Goal: Task Accomplishment & Management: Manage account settings

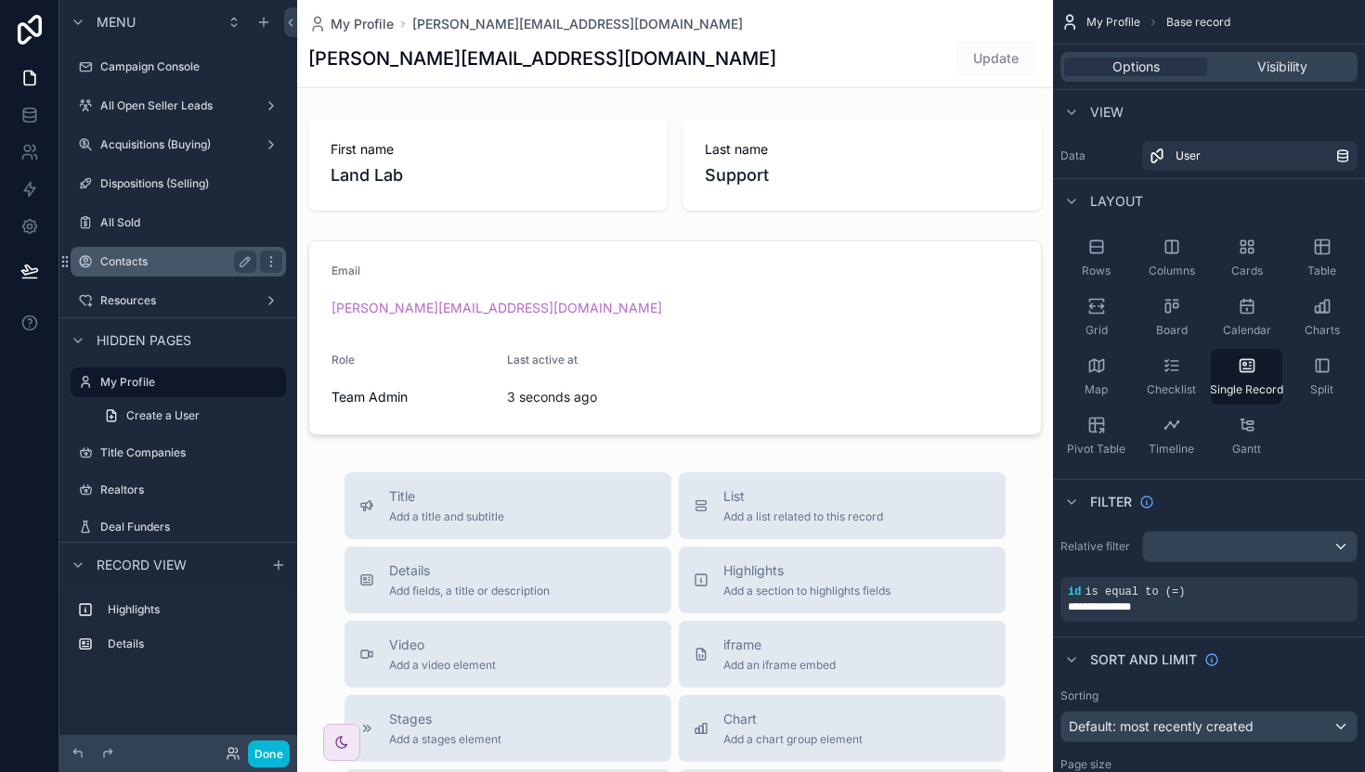
click at [135, 262] on label "Contacts" at bounding box center [174, 261] width 149 height 15
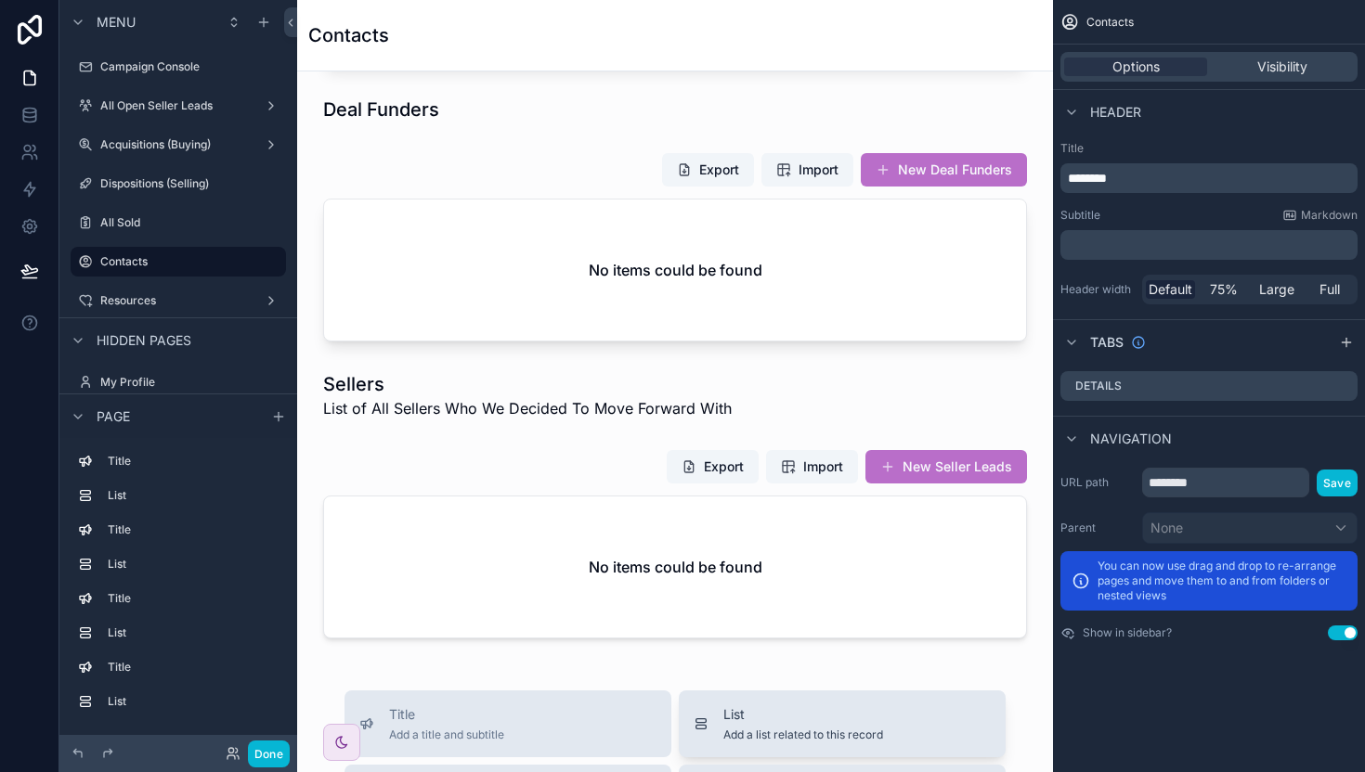
scroll to position [467, 0]
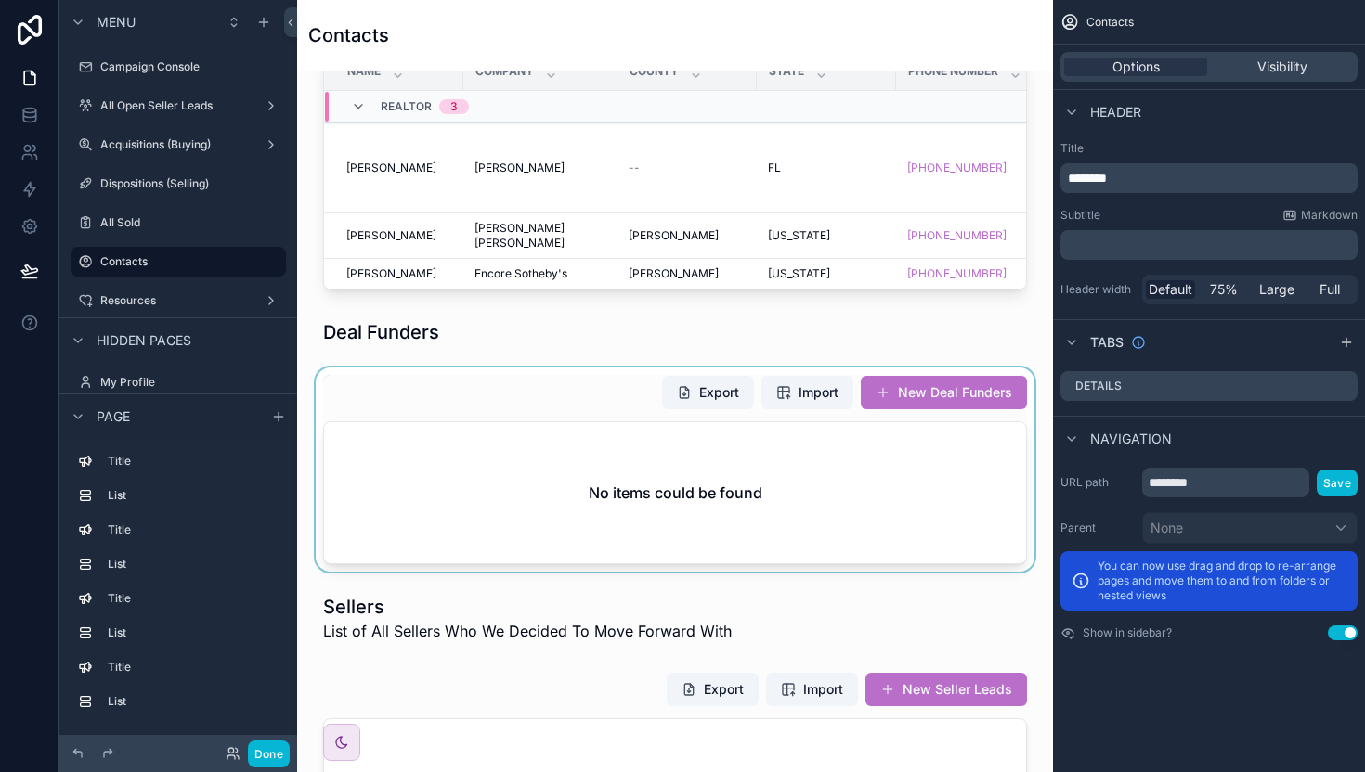
click at [454, 388] on div "scrollable content" at bounding box center [675, 470] width 726 height 204
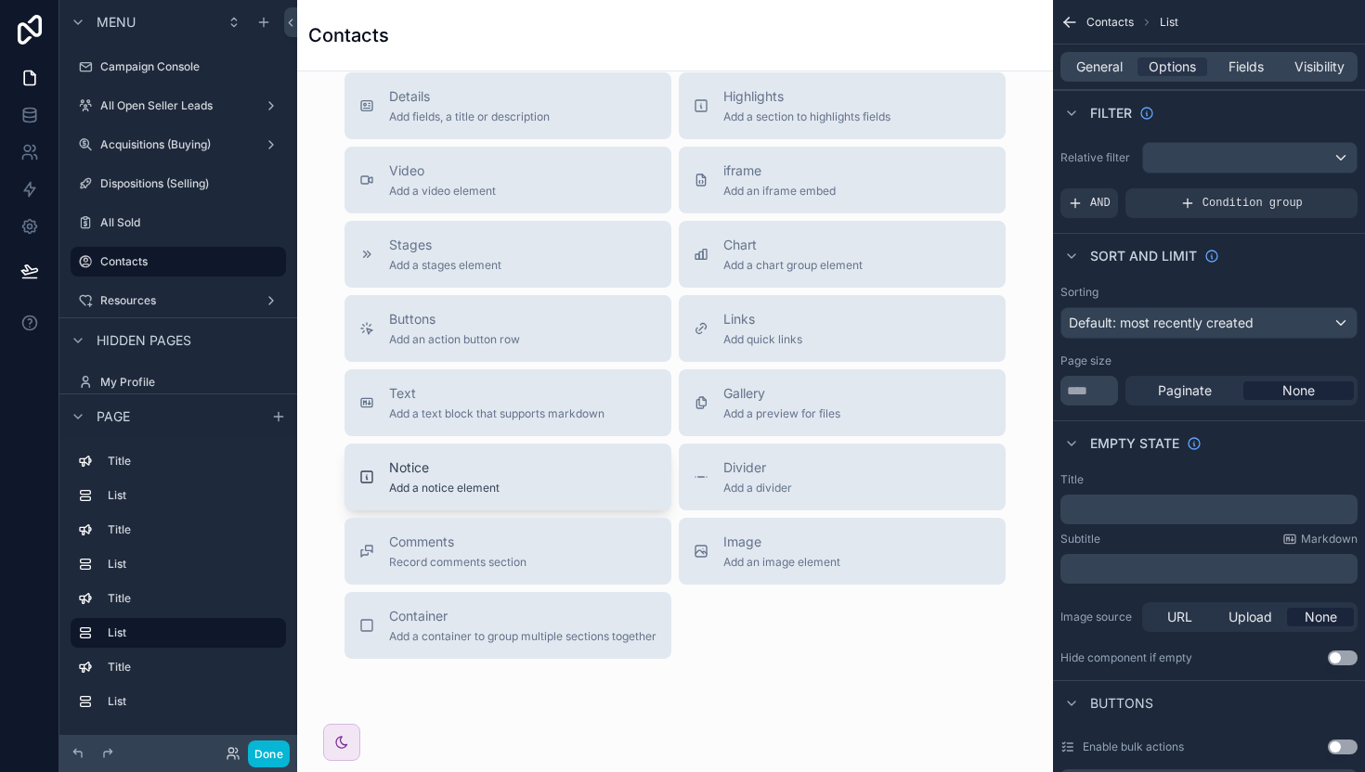
scroll to position [1078, 0]
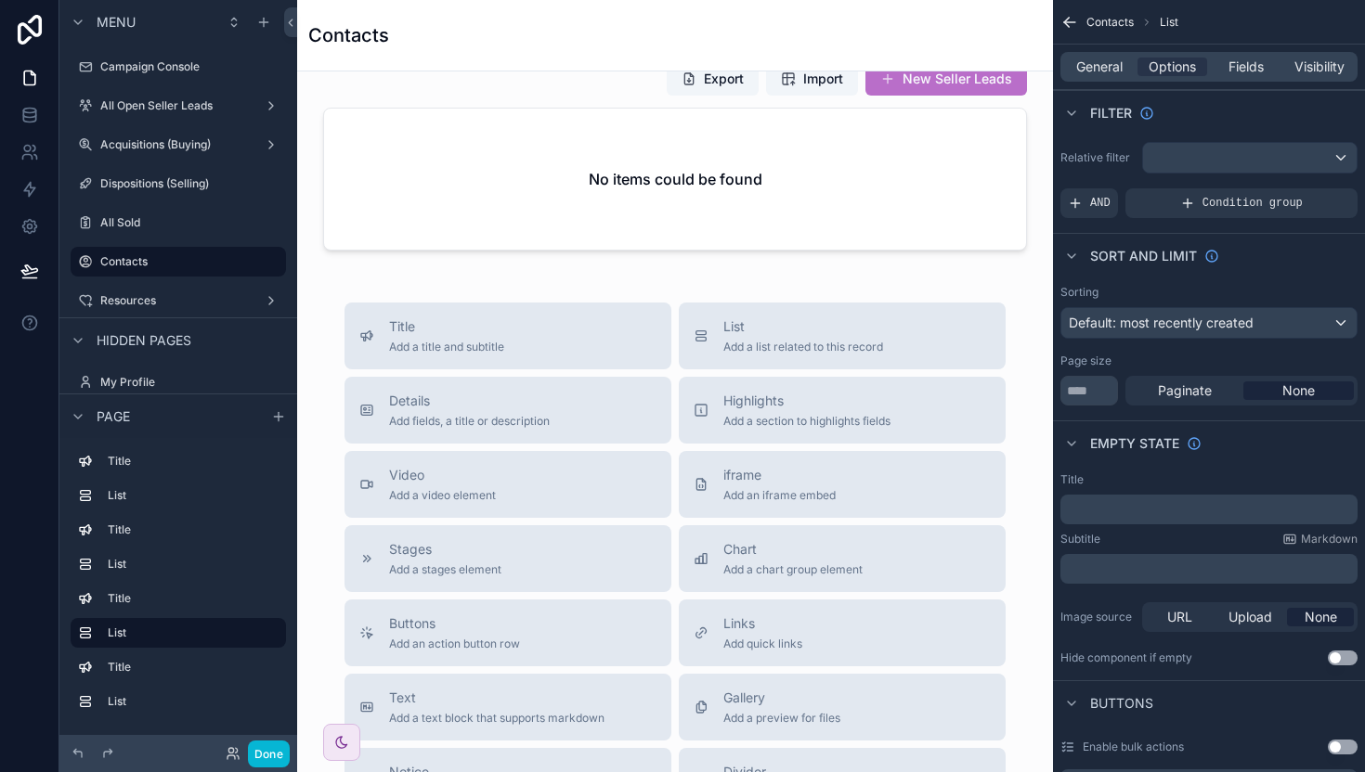
click at [524, 262] on div "Title Companies Export Import New Title Companies Name Title Company State Coun…" at bounding box center [675, 53] width 756 height 2118
click at [694, 185] on div "scrollable content" at bounding box center [675, 156] width 726 height 204
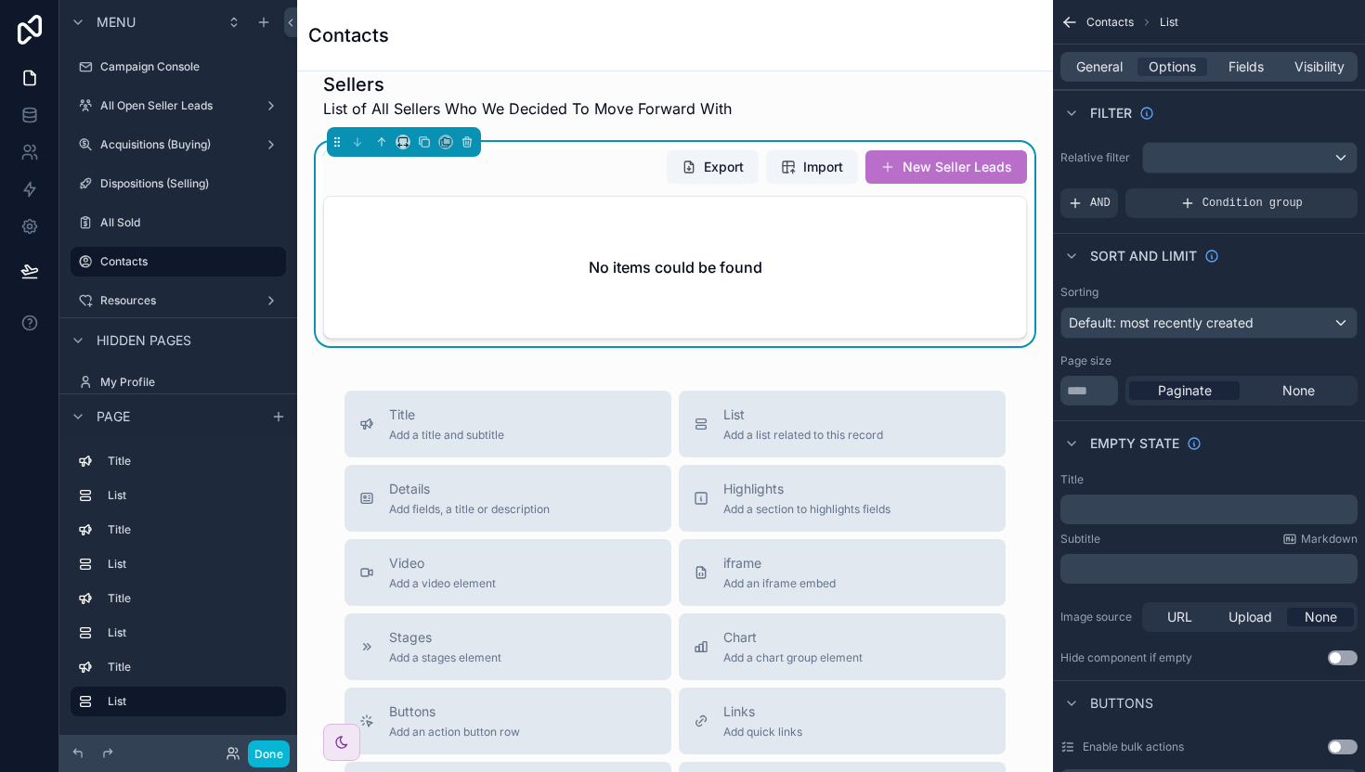
scroll to position [910, 0]
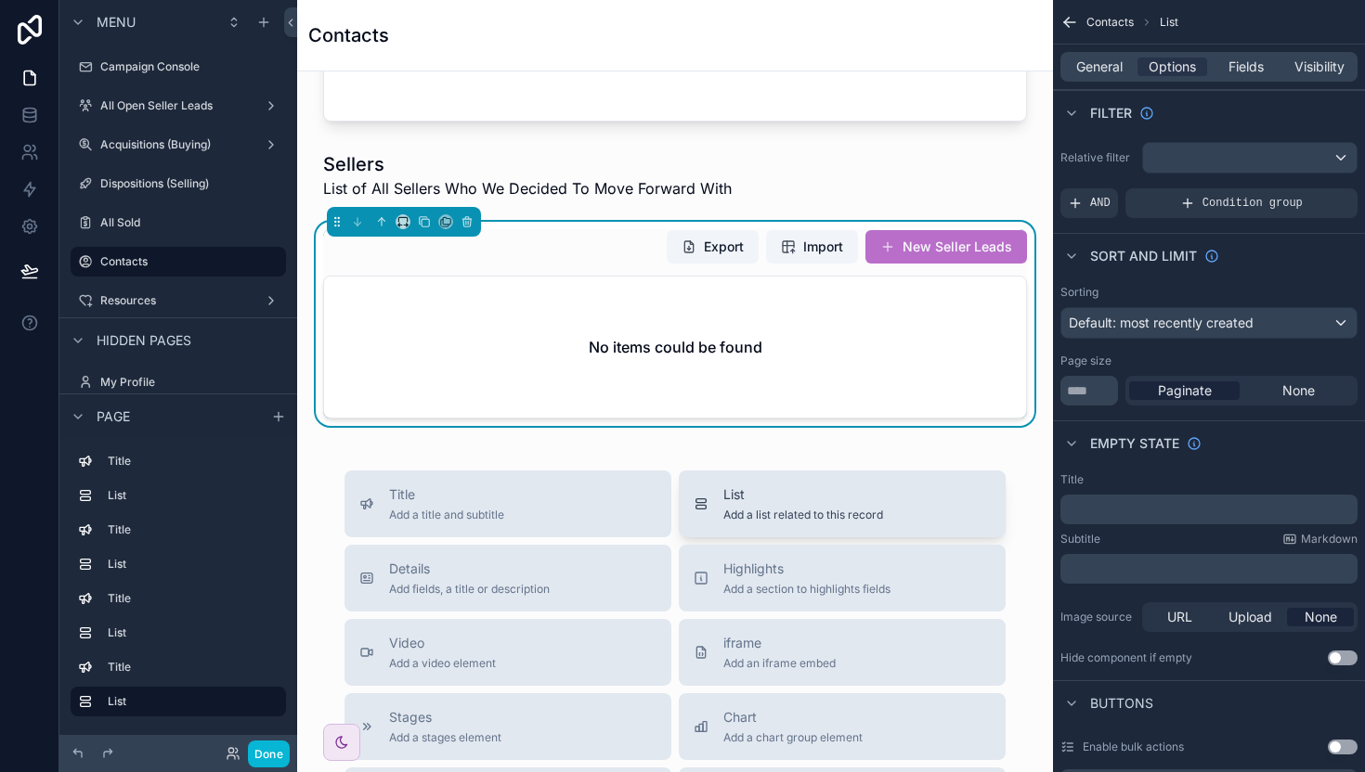
click at [789, 504] on div "List Add a list related to this record" at bounding box center [803, 504] width 160 height 37
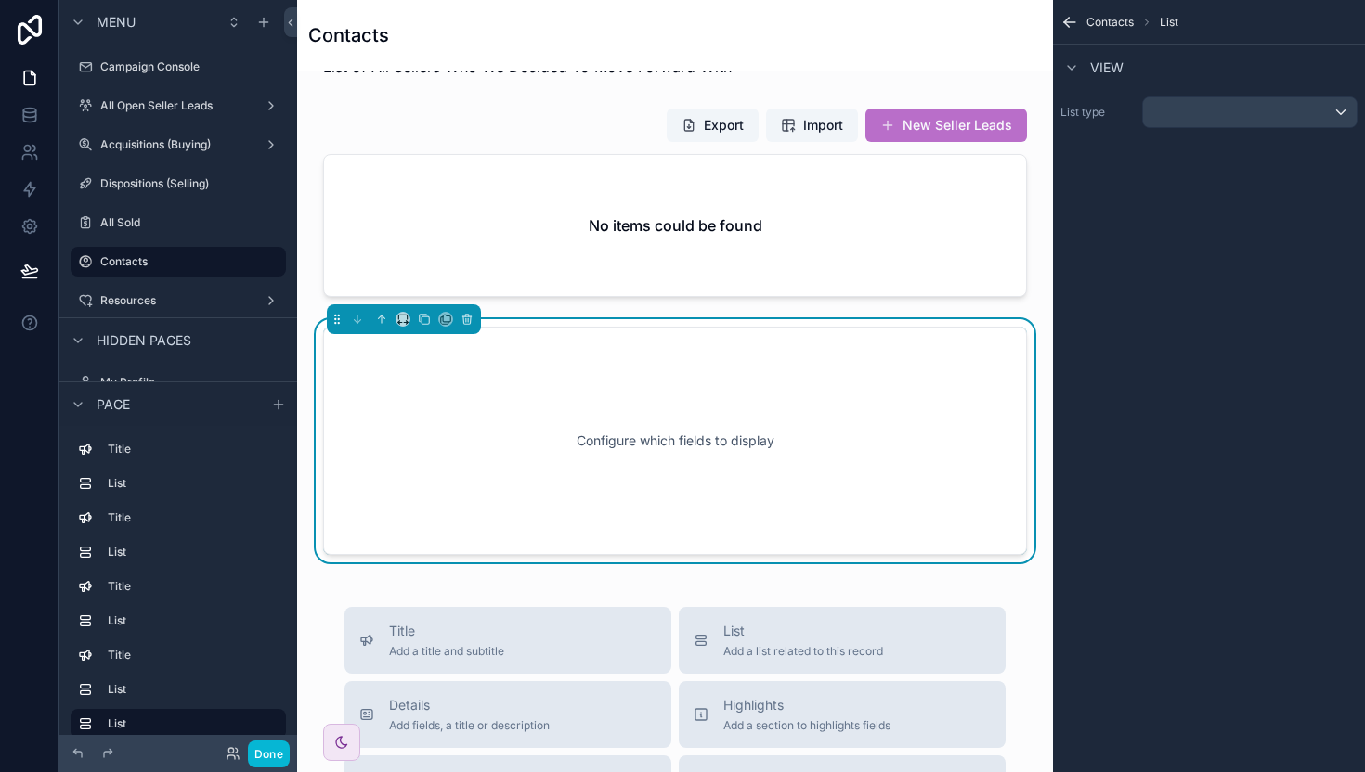
scroll to position [1084, 0]
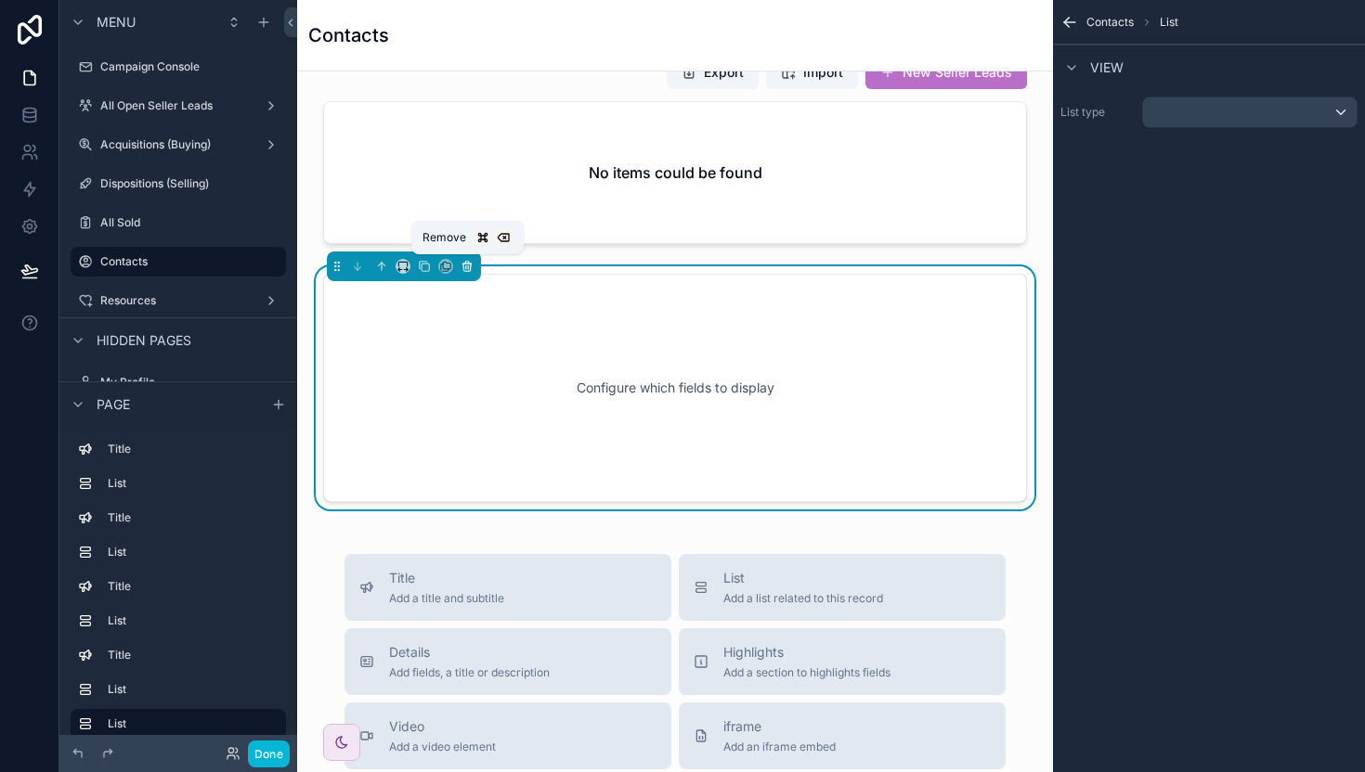
click at [468, 265] on icon "scrollable content" at bounding box center [468, 267] width 0 height 4
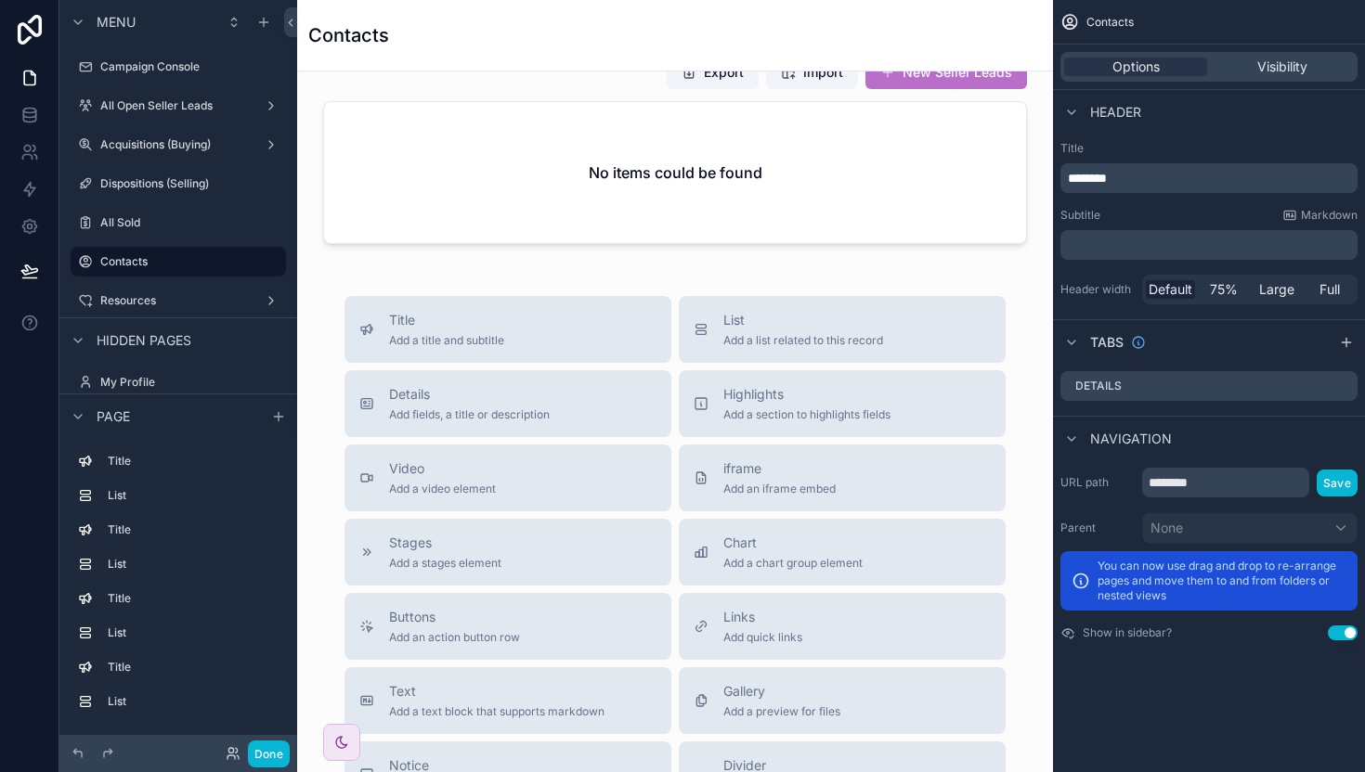
click at [475, 325] on span "Title" at bounding box center [446, 320] width 115 height 19
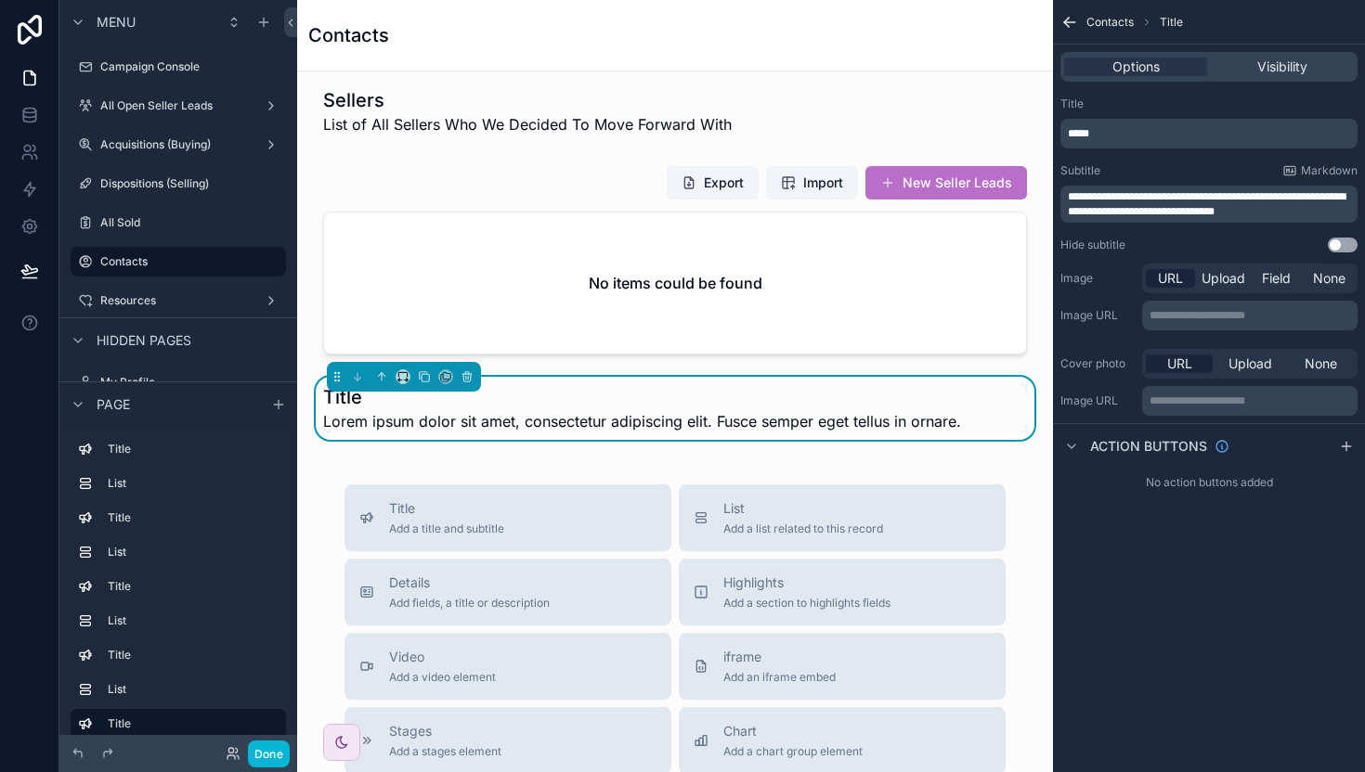
scroll to position [954, 0]
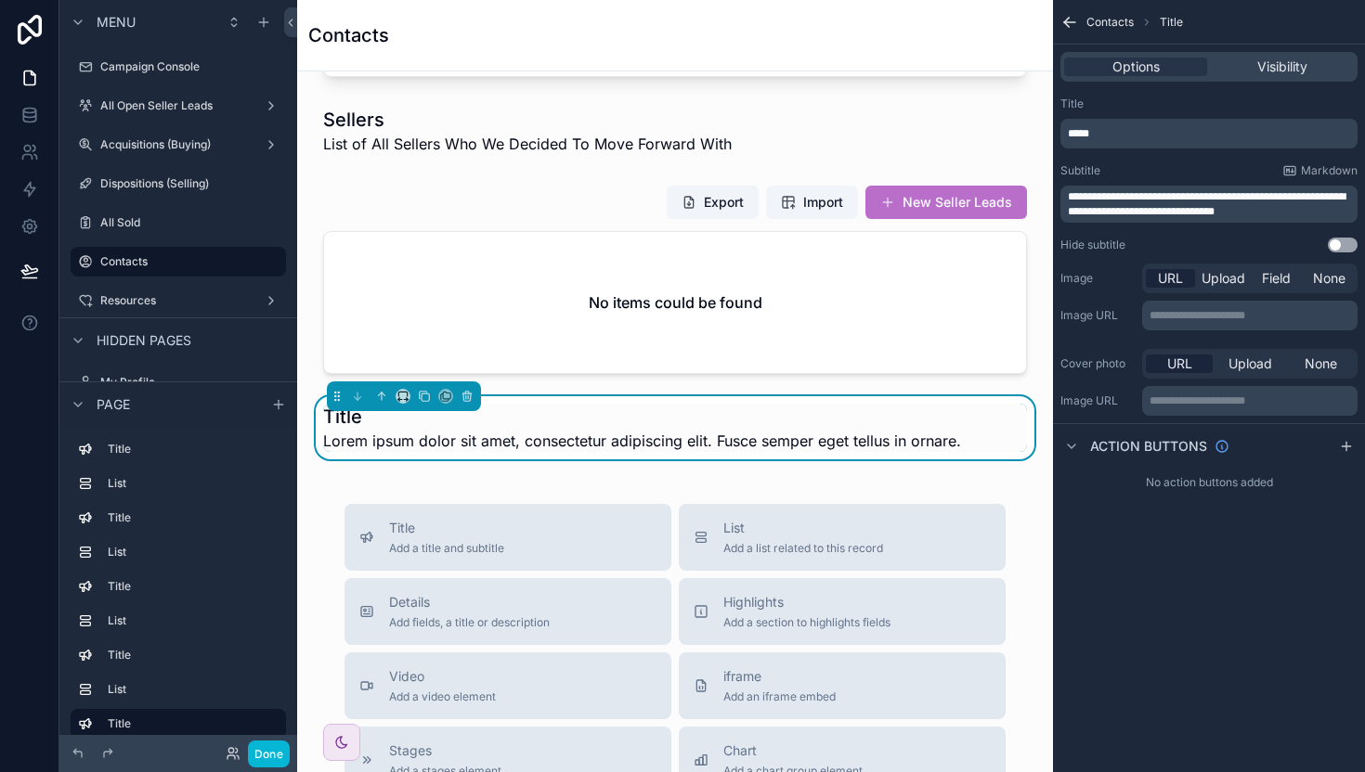
click at [569, 426] on h1 "Title" at bounding box center [642, 417] width 638 height 26
click at [565, 434] on span "Lorem ipsum dolor sit amet, consectetur adipiscing elit. Fusce semper eget tell…" at bounding box center [642, 441] width 638 height 22
click at [564, 434] on span "Lorem ipsum dolor sit amet, consectetur adipiscing elit. Fusce semper eget tell…" at bounding box center [642, 441] width 638 height 22
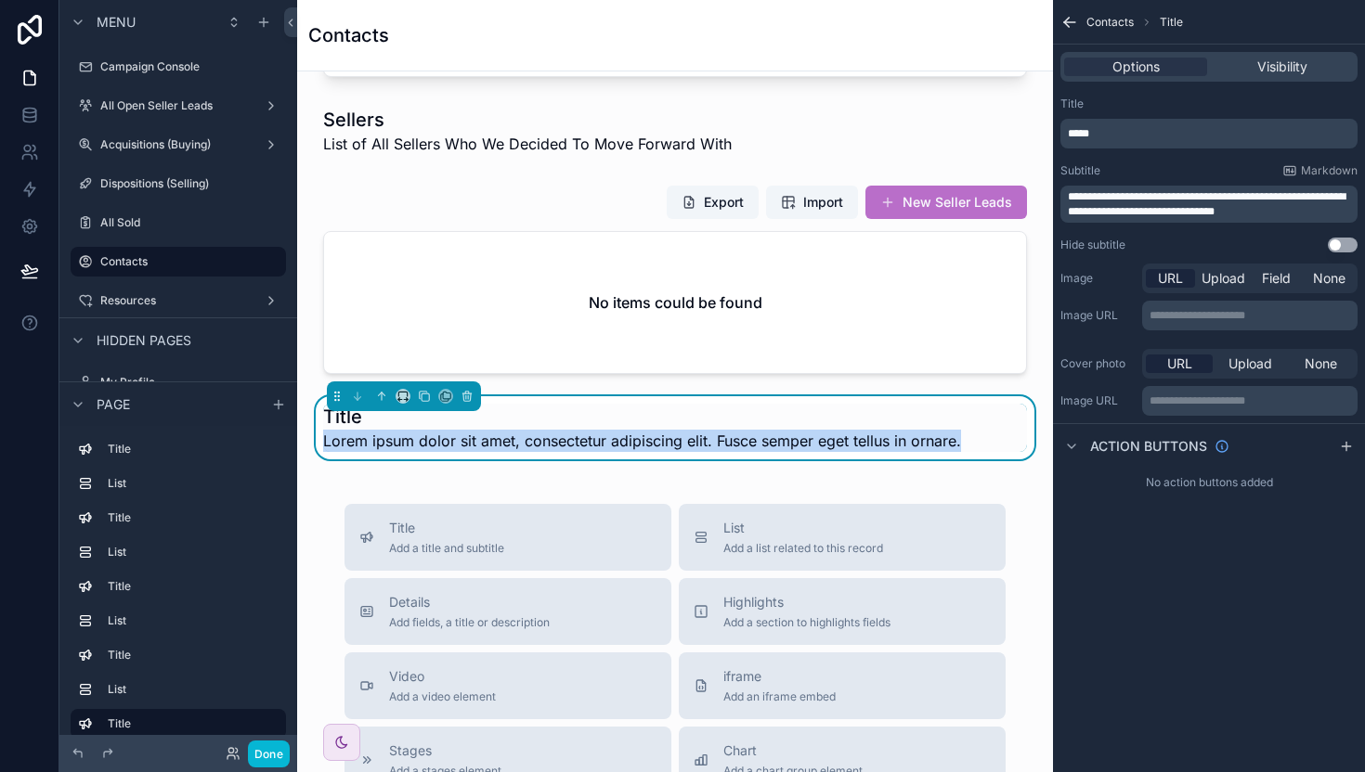
click at [564, 434] on span "Lorem ipsum dolor sit amet, consectetur adipiscing elit. Fusce semper eget tell…" at bounding box center [642, 441] width 638 height 22
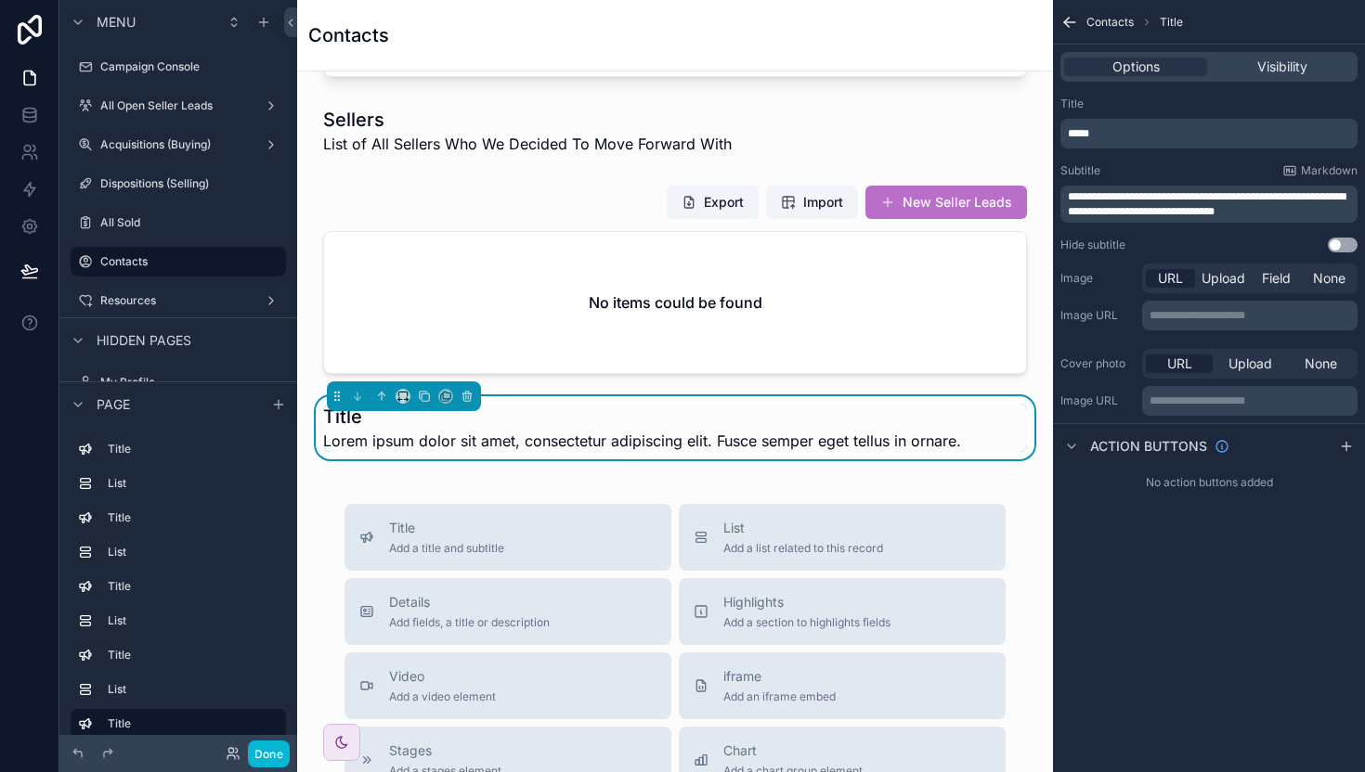
click at [370, 426] on div "Title Lorem ipsum dolor sit amet, consectetur adipiscing elit. Fusce semper ege…" at bounding box center [642, 428] width 638 height 48
click at [369, 421] on h1 "Title" at bounding box center [642, 417] width 638 height 26
click at [354, 411] on h1 "Title" at bounding box center [642, 417] width 638 height 26
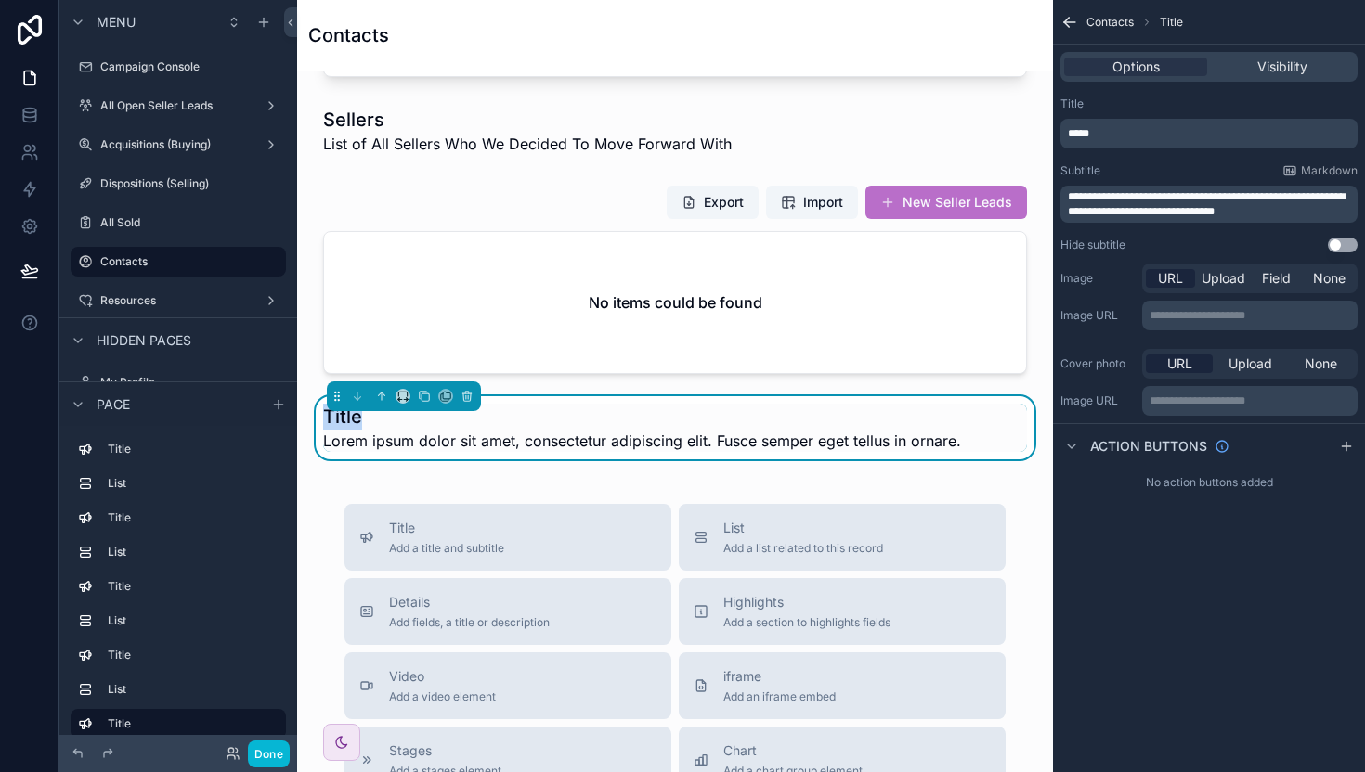
click at [1134, 141] on div "*****" at bounding box center [1208, 134] width 297 height 30
click at [1134, 138] on p "*****" at bounding box center [1211, 133] width 286 height 15
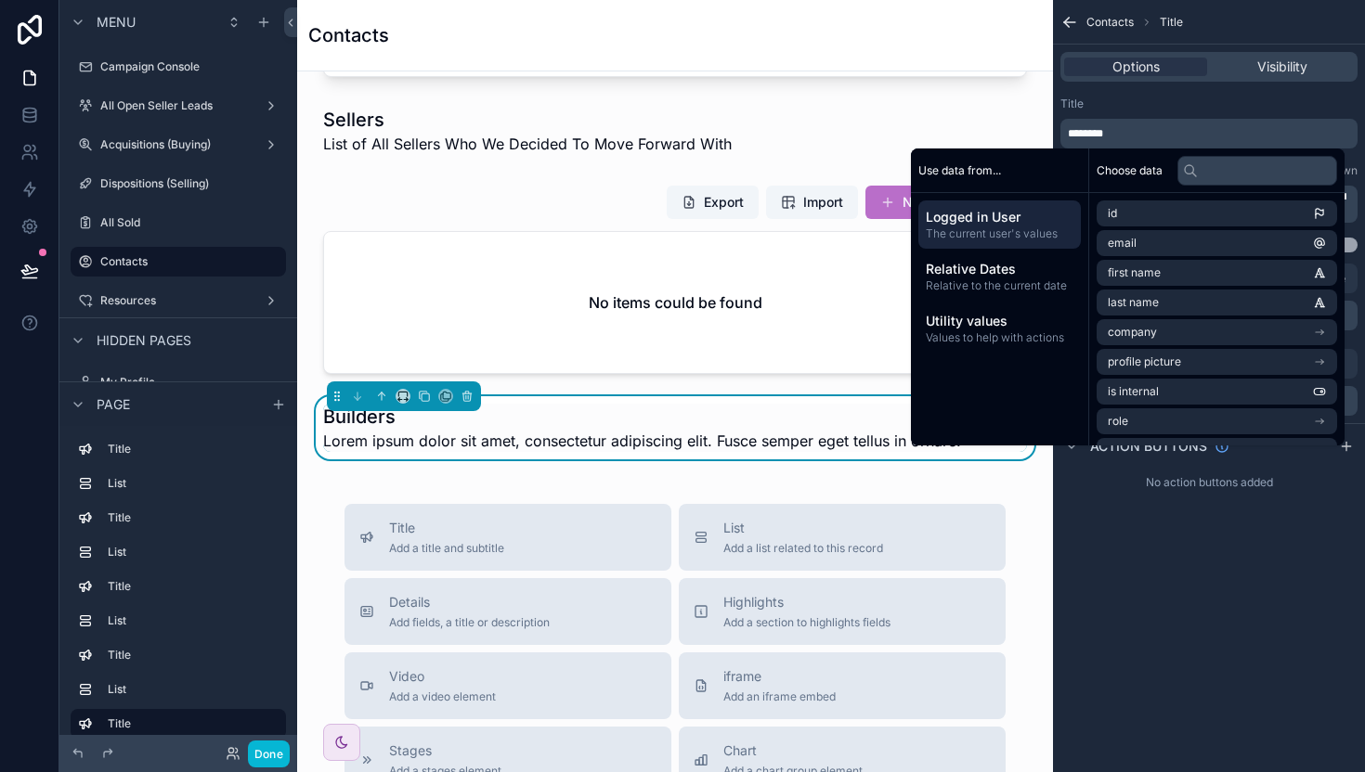
click at [1224, 97] on div "Title" at bounding box center [1208, 104] width 297 height 15
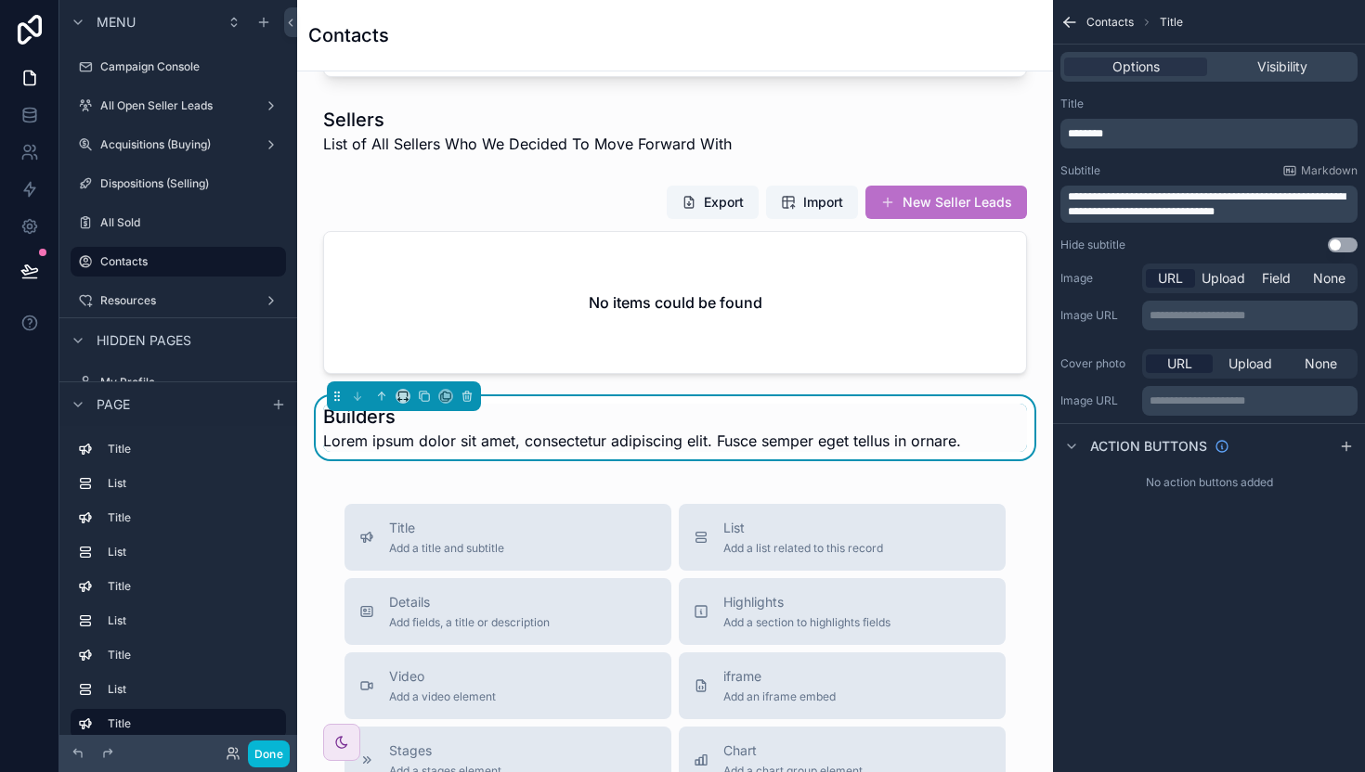
click at [1133, 211] on span "**********" at bounding box center [1207, 204] width 278 height 26
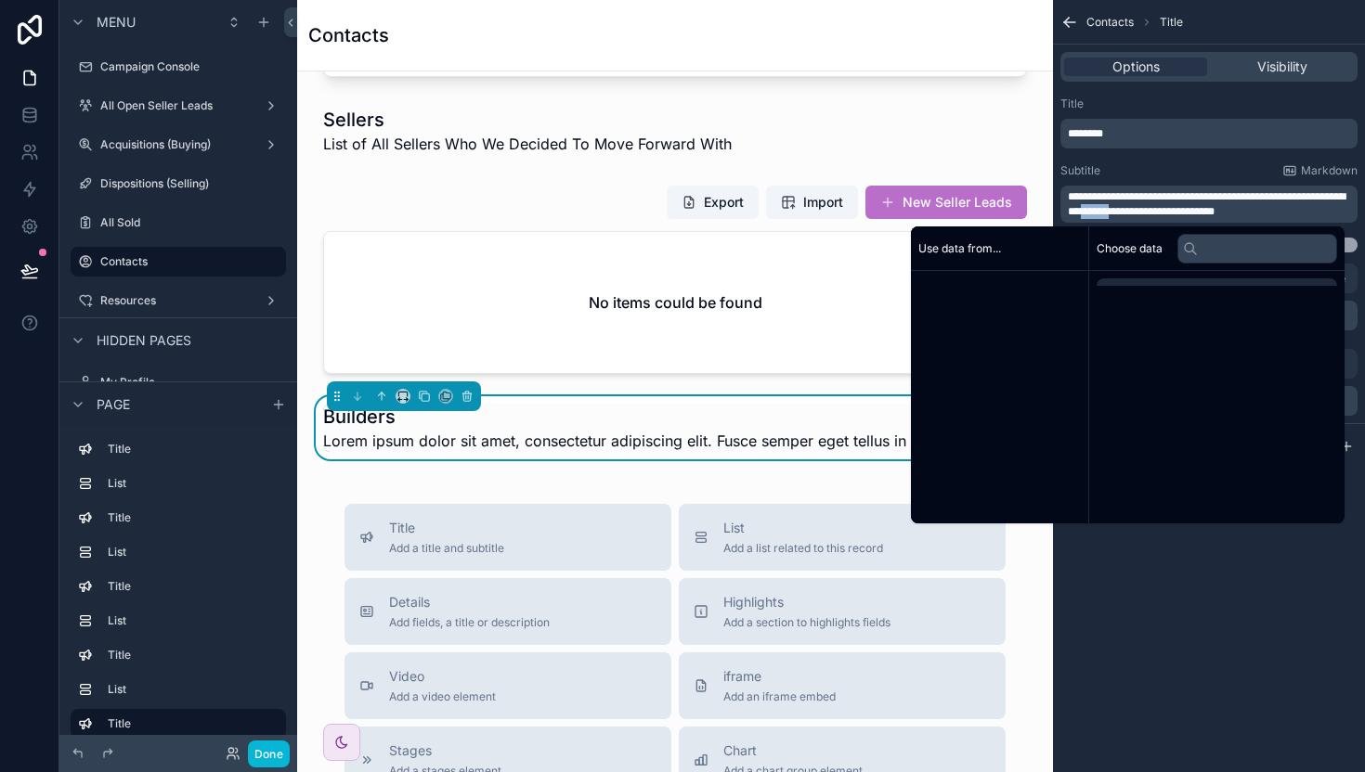
click at [1133, 211] on span "**********" at bounding box center [1207, 204] width 278 height 26
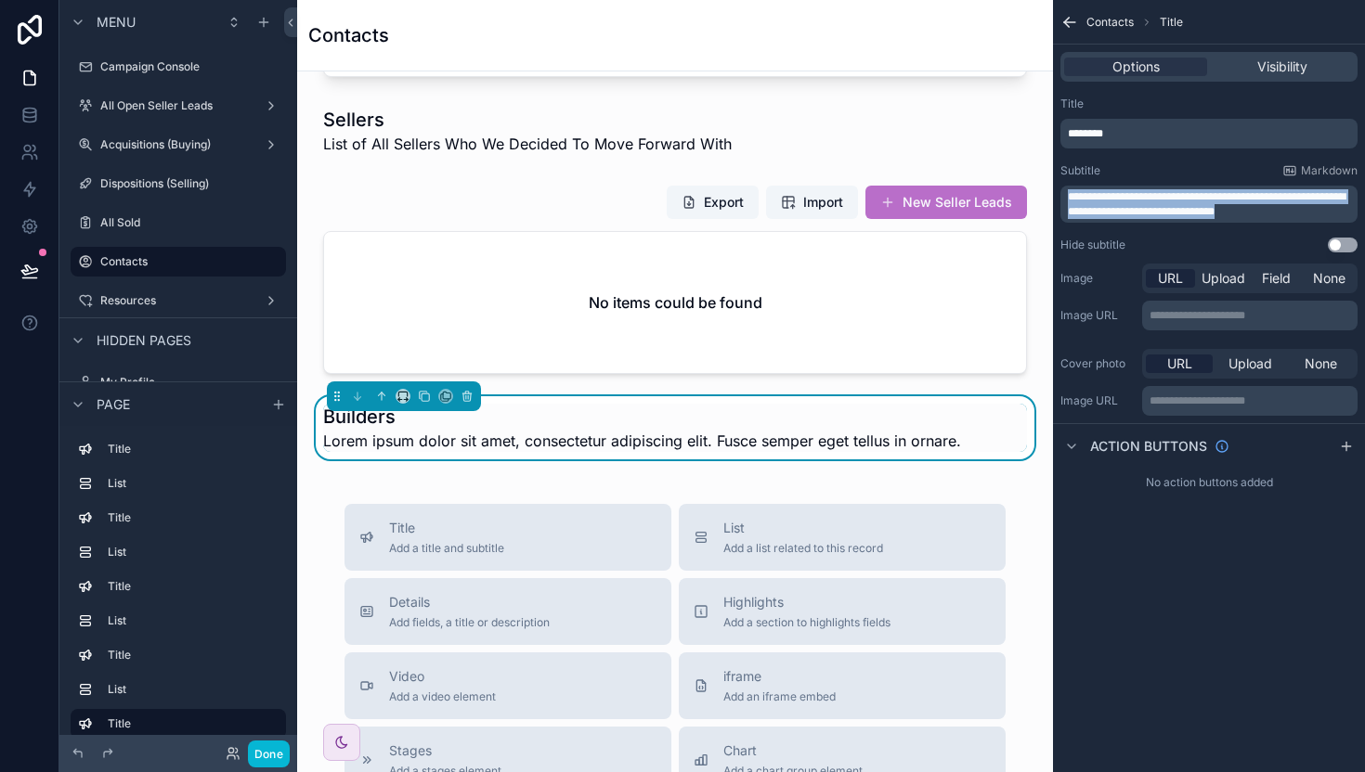
click at [1133, 211] on span "**********" at bounding box center [1207, 204] width 278 height 26
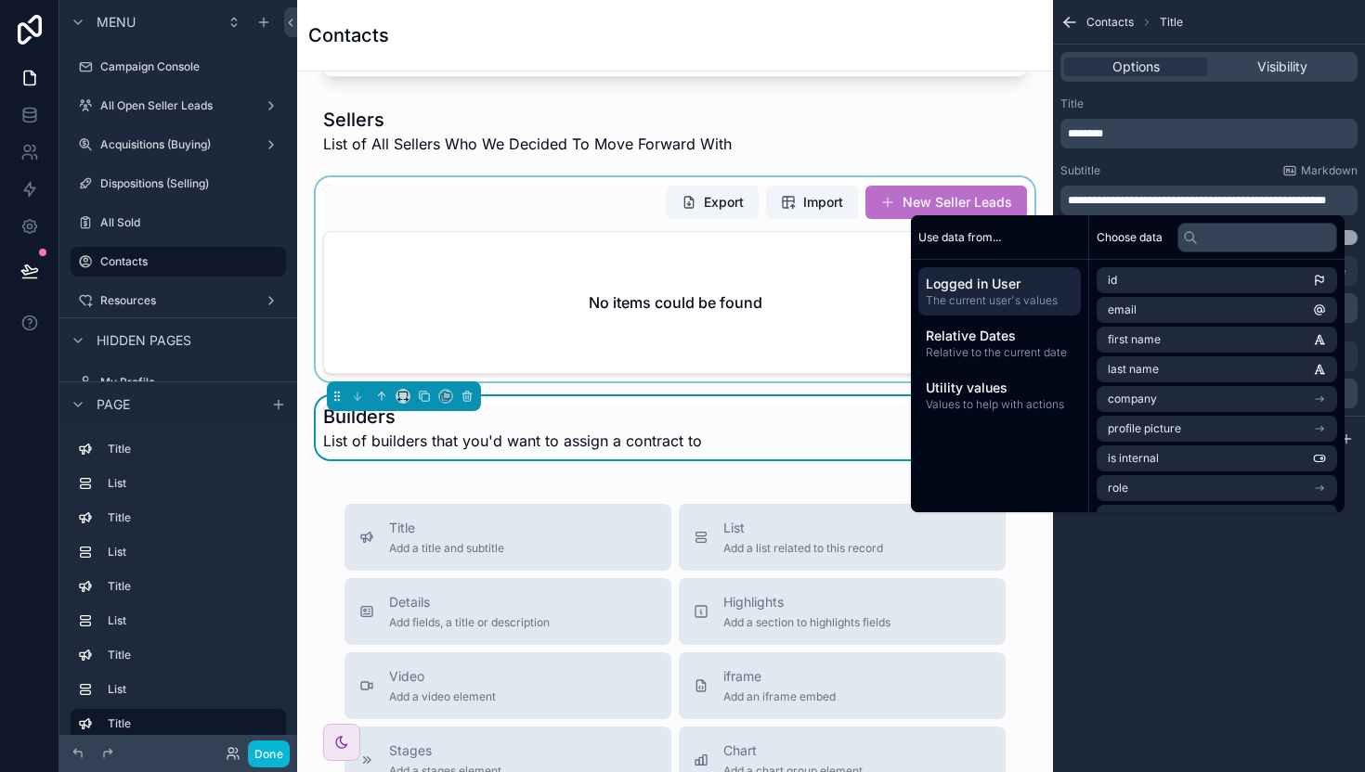
click at [747, 376] on div "scrollable content" at bounding box center [675, 279] width 726 height 204
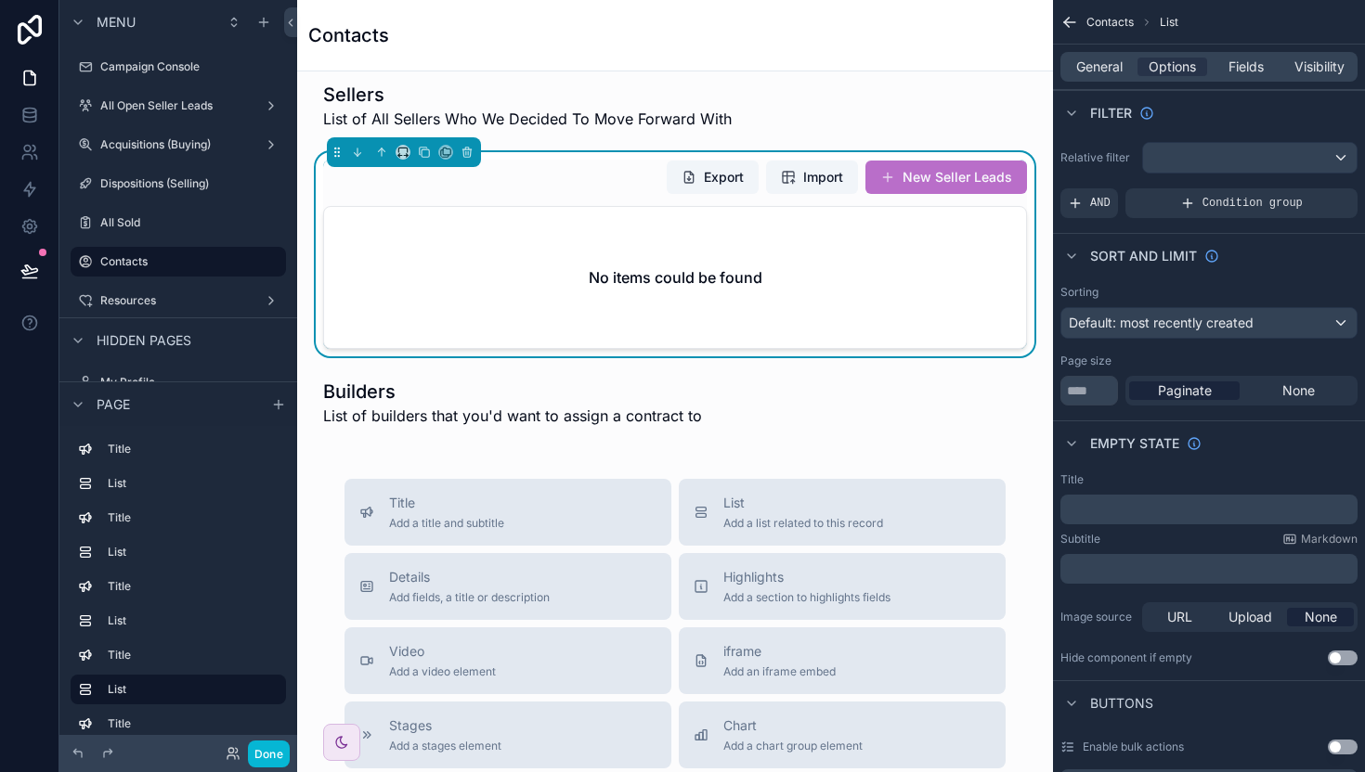
scroll to position [979, 0]
click at [797, 503] on span "List" at bounding box center [803, 503] width 160 height 19
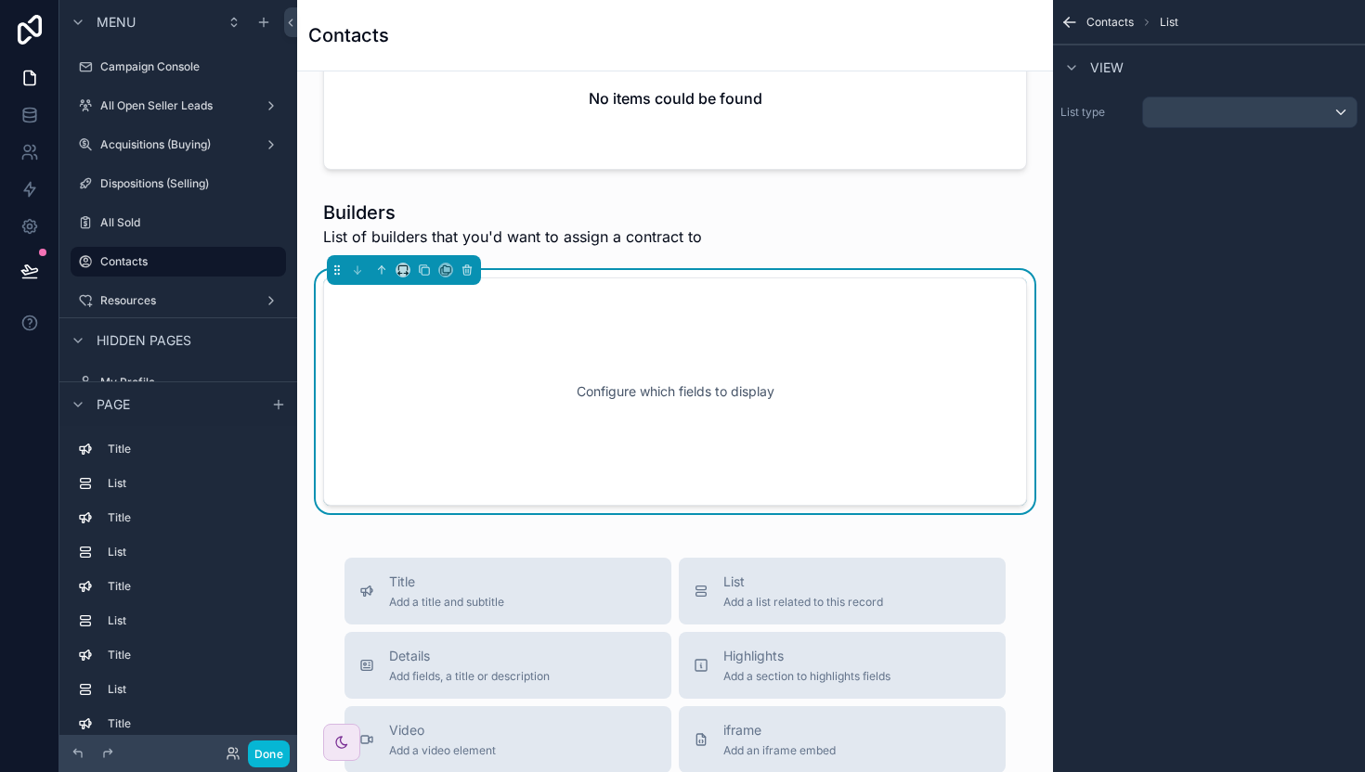
scroll to position [1159, 0]
click at [1192, 118] on div "scrollable content" at bounding box center [1250, 112] width 214 height 30
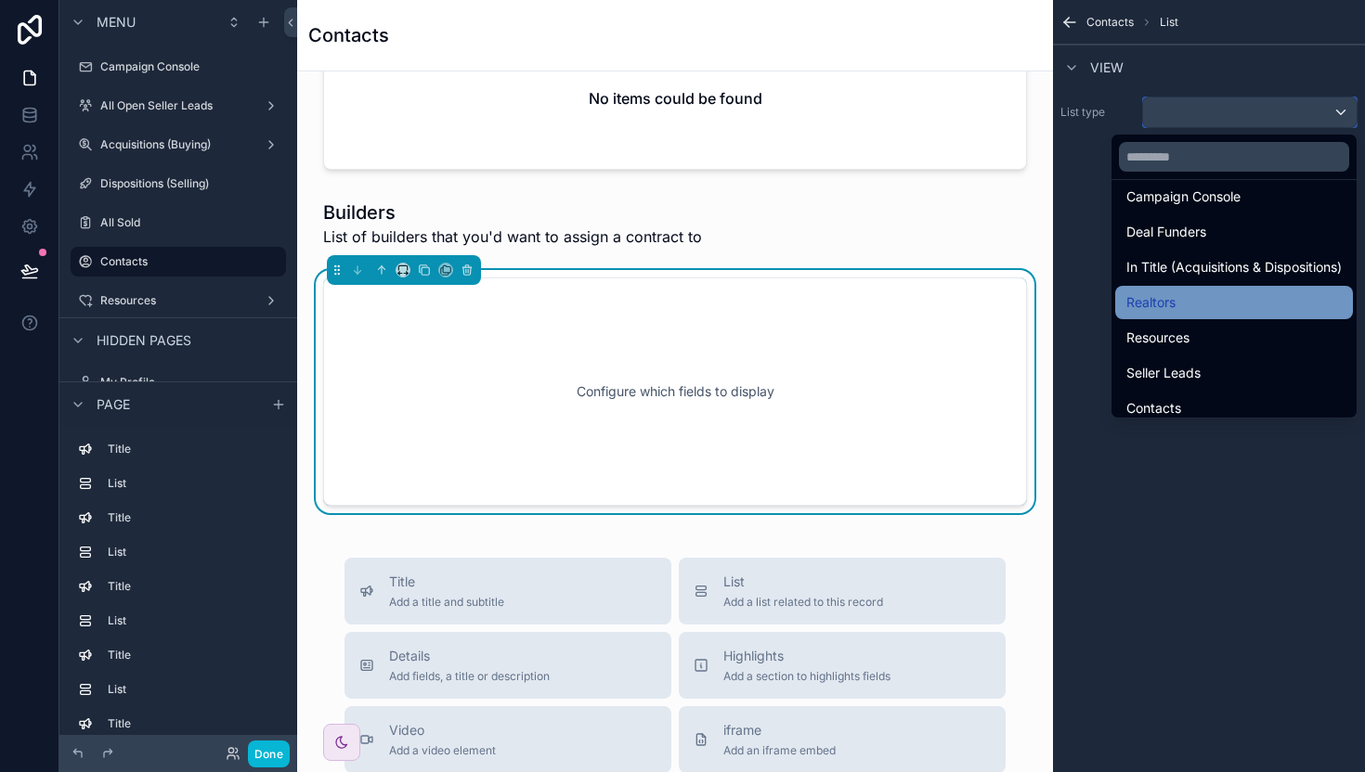
scroll to position [223, 0]
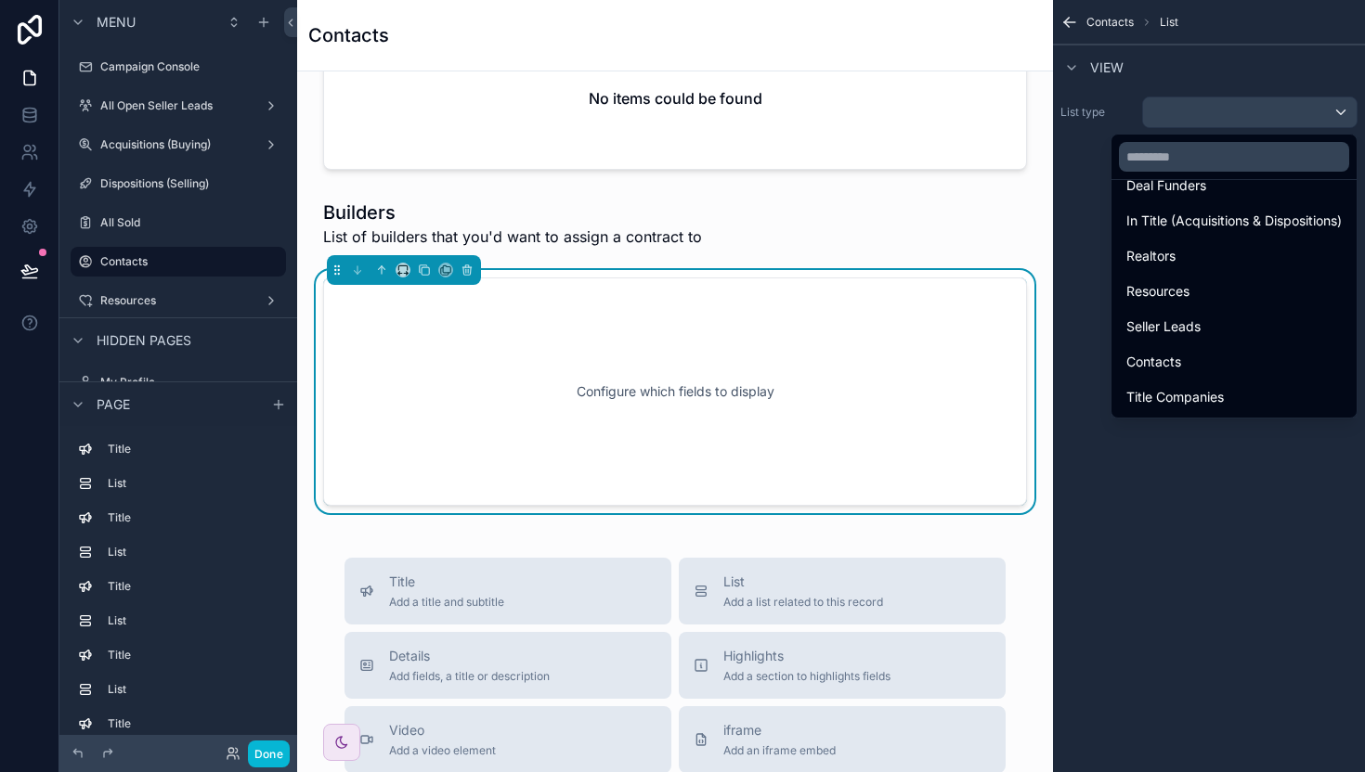
click at [1216, 470] on div "scrollable content" at bounding box center [682, 386] width 1365 height 772
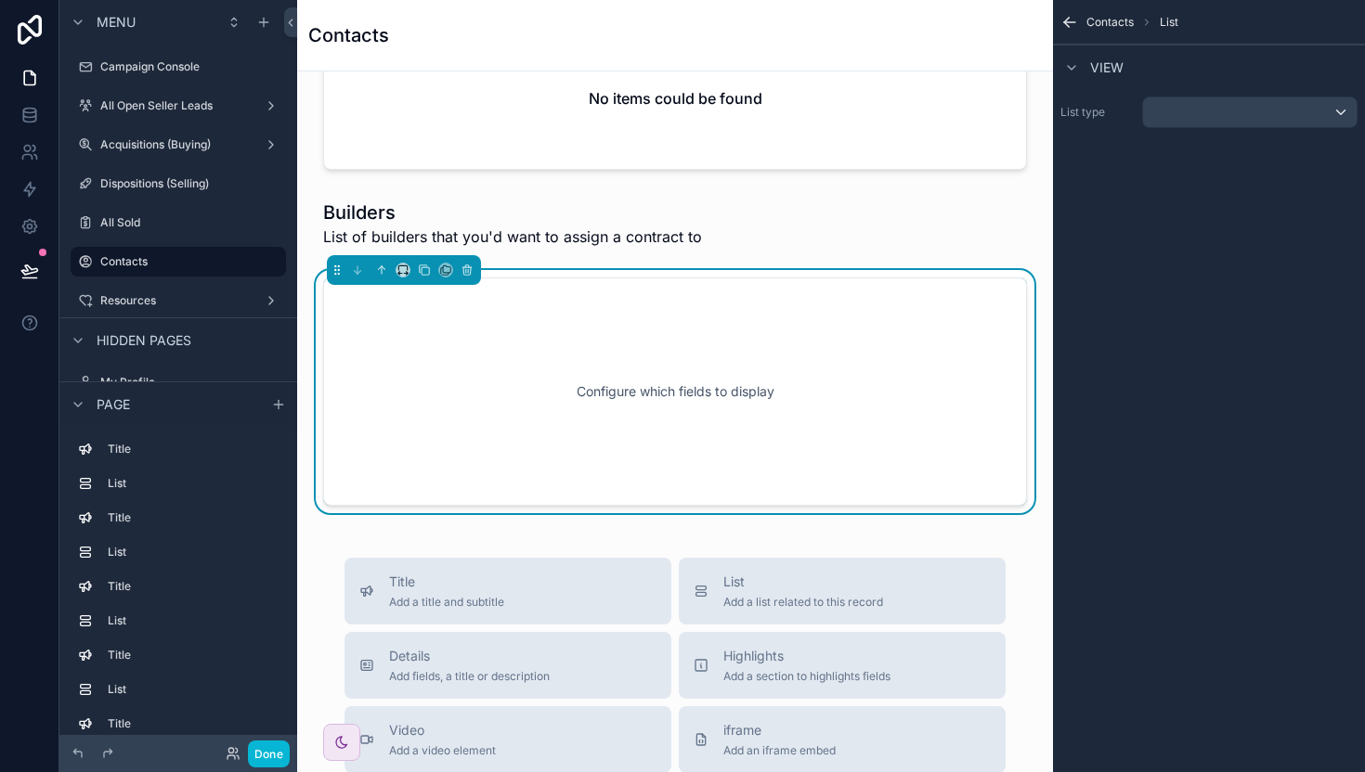
click at [1153, 258] on div "Contacts List View List type" at bounding box center [1209, 386] width 312 height 772
click at [1182, 120] on div "scrollable content" at bounding box center [1250, 112] width 214 height 30
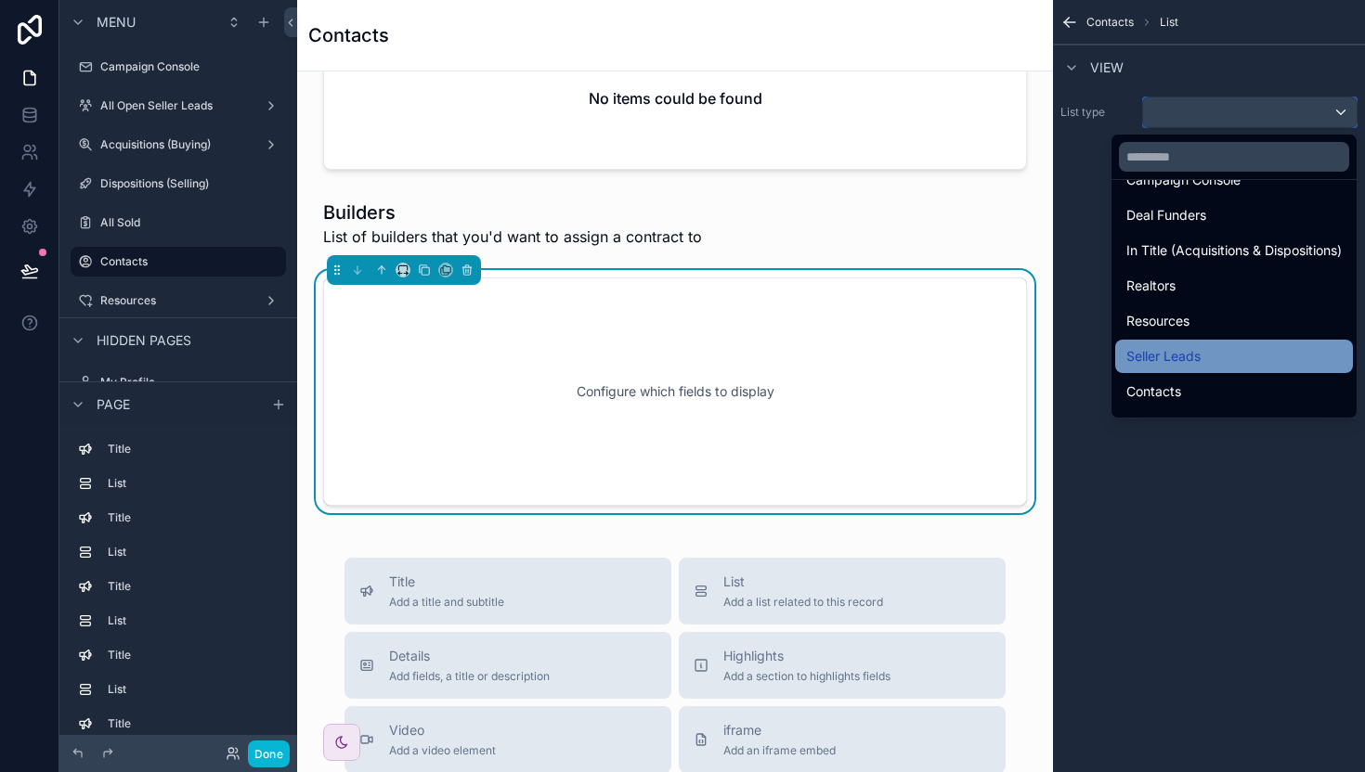
scroll to position [258, 0]
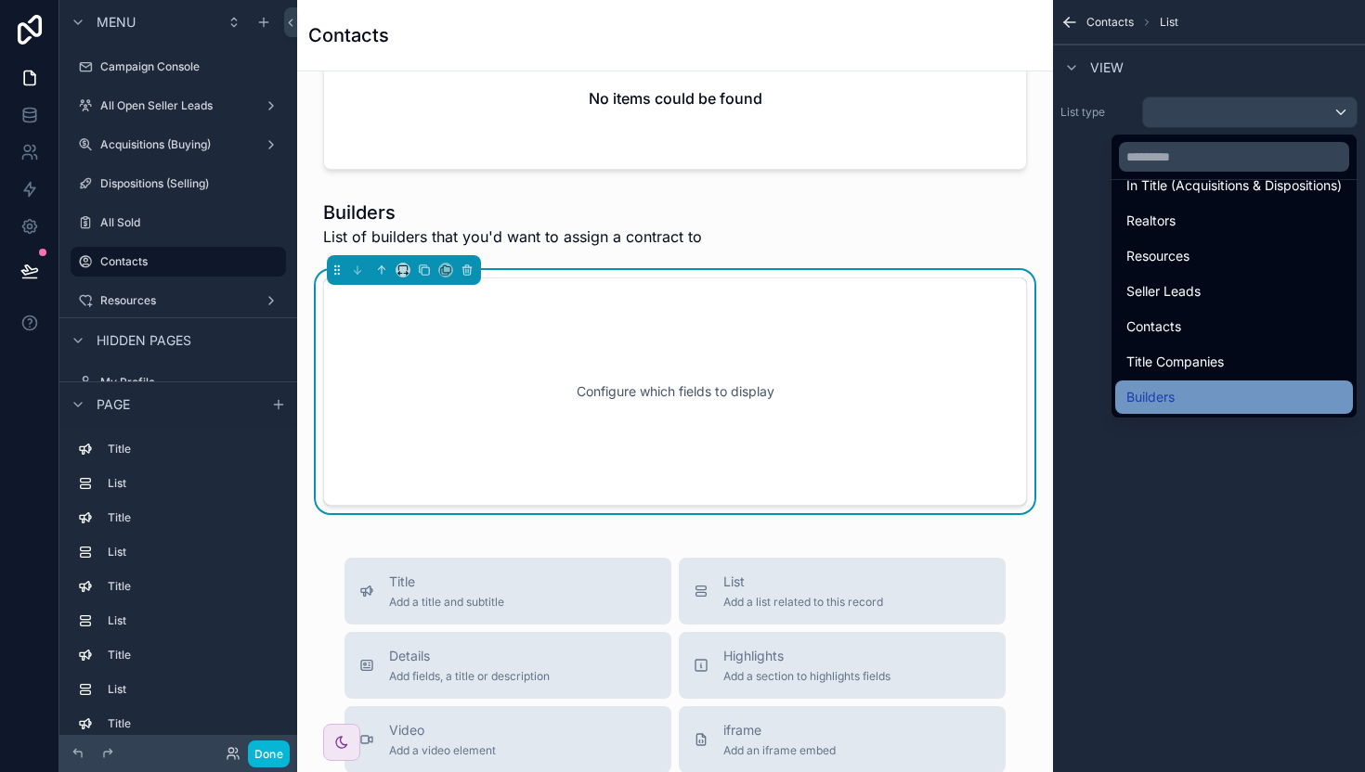
click at [1173, 396] on div "Builders" at bounding box center [1233, 397] width 215 height 22
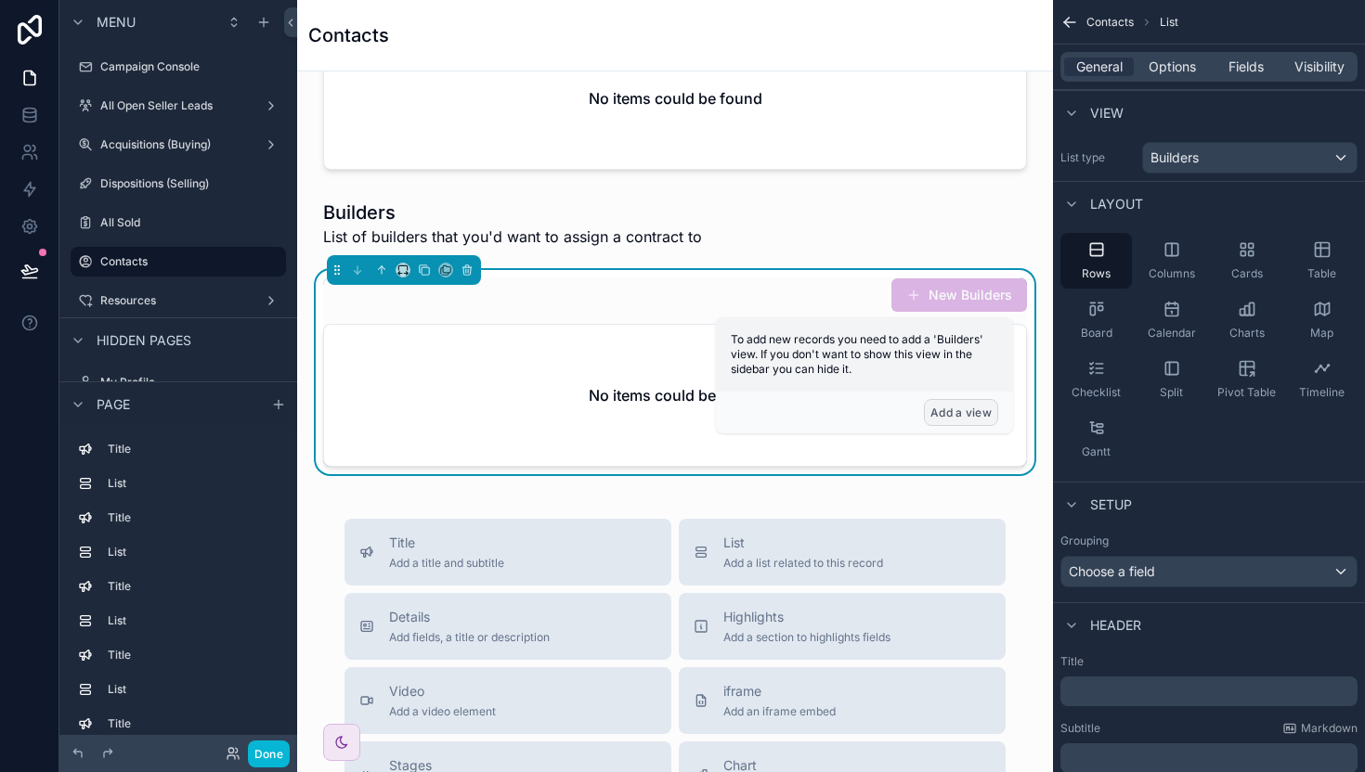
click at [948, 411] on button "Add a view" at bounding box center [961, 412] width 74 height 27
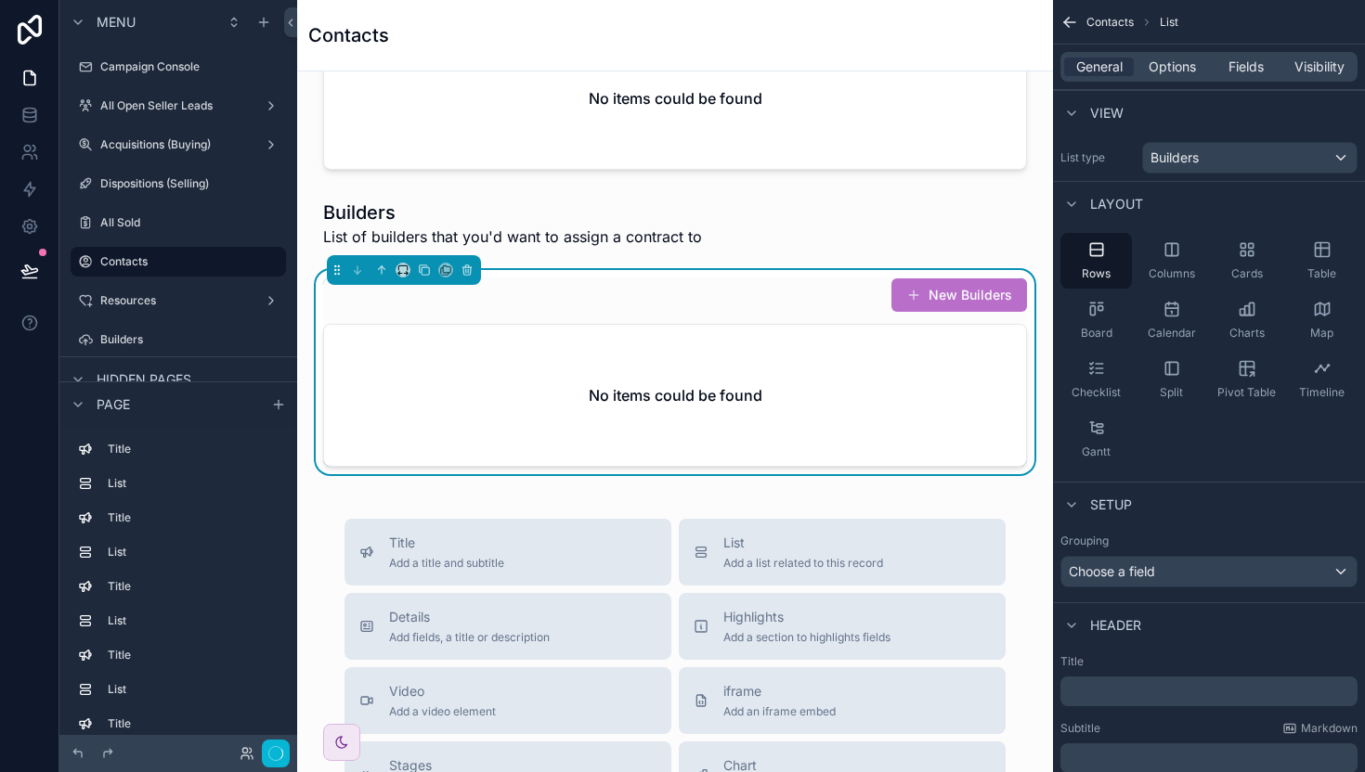
click at [958, 408] on div "No items could be found" at bounding box center [675, 395] width 702 height 141
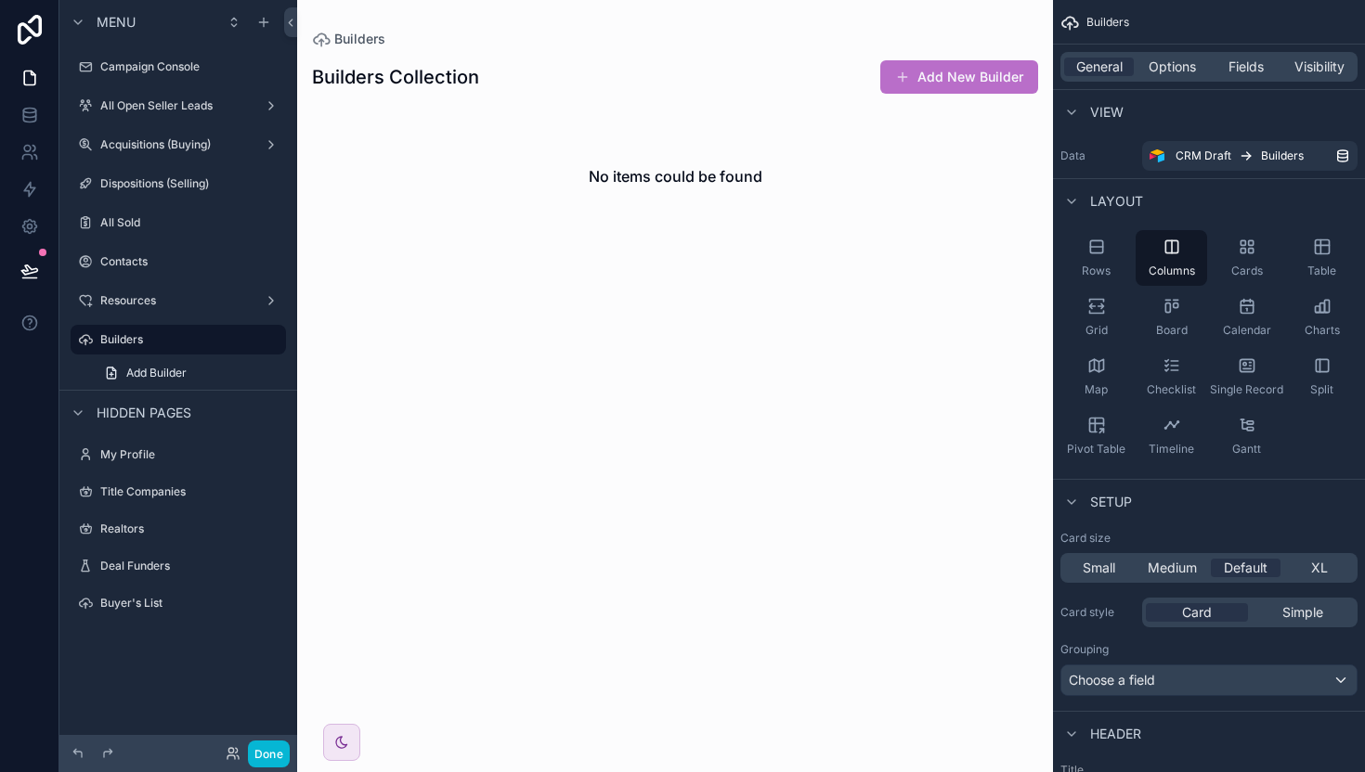
click at [939, 80] on div "scrollable content" at bounding box center [675, 153] width 756 height 306
click at [959, 72] on button "Add New Builder" at bounding box center [959, 76] width 158 height 33
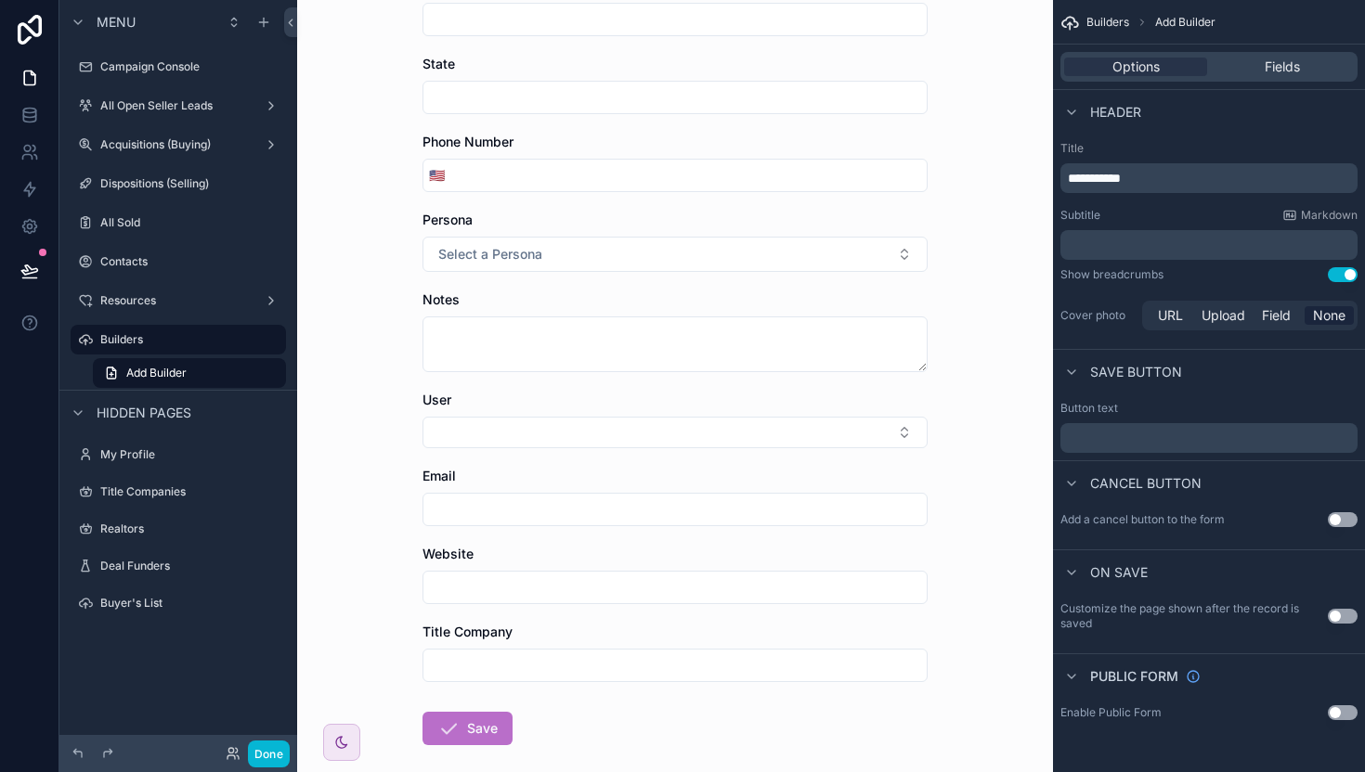
scroll to position [304, 0]
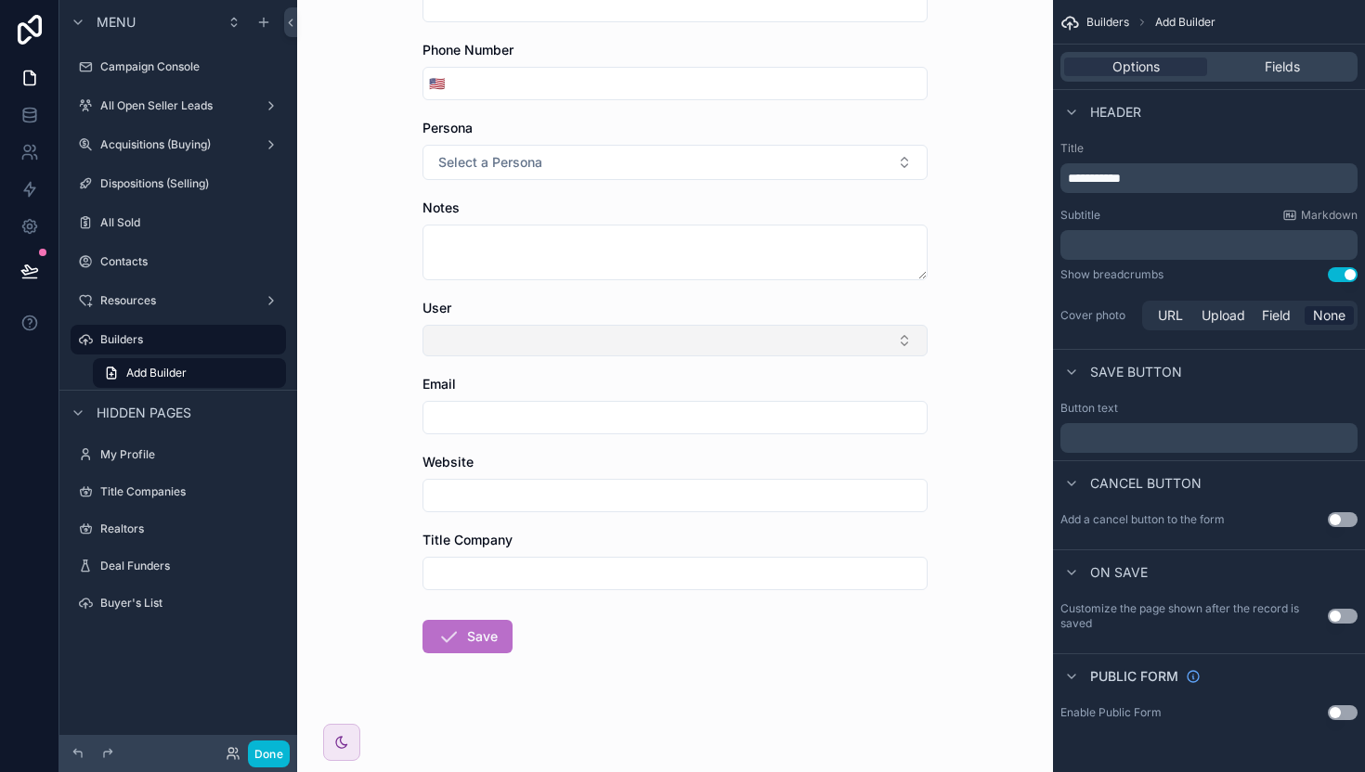
click at [452, 330] on button "Select Button" at bounding box center [674, 341] width 505 height 32
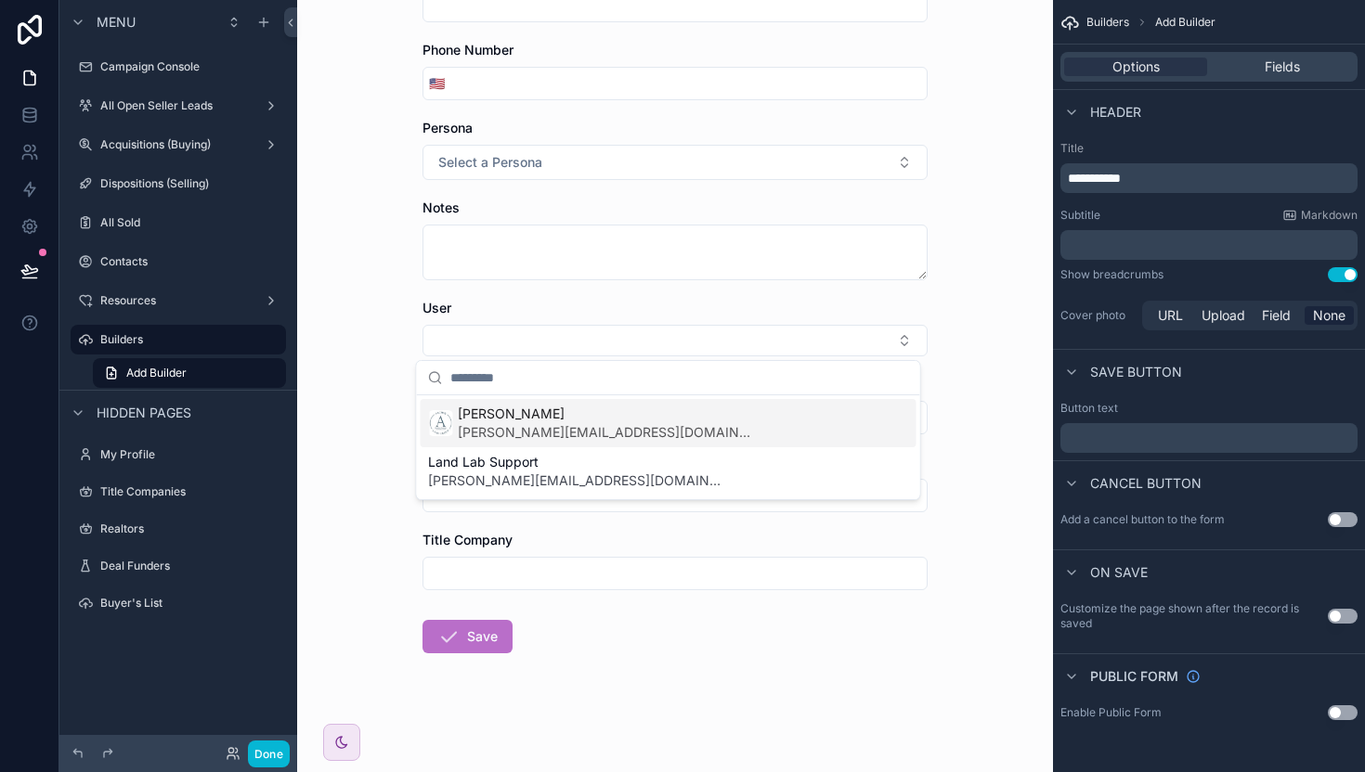
click at [368, 316] on div "Builders Add Builder Add Builder Company County State Phone Number 🇺🇸 Persona S…" at bounding box center [675, 82] width 756 height 772
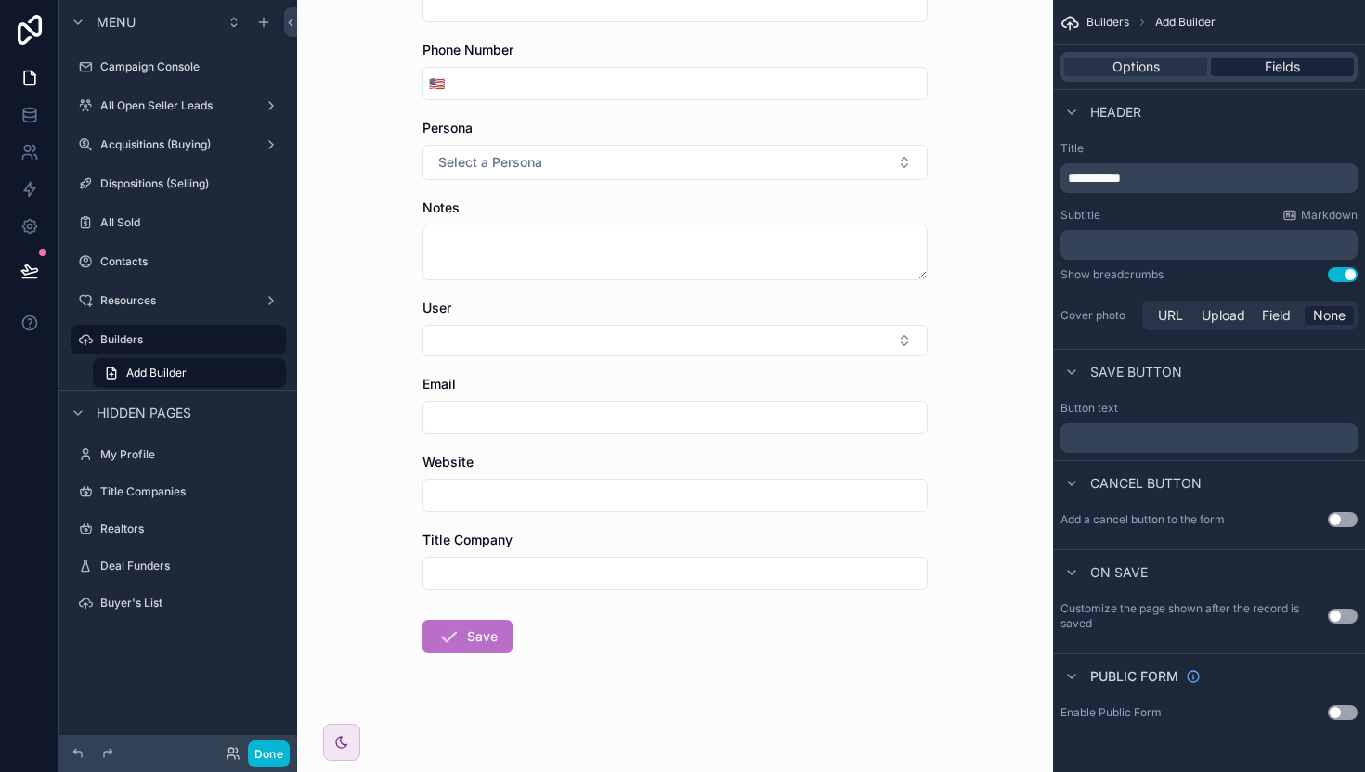
click at [1266, 71] on span "Fields" at bounding box center [1281, 67] width 35 height 19
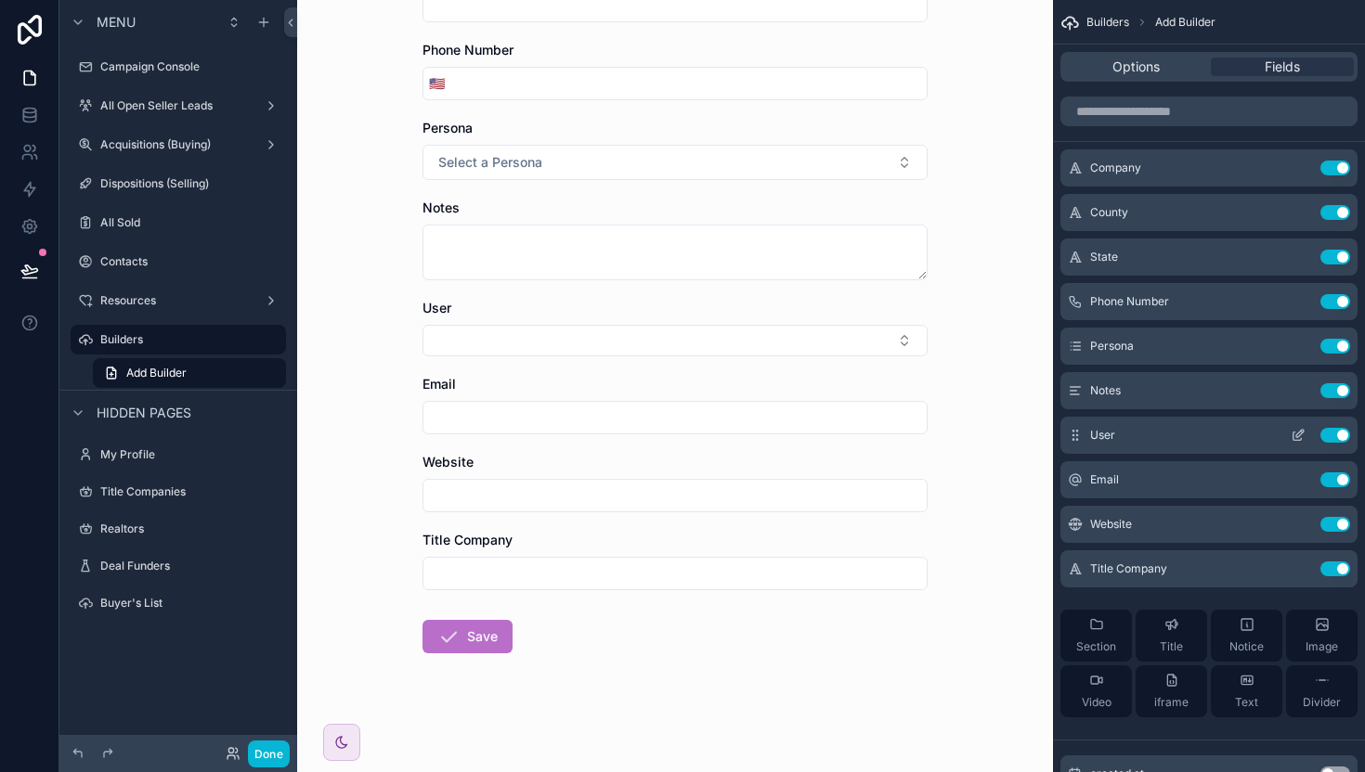
click at [1341, 433] on button "Use setting" at bounding box center [1335, 435] width 30 height 15
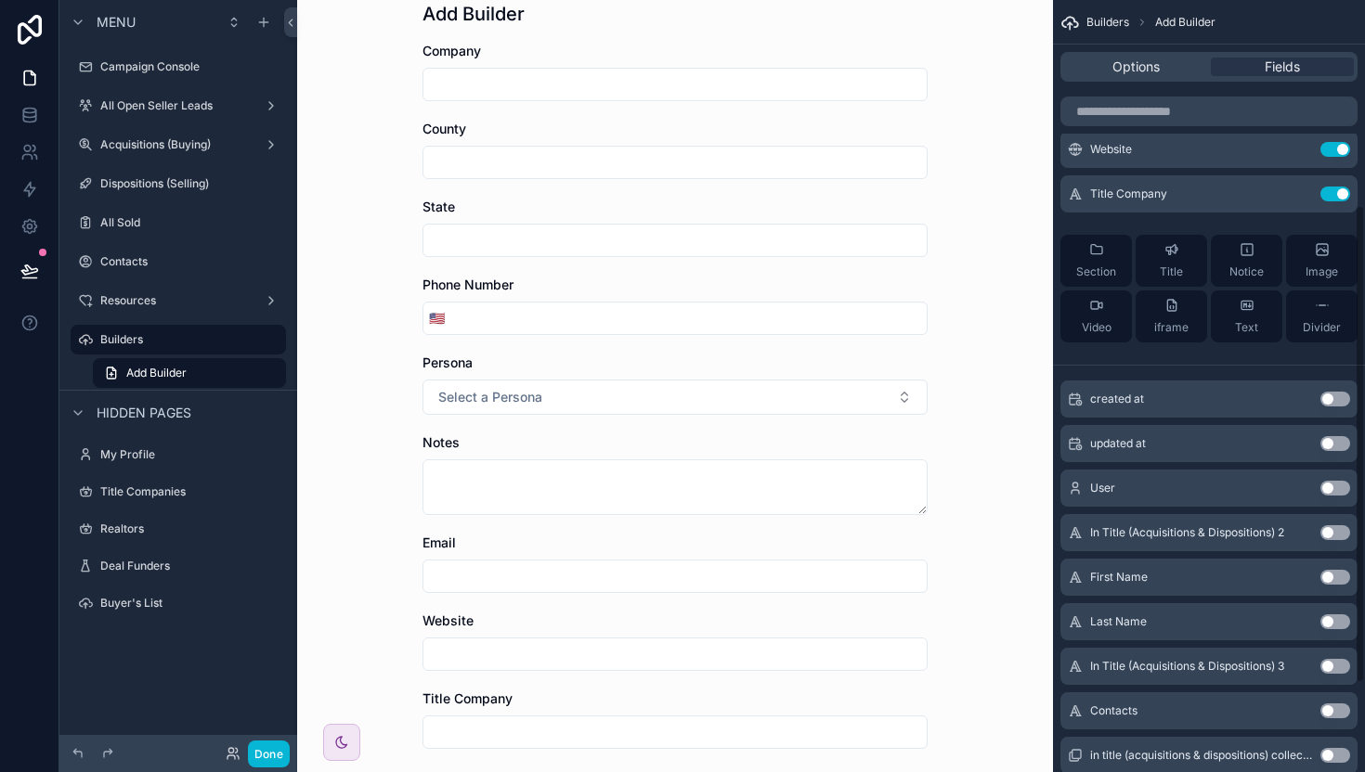
scroll to position [228, 0]
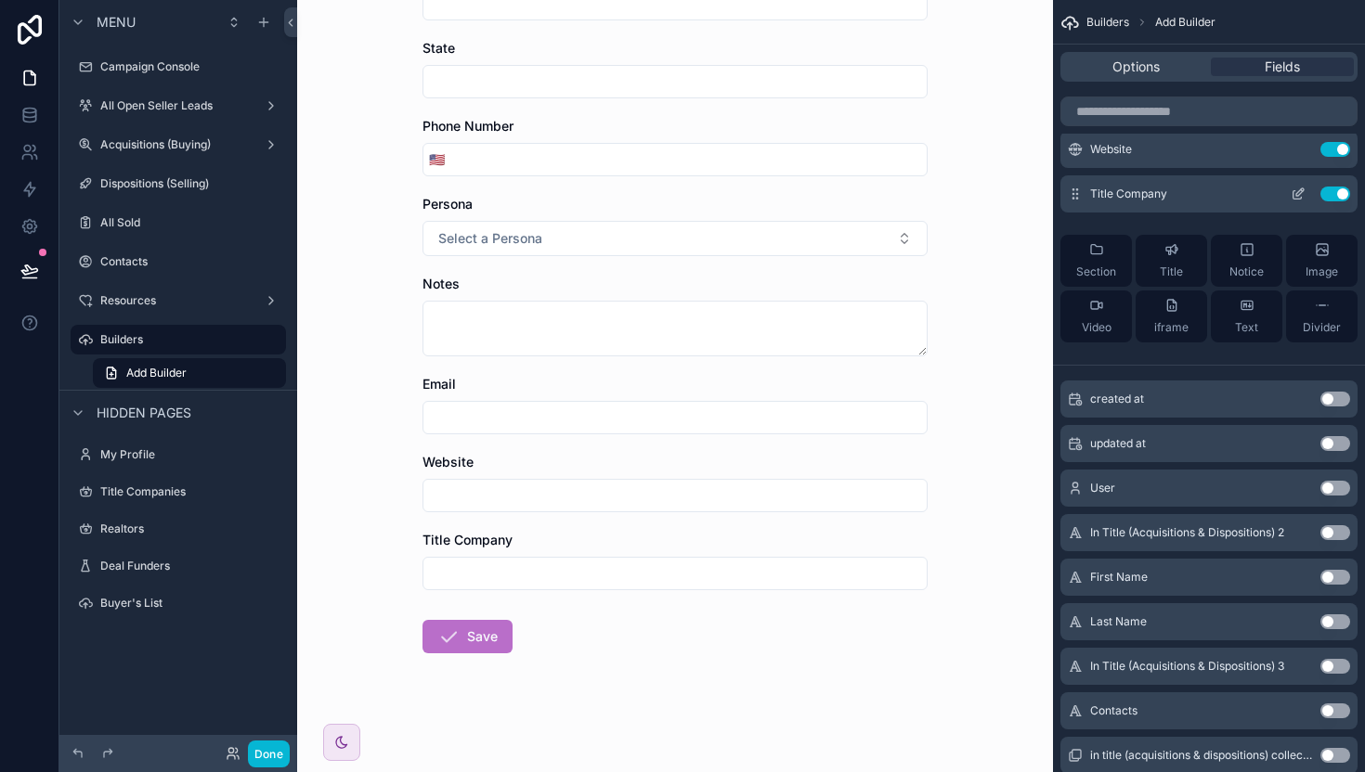
click at [1336, 190] on button "Use setting" at bounding box center [1335, 194] width 30 height 15
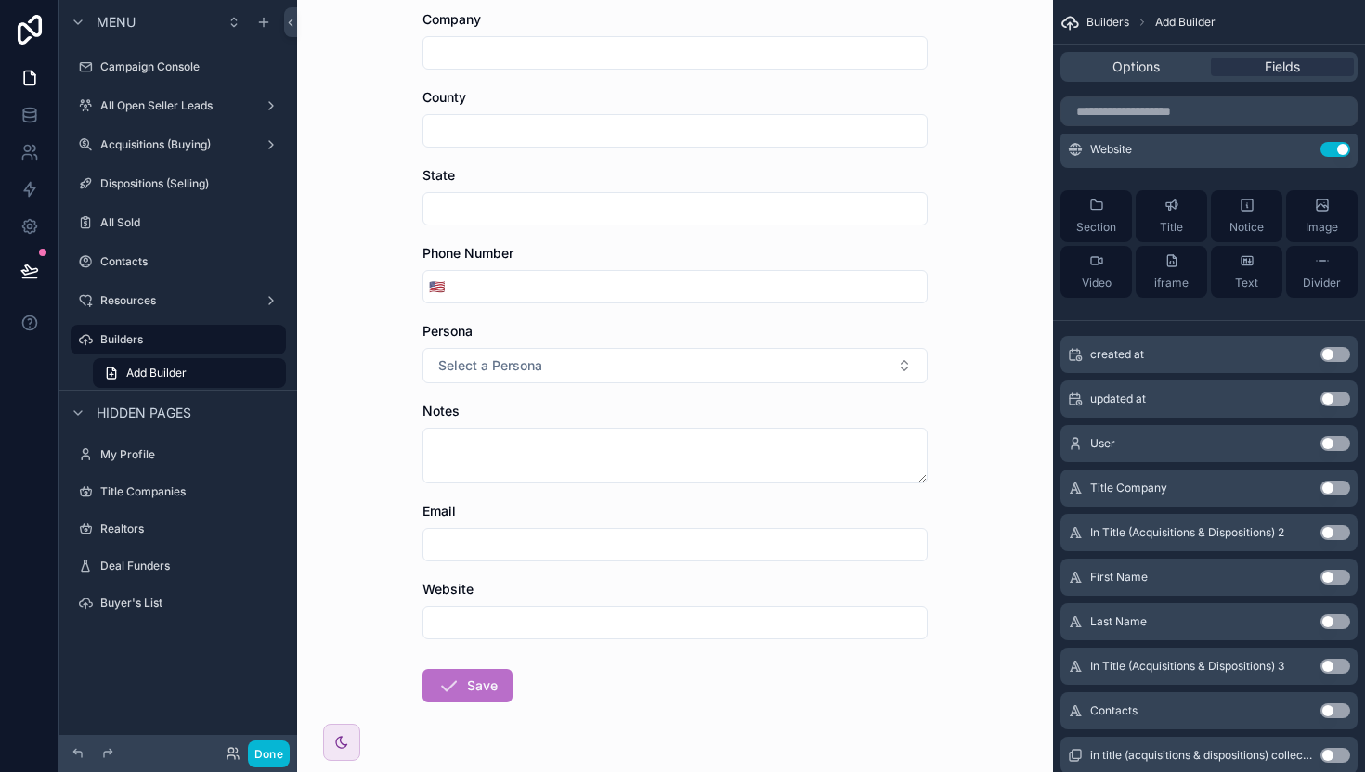
scroll to position [0, 0]
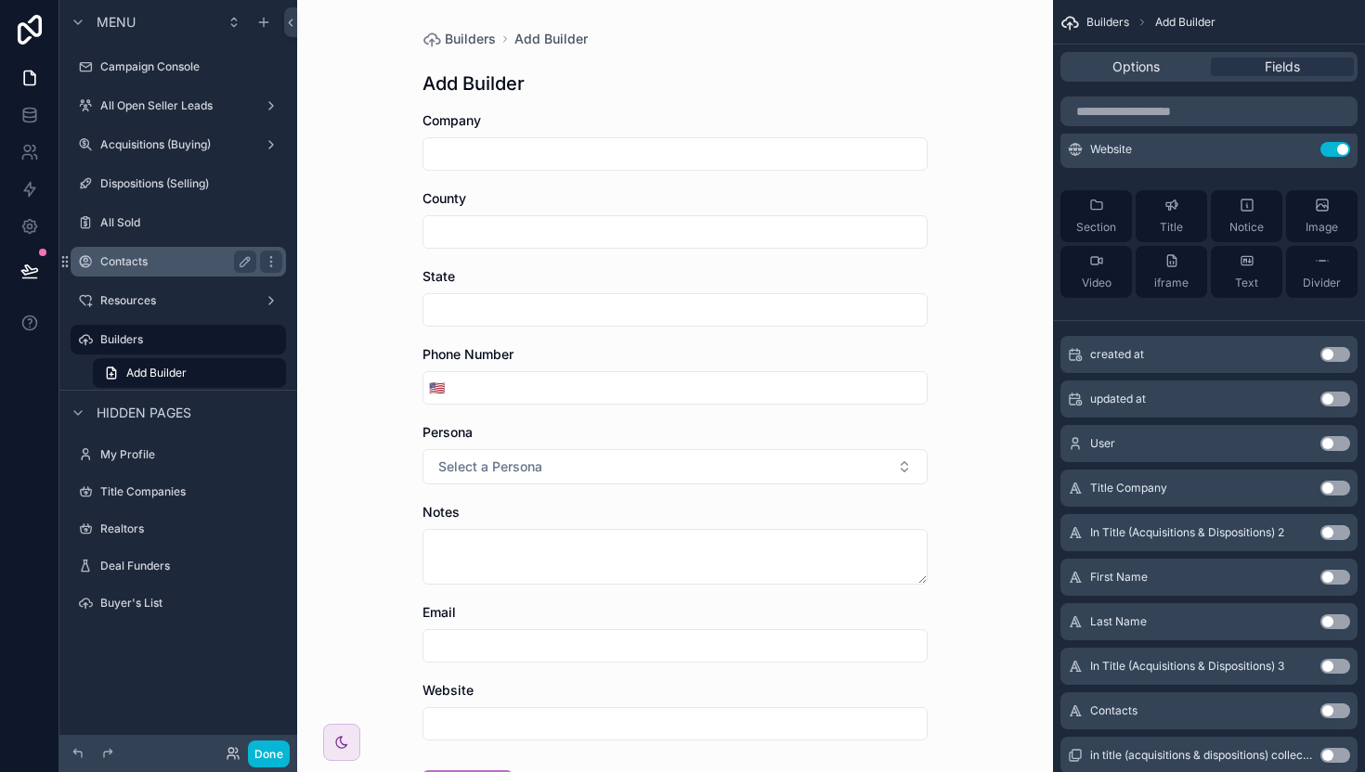
click at [130, 262] on label "Contacts" at bounding box center [174, 261] width 149 height 15
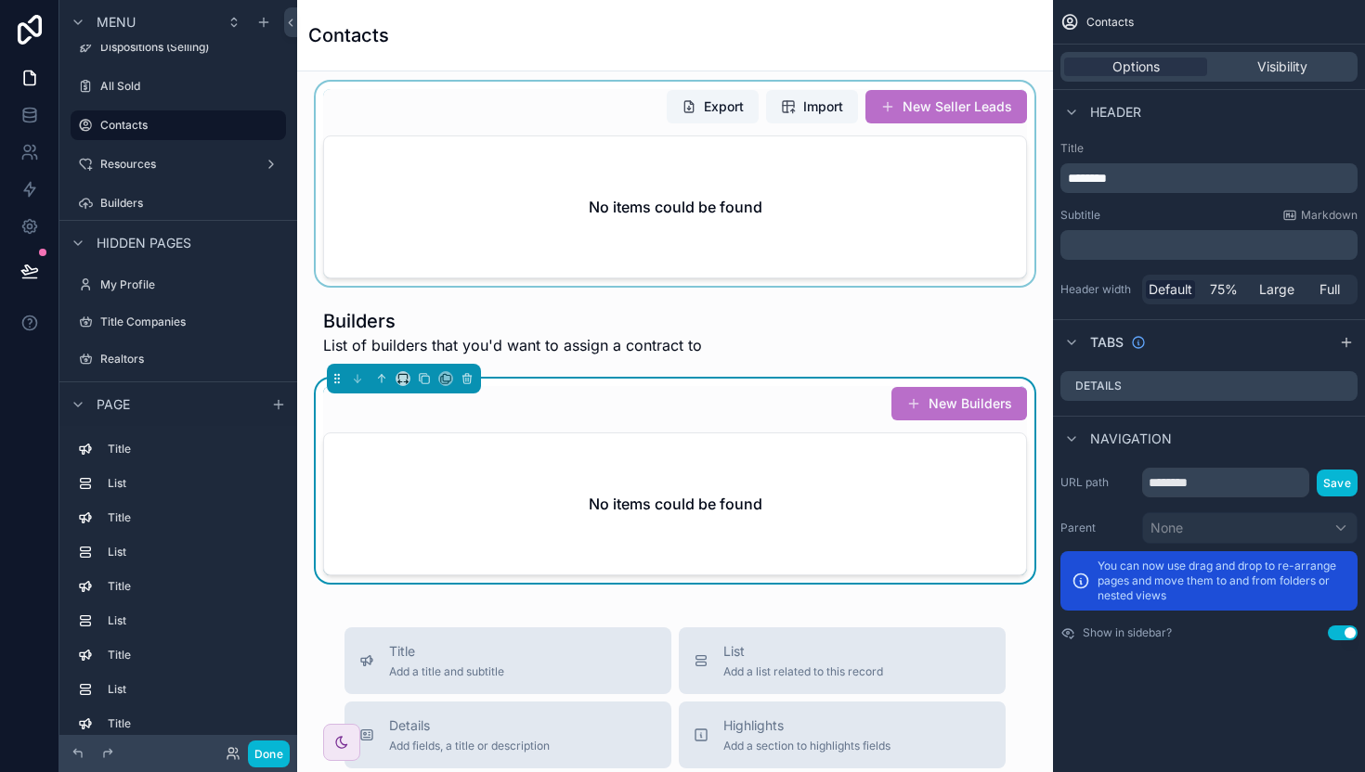
scroll to position [1007, 0]
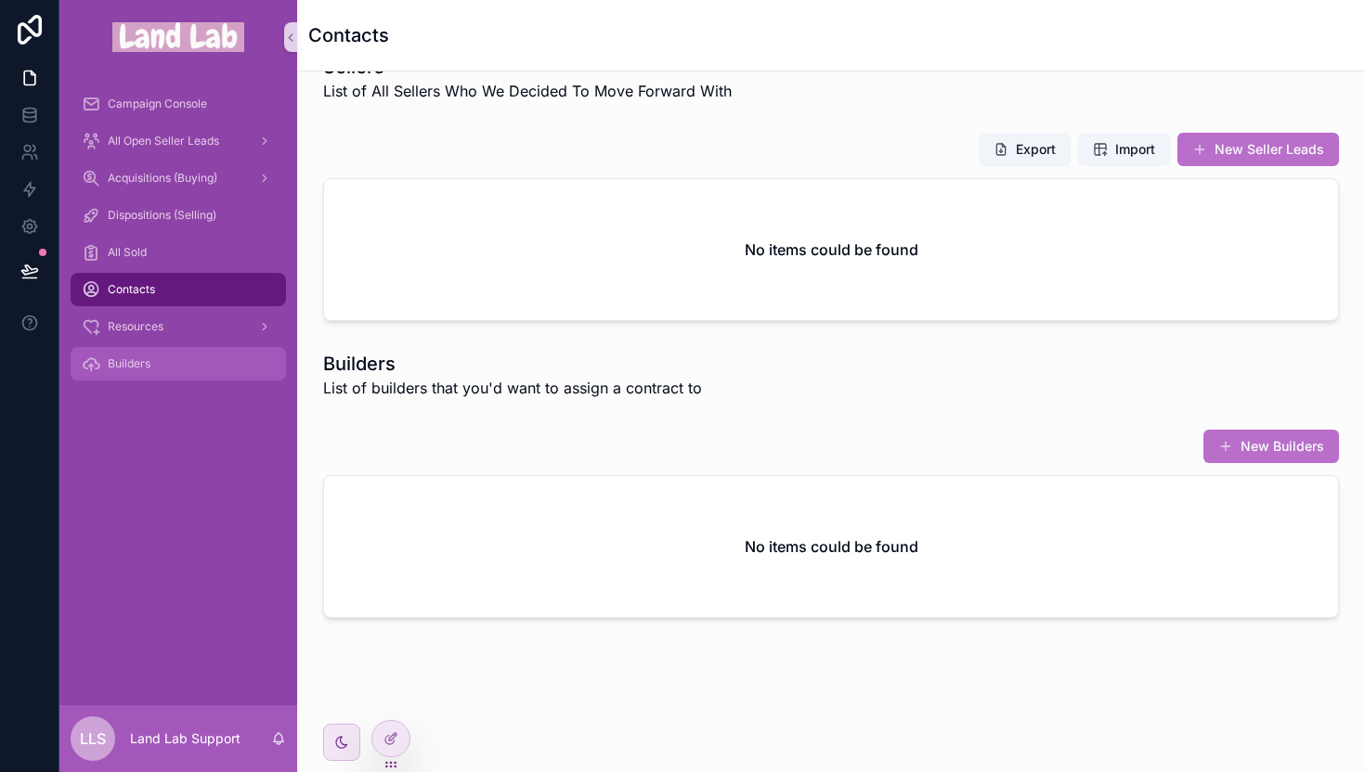
click at [134, 356] on div "Builders" at bounding box center [178, 364] width 193 height 30
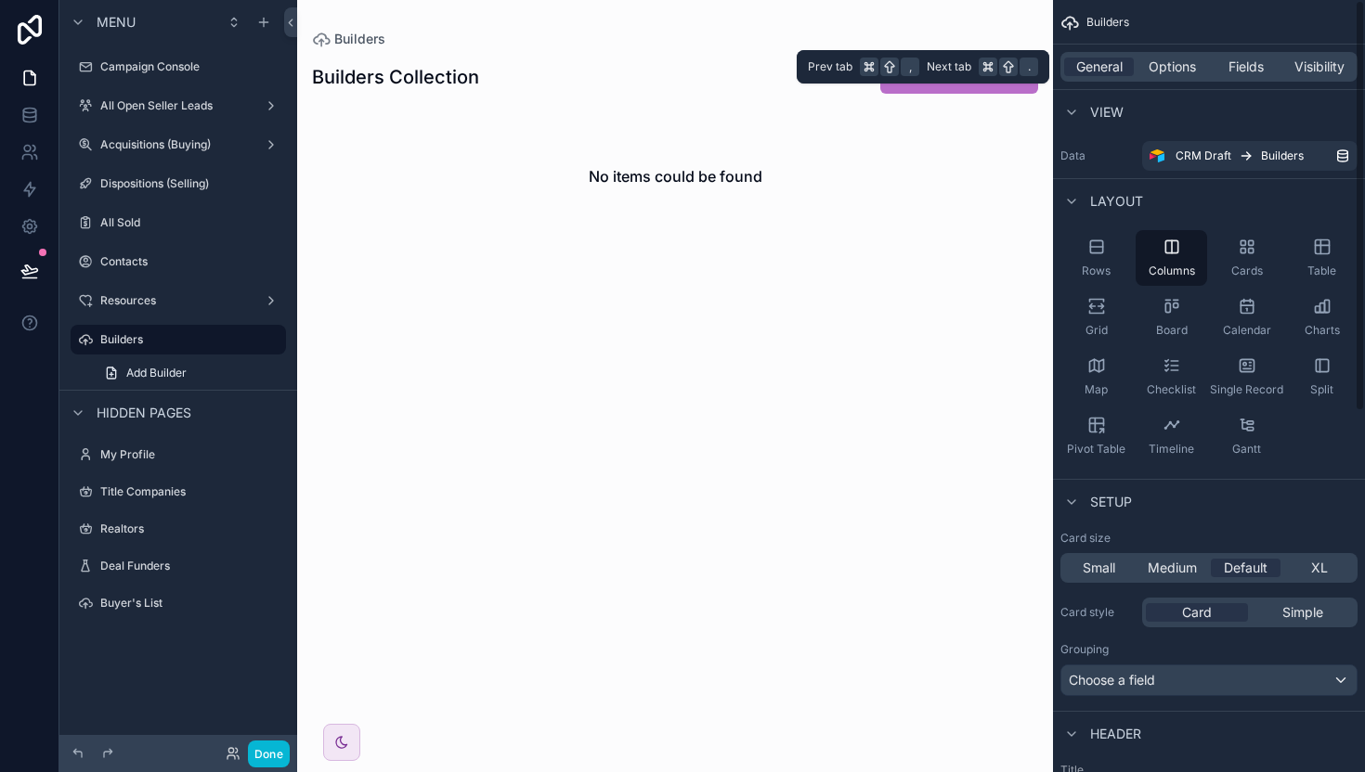
click at [1313, 57] on div "General Options Fields Visibility" at bounding box center [1208, 67] width 297 height 30
click at [1314, 61] on span "Visibility" at bounding box center [1319, 67] width 50 height 19
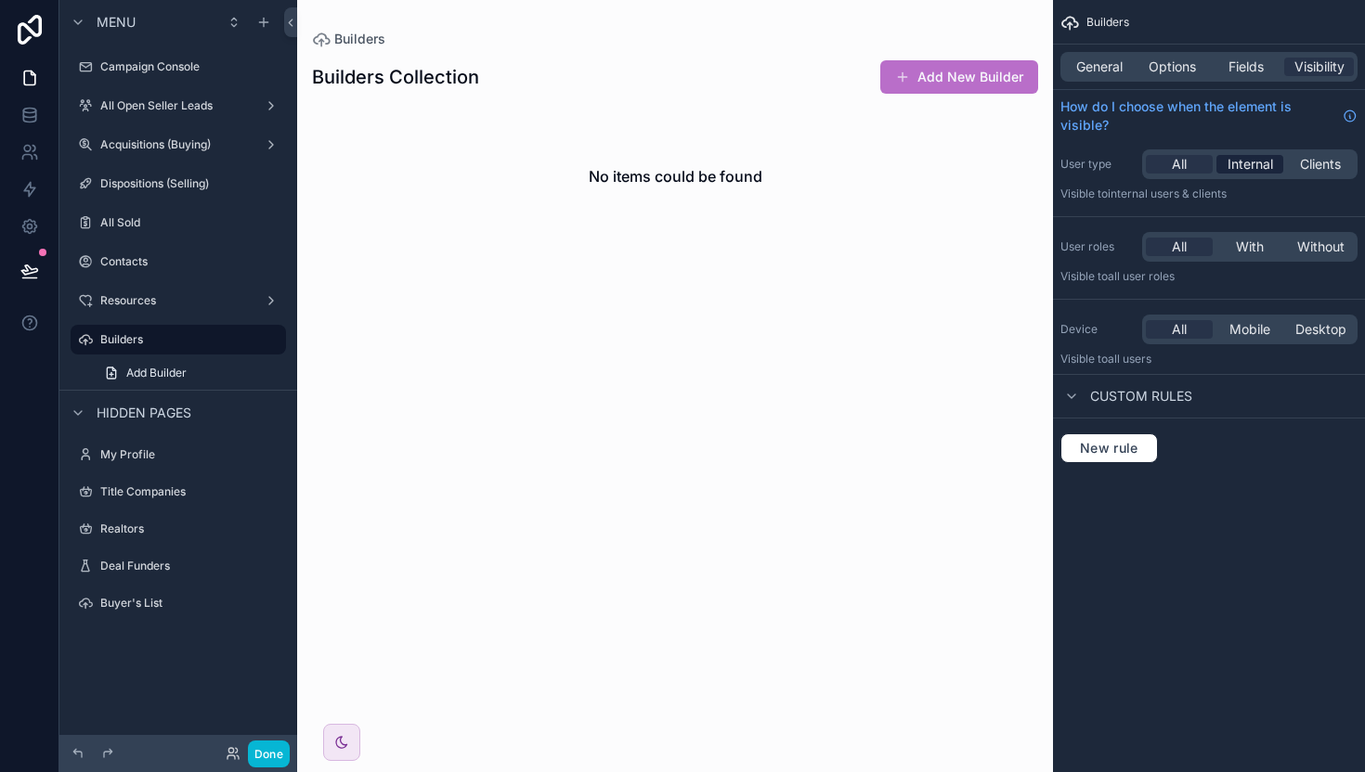
click at [1253, 162] on span "Internal" at bounding box center [1249, 164] width 45 height 19
click at [1173, 165] on span "All" at bounding box center [1179, 164] width 15 height 19
click at [266, 338] on icon "scrollable content" at bounding box center [271, 339] width 15 height 15
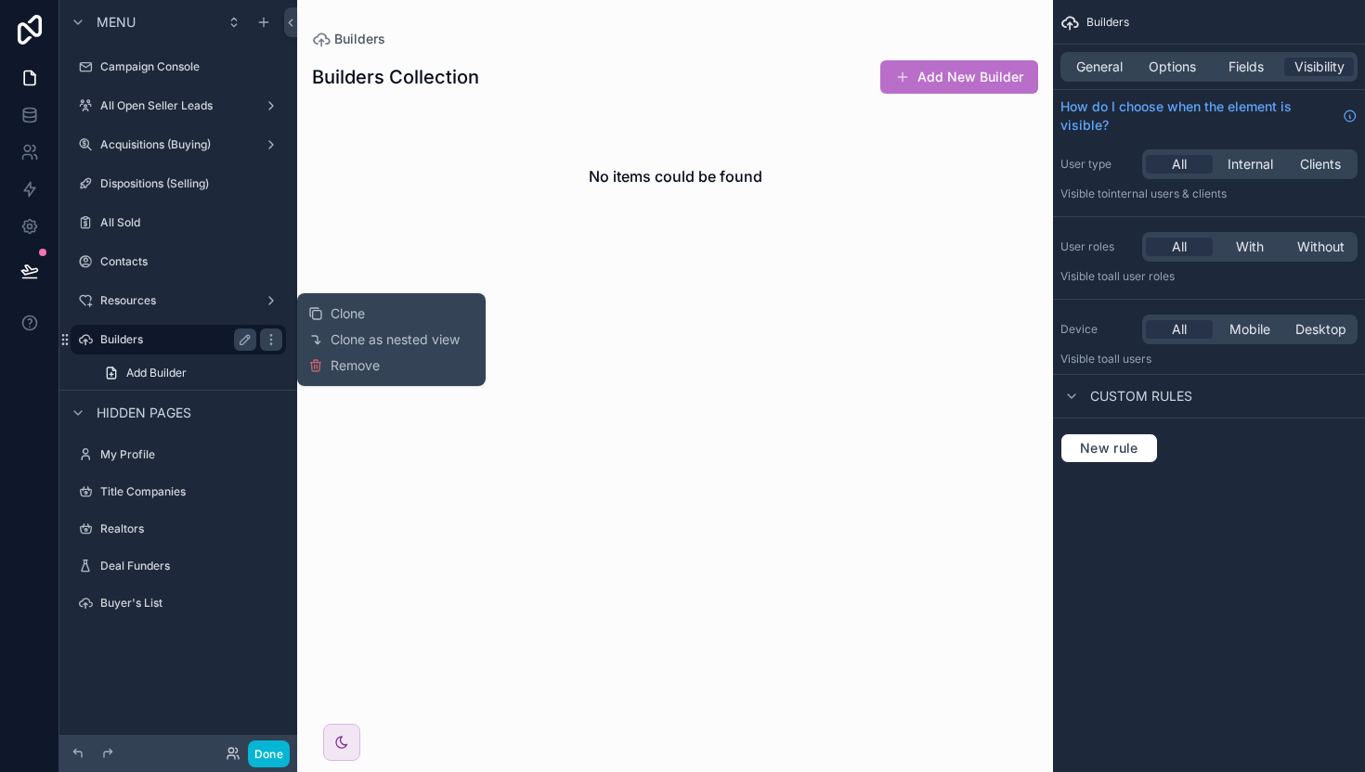
click at [168, 330] on div "Builders" at bounding box center [178, 340] width 156 height 22
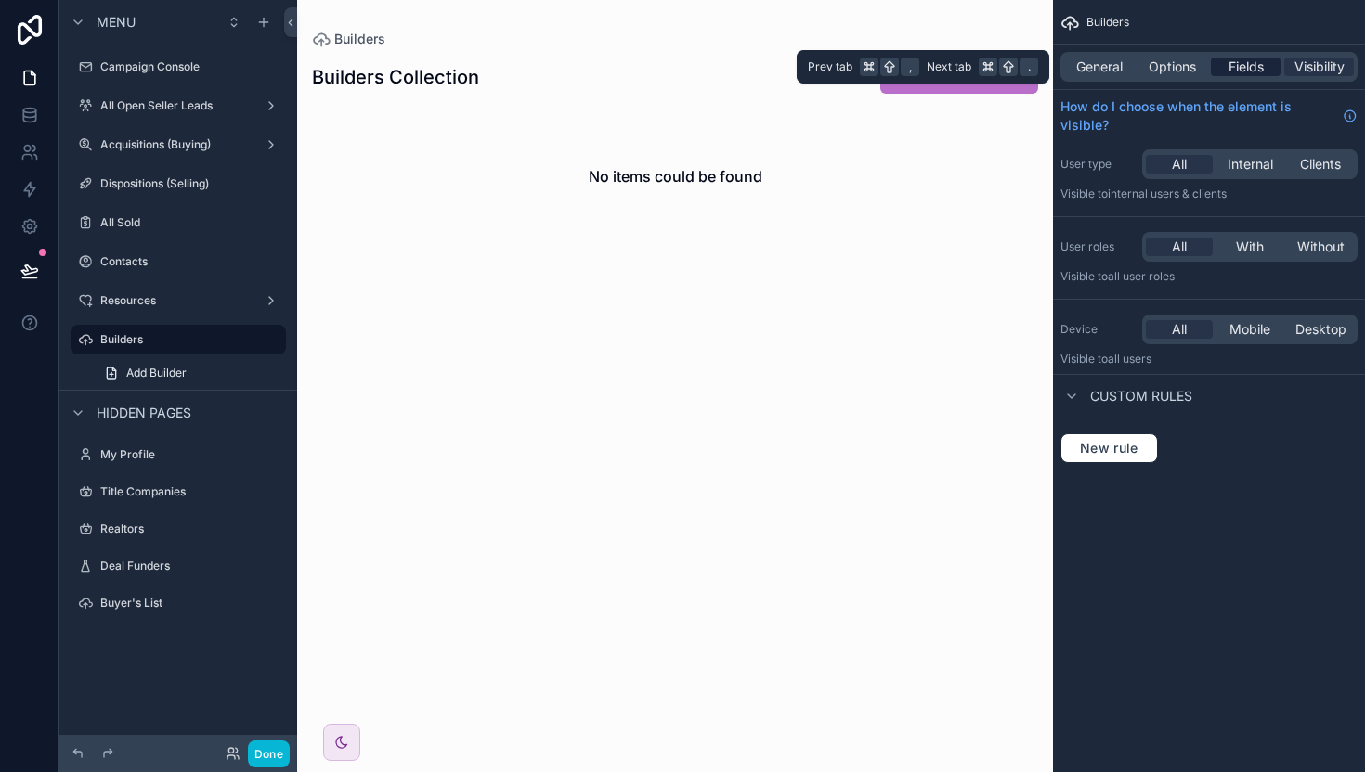
click at [1259, 60] on span "Fields" at bounding box center [1245, 67] width 35 height 19
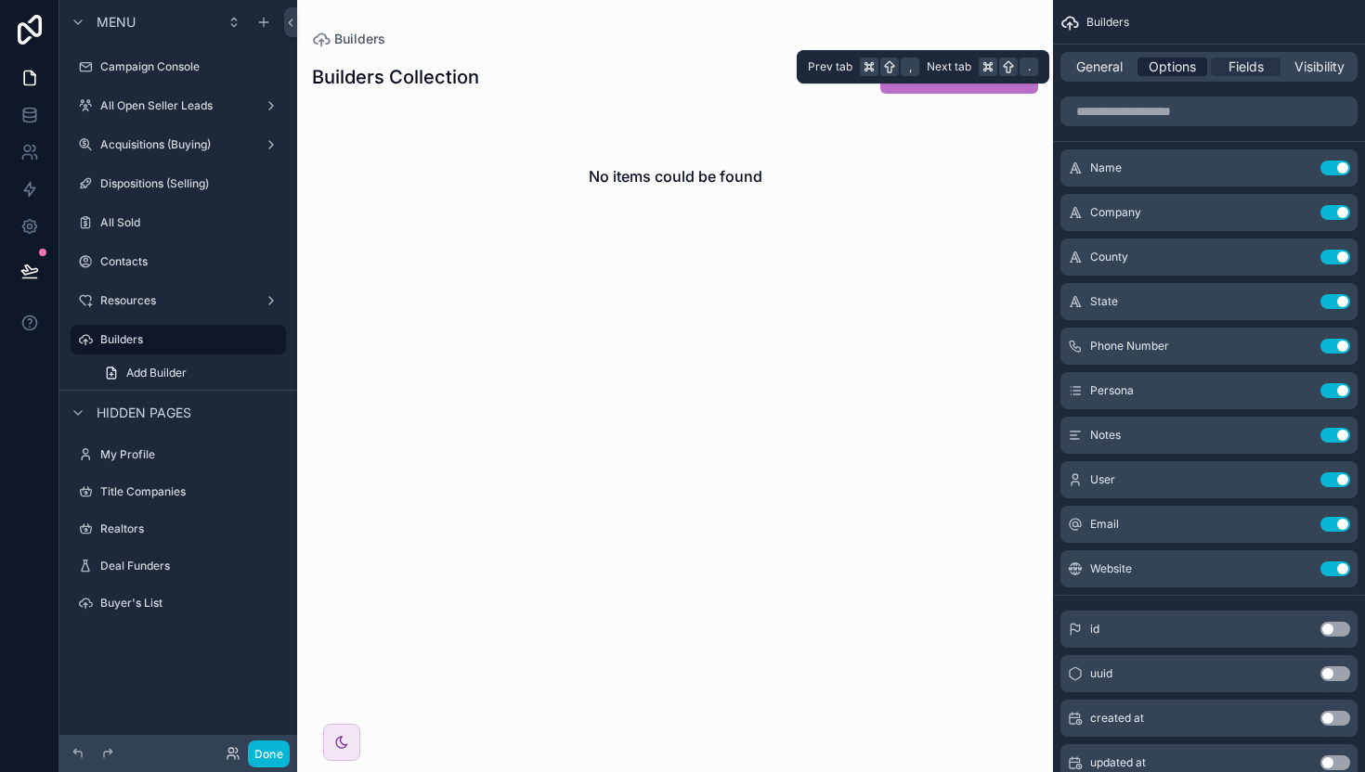
click at [1176, 62] on span "Options" at bounding box center [1171, 67] width 47 height 19
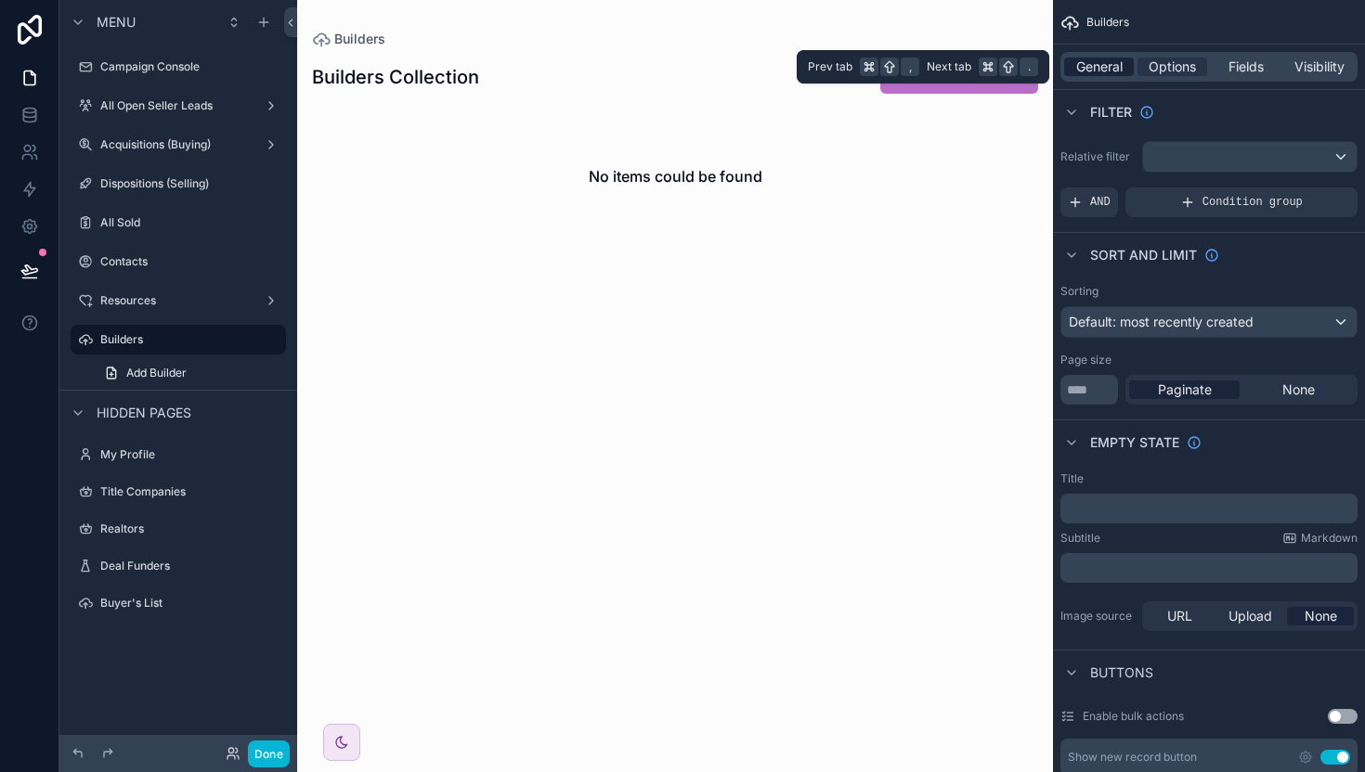
click at [1093, 63] on span "General" at bounding box center [1099, 67] width 46 height 19
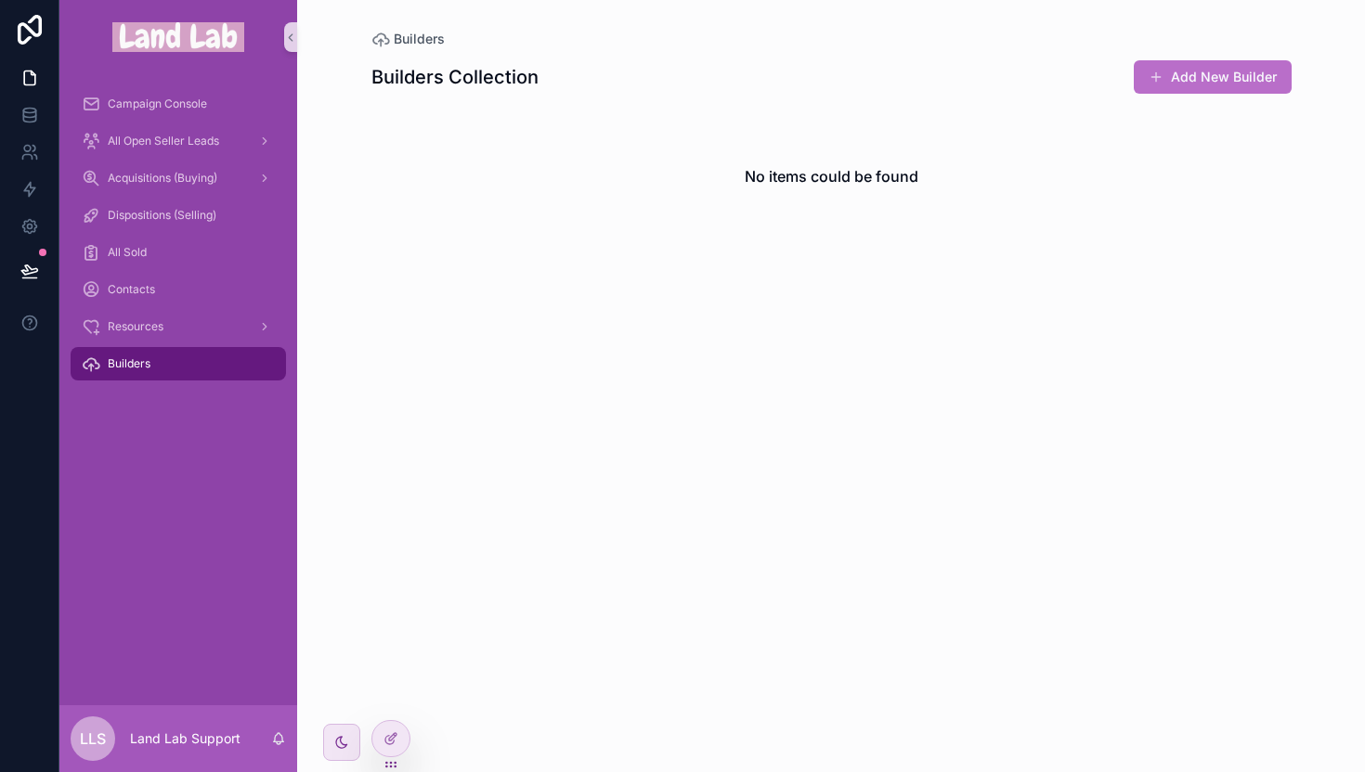
click at [187, 360] on div "Builders" at bounding box center [178, 364] width 193 height 30
click at [149, 298] on div "Contacts" at bounding box center [178, 290] width 193 height 30
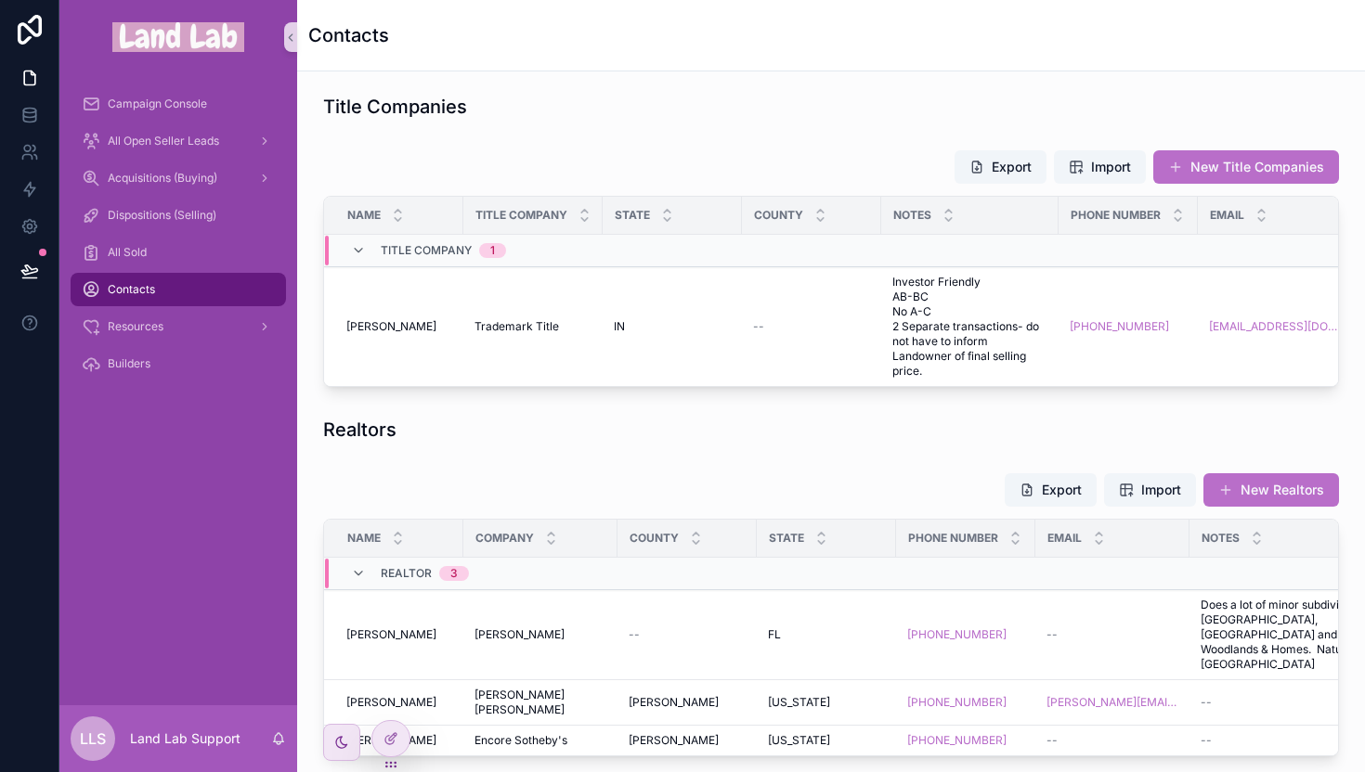
scroll to position [1007, 0]
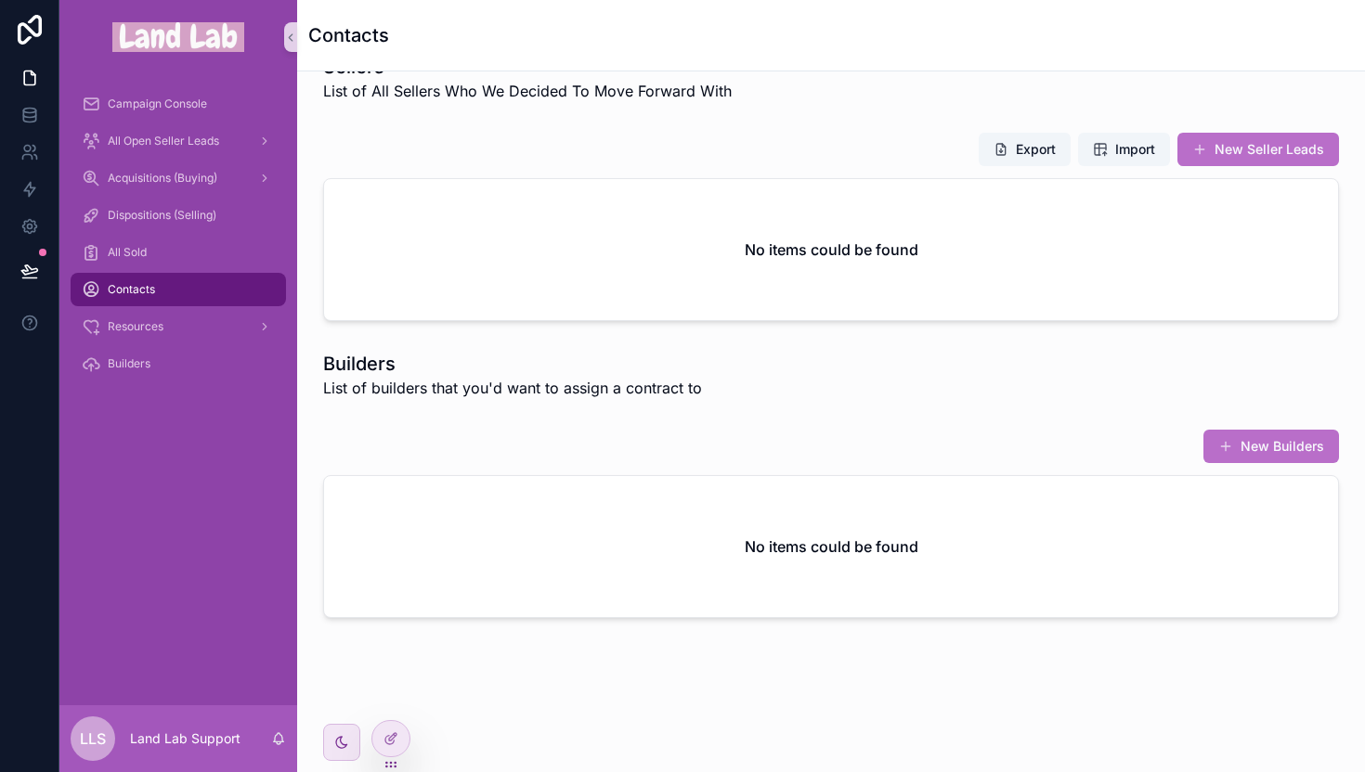
click at [544, 347] on div "Builders List of builders that you'd want to assign a contract to" at bounding box center [831, 374] width 1038 height 63
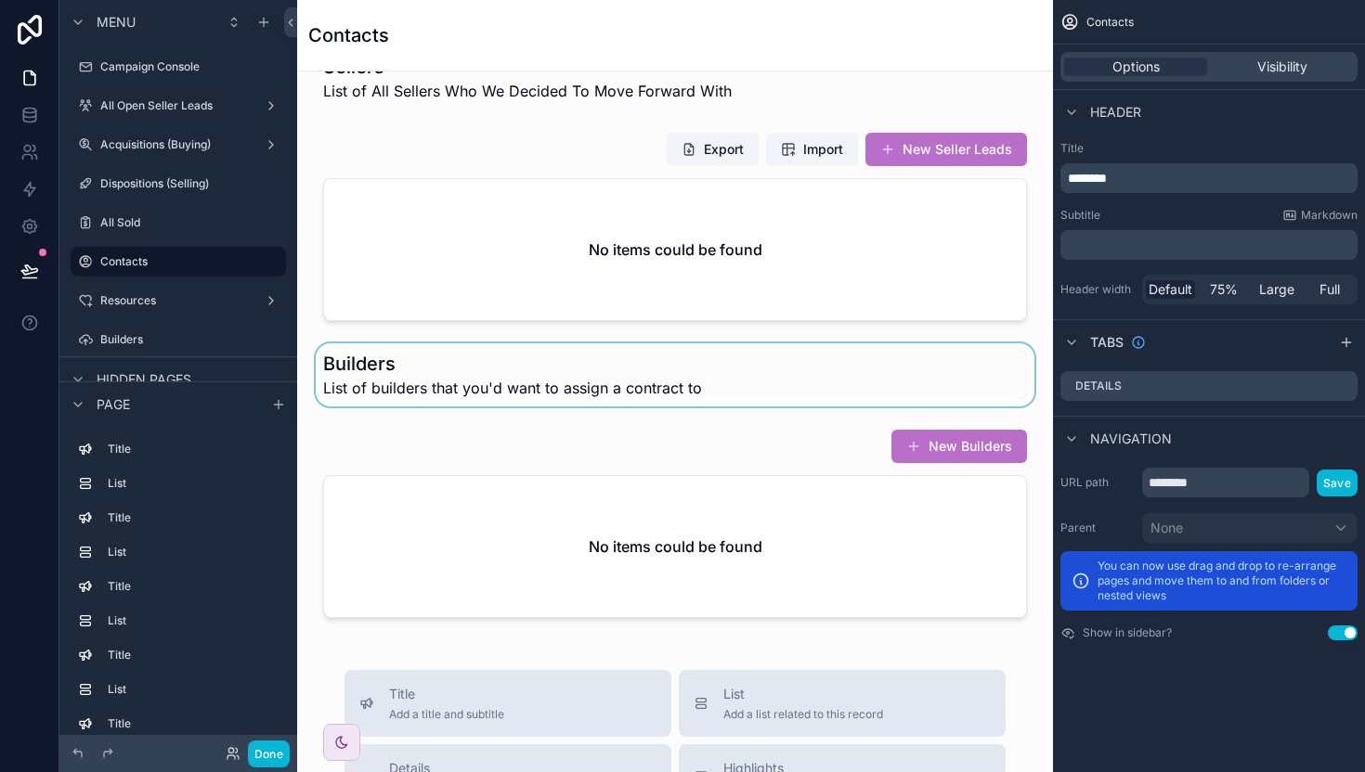
click at [629, 374] on div "scrollable content" at bounding box center [675, 374] width 726 height 63
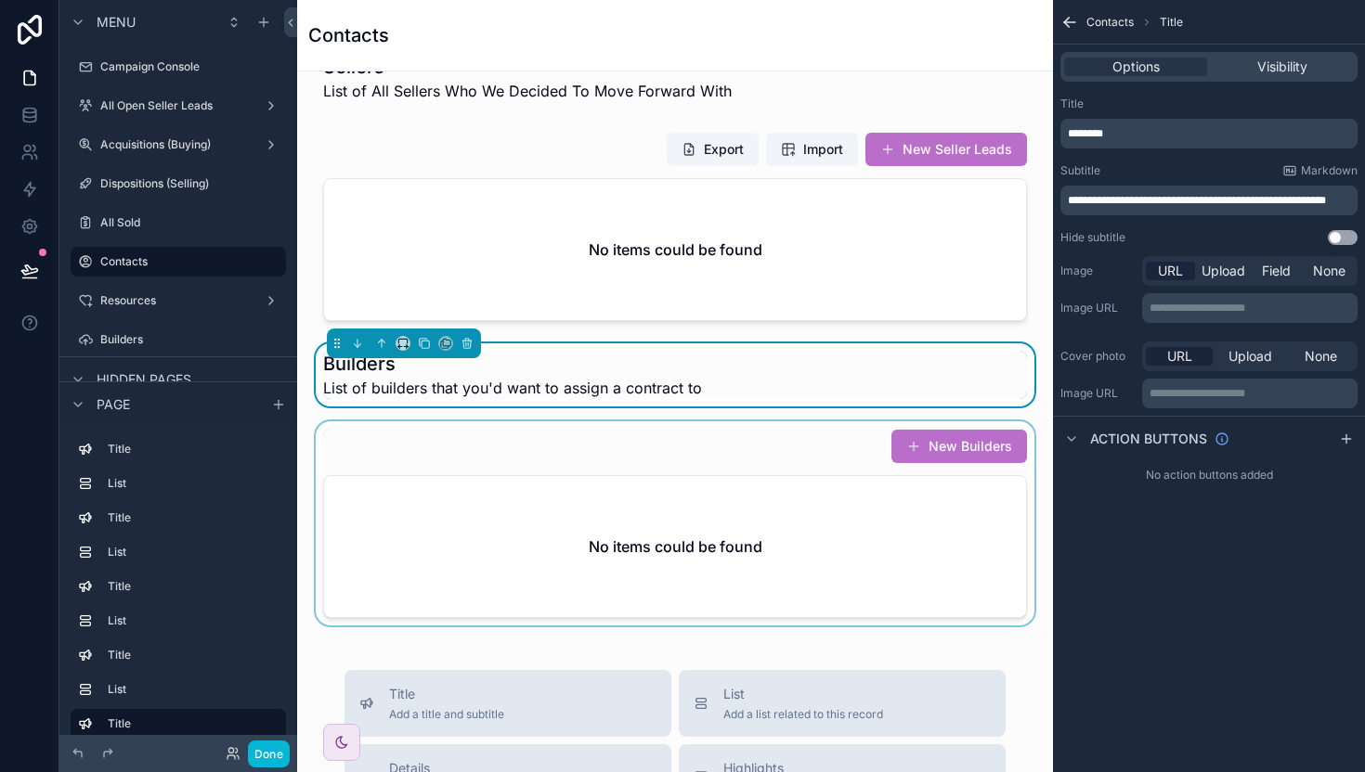
click at [739, 435] on div "scrollable content" at bounding box center [675, 523] width 726 height 204
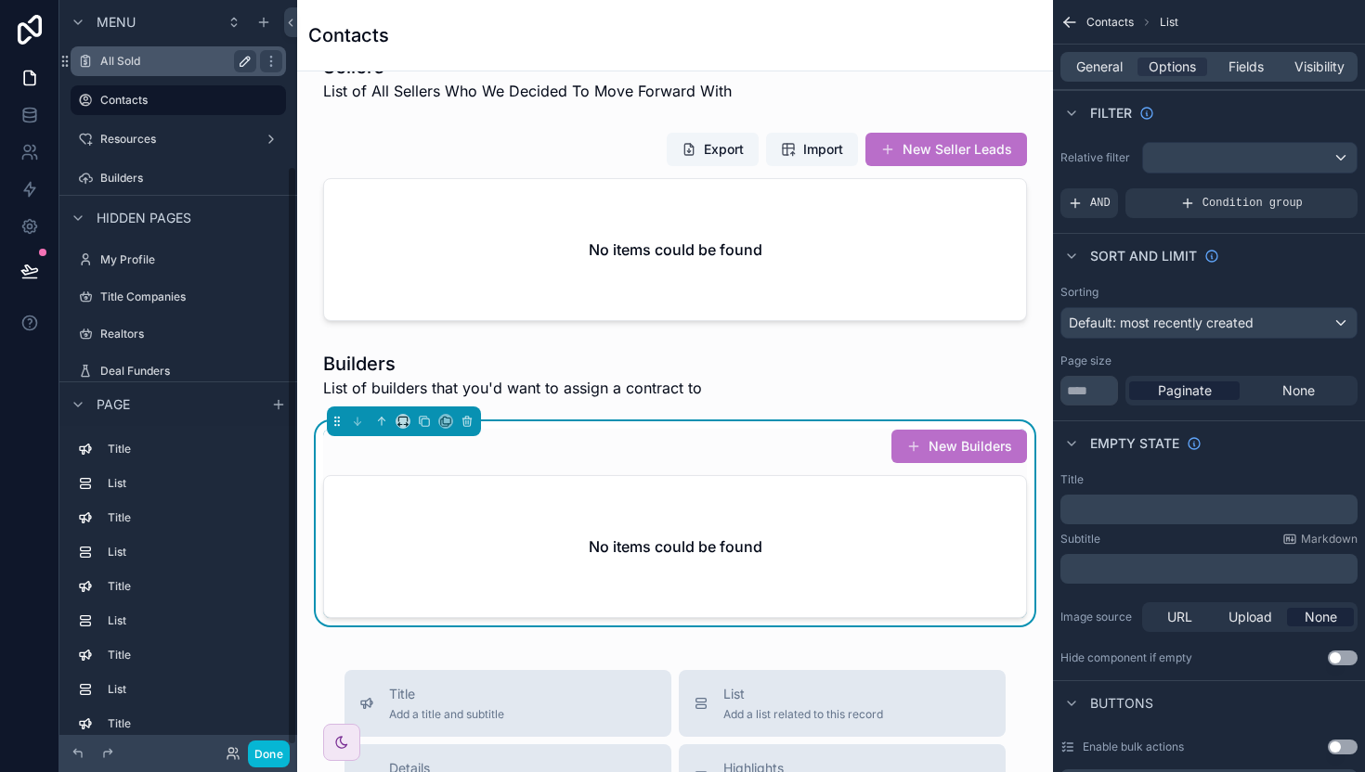
scroll to position [49, 0]
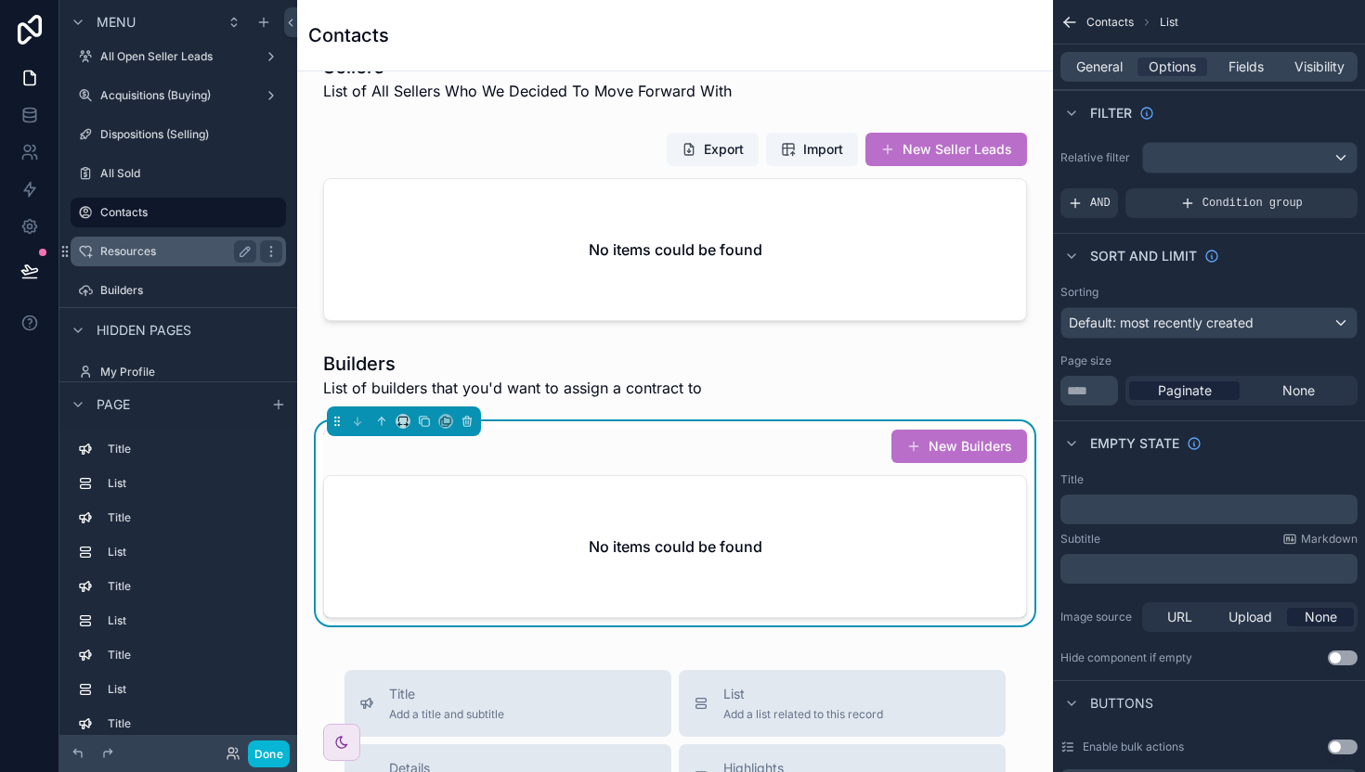
click at [0, 0] on icon "scrollable content" at bounding box center [0, 0] width 0 height 0
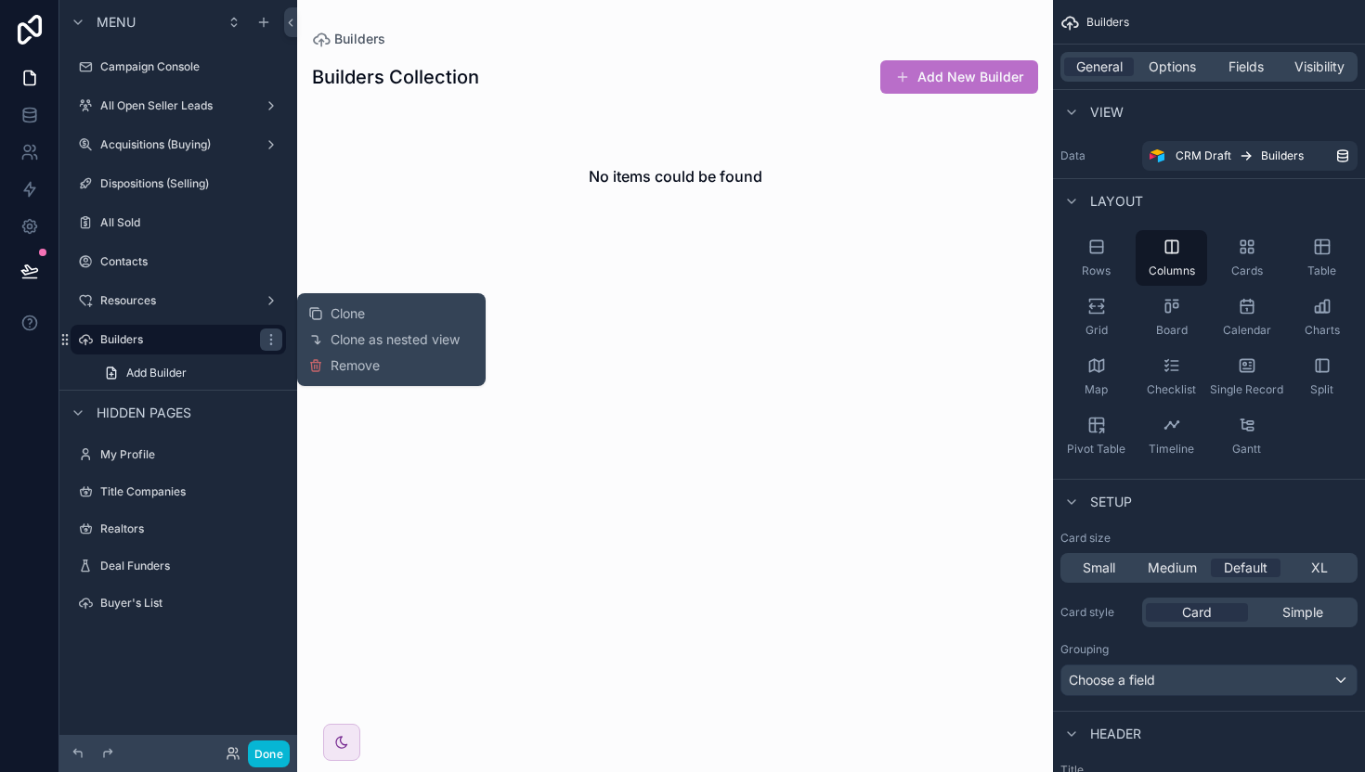
click at [361, 366] on span "Remove" at bounding box center [354, 365] width 49 height 19
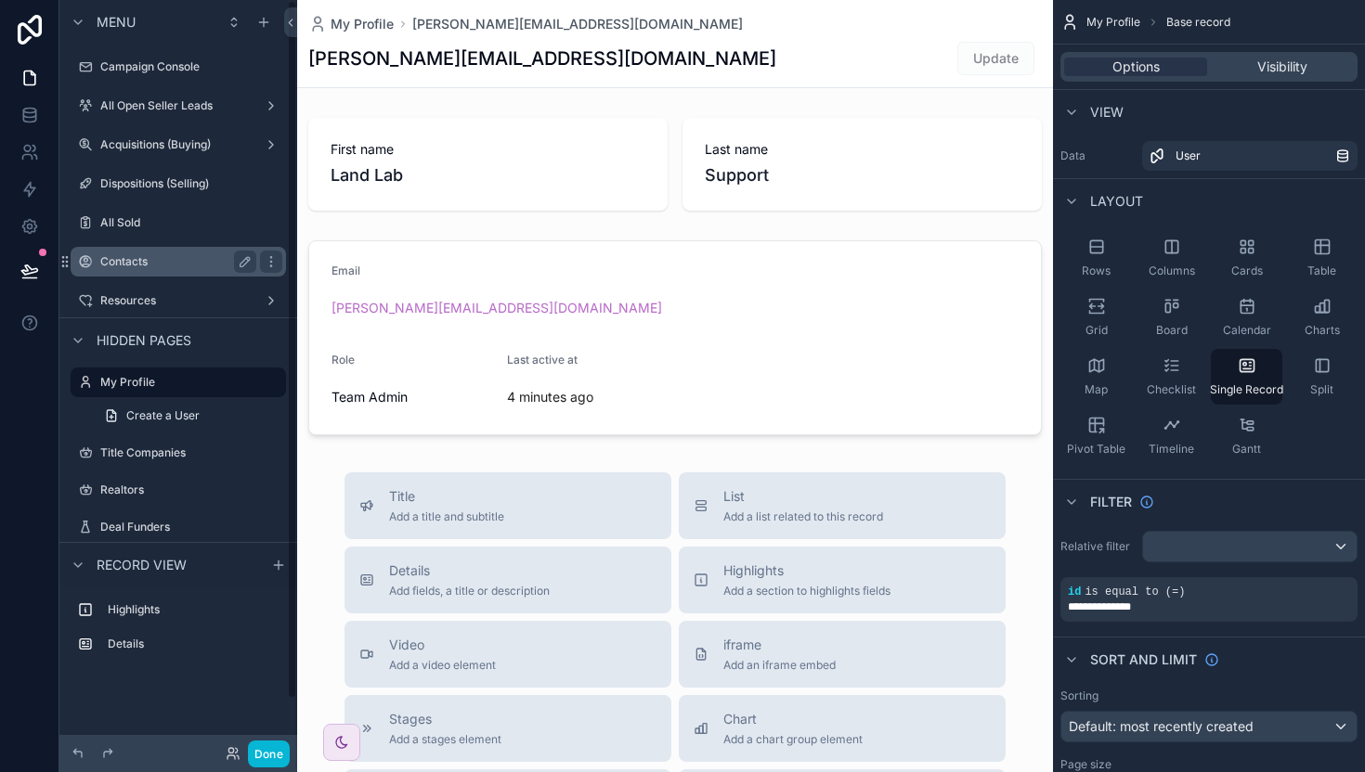
click at [140, 266] on label "Contacts" at bounding box center [174, 261] width 149 height 15
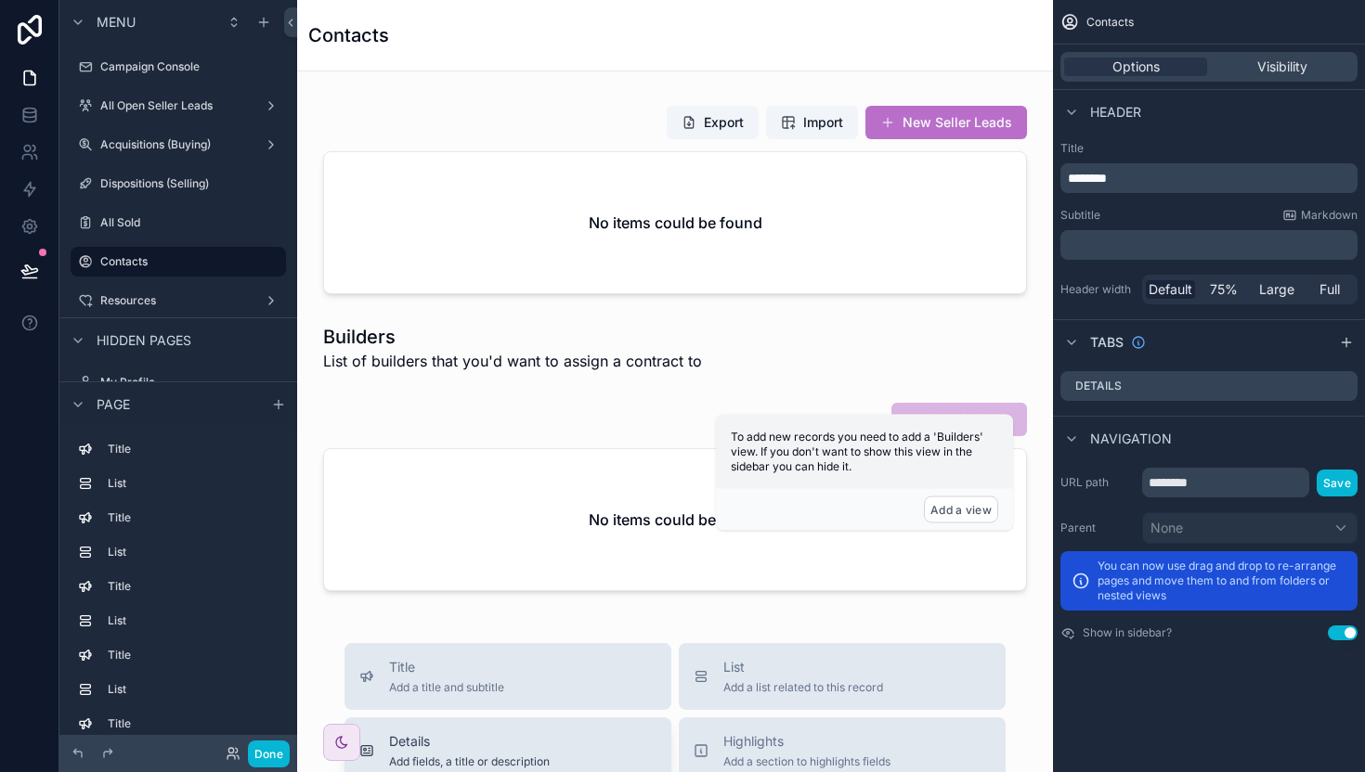
scroll to position [1032, 0]
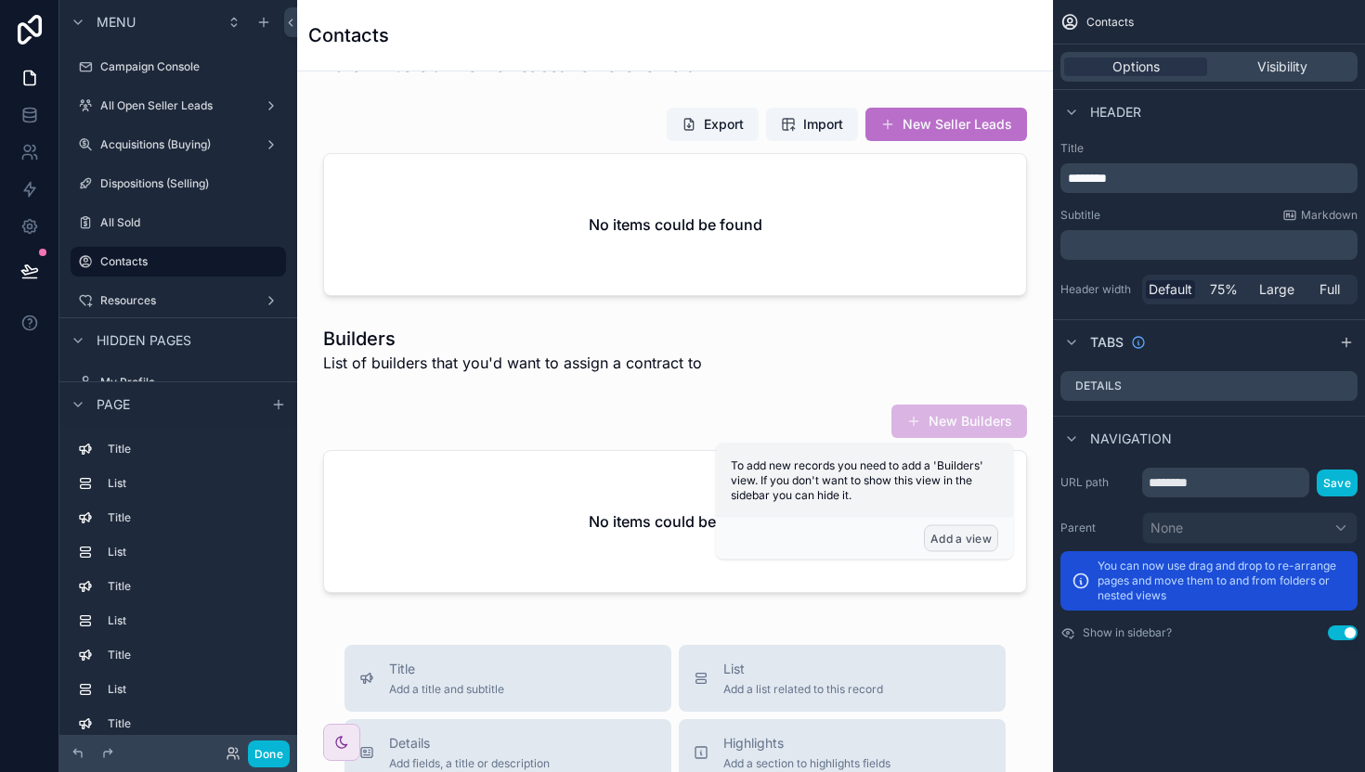
click at [959, 538] on button "Add a view" at bounding box center [961, 538] width 74 height 27
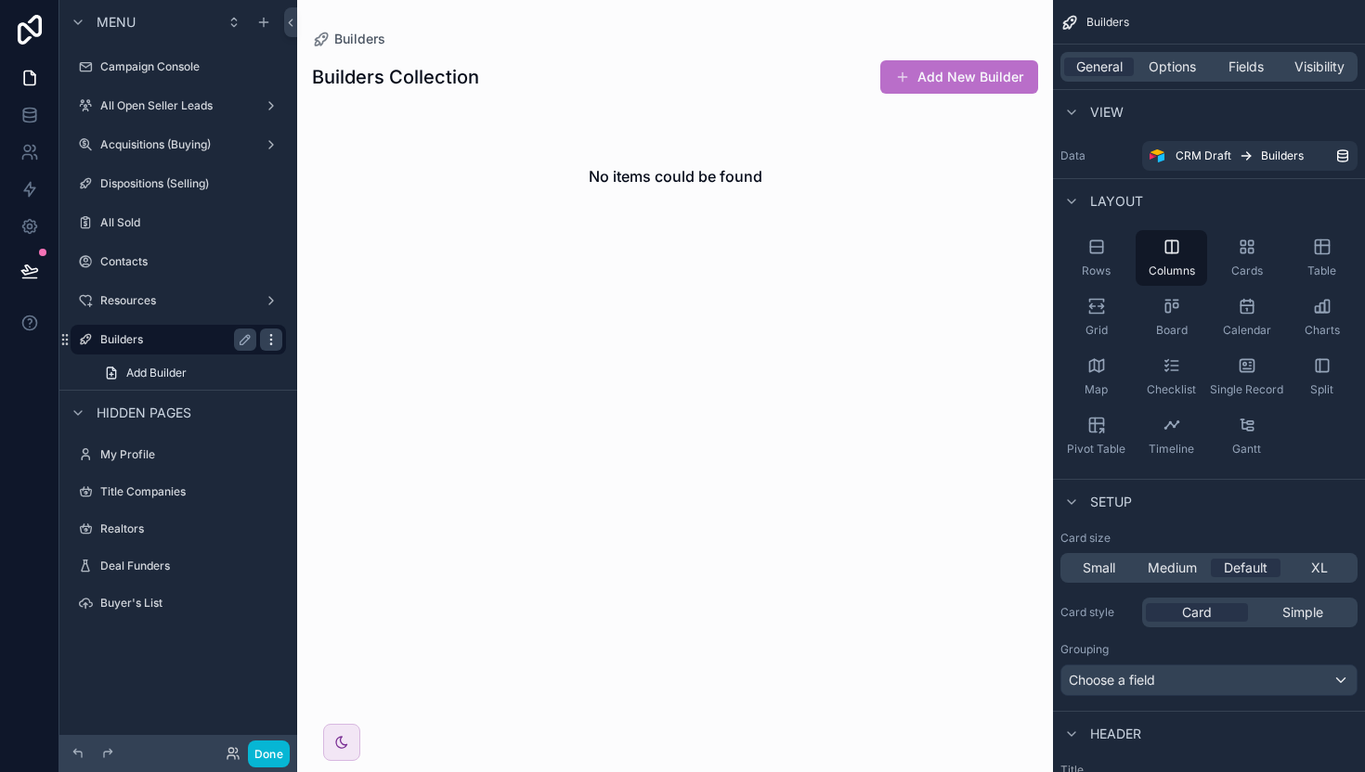
click at [271, 340] on icon "scrollable content" at bounding box center [270, 339] width 1 height 1
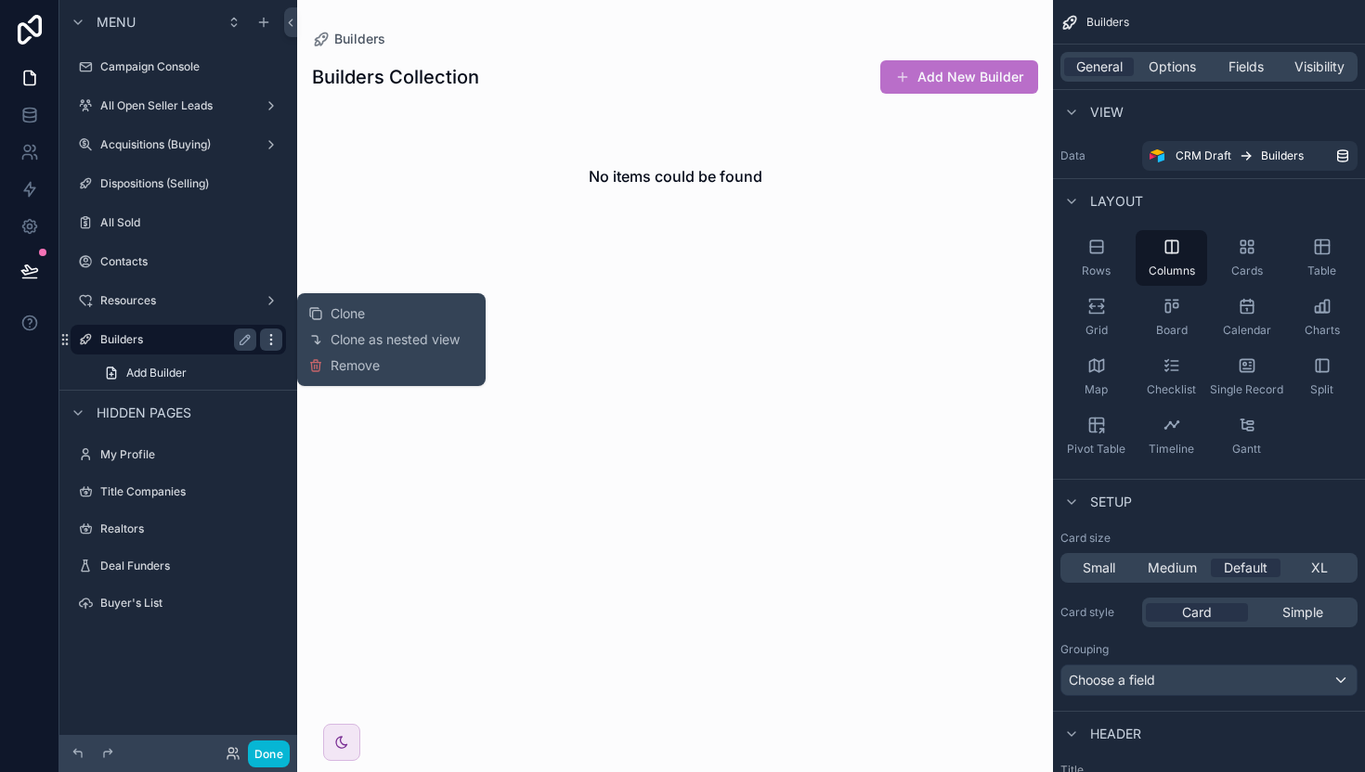
click at [271, 340] on icon "scrollable content" at bounding box center [270, 339] width 1 height 1
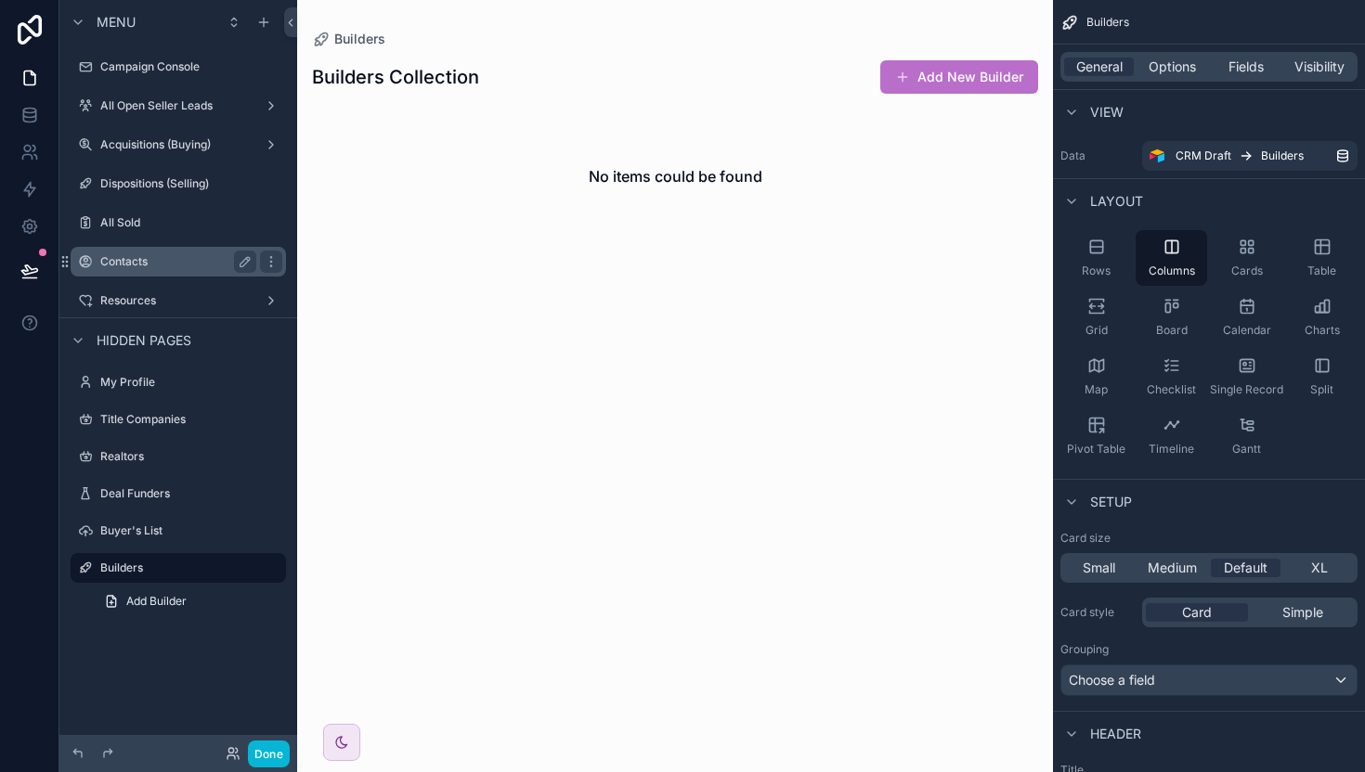
click at [155, 268] on label "Contacts" at bounding box center [174, 261] width 149 height 15
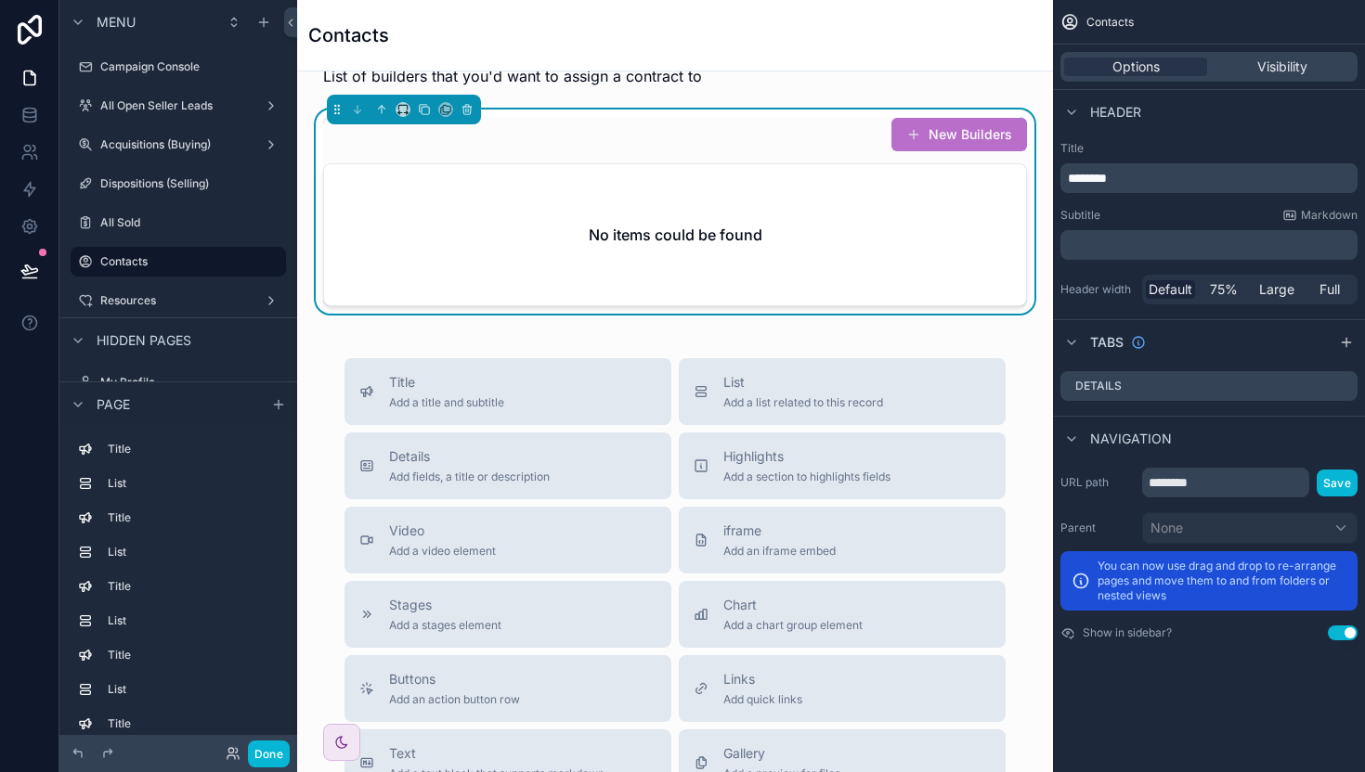
scroll to position [1101, 0]
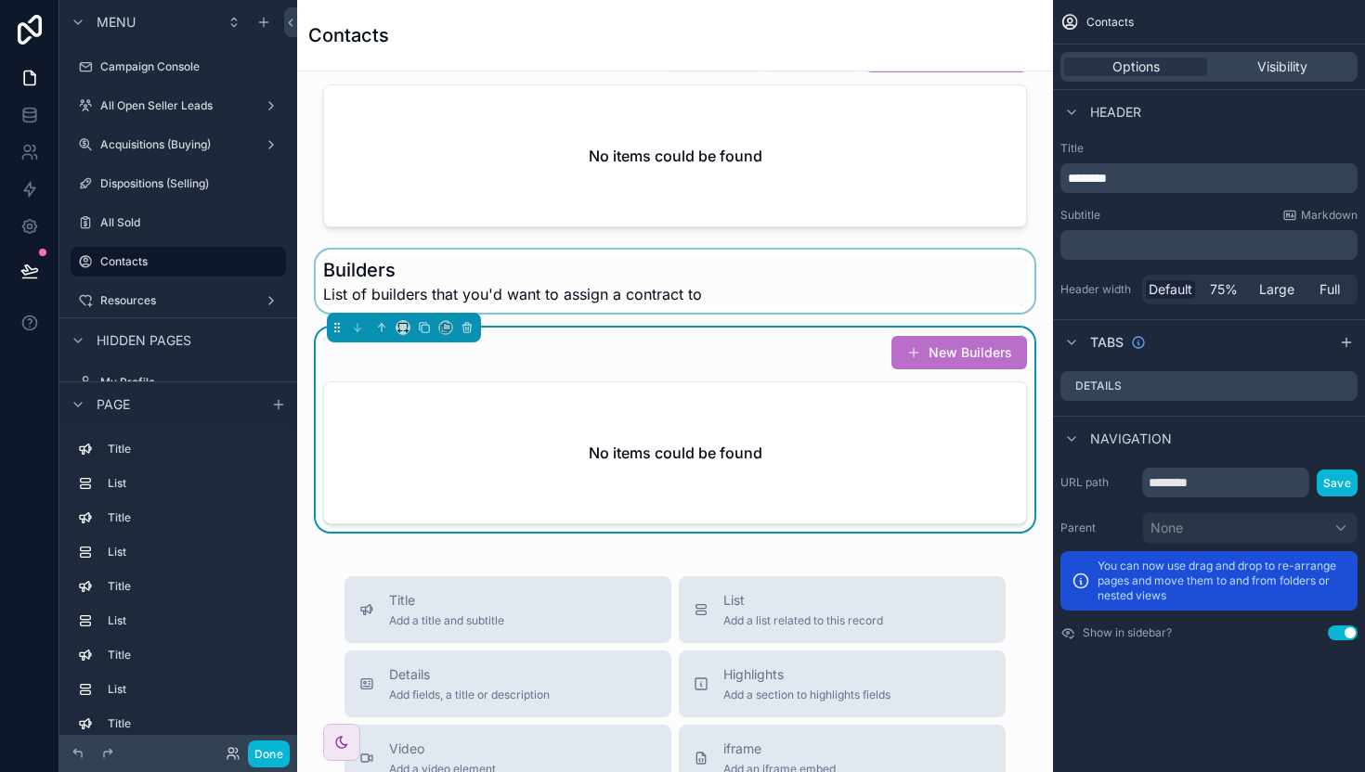
click at [744, 265] on div "scrollable content" at bounding box center [675, 281] width 726 height 63
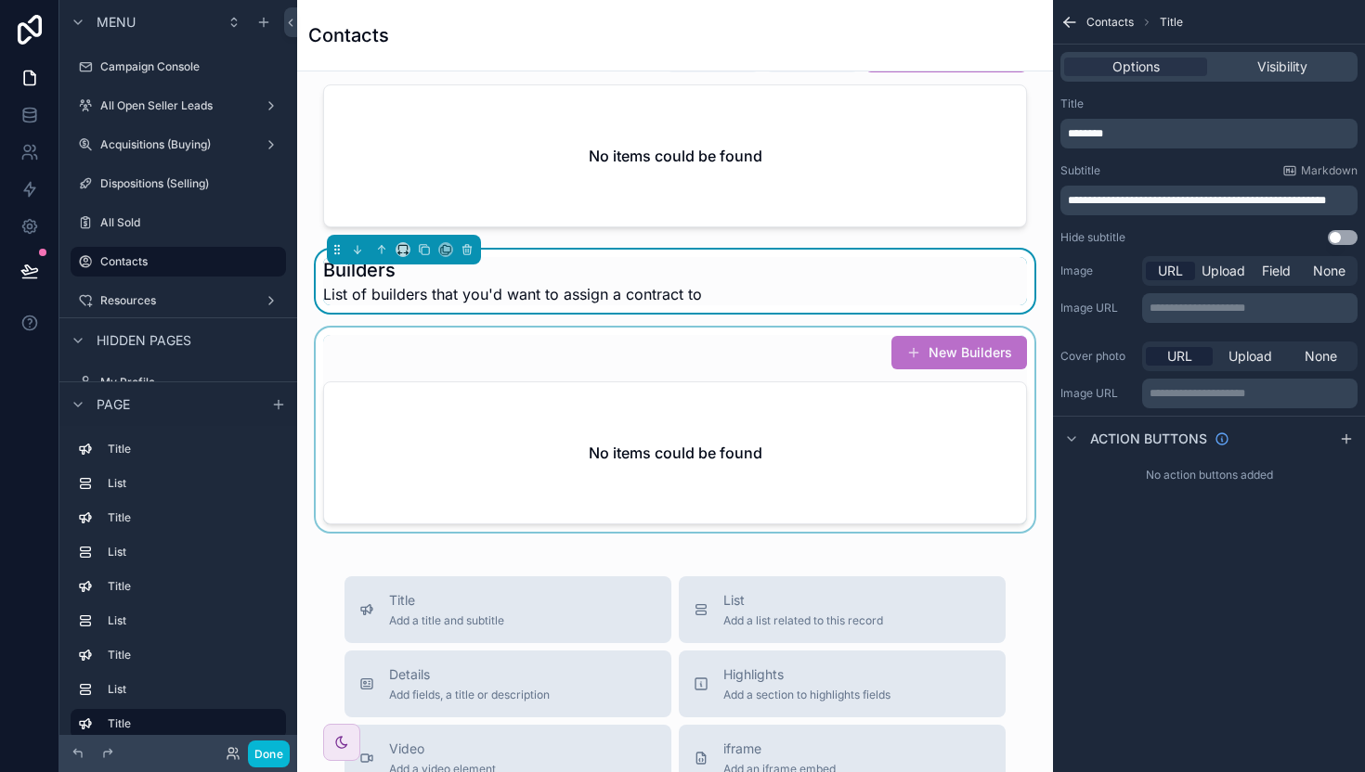
click at [587, 368] on div "scrollable content" at bounding box center [675, 430] width 726 height 204
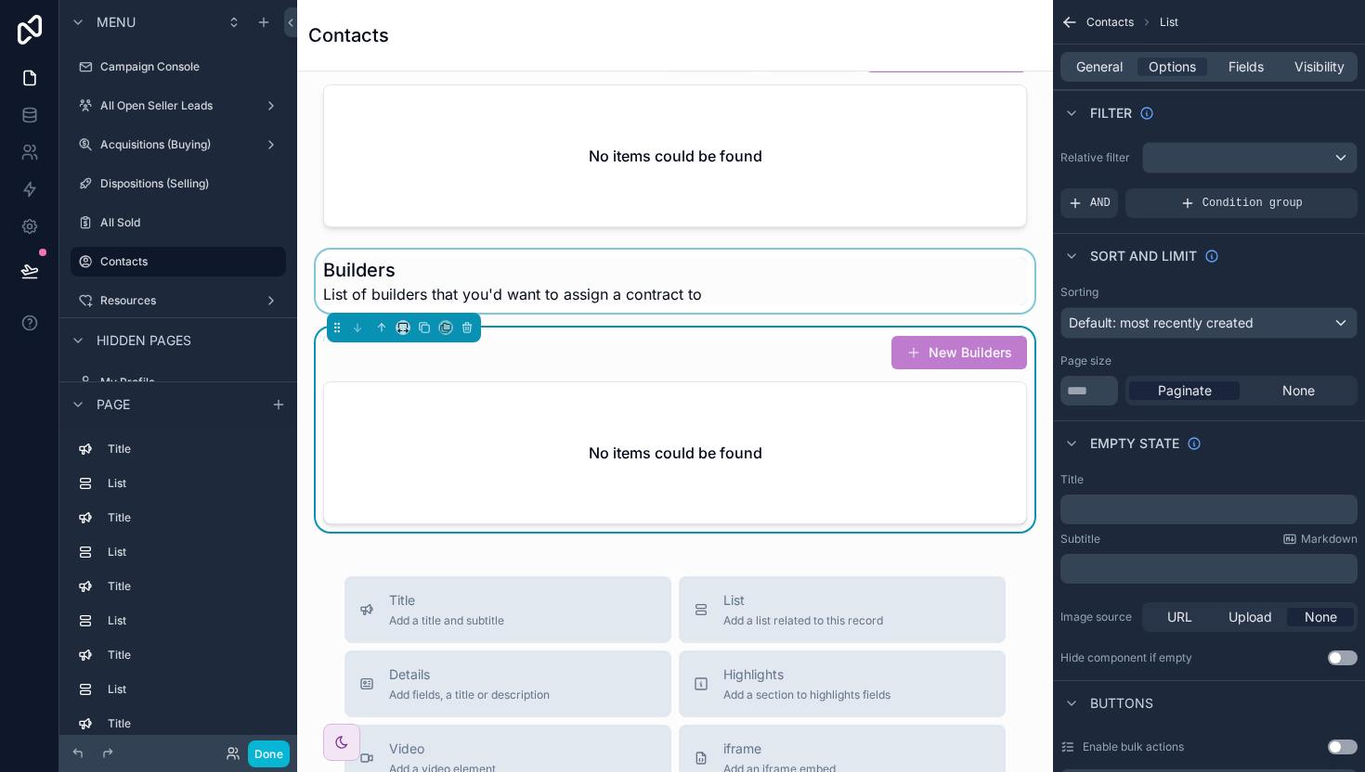
click at [928, 345] on button "New Builders" at bounding box center [959, 352] width 136 height 33
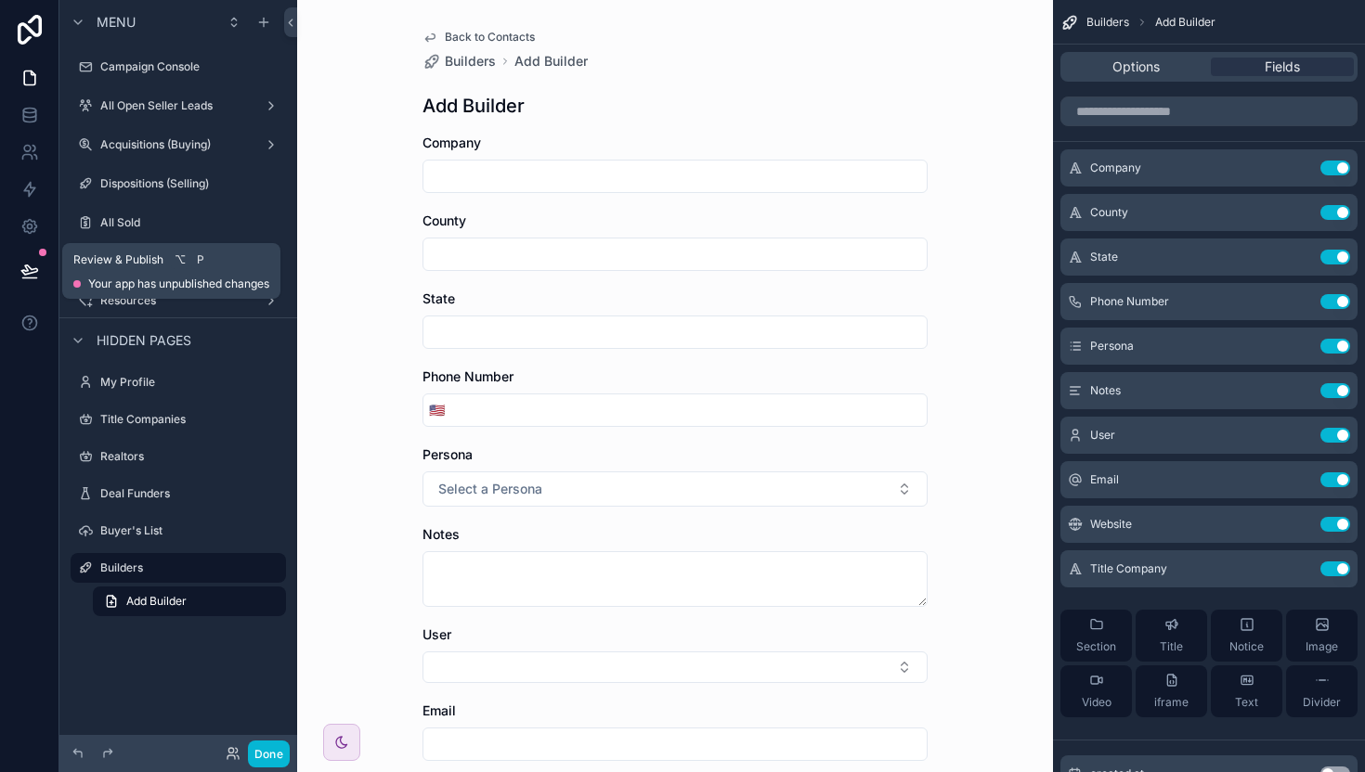
click at [29, 271] on icon at bounding box center [29, 271] width 19 height 19
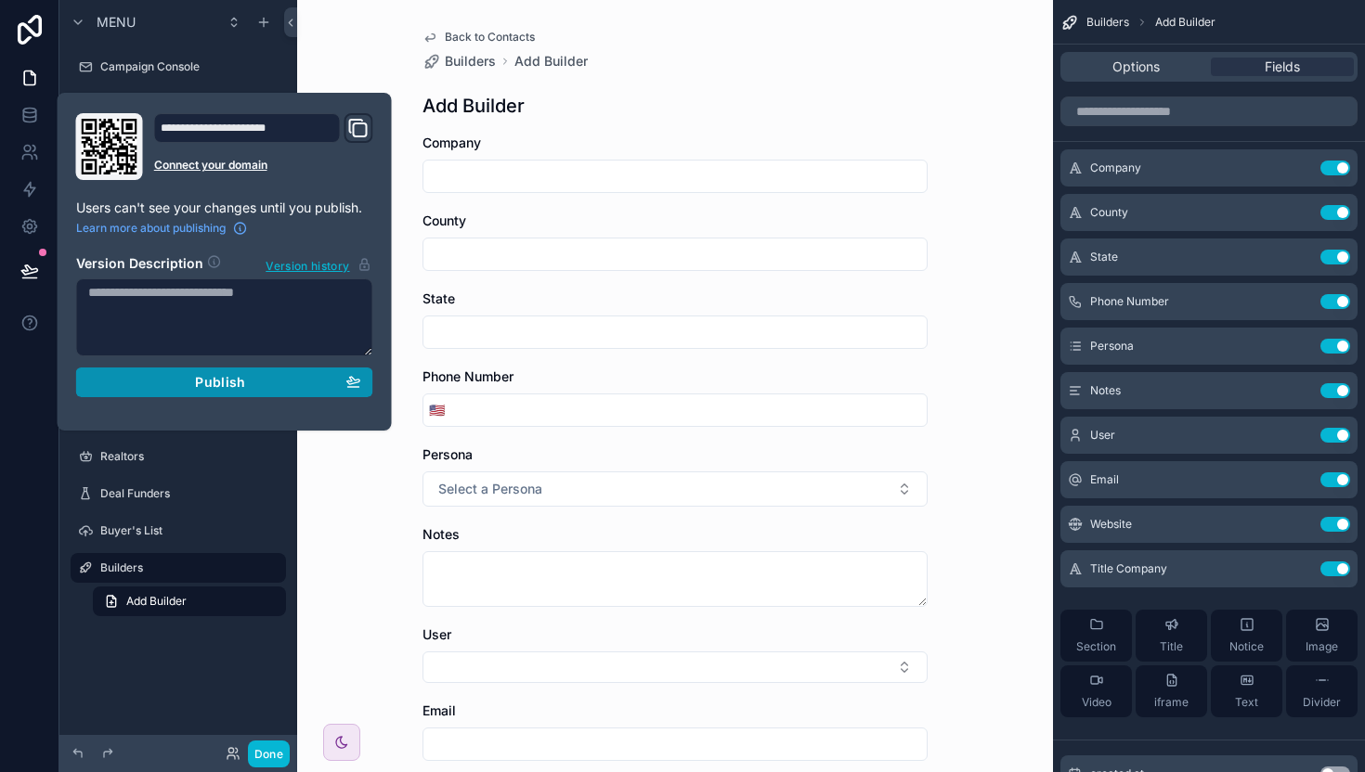
click at [221, 374] on span "Publish" at bounding box center [220, 382] width 50 height 17
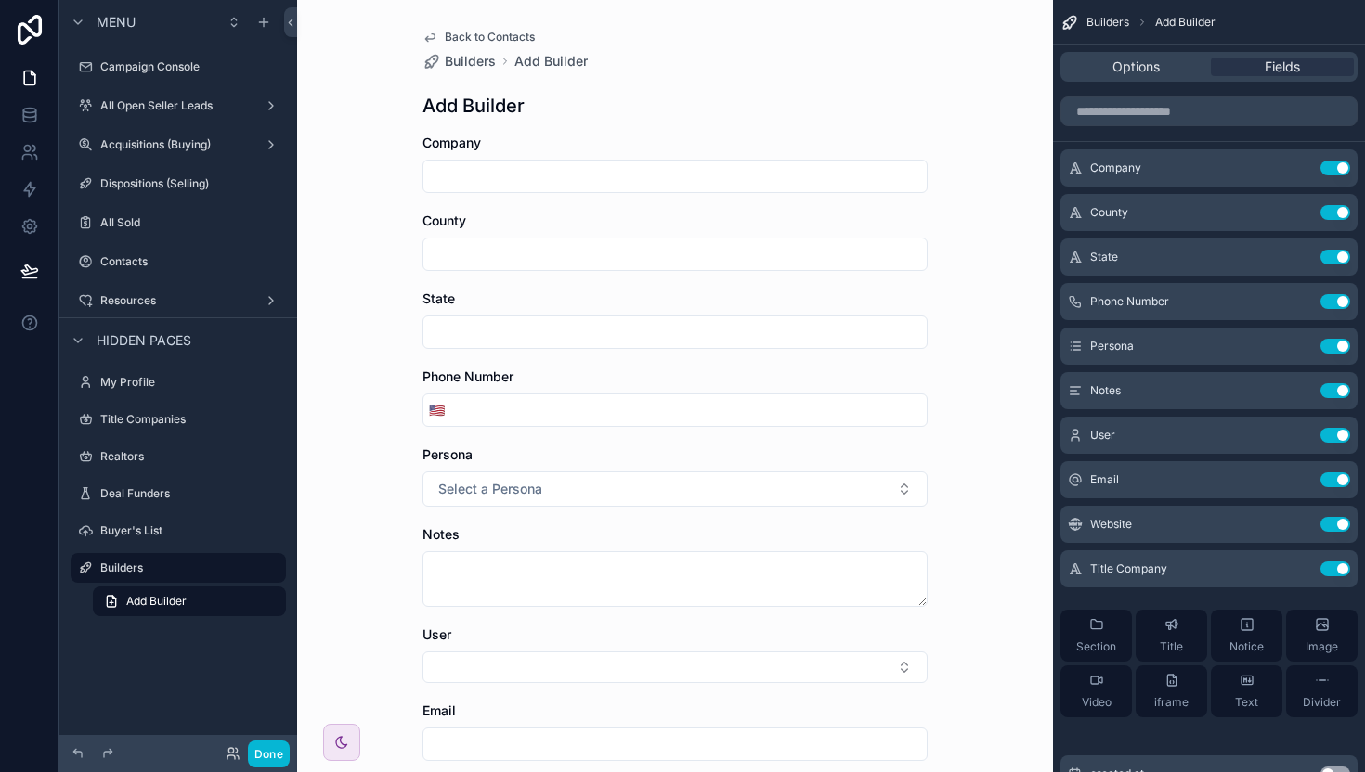
click at [384, 62] on div "Back to Contacts Builders Add Builder Add Builder Company County State Phone Nu…" at bounding box center [675, 386] width 756 height 772
click at [31, 82] on icon at bounding box center [29, 78] width 19 height 19
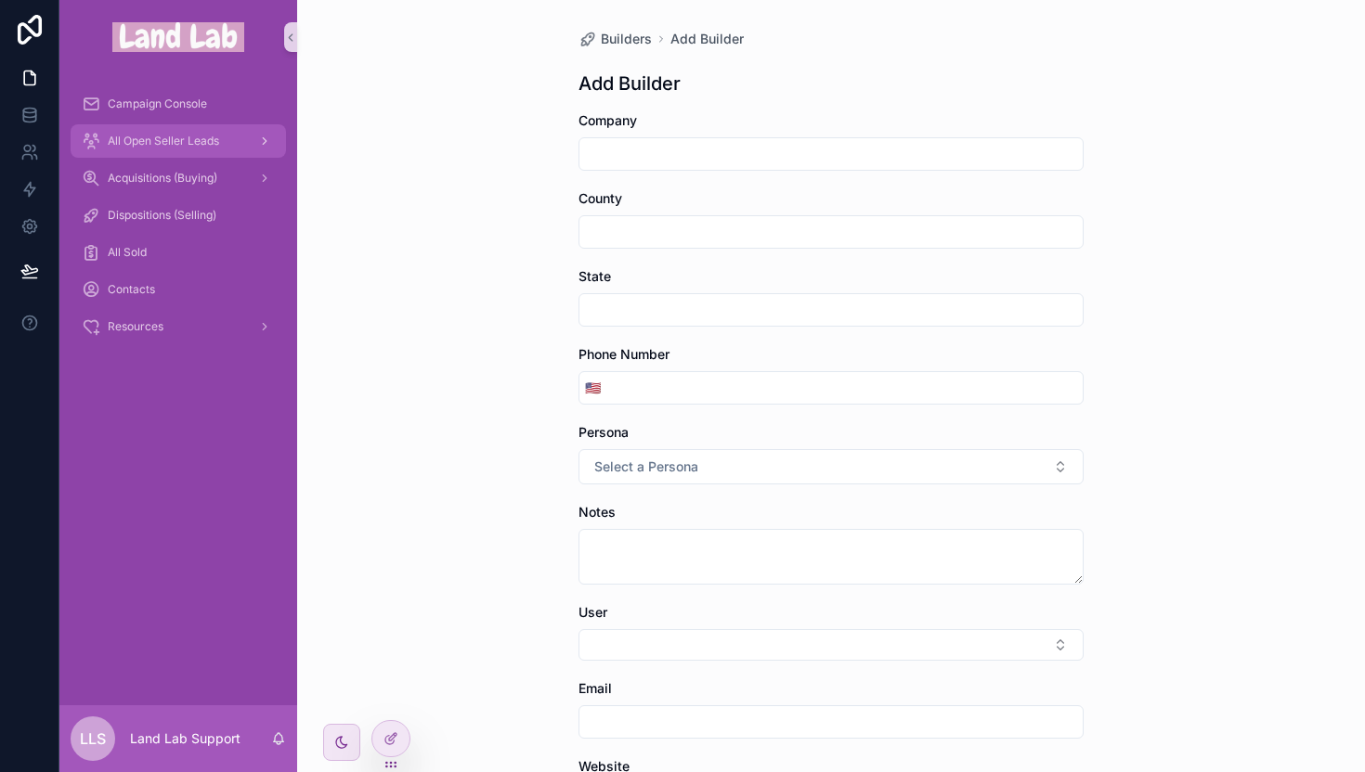
click at [136, 141] on span "All Open Seller Leads" at bounding box center [163, 141] width 111 height 15
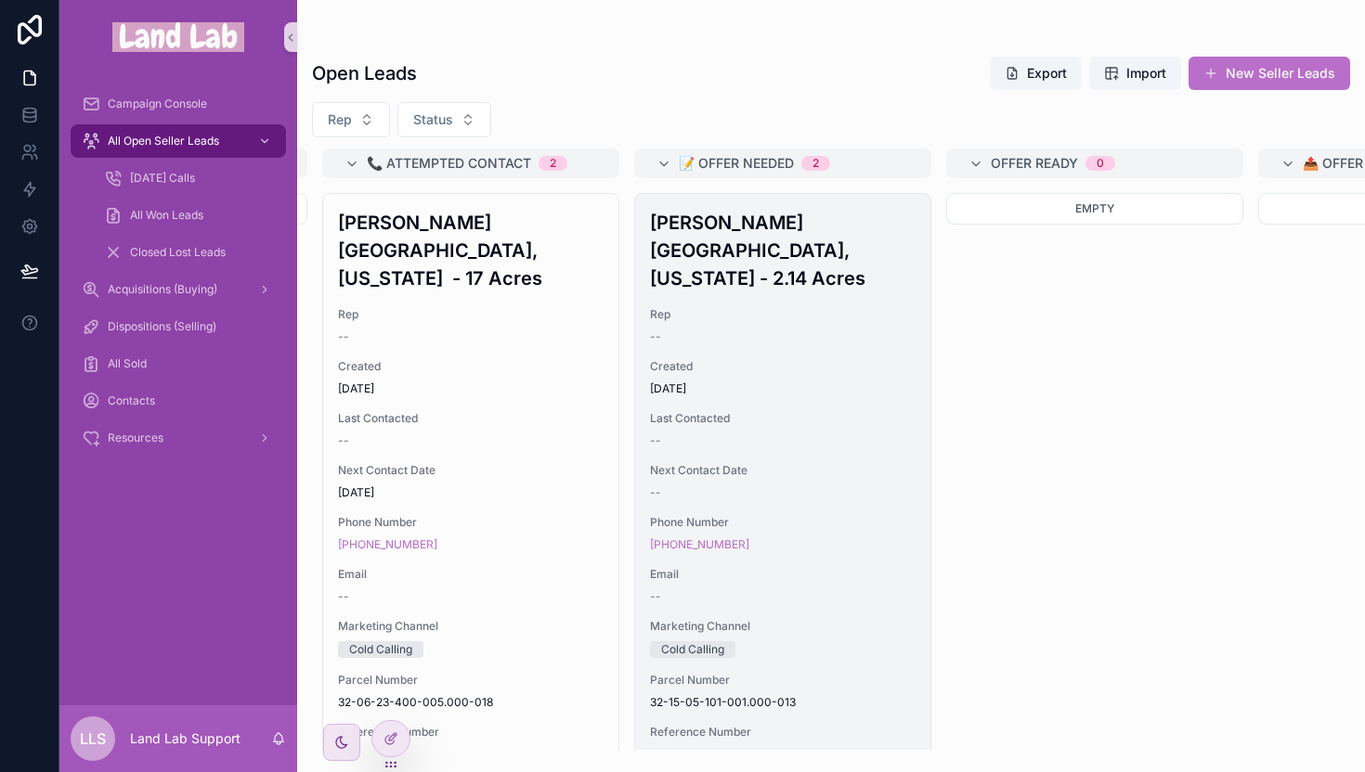
click at [769, 405] on div "[PERSON_NAME][GEOGRAPHIC_DATA], [US_STATE] - 2.14 Acres Rep -- Created [DATE] L…" at bounding box center [782, 511] width 295 height 635
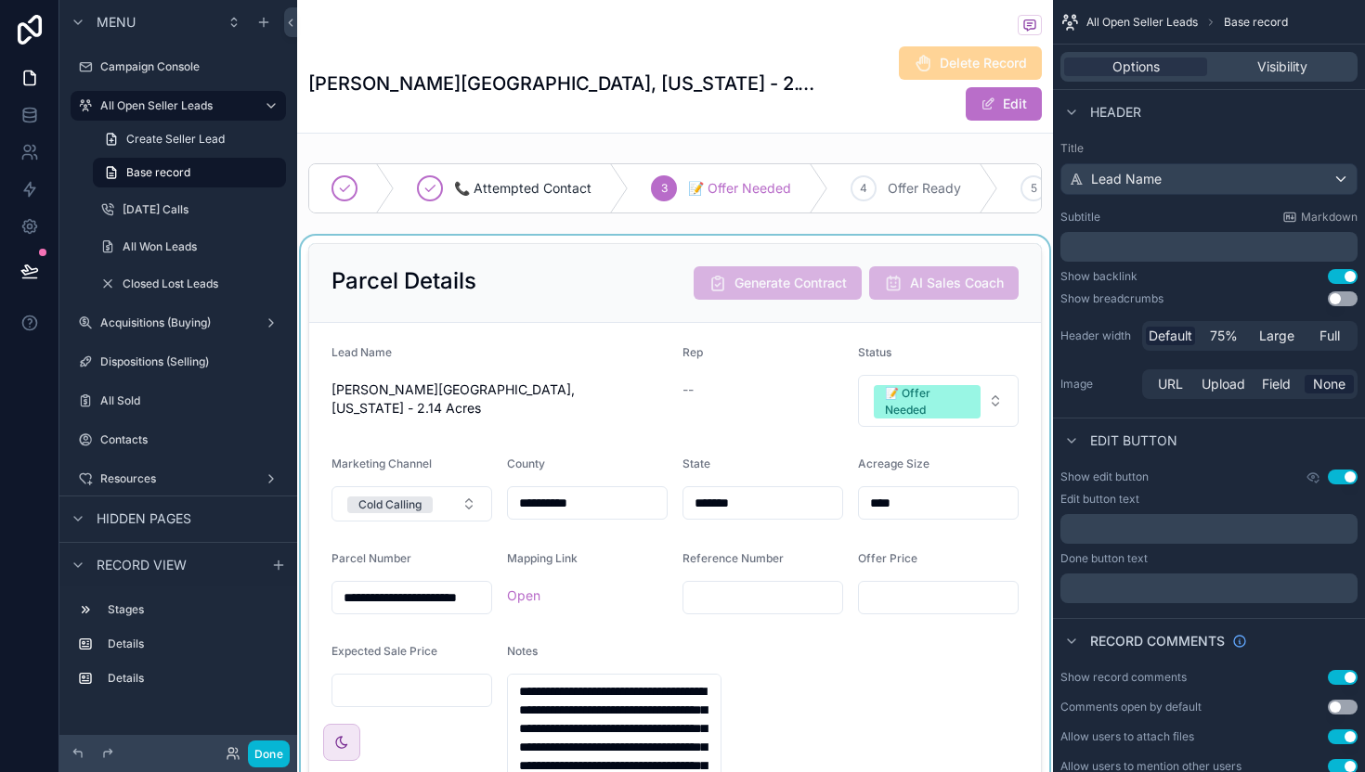
click at [628, 367] on div "scrollable content" at bounding box center [675, 757] width 756 height 1042
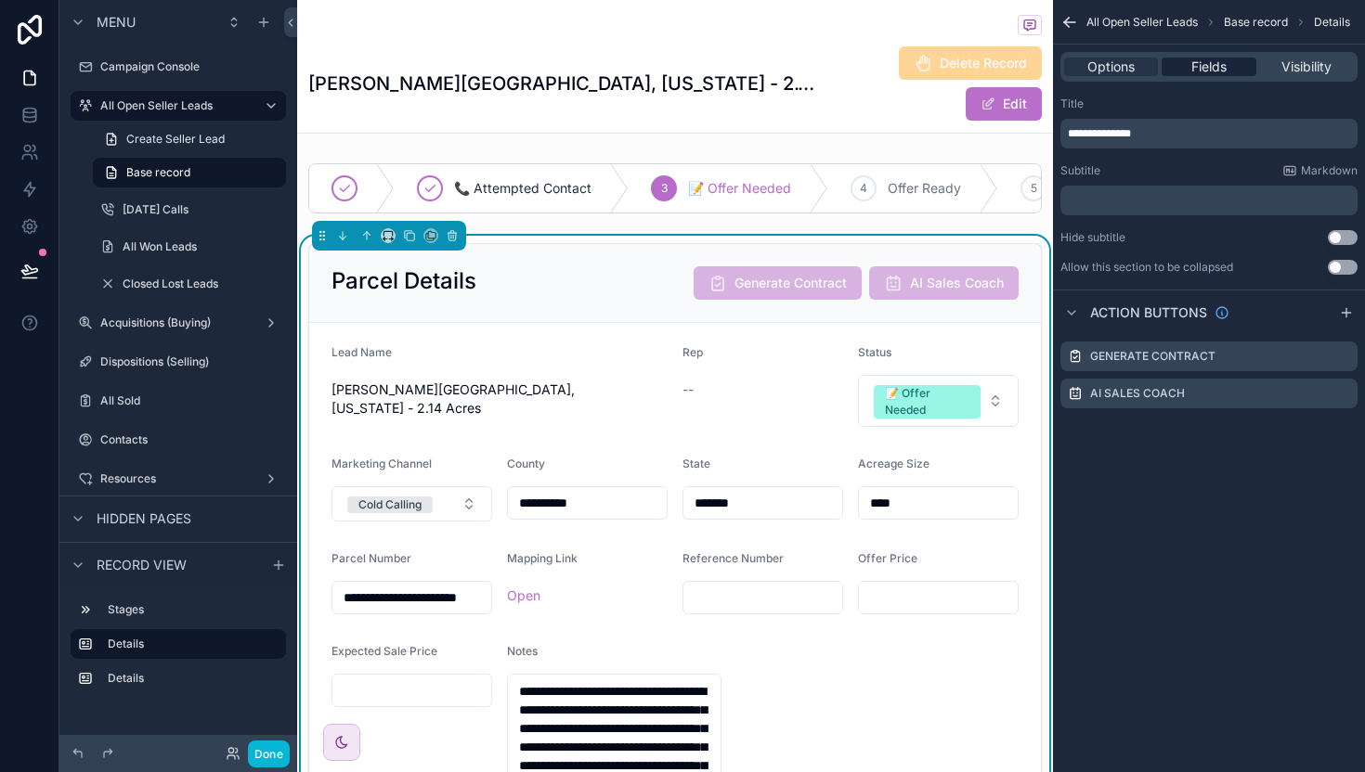
click at [1203, 72] on span "Fields" at bounding box center [1208, 67] width 35 height 19
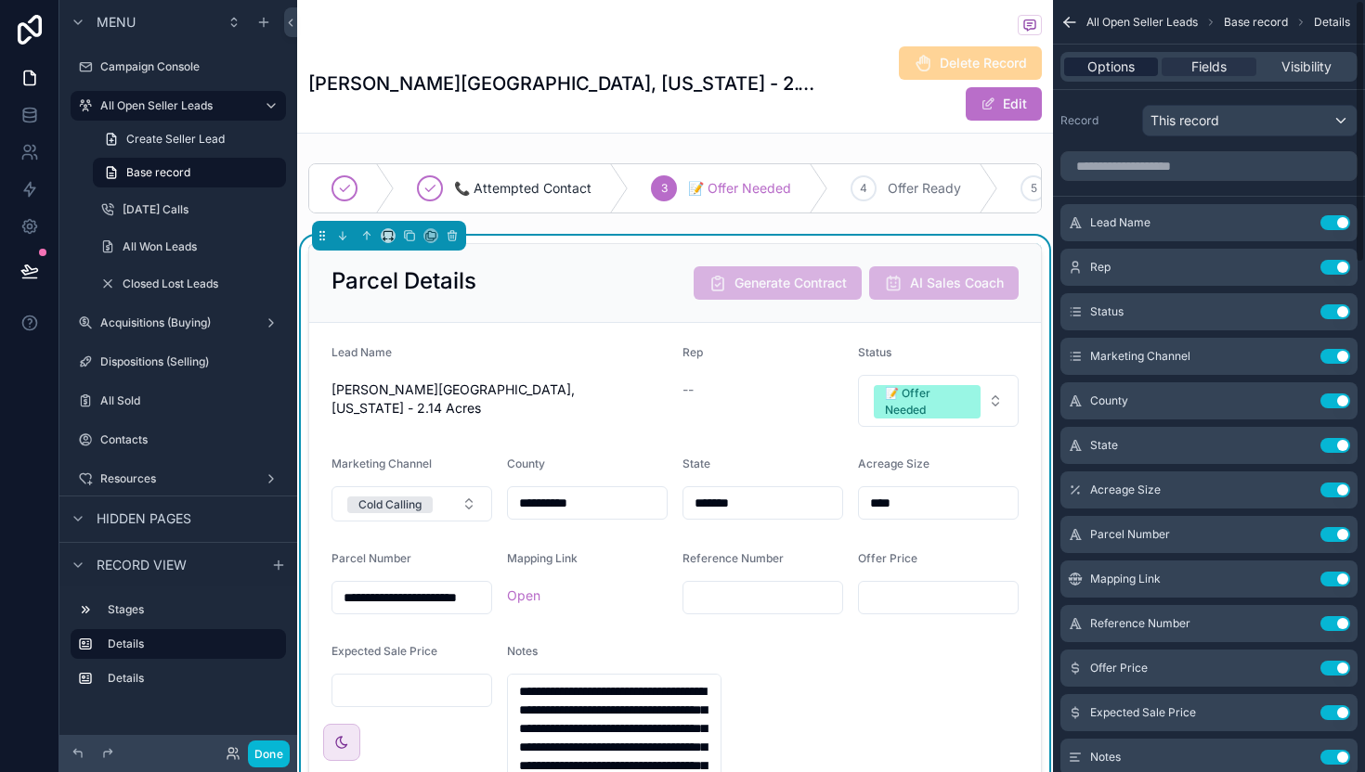
click at [1098, 60] on span "Options" at bounding box center [1110, 67] width 47 height 19
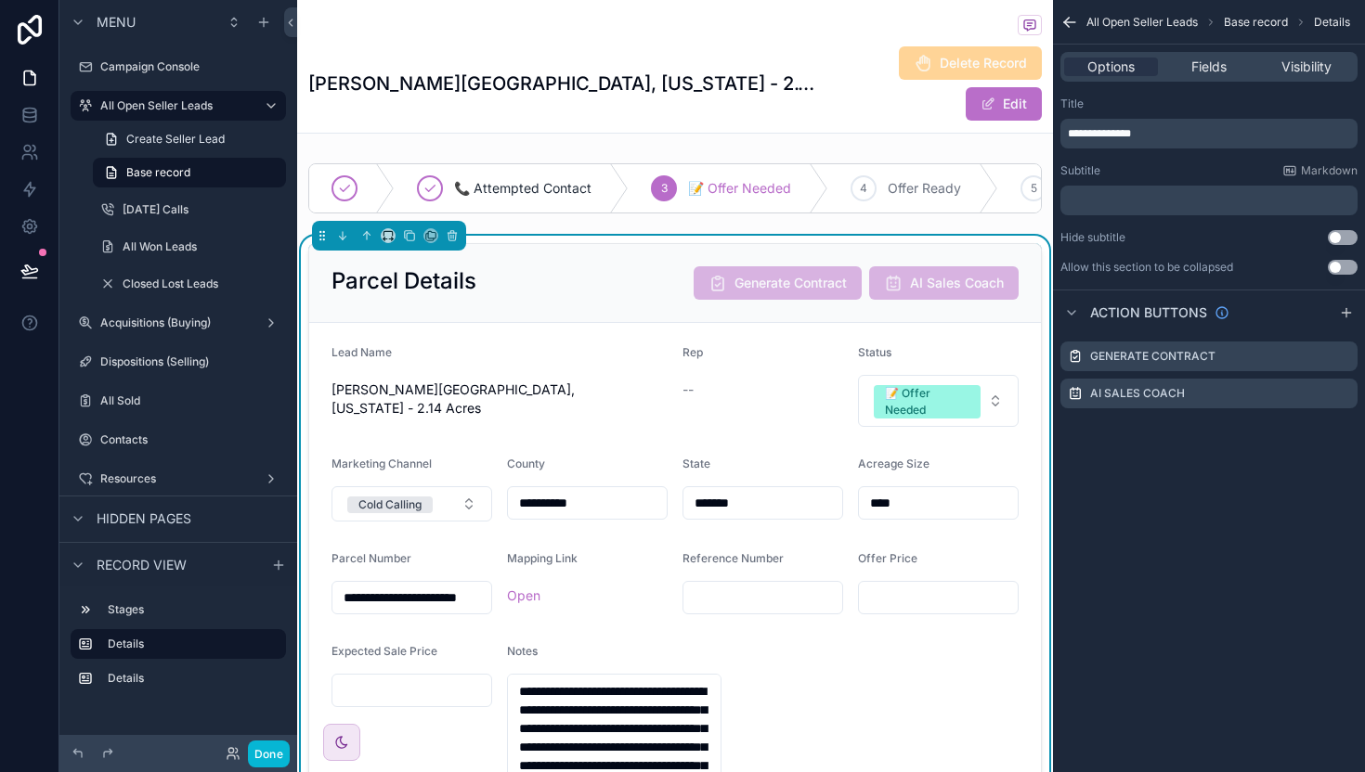
click at [615, 393] on div "[PERSON_NAME][GEOGRAPHIC_DATA], [US_STATE] - 2.14 Acres" at bounding box center [499, 399] width 336 height 48
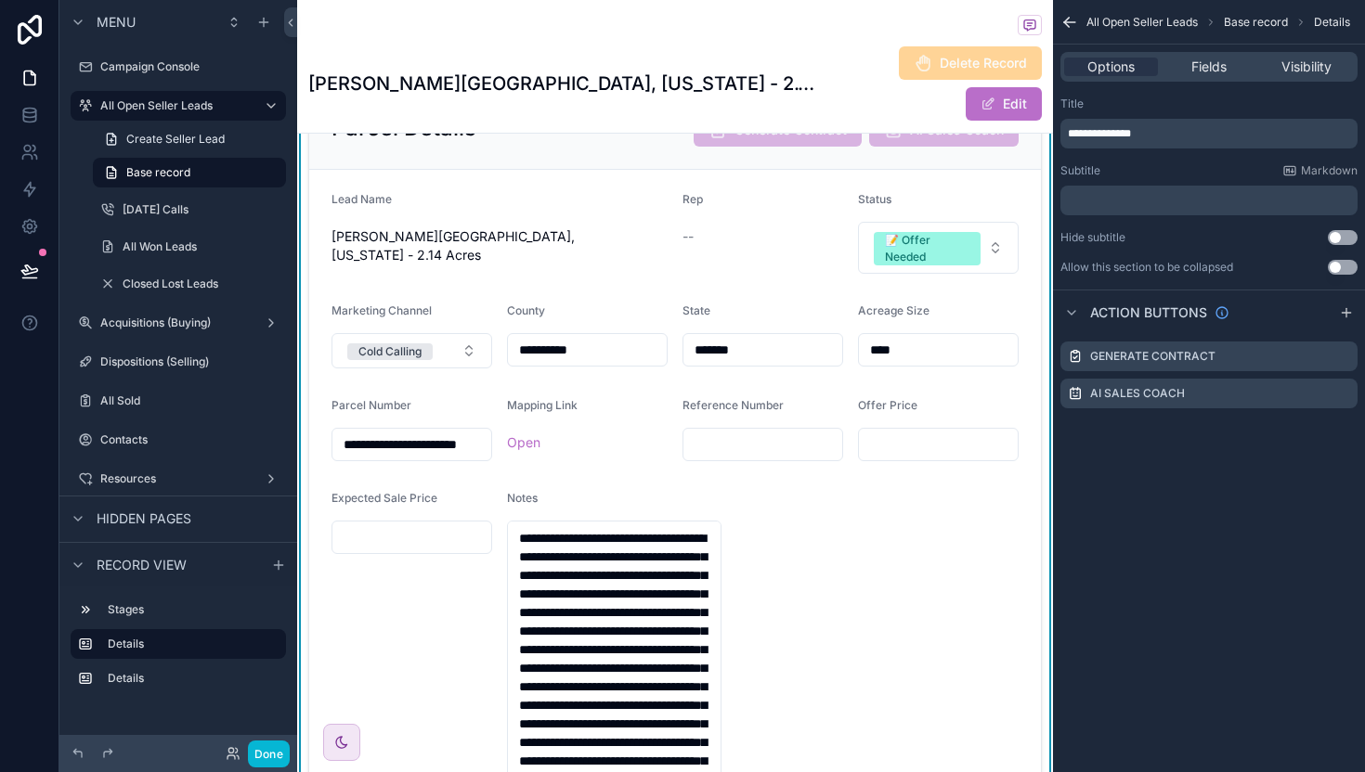
scroll to position [513, 0]
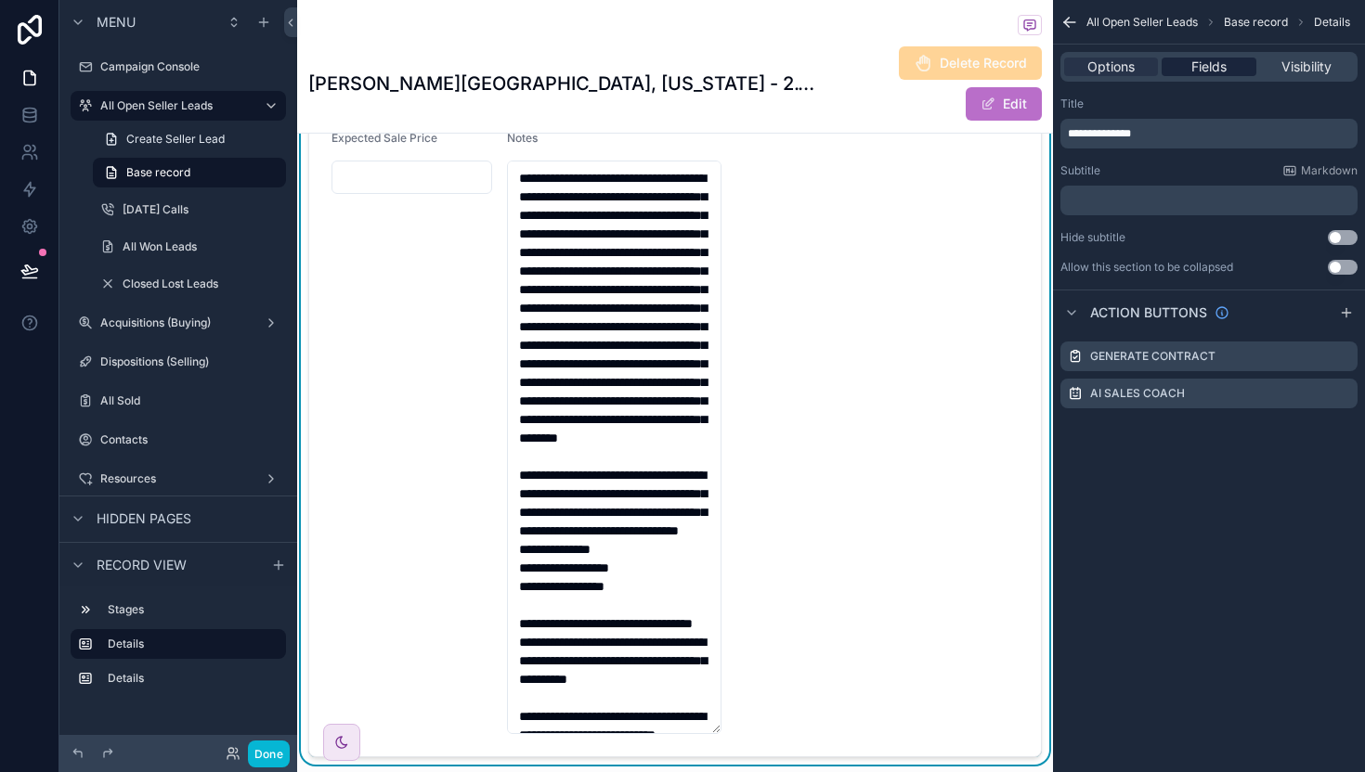
click at [1203, 63] on span "Fields" at bounding box center [1208, 67] width 35 height 19
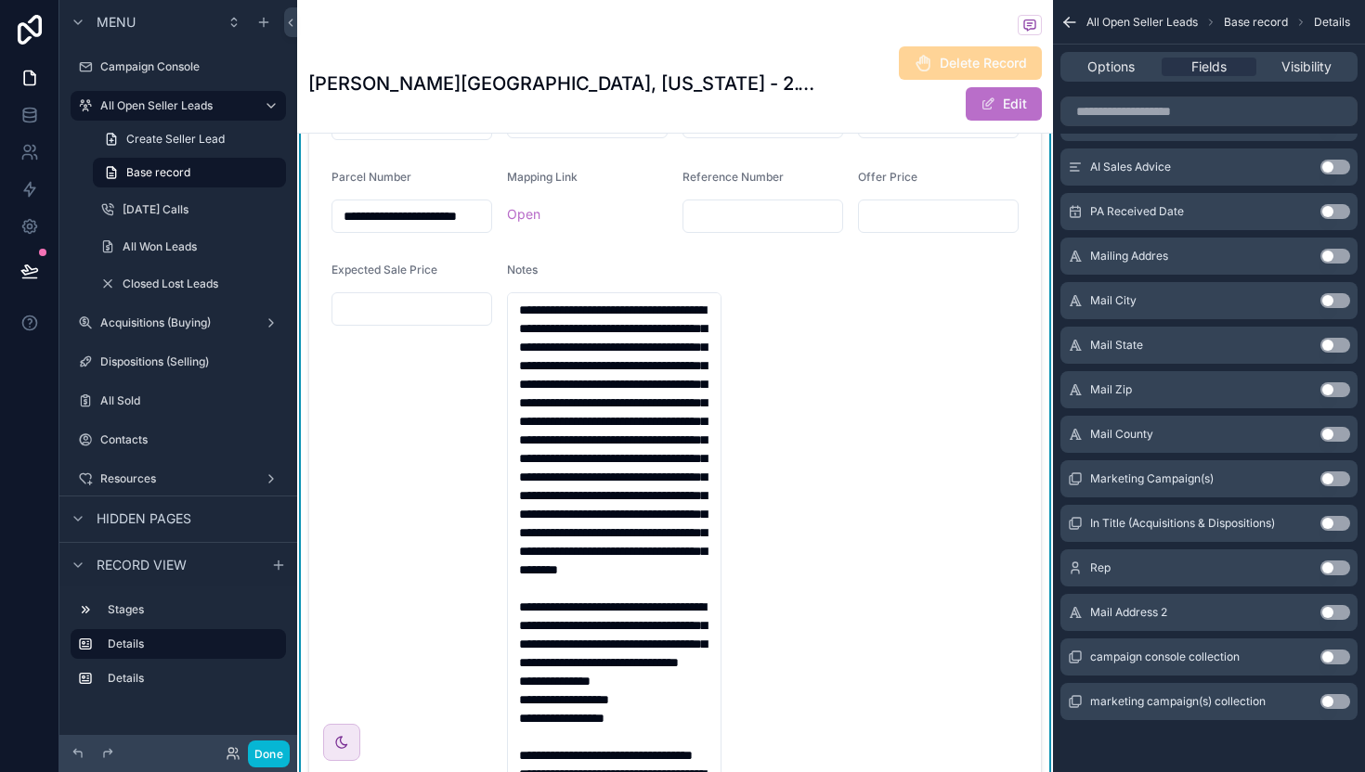
scroll to position [39, 0]
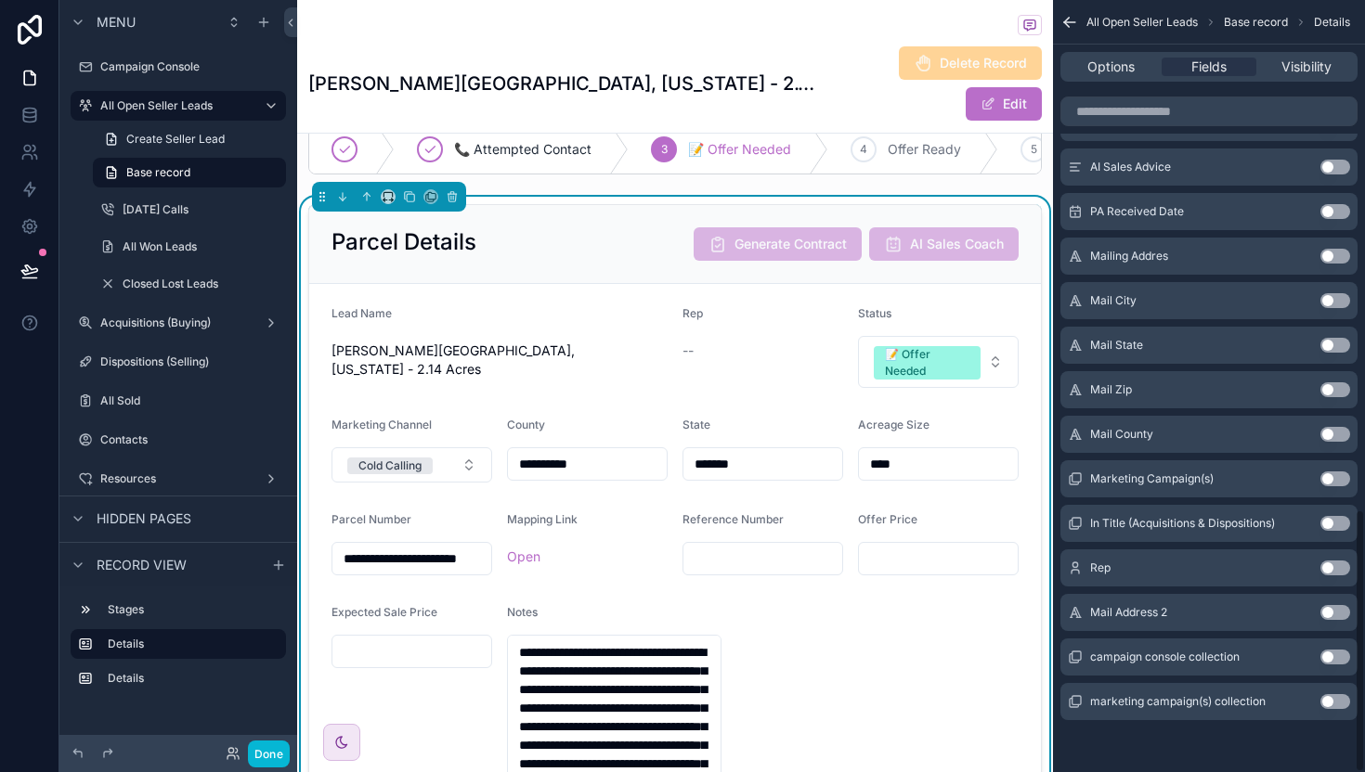
click at [1122, 83] on div "Options Fields Visibility" at bounding box center [1209, 67] width 312 height 45
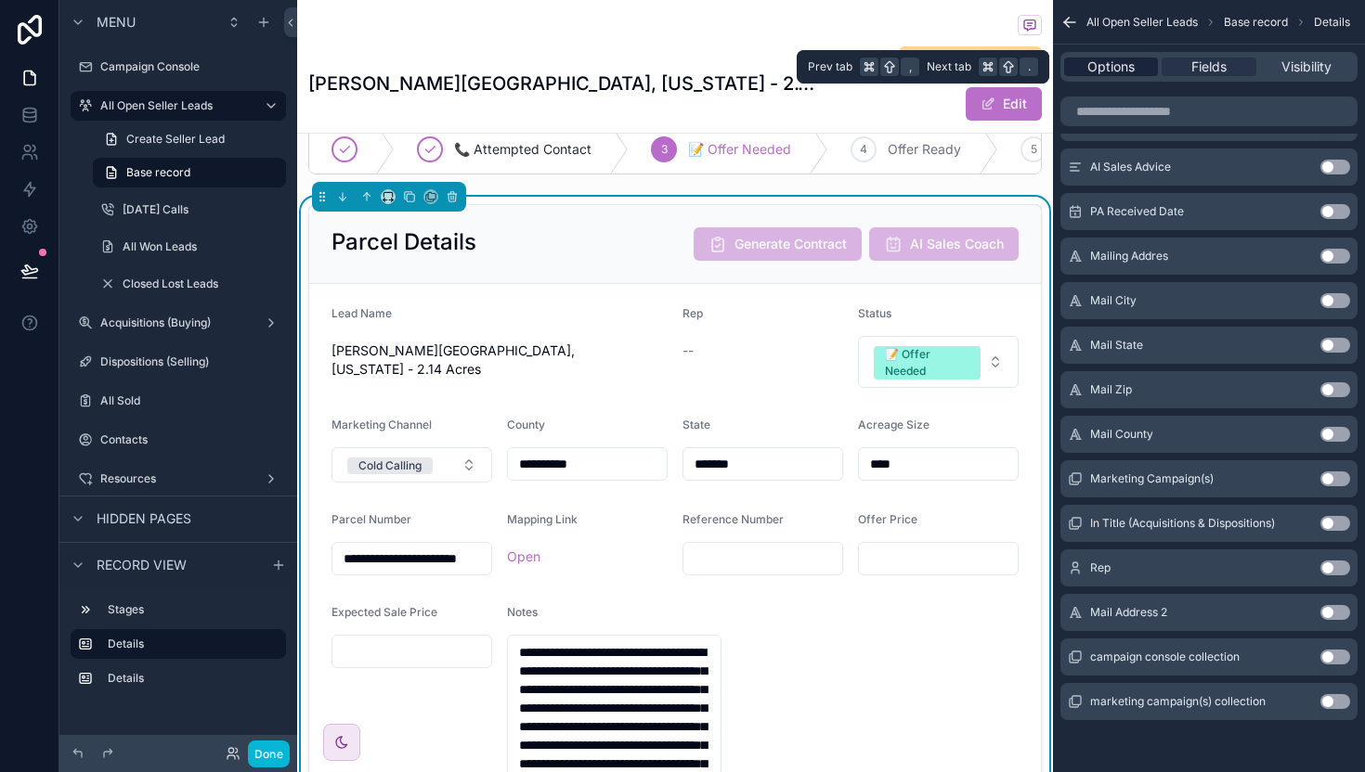
click at [1121, 69] on span "Options" at bounding box center [1110, 67] width 47 height 19
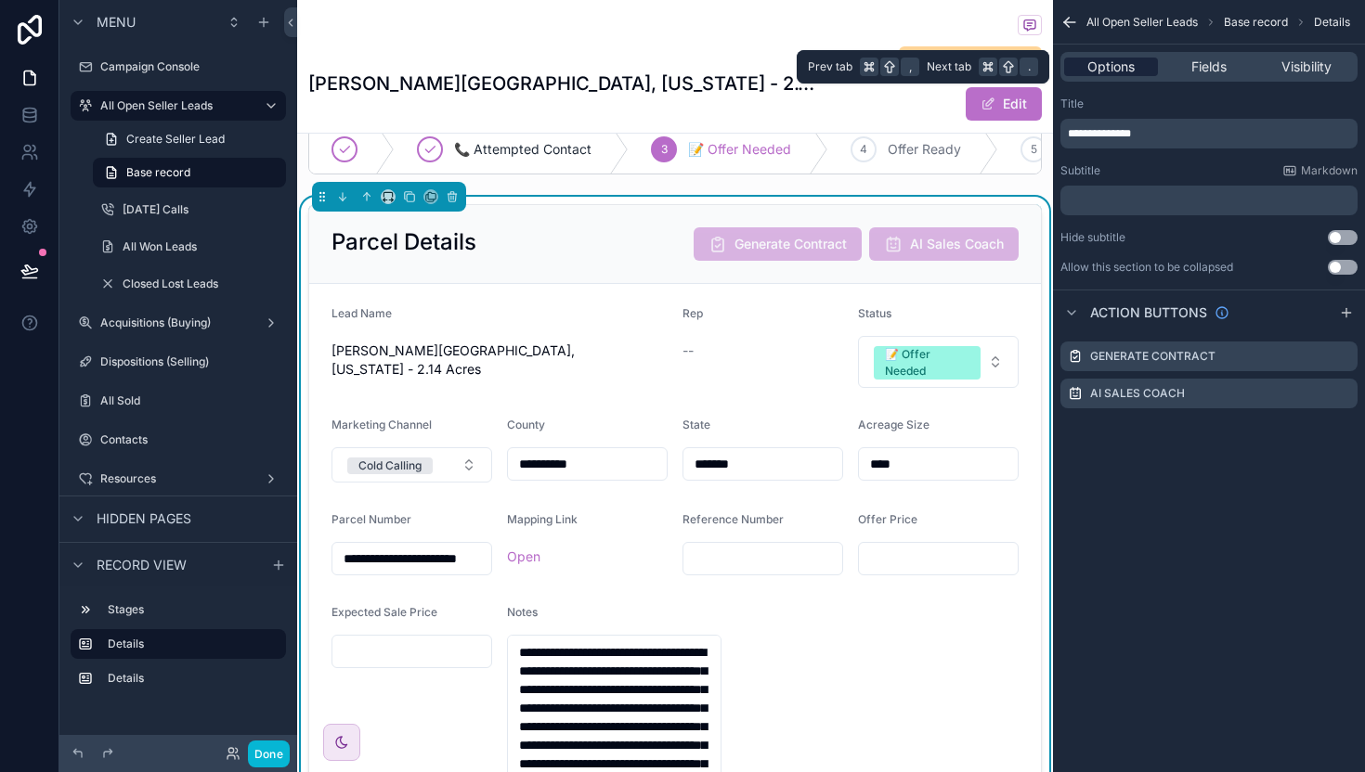
scroll to position [0, 0]
click at [1211, 65] on span "Fields" at bounding box center [1208, 67] width 35 height 19
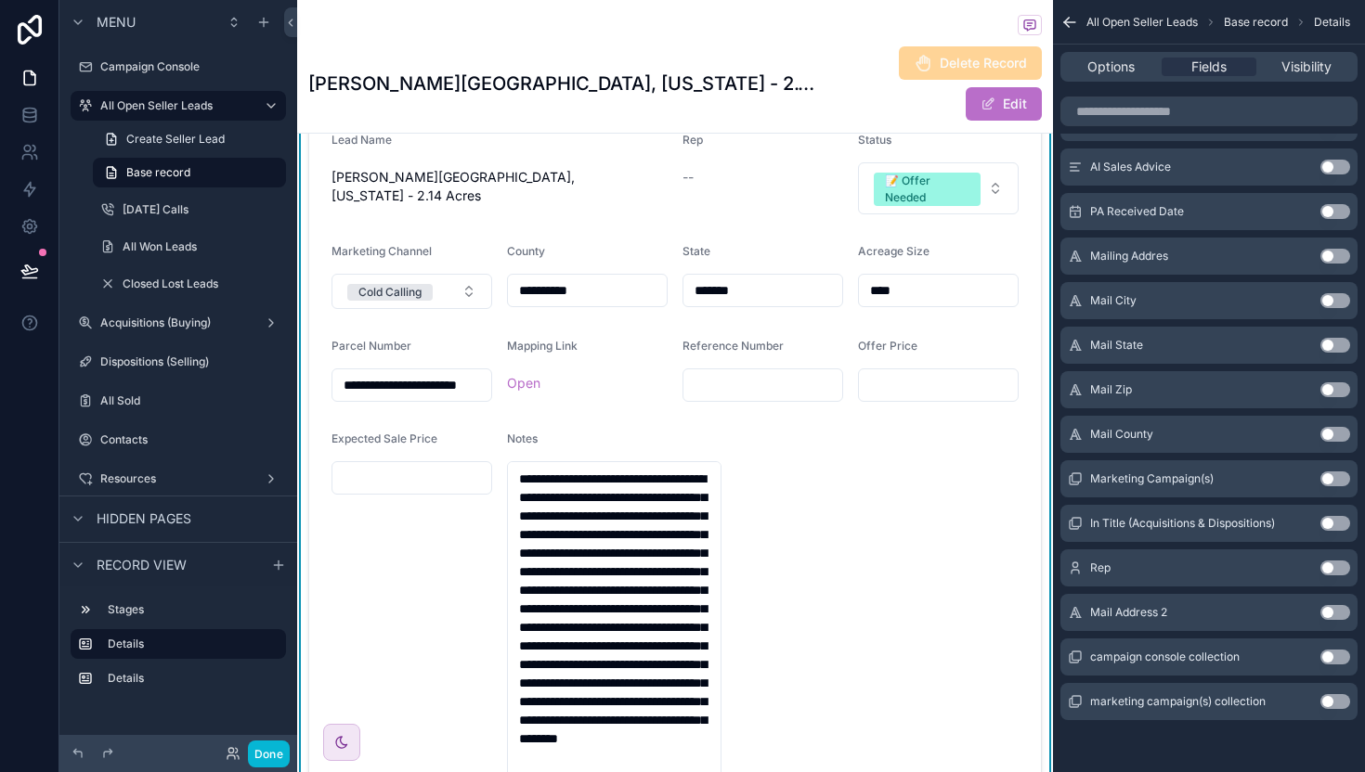
scroll to position [195, 0]
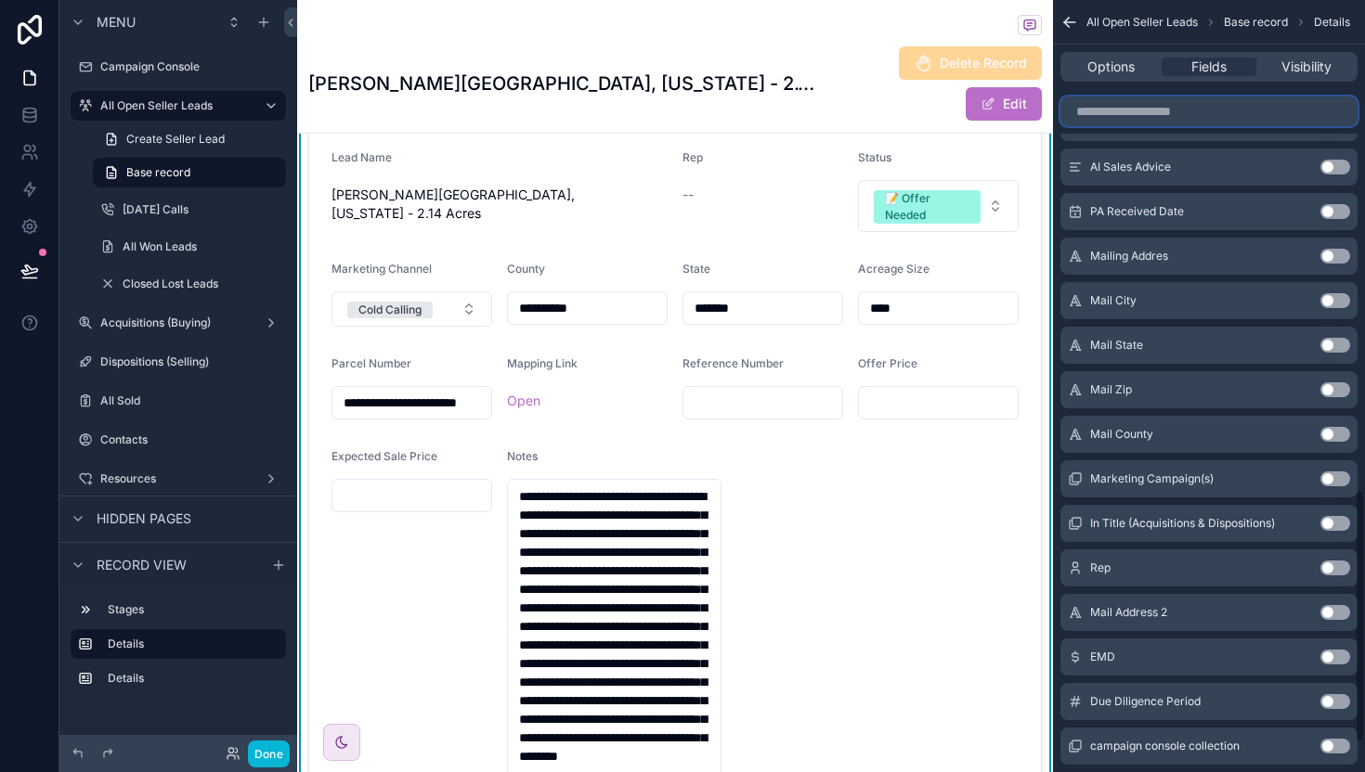
click at [1172, 111] on input "scrollable content" at bounding box center [1208, 112] width 297 height 30
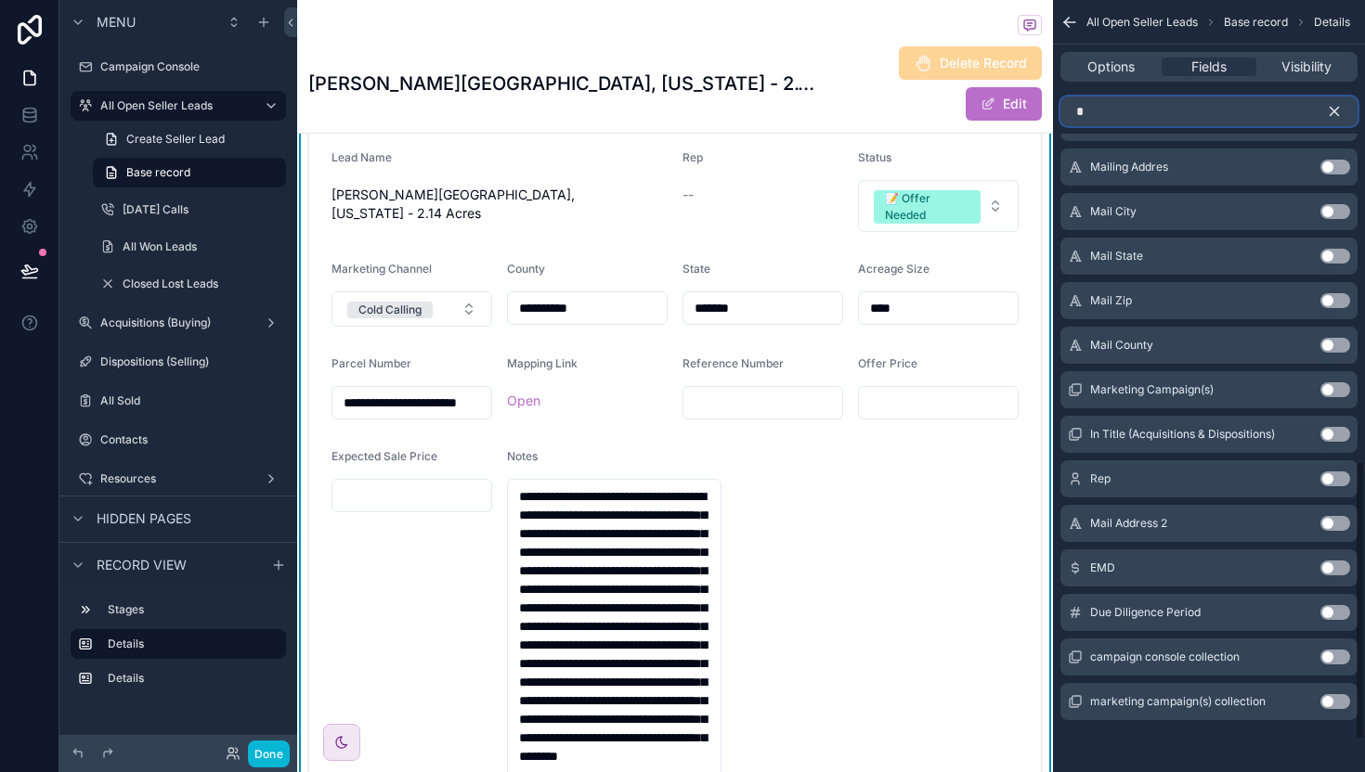
scroll to position [0, 0]
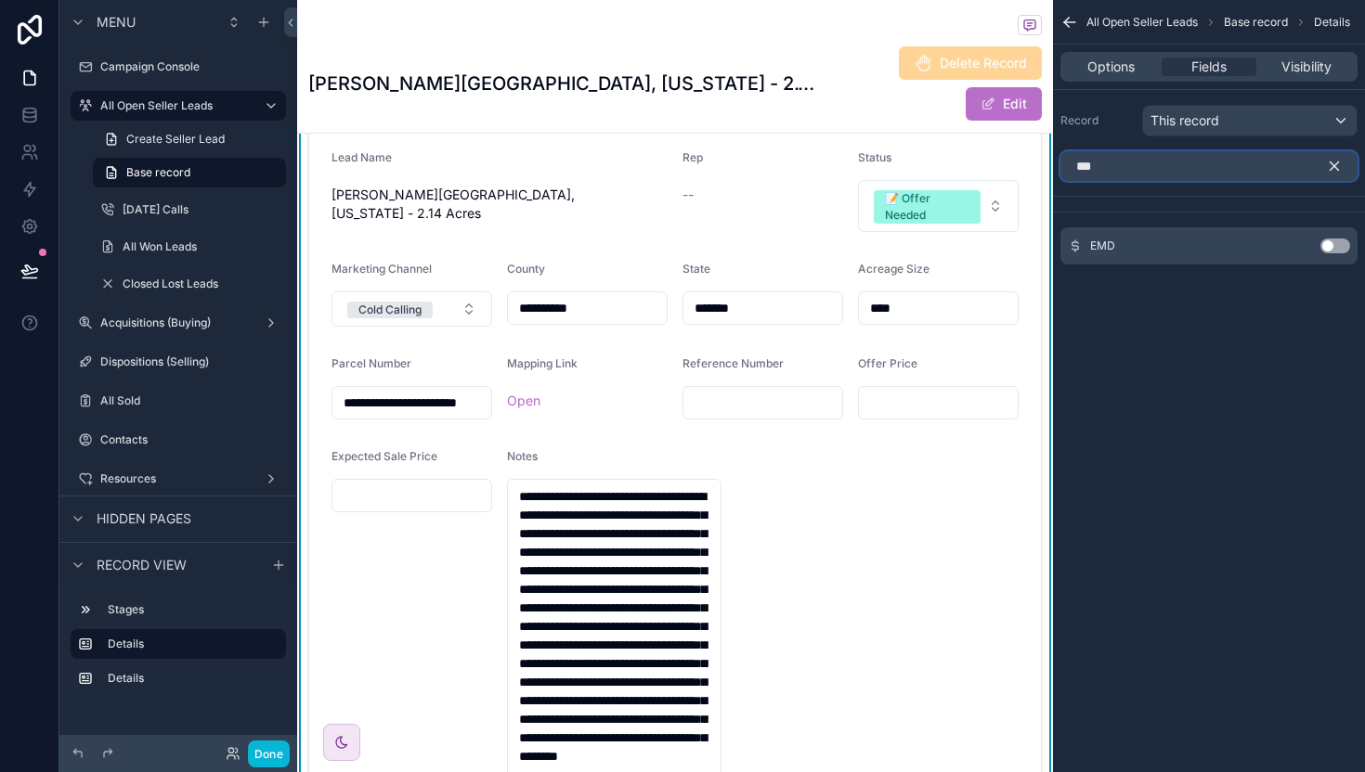
type input "***"
click at [1337, 247] on button "Use setting" at bounding box center [1335, 246] width 30 height 15
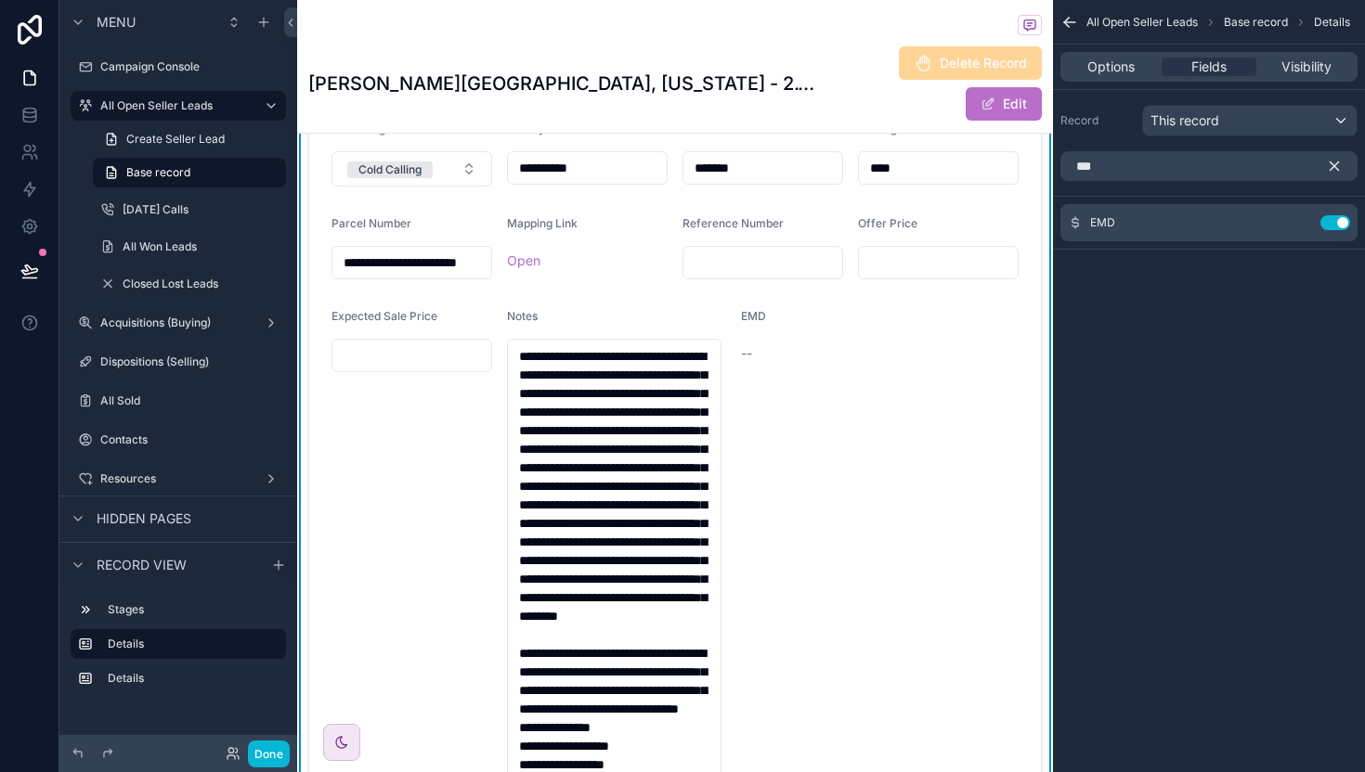
scroll to position [264, 0]
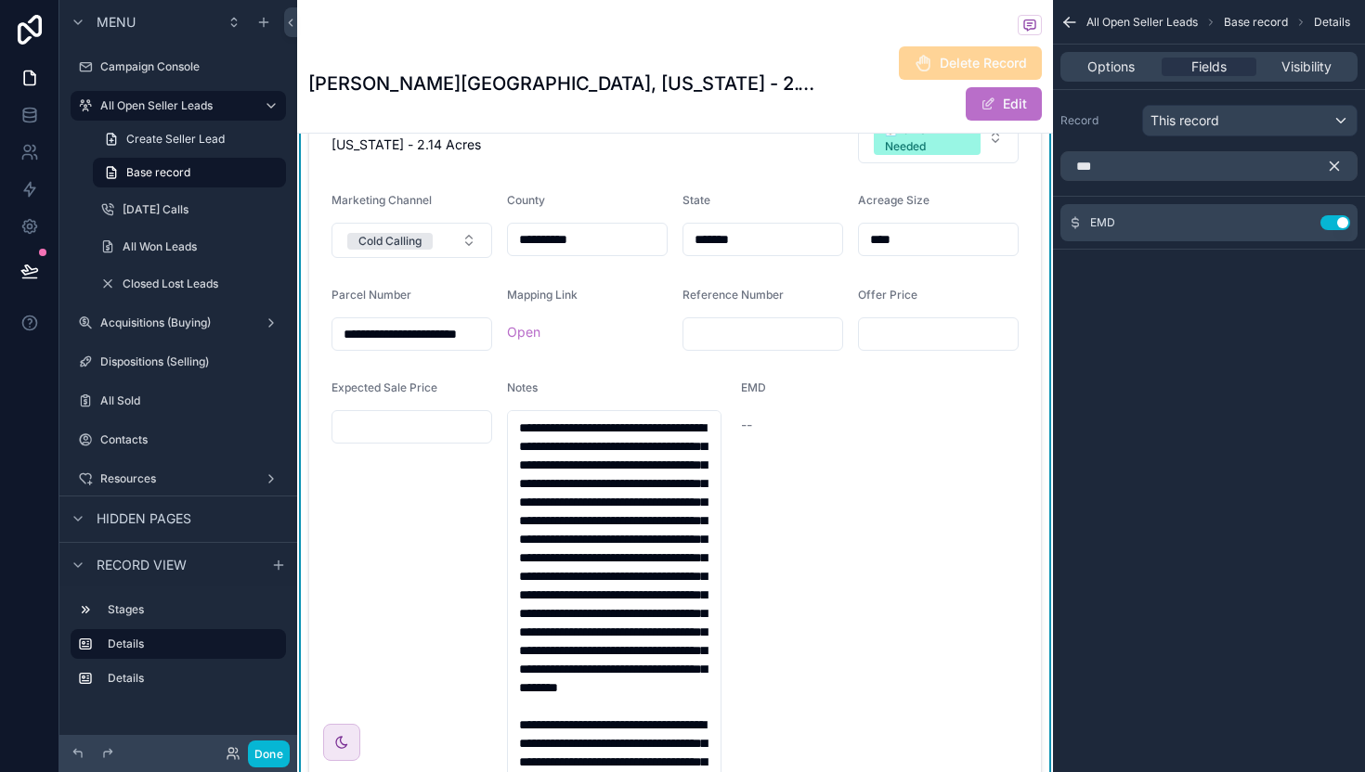
click at [1332, 163] on icon "scrollable content" at bounding box center [1334, 166] width 8 height 8
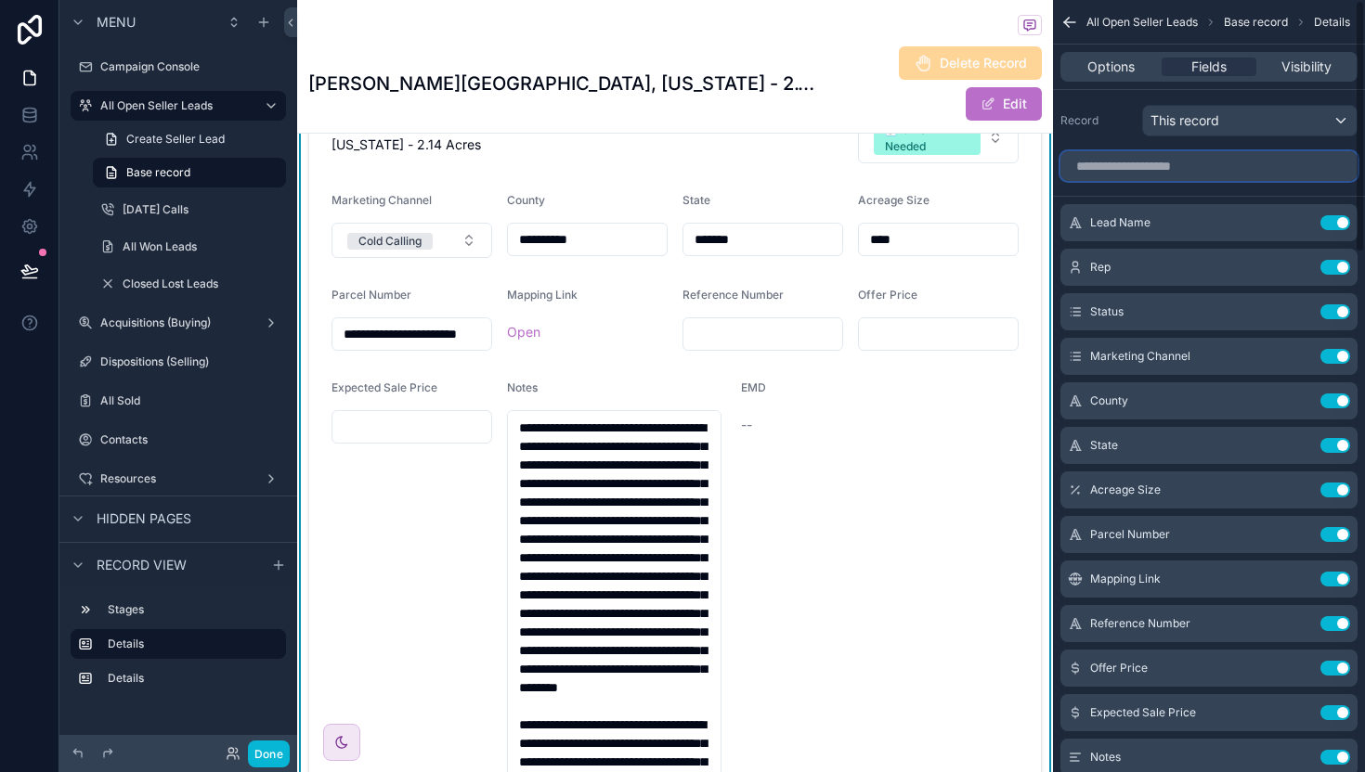
click at [1253, 173] on input "scrollable content" at bounding box center [1208, 166] width 297 height 30
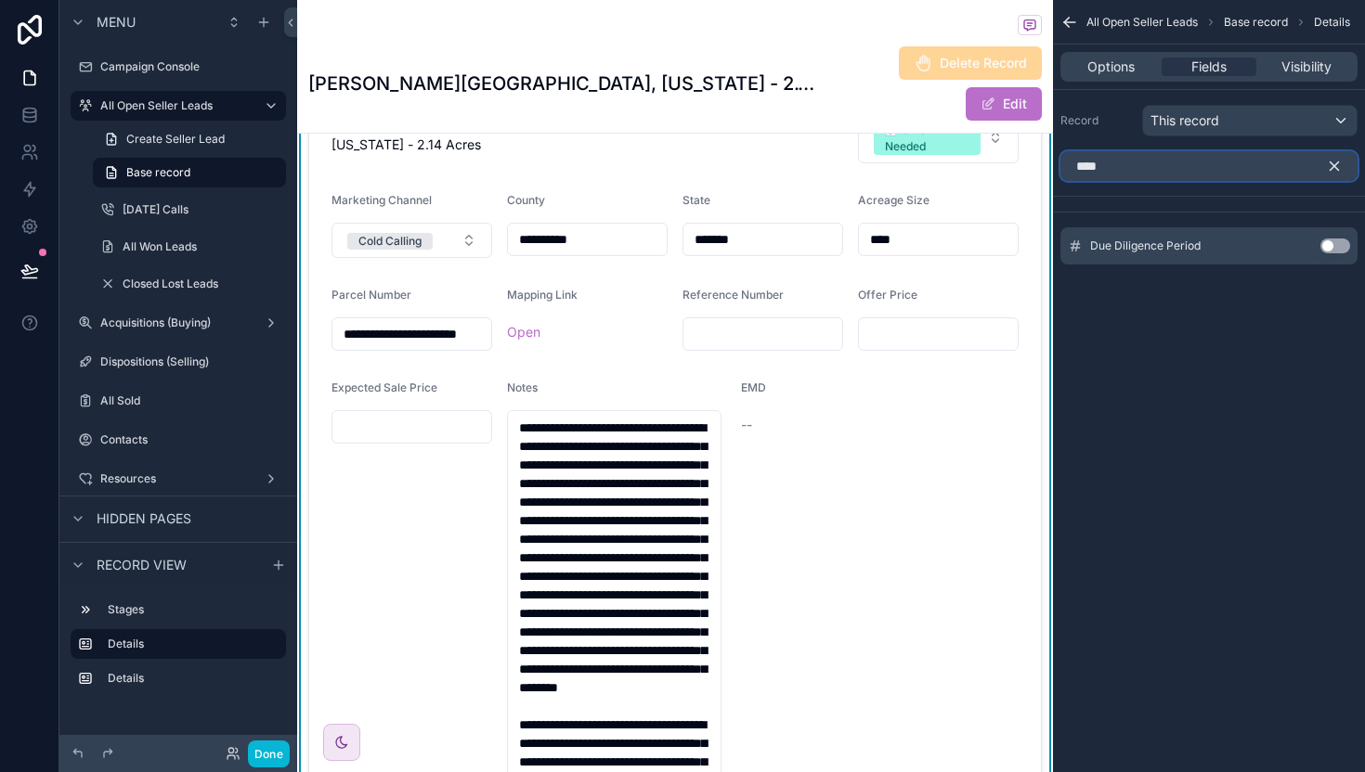
type input "***"
click at [1348, 236] on div "Due Diligence Period Use setting" at bounding box center [1208, 245] width 297 height 37
click at [1339, 240] on button "Use setting" at bounding box center [1335, 246] width 30 height 15
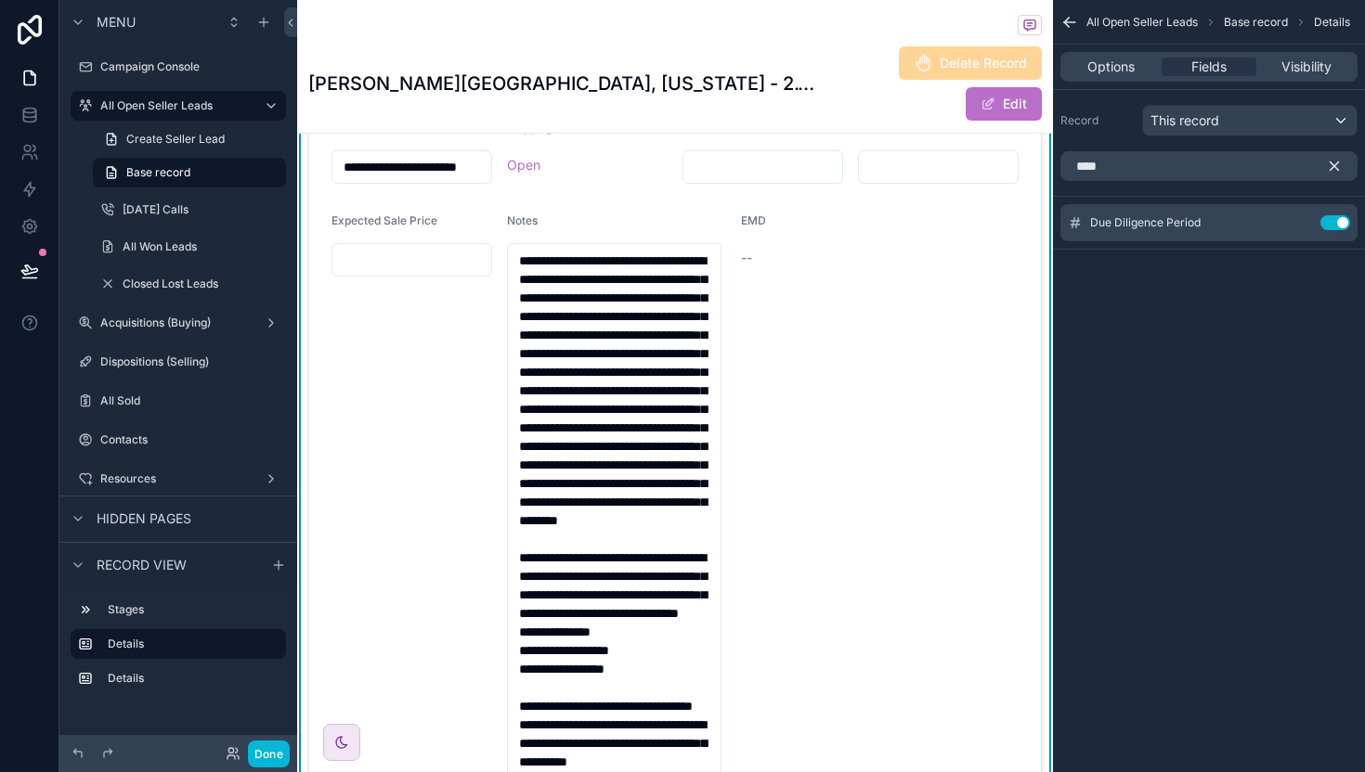
scroll to position [311, 0]
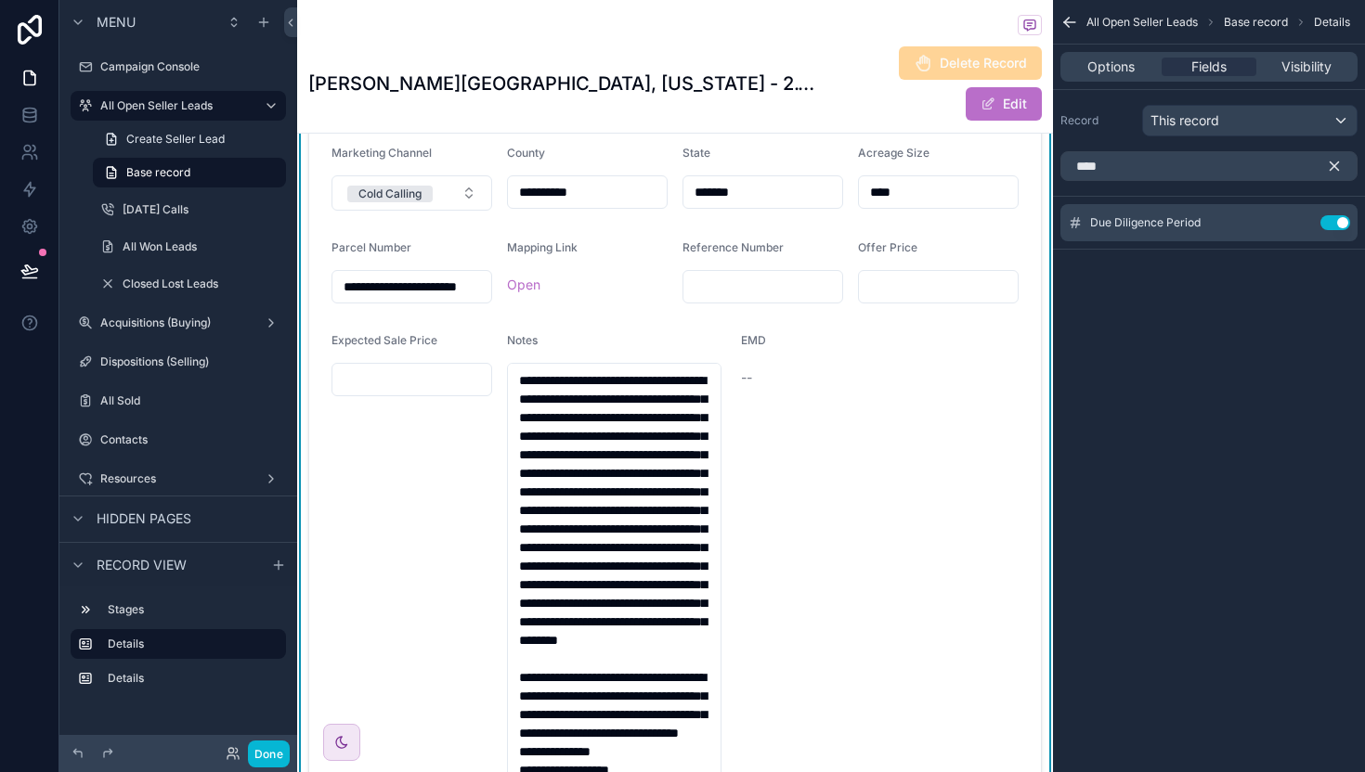
click at [1328, 169] on icon "scrollable content" at bounding box center [1334, 166] width 17 height 17
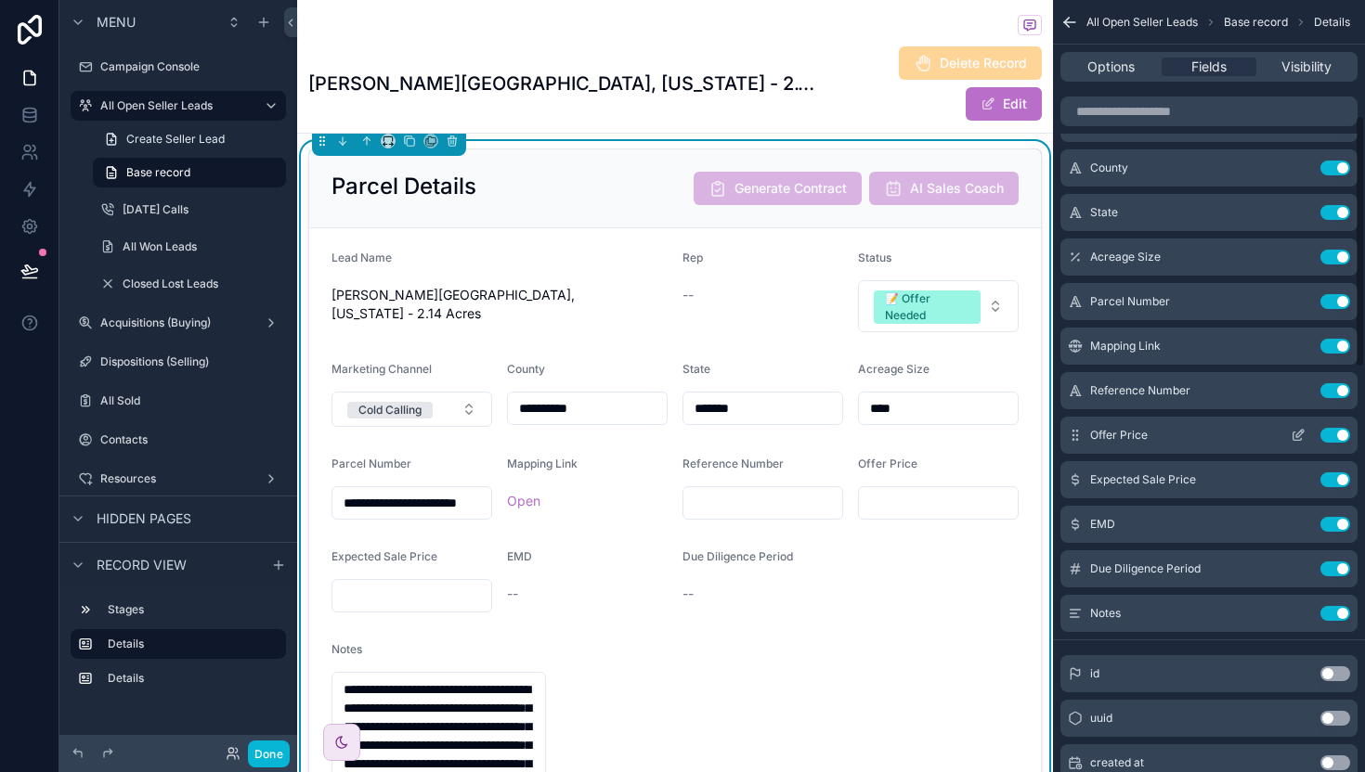
scroll to position [352, 0]
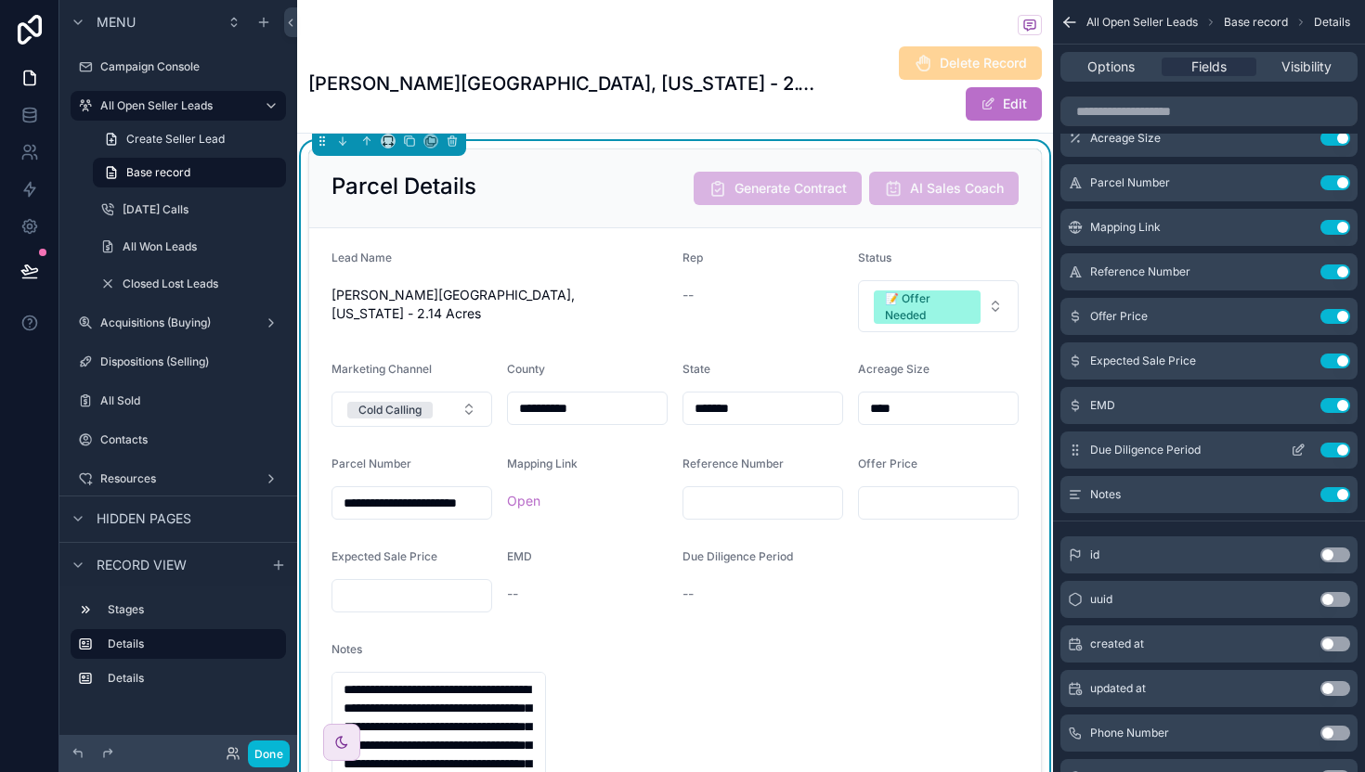
click at [1298, 451] on icon "scrollable content" at bounding box center [1299, 448] width 7 height 7
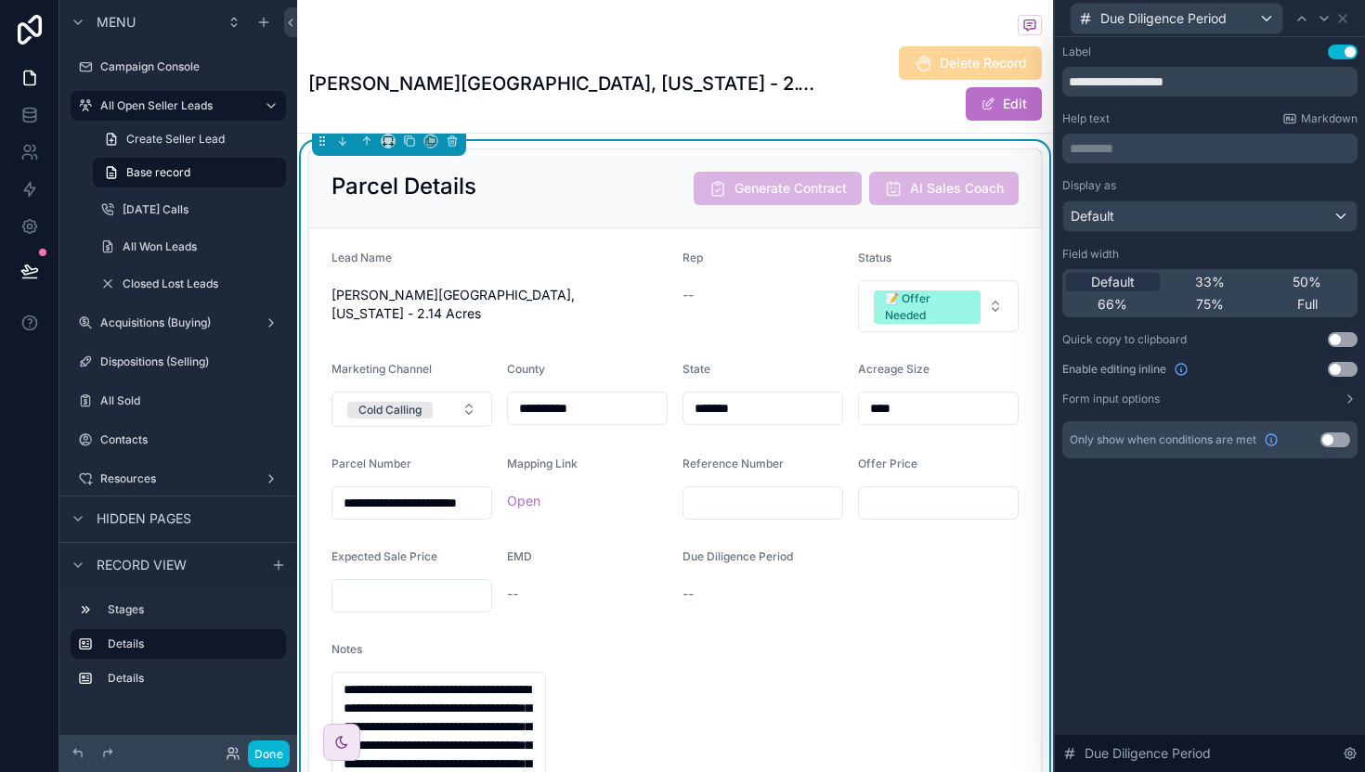
click at [1345, 366] on button "Use setting" at bounding box center [1342, 369] width 30 height 15
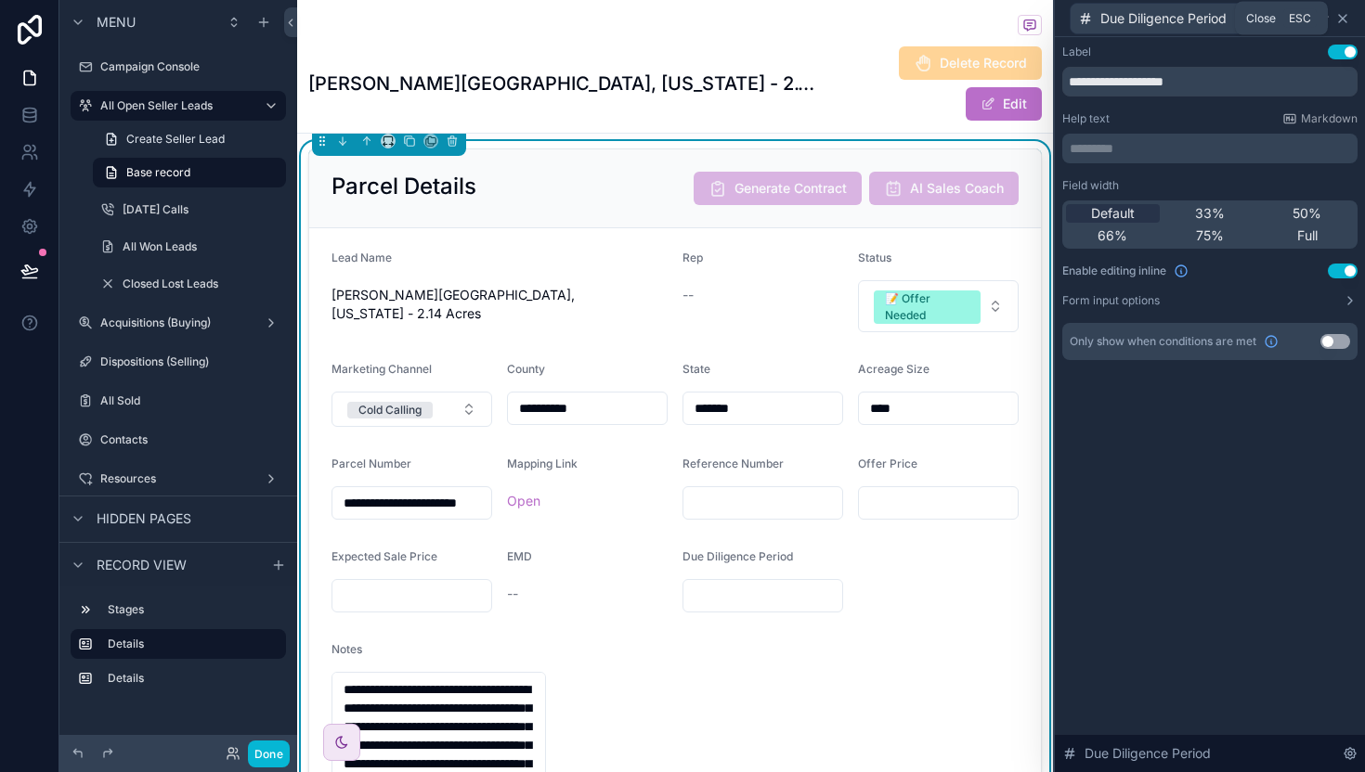
click at [1342, 19] on icon at bounding box center [1342, 18] width 7 height 7
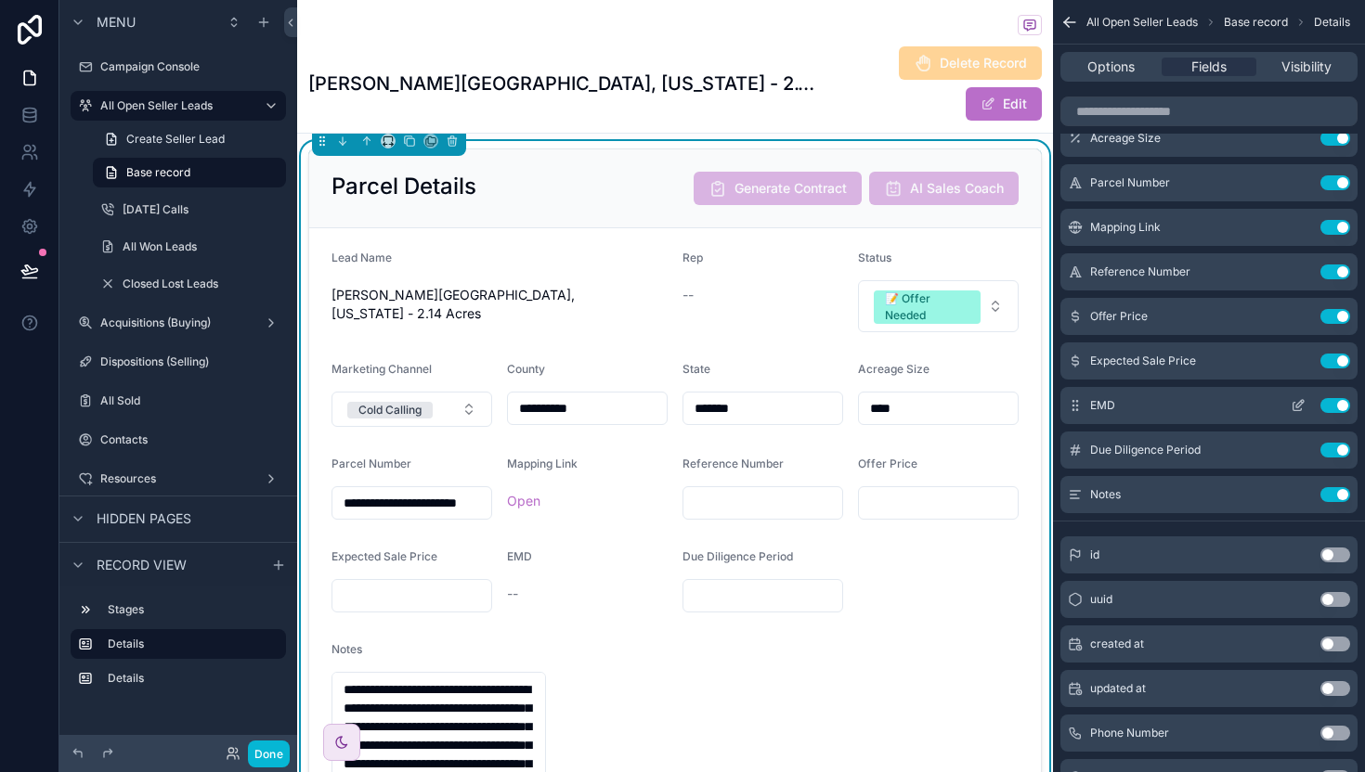
click at [1296, 408] on icon "scrollable content" at bounding box center [1297, 405] width 15 height 15
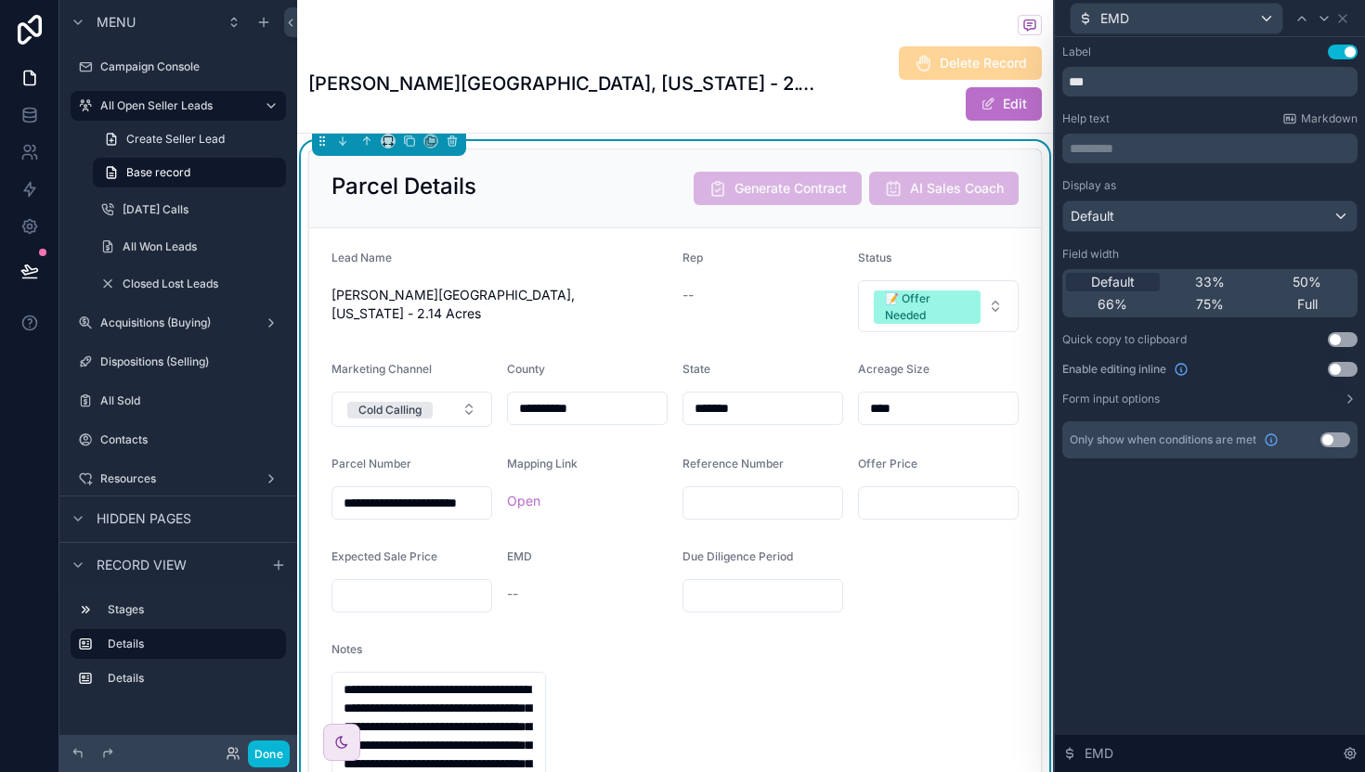
click at [1338, 365] on button "Use setting" at bounding box center [1342, 369] width 30 height 15
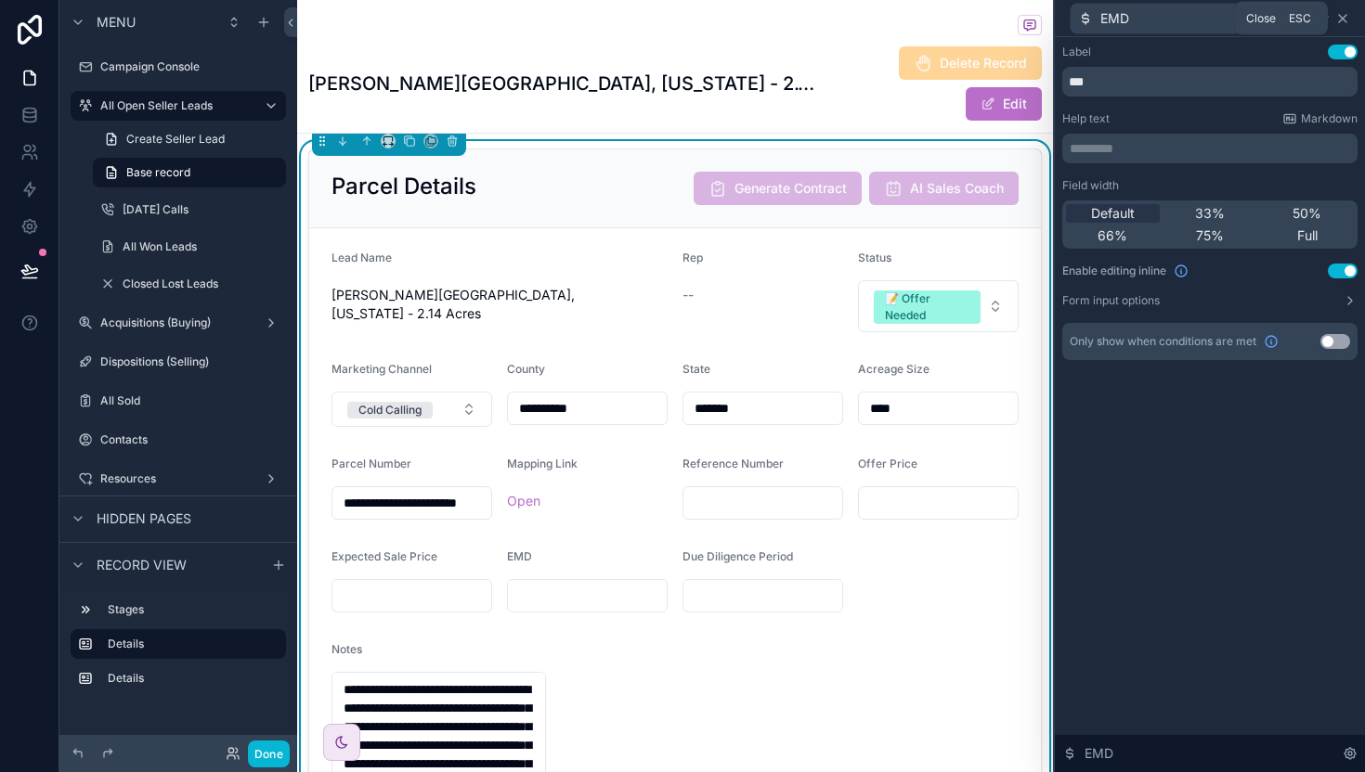
click at [1341, 19] on icon at bounding box center [1342, 18] width 7 height 7
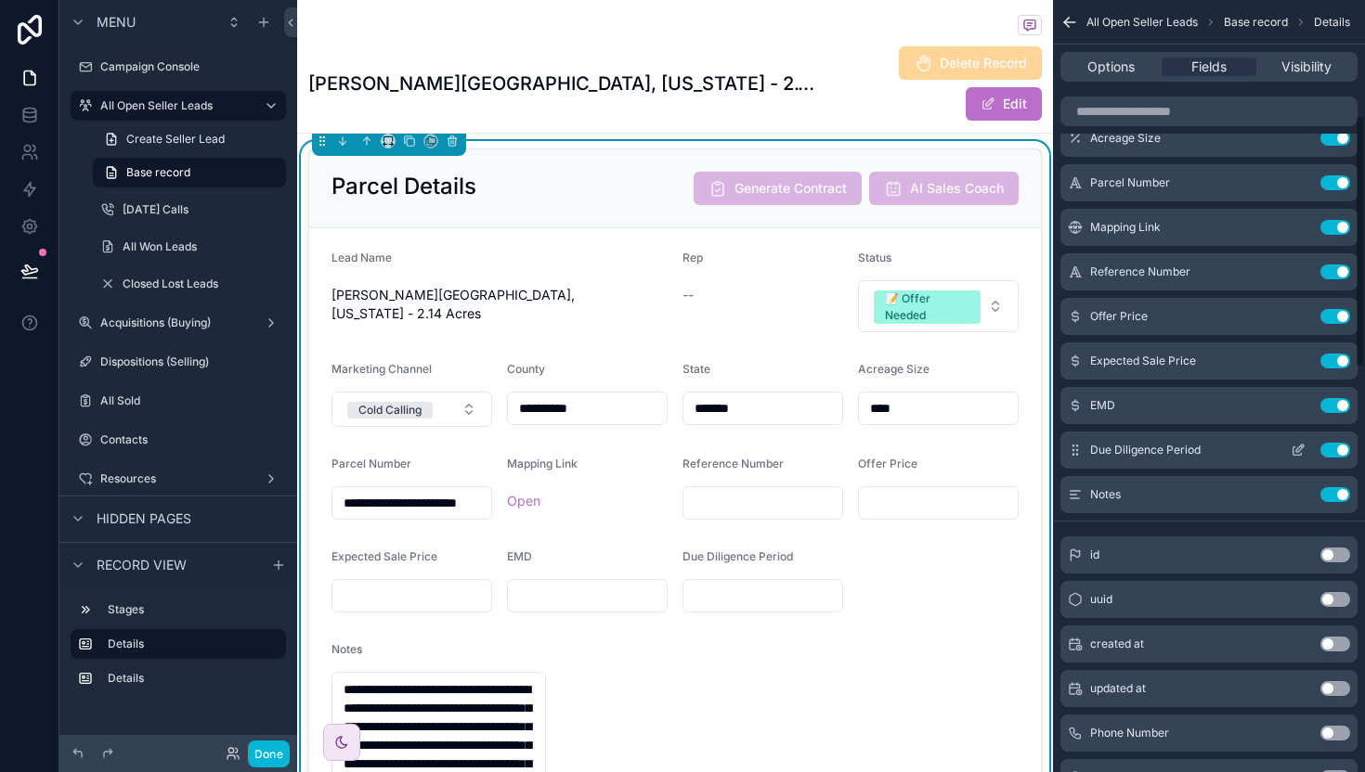
click at [1291, 451] on icon "scrollable content" at bounding box center [1297, 450] width 15 height 15
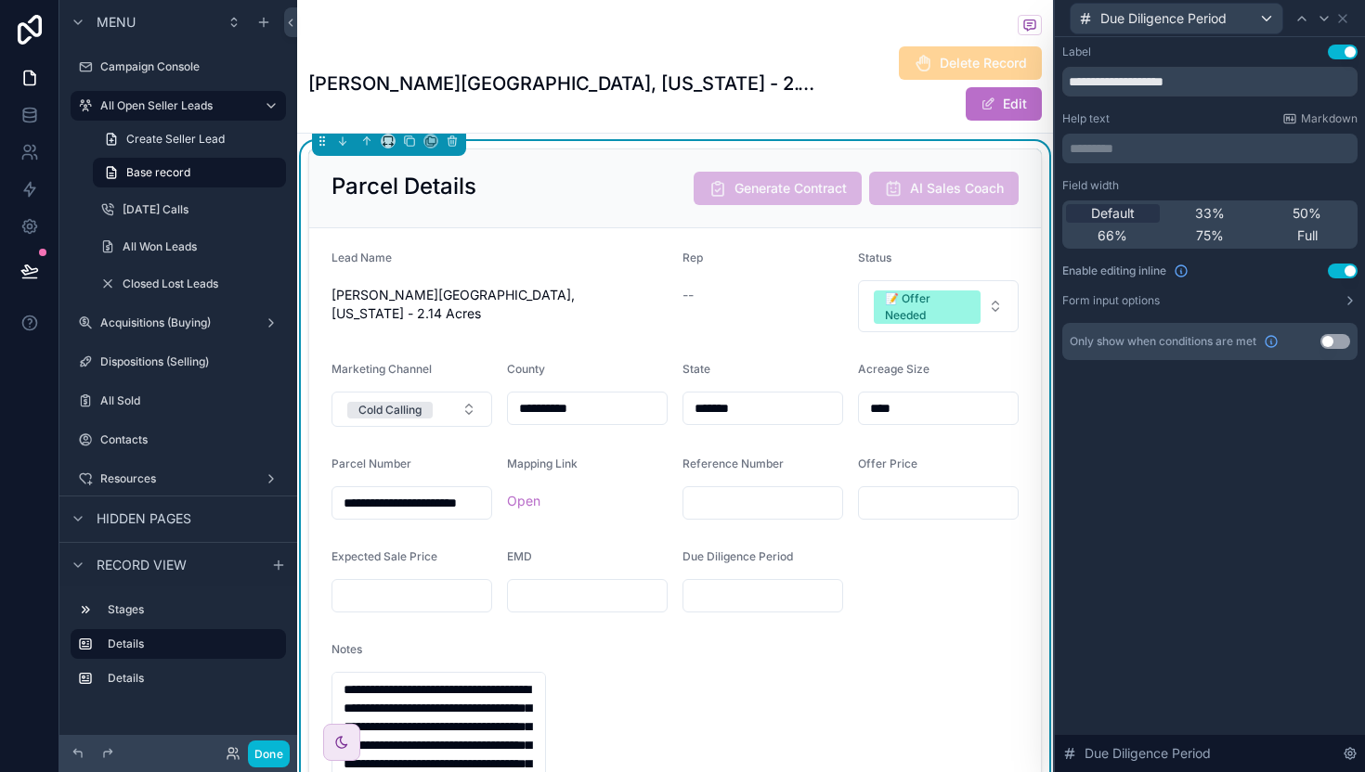
click at [1166, 146] on p "********* ﻿" at bounding box center [1211, 148] width 284 height 19
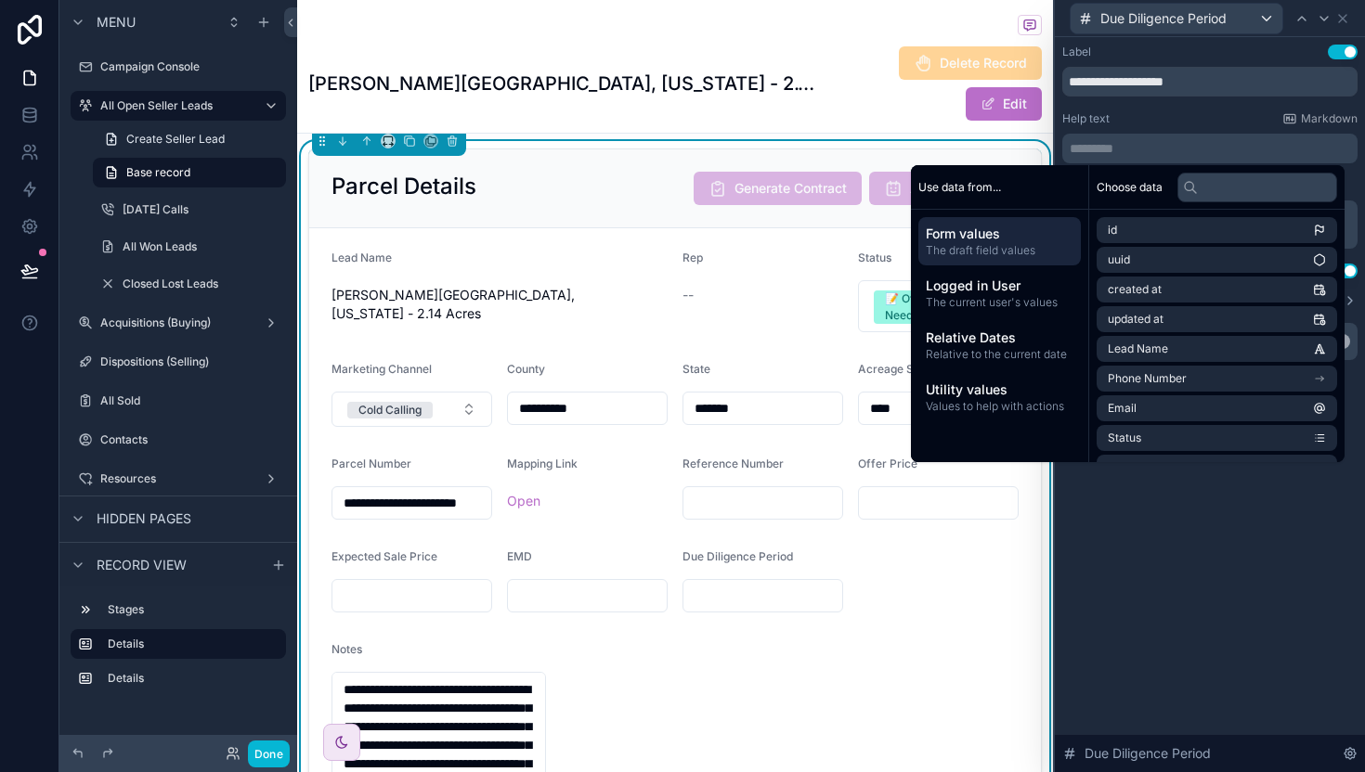
click at [1161, 513] on div "**********" at bounding box center [1210, 404] width 310 height 735
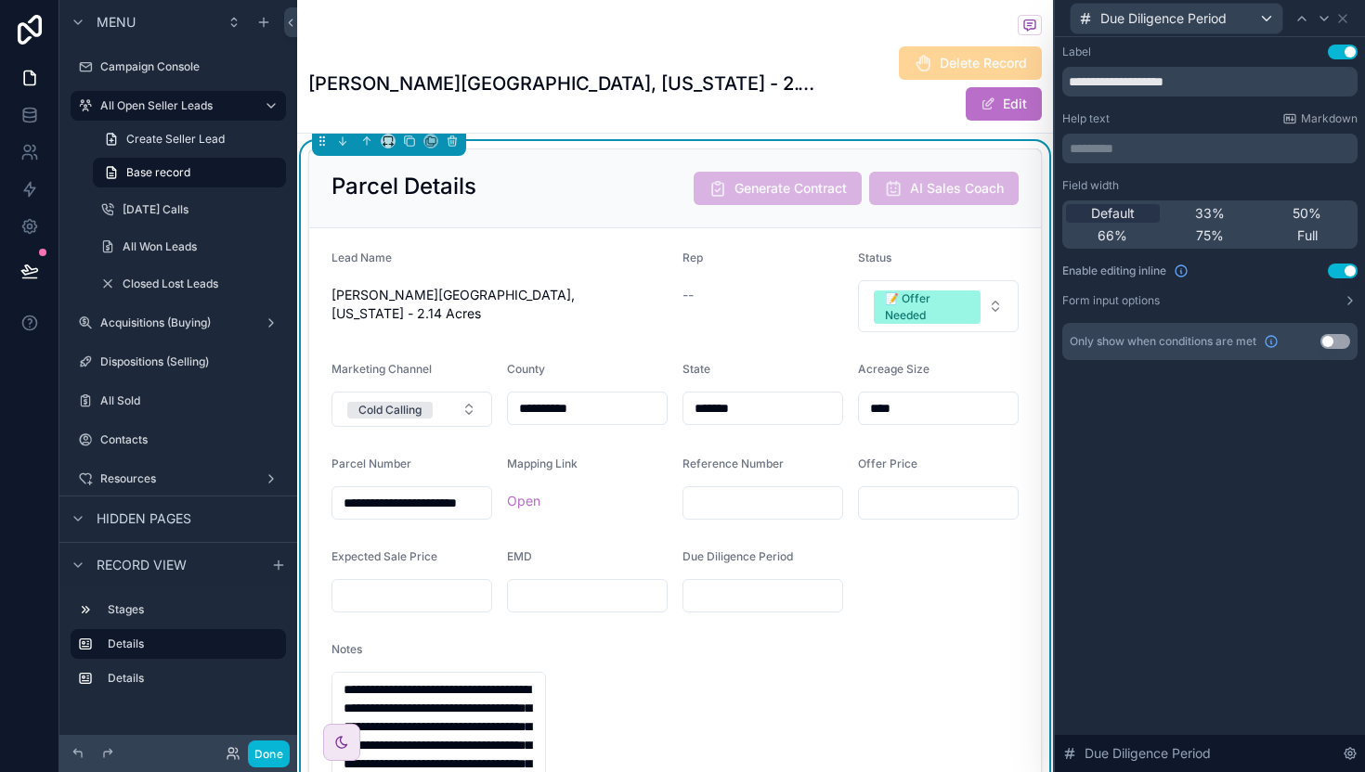
click at [1148, 130] on div "Help text Markdown ********* ﻿" at bounding box center [1209, 137] width 295 height 52
click at [1146, 147] on p "********* ﻿" at bounding box center [1211, 148] width 284 height 19
click at [1120, 572] on div "**********" at bounding box center [1210, 404] width 310 height 735
click at [1151, 566] on div "**********" at bounding box center [1210, 404] width 310 height 735
click at [1342, 19] on icon at bounding box center [1342, 18] width 15 height 15
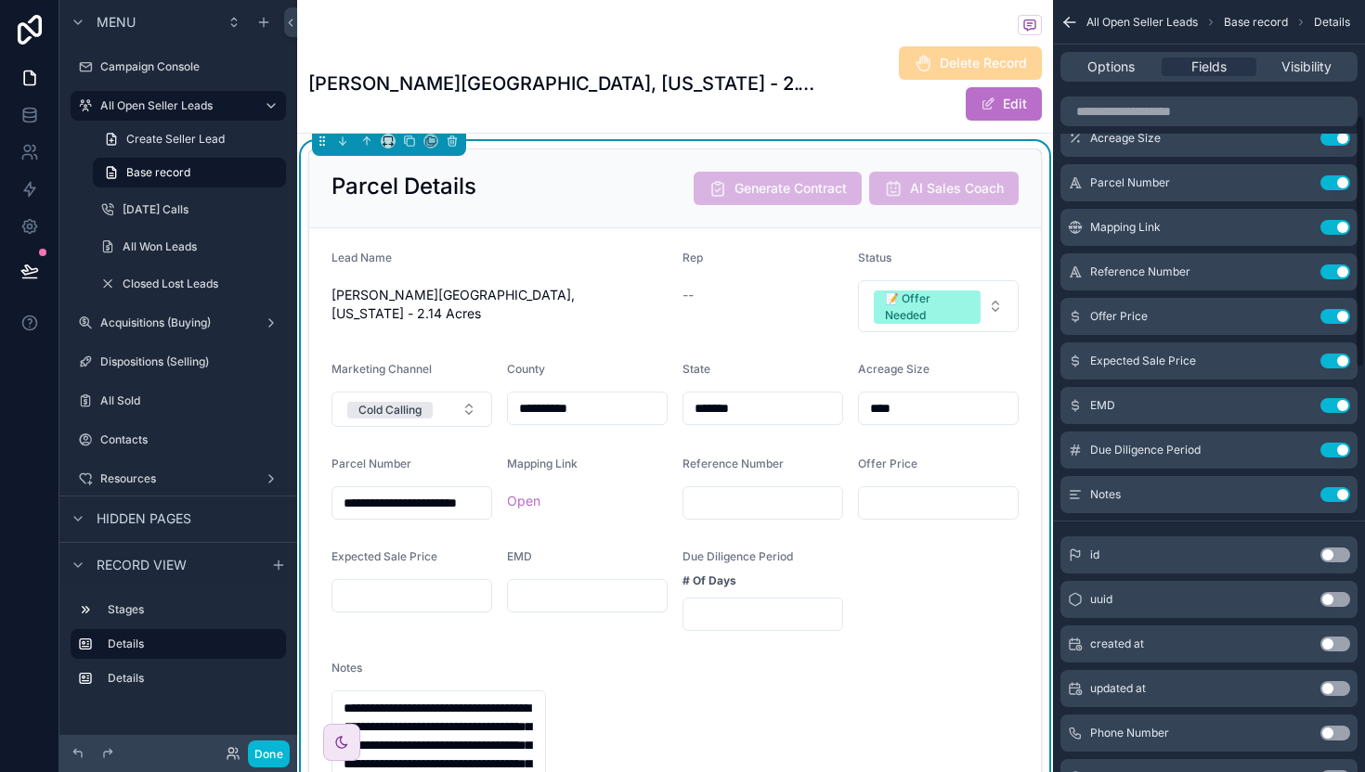
click at [814, 572] on div "Due Diligence Period" at bounding box center [762, 561] width 161 height 22
click at [781, 614] on div "scrollable content" at bounding box center [762, 614] width 161 height 33
click at [777, 622] on input "scrollable content" at bounding box center [762, 615] width 159 height 26
click at [1030, 647] on div "**********" at bounding box center [675, 718] width 756 height 1154
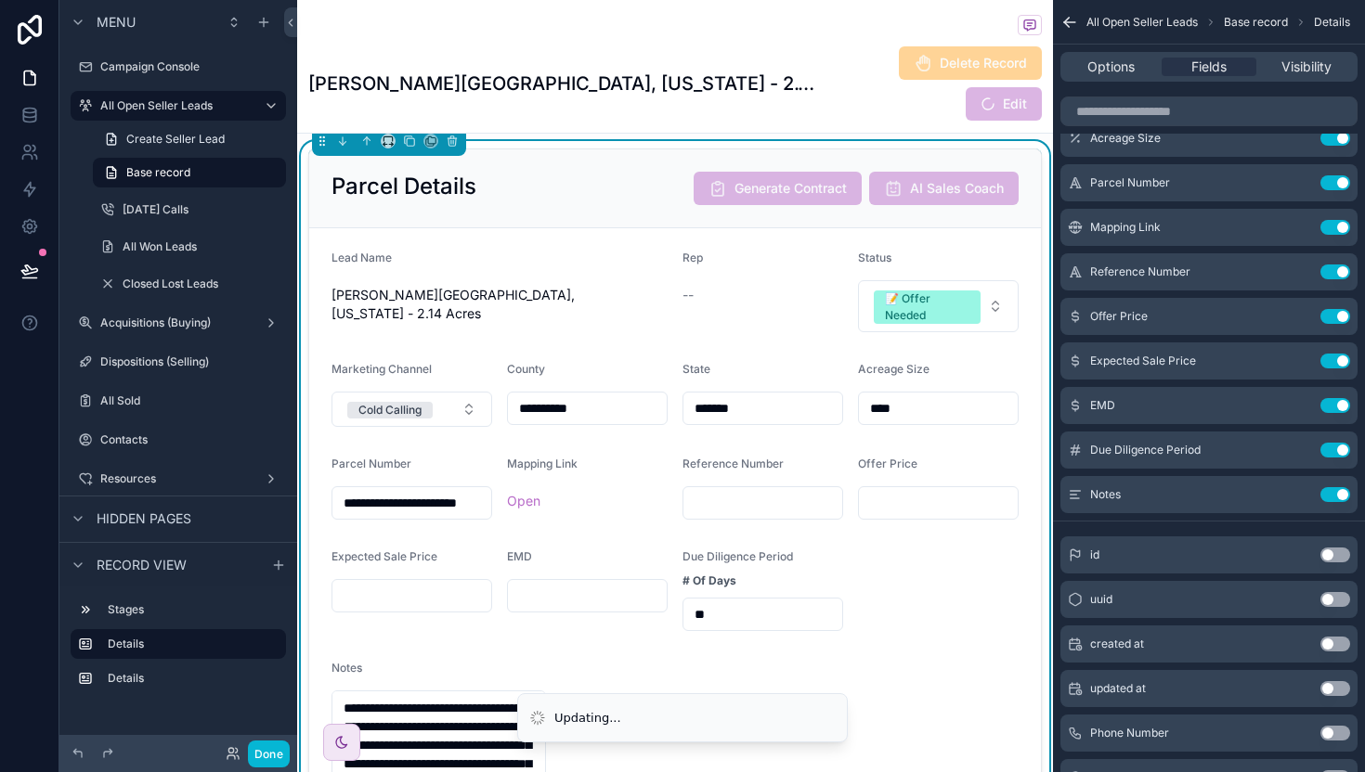
click at [765, 625] on input "**" at bounding box center [762, 615] width 159 height 26
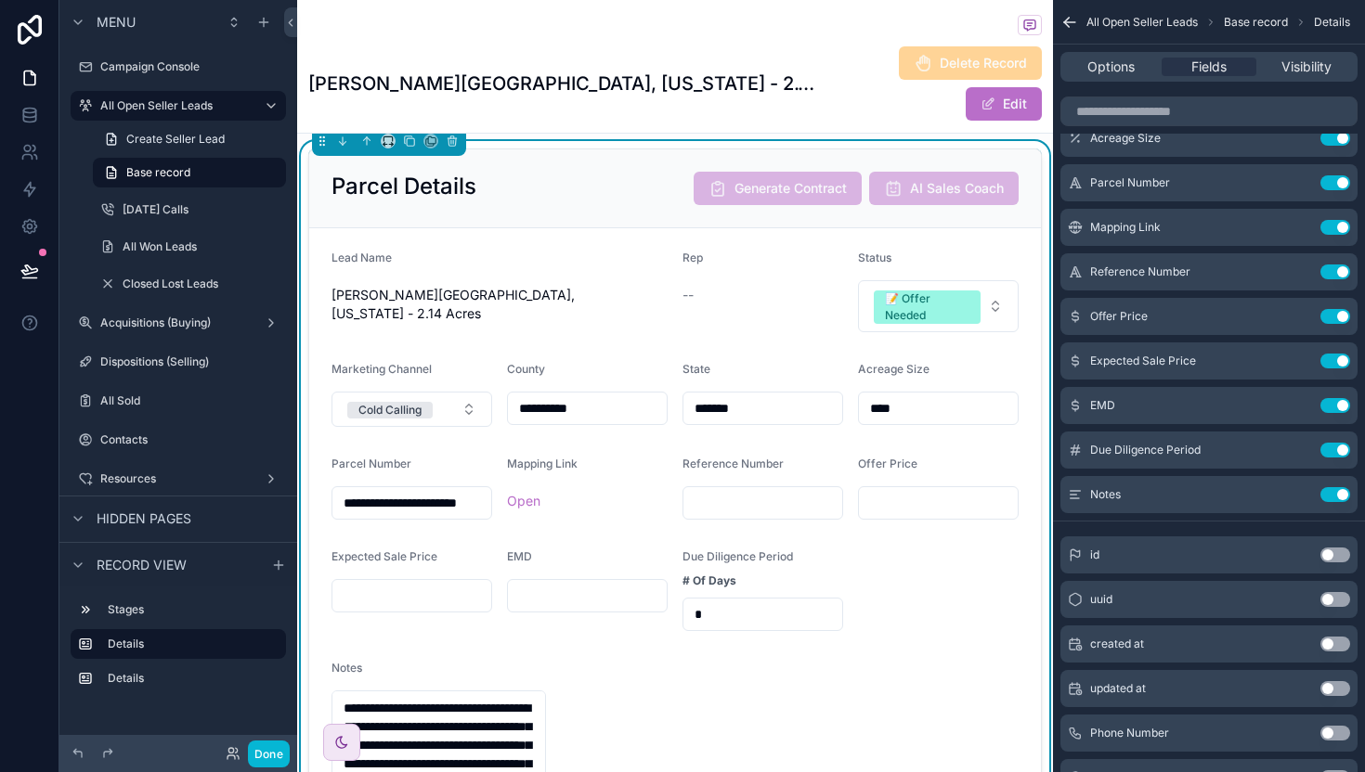
type input "*"
click at [851, 602] on form "**********" at bounding box center [675, 757] width 732 height 1058
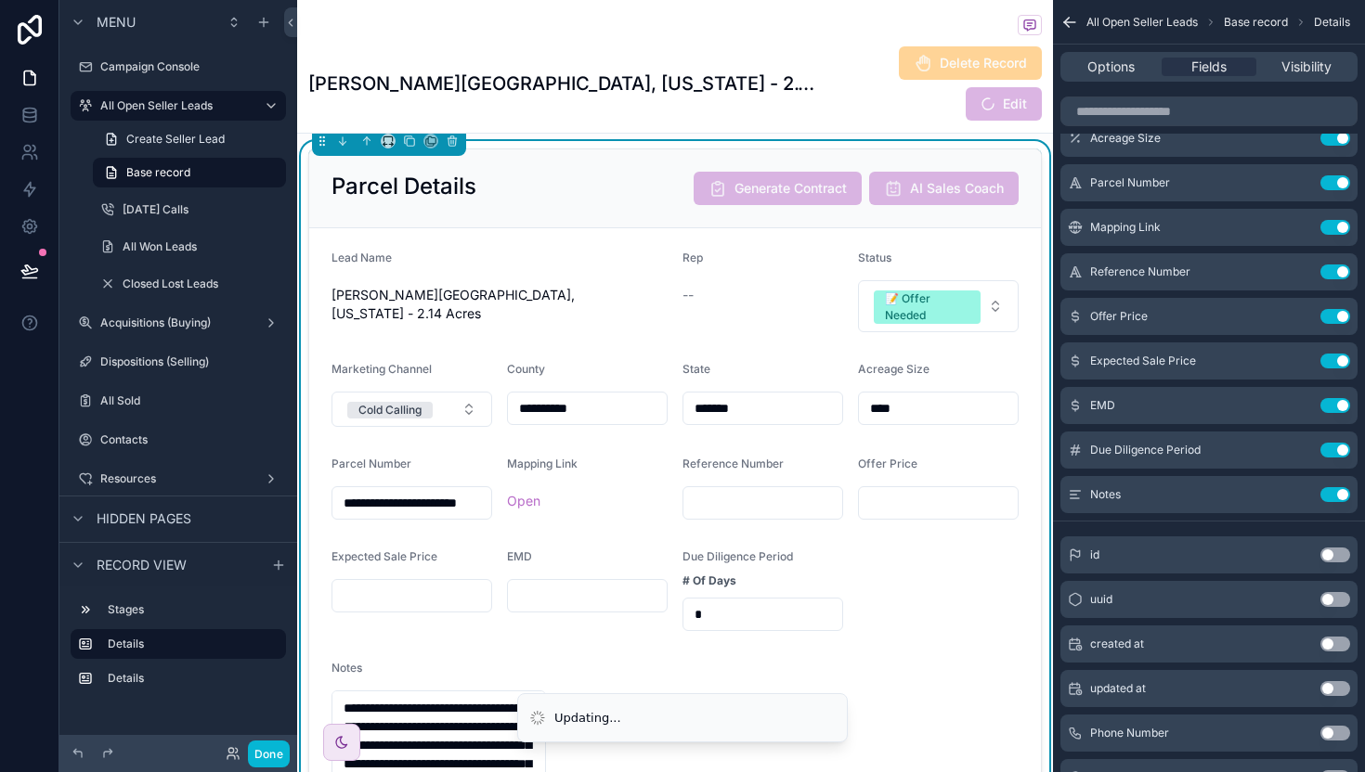
click at [728, 628] on input "*" at bounding box center [762, 615] width 159 height 26
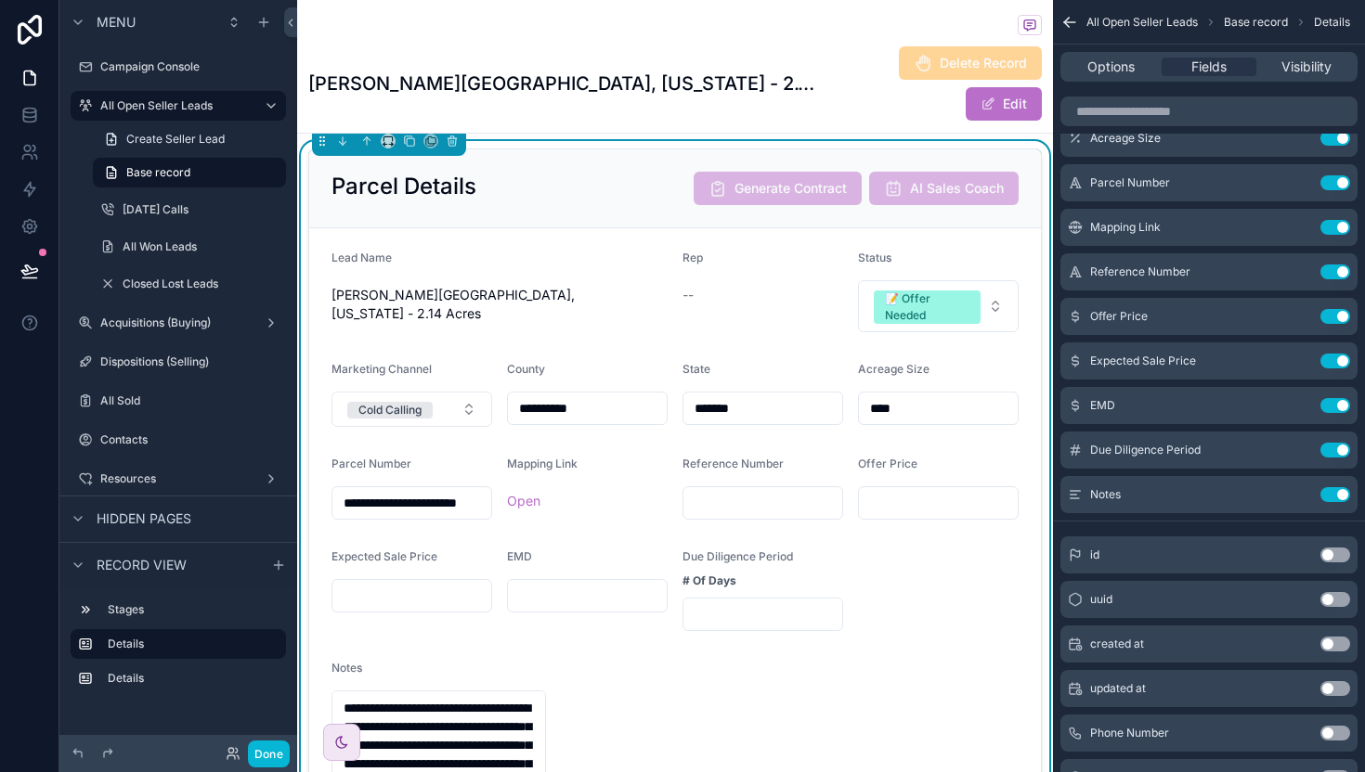
click at [802, 621] on input "scrollable content" at bounding box center [762, 615] width 159 height 26
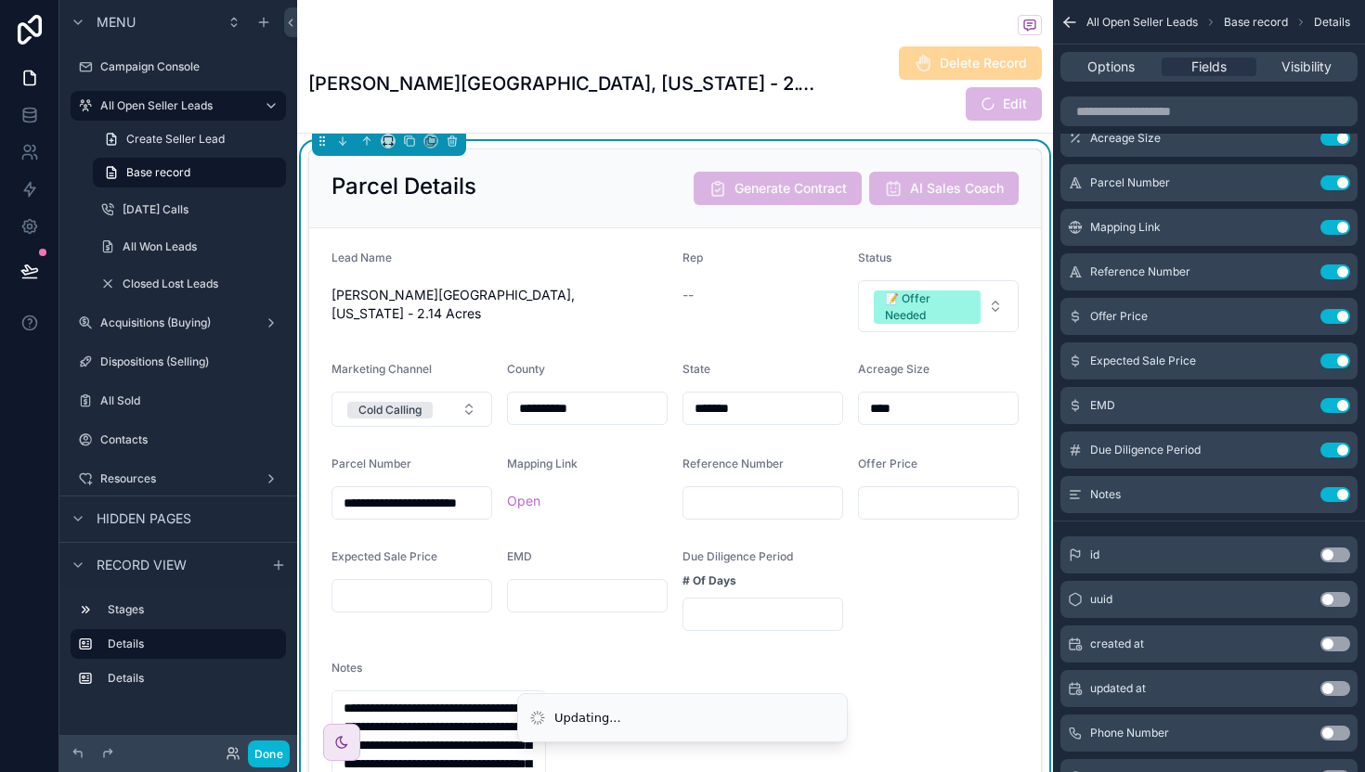
click at [893, 615] on form "**********" at bounding box center [675, 757] width 732 height 1058
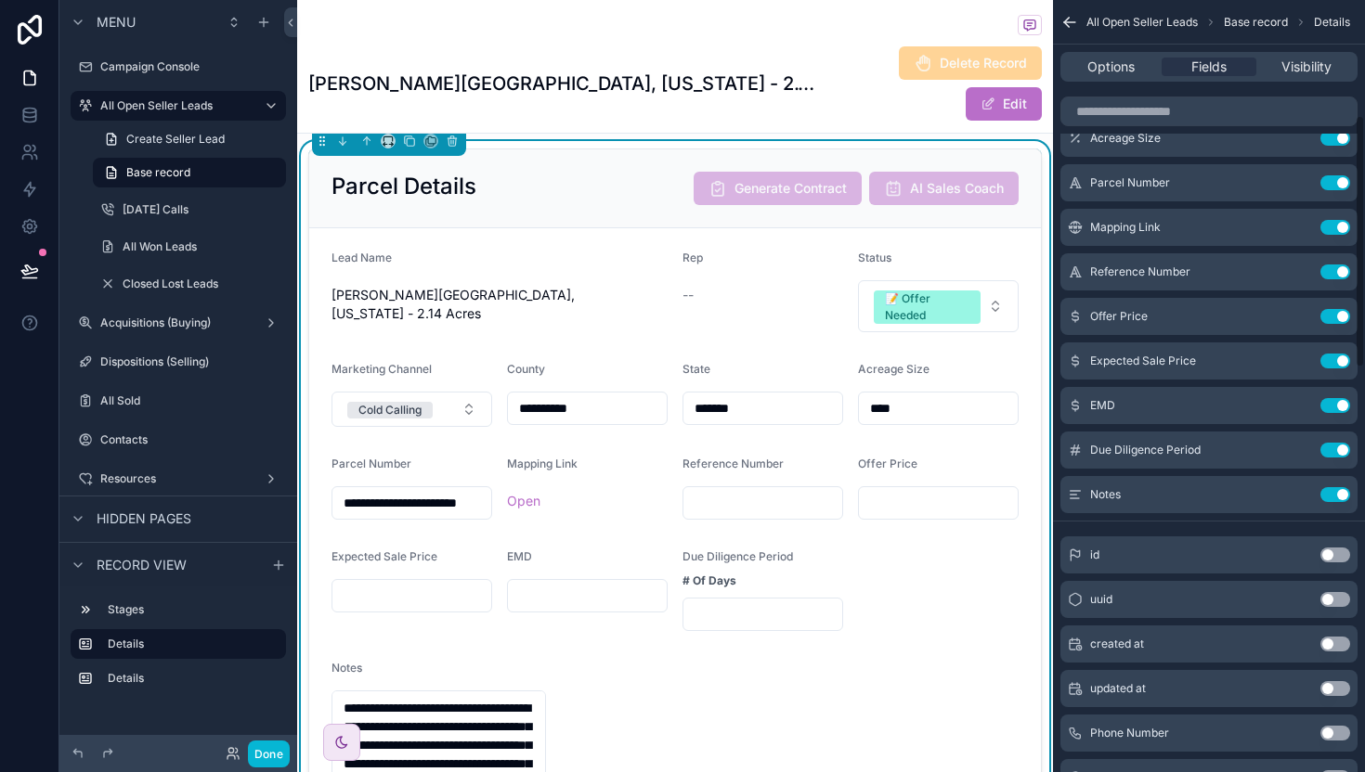
click at [1062, 25] on icon "scrollable content" at bounding box center [1069, 22] width 19 height 19
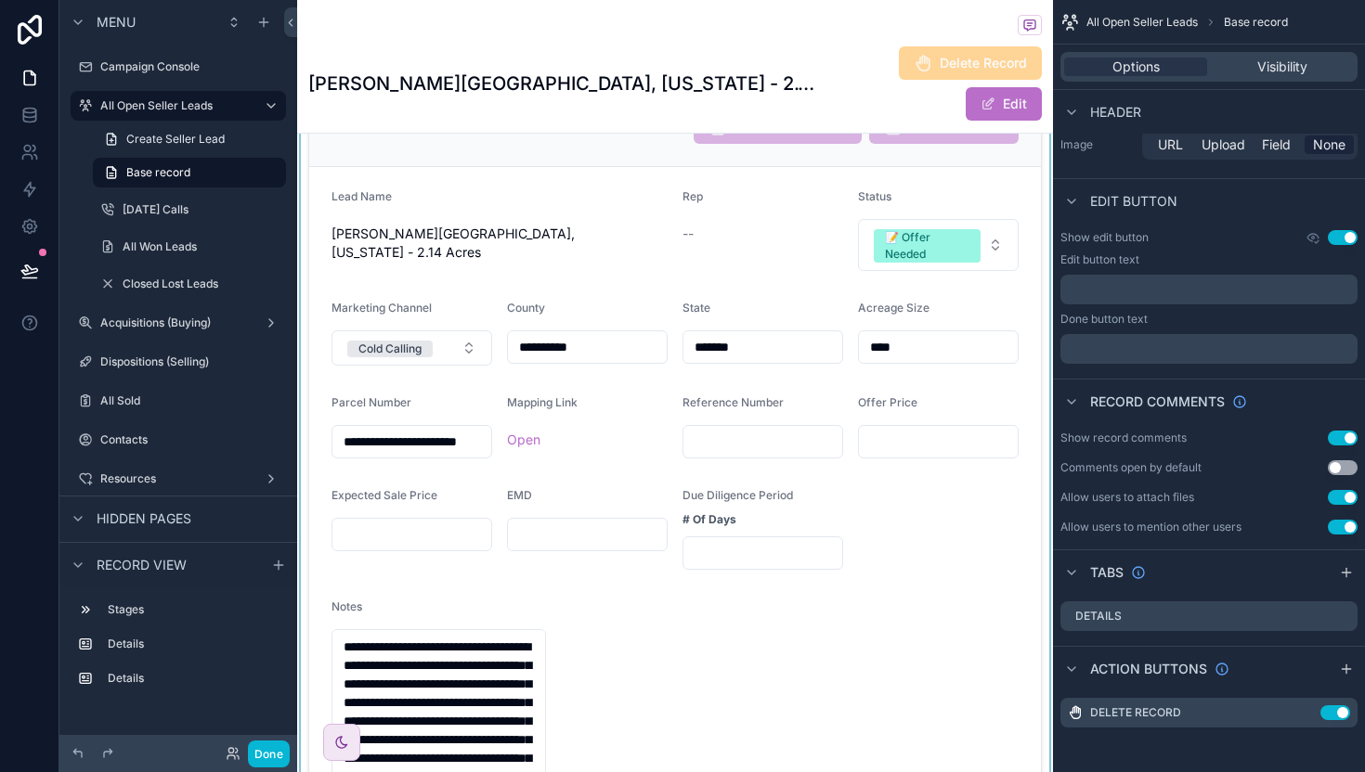
scroll to position [0, 0]
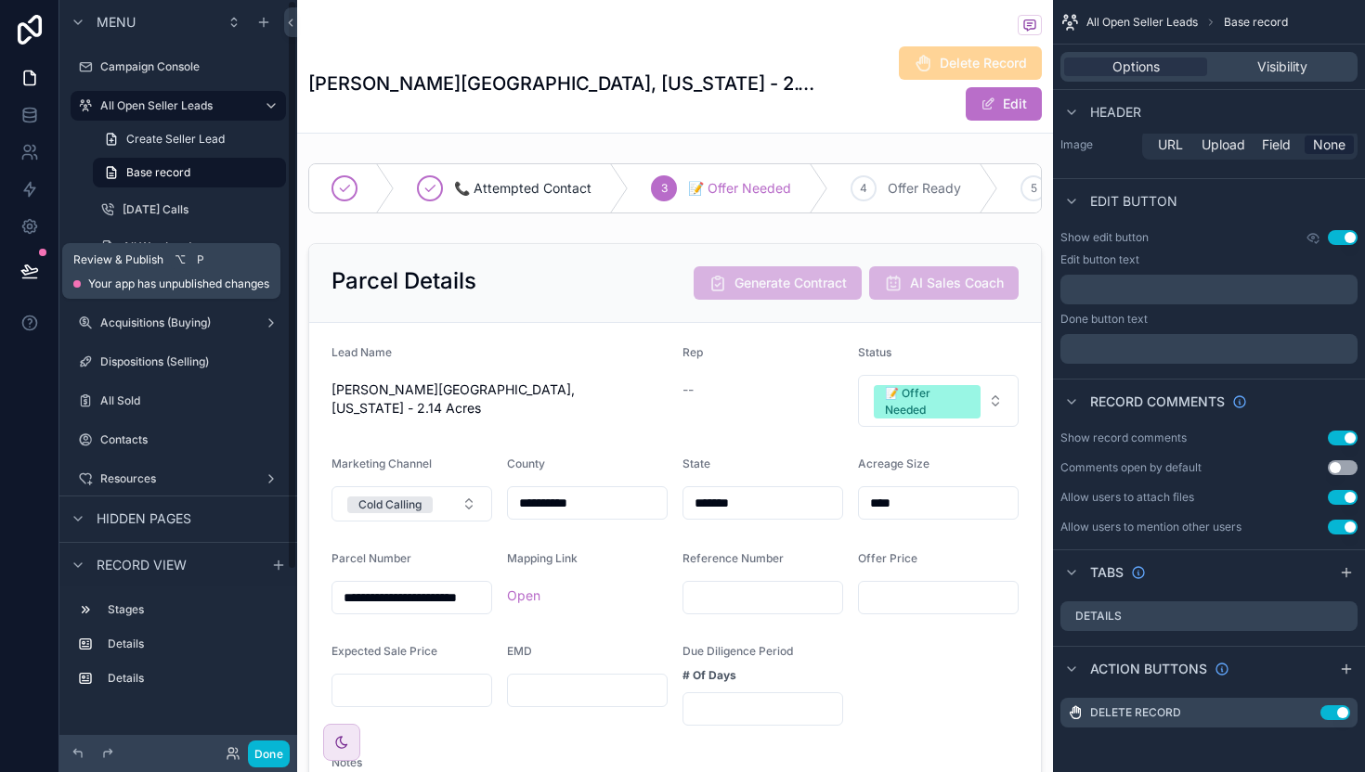
click at [36, 282] on button at bounding box center [29, 271] width 41 height 52
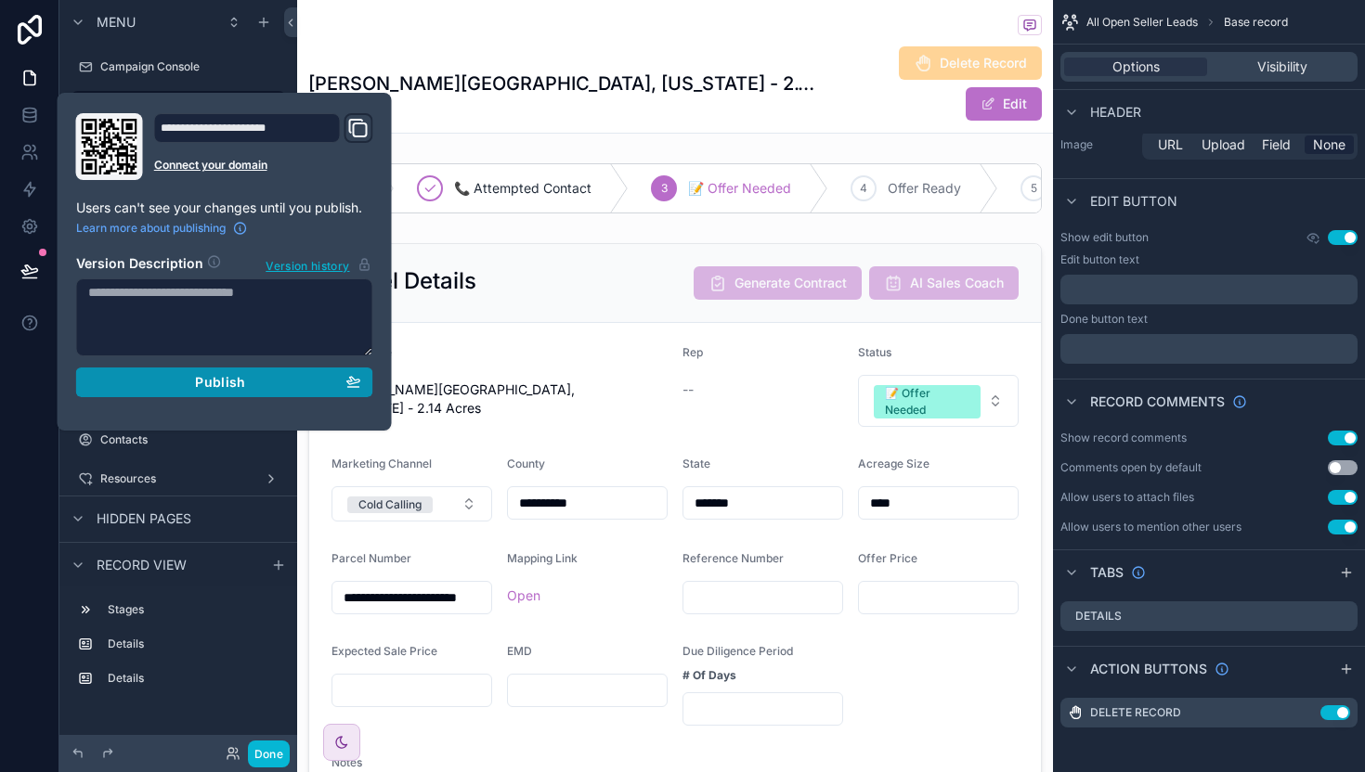
click at [195, 391] on button "Publish" at bounding box center [224, 383] width 297 height 30
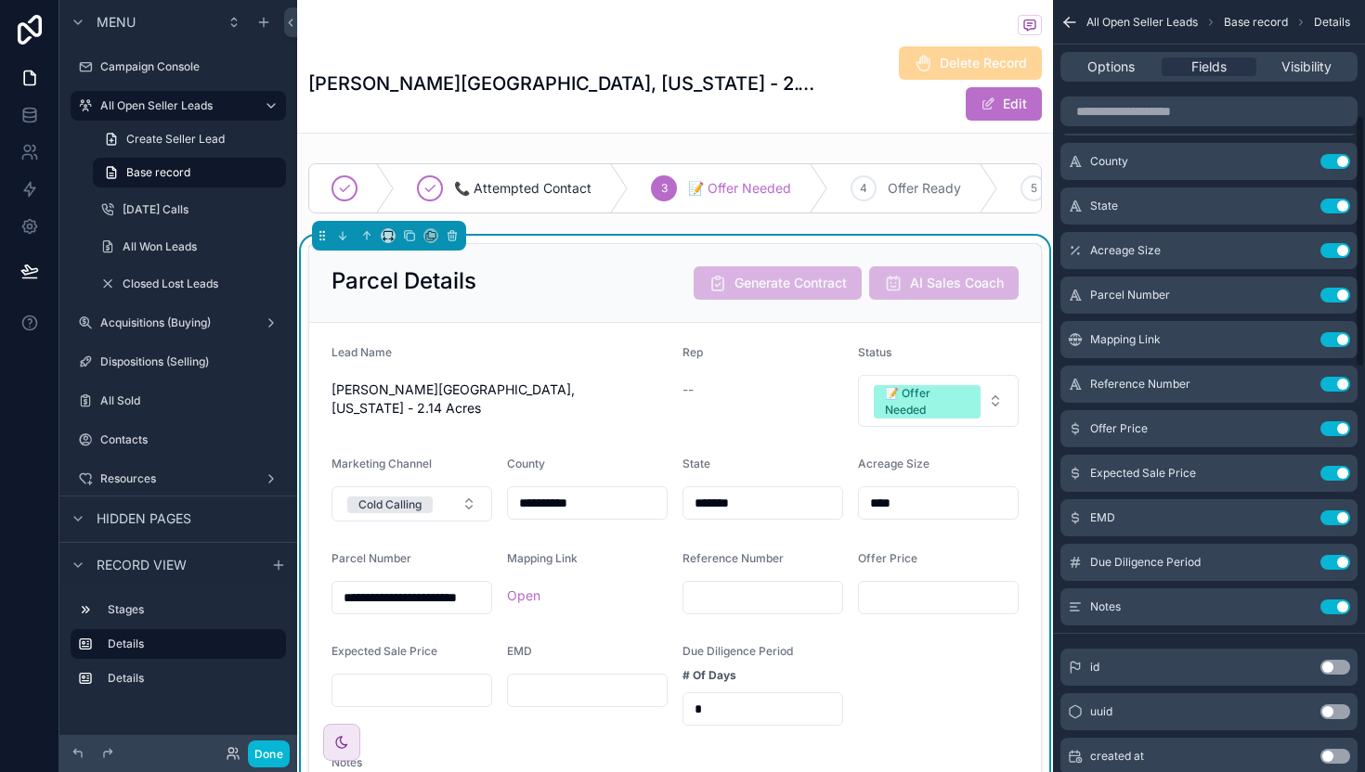
scroll to position [352, 0]
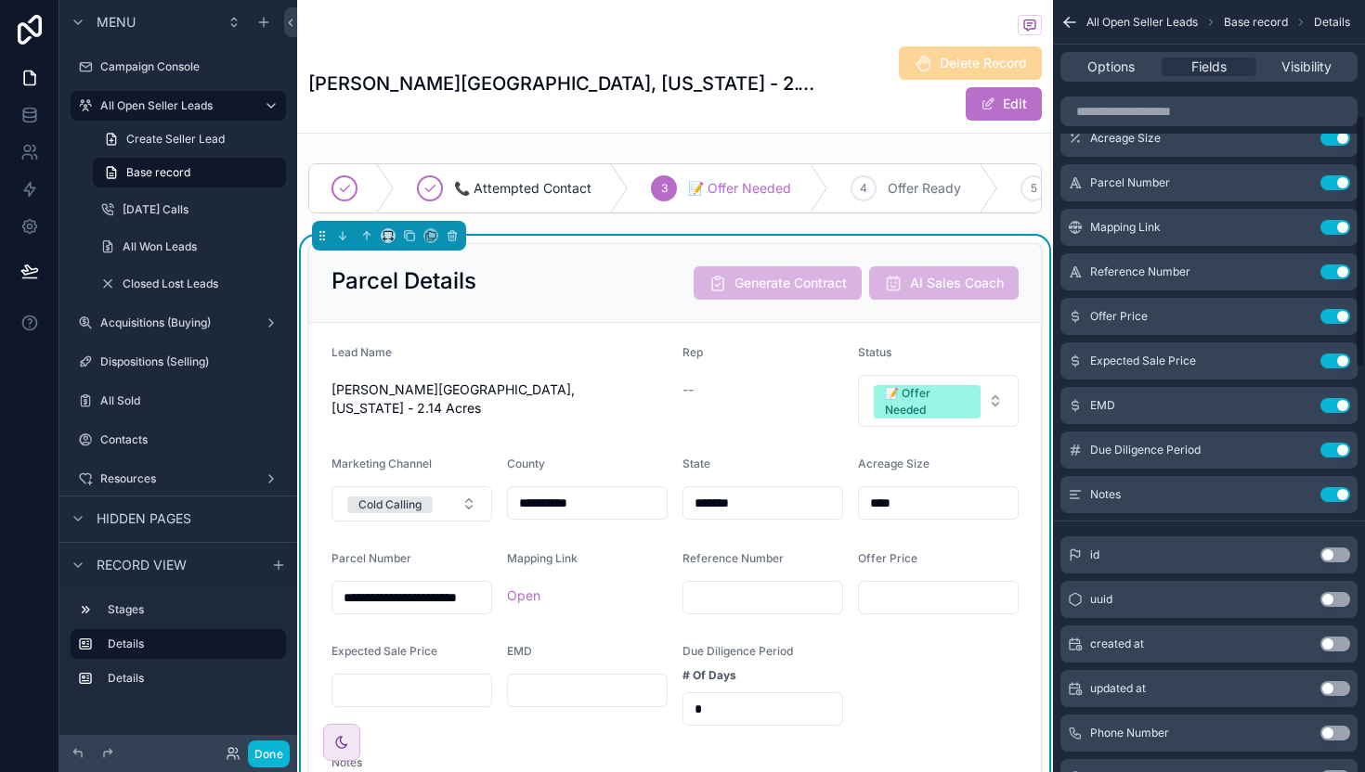
click at [1068, 14] on icon "scrollable content" at bounding box center [1069, 22] width 19 height 19
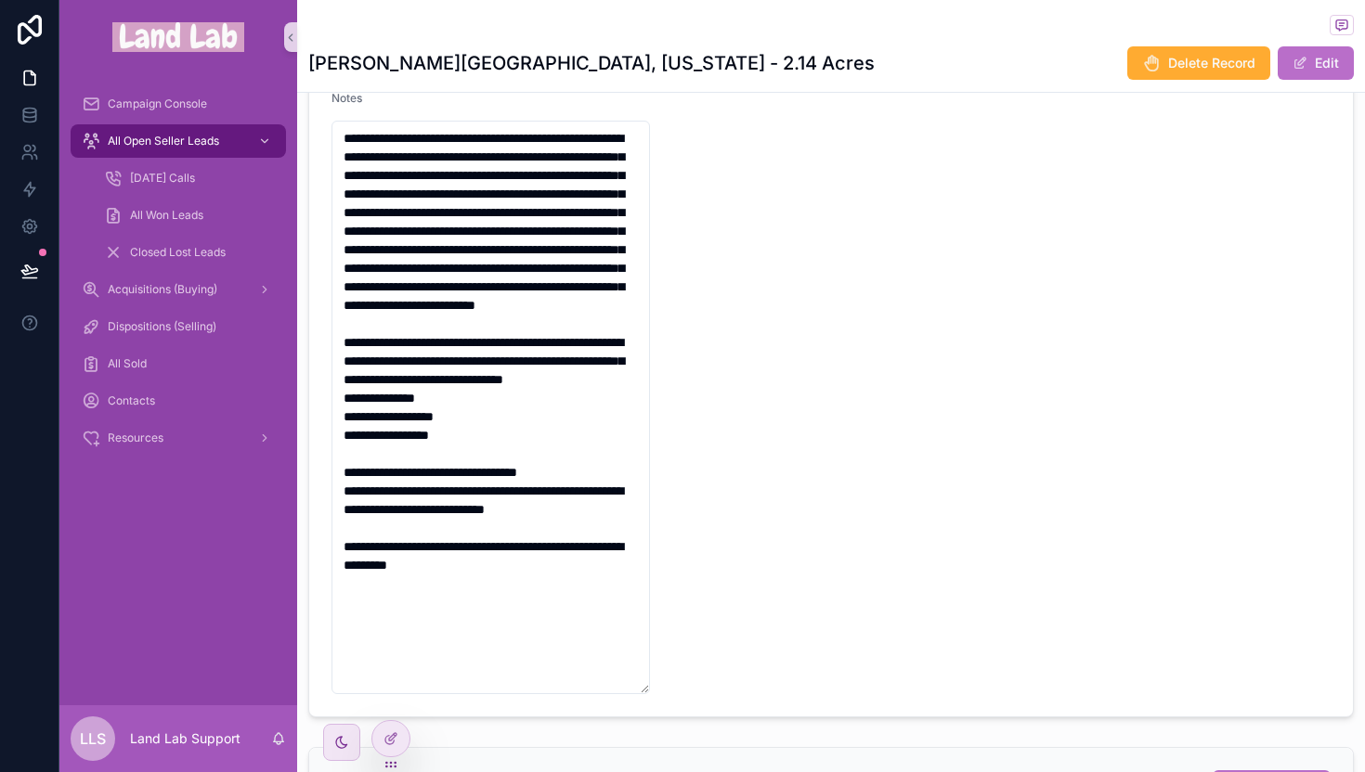
scroll to position [0, 0]
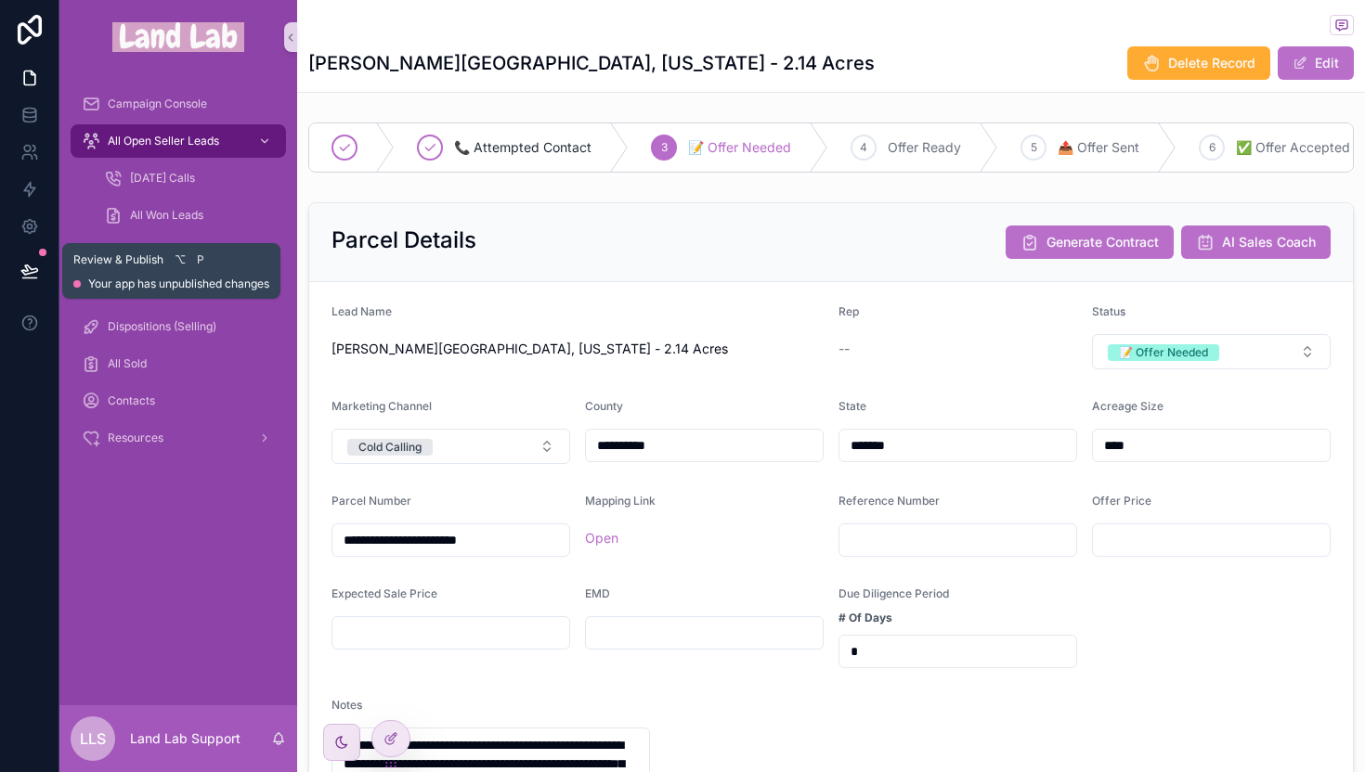
click at [26, 267] on icon at bounding box center [29, 269] width 16 height 9
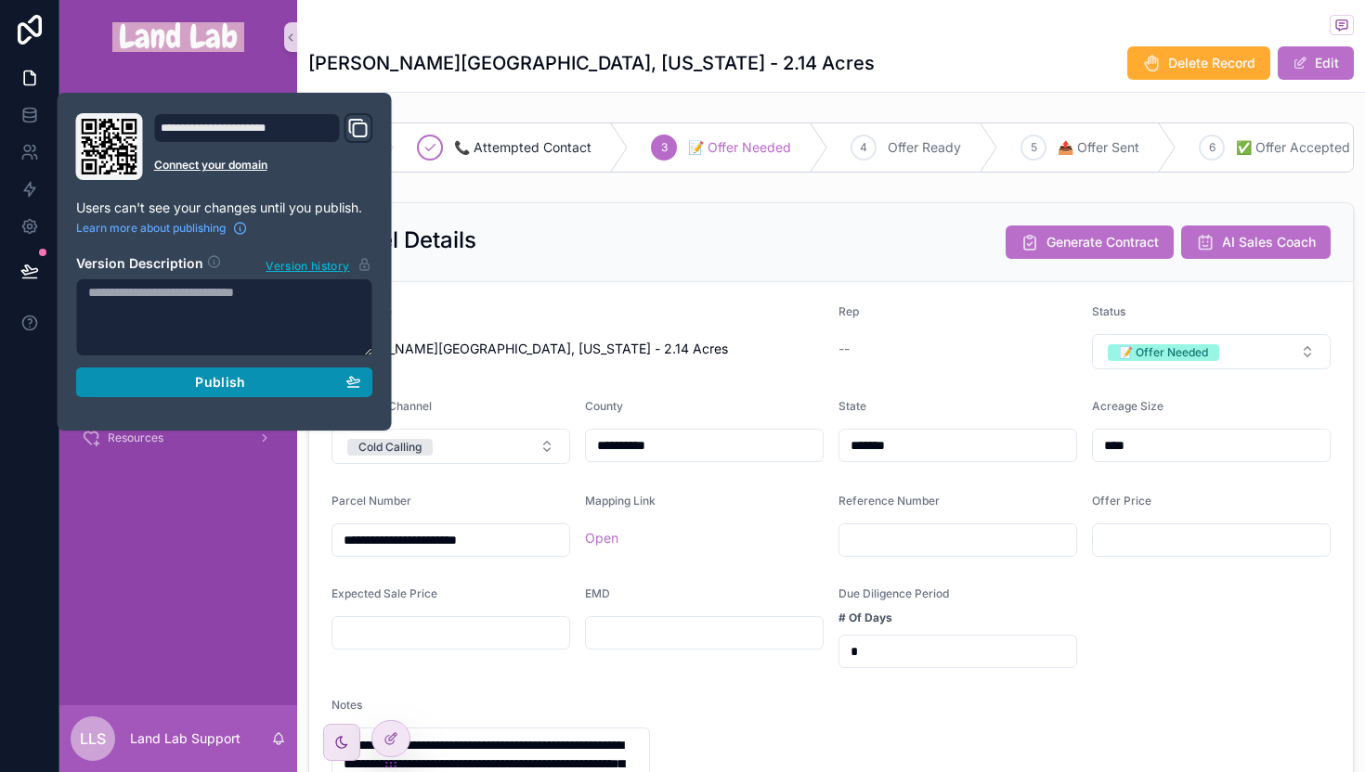
click at [214, 379] on span "Publish" at bounding box center [220, 382] width 50 height 17
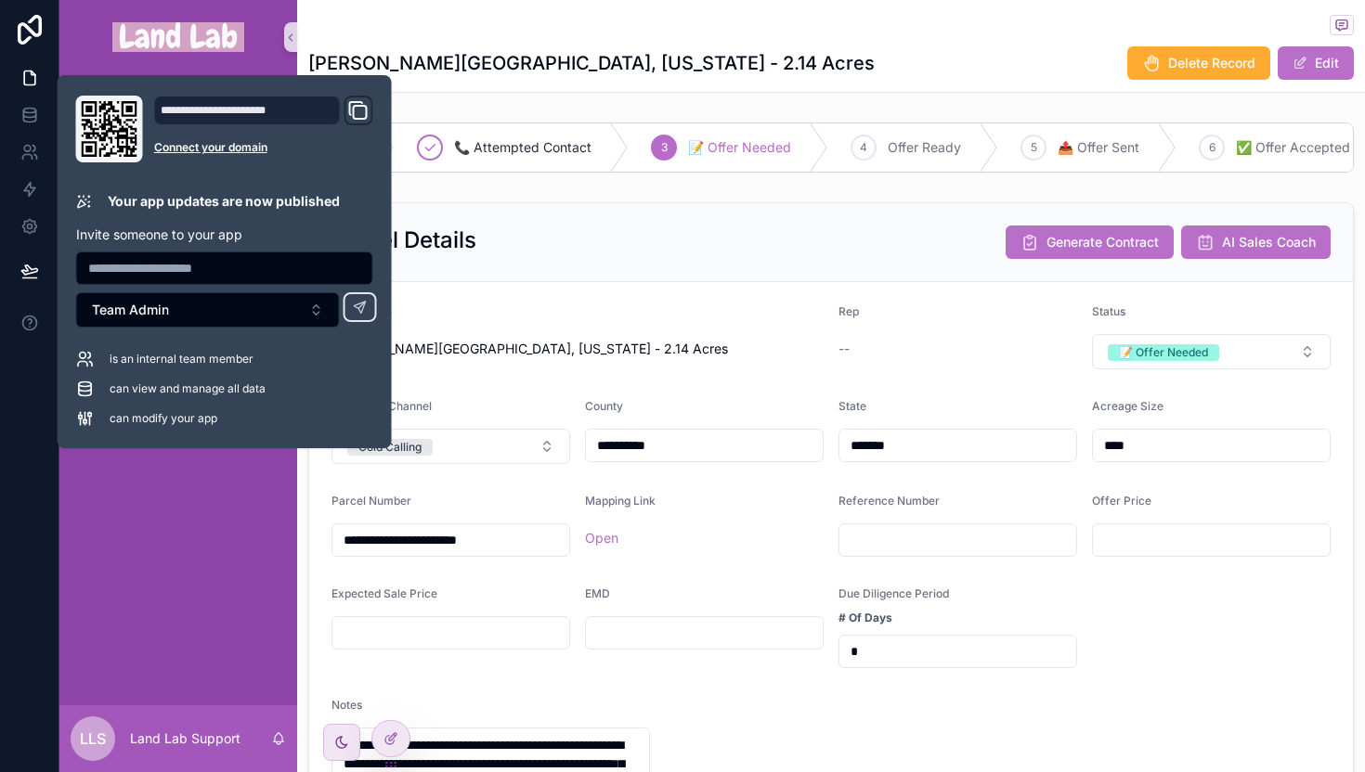
click at [926, 54] on div "[PERSON_NAME][GEOGRAPHIC_DATA], [US_STATE] - 2.14 Acres Delete Record Edit" at bounding box center [830, 62] width 1045 height 35
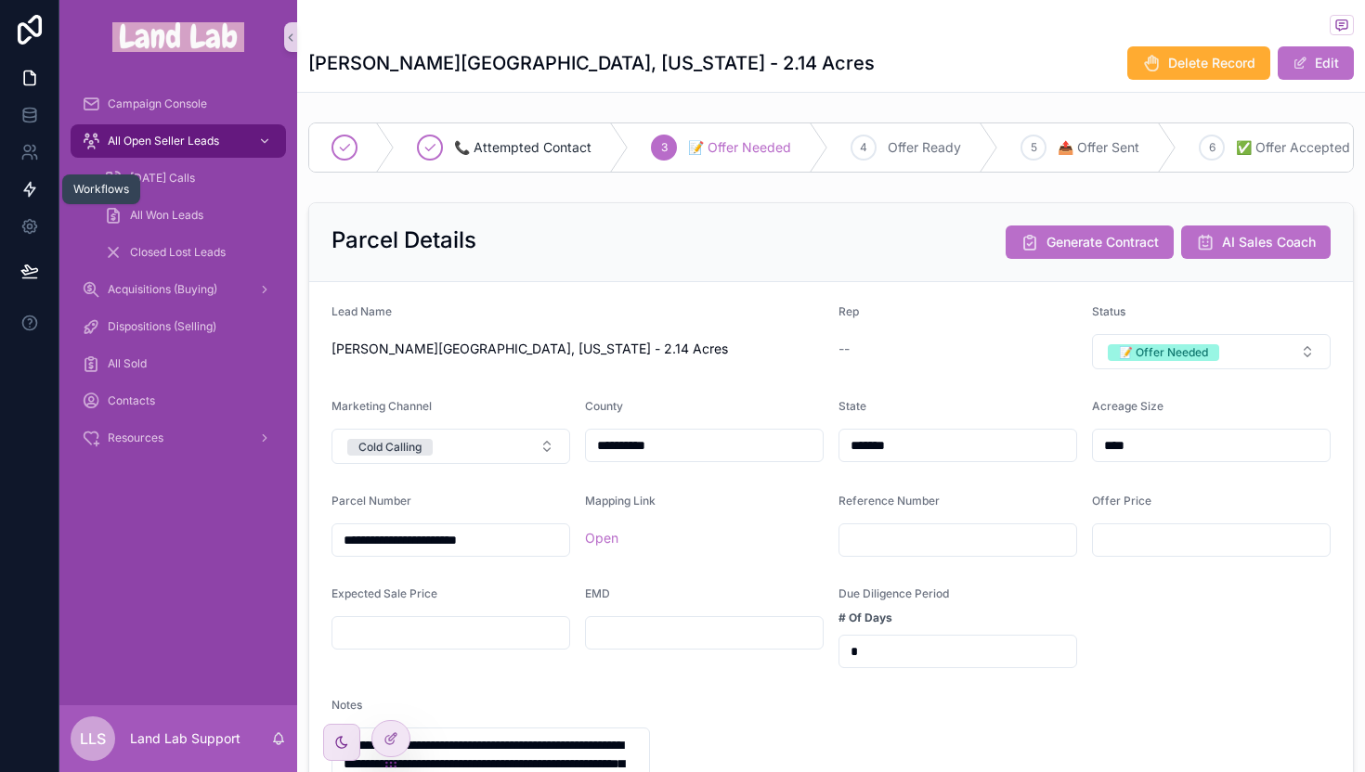
click at [30, 178] on link at bounding box center [29, 189] width 58 height 37
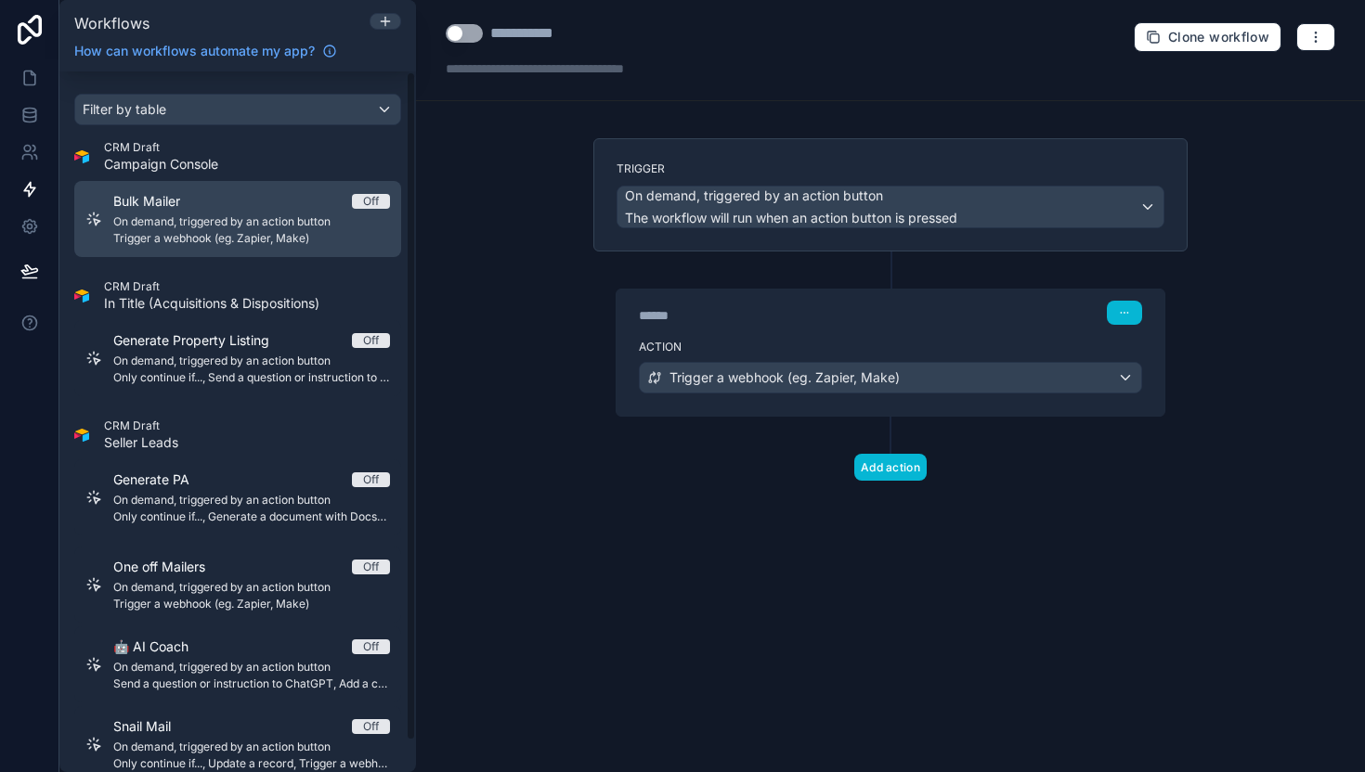
scroll to position [32, 0]
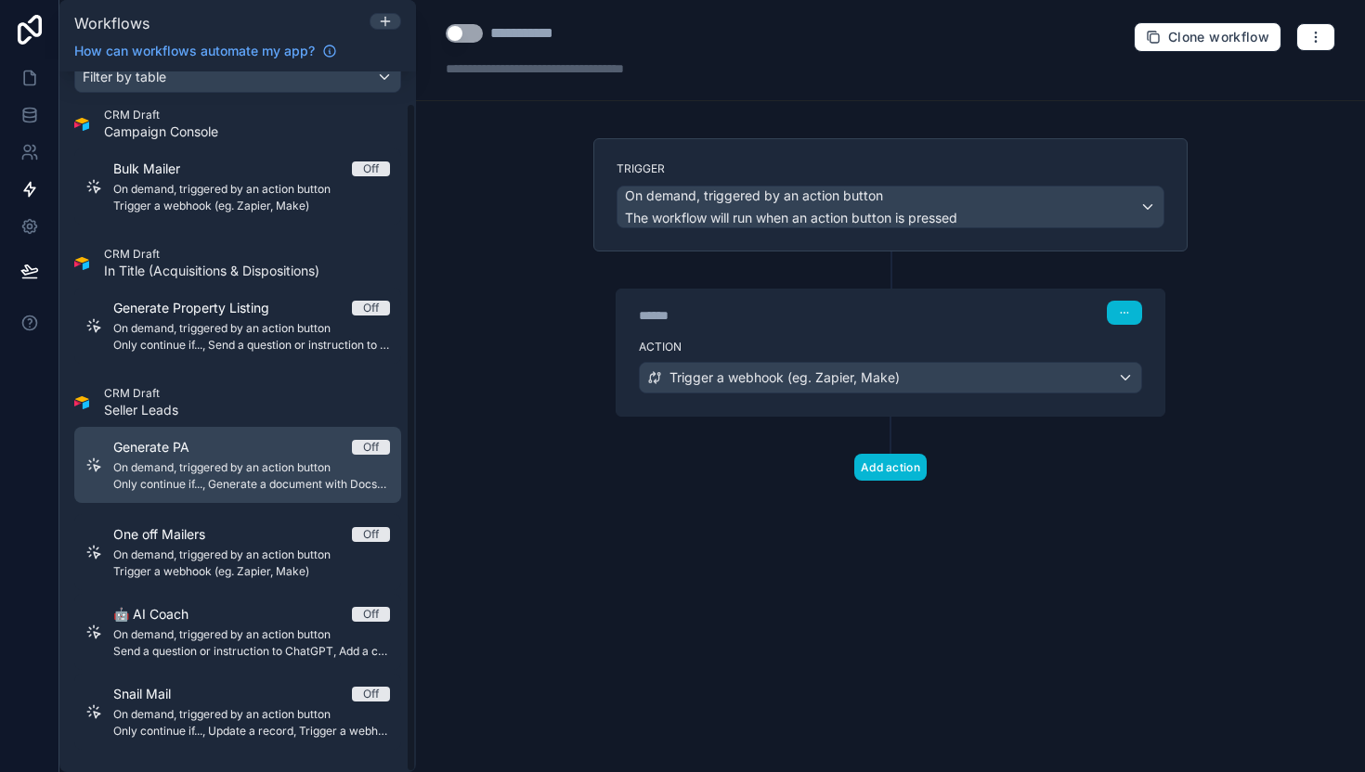
click at [234, 479] on span "Only continue if..., Generate a document with DocsAutomator, Add a comment to a…" at bounding box center [251, 484] width 277 height 15
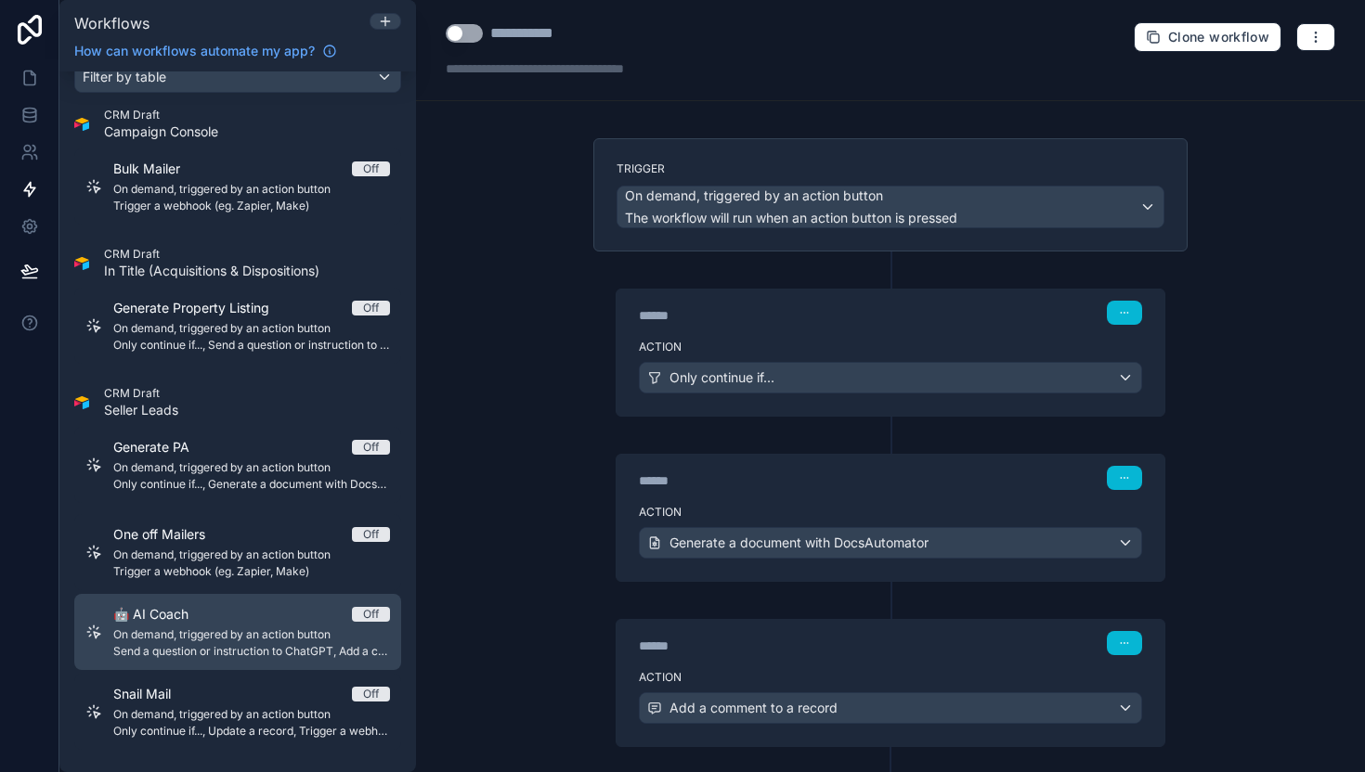
click at [291, 635] on span "On demand, triggered by an action button" at bounding box center [251, 635] width 277 height 15
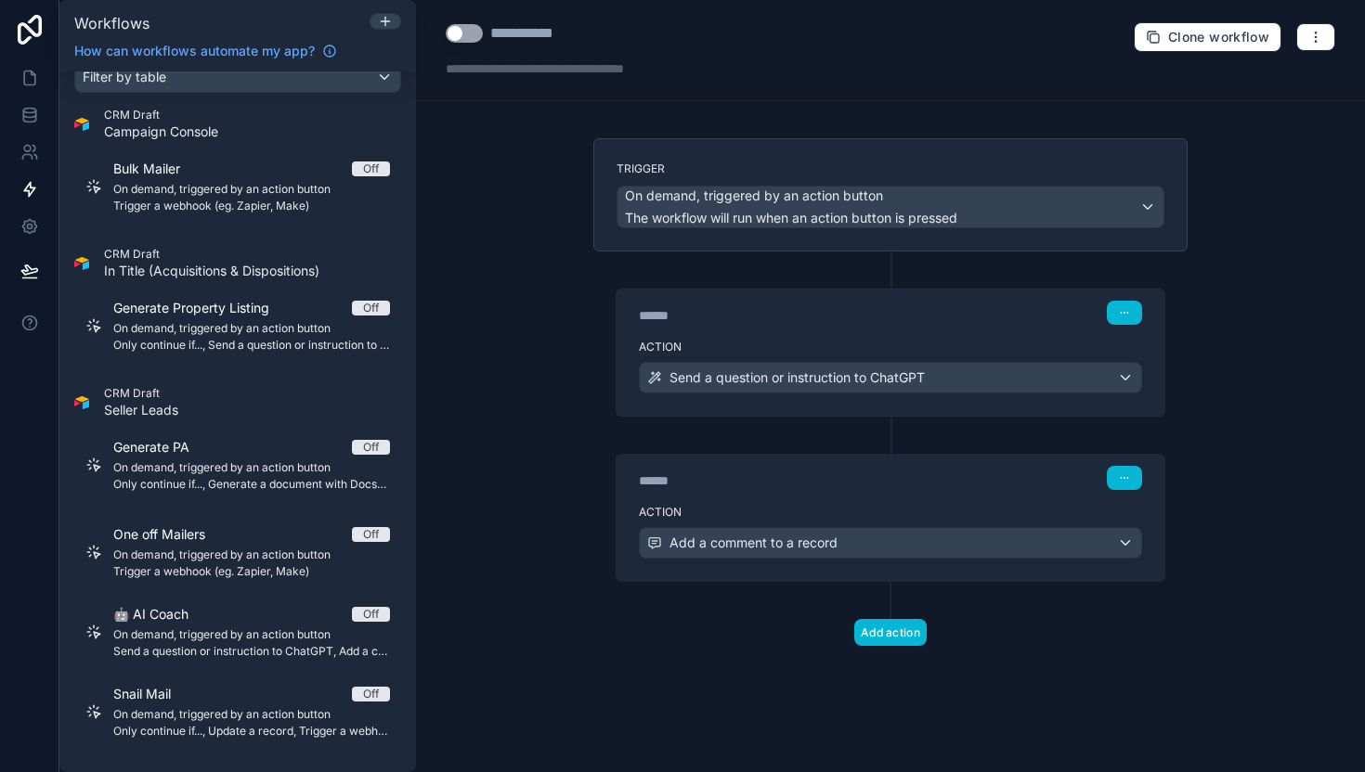
click at [457, 36] on button "Use setting" at bounding box center [464, 33] width 37 height 19
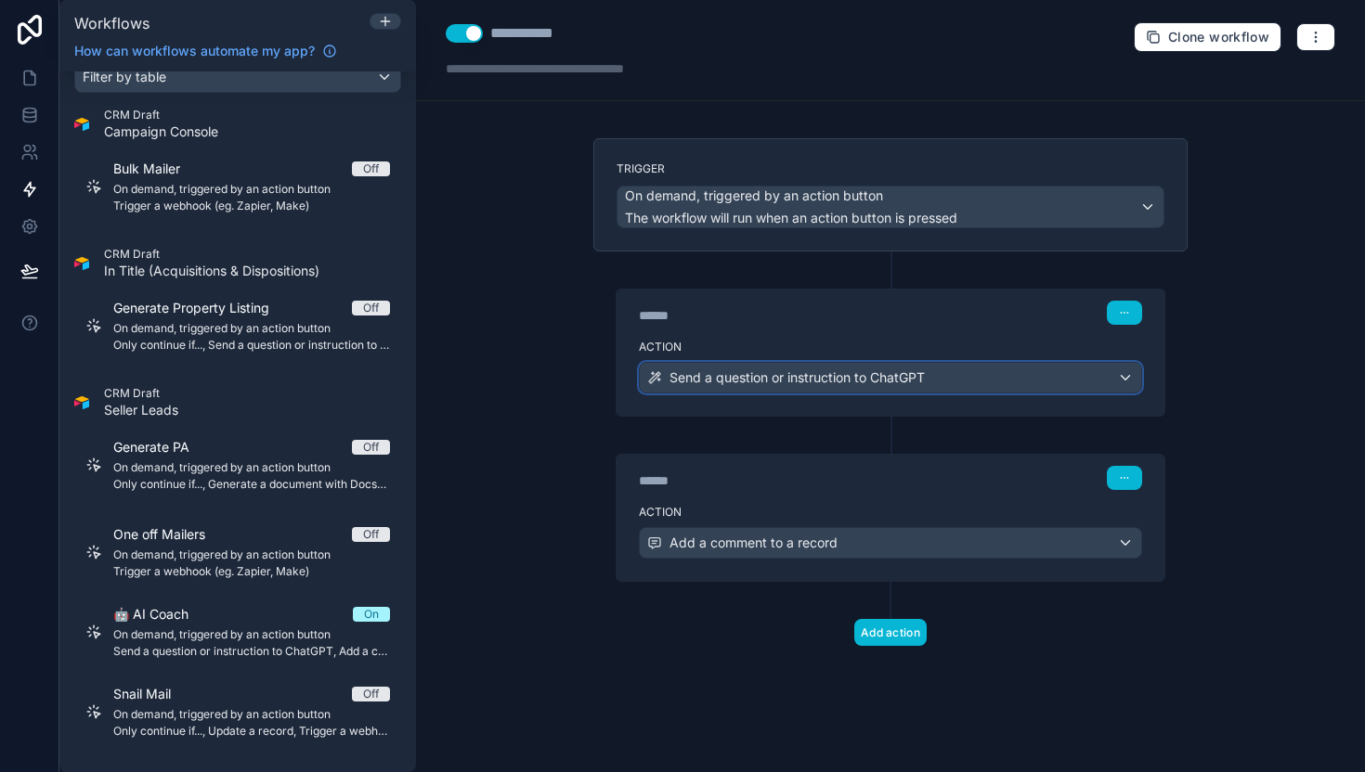
click at [811, 369] on span "Send a question or instruction to ChatGPT" at bounding box center [796, 378] width 255 height 19
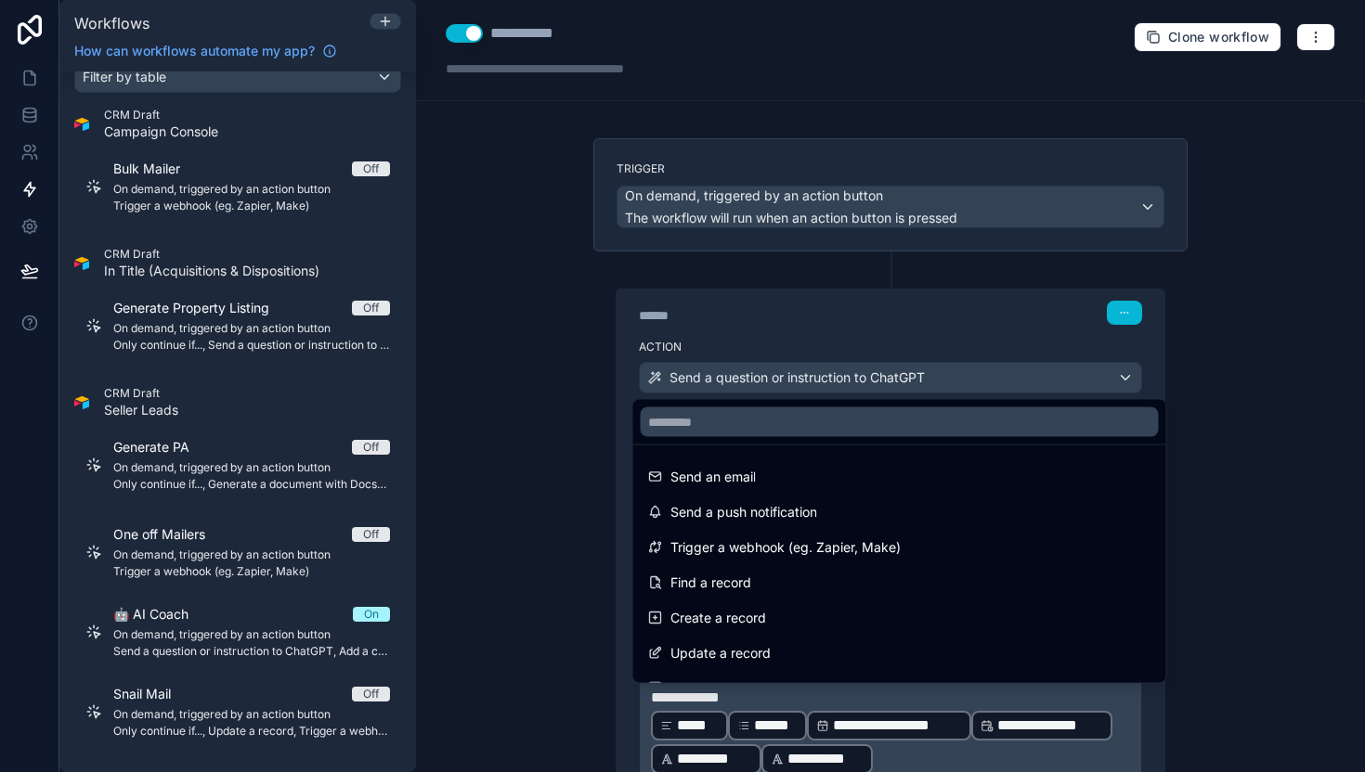
click at [811, 369] on div at bounding box center [682, 386] width 1365 height 772
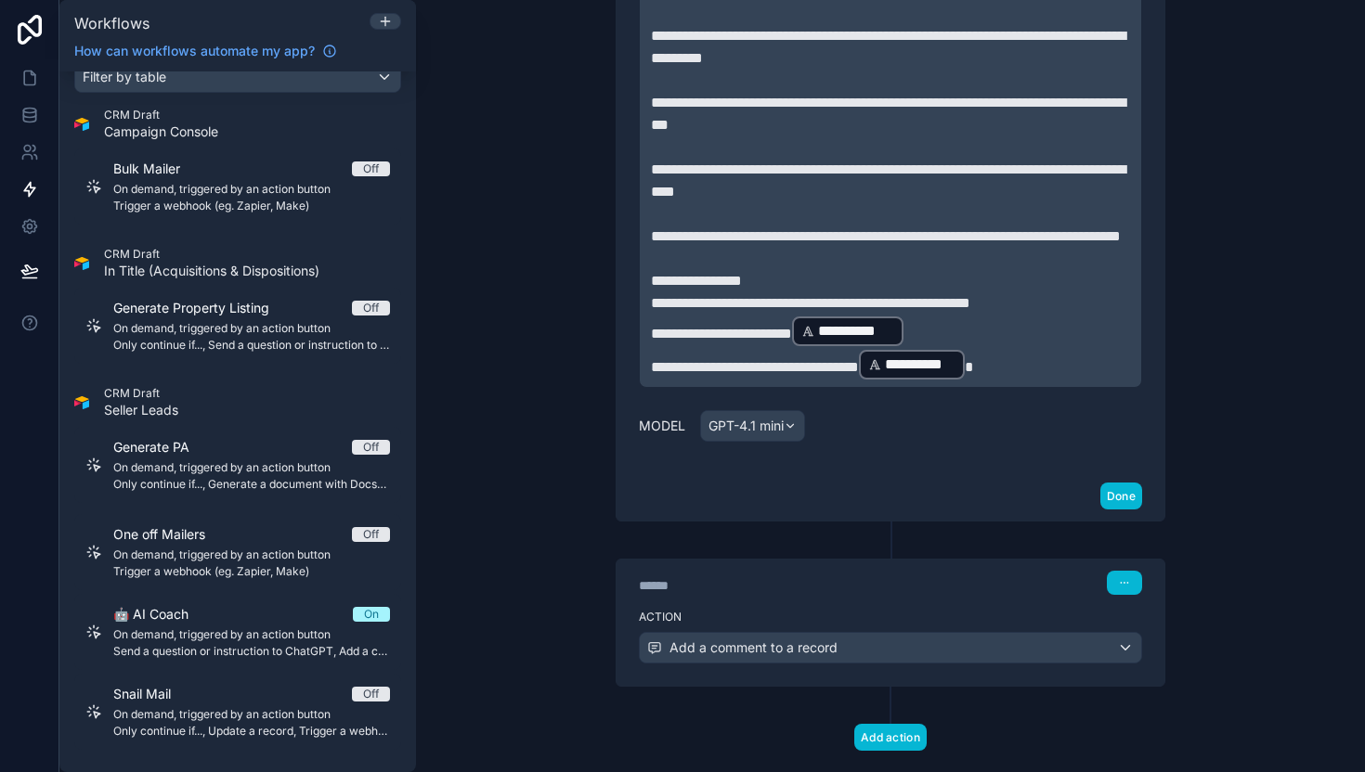
scroll to position [1055, 0]
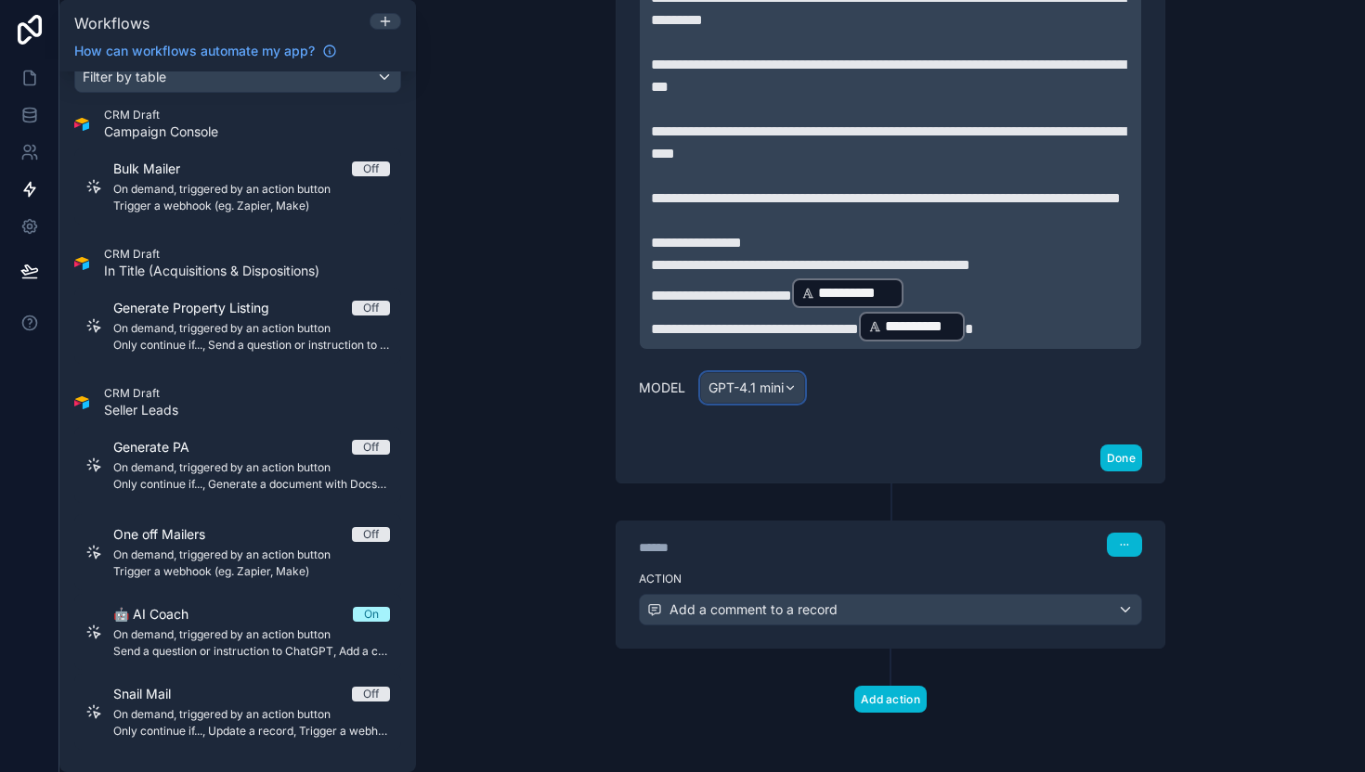
click at [777, 389] on div "GPT-4.1 mini" at bounding box center [752, 388] width 103 height 30
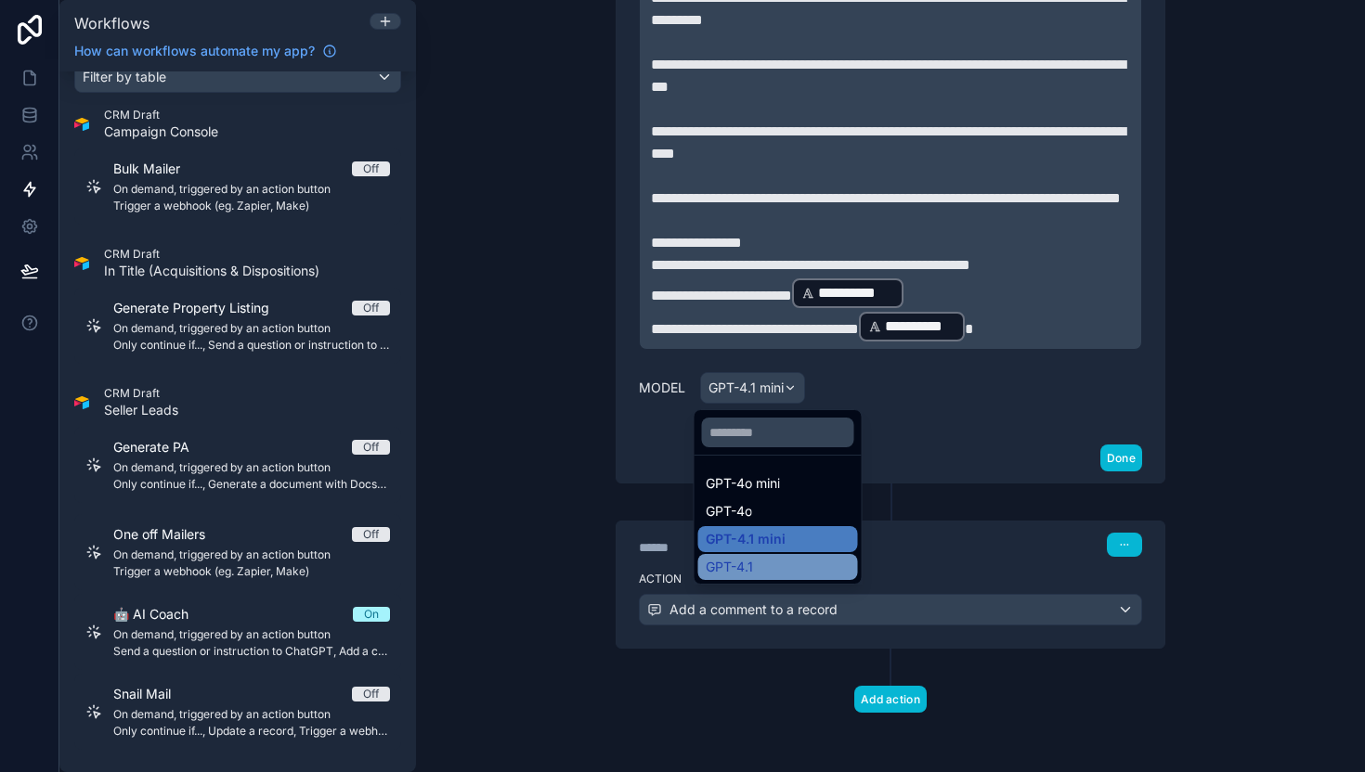
click at [737, 563] on span "GPT-4.1" at bounding box center [729, 567] width 47 height 19
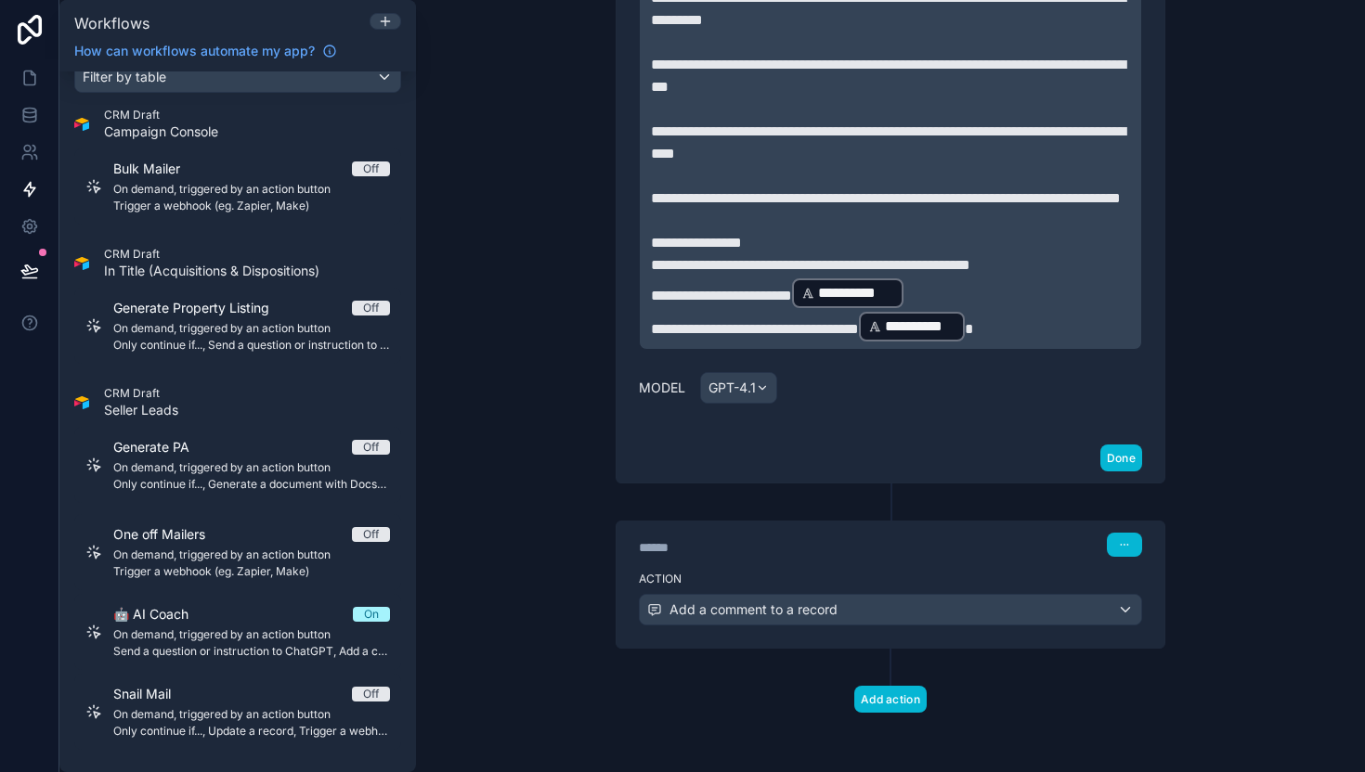
click at [1126, 457] on button "Done" at bounding box center [1121, 458] width 42 height 27
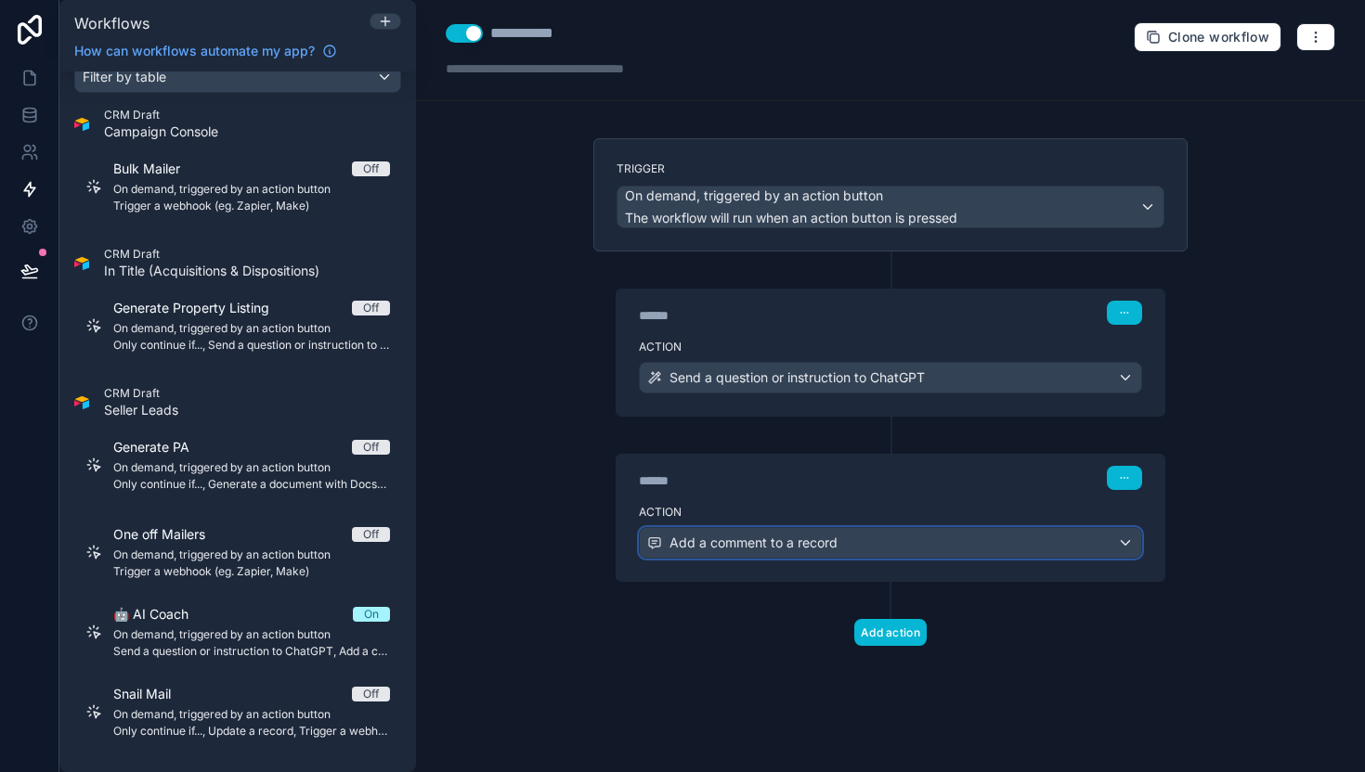
click at [1010, 533] on div "Add a comment to a record" at bounding box center [890, 543] width 501 height 30
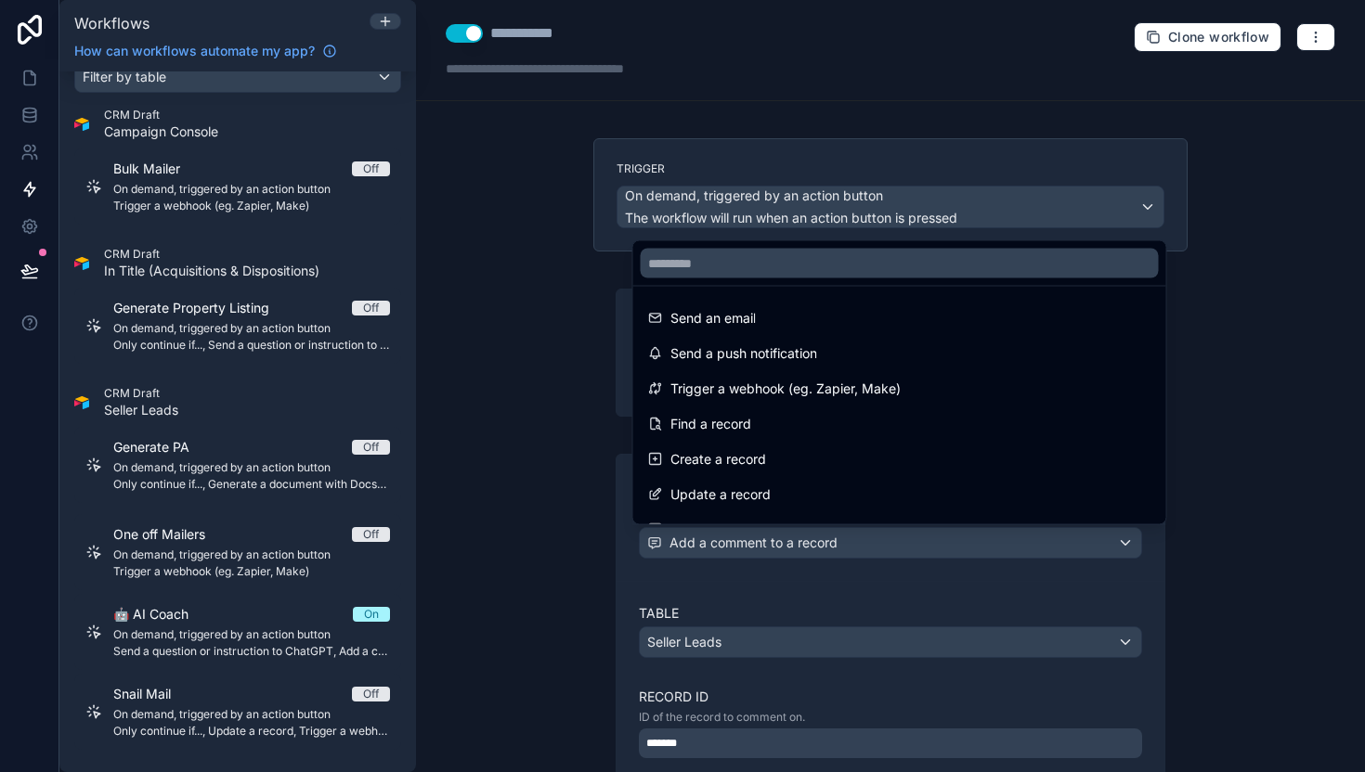
click at [1010, 533] on div at bounding box center [682, 386] width 1365 height 772
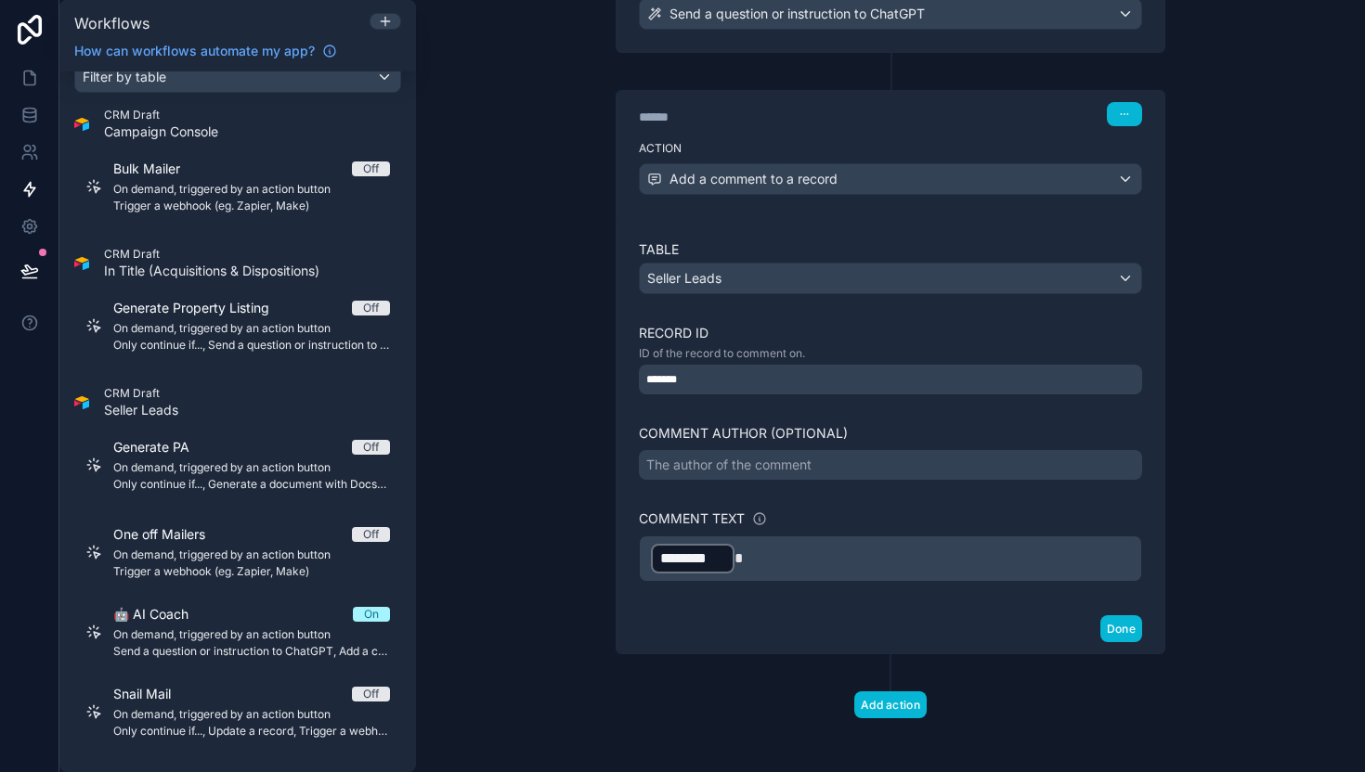
scroll to position [369, 0]
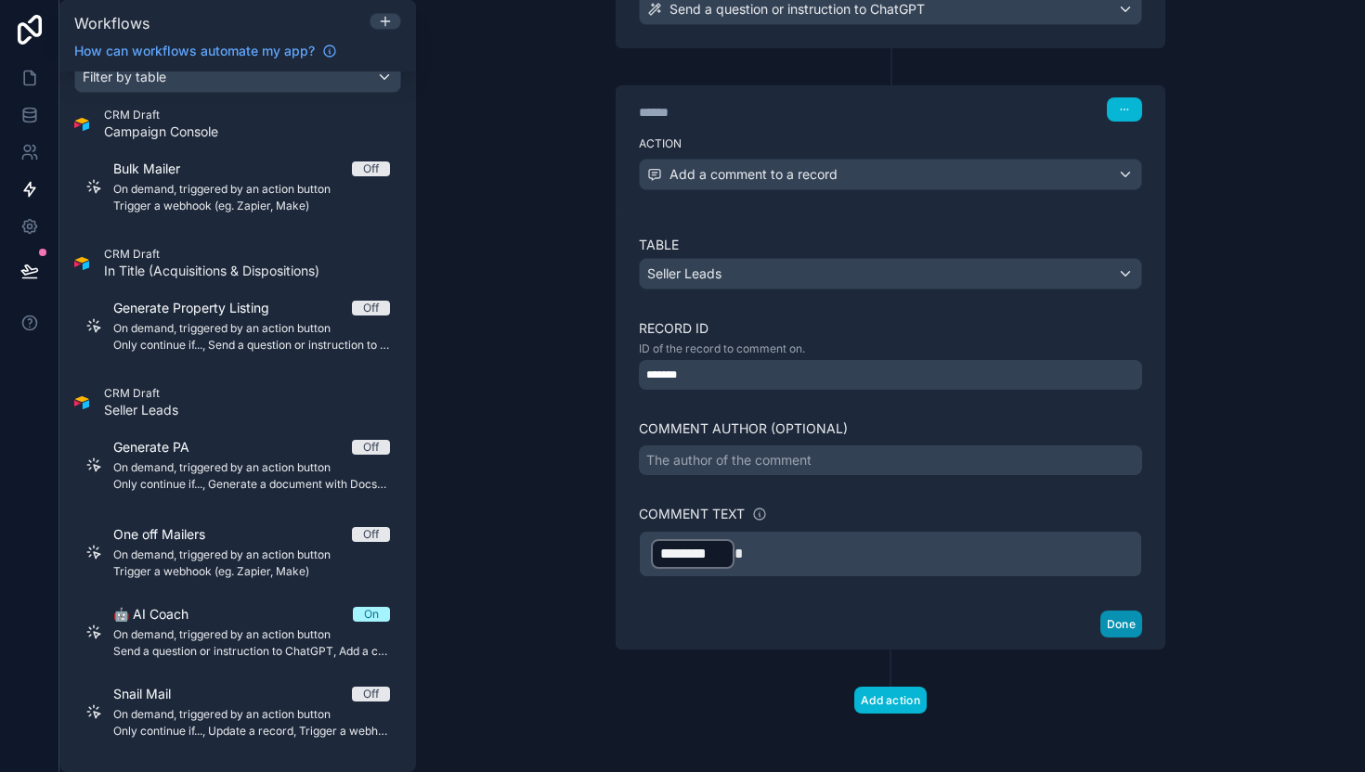
click at [1116, 615] on button "Done" at bounding box center [1121, 624] width 42 height 27
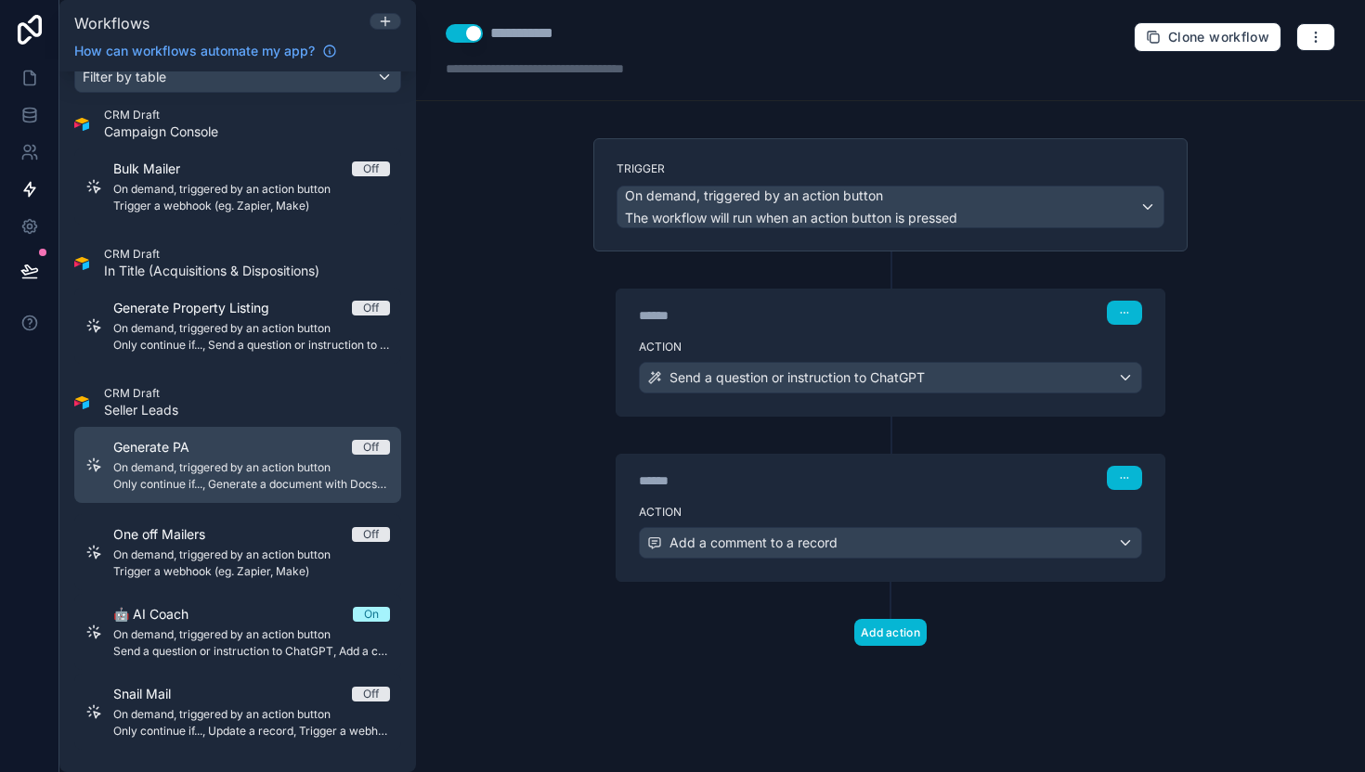
click at [252, 458] on div "Generate PA Off On demand, triggered by an action button Only continue if..., G…" at bounding box center [251, 465] width 277 height 54
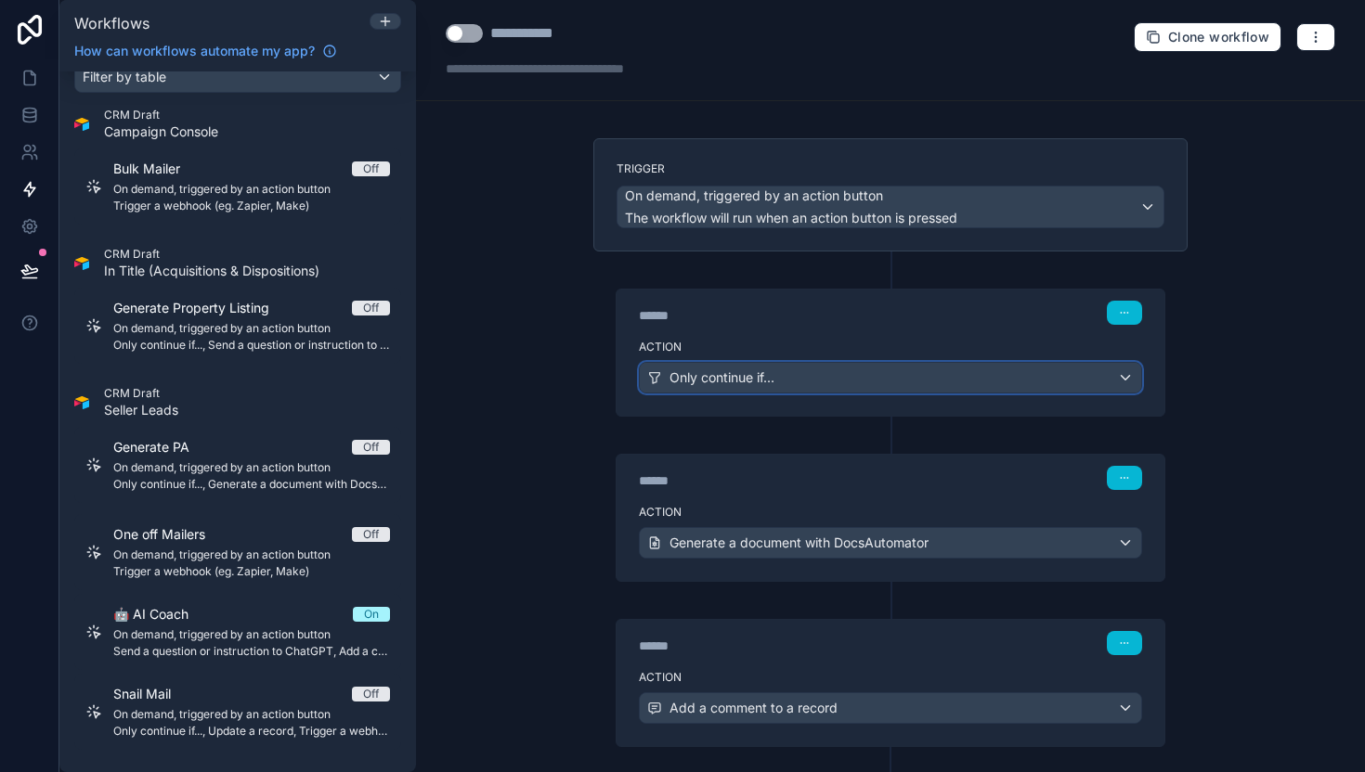
click at [814, 385] on div "Only continue if..." at bounding box center [890, 378] width 501 height 30
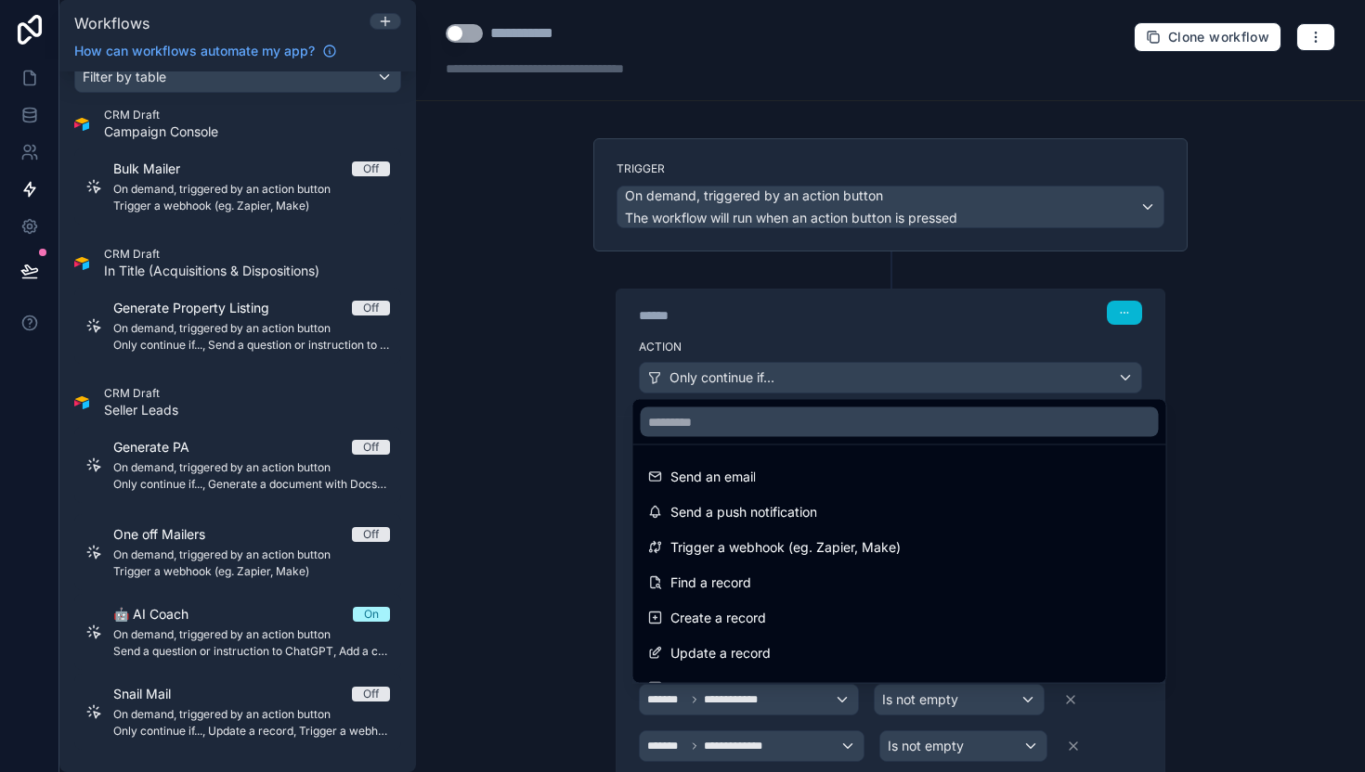
click at [814, 382] on div at bounding box center [682, 386] width 1365 height 772
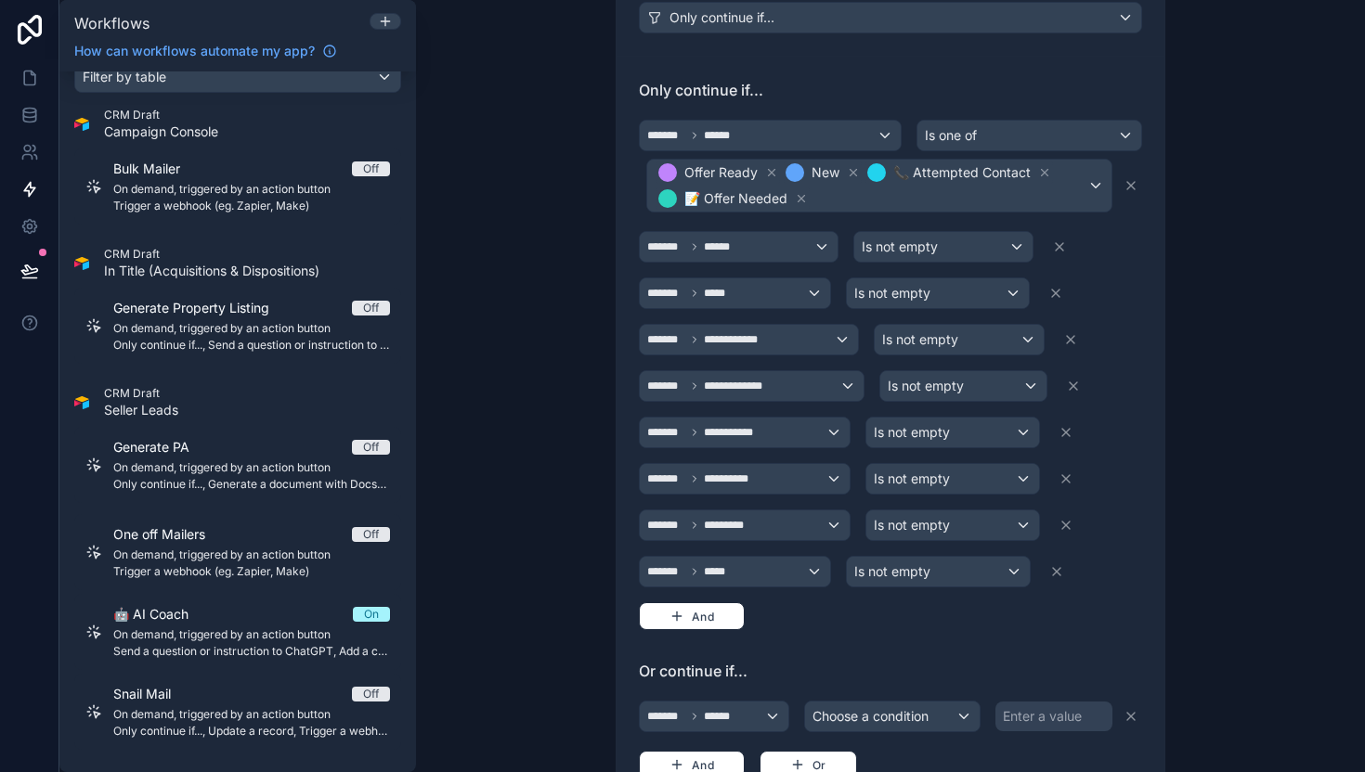
scroll to position [360, 0]
click at [1055, 572] on icon at bounding box center [1056, 571] width 15 height 15
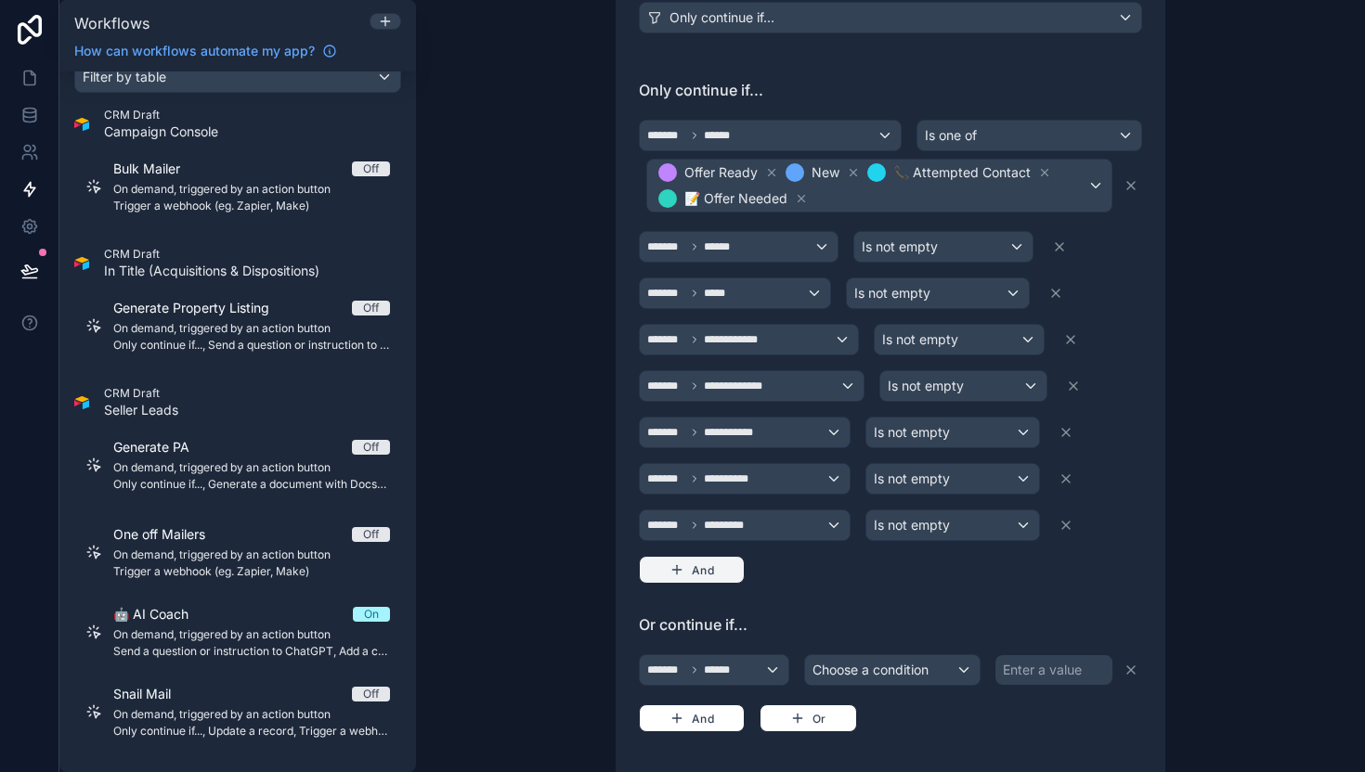
click at [702, 575] on button "And" at bounding box center [692, 570] width 106 height 28
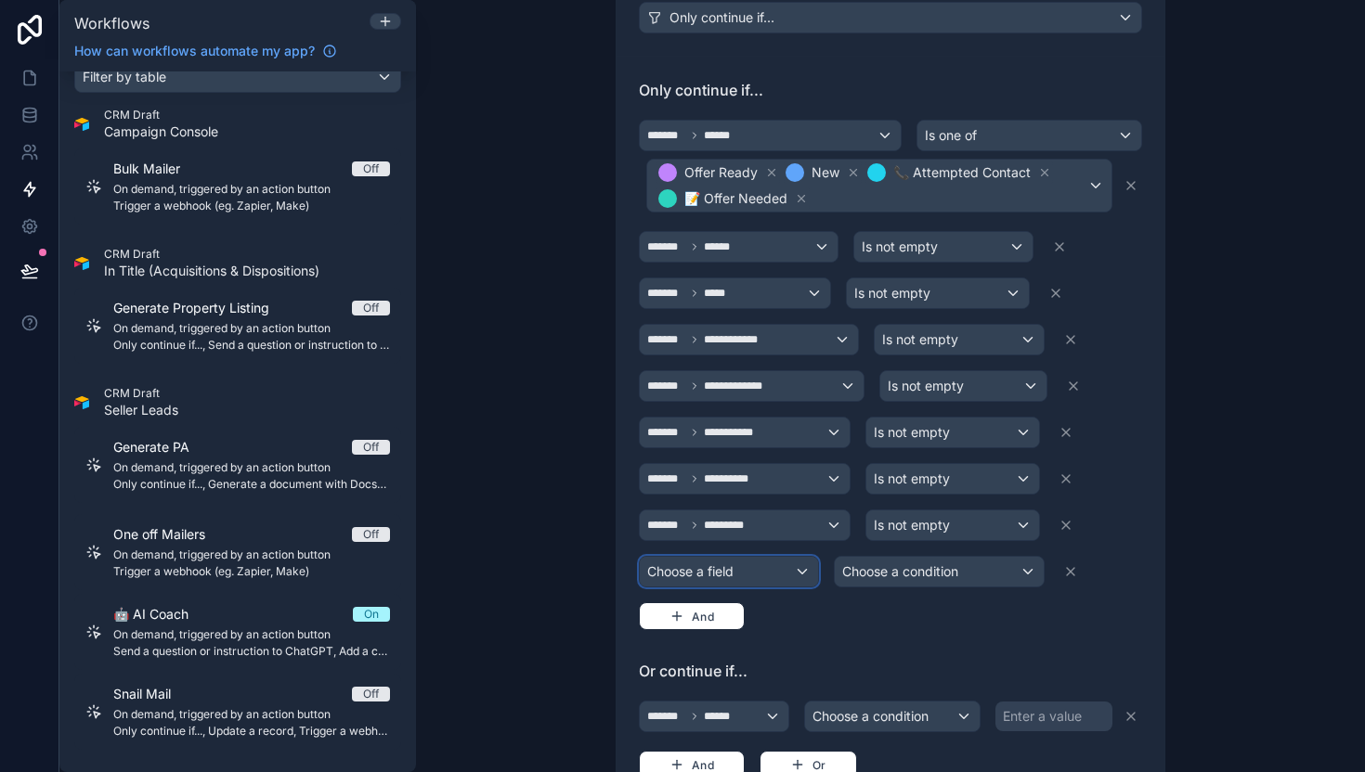
click at [728, 564] on div "Choose a field" at bounding box center [729, 572] width 178 height 30
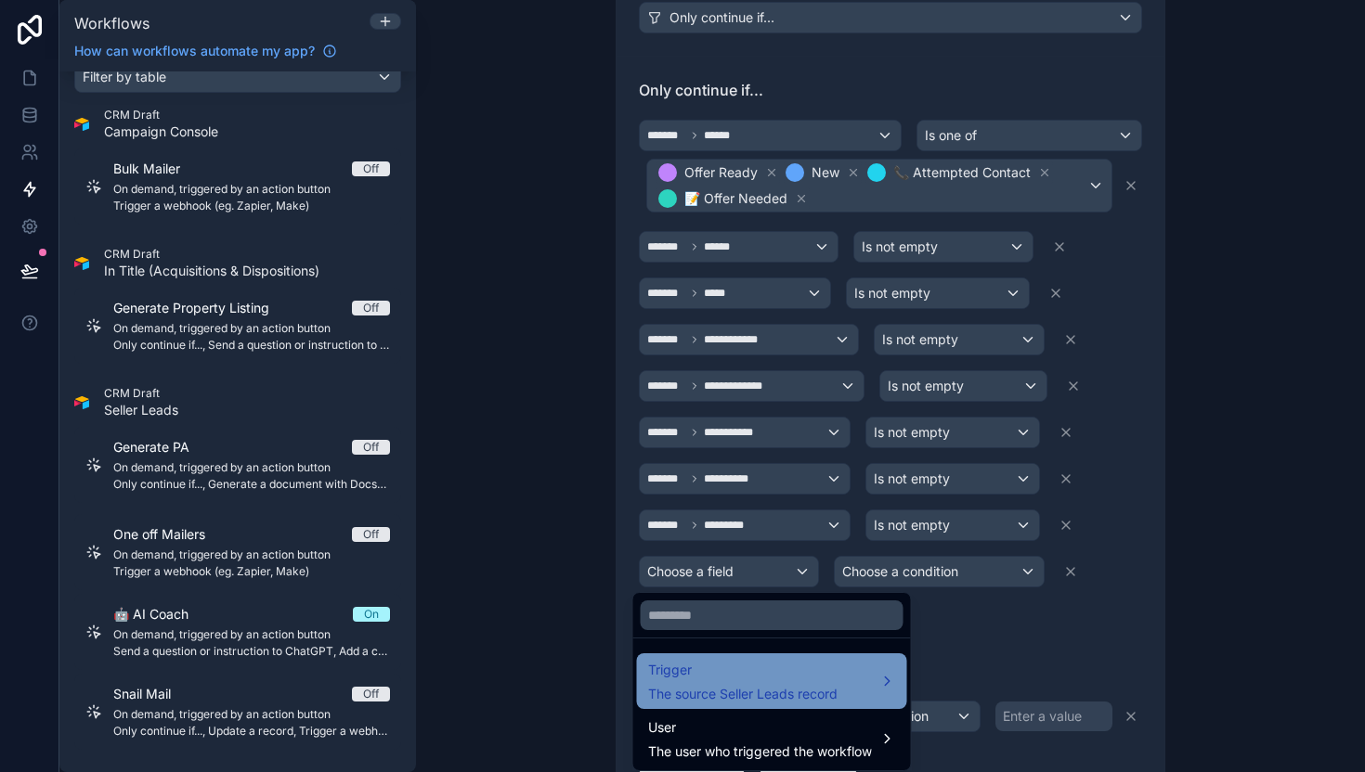
click at [753, 690] on span "The source Seller Leads record" at bounding box center [742, 694] width 189 height 19
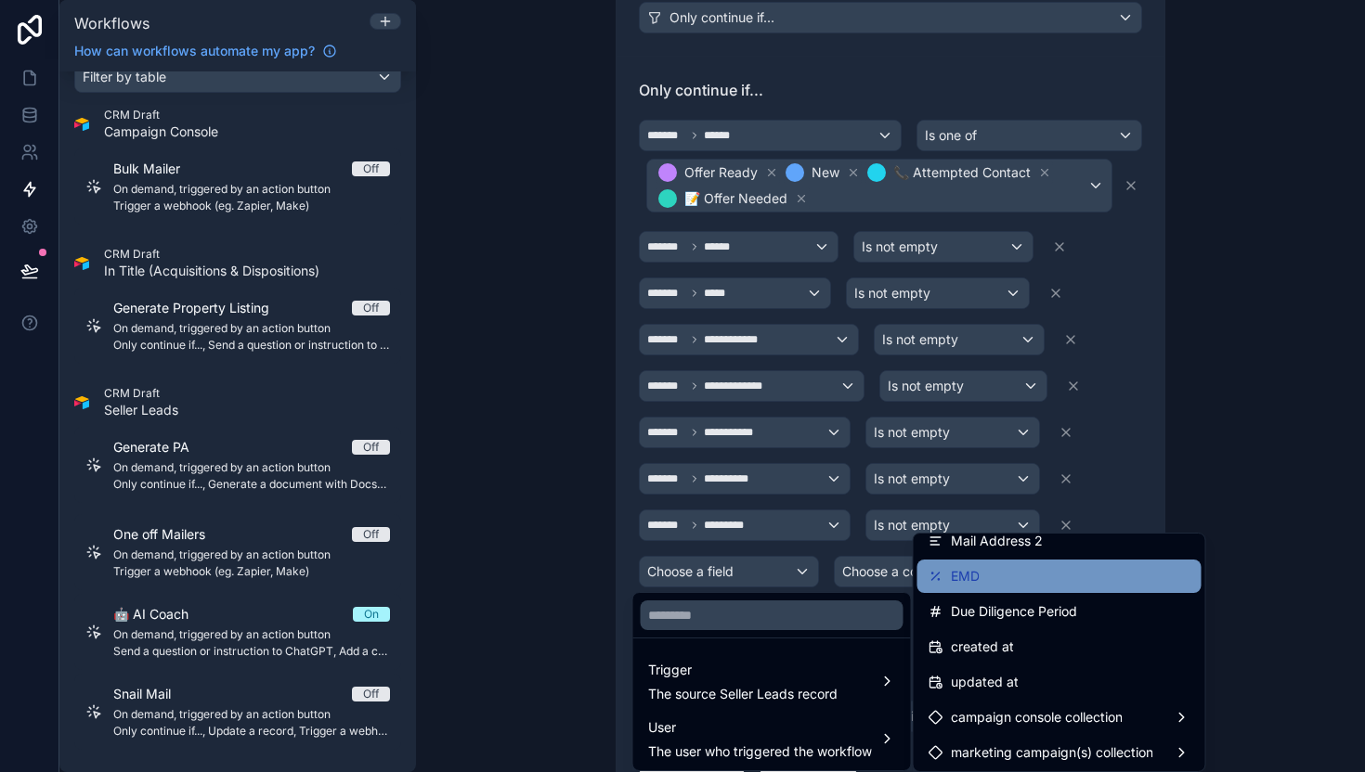
scroll to position [1362, 0]
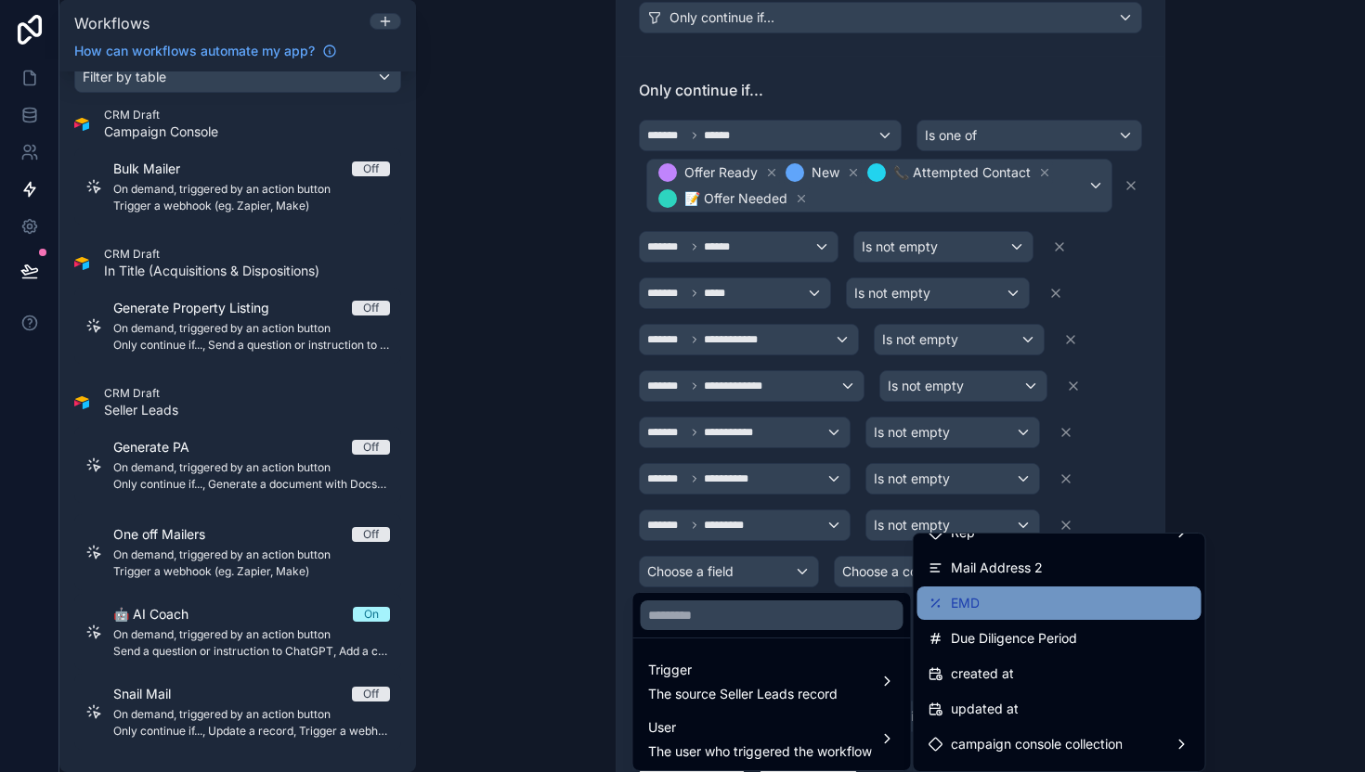
click at [990, 605] on div "EMD" at bounding box center [1059, 603] width 262 height 22
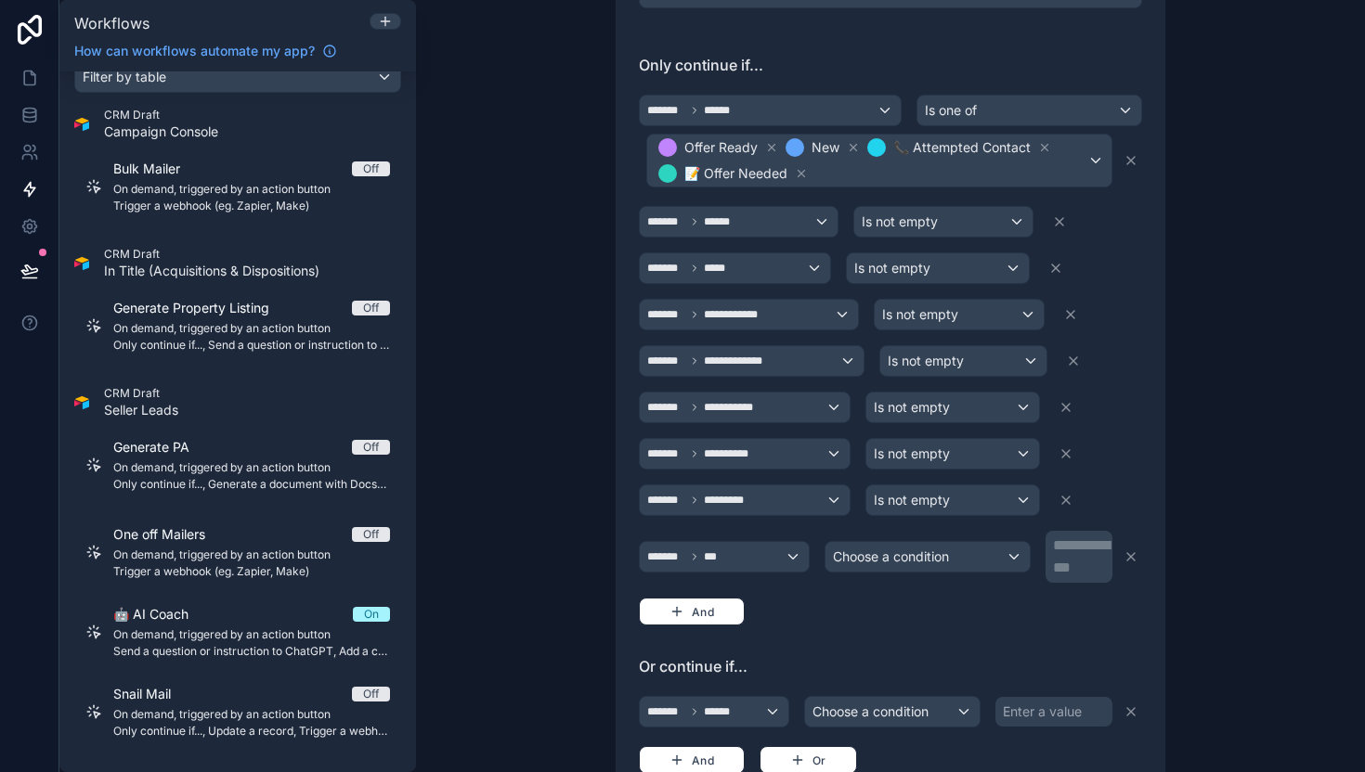
scroll to position [521, 0]
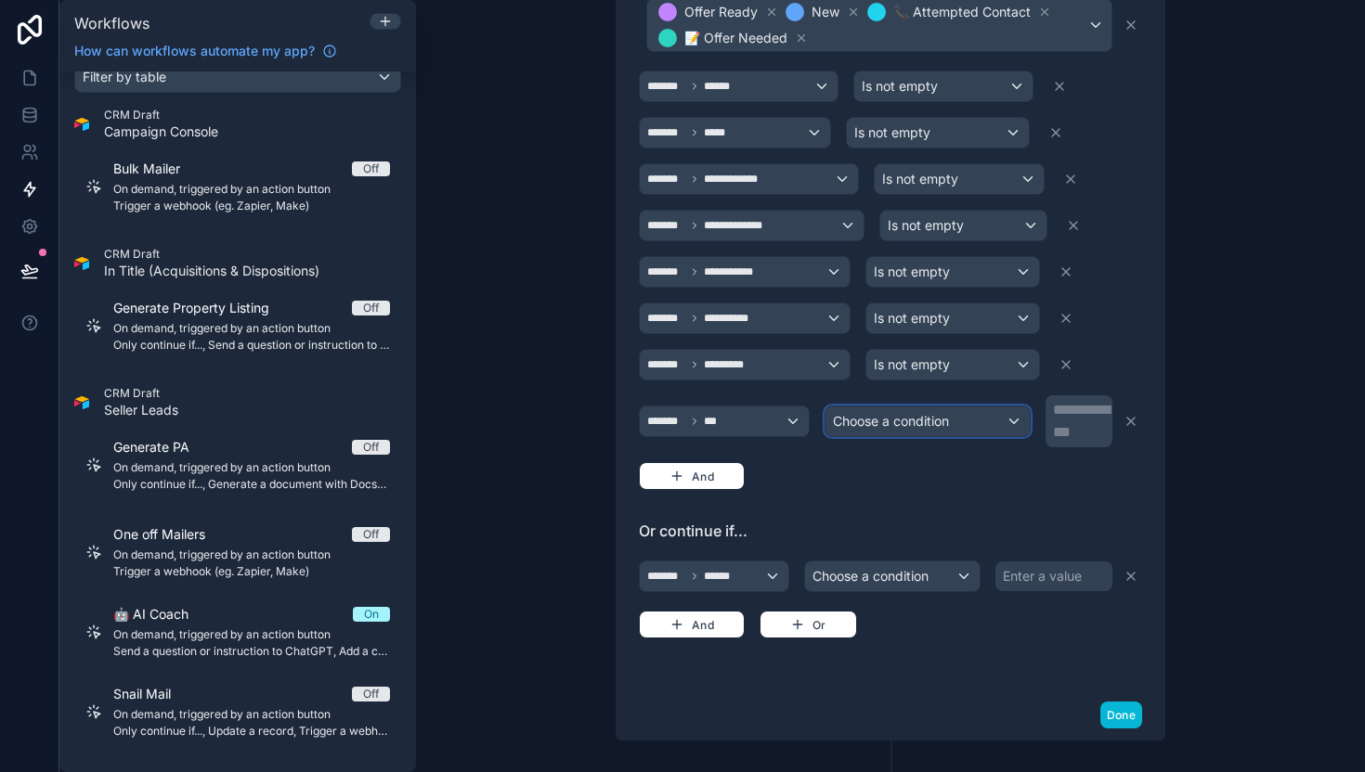
click at [931, 428] on span "Choose a condition" at bounding box center [891, 421] width 116 height 16
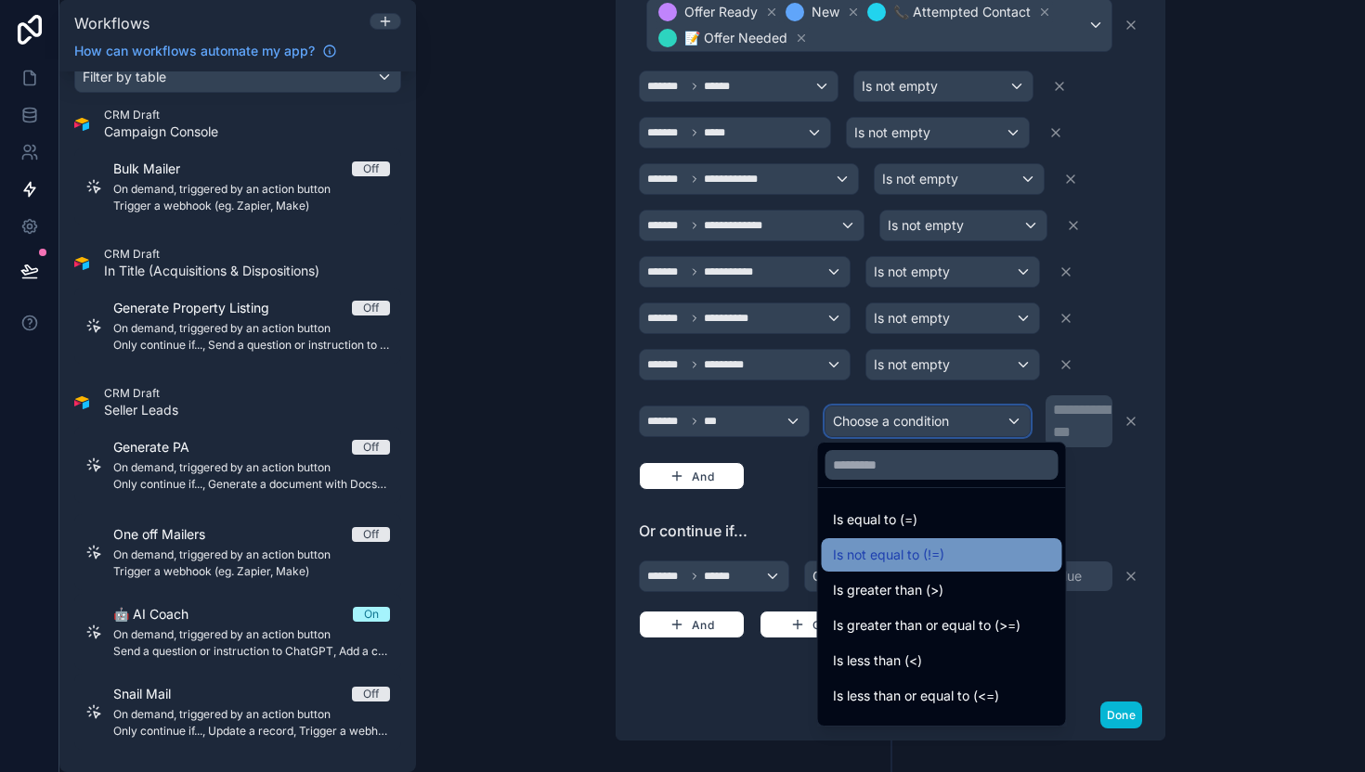
scroll to position [132, 0]
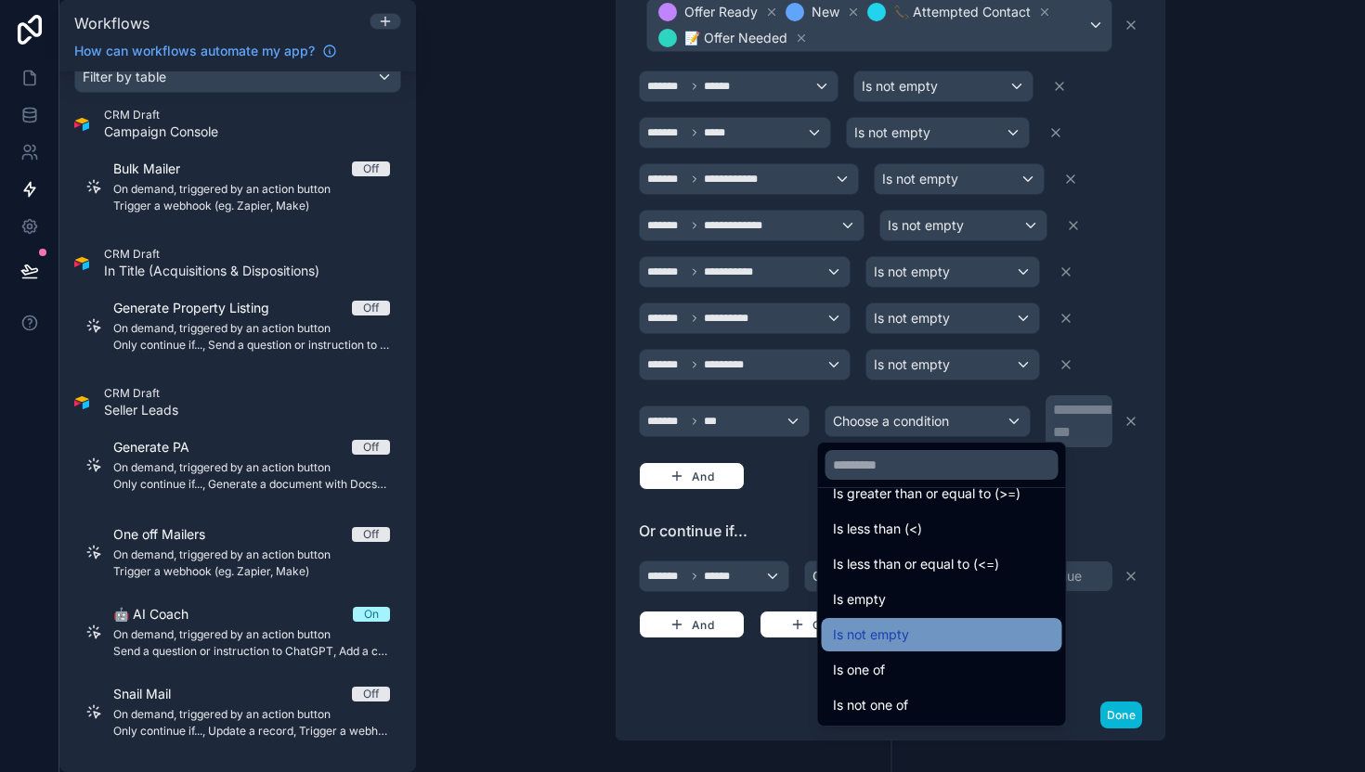
click at [906, 622] on div "Is not empty" at bounding box center [942, 634] width 240 height 33
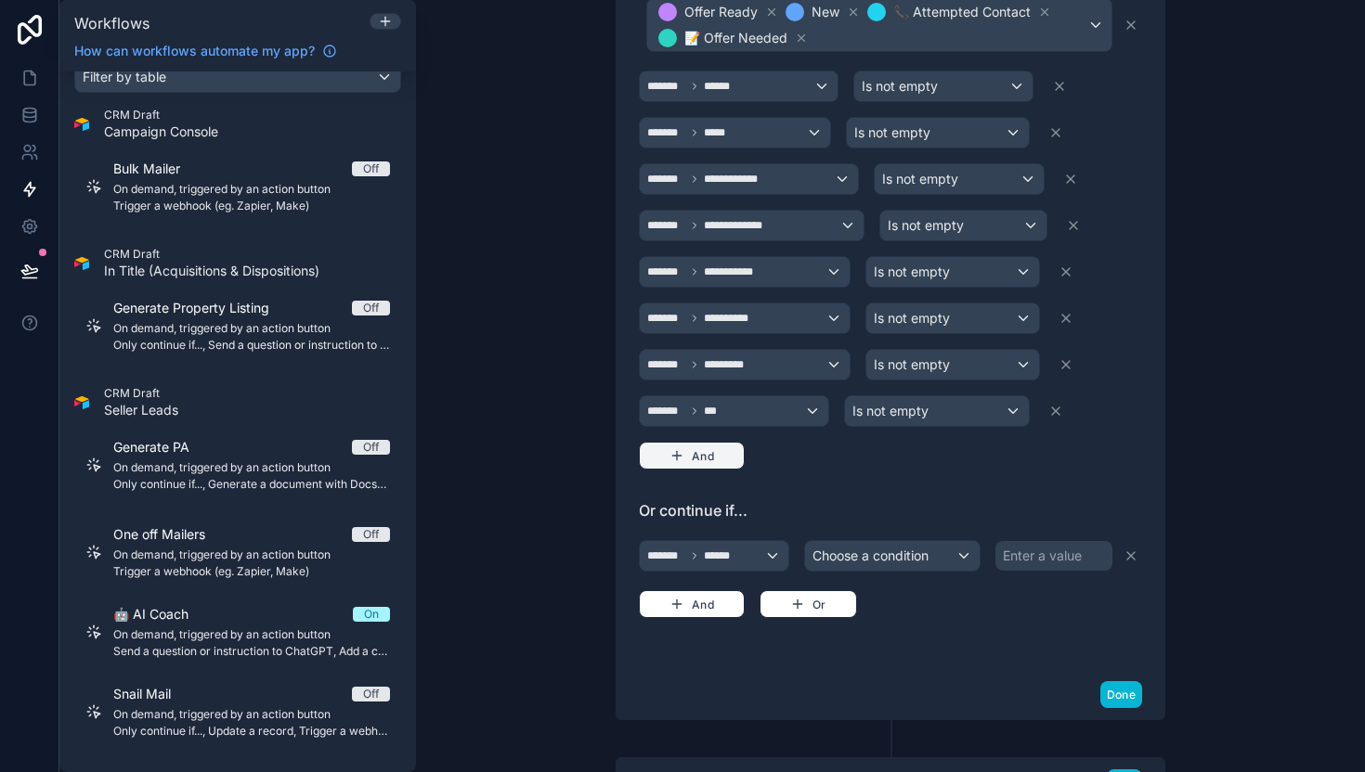
click at [697, 448] on button "And" at bounding box center [692, 456] width 106 height 28
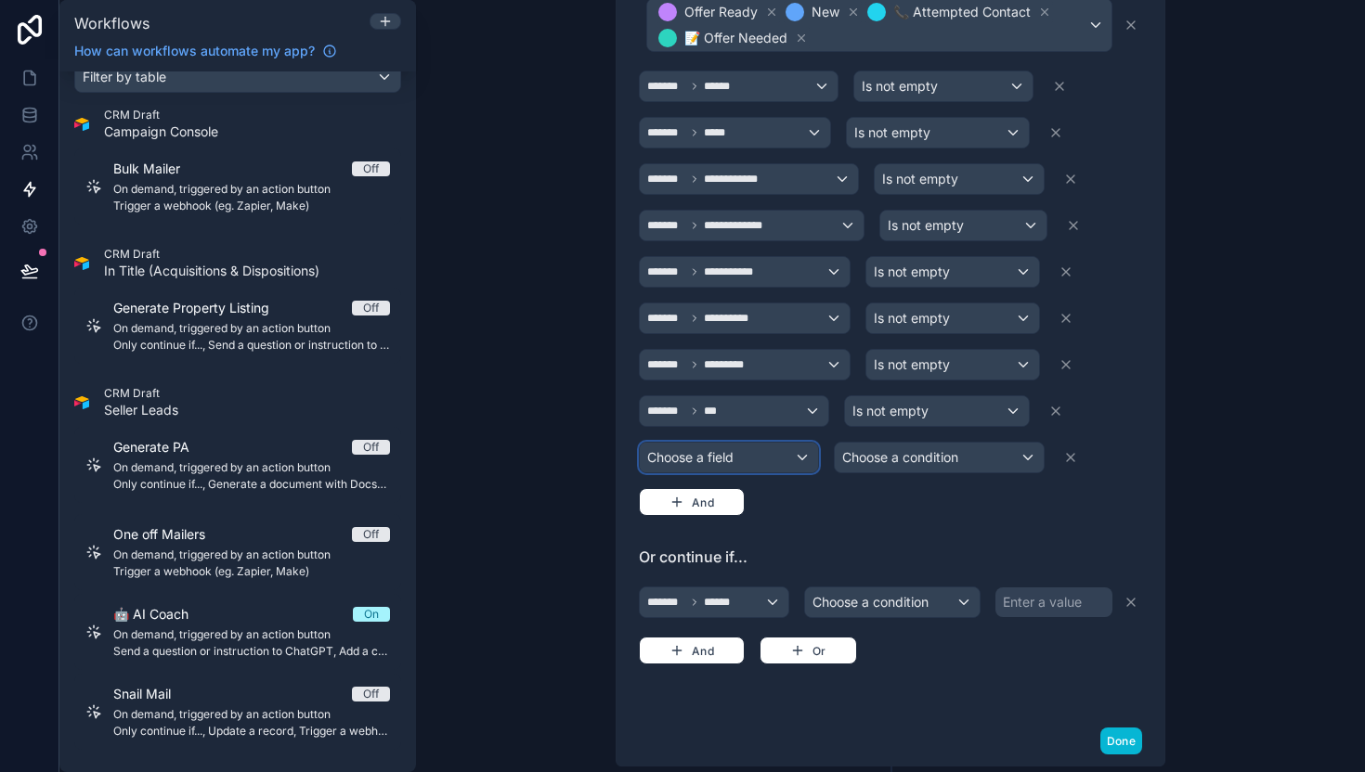
click at [711, 454] on div "Choose a field" at bounding box center [729, 458] width 178 height 30
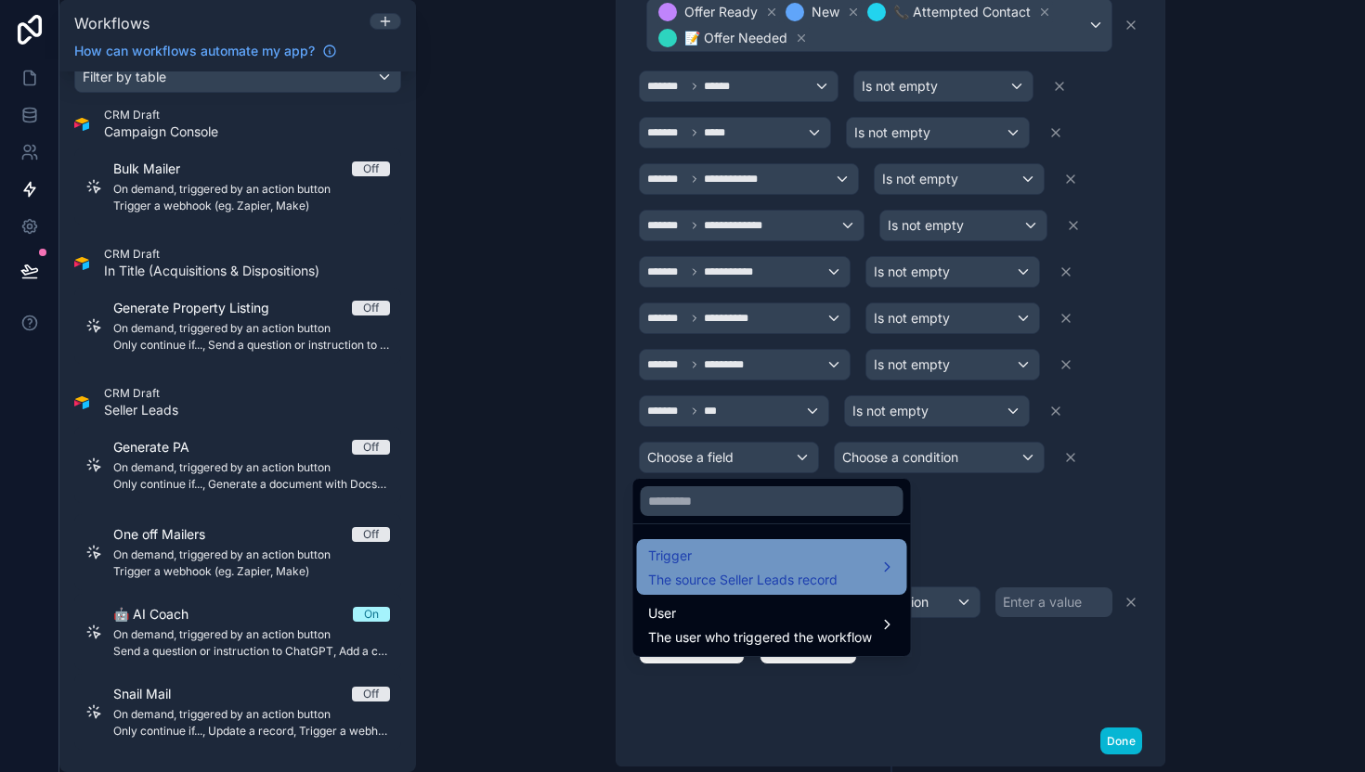
click at [721, 563] on span "Trigger" at bounding box center [742, 556] width 189 height 22
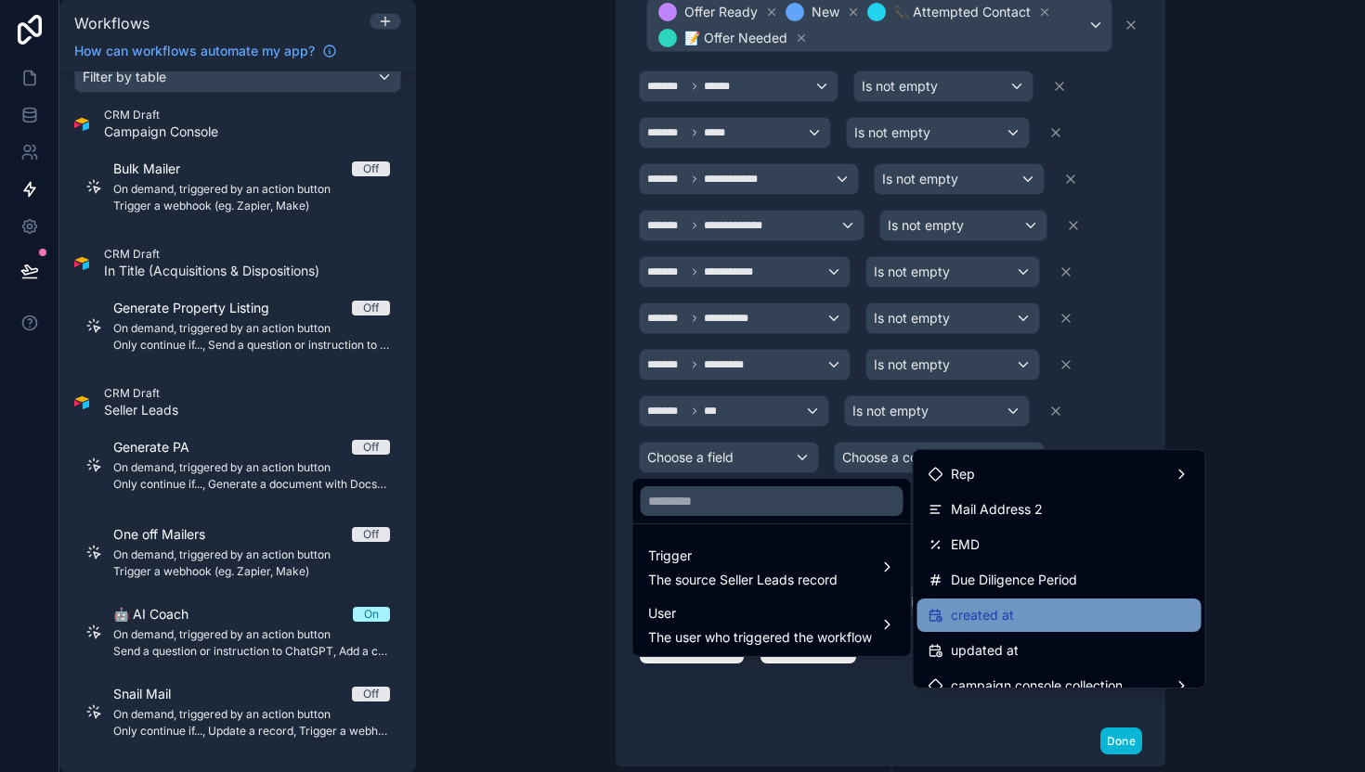
scroll to position [1426, 0]
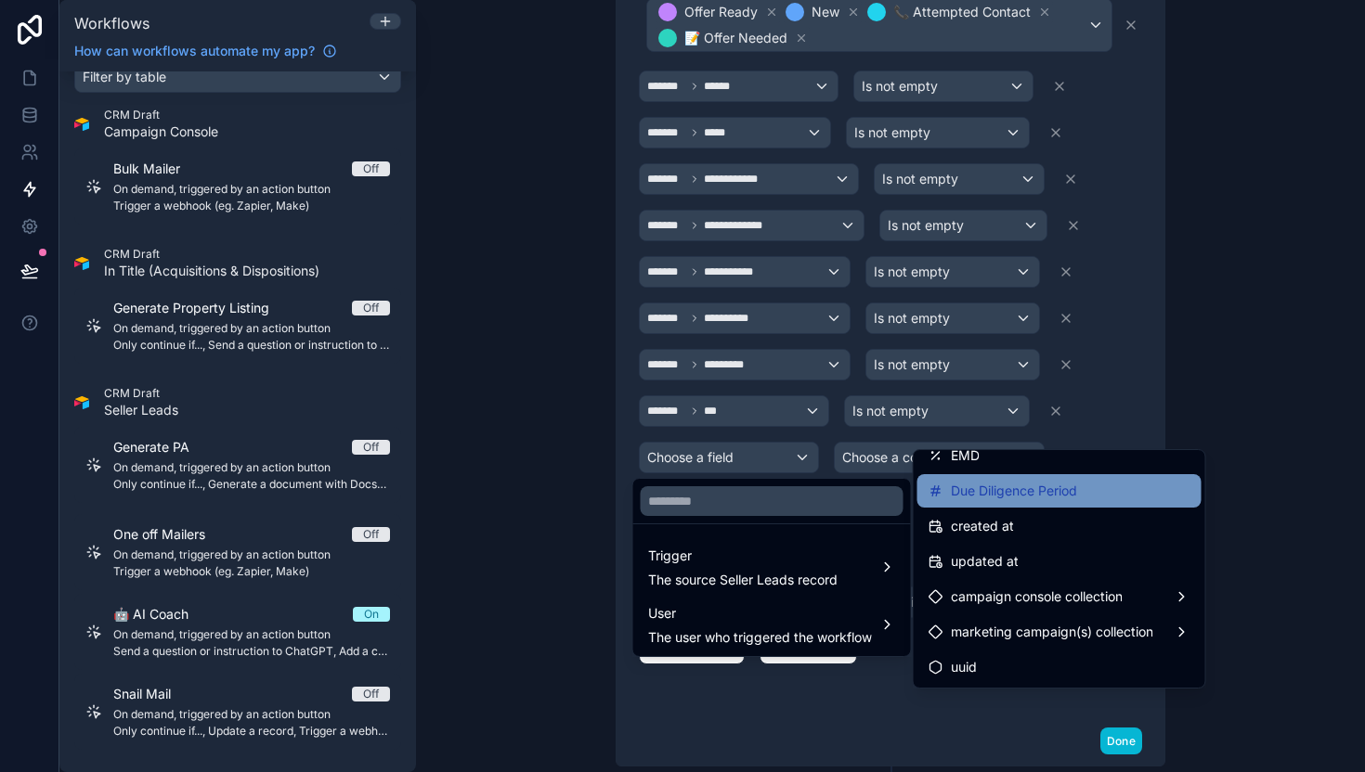
click at [999, 497] on span "Due Diligence Period" at bounding box center [1014, 491] width 126 height 22
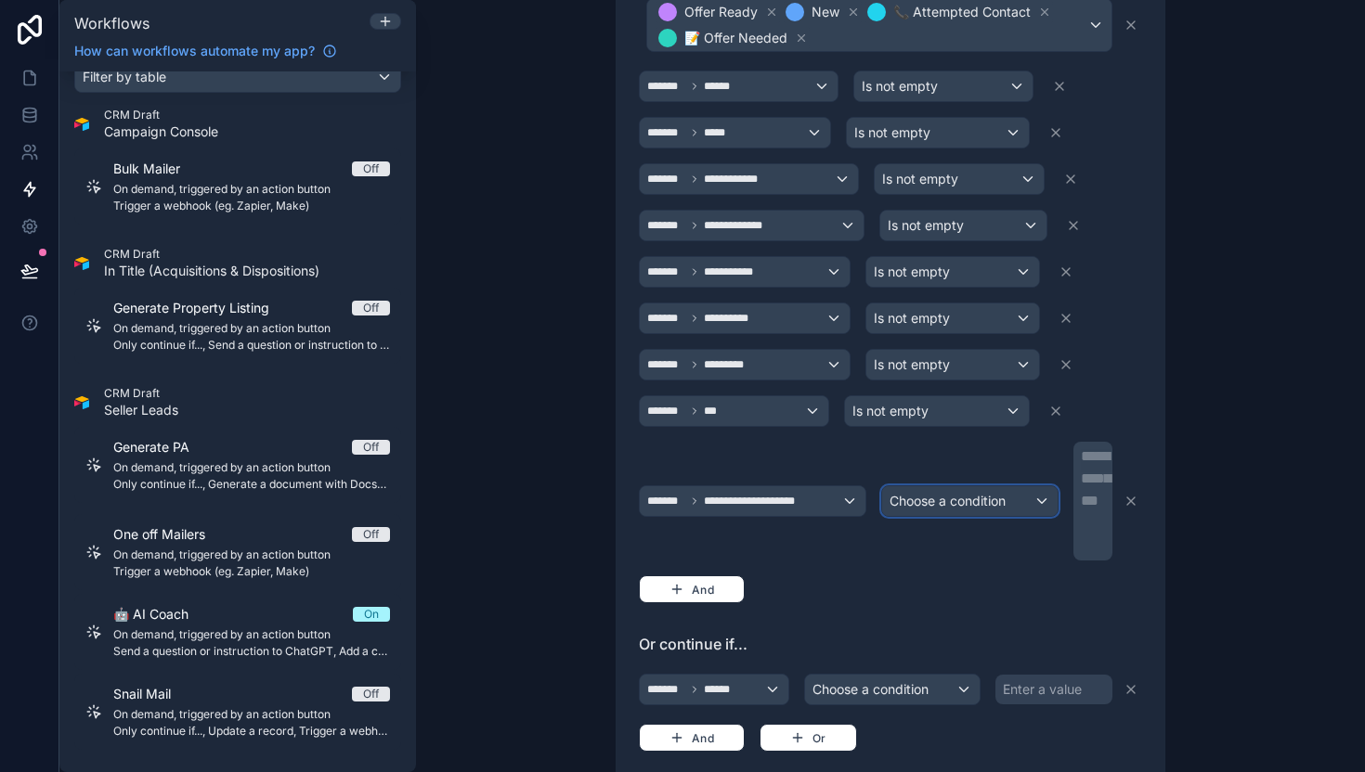
click at [943, 498] on span "Choose a condition" at bounding box center [947, 501] width 116 height 16
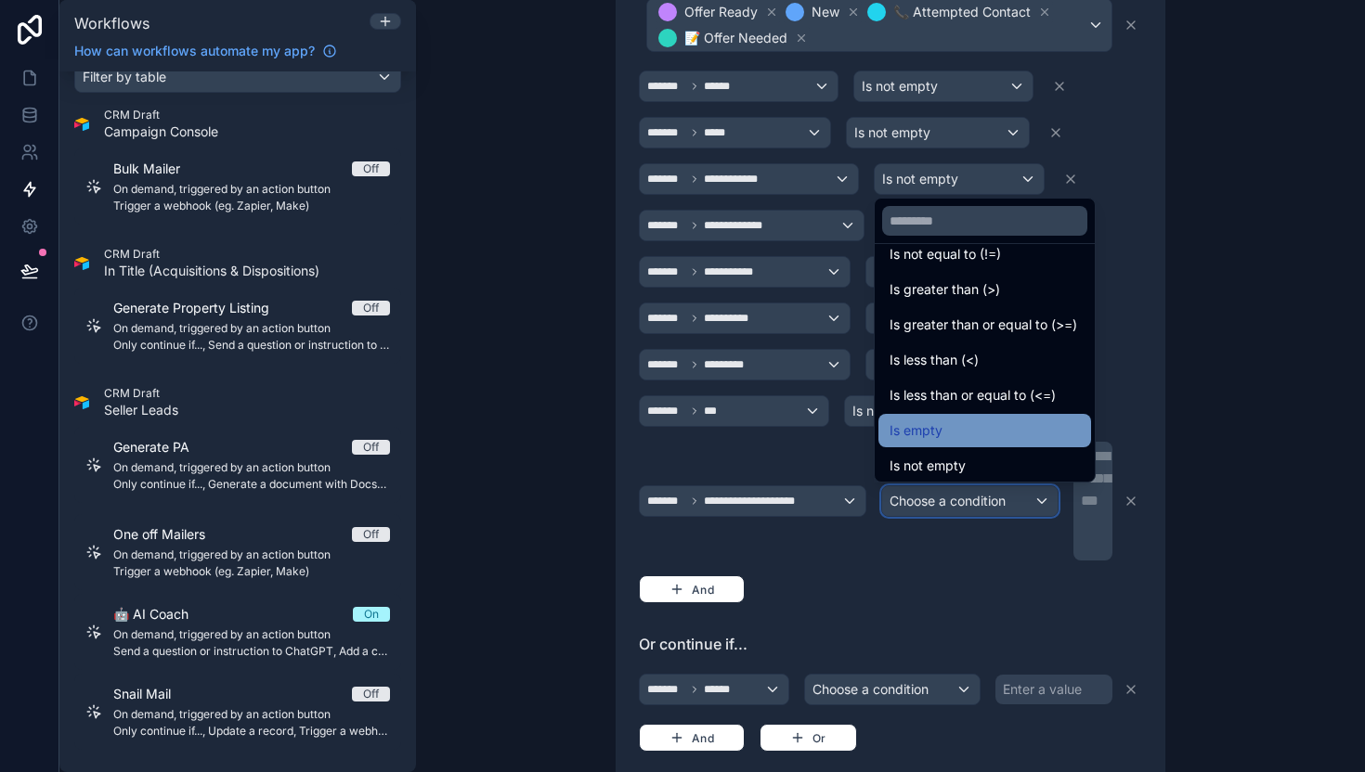
scroll to position [132, 0]
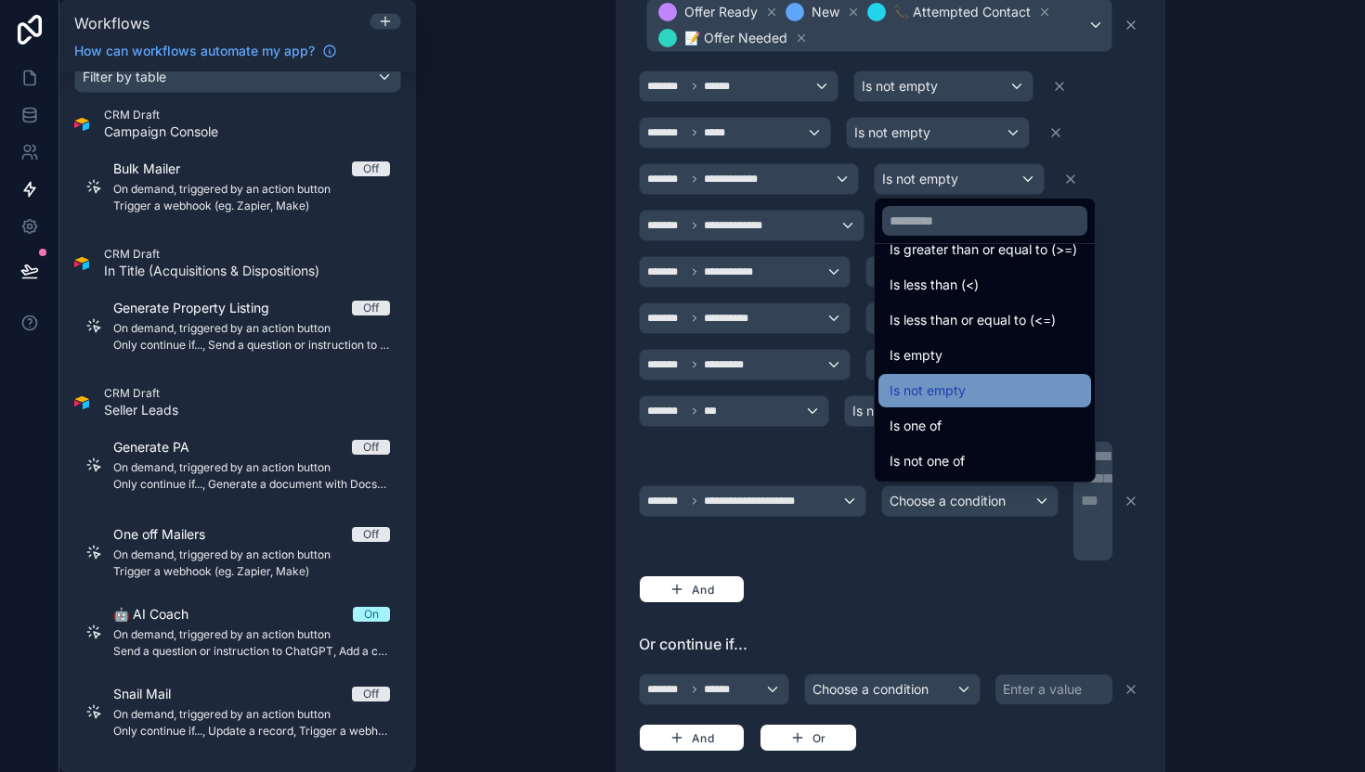
click at [945, 387] on span "Is not empty" at bounding box center [927, 391] width 76 height 22
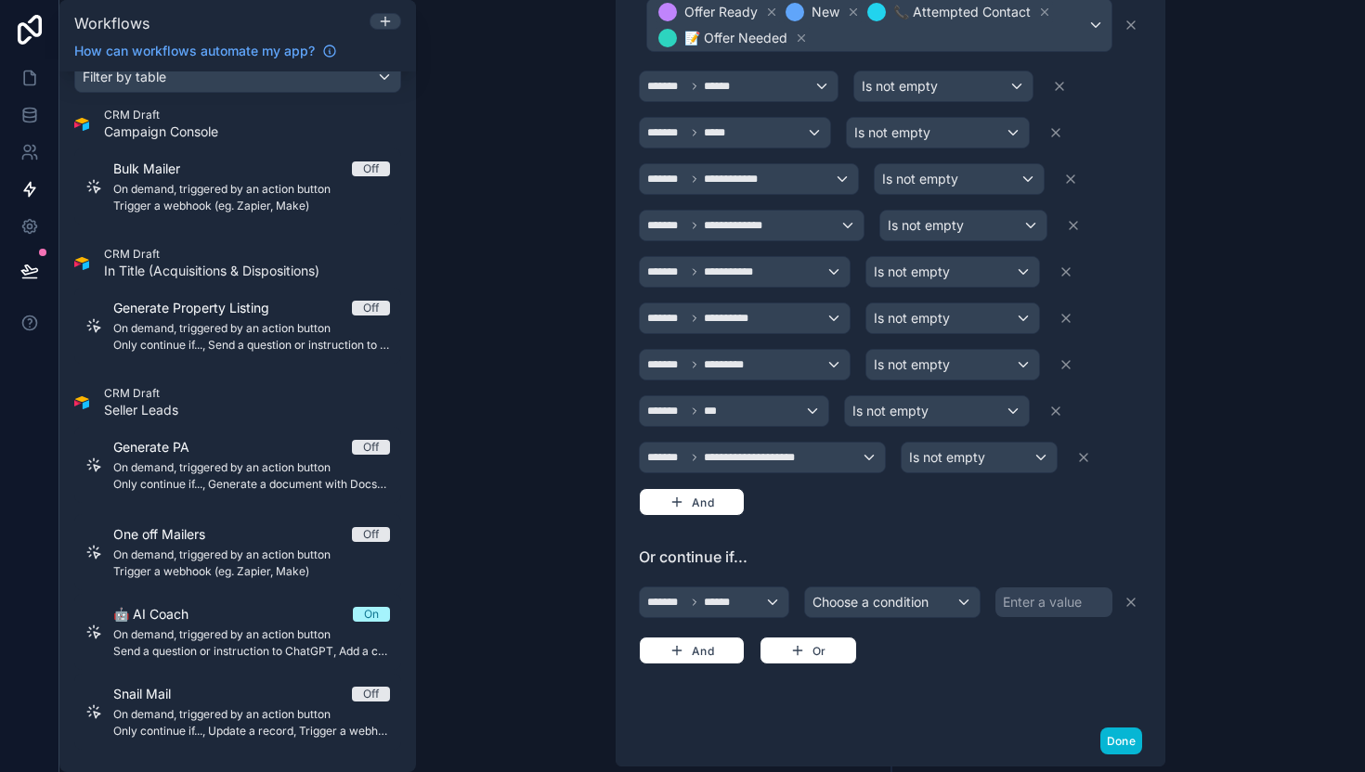
click at [1015, 529] on div "**********" at bounding box center [890, 232] width 503 height 628
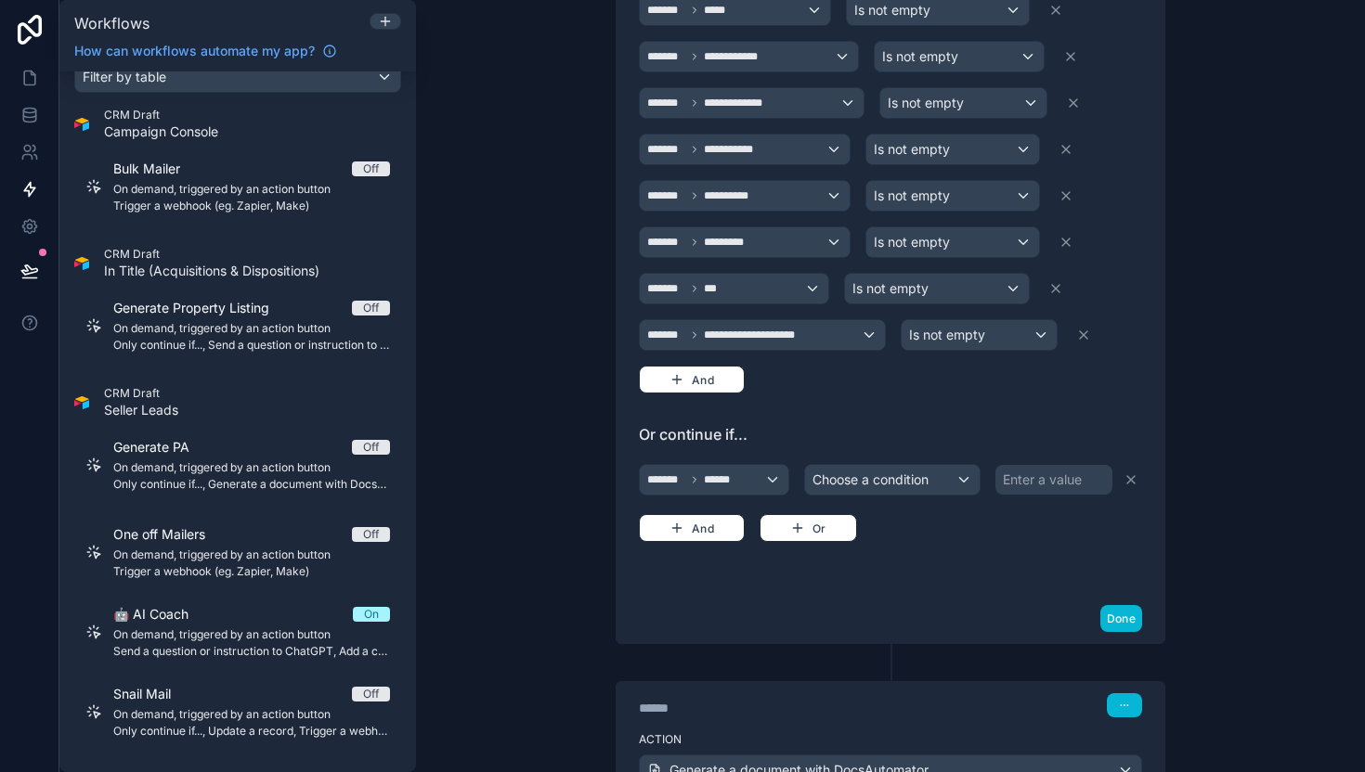
scroll to position [646, 0]
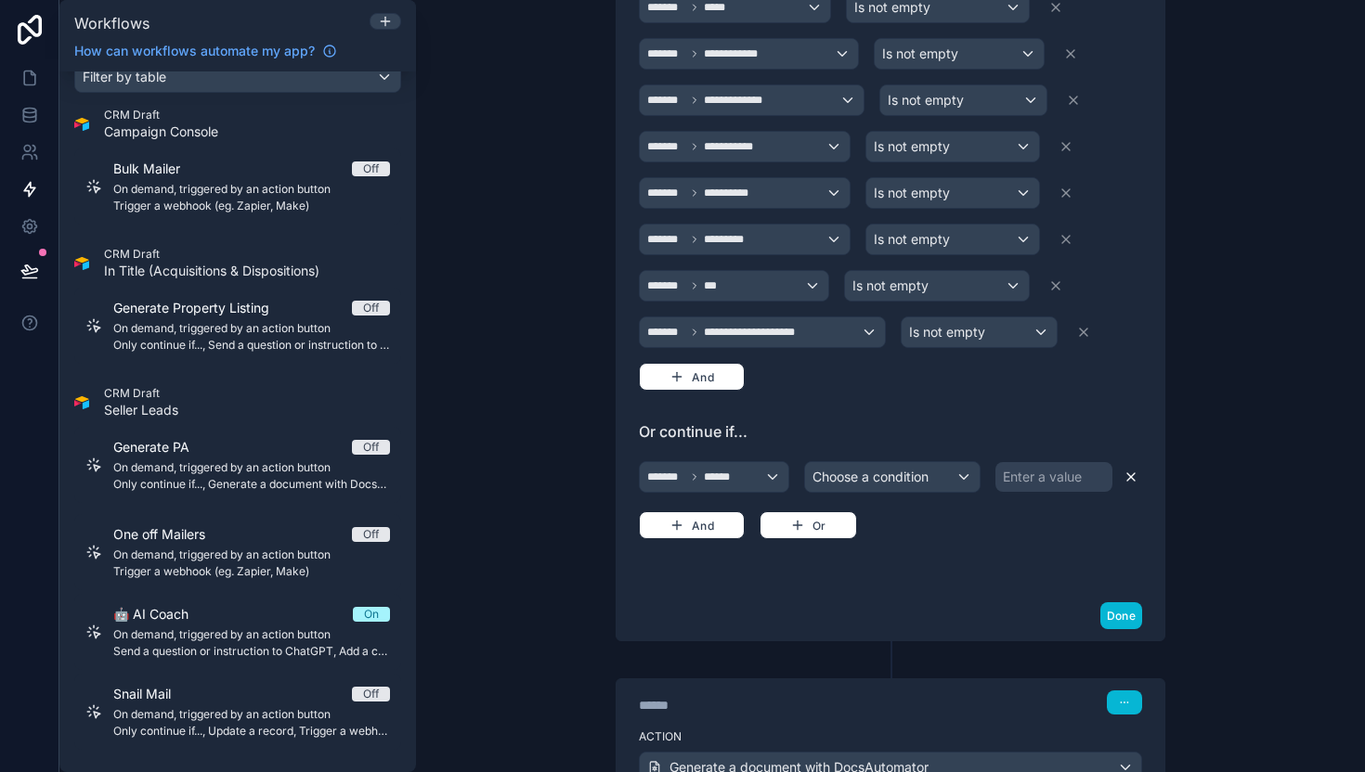
click at [1130, 478] on icon at bounding box center [1130, 477] width 15 height 15
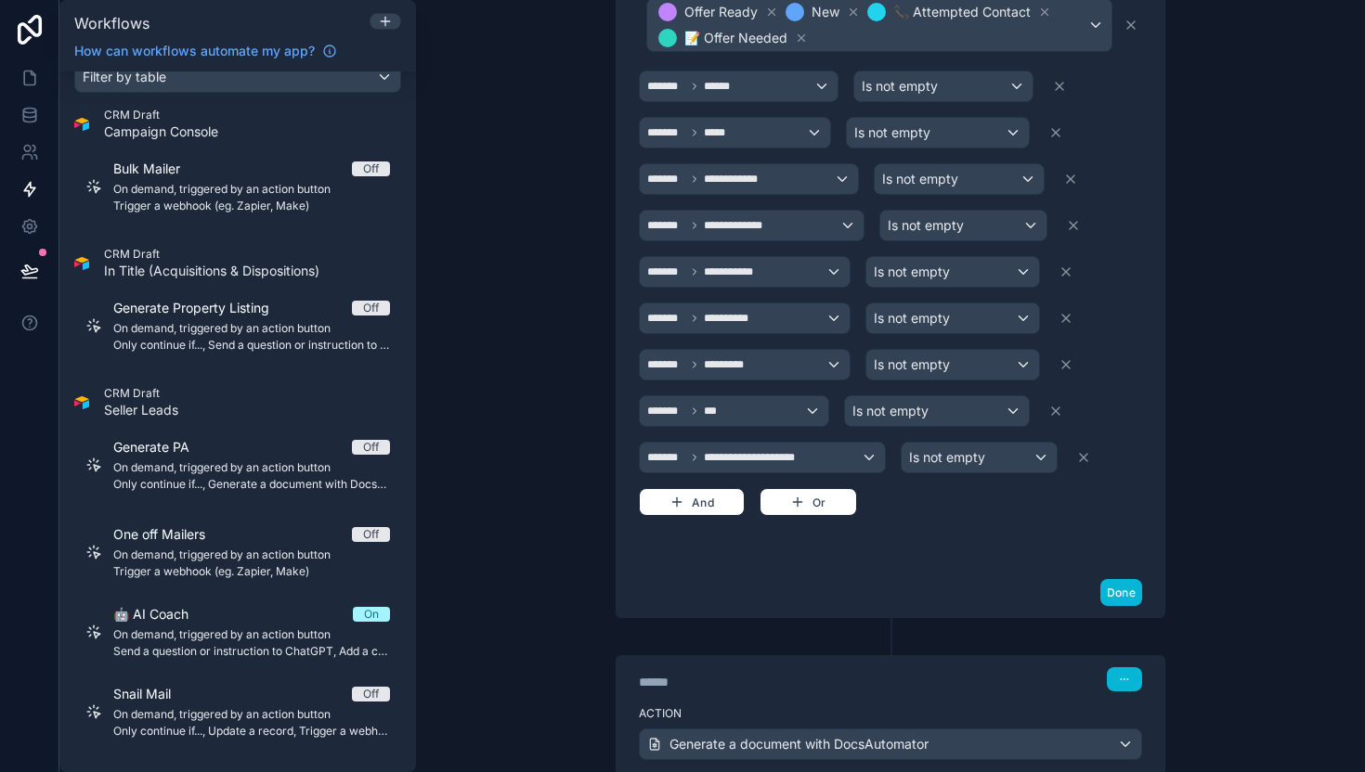
scroll to position [669, 0]
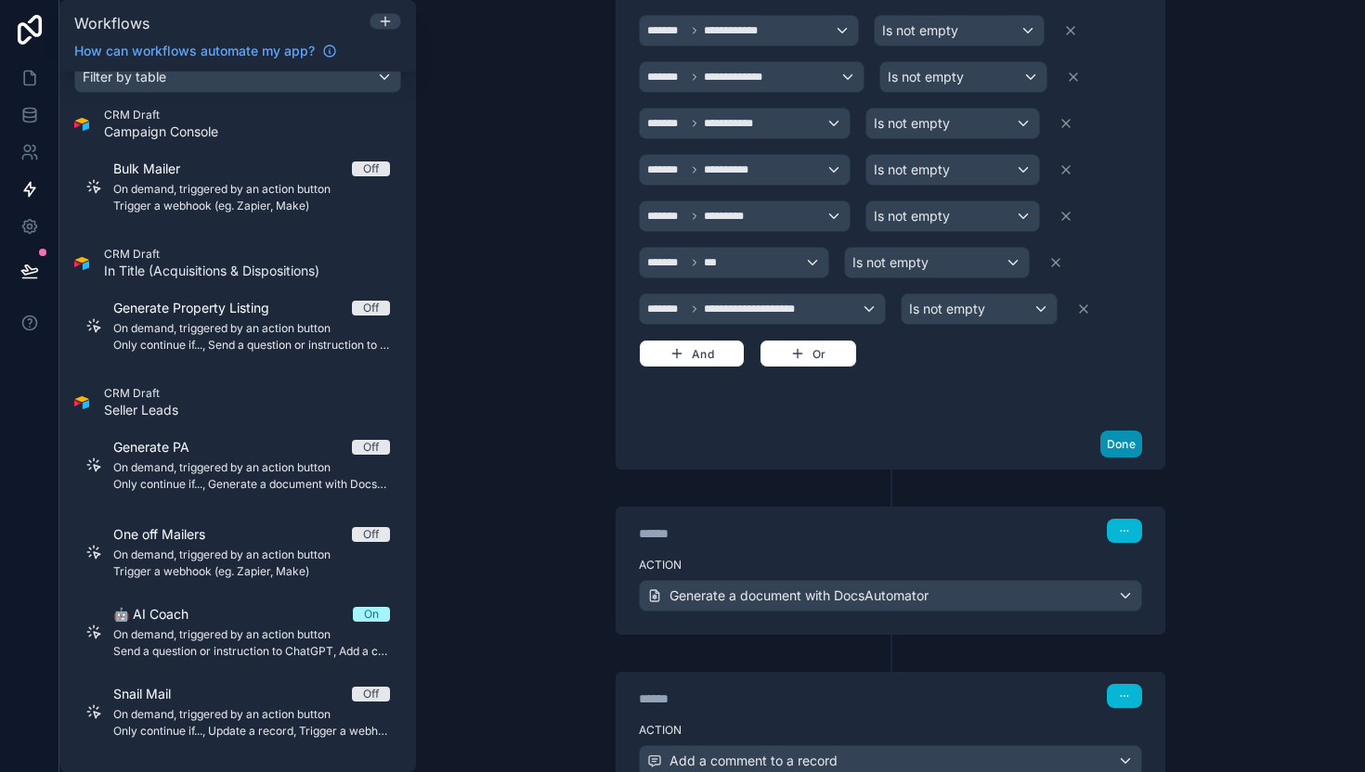
click at [1105, 450] on button "Done" at bounding box center [1121, 444] width 42 height 27
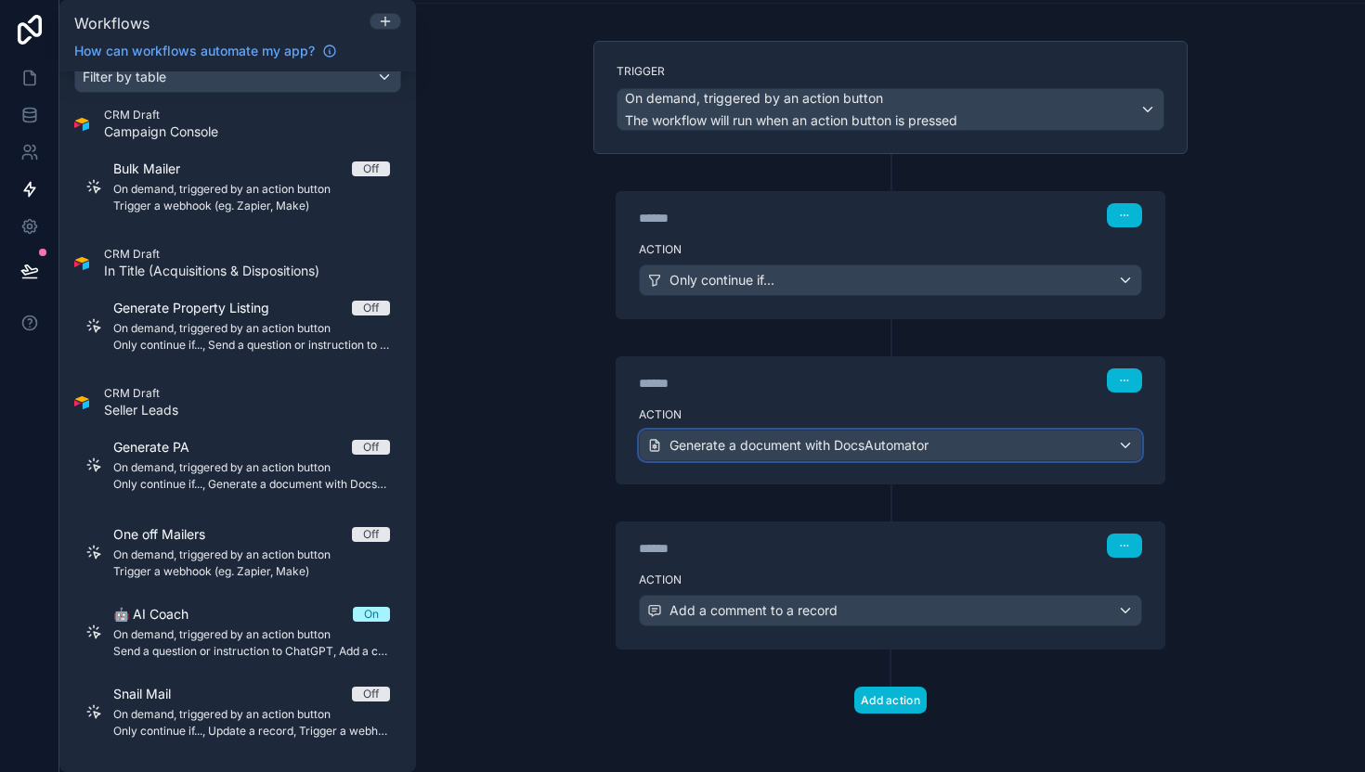
click at [835, 449] on span "Generate a document with DocsAutomator" at bounding box center [798, 445] width 259 height 19
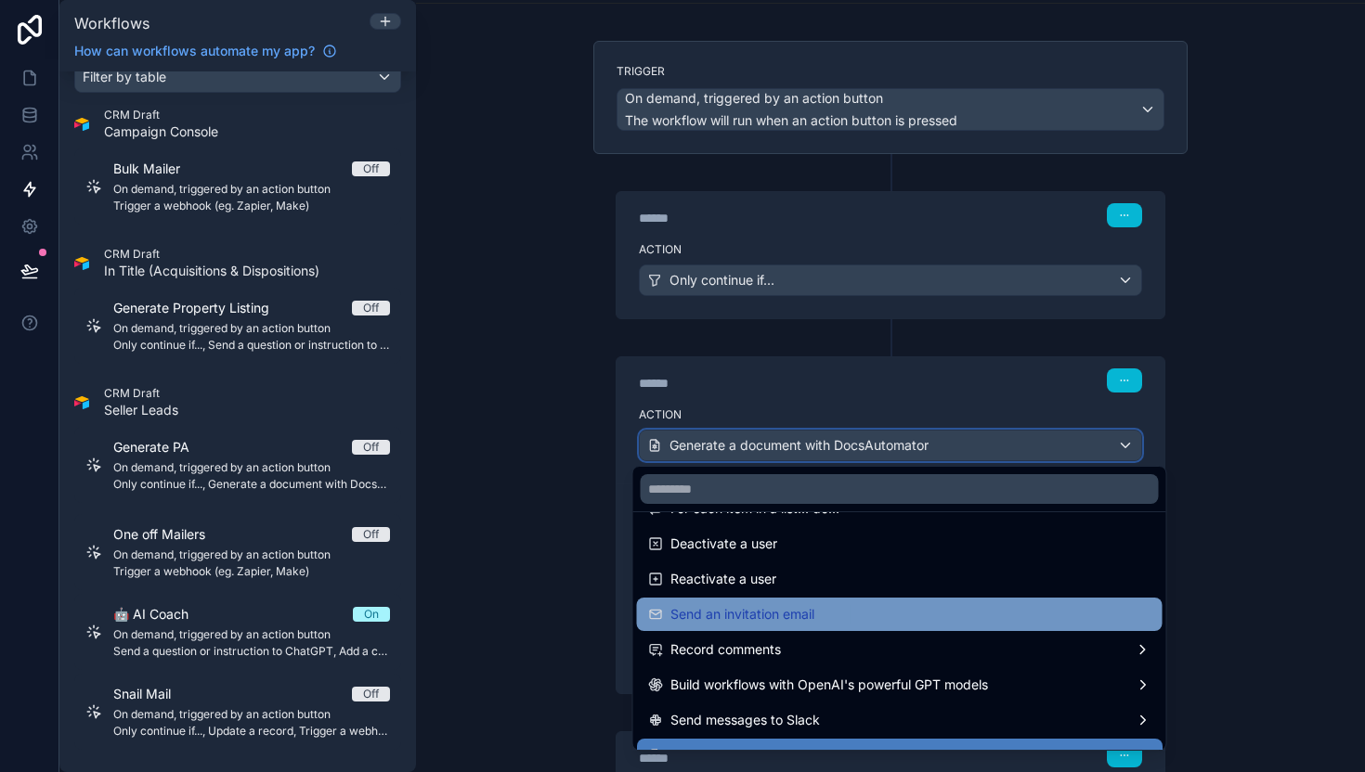
scroll to position [343, 0]
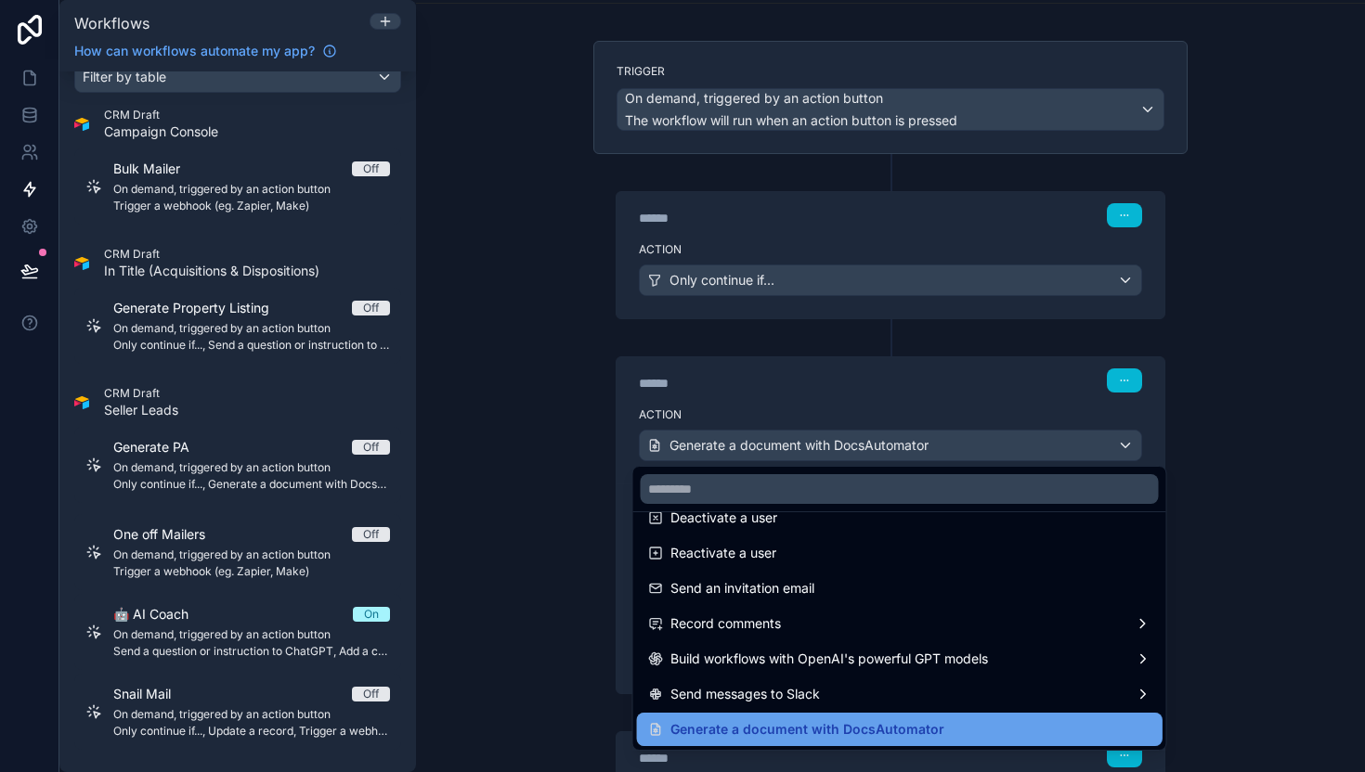
click at [844, 725] on span "Generate a document with DocsAutomator" at bounding box center [807, 730] width 274 height 22
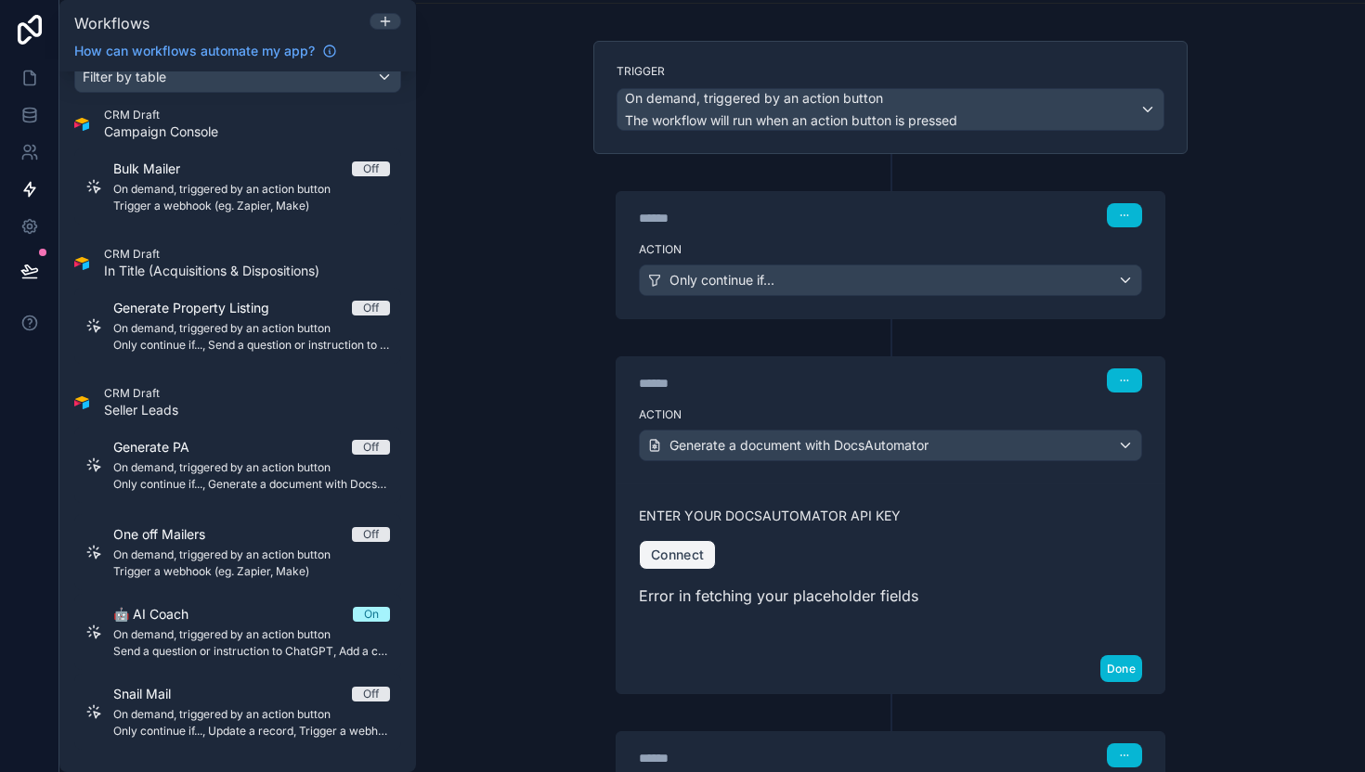
click at [665, 555] on button "Connect" at bounding box center [677, 555] width 77 height 30
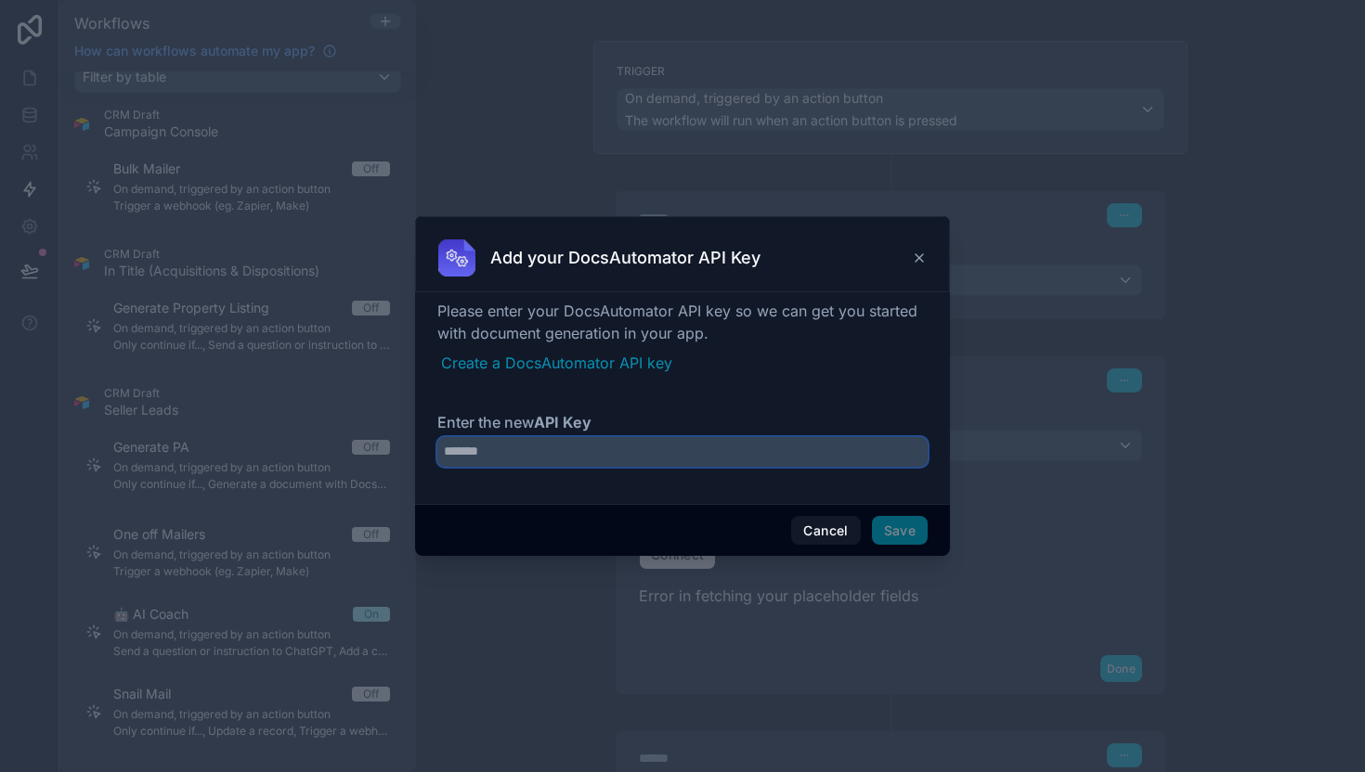
click at [576, 456] on input "Enter the new API Key" at bounding box center [682, 452] width 490 height 30
paste input "**********"
type input "**********"
click at [887, 534] on button "Save" at bounding box center [900, 531] width 56 height 30
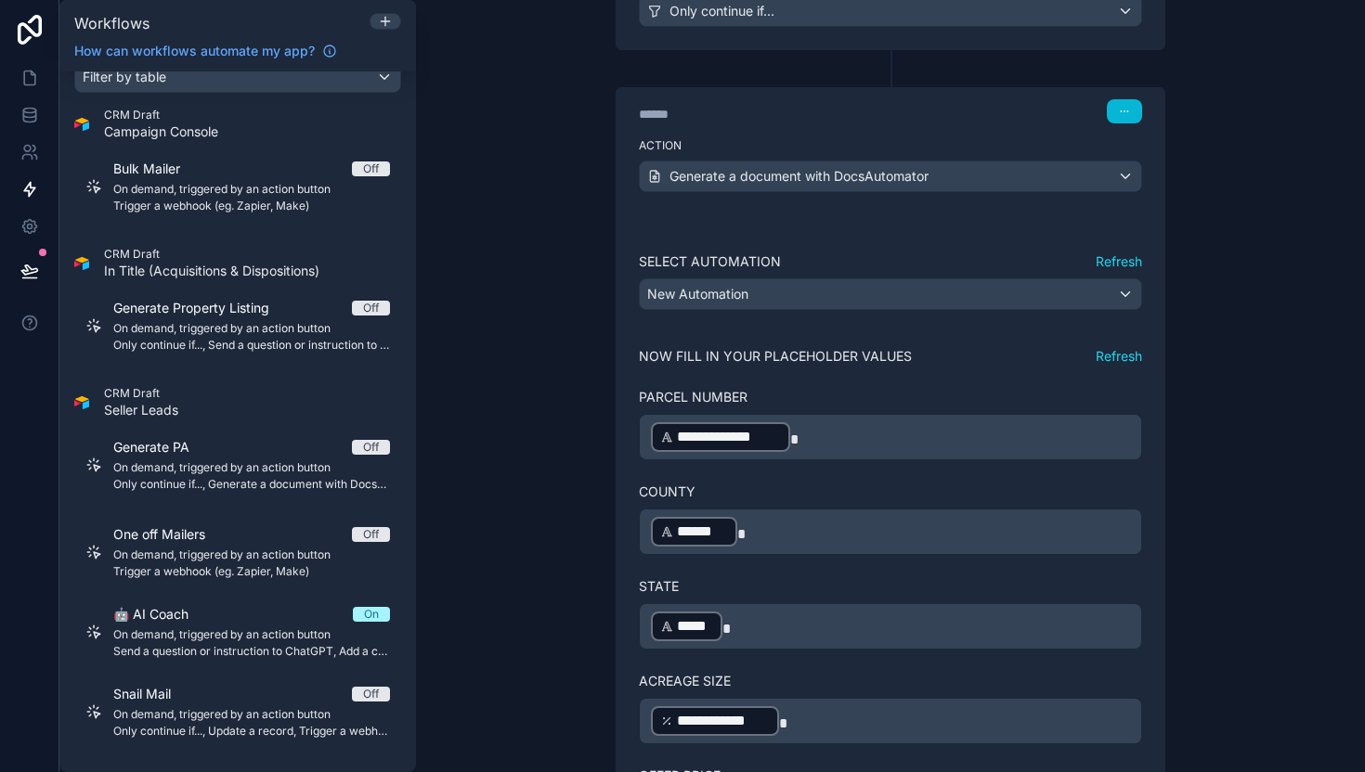
scroll to position [370, 0]
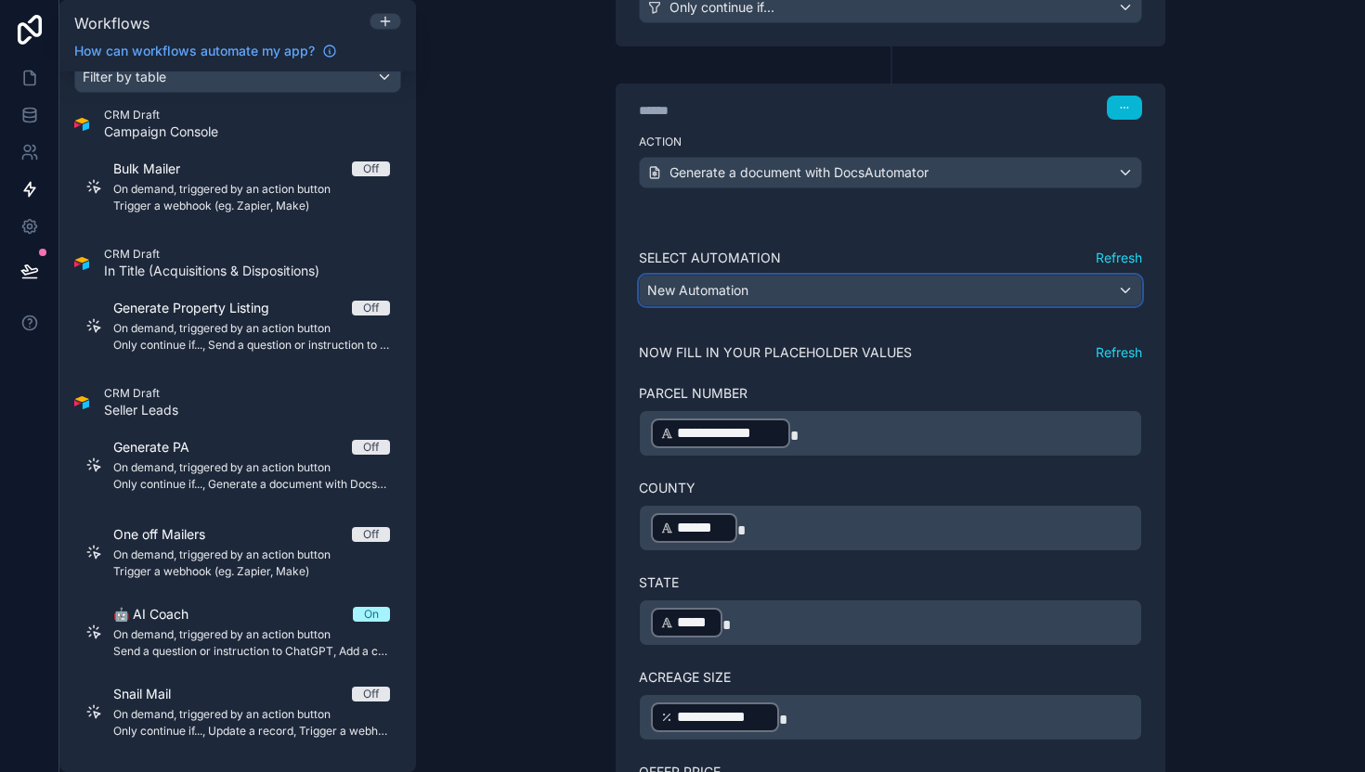
click at [820, 278] on div "New Automation" at bounding box center [890, 291] width 501 height 30
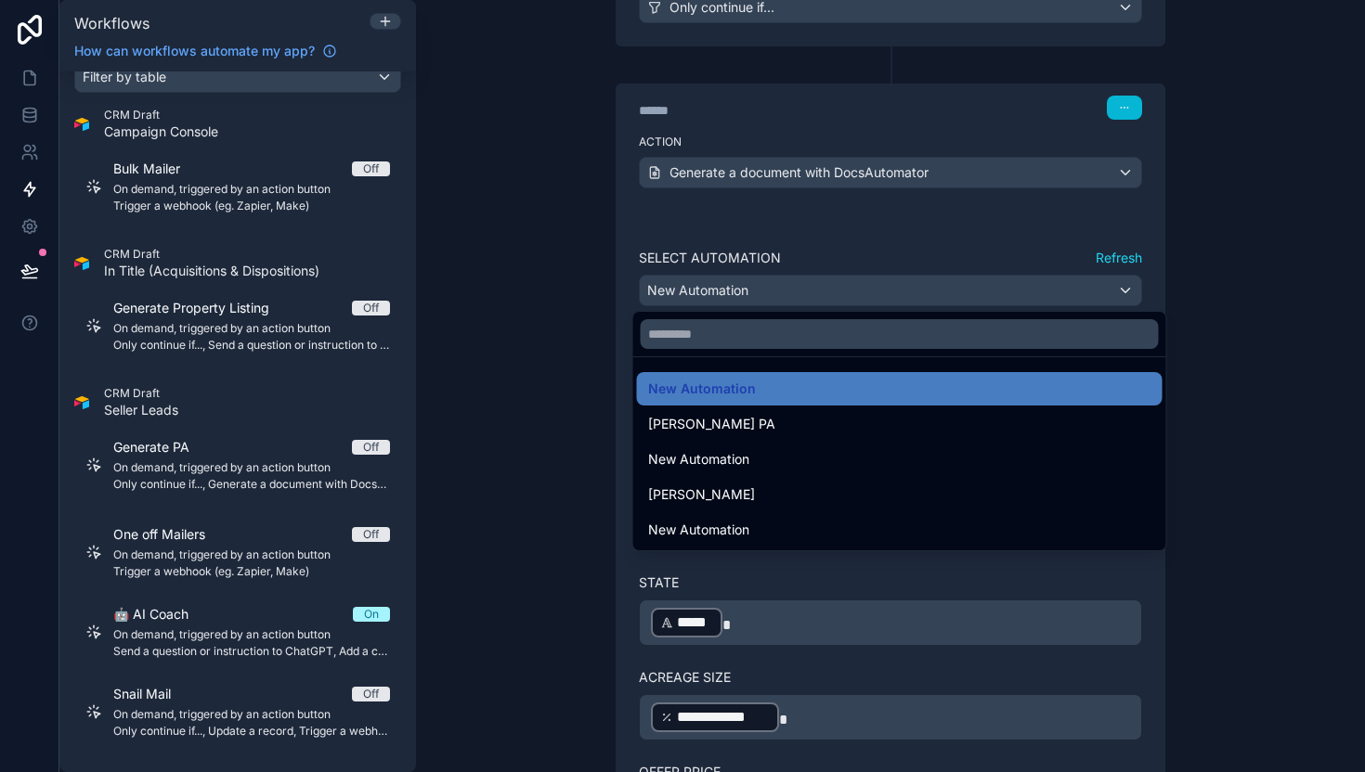
click at [1101, 251] on div at bounding box center [682, 386] width 1365 height 772
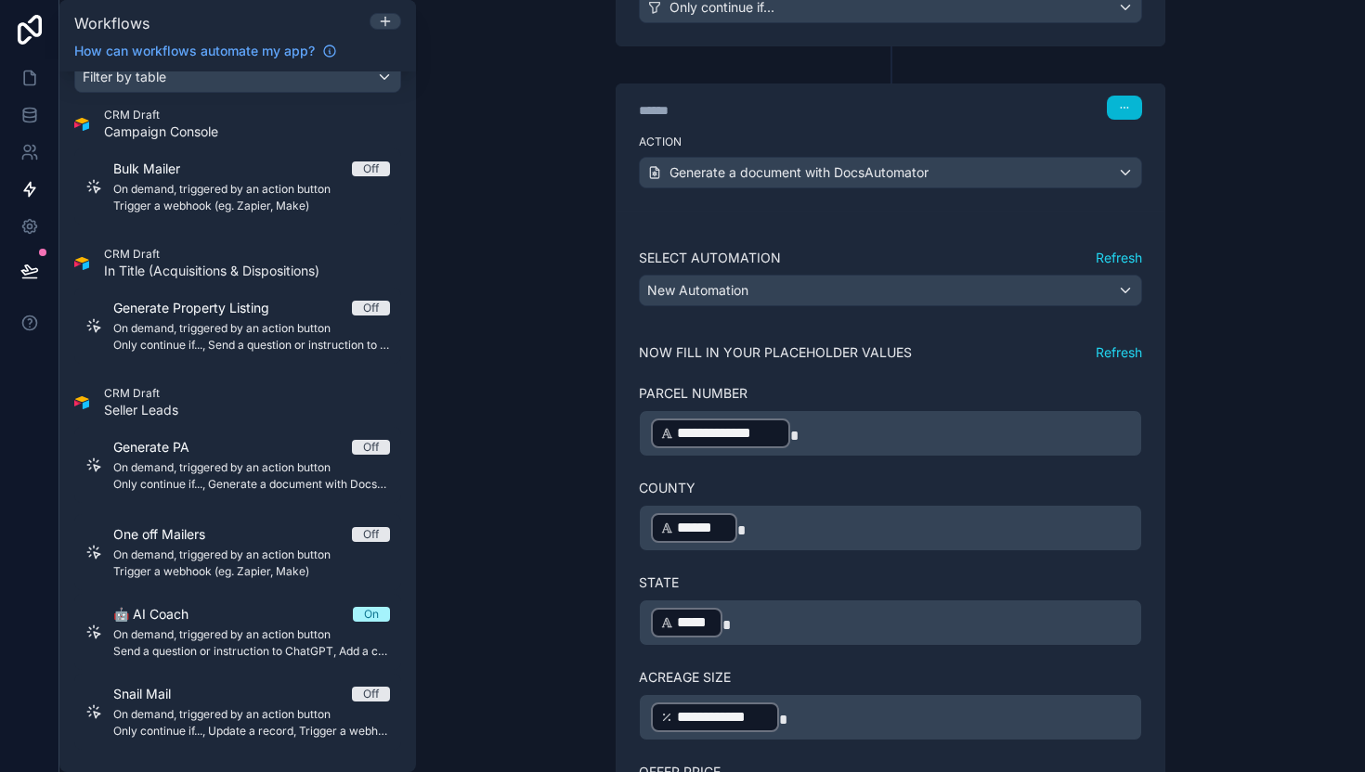
click at [1103, 256] on button "Refresh" at bounding box center [1118, 258] width 46 height 19
click at [902, 290] on div "New Automation" at bounding box center [890, 291] width 501 height 30
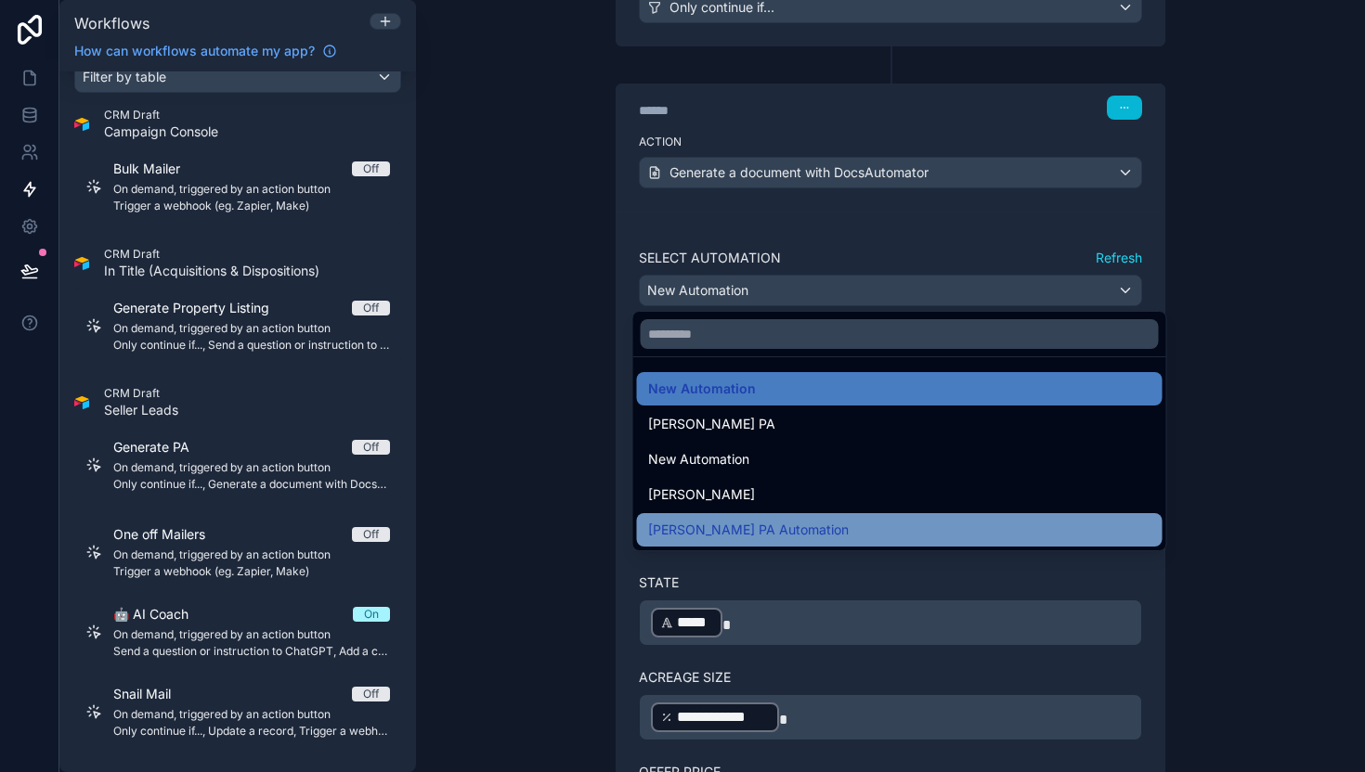
click at [732, 532] on span "[PERSON_NAME] PA Automation" at bounding box center [748, 530] width 201 height 22
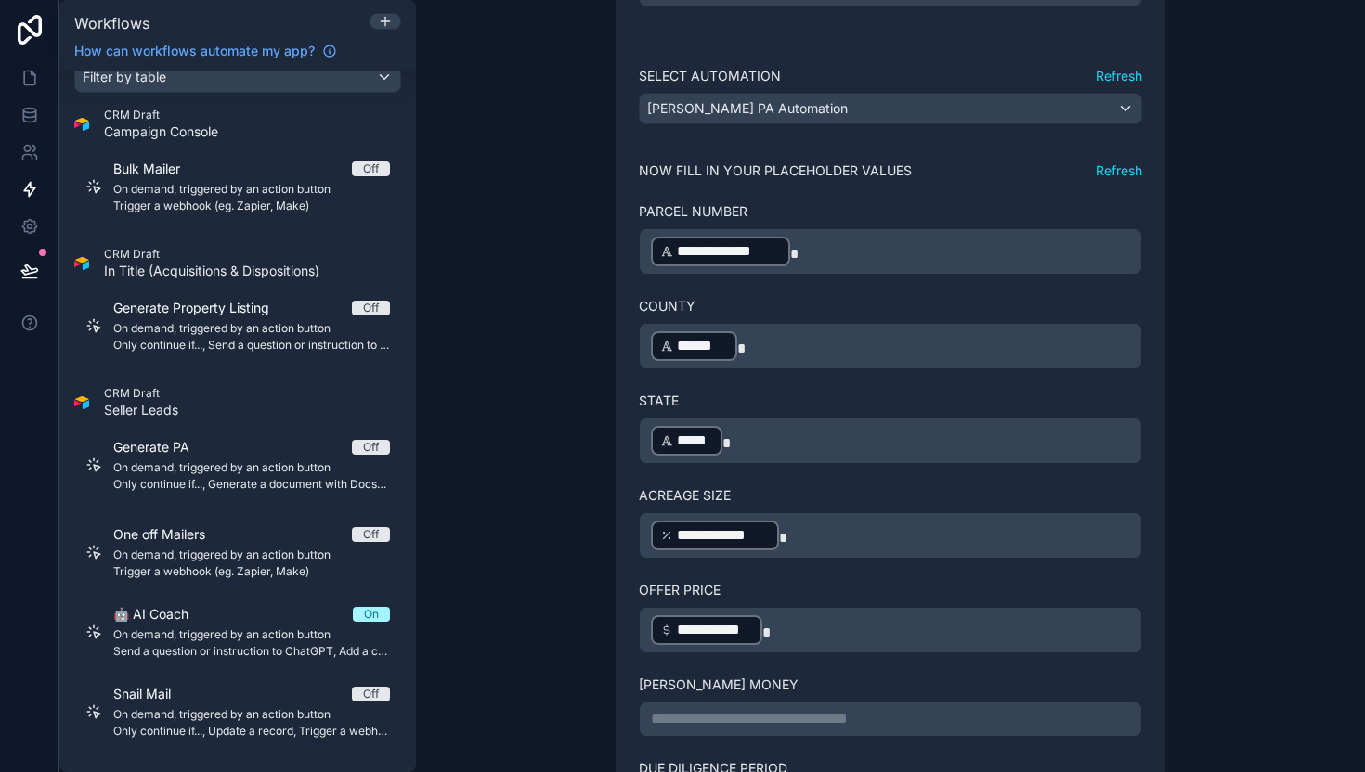
scroll to position [841, 0]
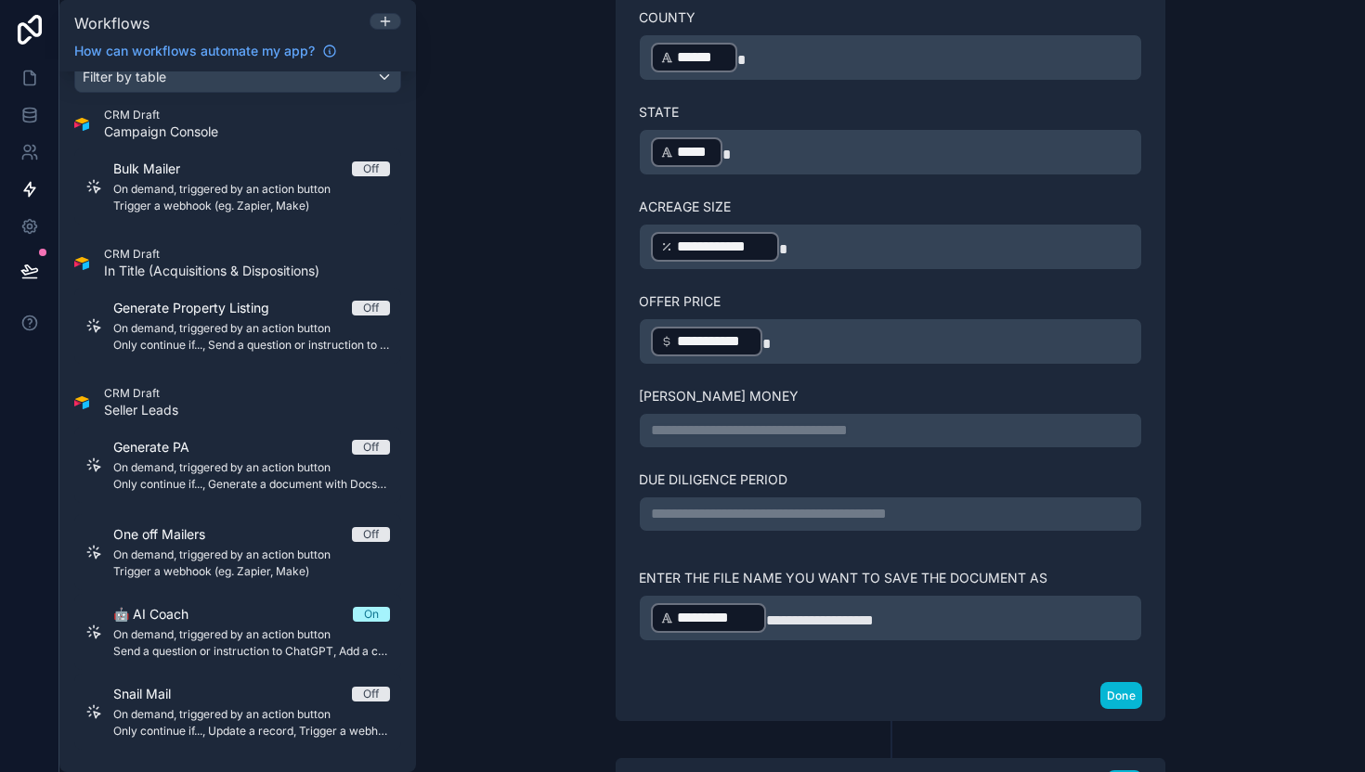
click at [805, 434] on p "**********" at bounding box center [890, 431] width 479 height 22
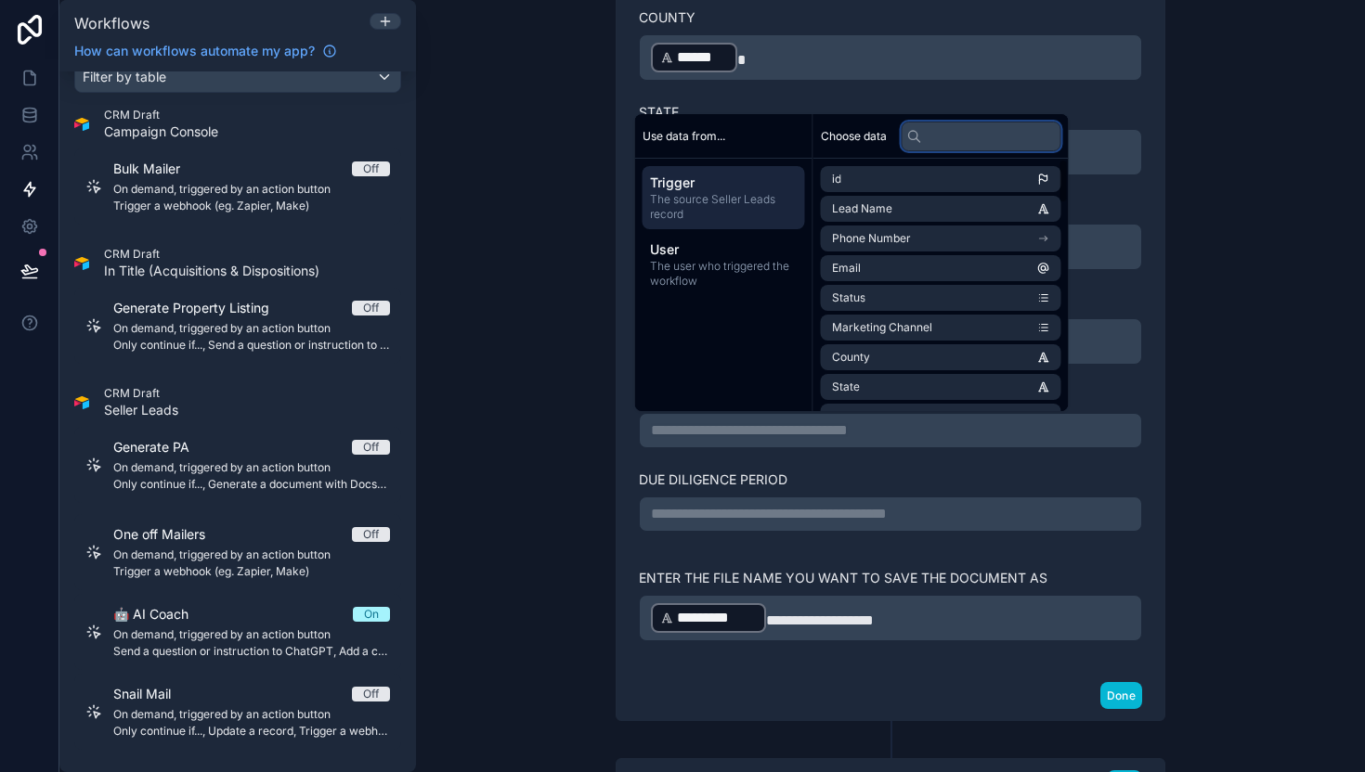
click at [973, 123] on input "text" at bounding box center [981, 137] width 160 height 30
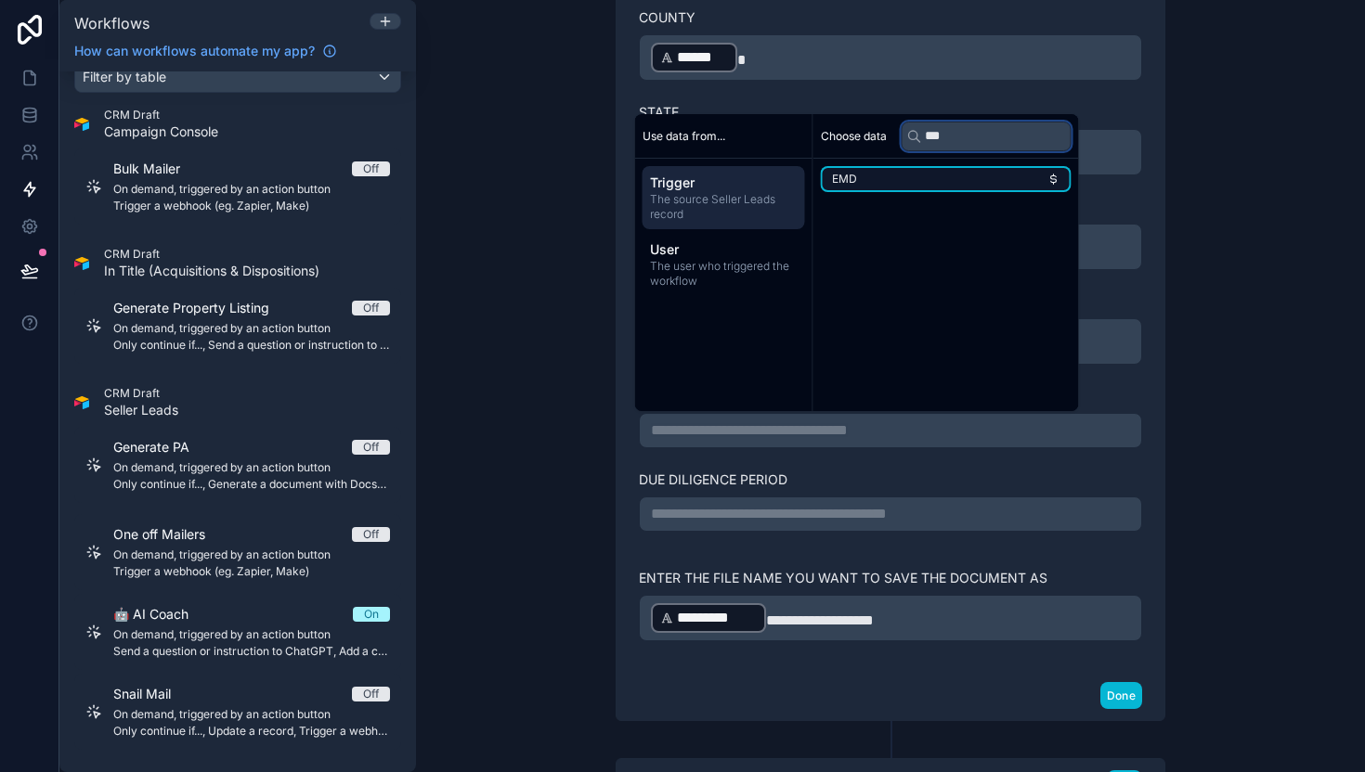
type input "***"
click at [936, 176] on li "EMD" at bounding box center [946, 179] width 251 height 26
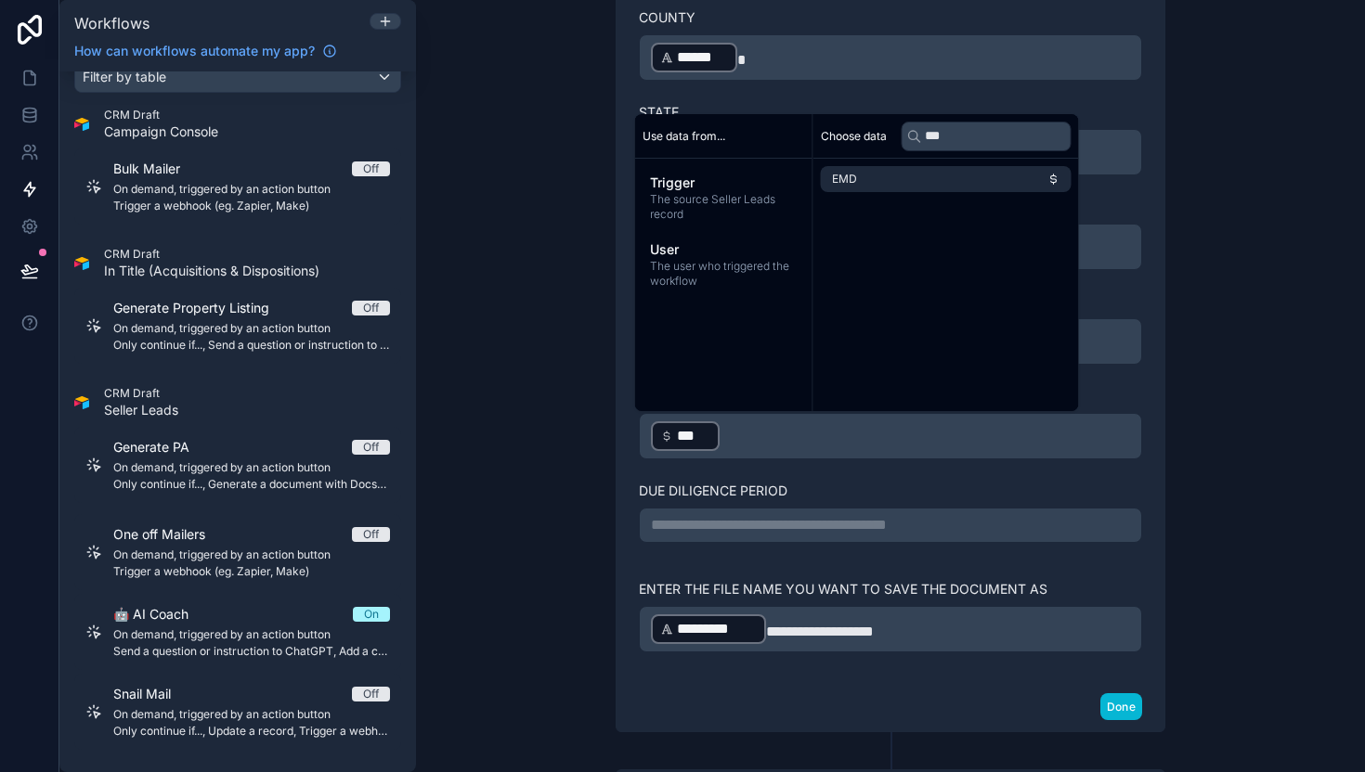
click at [749, 524] on p "**********" at bounding box center [890, 525] width 479 height 22
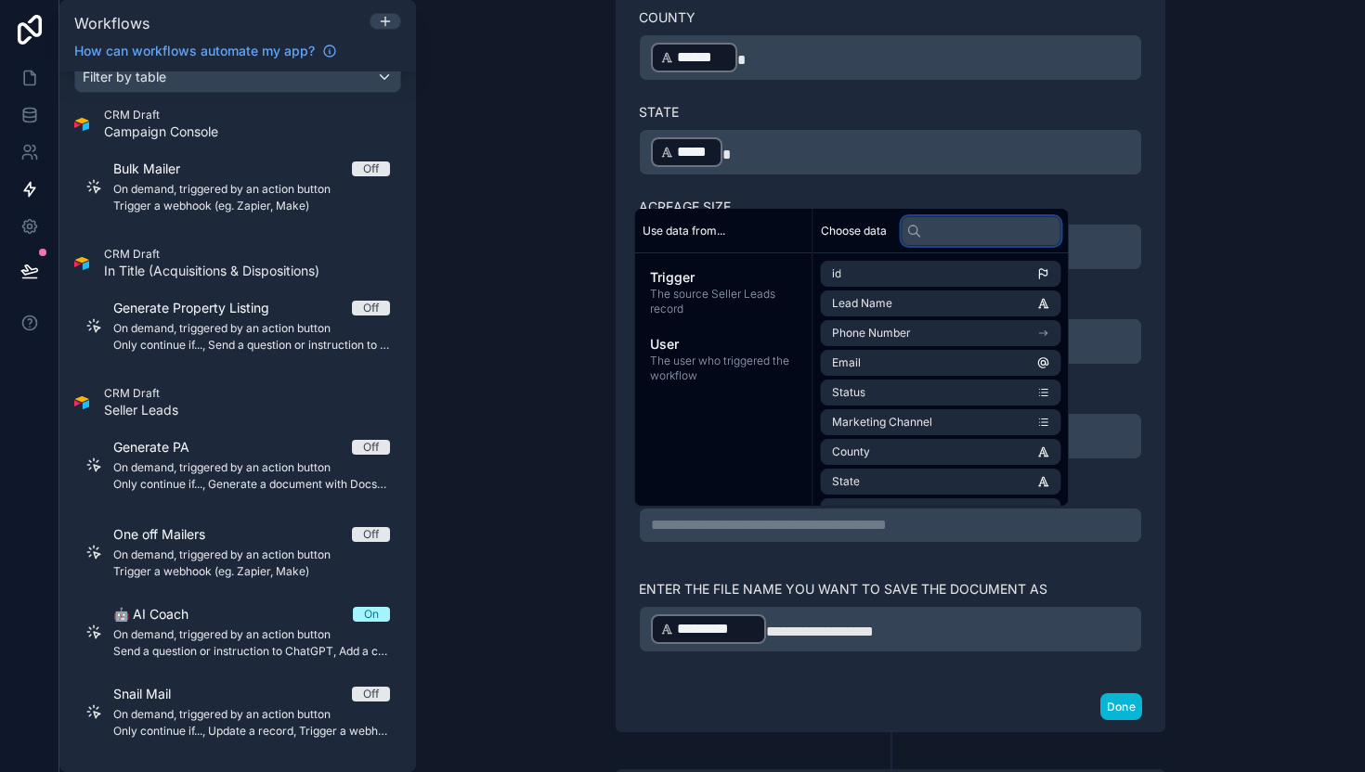
click at [957, 229] on input "text" at bounding box center [981, 231] width 160 height 30
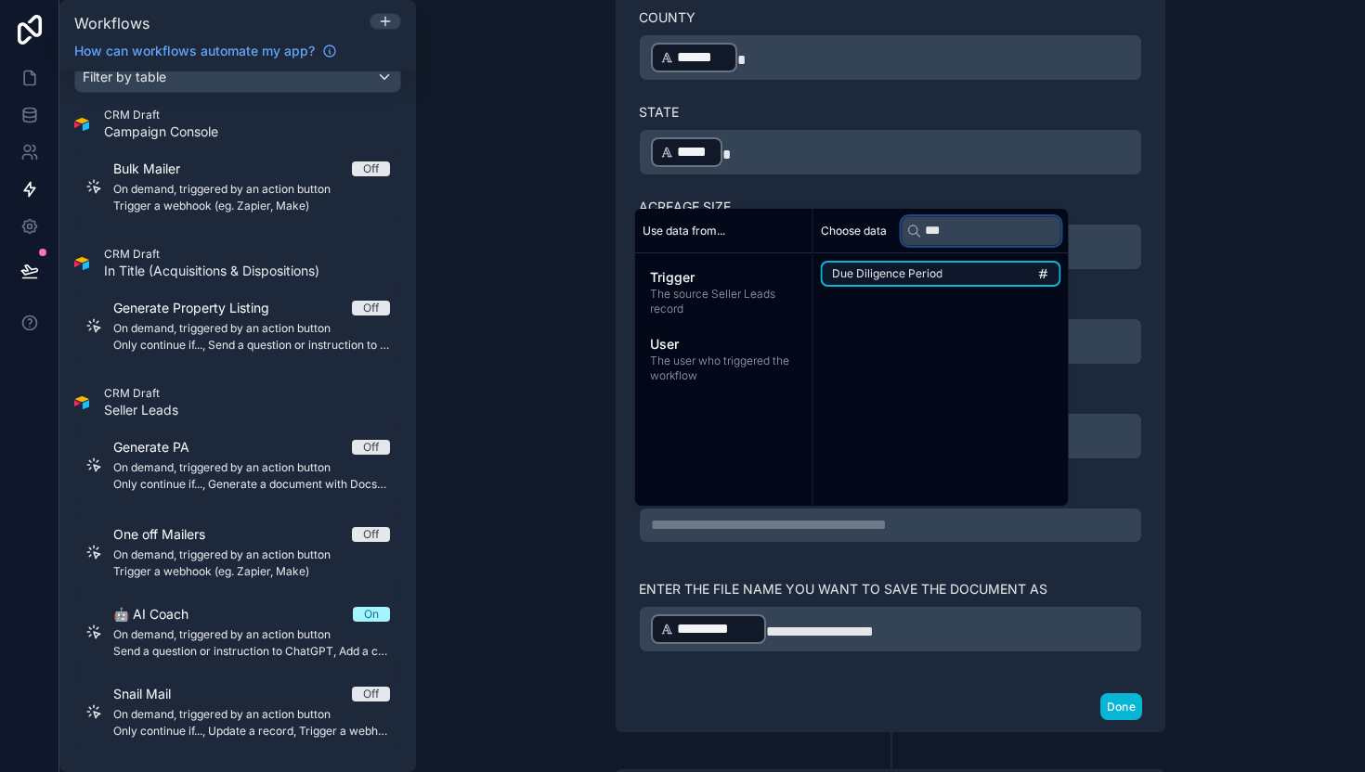
type input "***"
click at [941, 275] on li "Due Diligence Period" at bounding box center [941, 274] width 240 height 26
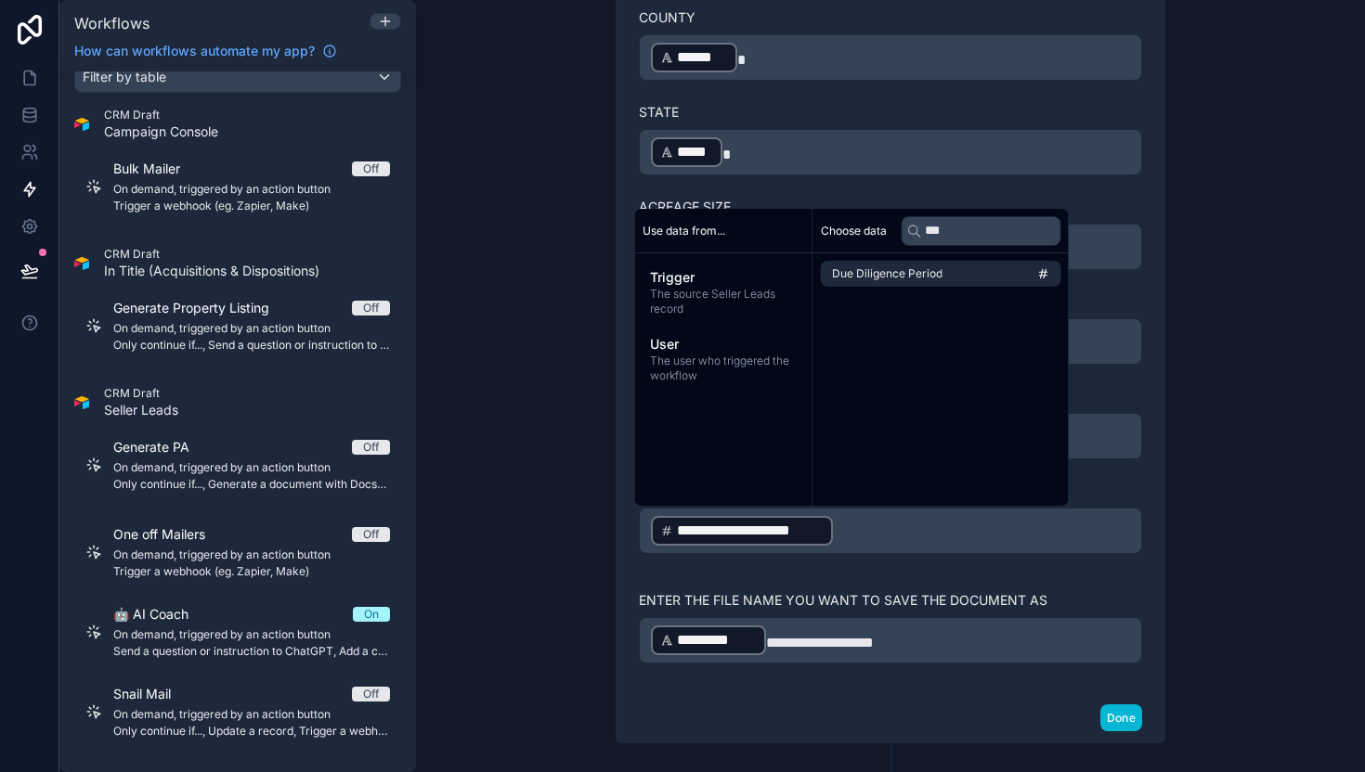
click at [1197, 389] on div "**********" at bounding box center [890, 386] width 949 height 772
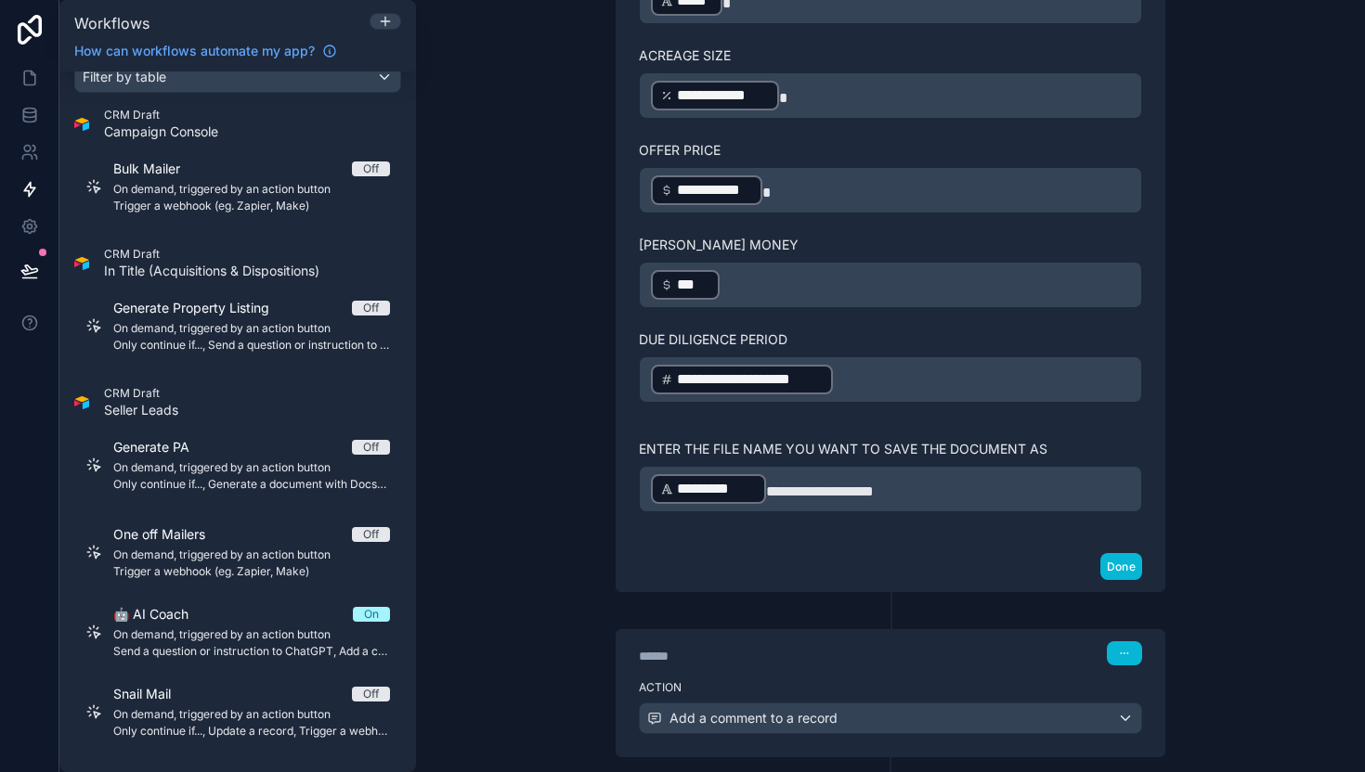
scroll to position [1100, 0]
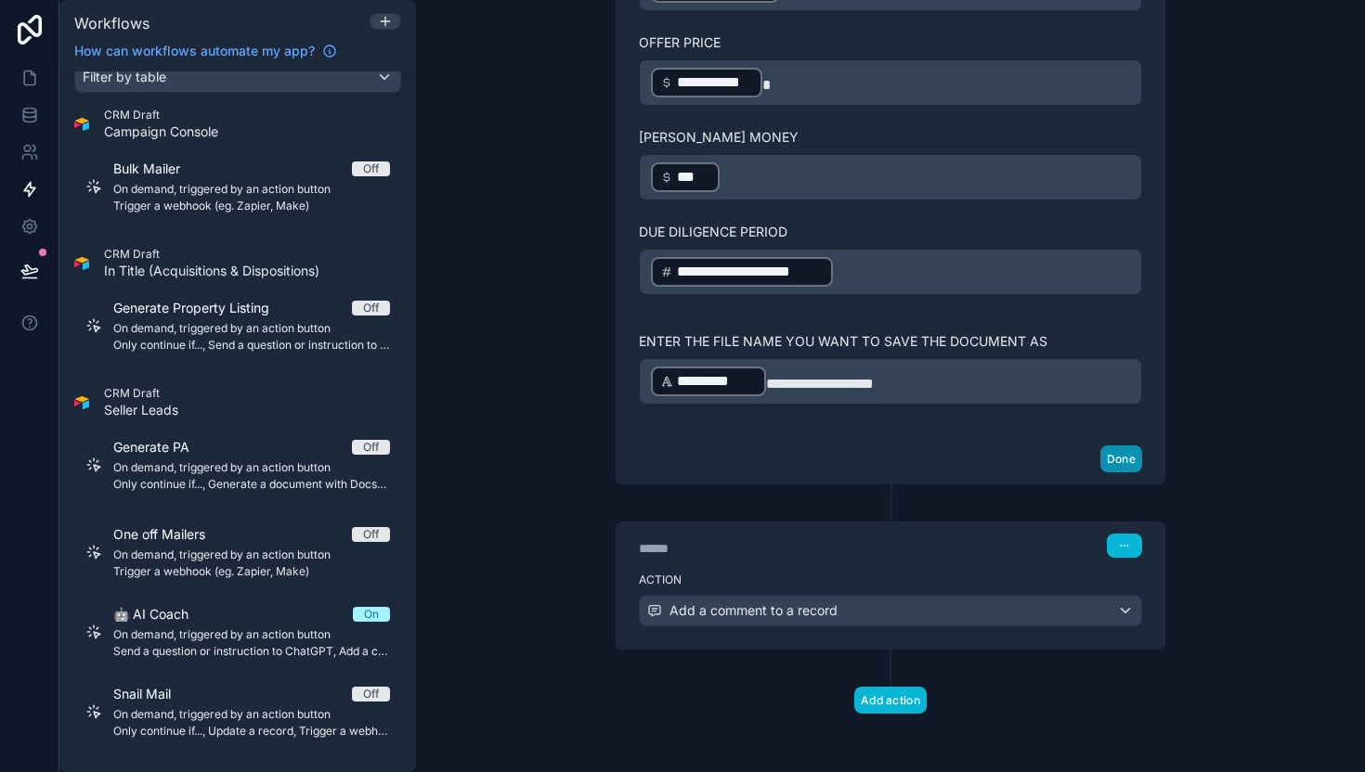
click at [1121, 460] on button "Done" at bounding box center [1121, 459] width 42 height 27
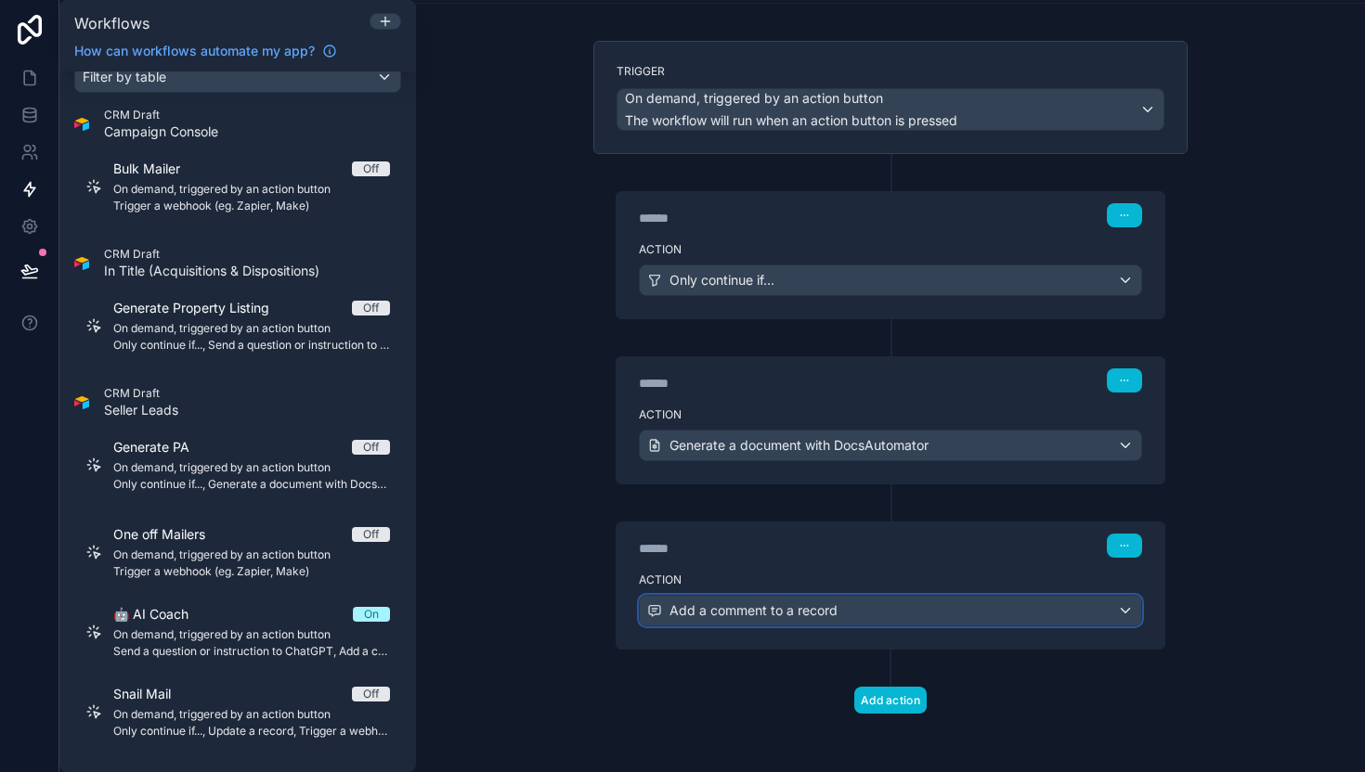
click at [944, 598] on div "Add a comment to a record" at bounding box center [890, 611] width 501 height 30
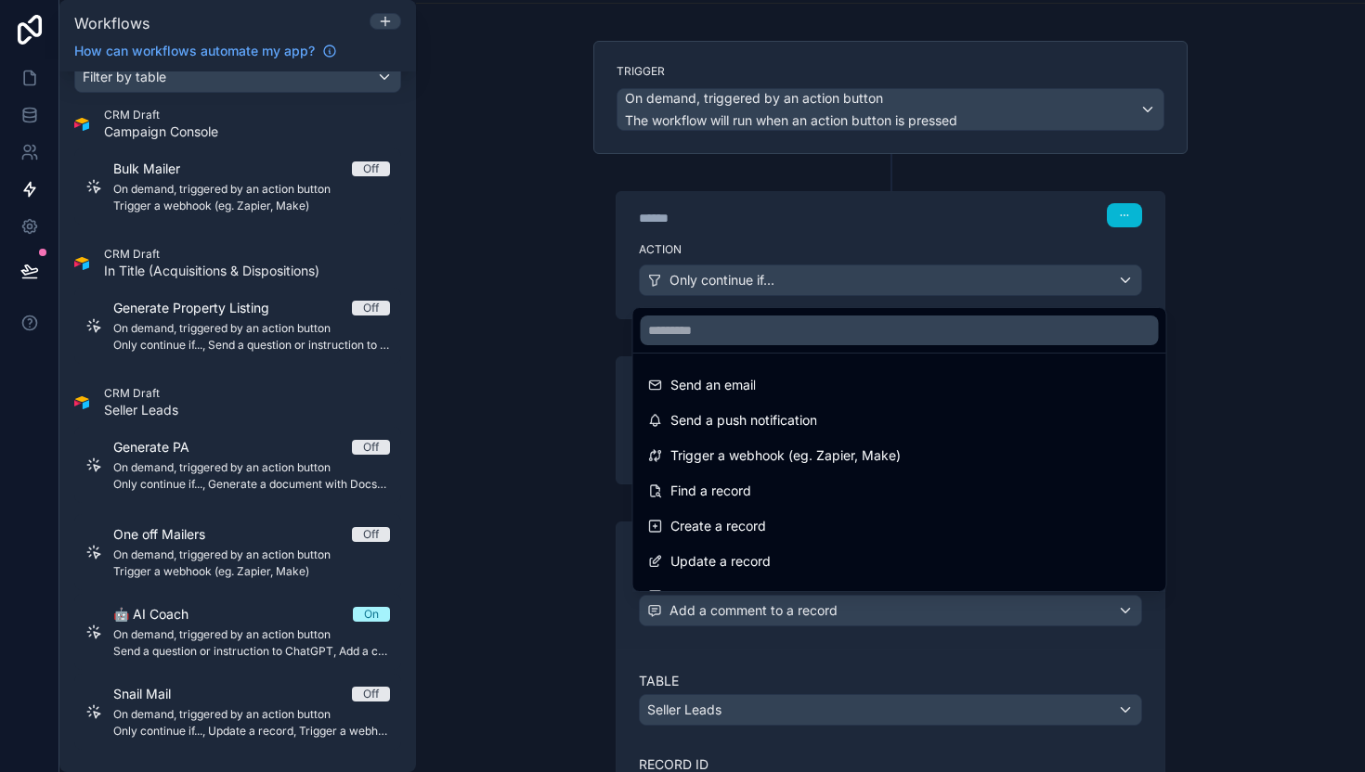
click at [944, 598] on div at bounding box center [682, 386] width 1365 height 772
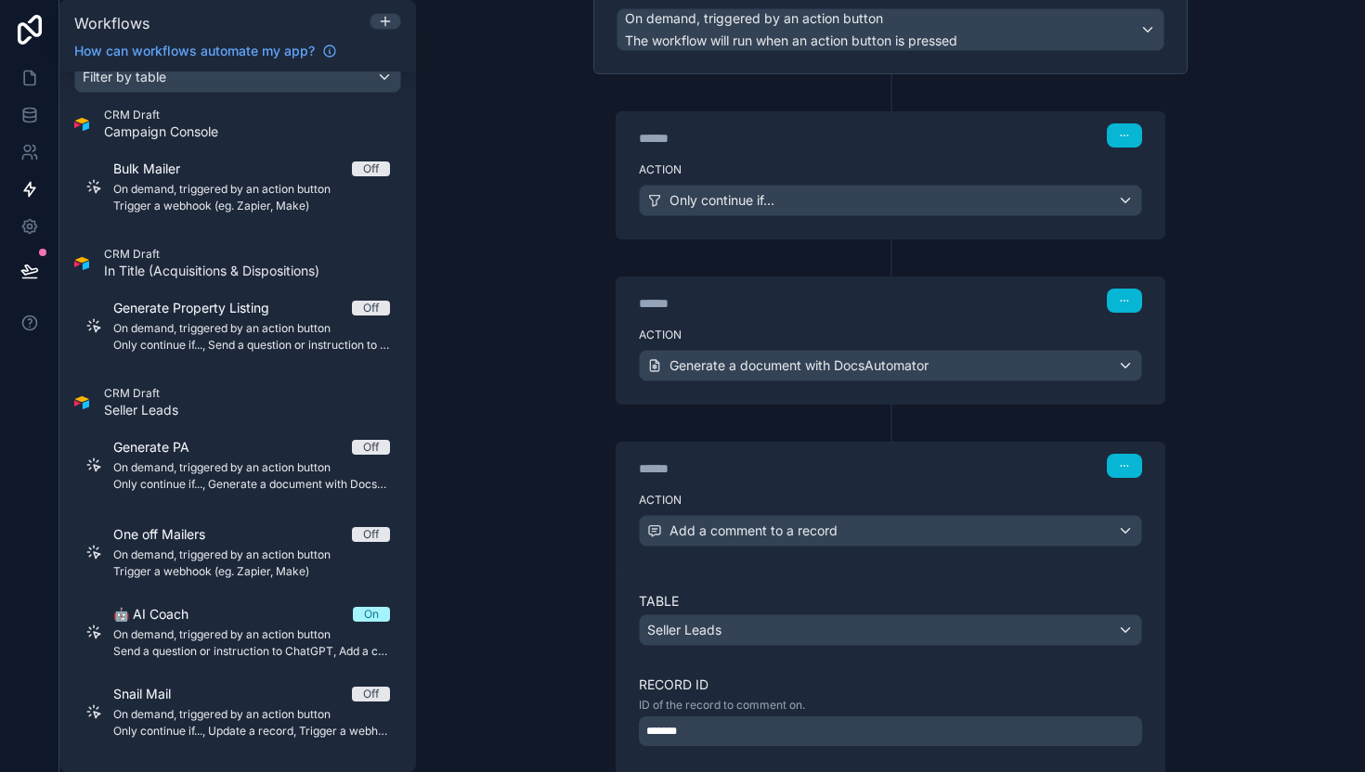
scroll to position [436, 0]
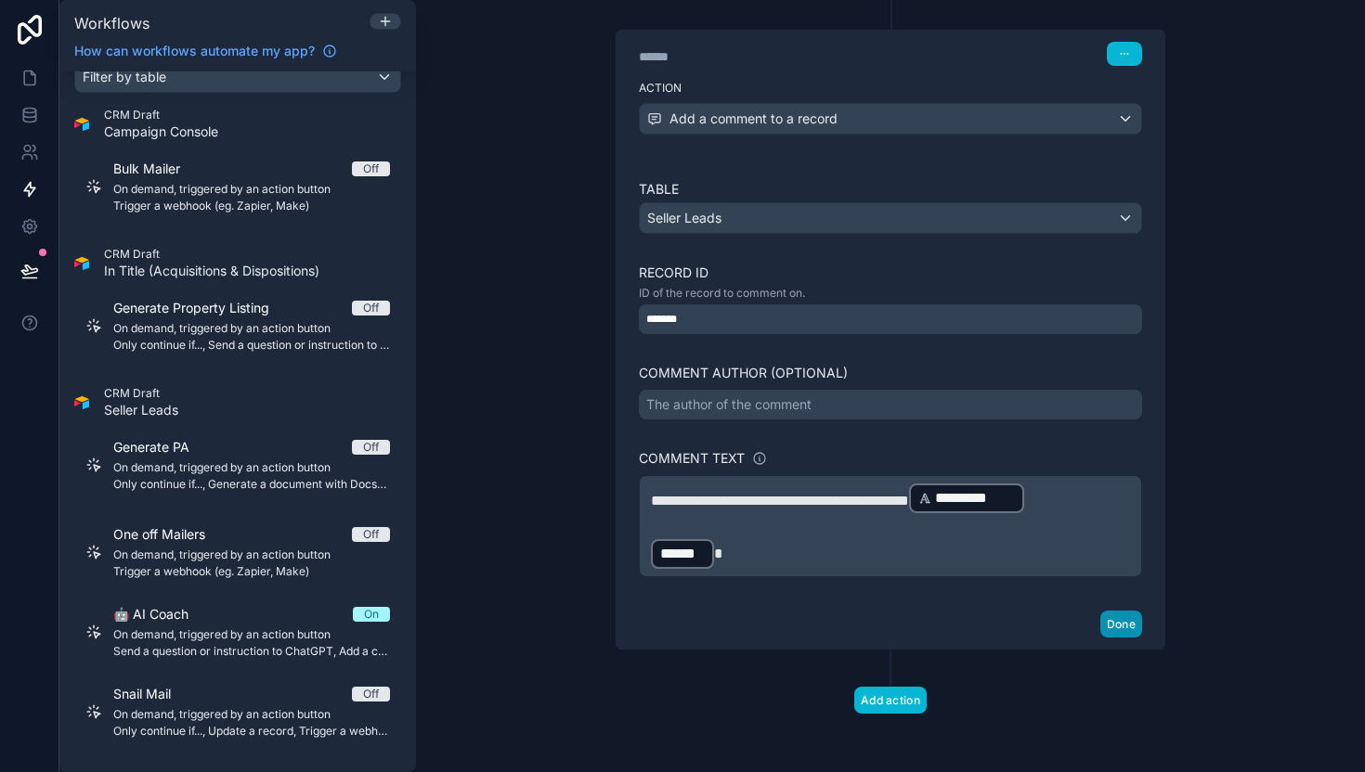
click at [1107, 616] on button "Done" at bounding box center [1121, 624] width 42 height 27
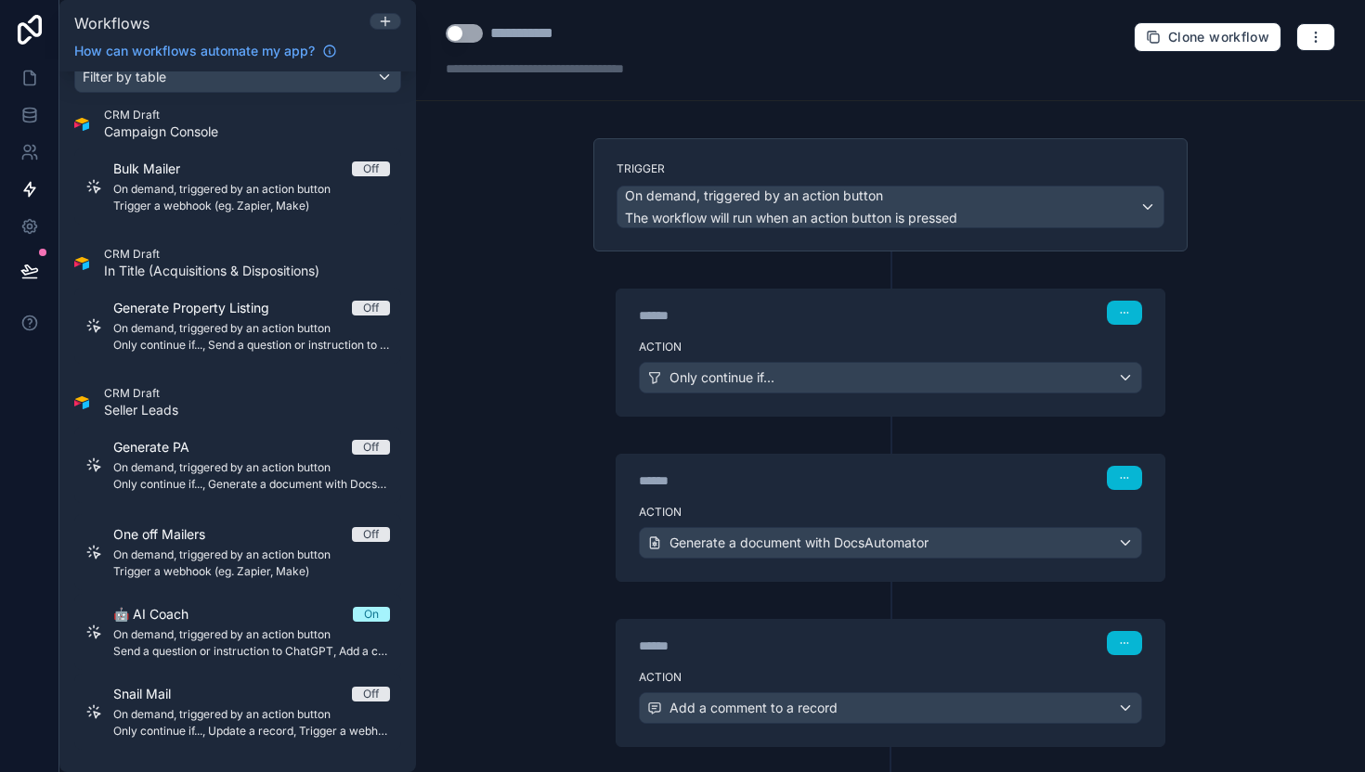
scroll to position [0, 0]
click at [473, 45] on div "**********" at bounding box center [576, 50] width 260 height 56
click at [470, 40] on button "Use setting" at bounding box center [464, 33] width 37 height 19
click at [34, 273] on icon at bounding box center [29, 271] width 19 height 19
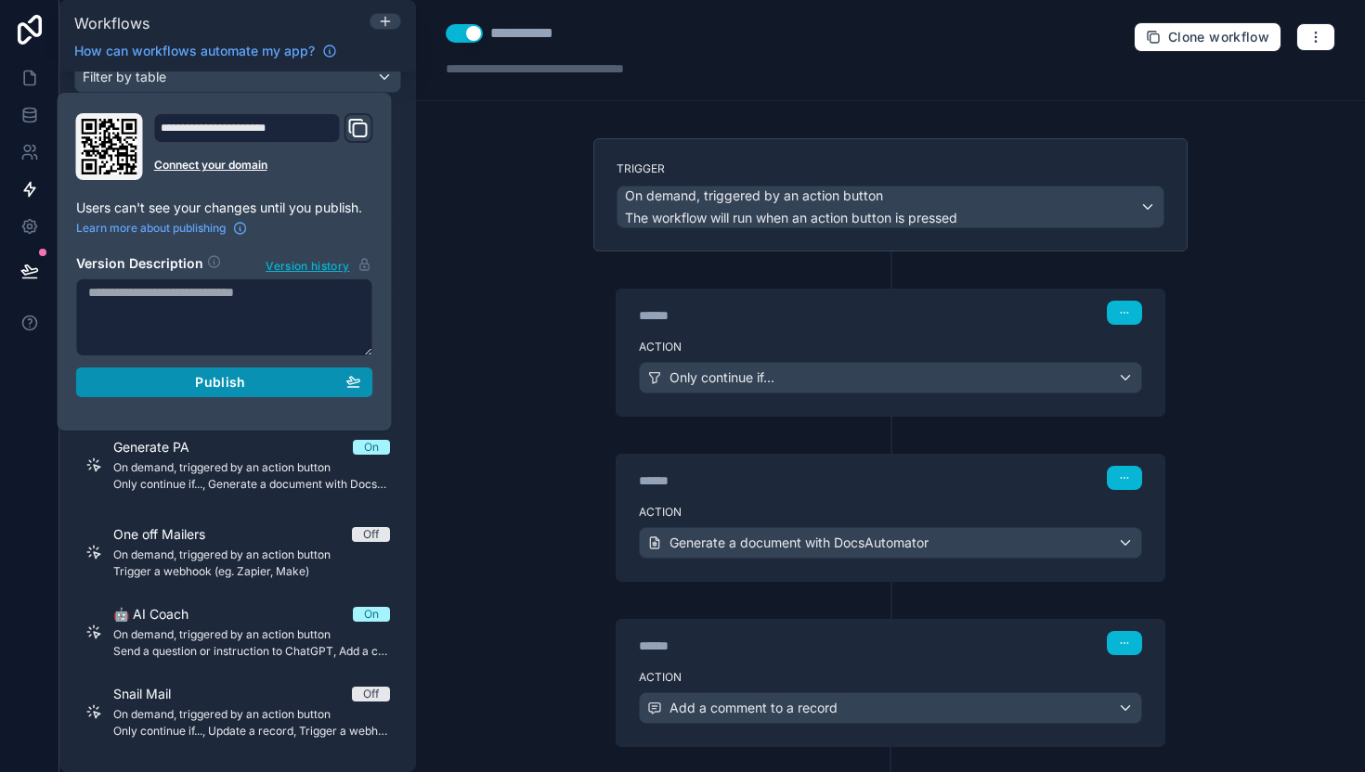
click at [234, 381] on span "Publish" at bounding box center [220, 382] width 50 height 17
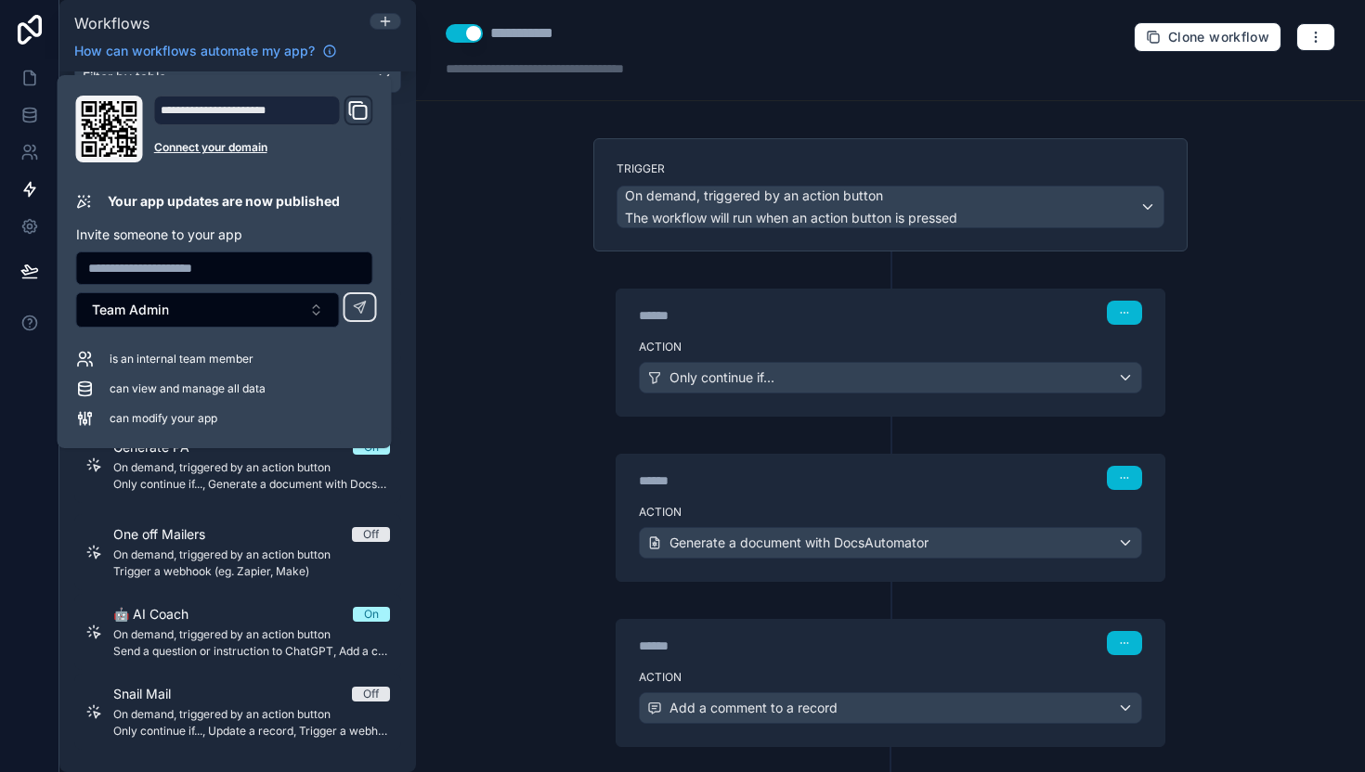
click at [473, 275] on div "**********" at bounding box center [890, 386] width 949 height 772
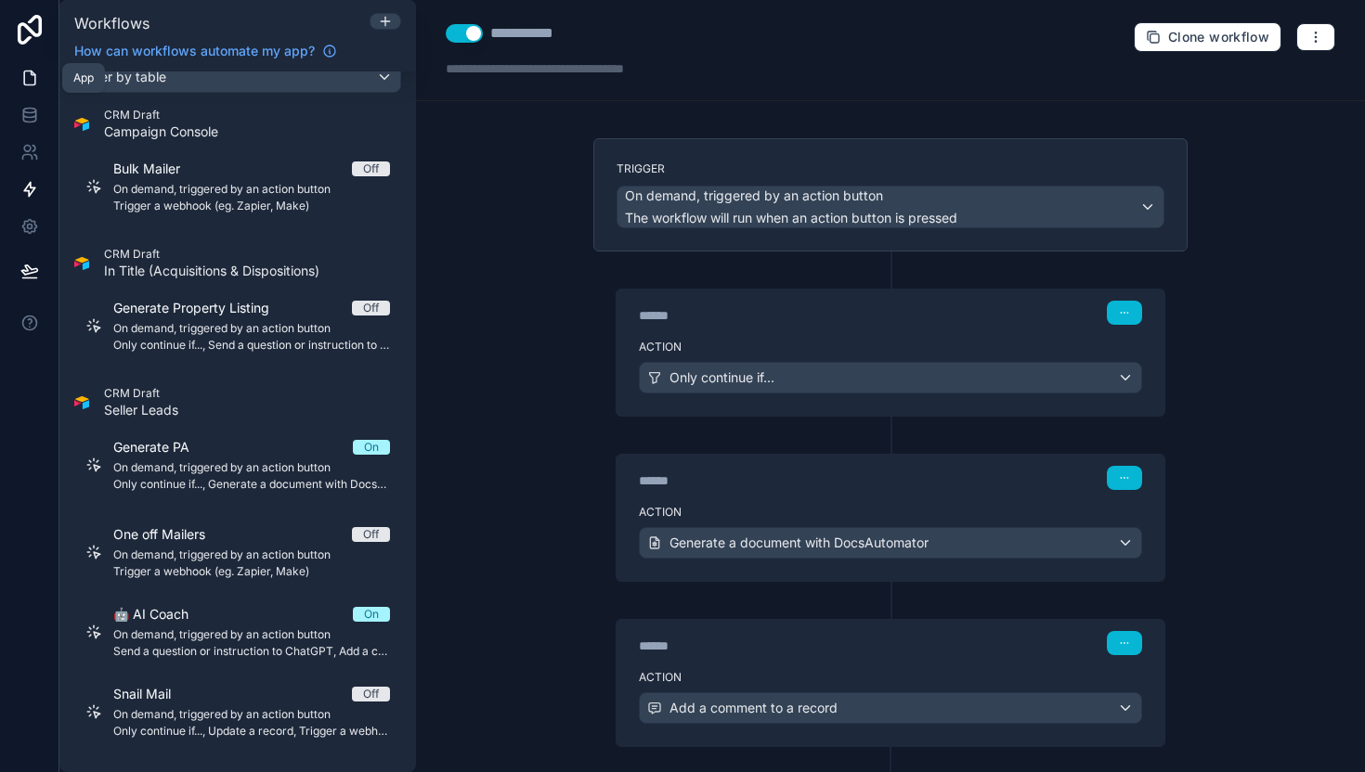
click at [27, 80] on icon at bounding box center [29, 78] width 19 height 19
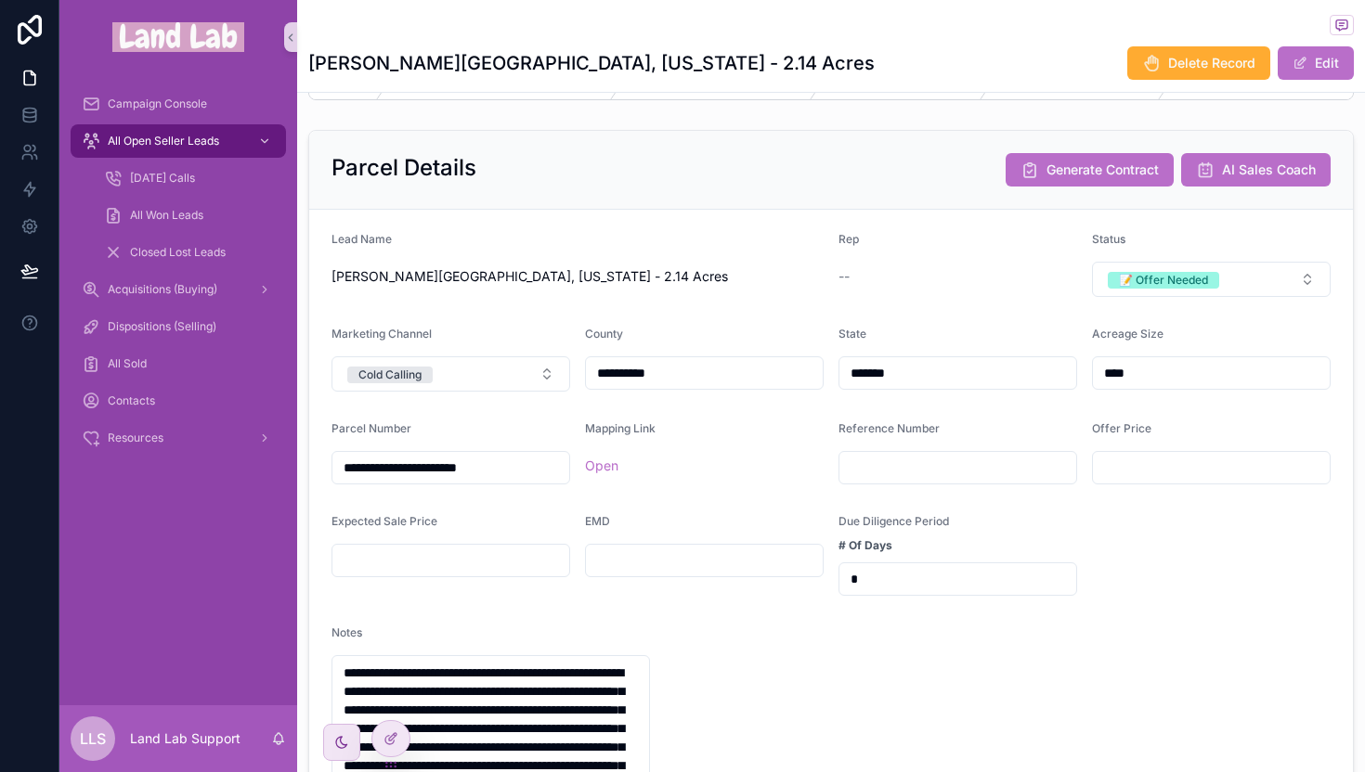
scroll to position [90, 0]
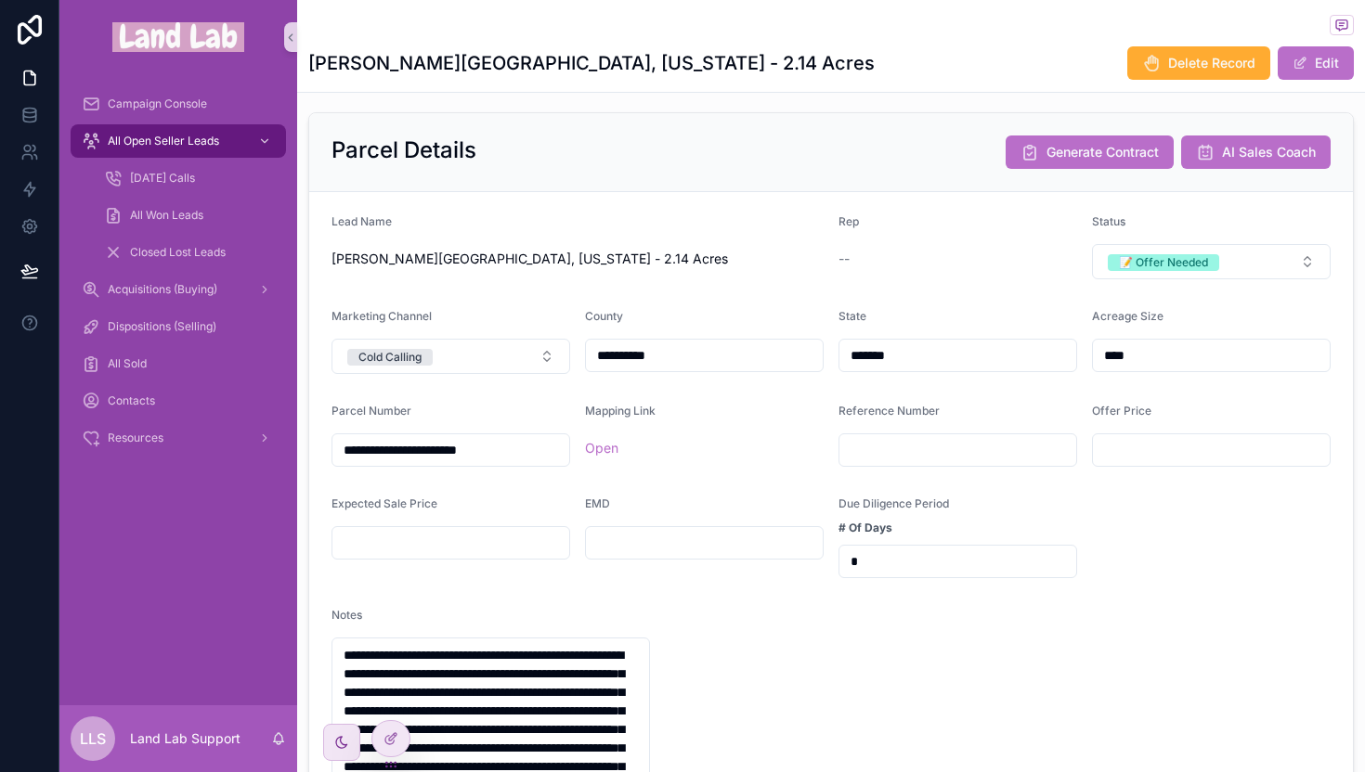
click at [671, 544] on input "scrollable content" at bounding box center [704, 543] width 237 height 26
click at [1125, 460] on input "scrollable content" at bounding box center [1211, 450] width 237 height 26
type input "**********"
click at [1185, 637] on form "**********" at bounding box center [830, 713] width 1043 height 1042
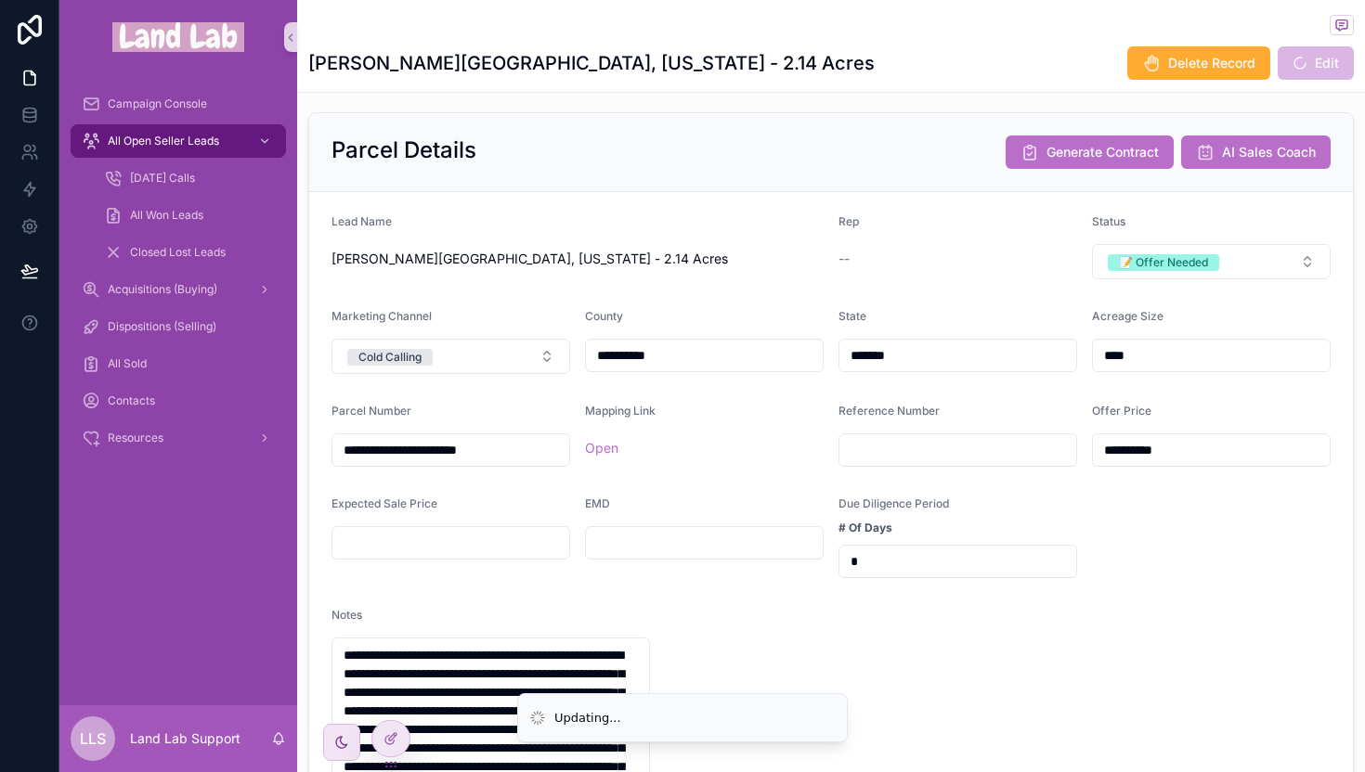
click at [698, 556] on input "scrollable content" at bounding box center [704, 543] width 237 height 26
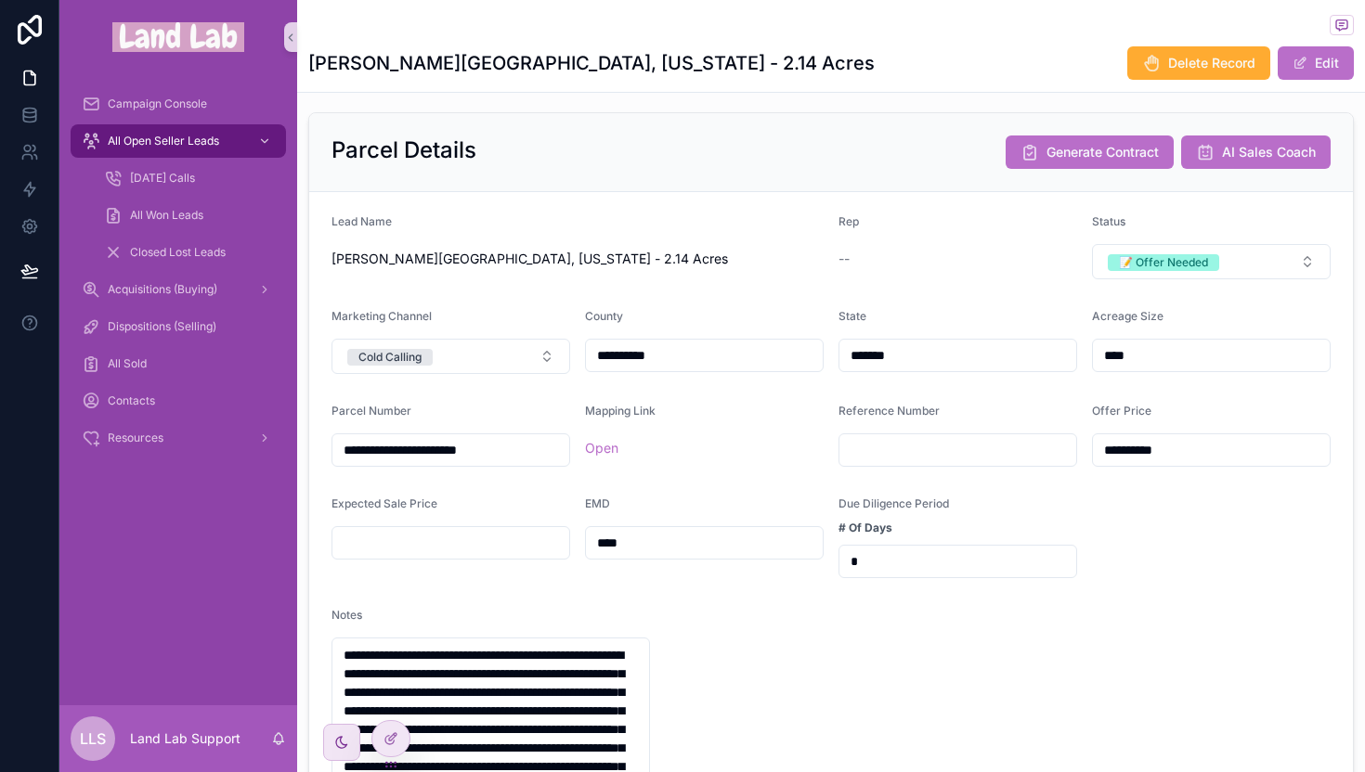
type input "****"
click at [784, 623] on form "**********" at bounding box center [830, 713] width 1043 height 1042
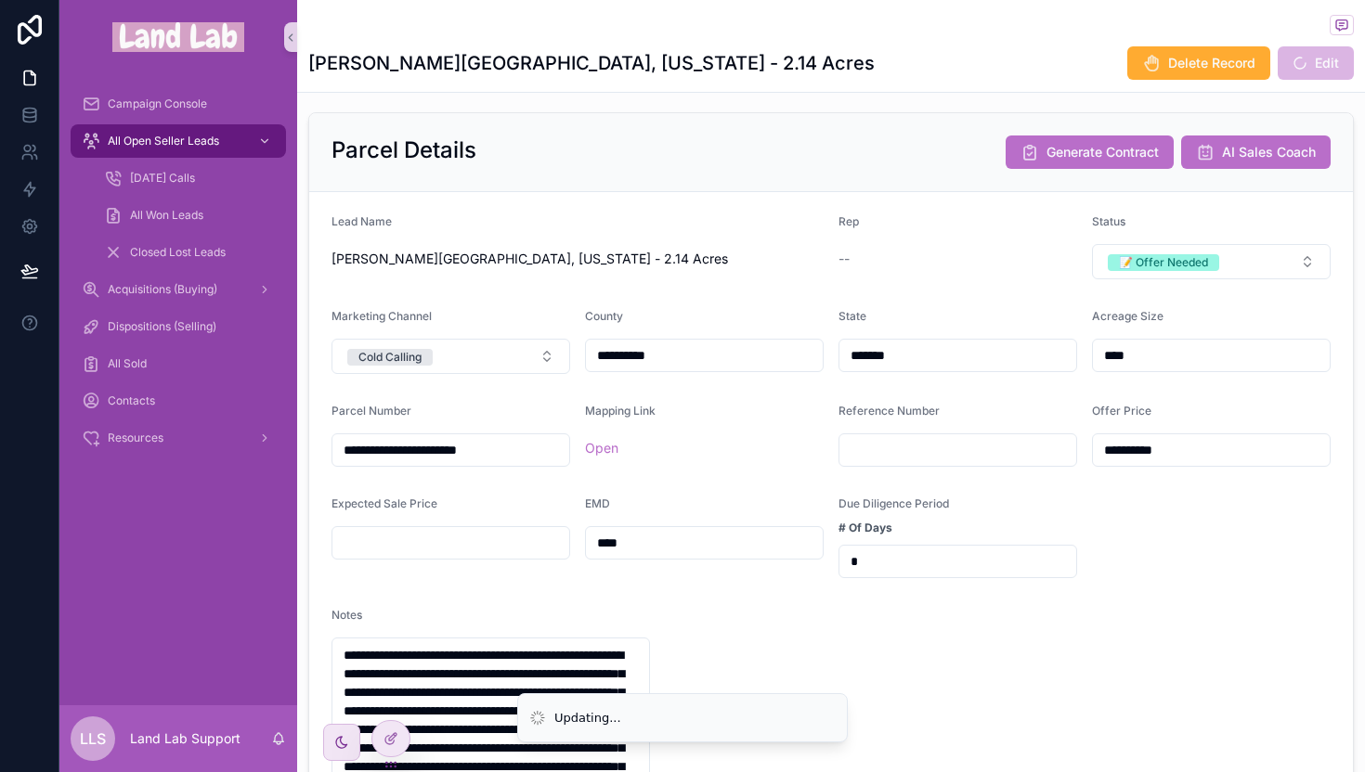
click at [889, 568] on input "*" at bounding box center [957, 562] width 237 height 26
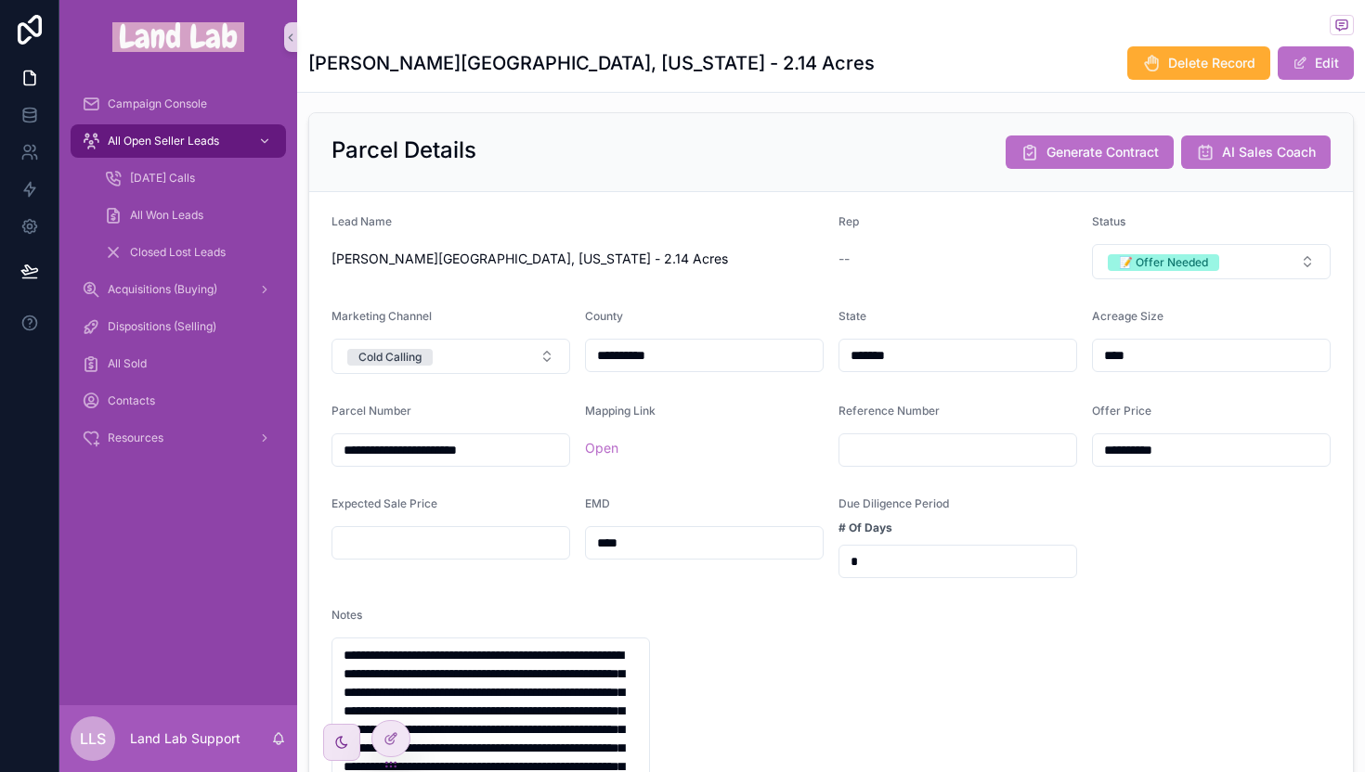
click at [889, 568] on input "*" at bounding box center [957, 562] width 237 height 26
type input "**"
click at [958, 596] on form "**********" at bounding box center [830, 713] width 1043 height 1042
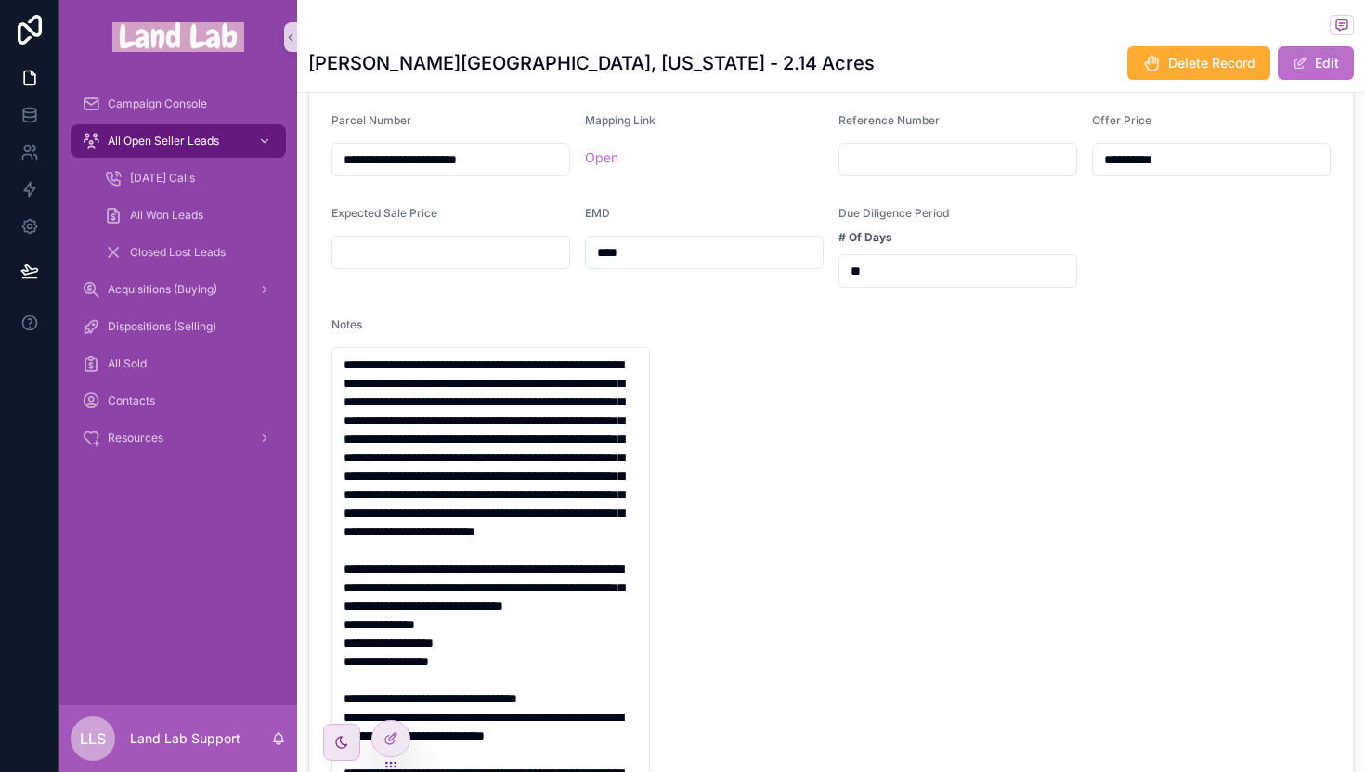
scroll to position [0, 0]
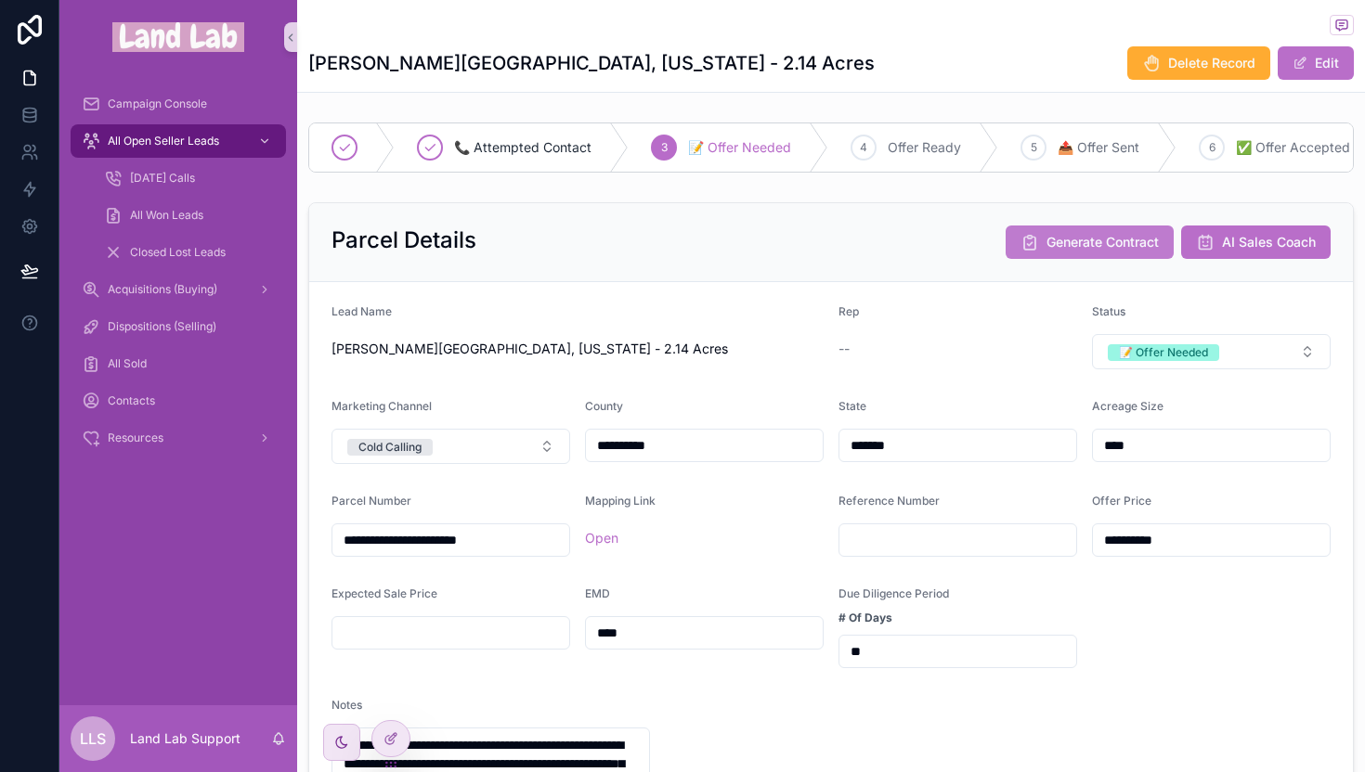
click at [1042, 244] on button "Generate Contract" at bounding box center [1089, 242] width 168 height 33
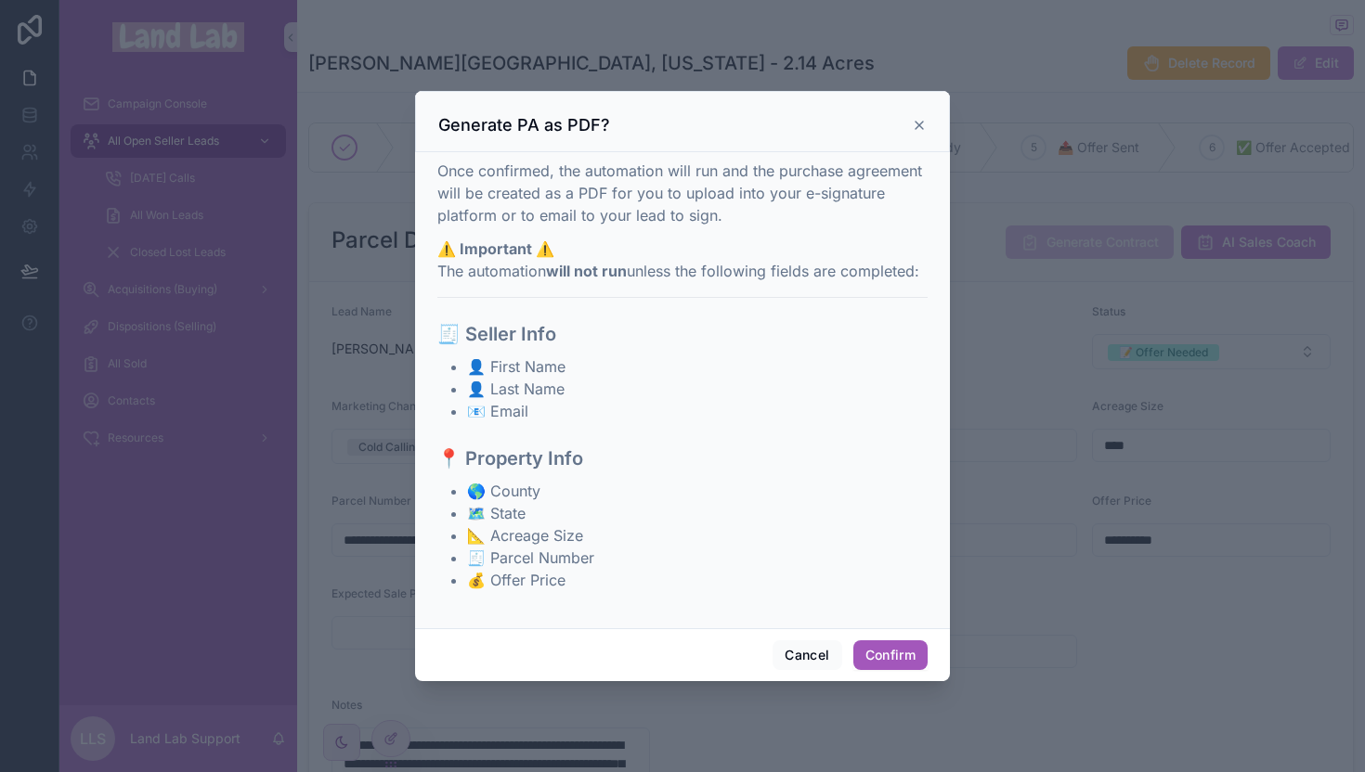
click at [894, 664] on button "Confirm" at bounding box center [890, 656] width 74 height 30
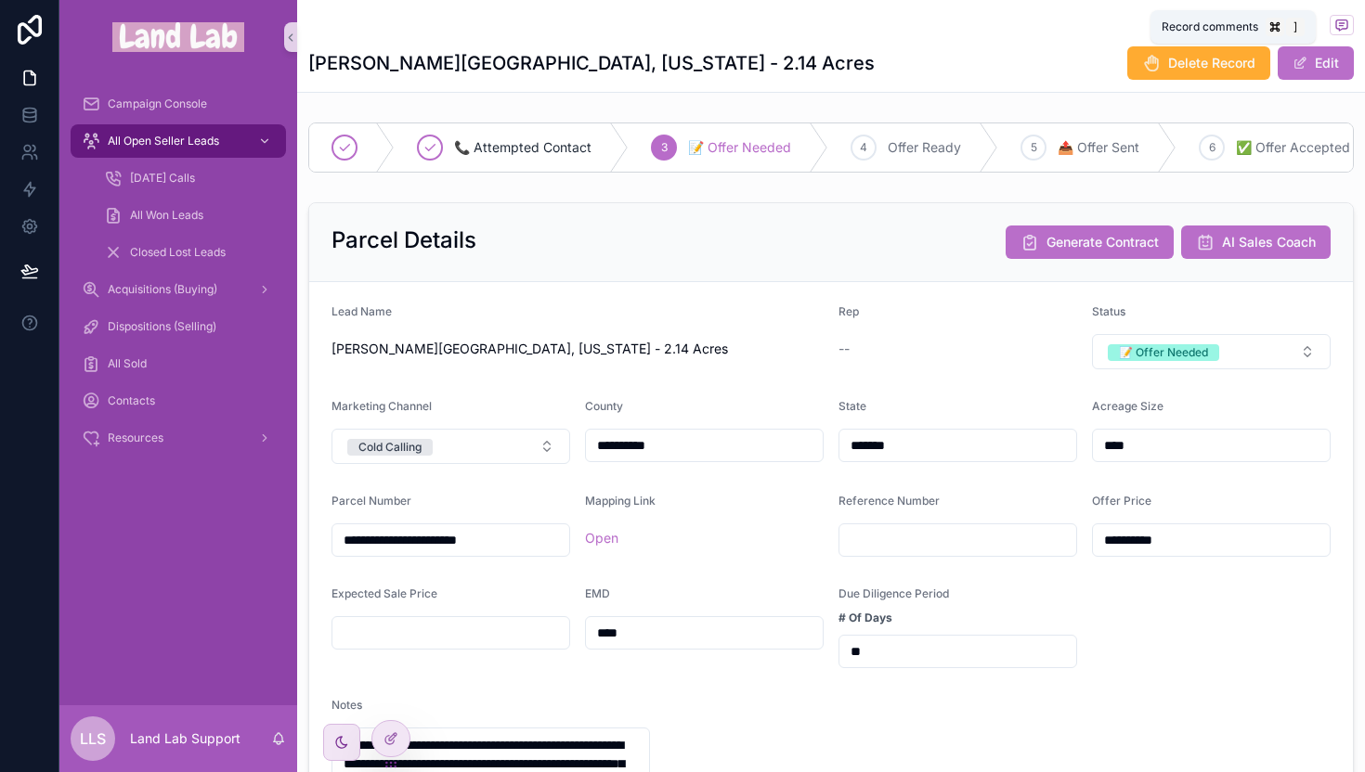
click at [1336, 26] on icon "scrollable content" at bounding box center [1341, 25] width 11 height 10
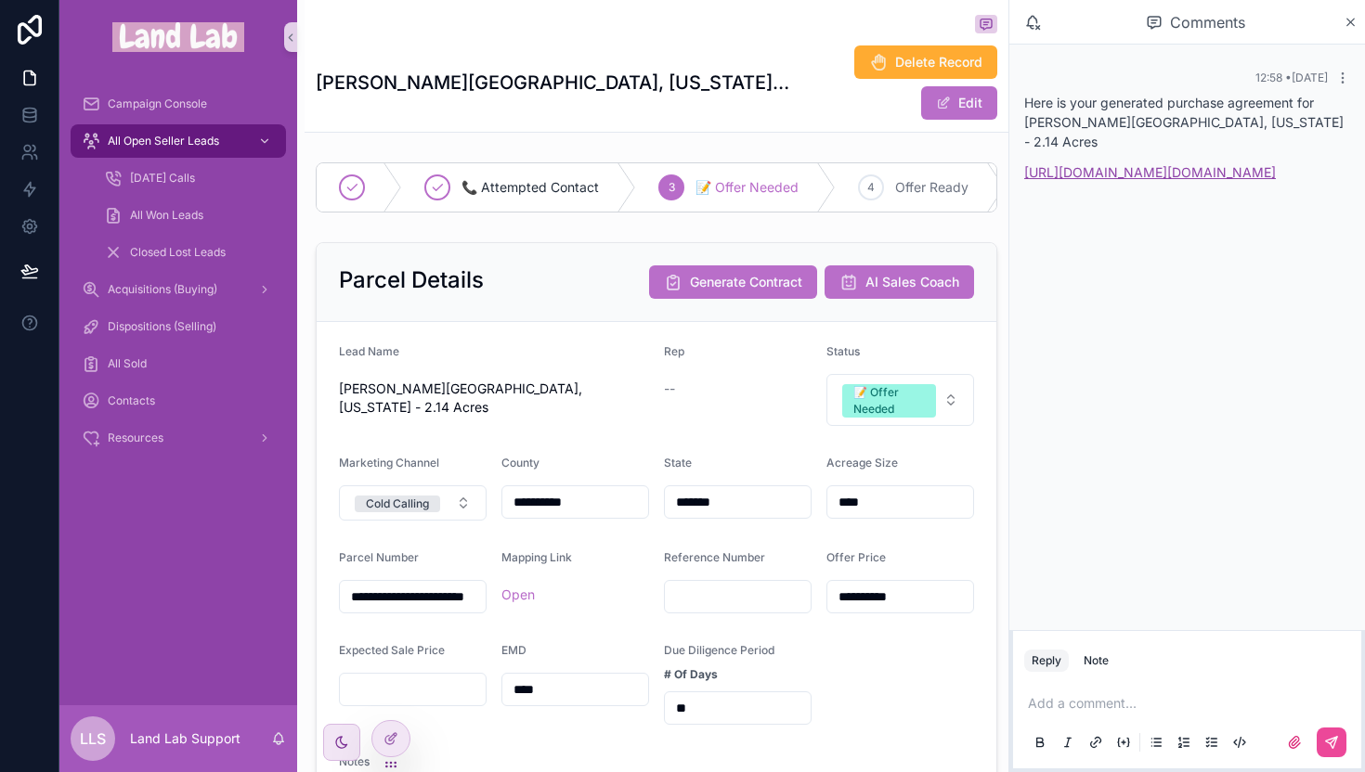
click at [1209, 180] on link "[URL][DOMAIN_NAME][DOMAIN_NAME]" at bounding box center [1150, 172] width 252 height 16
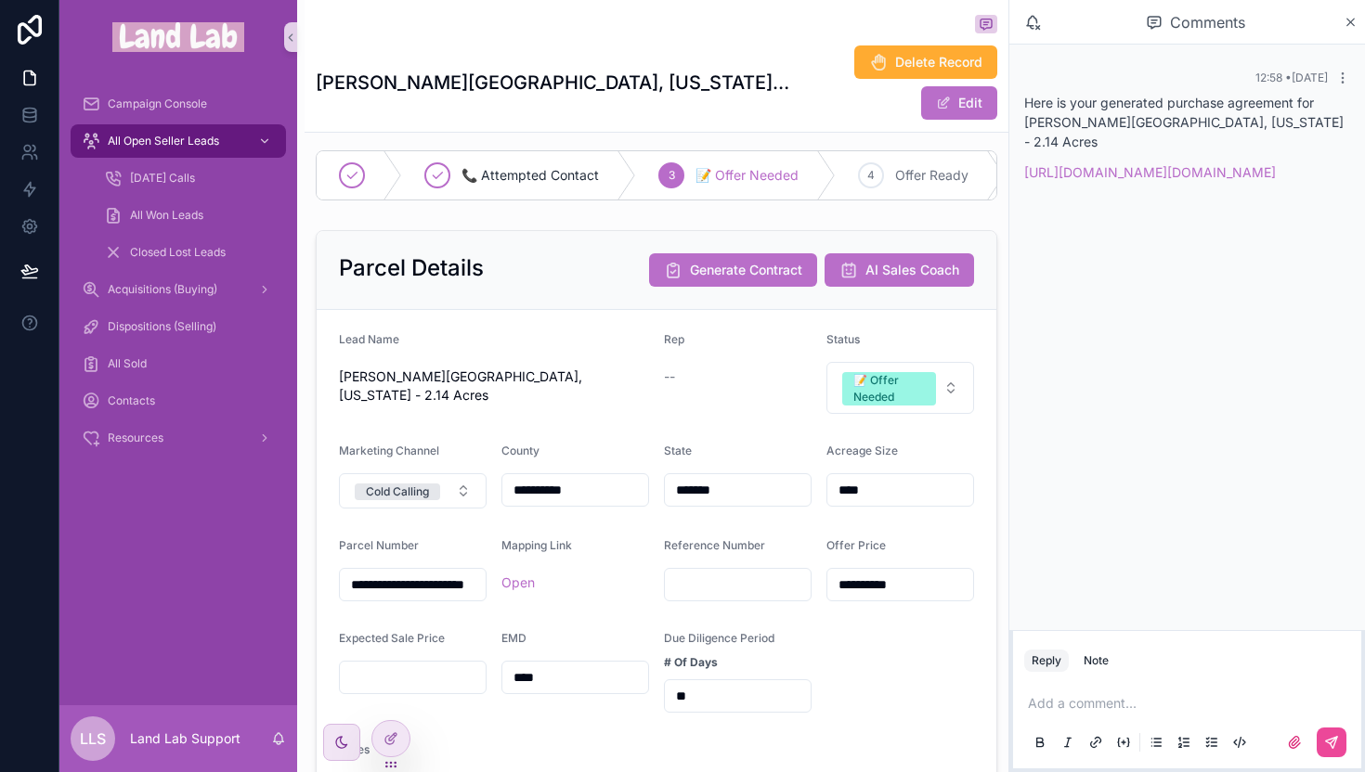
scroll to position [86, 0]
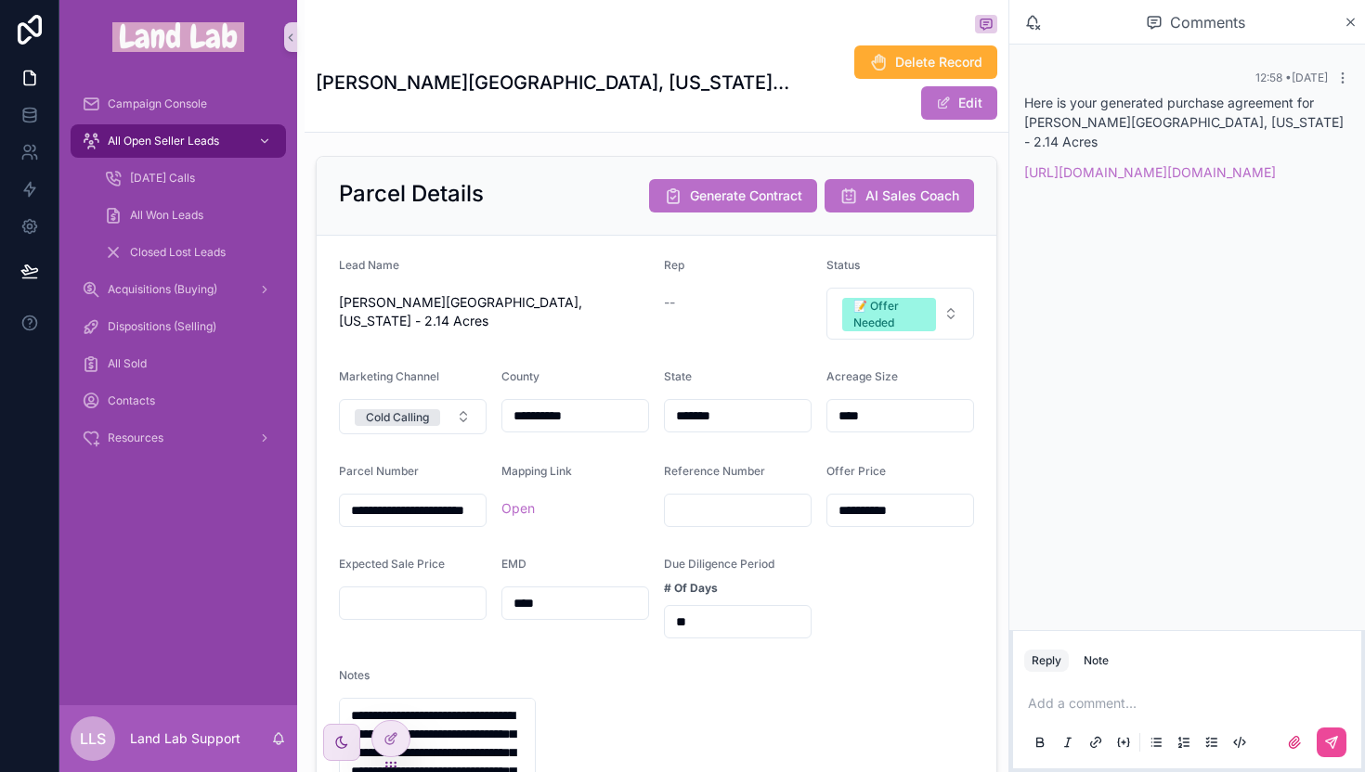
click at [936, 486] on div "Offer Price" at bounding box center [900, 475] width 148 height 22
click at [1349, 15] on icon "scrollable content" at bounding box center [1350, 22] width 14 height 15
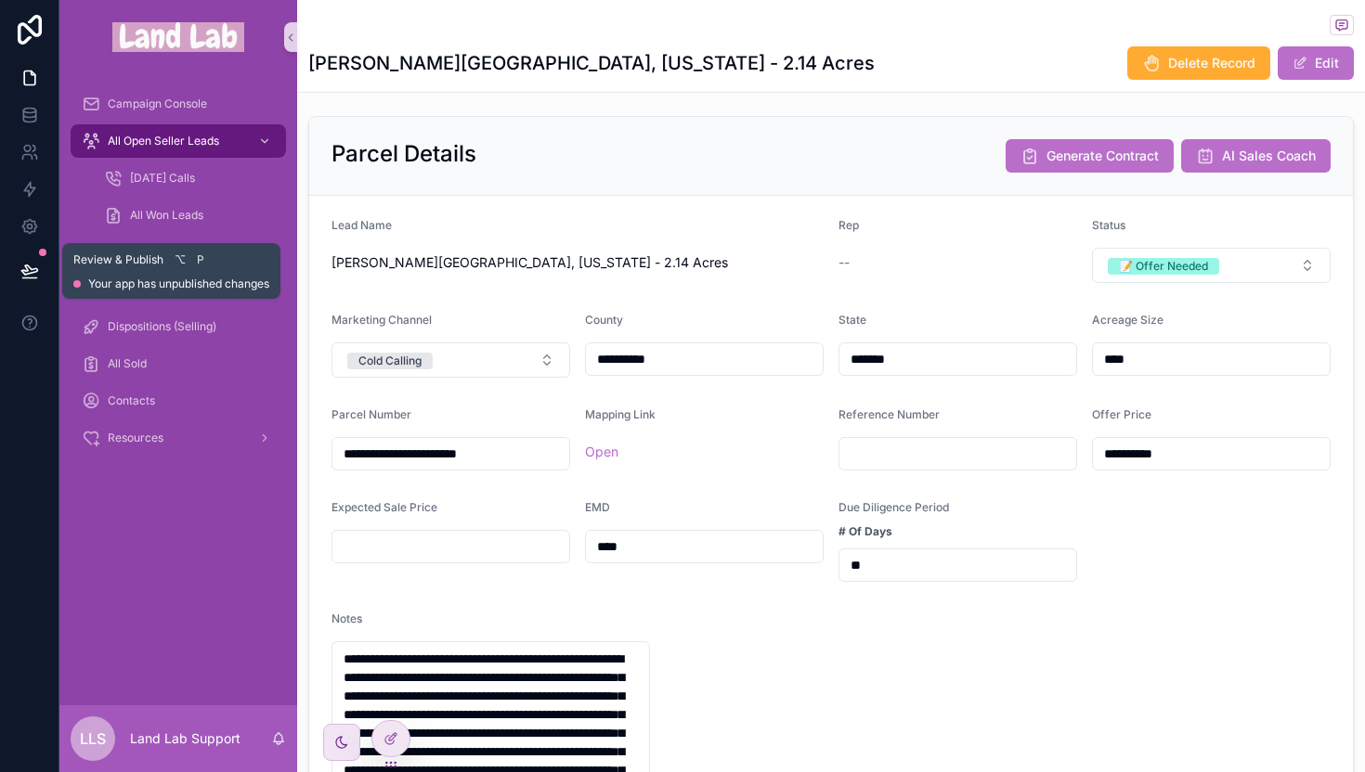
click at [27, 273] on icon at bounding box center [29, 269] width 16 height 9
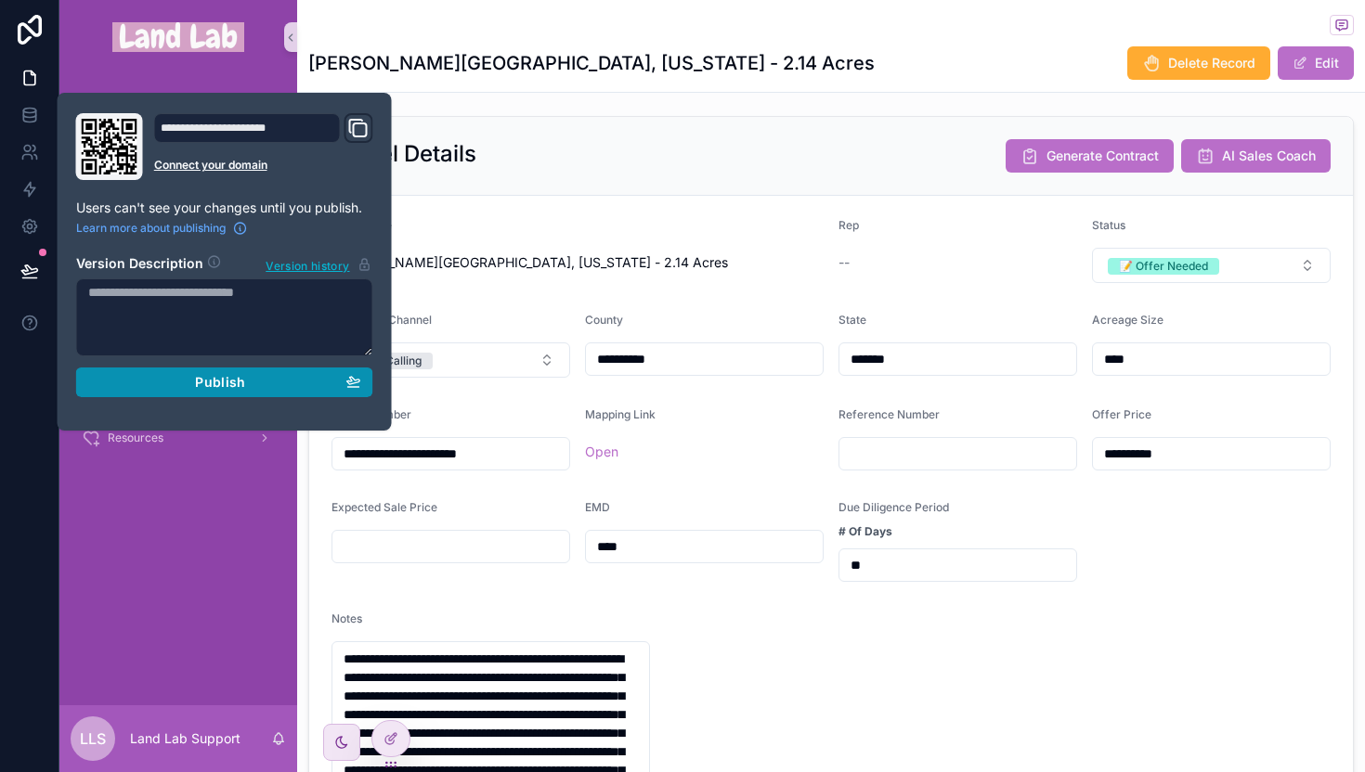
click at [201, 379] on span "Publish" at bounding box center [220, 382] width 50 height 17
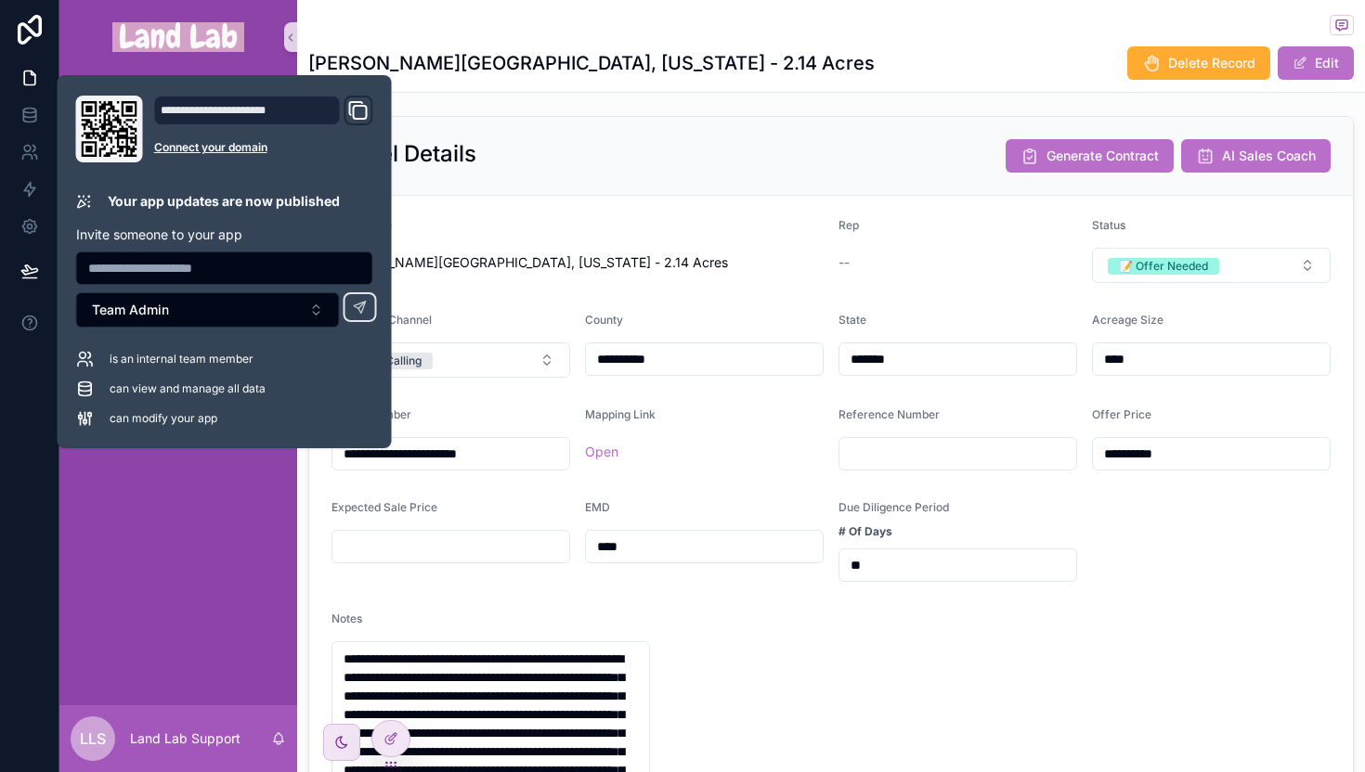
click at [624, 173] on div "Parcel Details Generate Contract AI Sales Coach" at bounding box center [830, 155] width 999 height 33
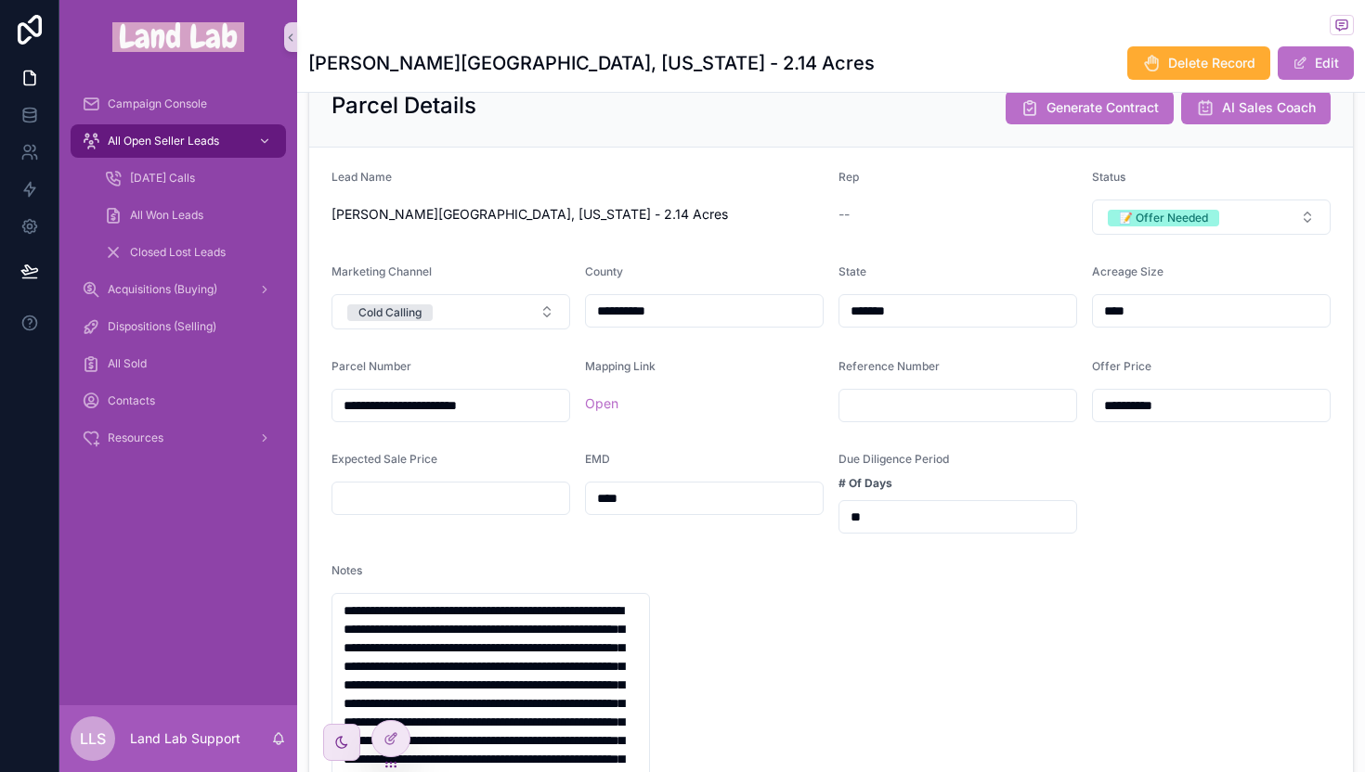
scroll to position [136, 0]
click at [588, 465] on span "EMD" at bounding box center [597, 458] width 25 height 14
click at [901, 465] on span "Due Diligence Period" at bounding box center [893, 458] width 110 height 14
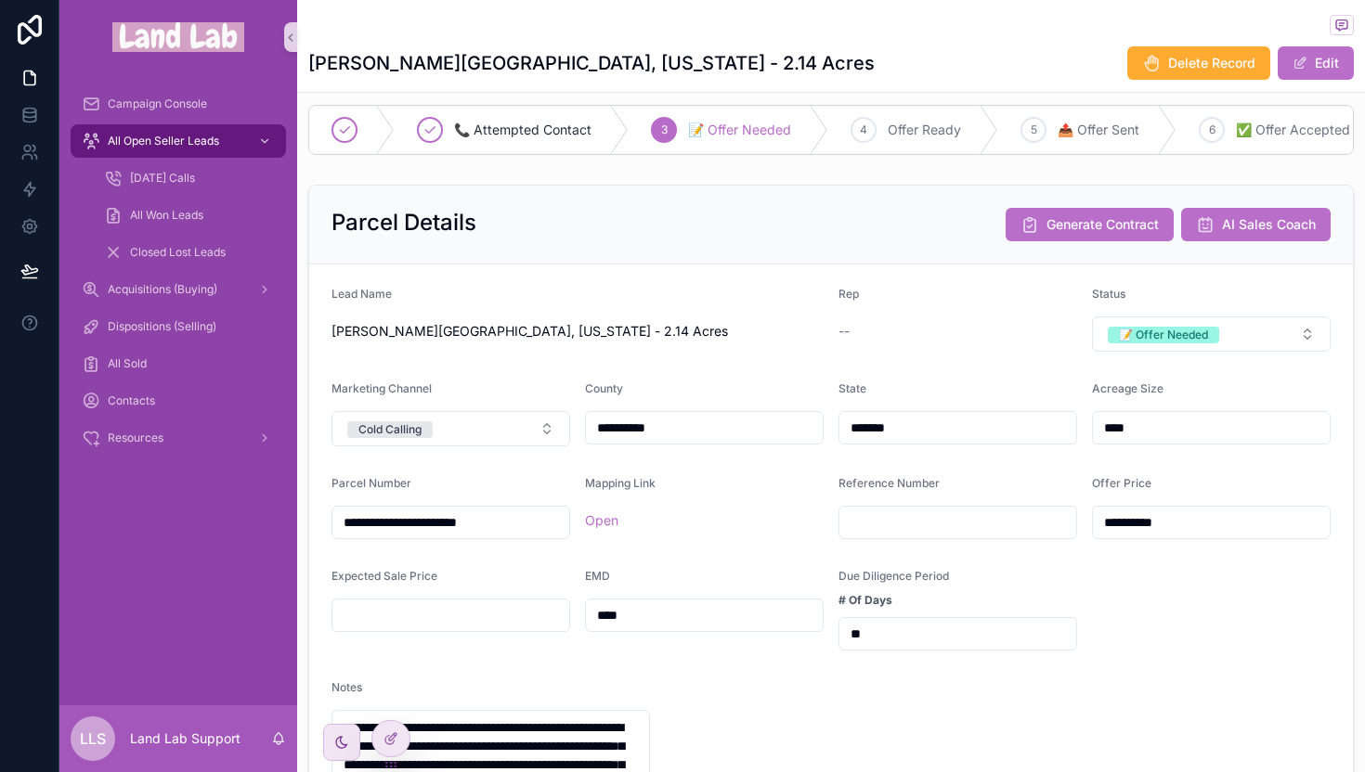
scroll to position [0, 0]
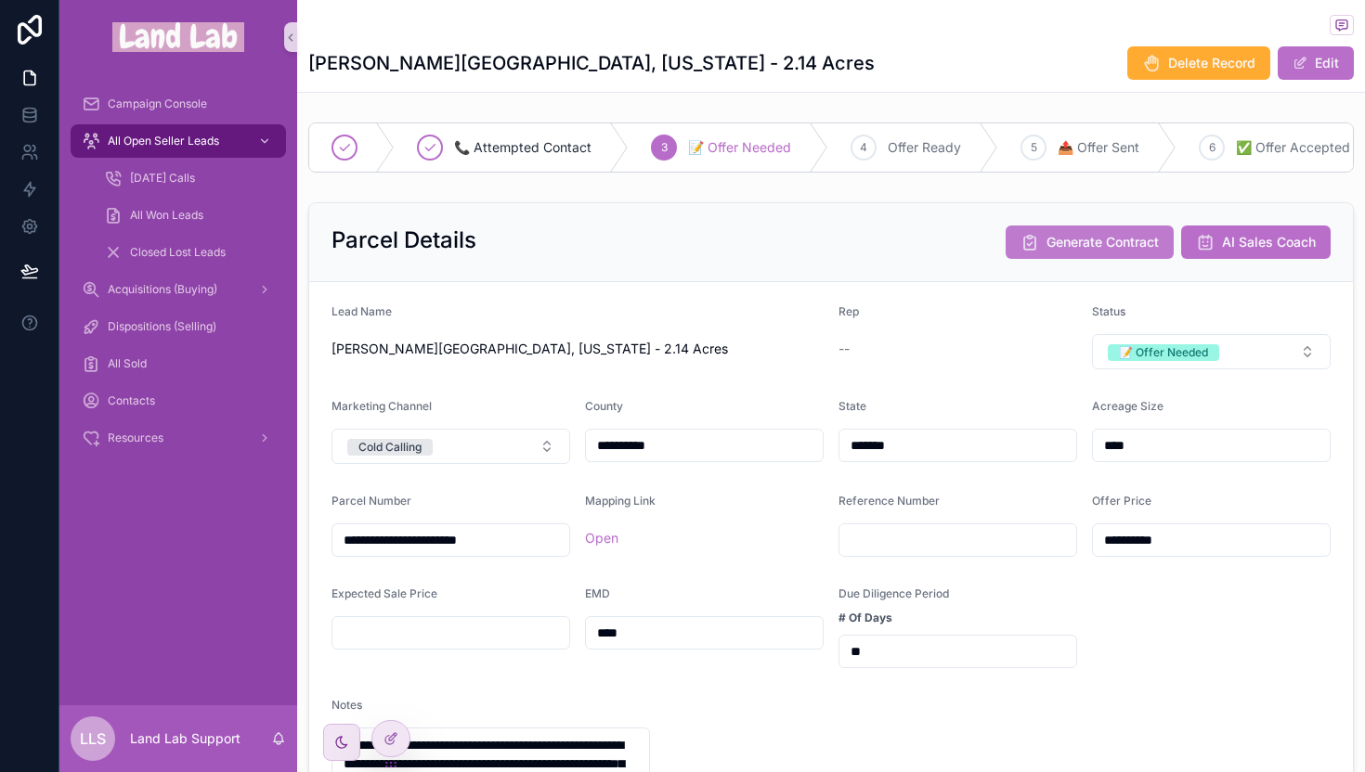
click at [1056, 252] on span "Generate Contract" at bounding box center [1102, 242] width 112 height 19
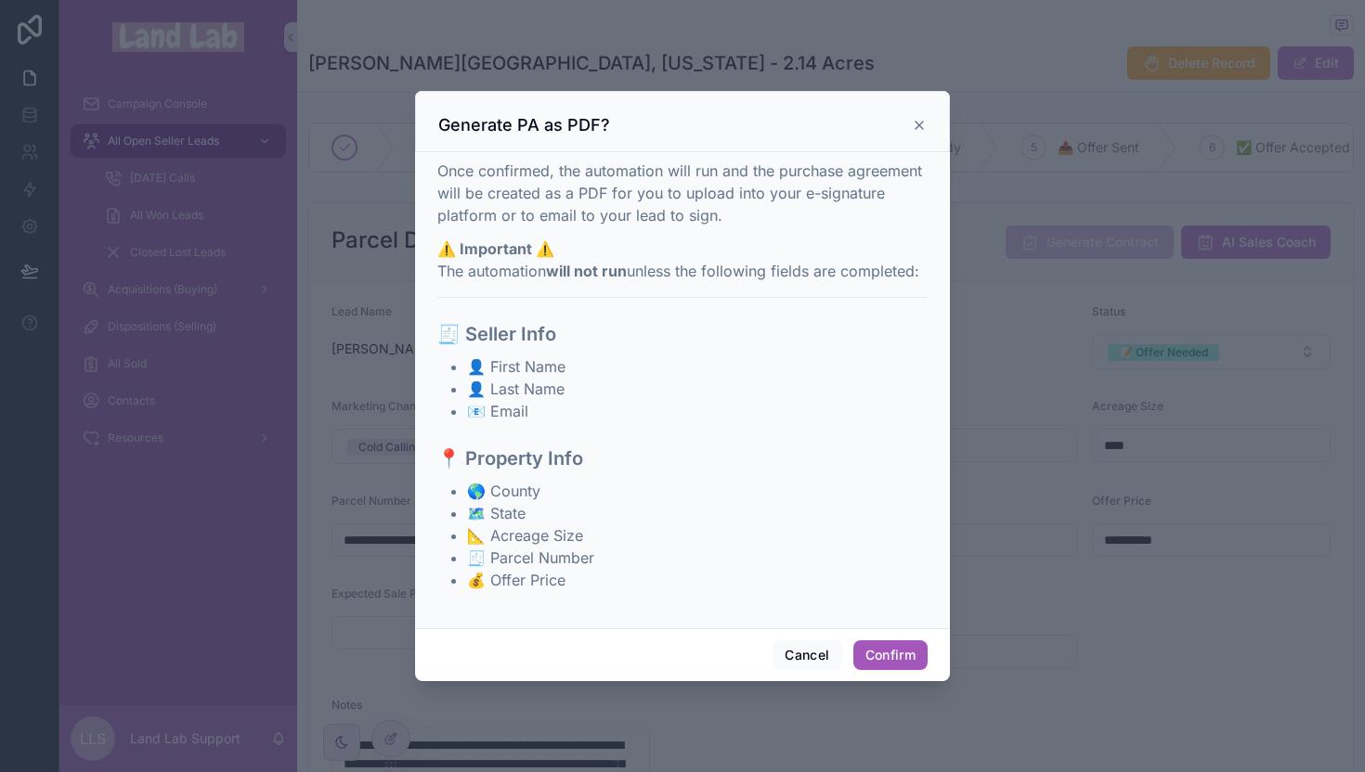
click at [892, 651] on button "Confirm" at bounding box center [890, 656] width 74 height 30
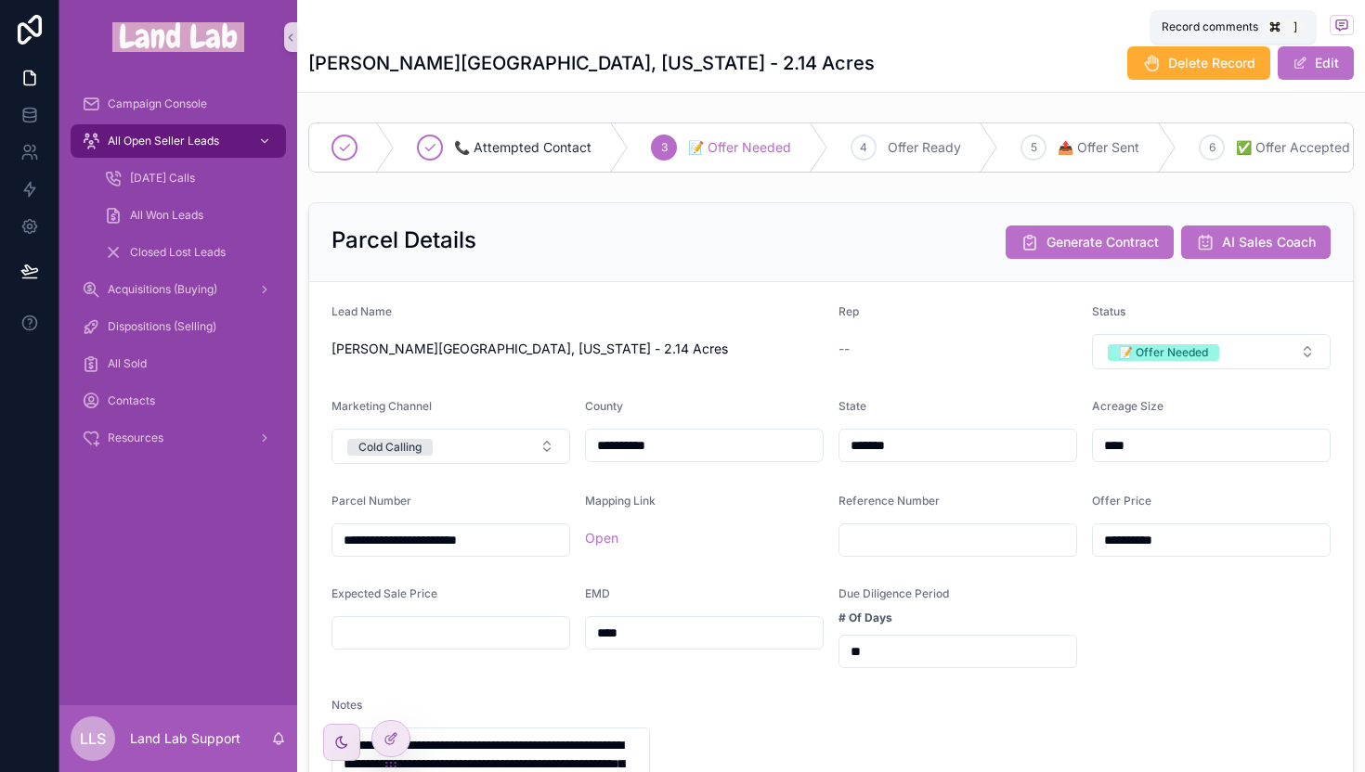
click at [1334, 29] on icon "scrollable content" at bounding box center [1341, 25] width 15 height 15
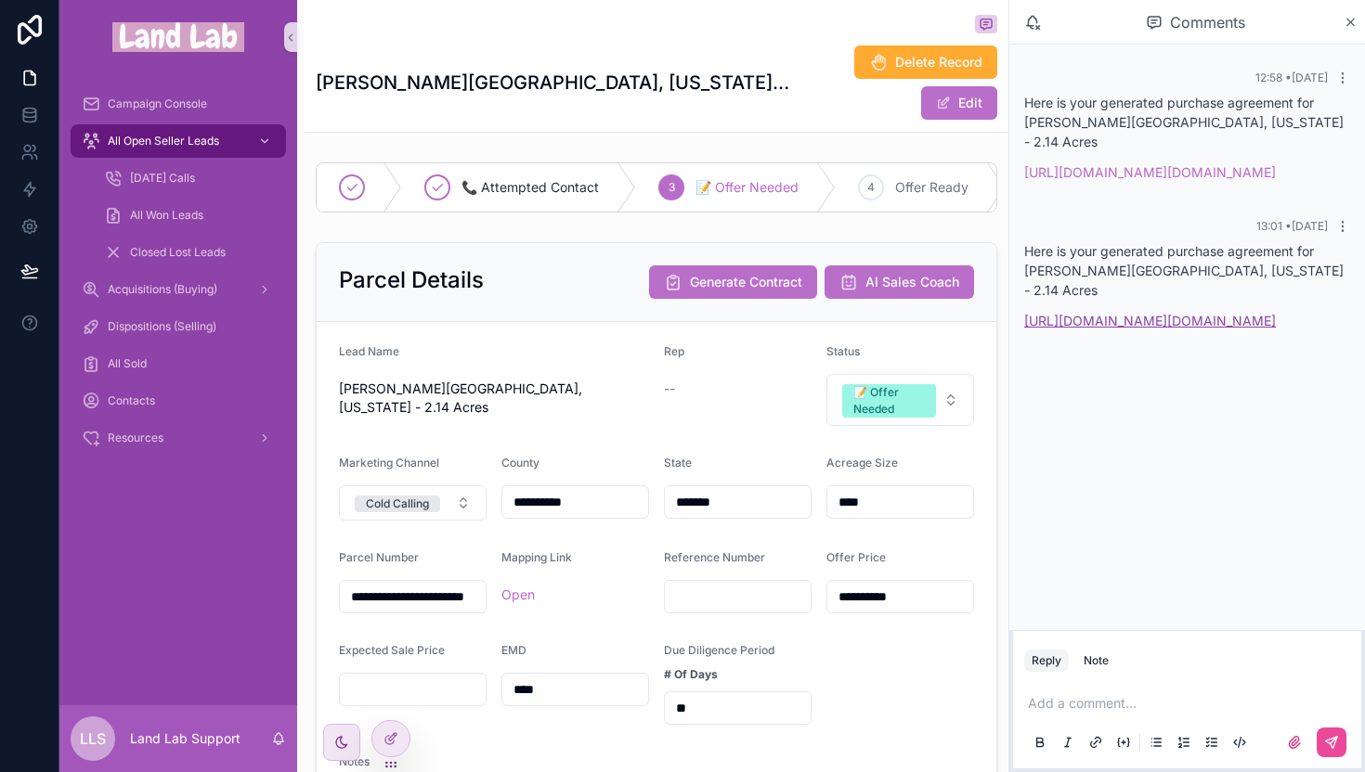
click at [1109, 329] on link "[URL][DOMAIN_NAME][DOMAIN_NAME]" at bounding box center [1150, 321] width 252 height 16
click at [1346, 22] on icon "scrollable content" at bounding box center [1350, 22] width 14 height 15
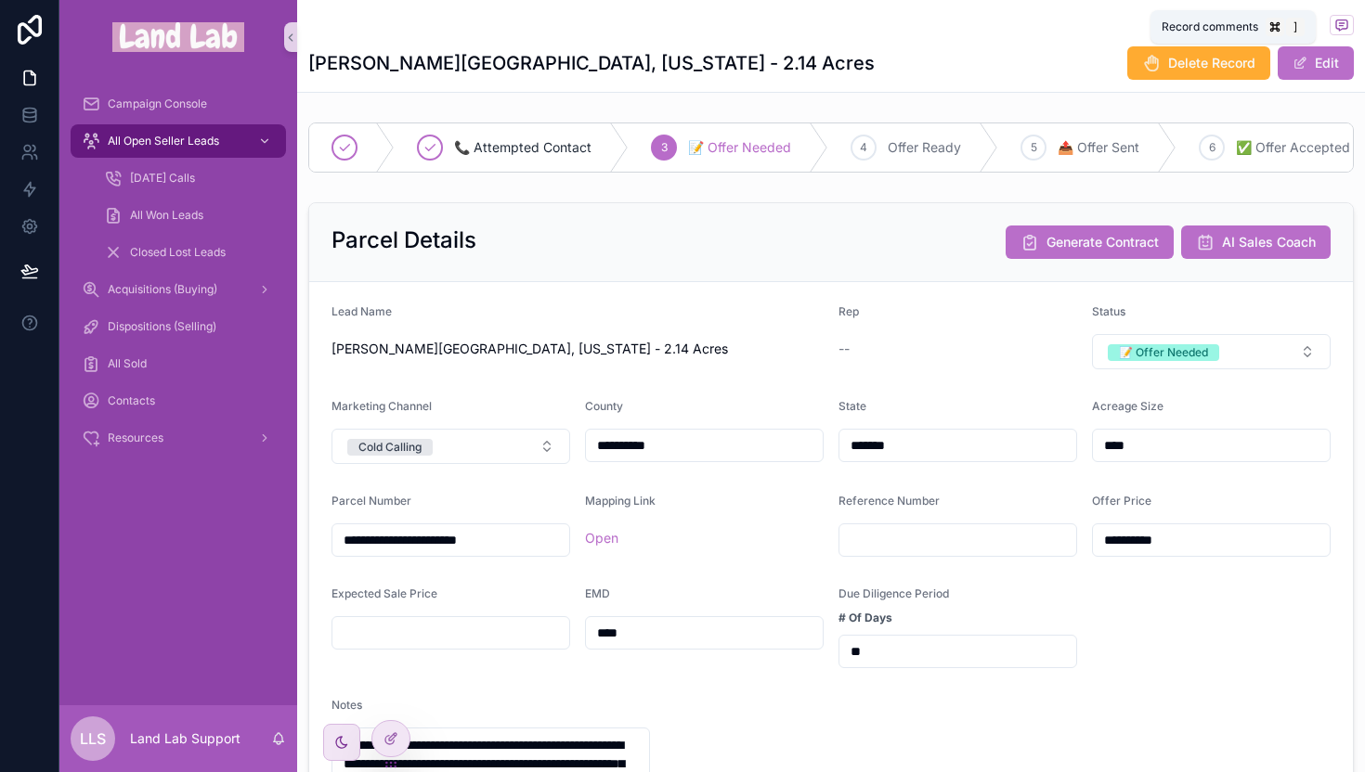
click at [1339, 26] on icon "scrollable content" at bounding box center [1341, 26] width 4 height 0
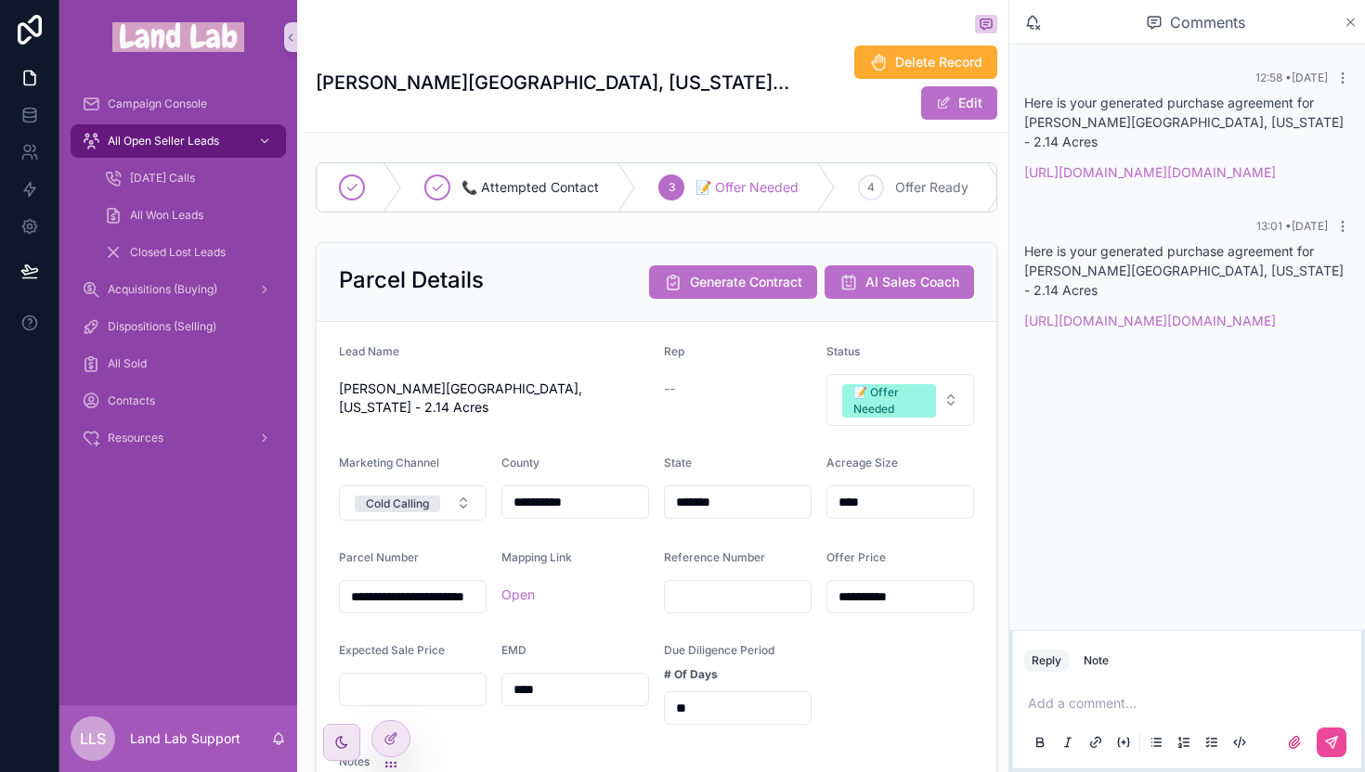
click at [1347, 17] on icon "scrollable content" at bounding box center [1350, 22] width 14 height 15
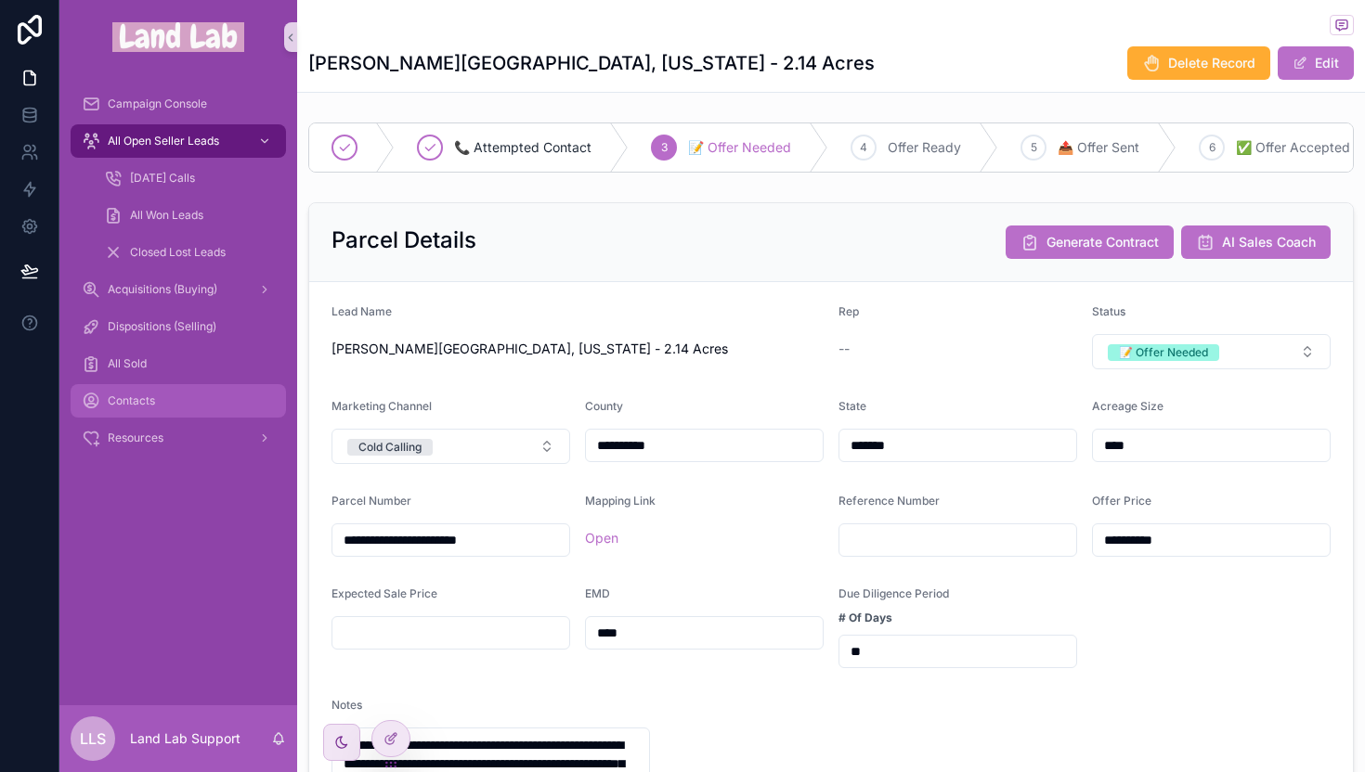
click at [149, 400] on span "Contacts" at bounding box center [131, 401] width 47 height 15
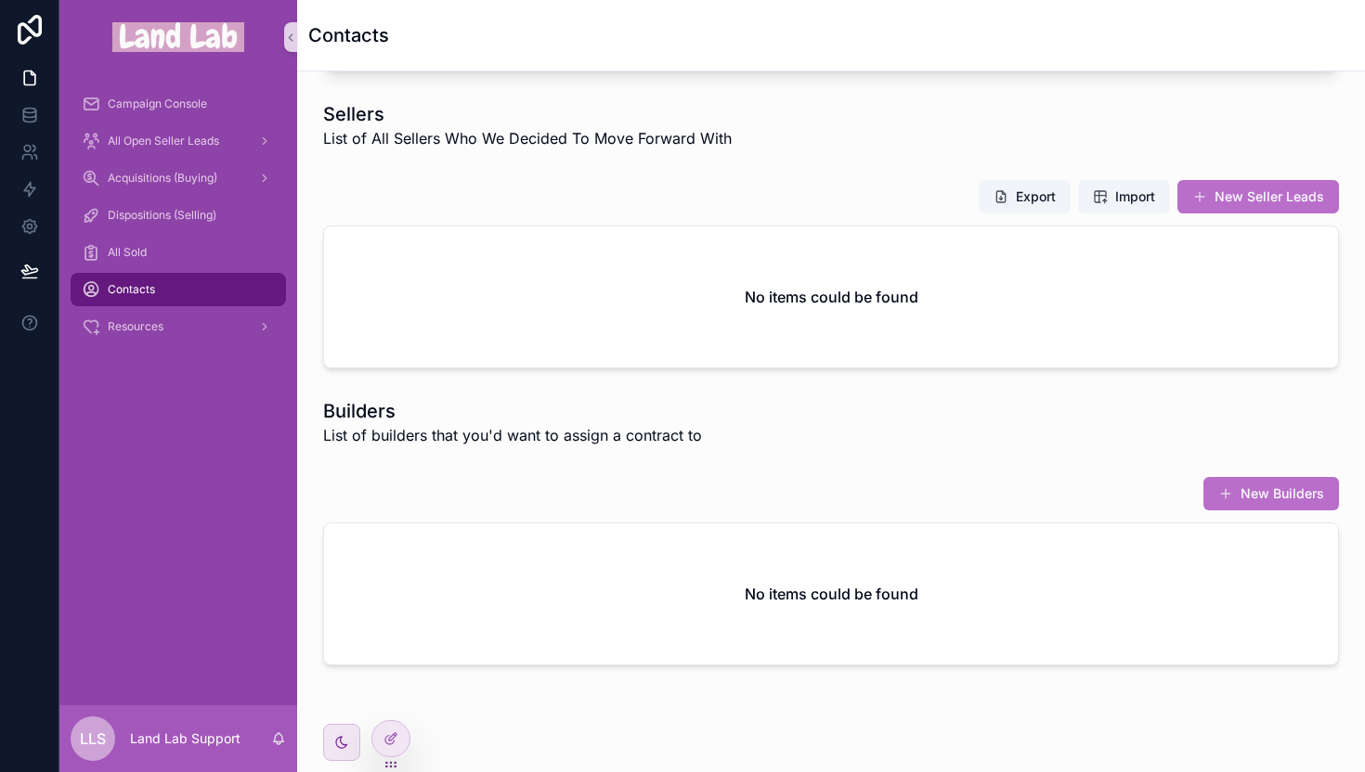
scroll to position [1007, 0]
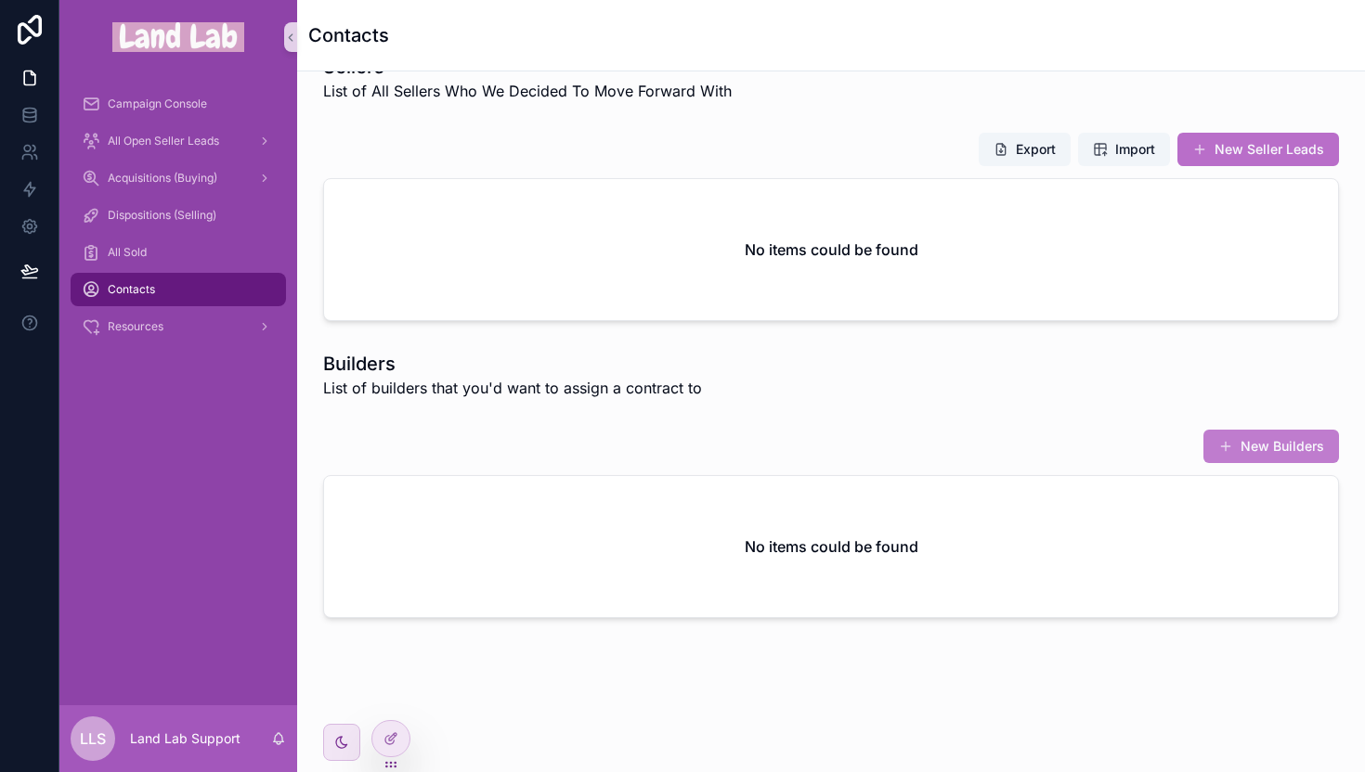
click at [1246, 449] on button "New Builders" at bounding box center [1271, 446] width 136 height 33
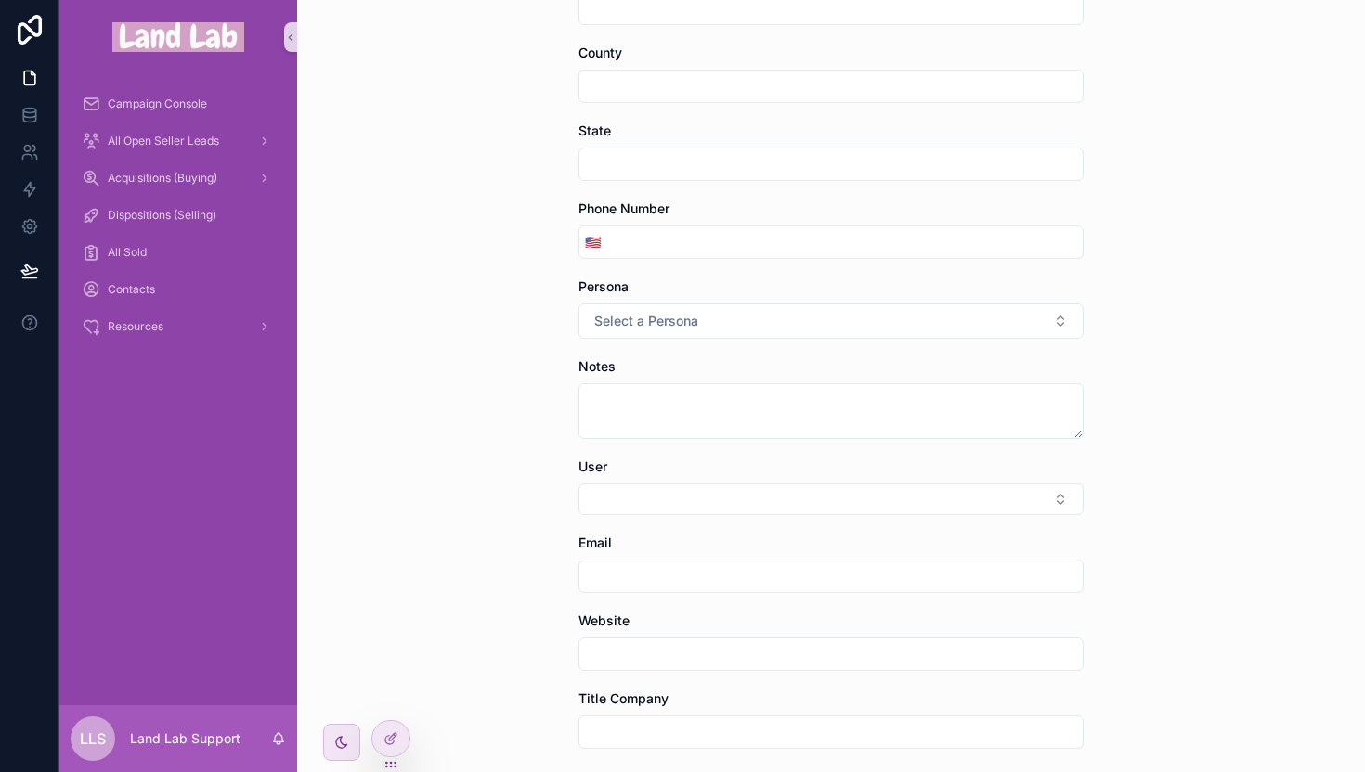
scroll to position [327, 0]
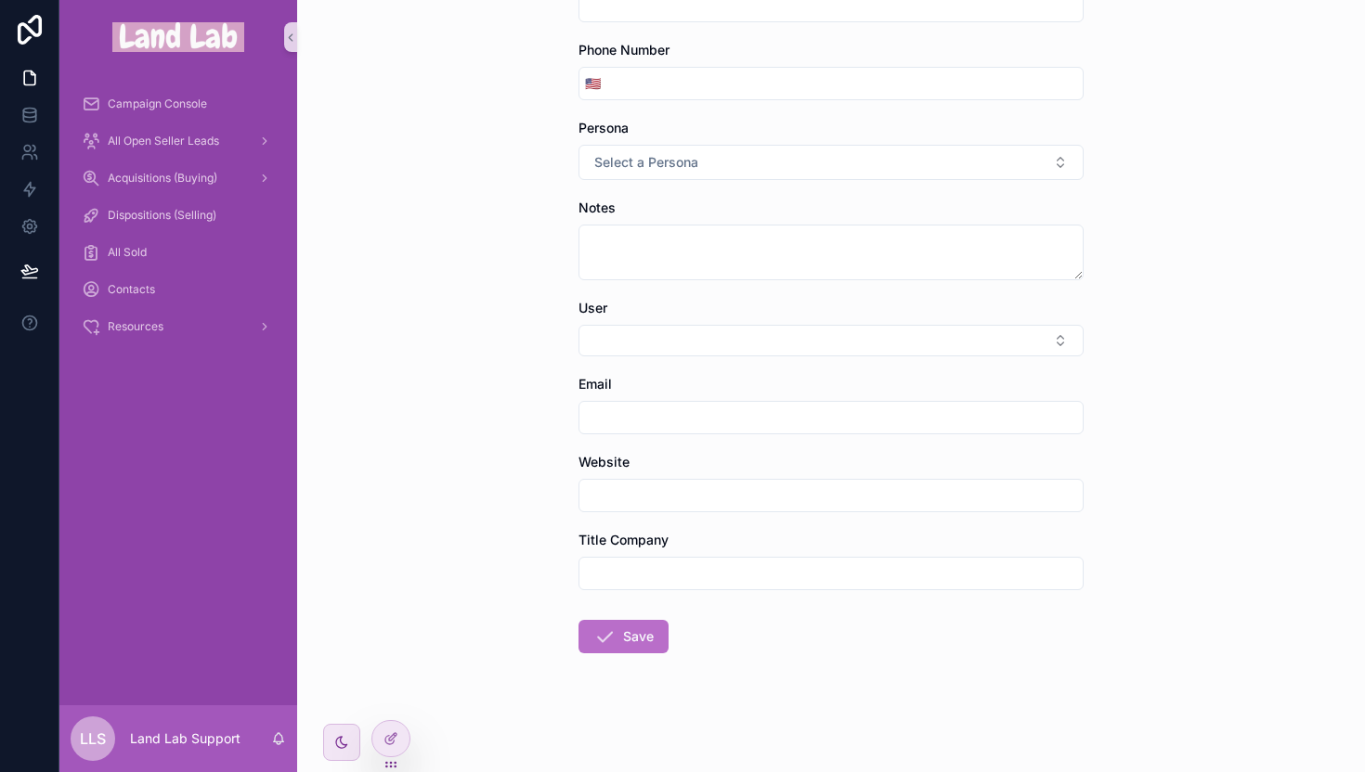
drag, startPoint x: 738, startPoint y: 590, endPoint x: 742, endPoint y: 567, distance: 23.5
click at [738, 590] on form "Company County State Phone Number 🇺🇸 Persona Select a Persona Notes User Email …" at bounding box center [830, 289] width 505 height 965
click at [743, 567] on input "scrollable content" at bounding box center [830, 574] width 503 height 26
click at [497, 442] on div "Back to Contacts Builders Add Builder Add Builder Company County State Phone Nu…" at bounding box center [831, 59] width 1068 height 772
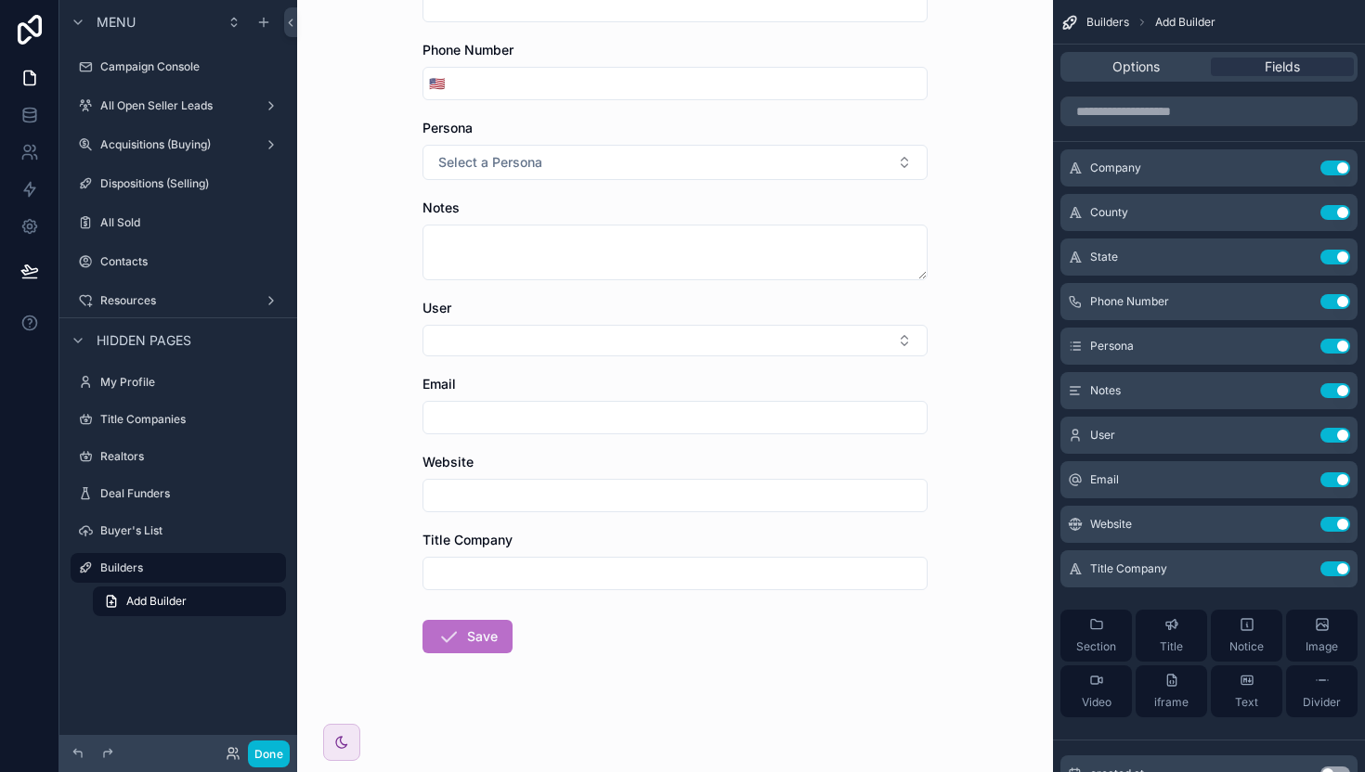
scroll to position [0, 0]
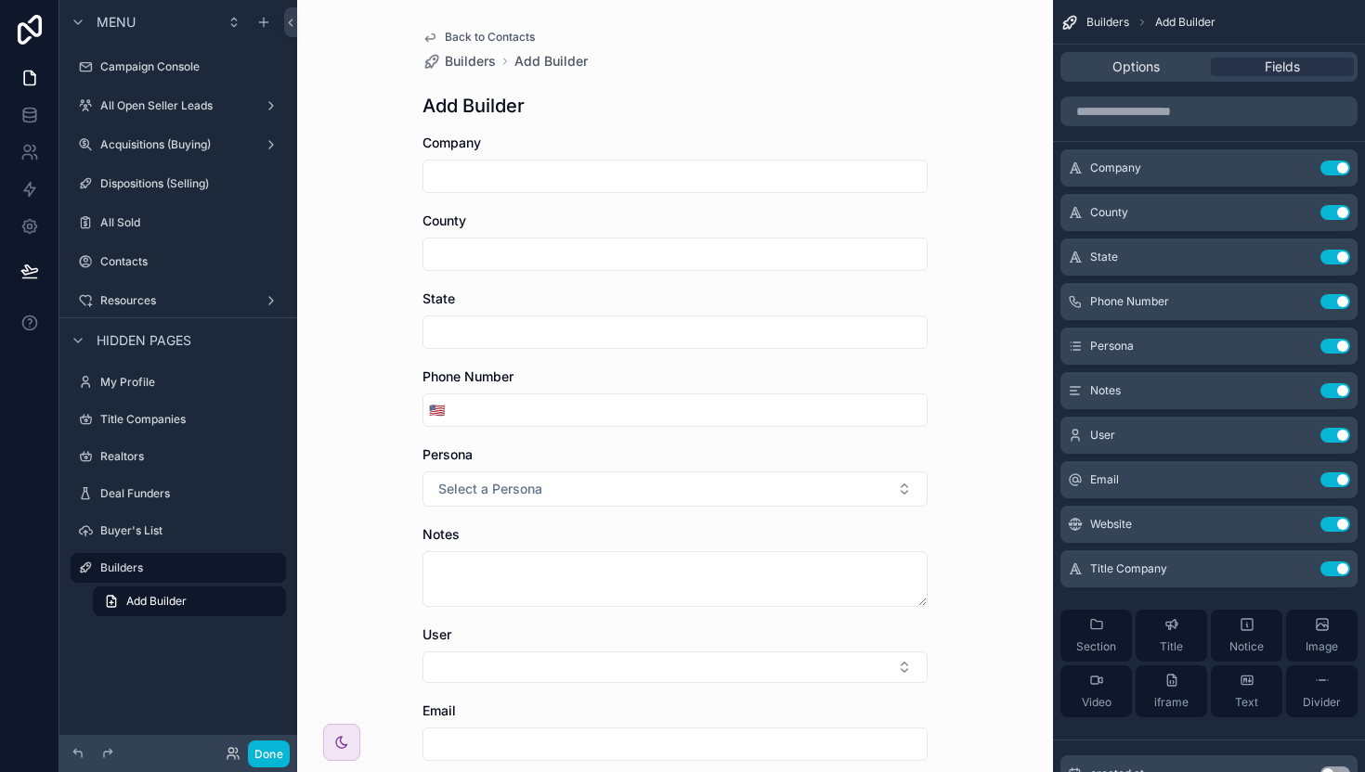
click at [510, 385] on div "Phone Number" at bounding box center [674, 377] width 505 height 19
click at [1340, 563] on button "Use setting" at bounding box center [1335, 569] width 30 height 15
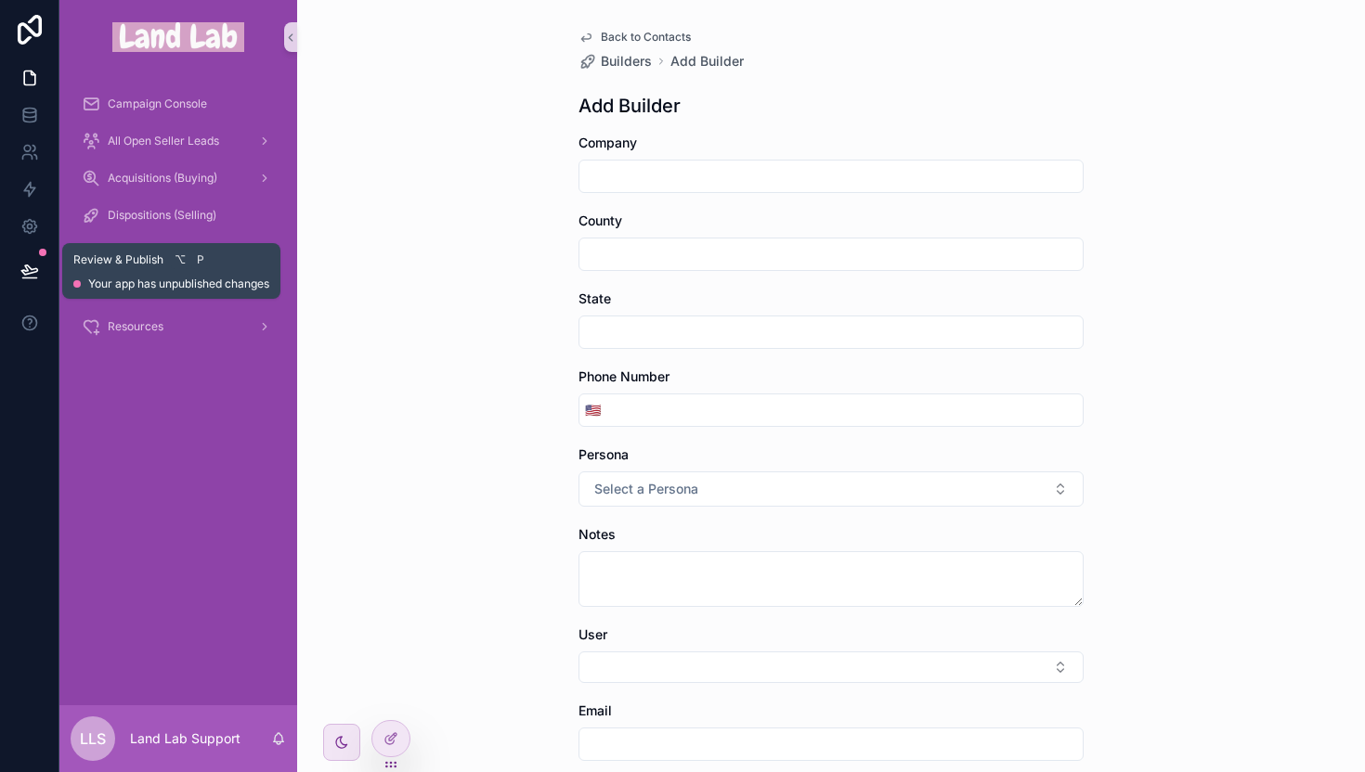
click at [37, 264] on icon at bounding box center [29, 271] width 19 height 19
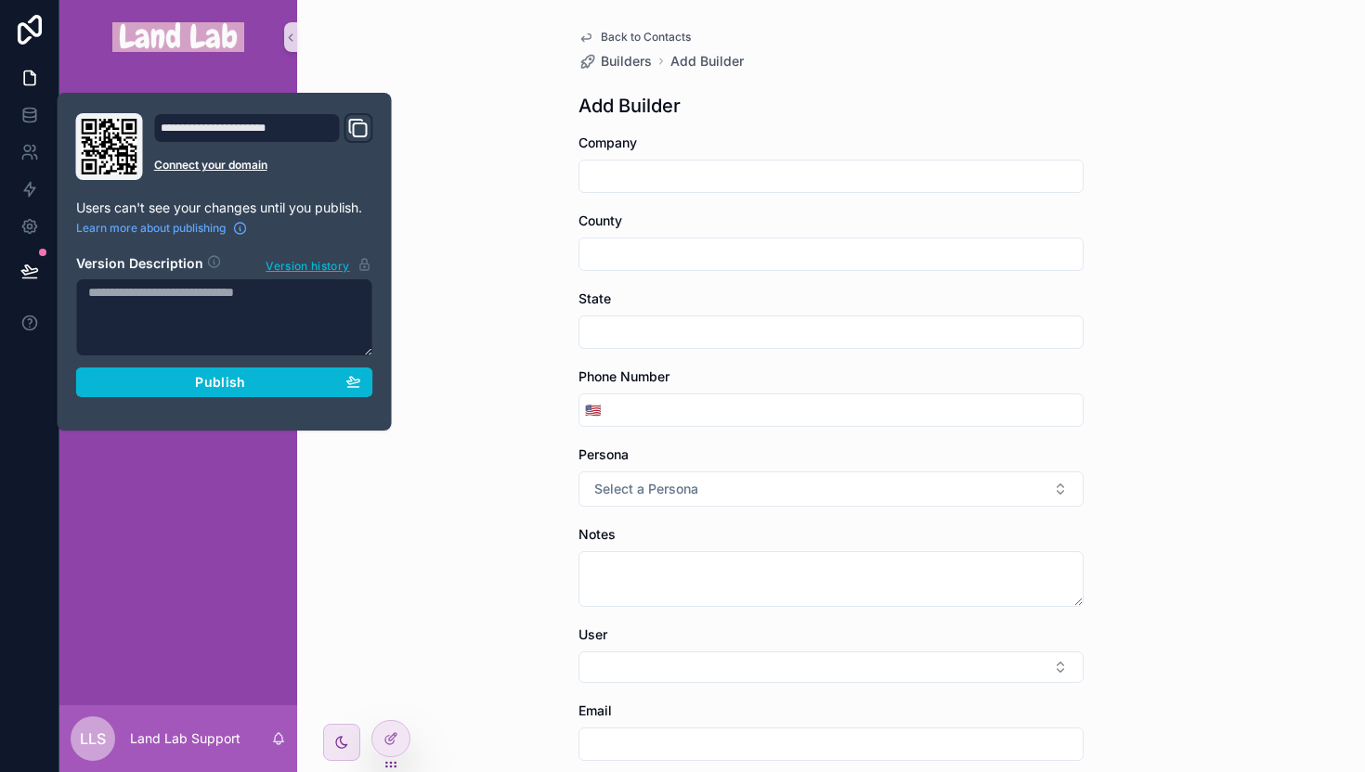
click at [204, 397] on div "**********" at bounding box center [225, 261] width 312 height 297
click at [228, 385] on span "Publish" at bounding box center [220, 382] width 50 height 17
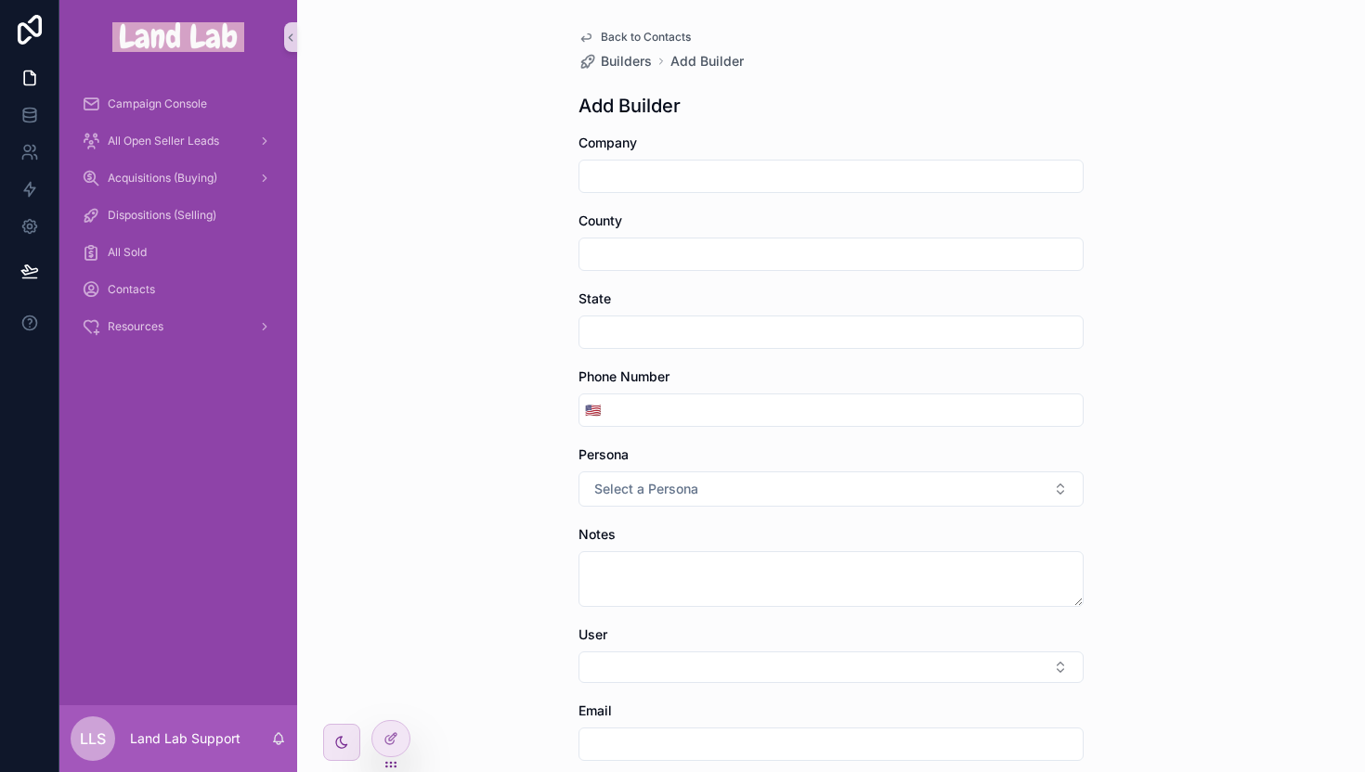
click at [1128, 369] on div "Back to Contacts Builders Add Builder Add Builder Company County State Phone Nu…" at bounding box center [831, 386] width 1068 height 772
click at [615, 175] on input "scrollable content" at bounding box center [830, 176] width 503 height 26
type input "****"
type input "*******"
type input "*"
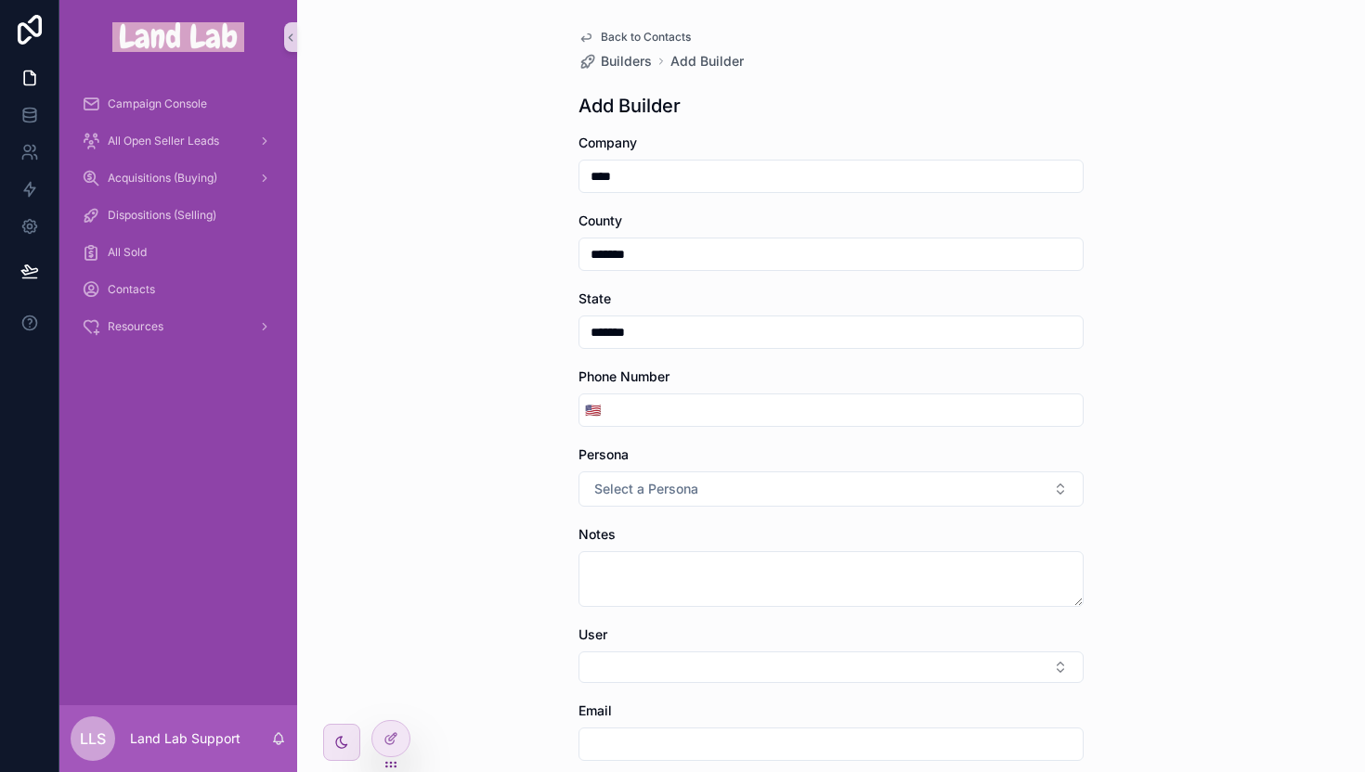
type input "*******"
type input "**********"
click at [473, 330] on div "**********" at bounding box center [831, 386] width 1068 height 772
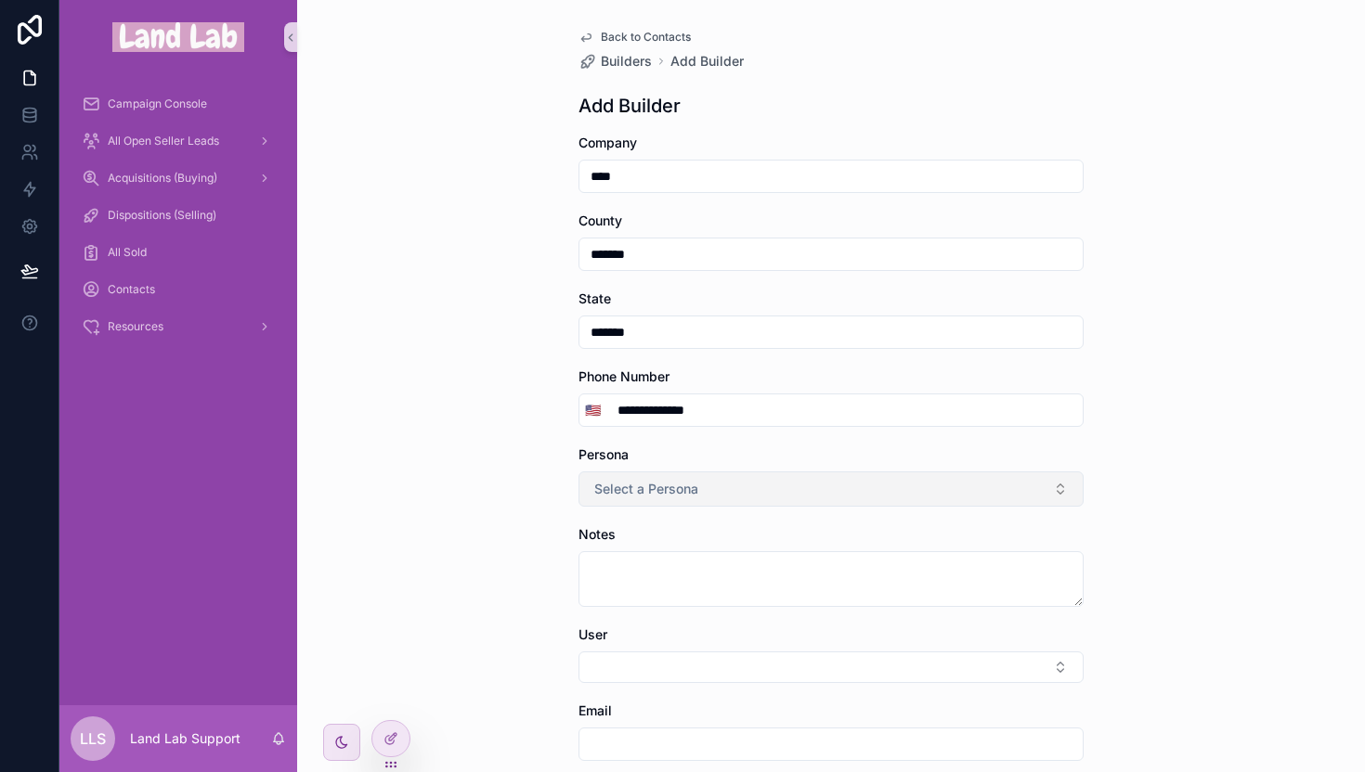
click at [651, 493] on span "Select a Persona" at bounding box center [646, 489] width 104 height 19
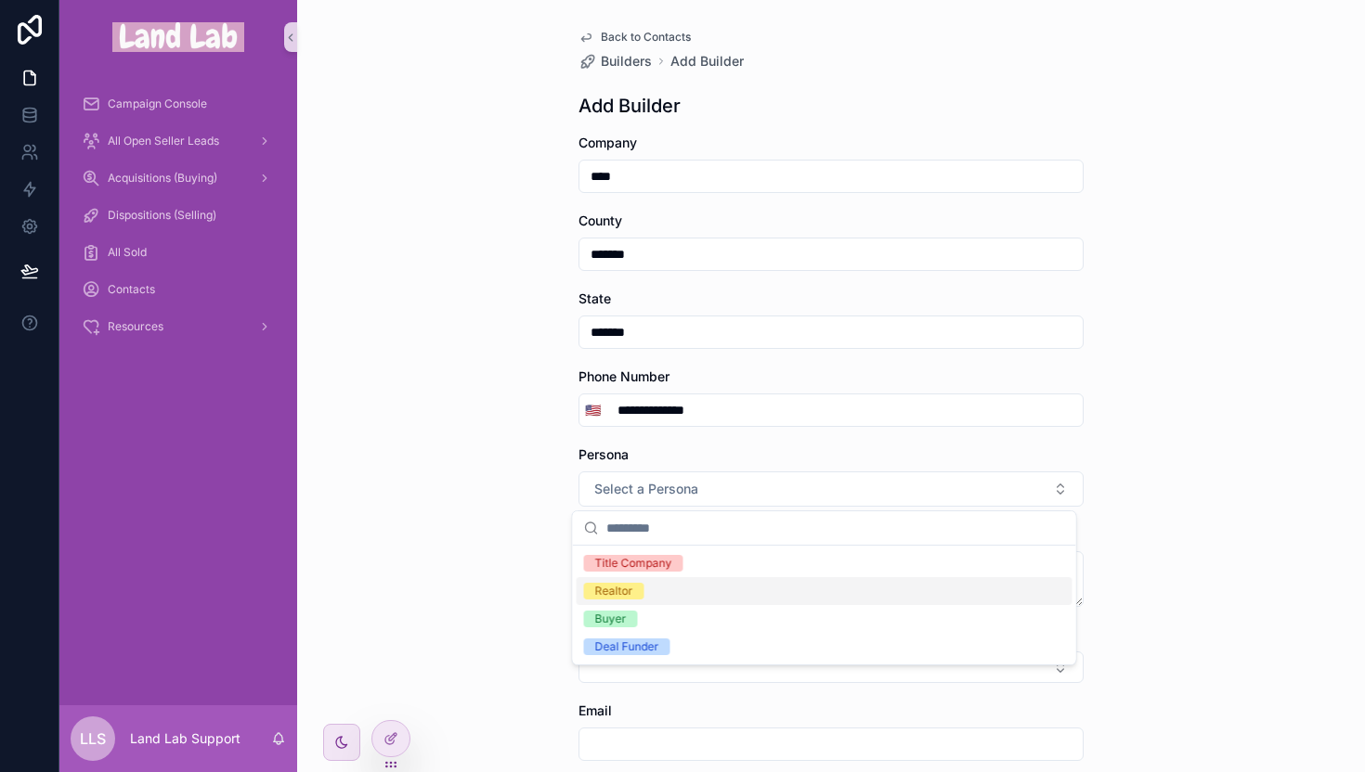
click at [439, 532] on div "**********" at bounding box center [831, 386] width 1068 height 772
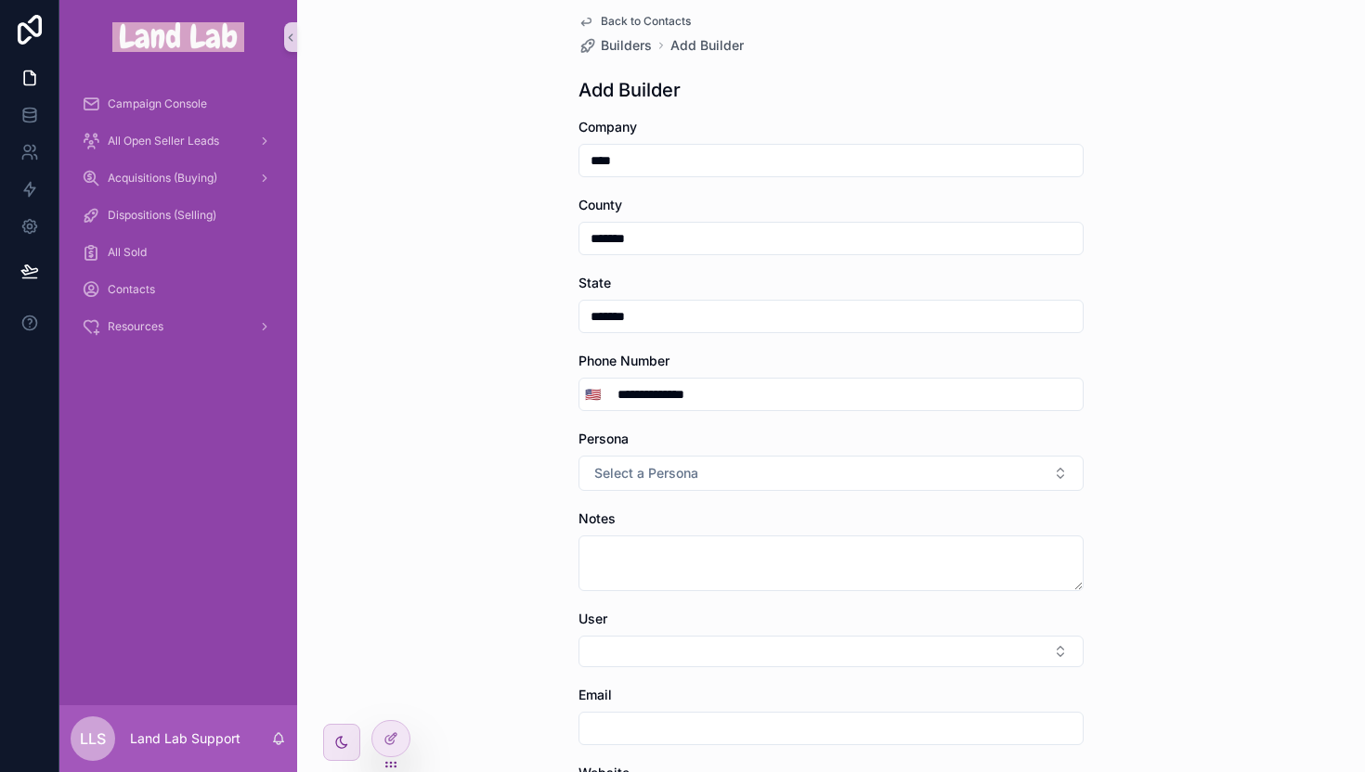
scroll to position [33, 0]
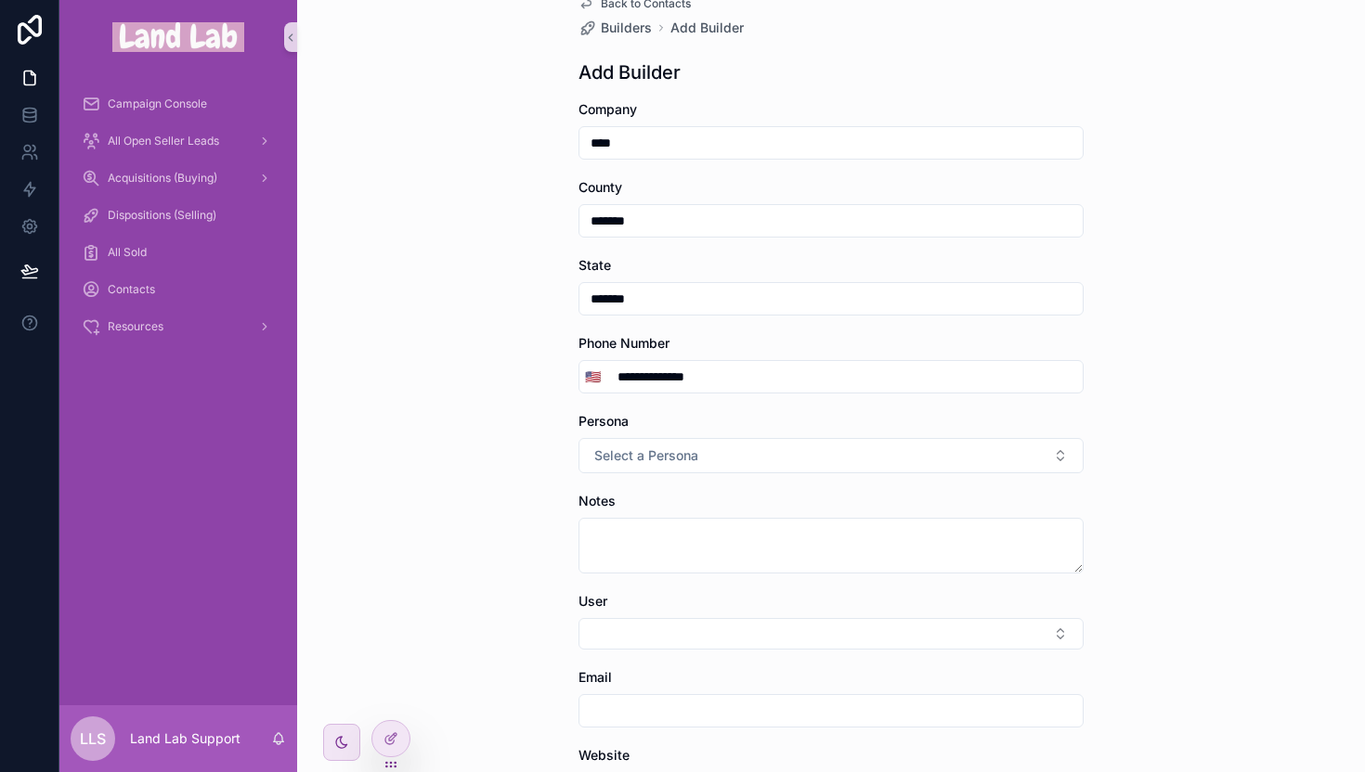
click at [498, 400] on div "**********" at bounding box center [831, 353] width 1068 height 772
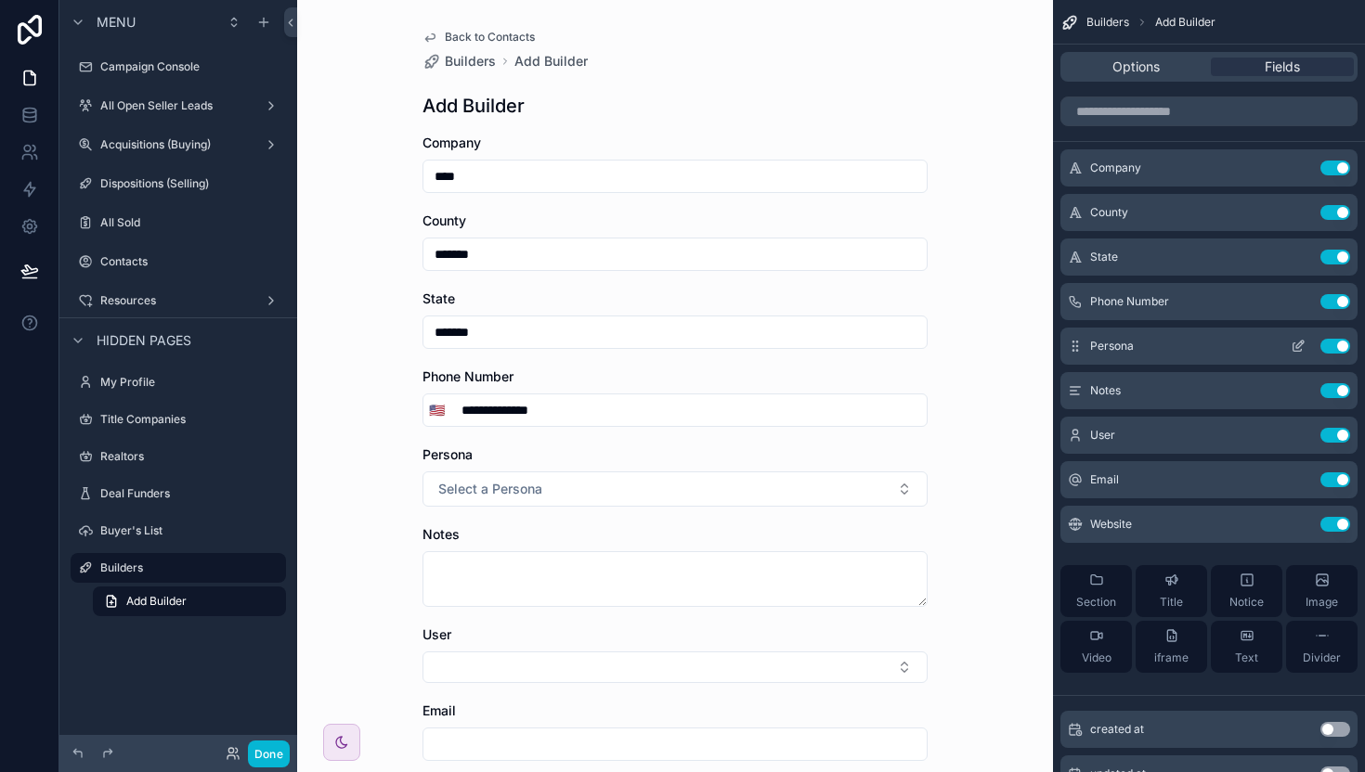
click at [1329, 342] on button "Use setting" at bounding box center [1335, 346] width 30 height 15
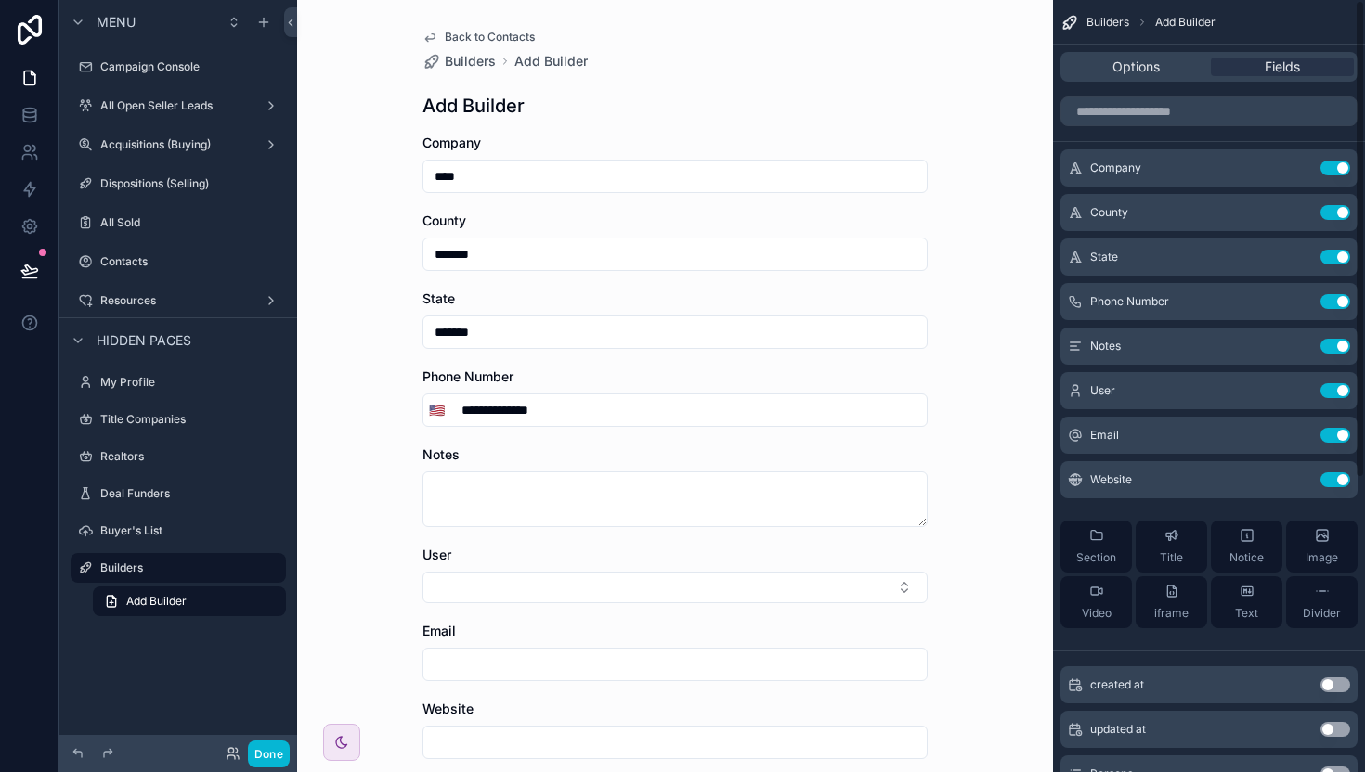
click at [932, 331] on div "**********" at bounding box center [675, 470] width 535 height 941
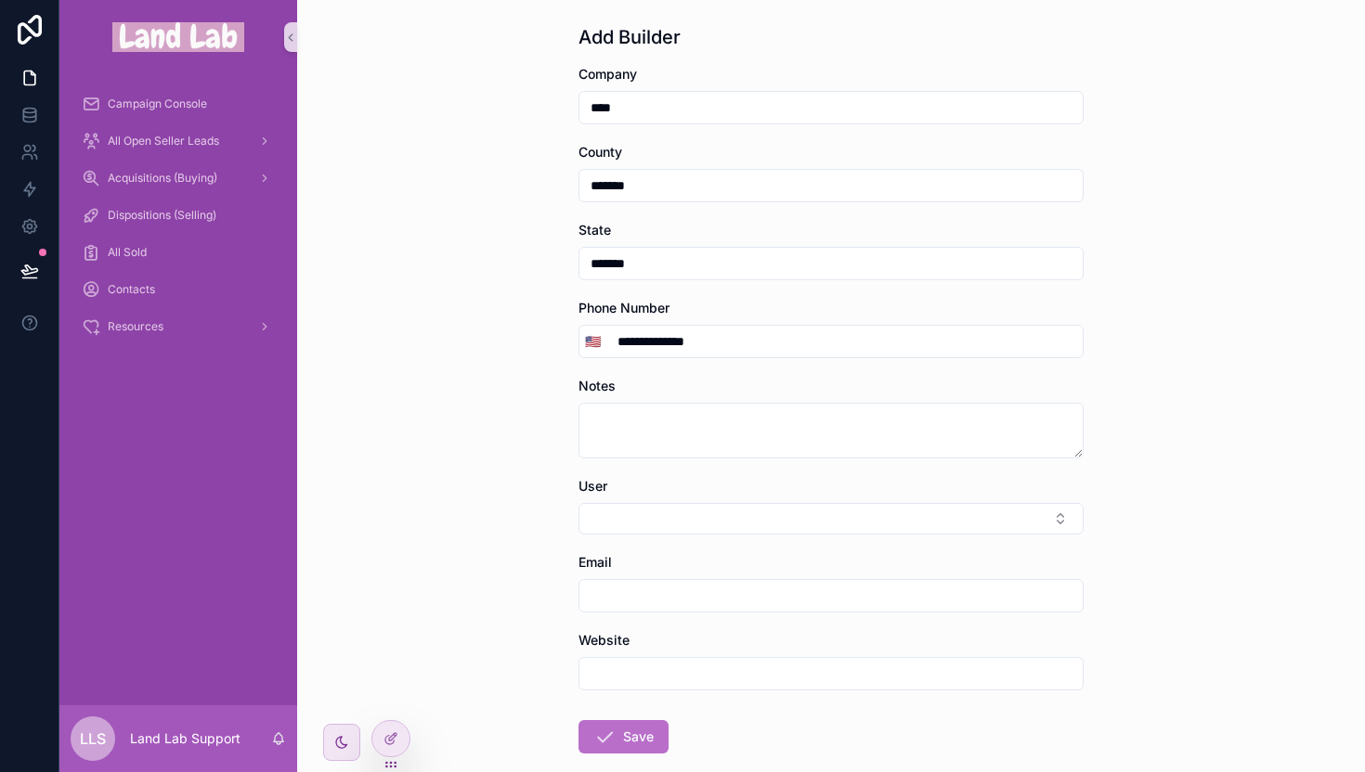
scroll to position [165, 0]
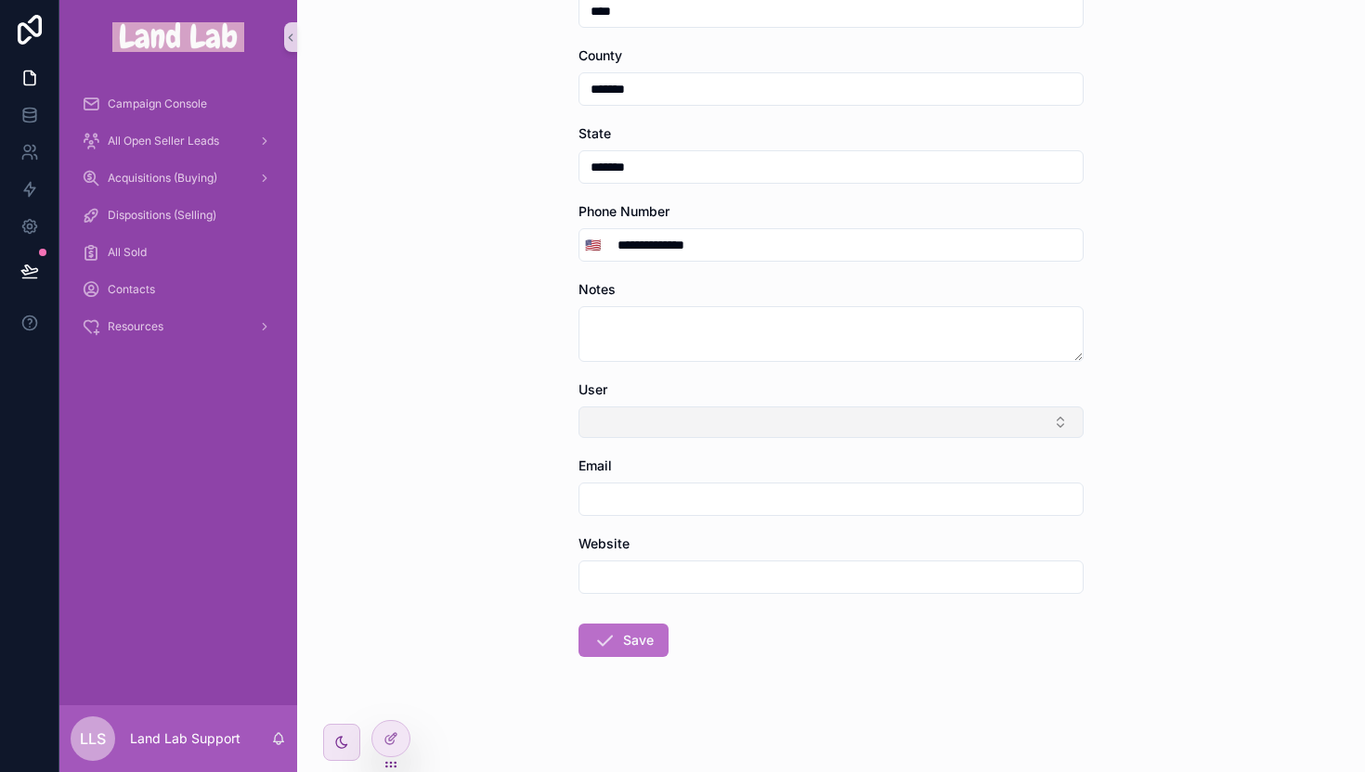
click at [860, 422] on button "Select Button" at bounding box center [830, 423] width 505 height 32
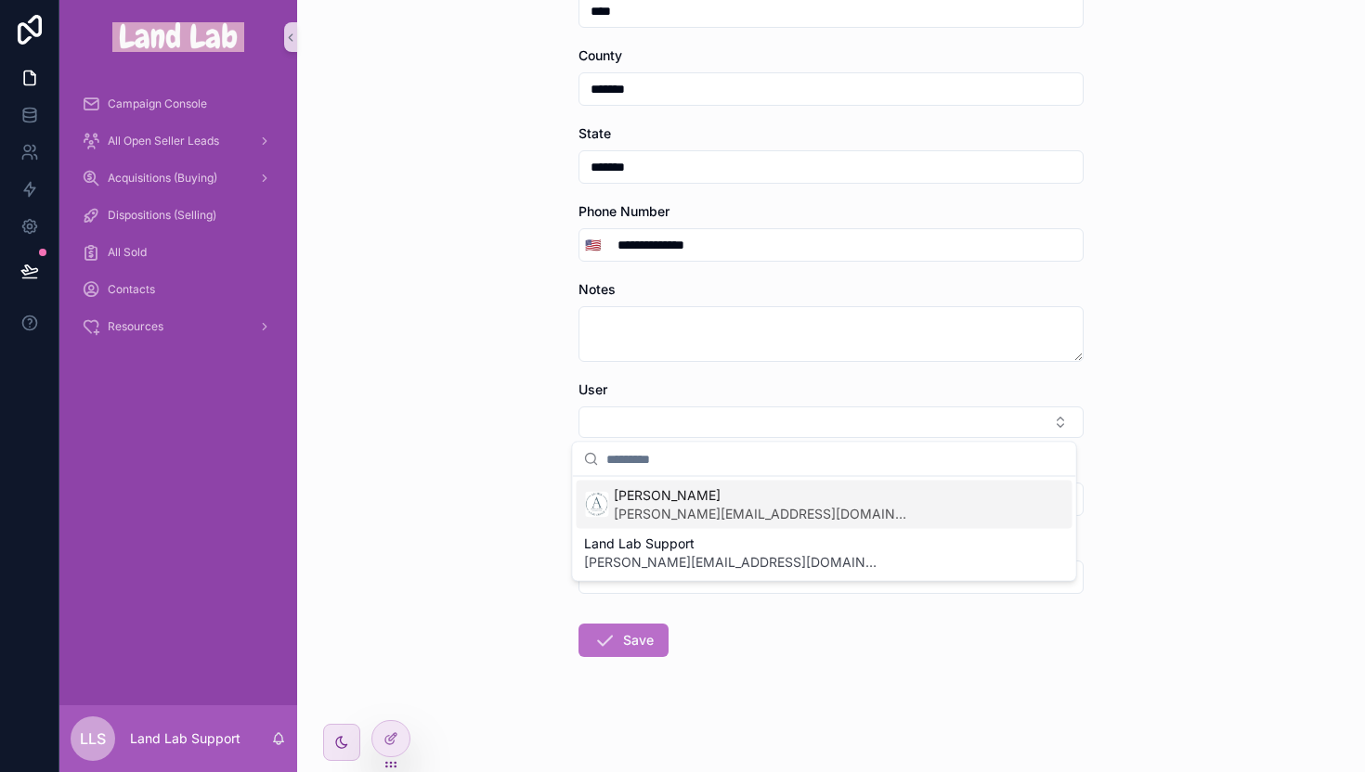
click at [460, 391] on div "**********" at bounding box center [831, 221] width 1068 height 772
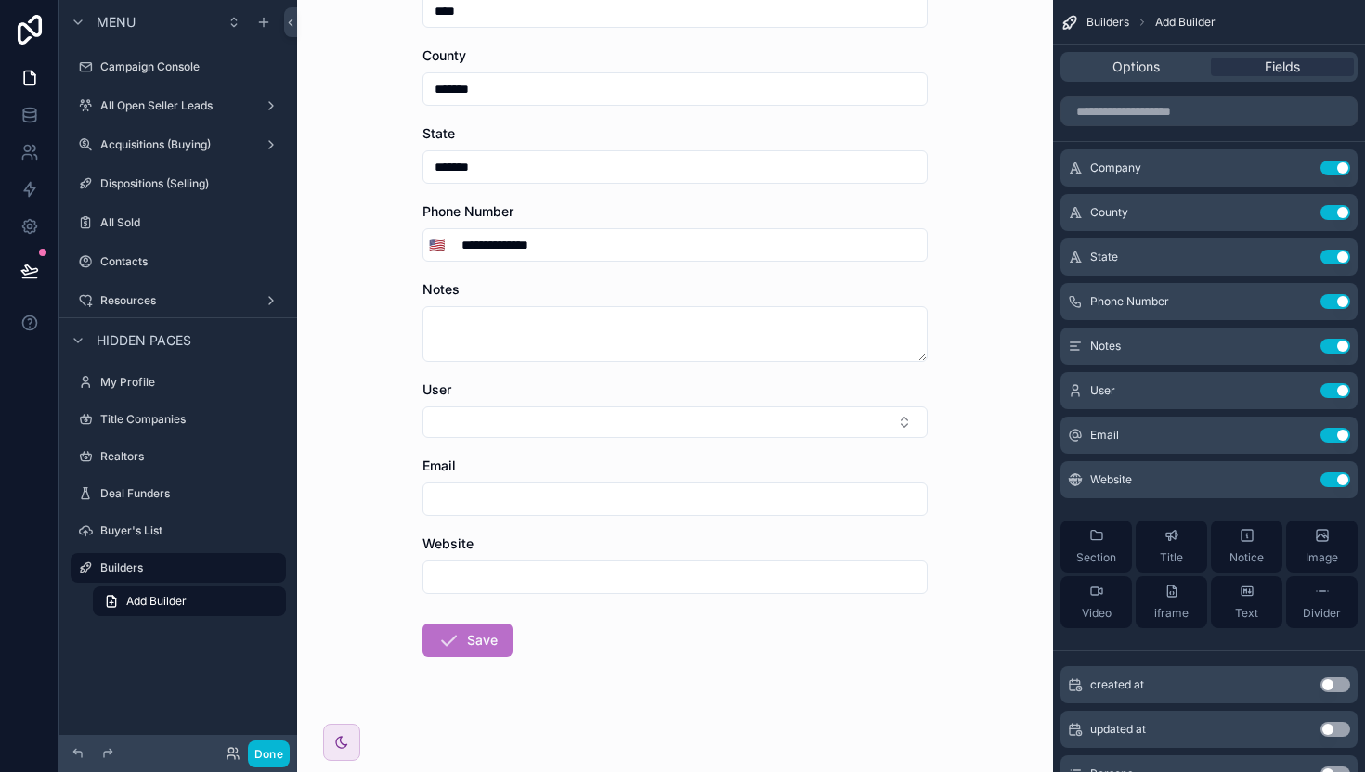
scroll to position [0, 0]
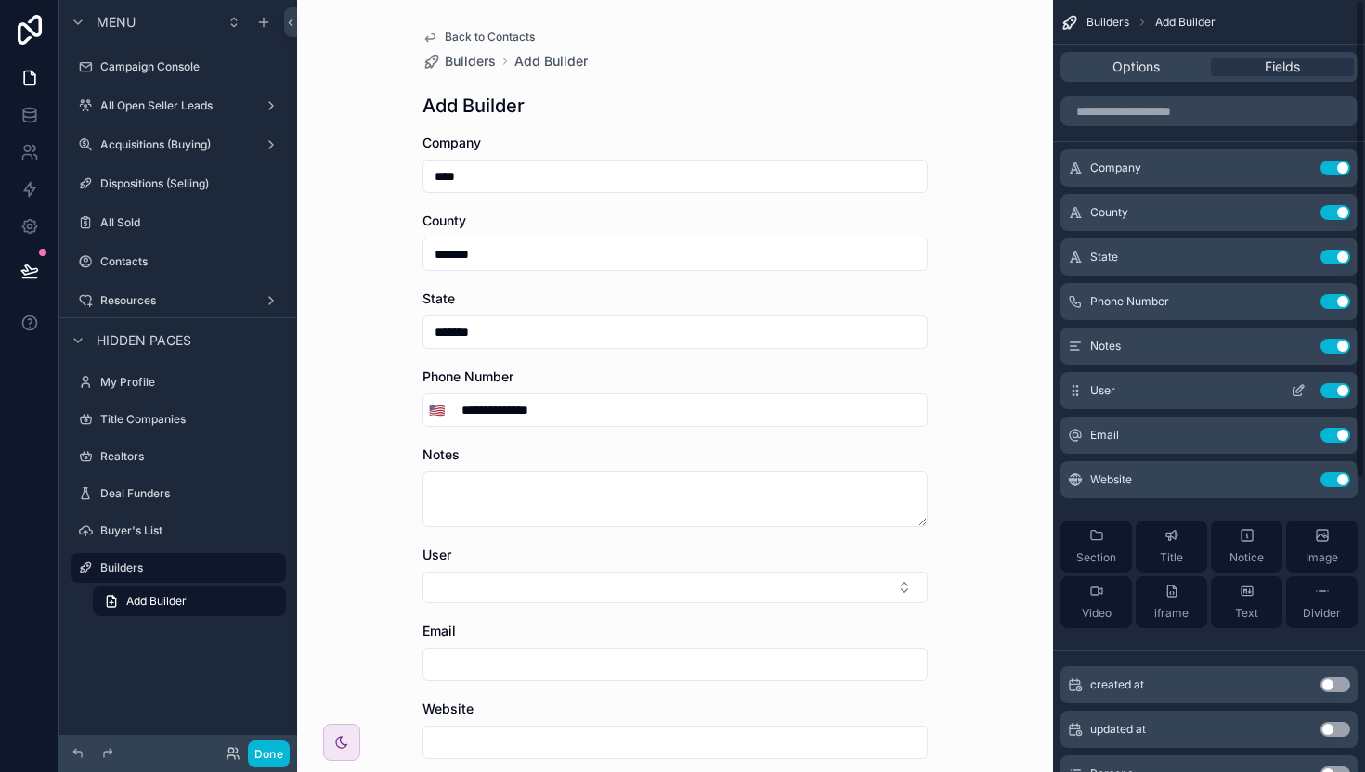
click at [1339, 386] on button "Use setting" at bounding box center [1335, 390] width 30 height 15
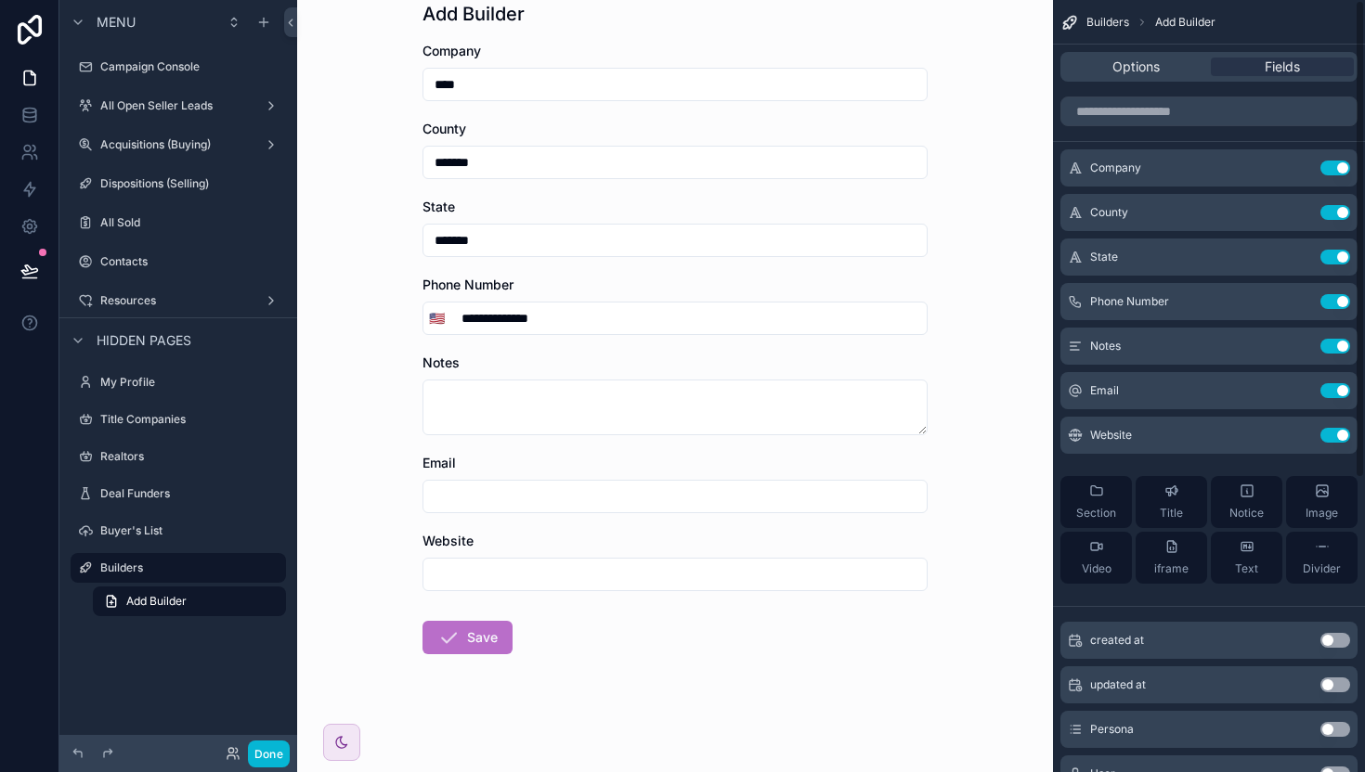
scroll to position [93, 0]
click at [944, 427] on div "**********" at bounding box center [675, 293] width 756 height 772
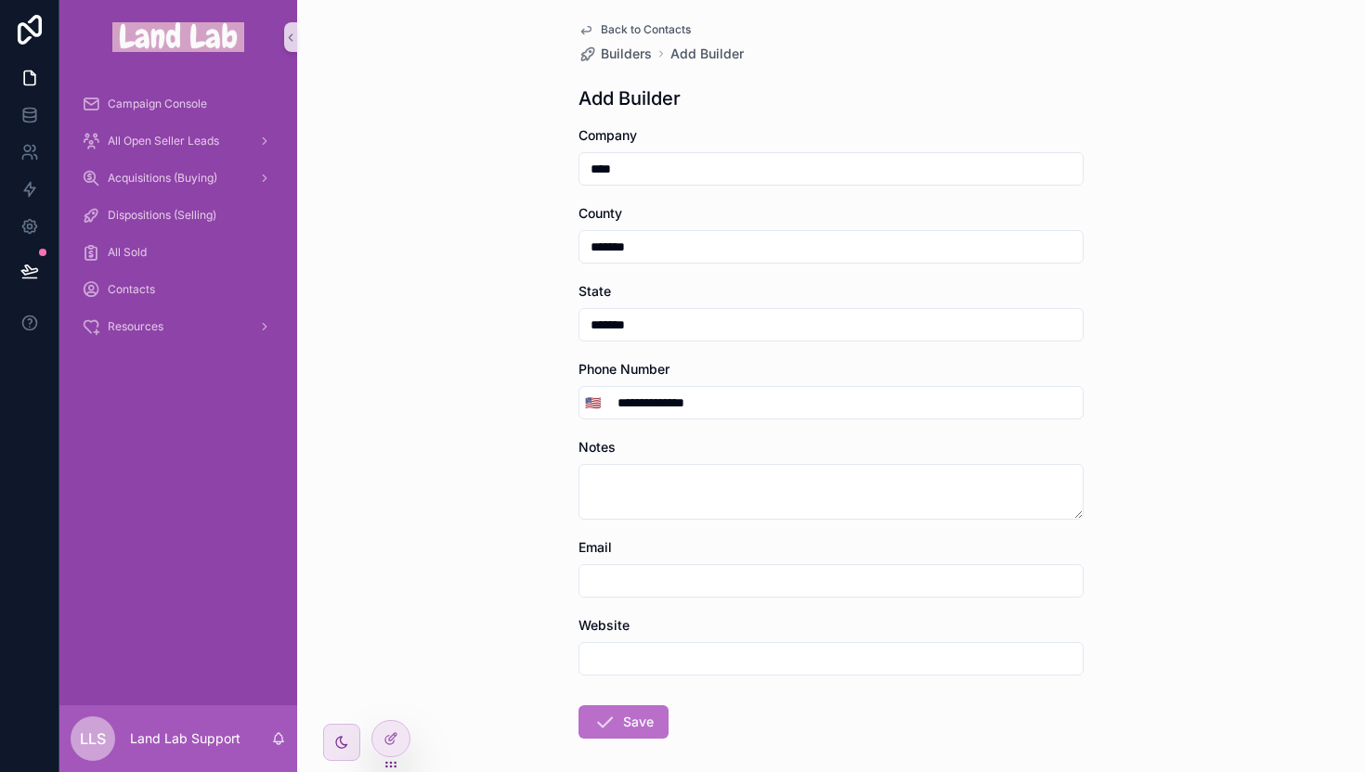
scroll to position [87, 0]
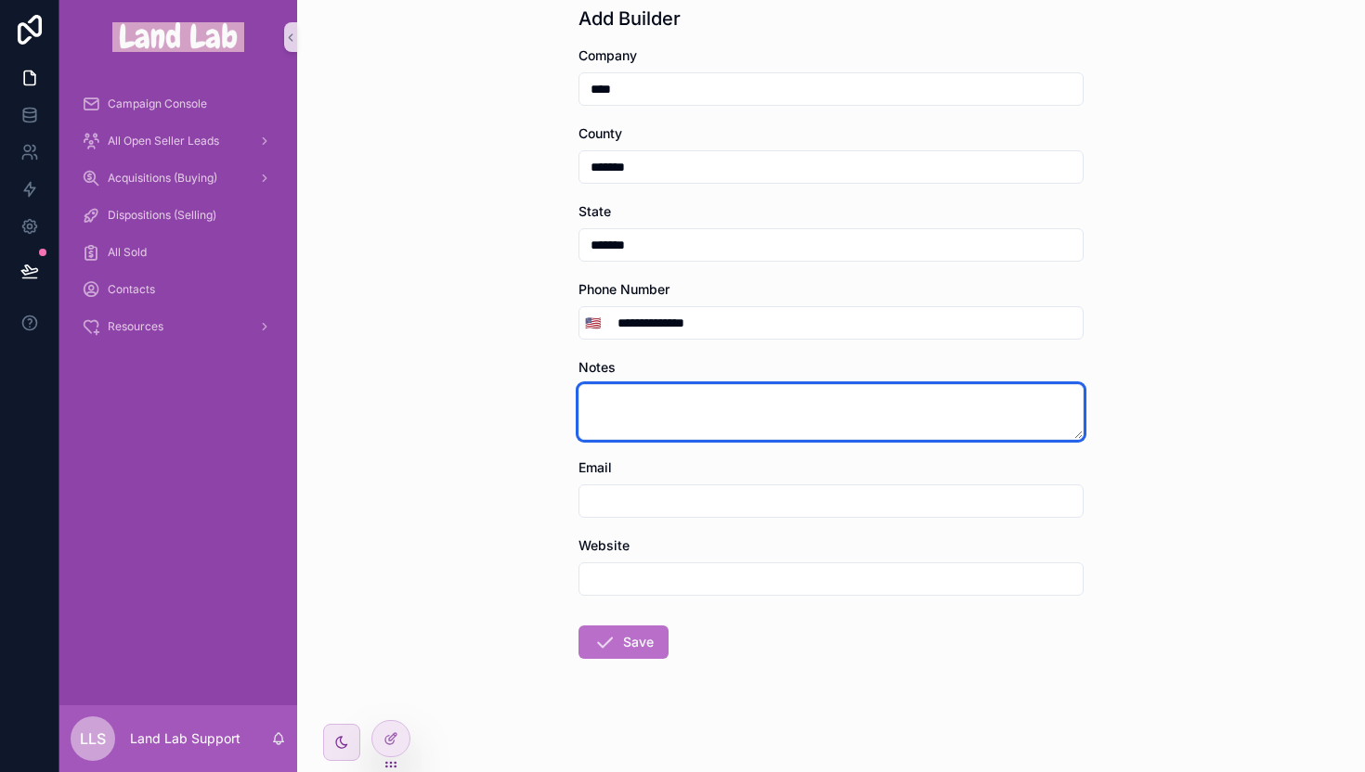
click at [770, 418] on textarea "scrollable content" at bounding box center [830, 412] width 505 height 56
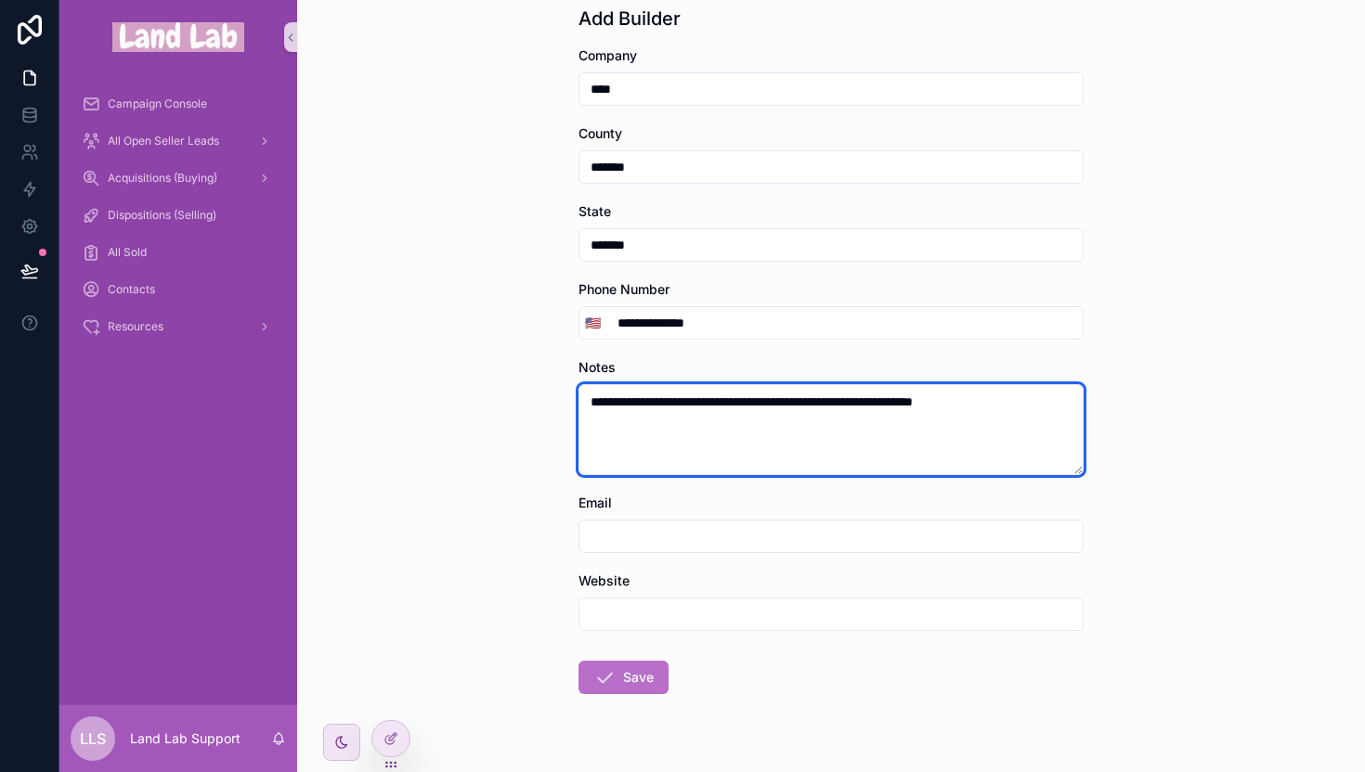
type textarea "**********"
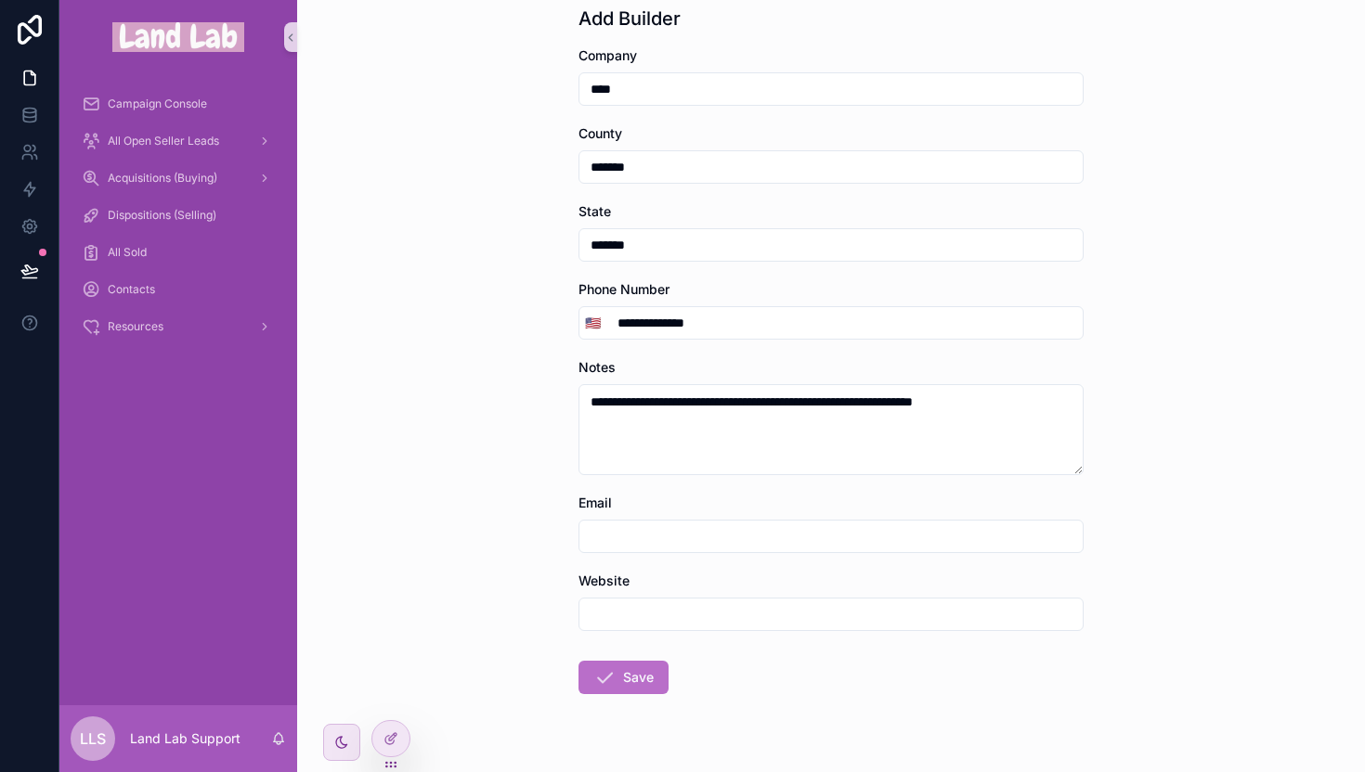
click at [663, 542] on input "scrollable content" at bounding box center [830, 537] width 503 height 26
type input "**********"
click at [639, 669] on button "Save" at bounding box center [623, 677] width 90 height 33
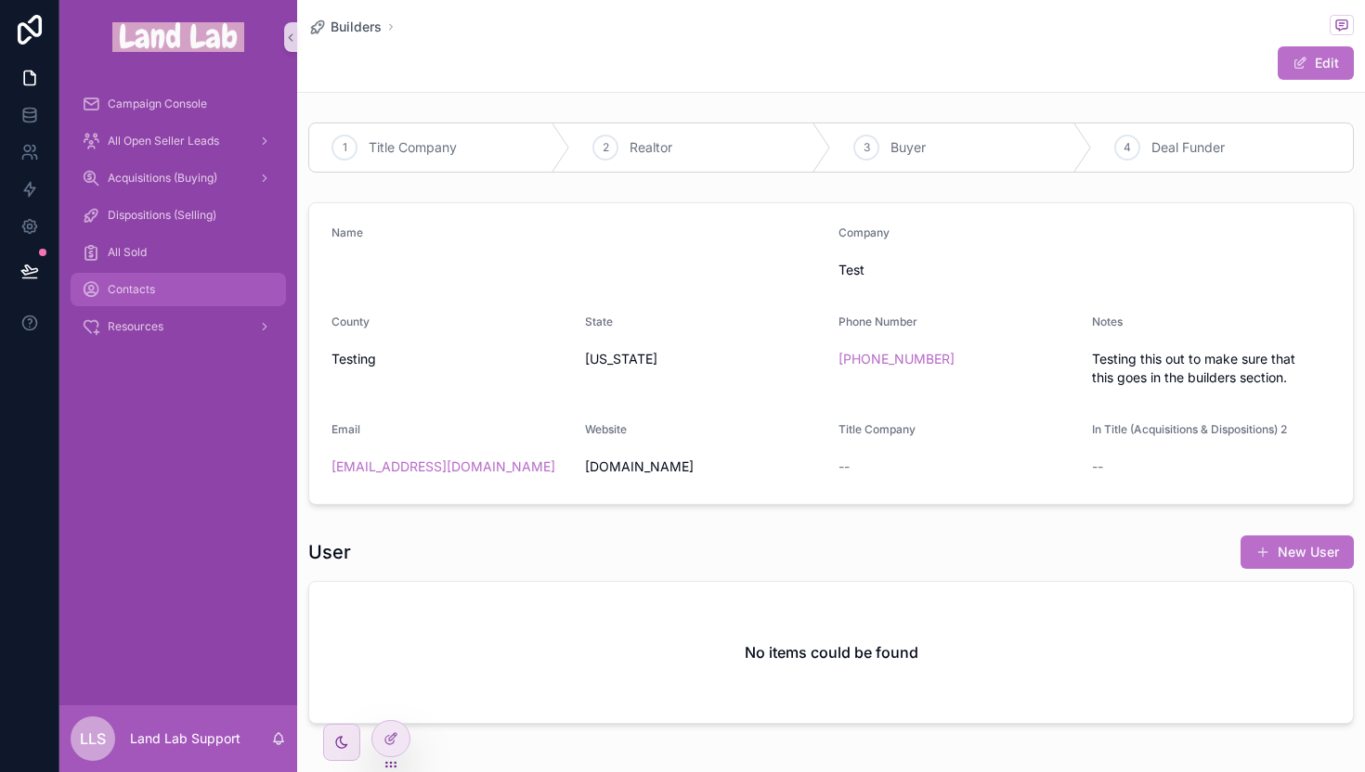
click at [142, 294] on span "Contacts" at bounding box center [131, 289] width 47 height 15
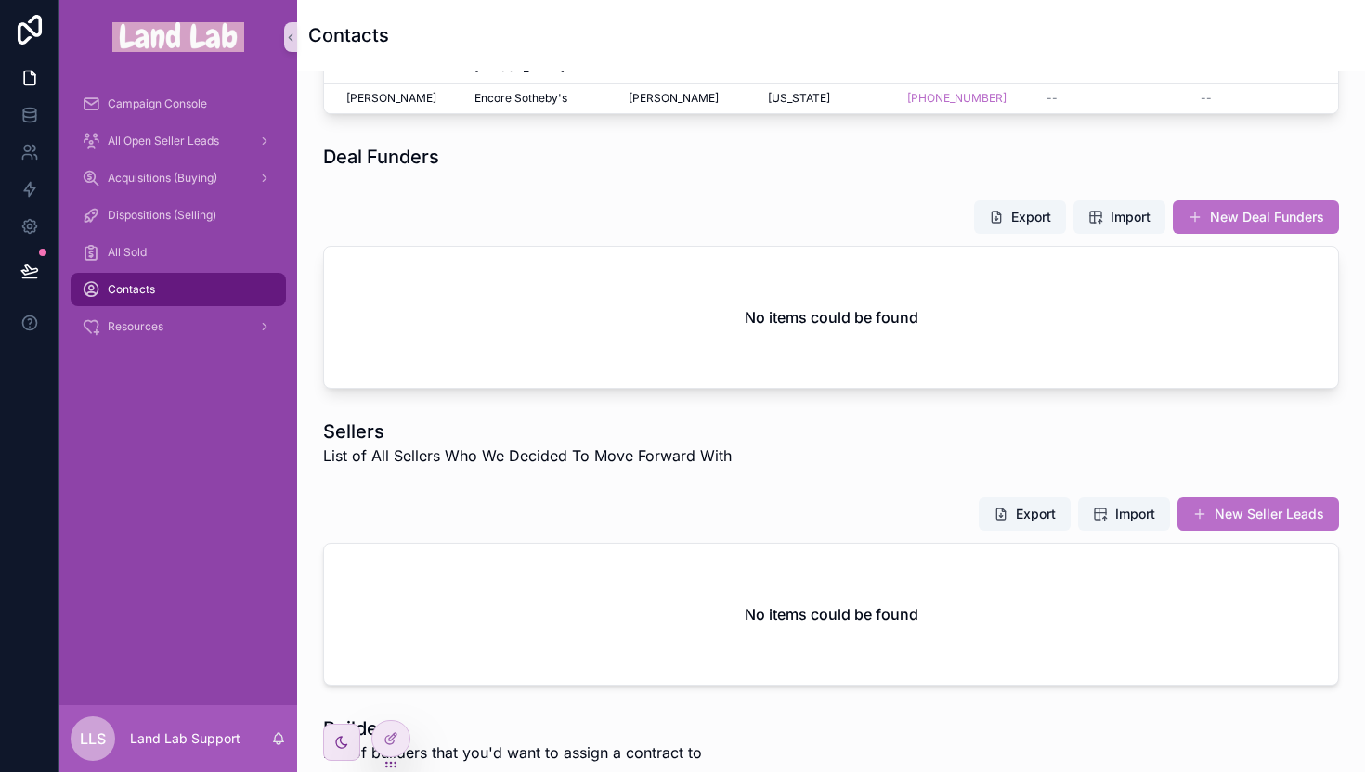
scroll to position [1059, 0]
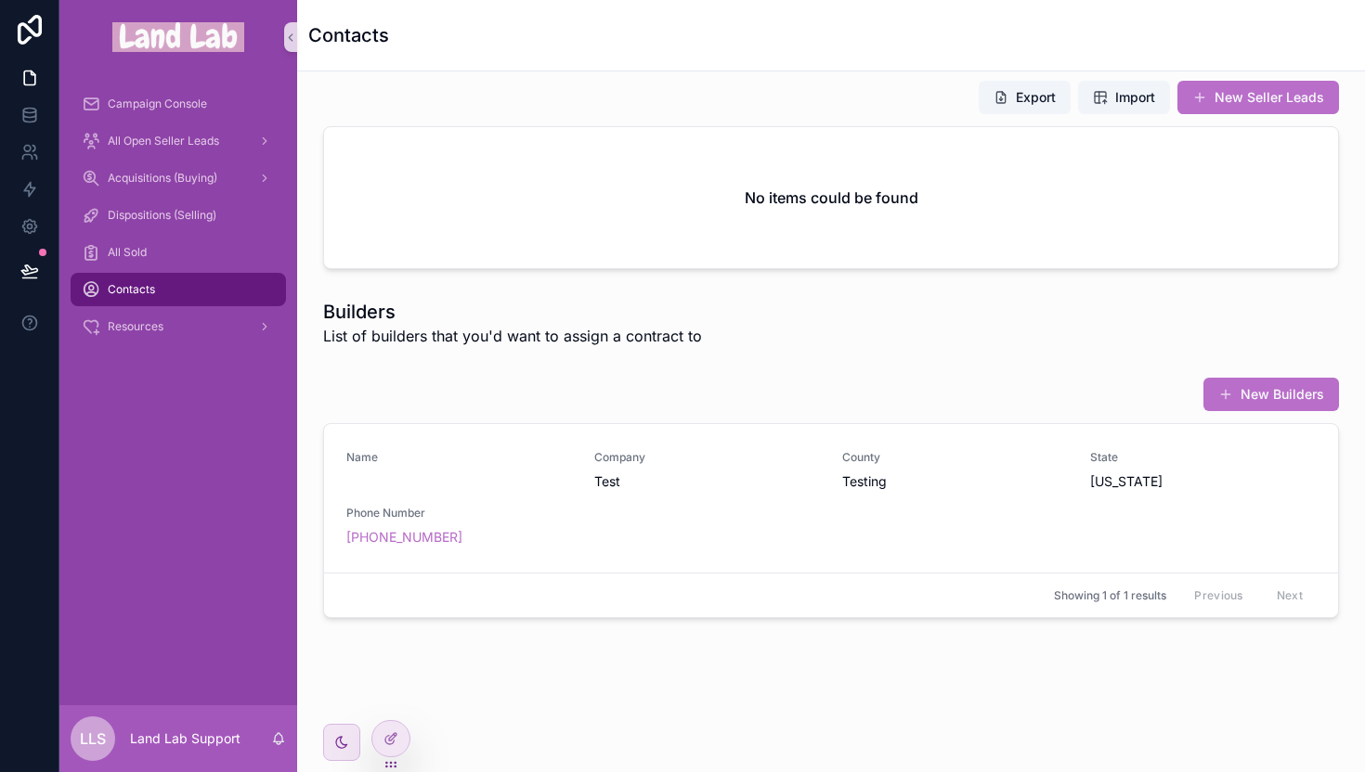
click at [598, 378] on div "New Builders" at bounding box center [831, 394] width 1016 height 35
click at [715, 441] on link "Name Company Test County Testing State [US_STATE] Phone Number [PHONE_NUMBER]" at bounding box center [831, 498] width 1014 height 149
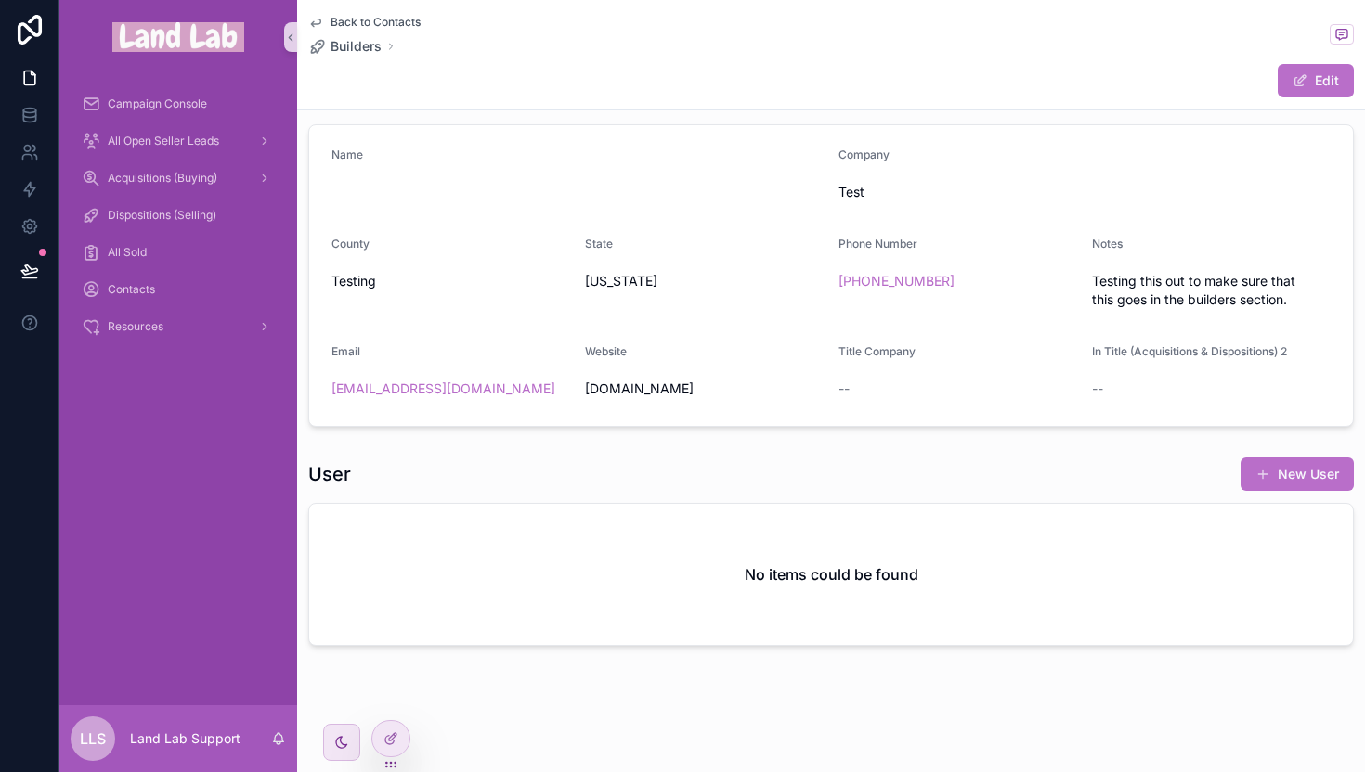
scroll to position [96, 0]
click at [123, 330] on span "Resources" at bounding box center [136, 326] width 56 height 15
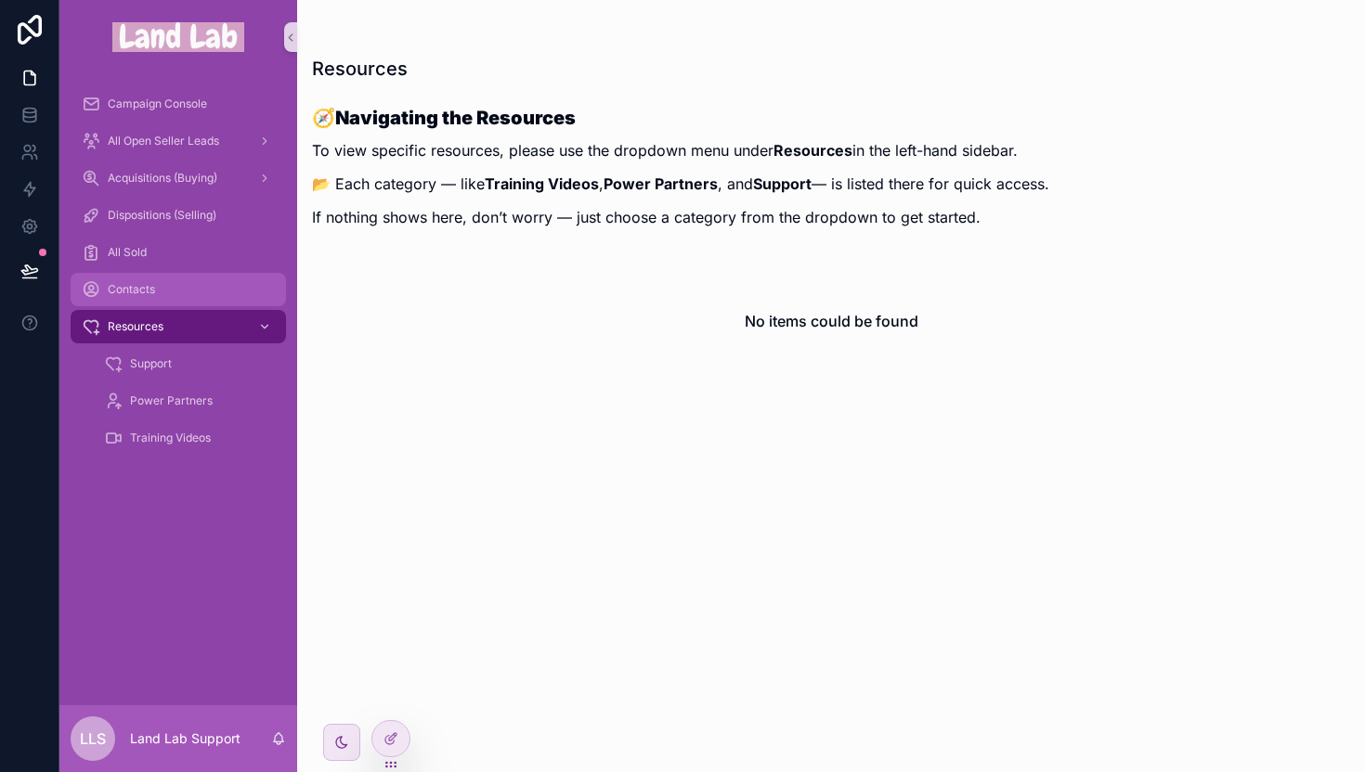
click at [135, 291] on span "Contacts" at bounding box center [131, 289] width 47 height 15
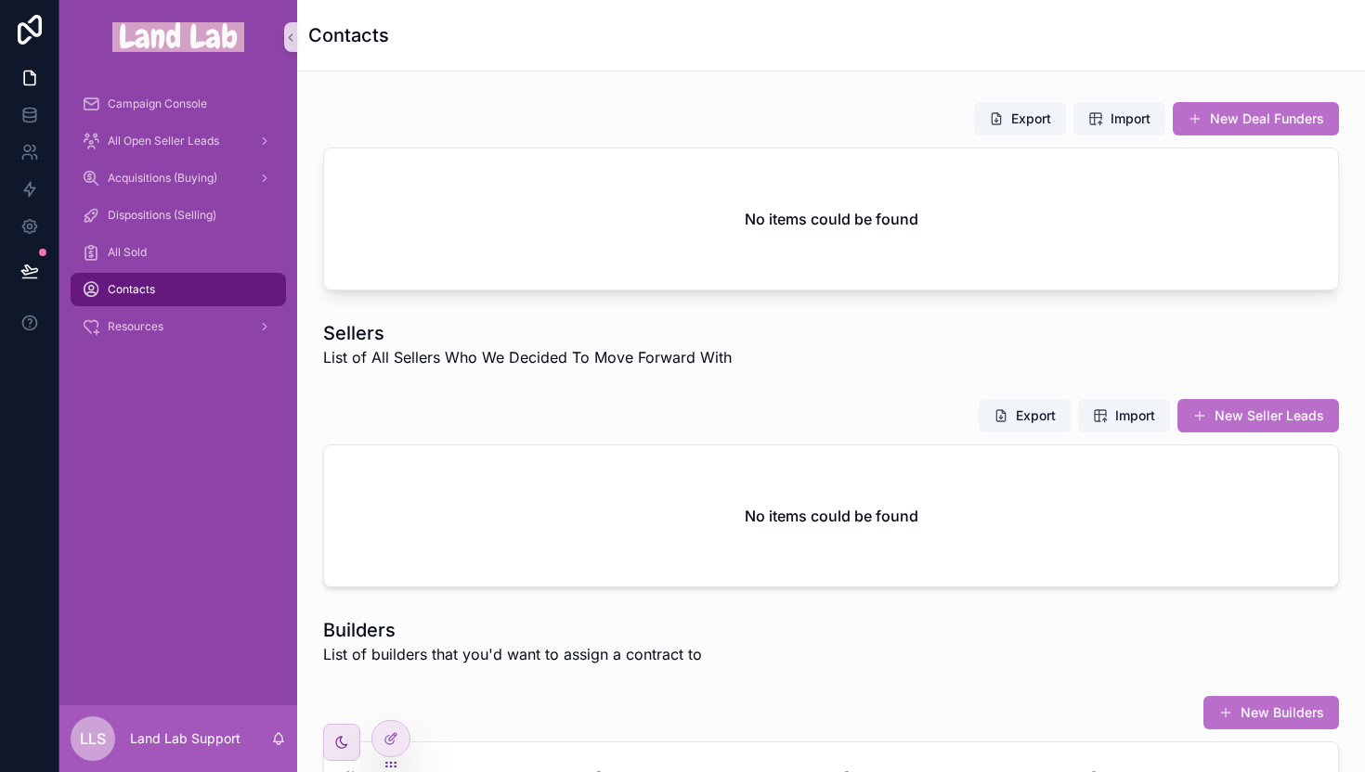
scroll to position [1059, 0]
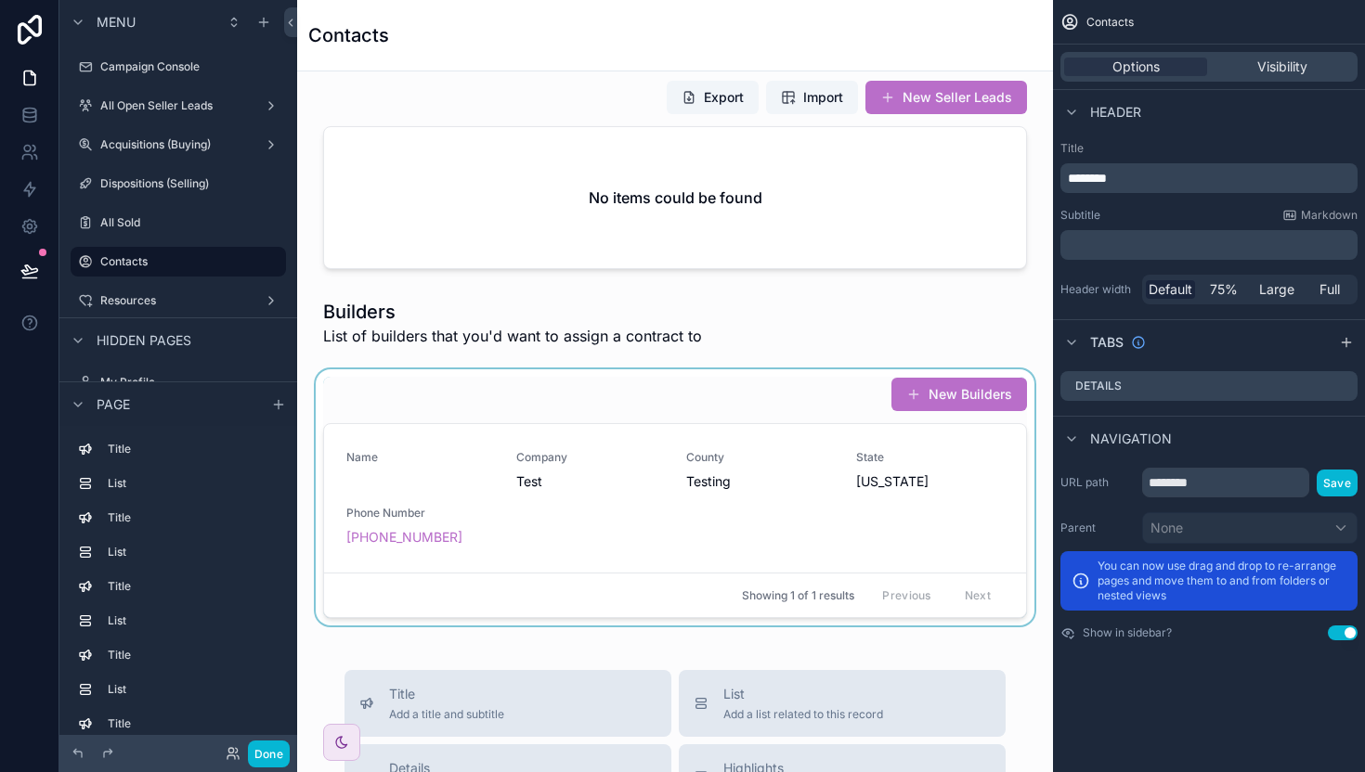
click at [688, 412] on div "scrollable content" at bounding box center [675, 497] width 726 height 256
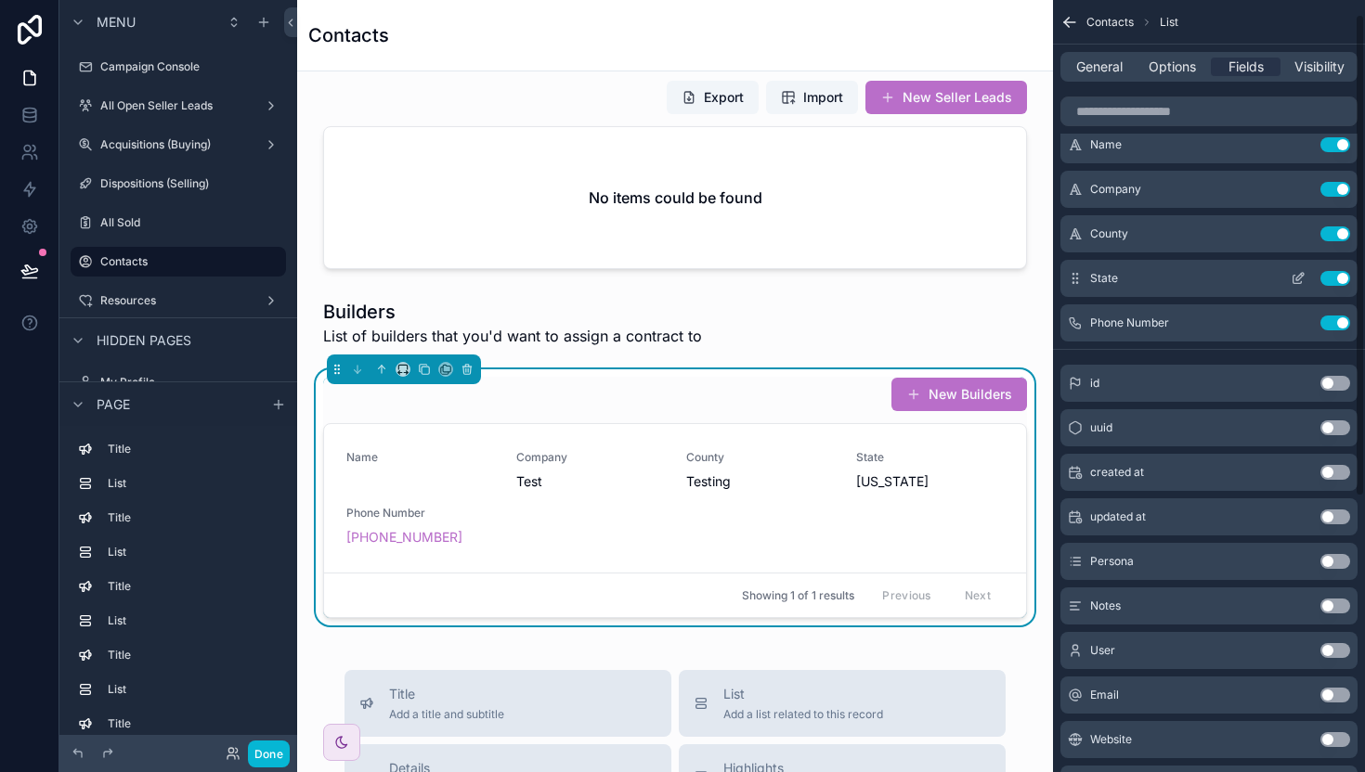
scroll to position [23, 0]
click at [1330, 319] on button "Use setting" at bounding box center [1335, 324] width 30 height 15
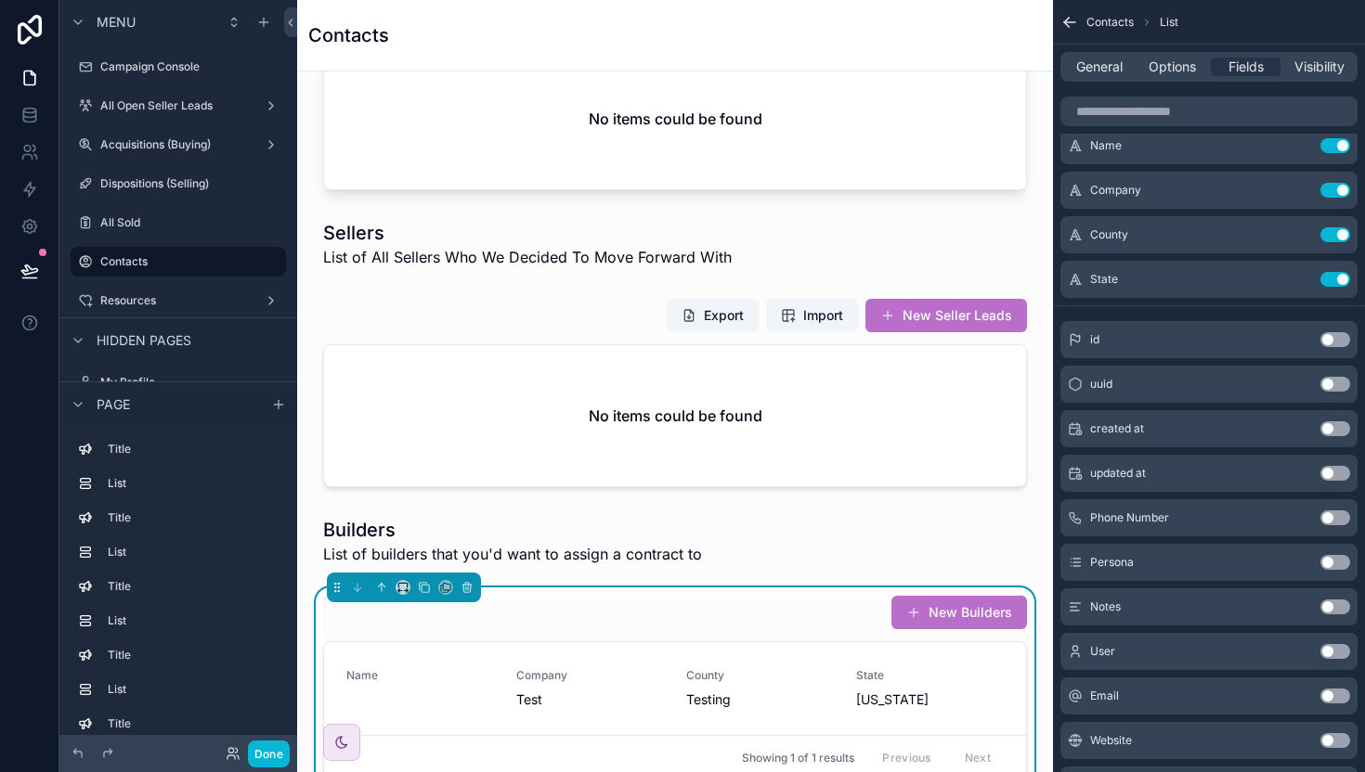
scroll to position [849, 0]
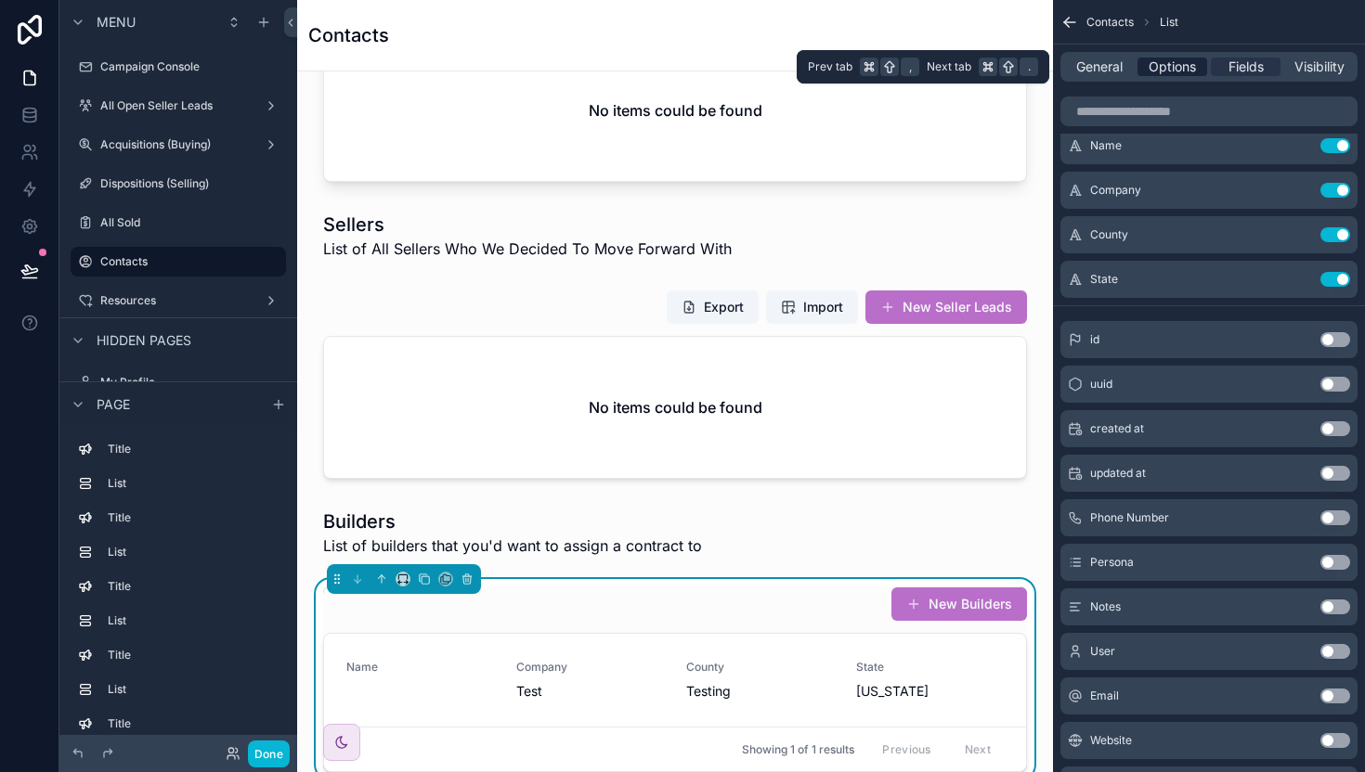
drag, startPoint x: 1328, startPoint y: 64, endPoint x: 1177, endPoint y: 67, distance: 151.3
click at [1315, 70] on span "Visibility" at bounding box center [1319, 67] width 50 height 19
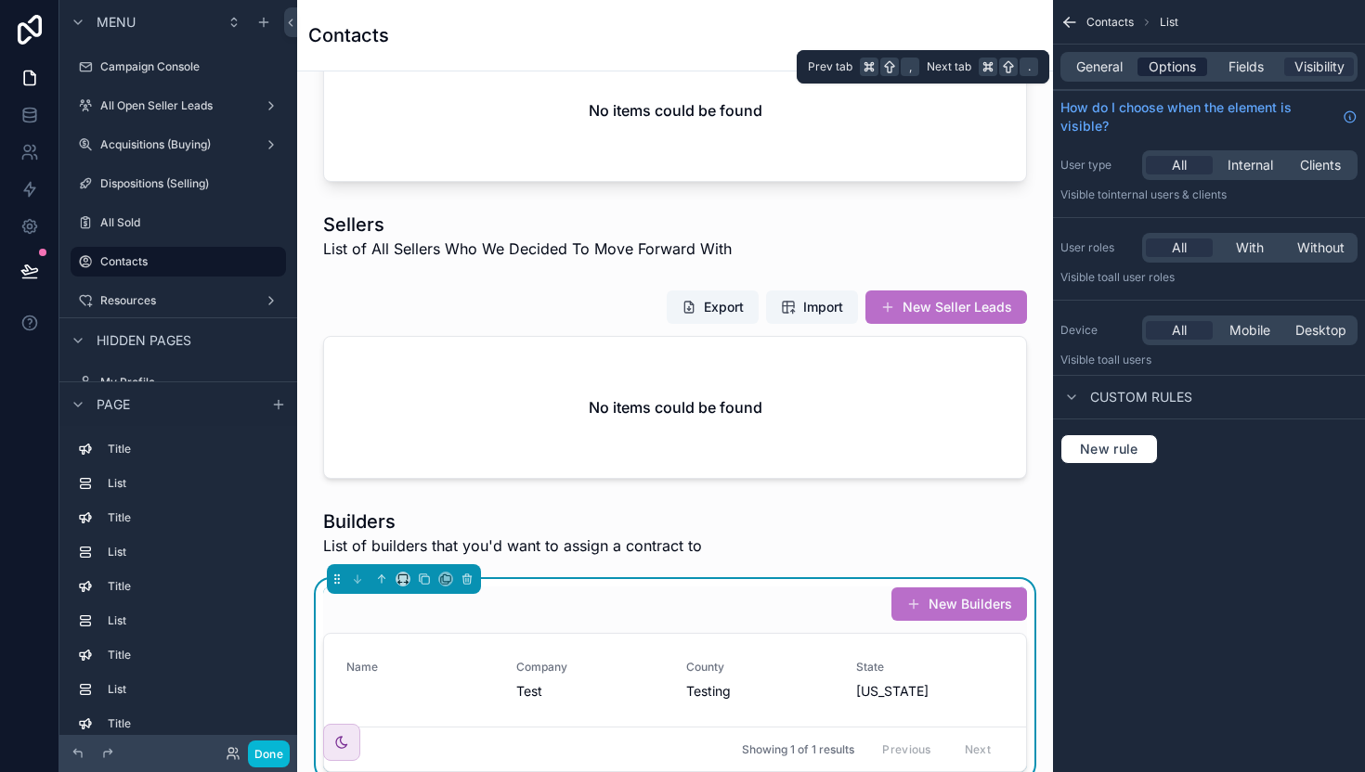
click at [1167, 67] on span "Options" at bounding box center [1171, 67] width 47 height 19
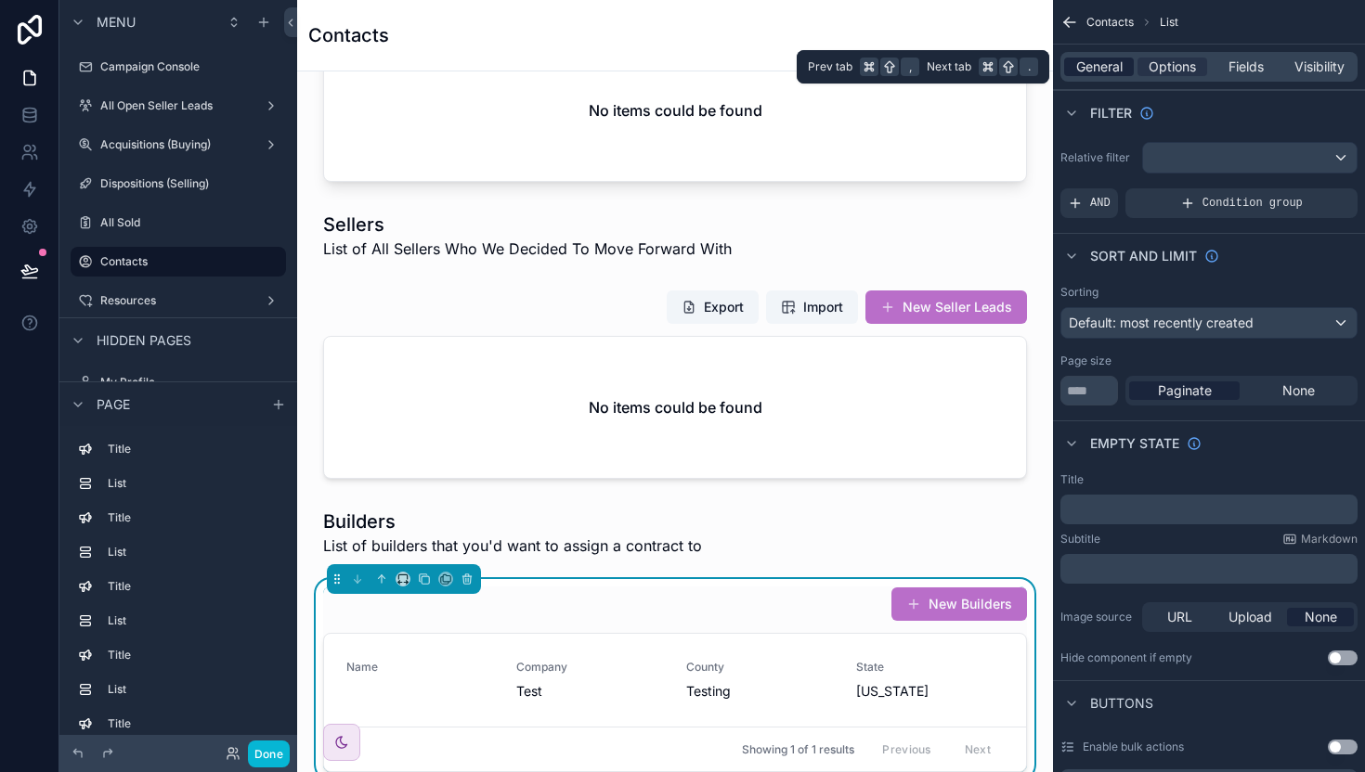
click at [1095, 66] on span "General" at bounding box center [1099, 67] width 46 height 19
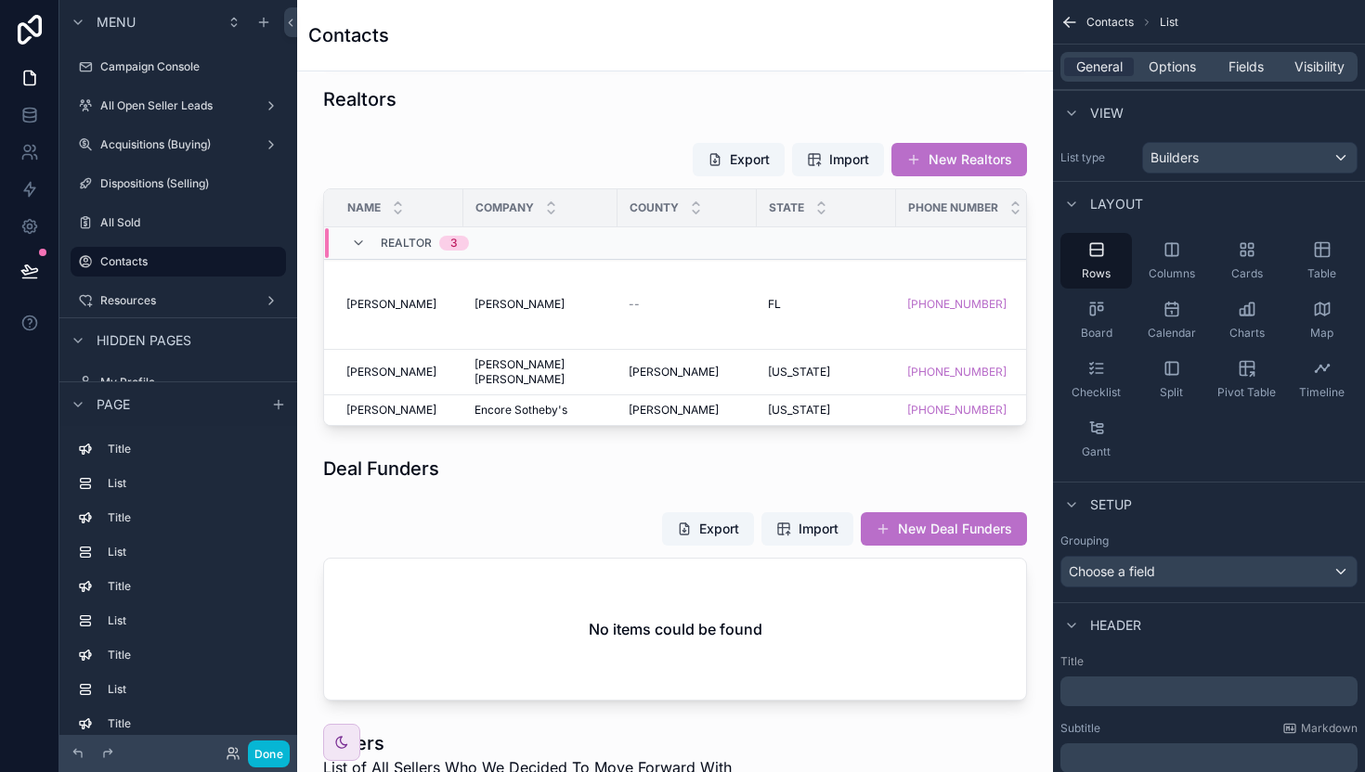
scroll to position [327, 0]
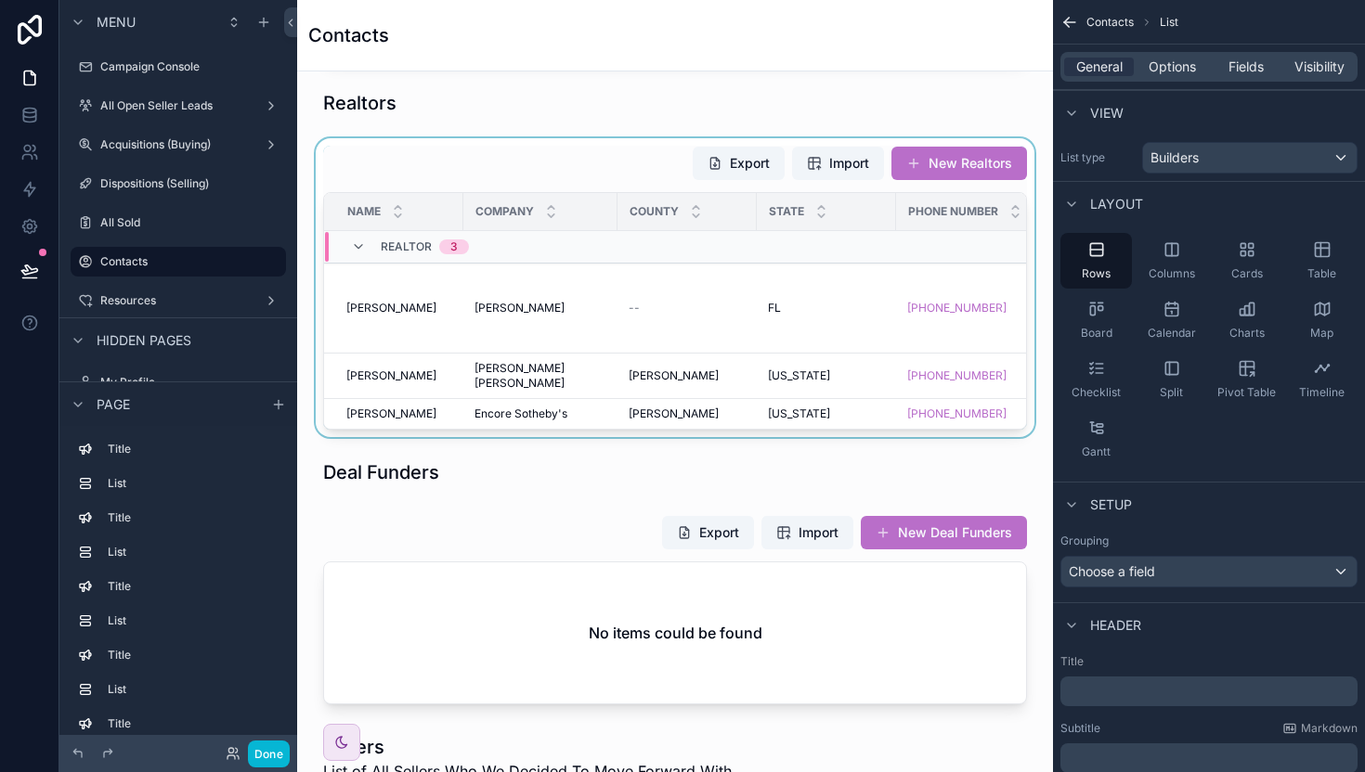
click at [723, 292] on div "scrollable content" at bounding box center [675, 287] width 726 height 299
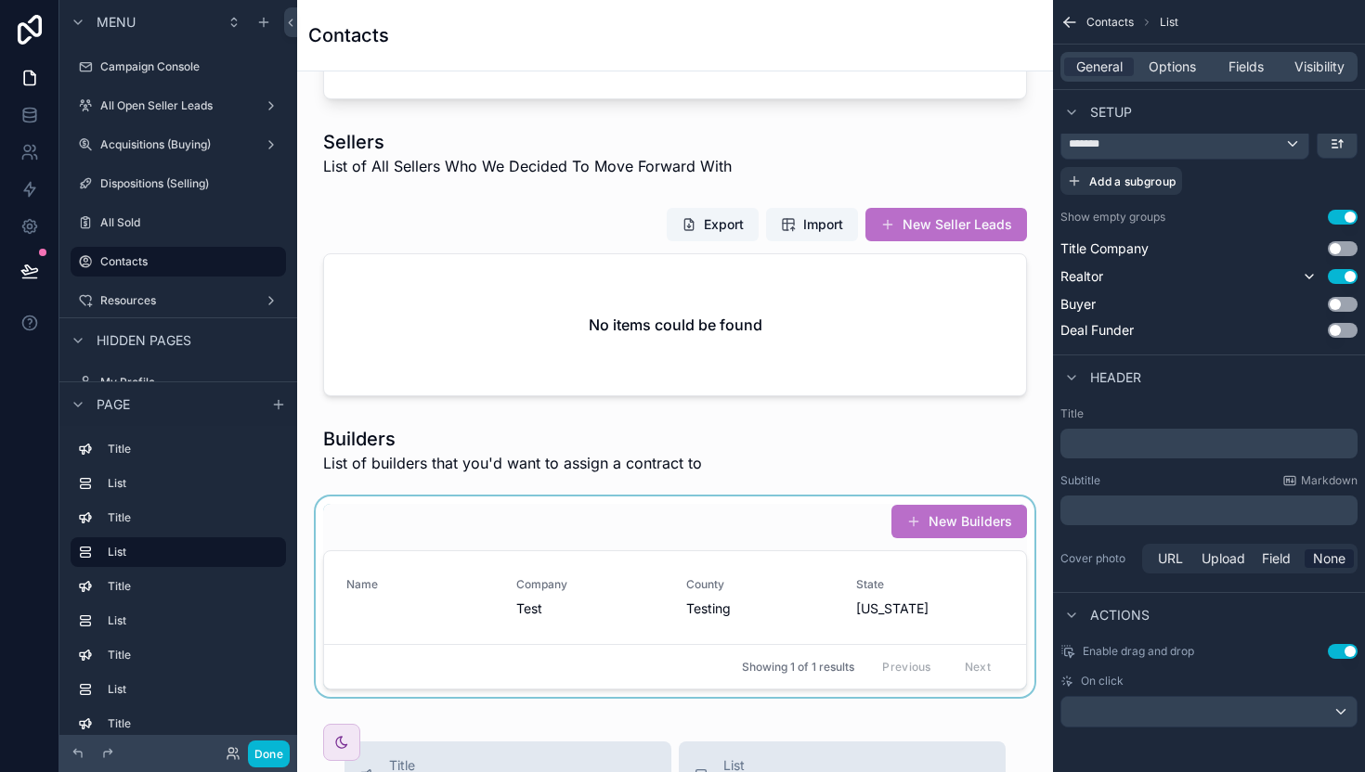
scroll to position [931, 0]
click at [578, 544] on div "scrollable content" at bounding box center [675, 598] width 726 height 201
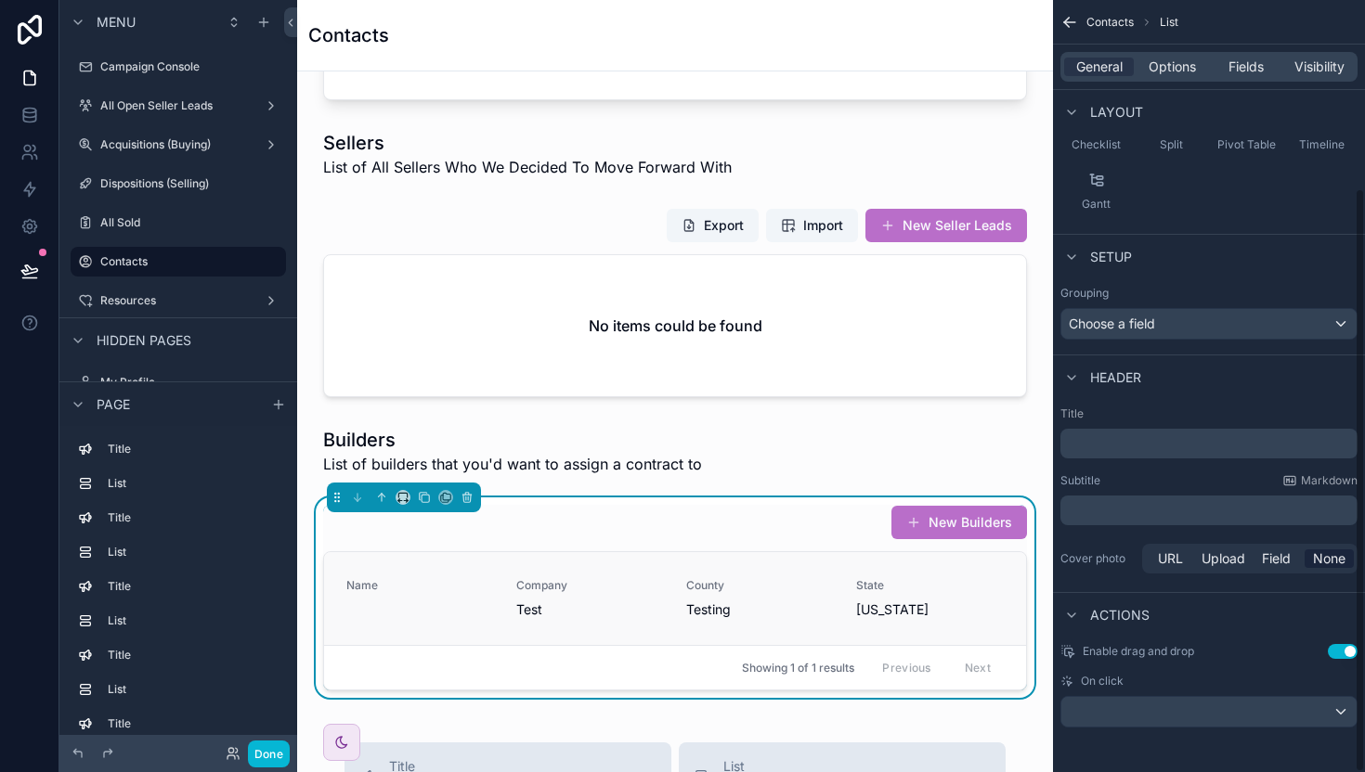
scroll to position [248, 0]
click at [1084, 70] on span "General" at bounding box center [1099, 67] width 46 height 19
click at [1157, 74] on span "Options" at bounding box center [1171, 67] width 47 height 19
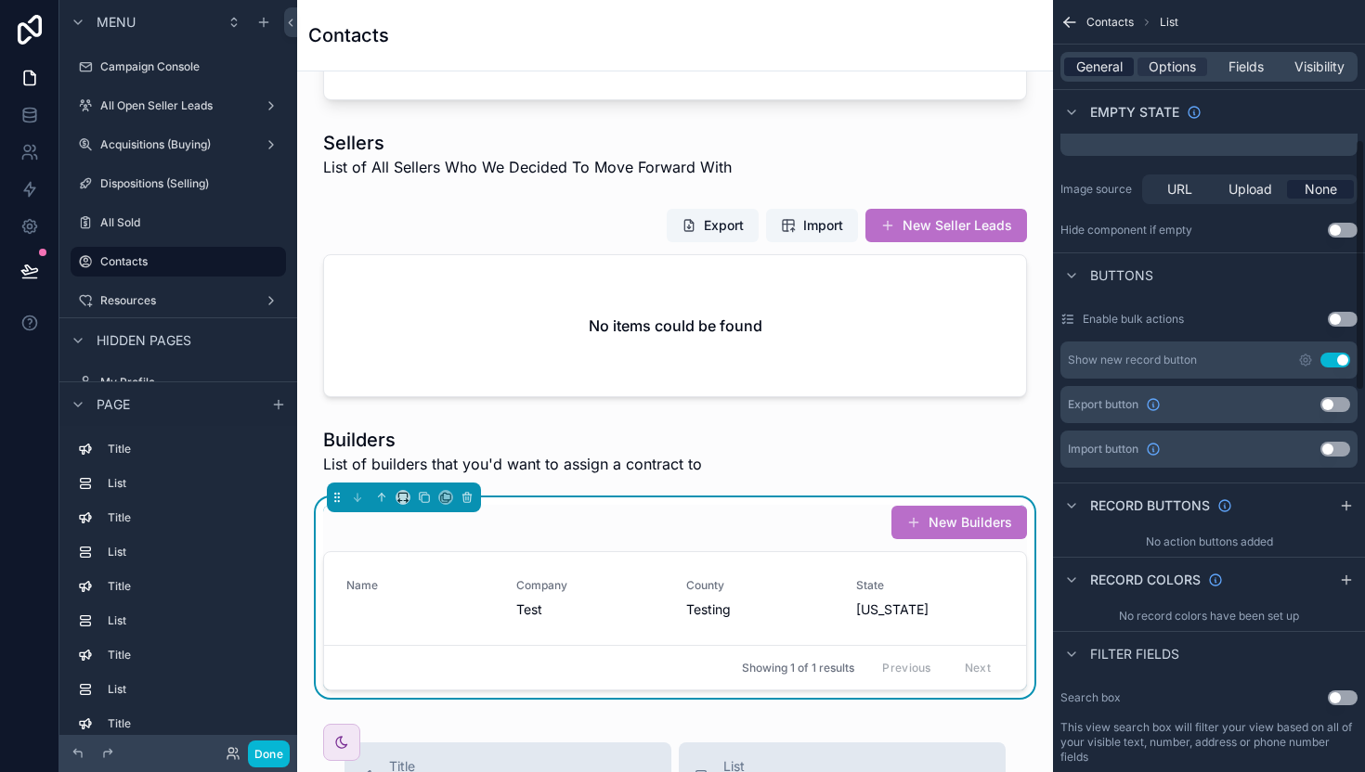
click at [1104, 61] on span "General" at bounding box center [1099, 67] width 46 height 19
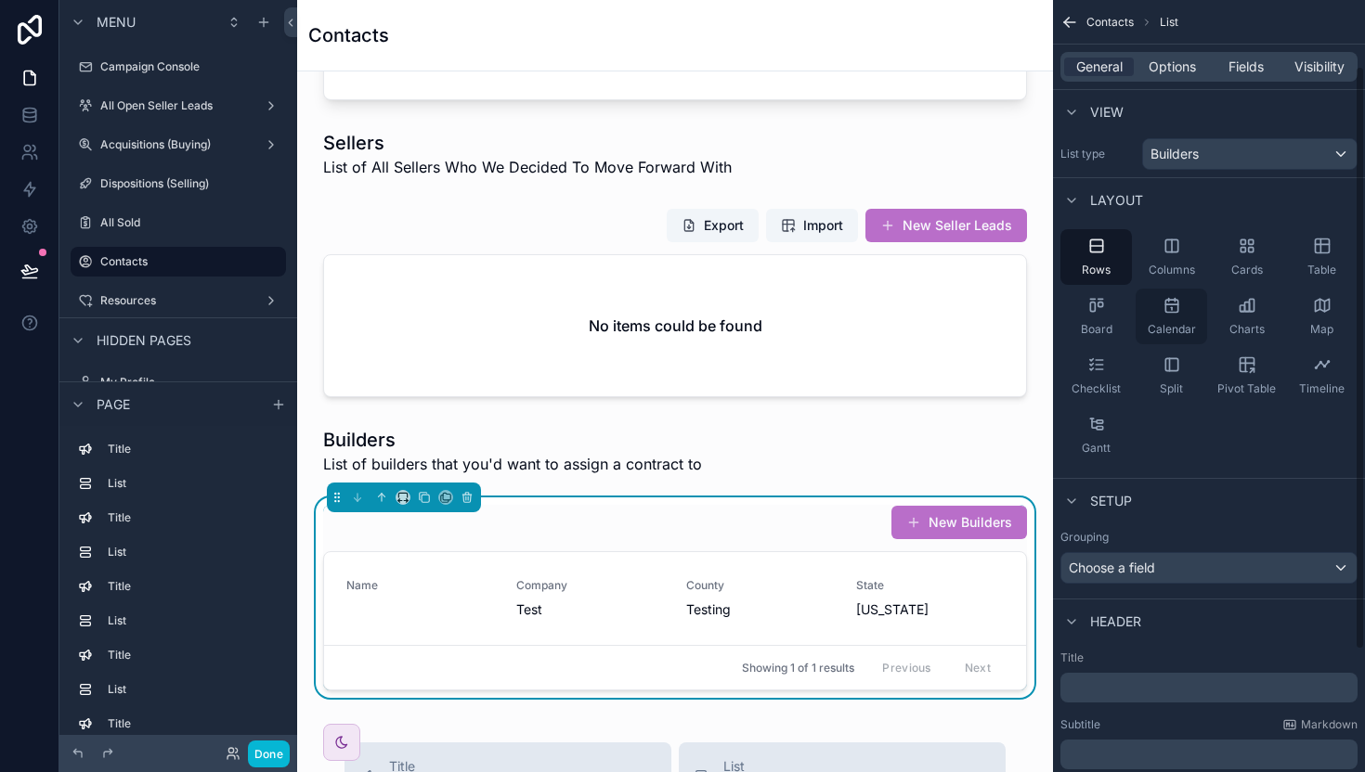
scroll to position [0, 0]
click at [1320, 262] on div "Table" at bounding box center [1321, 261] width 71 height 56
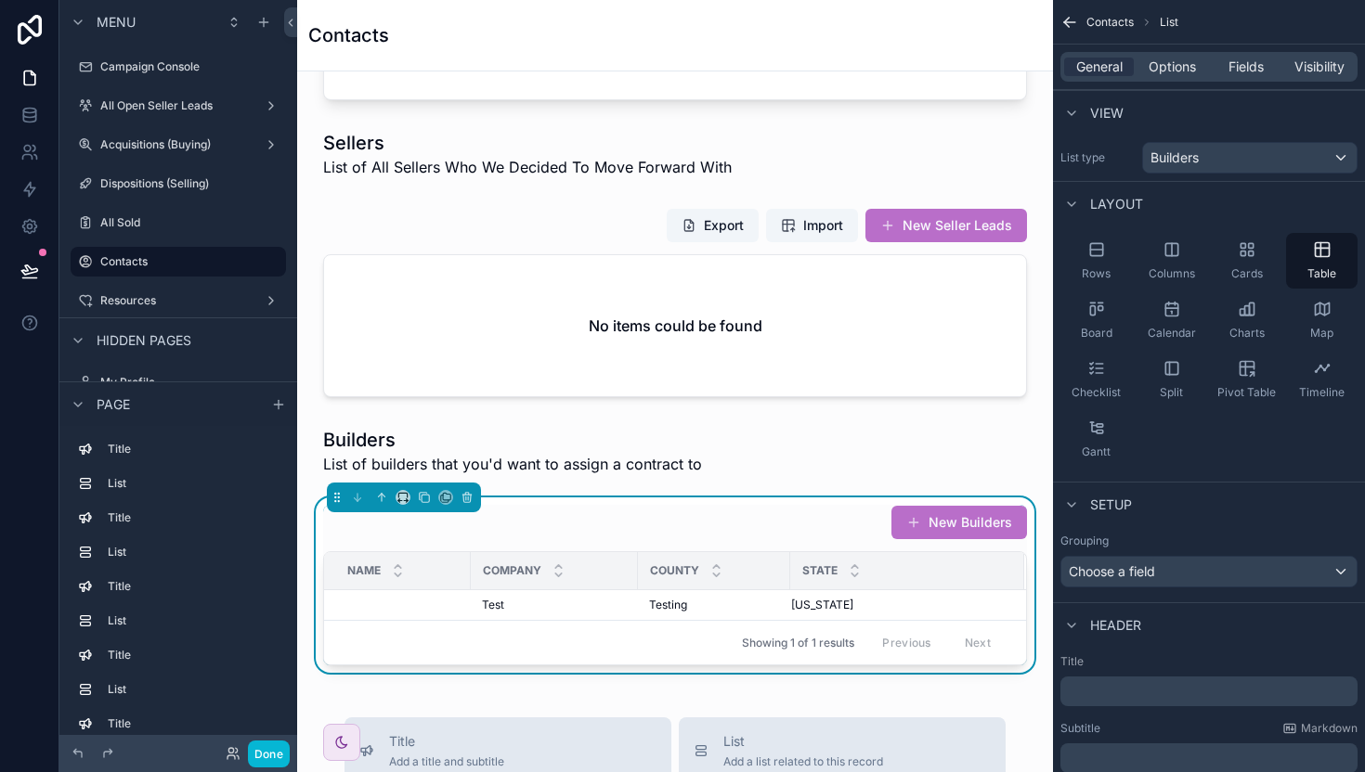
click at [680, 514] on div "New Builders" at bounding box center [675, 522] width 704 height 35
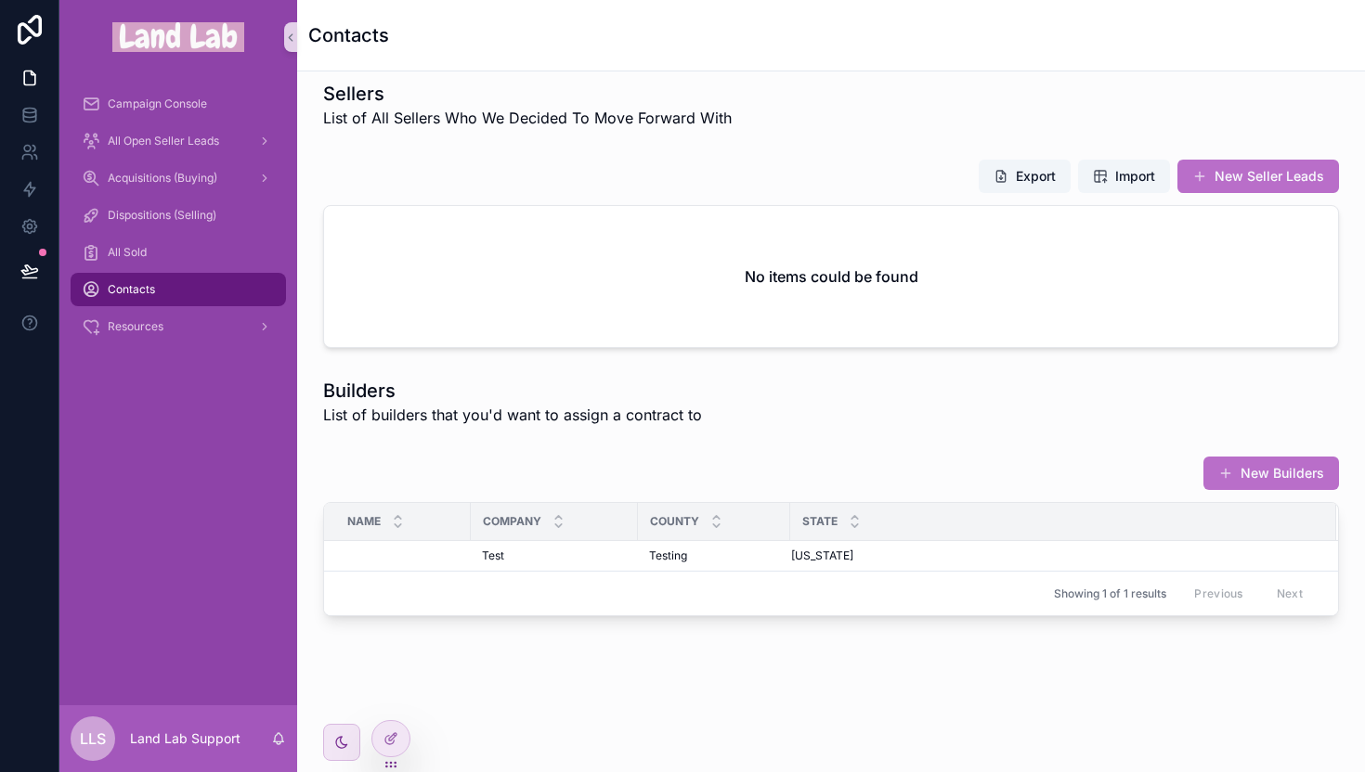
scroll to position [978, 0]
click at [607, 562] on div "Test Test" at bounding box center [554, 557] width 145 height 15
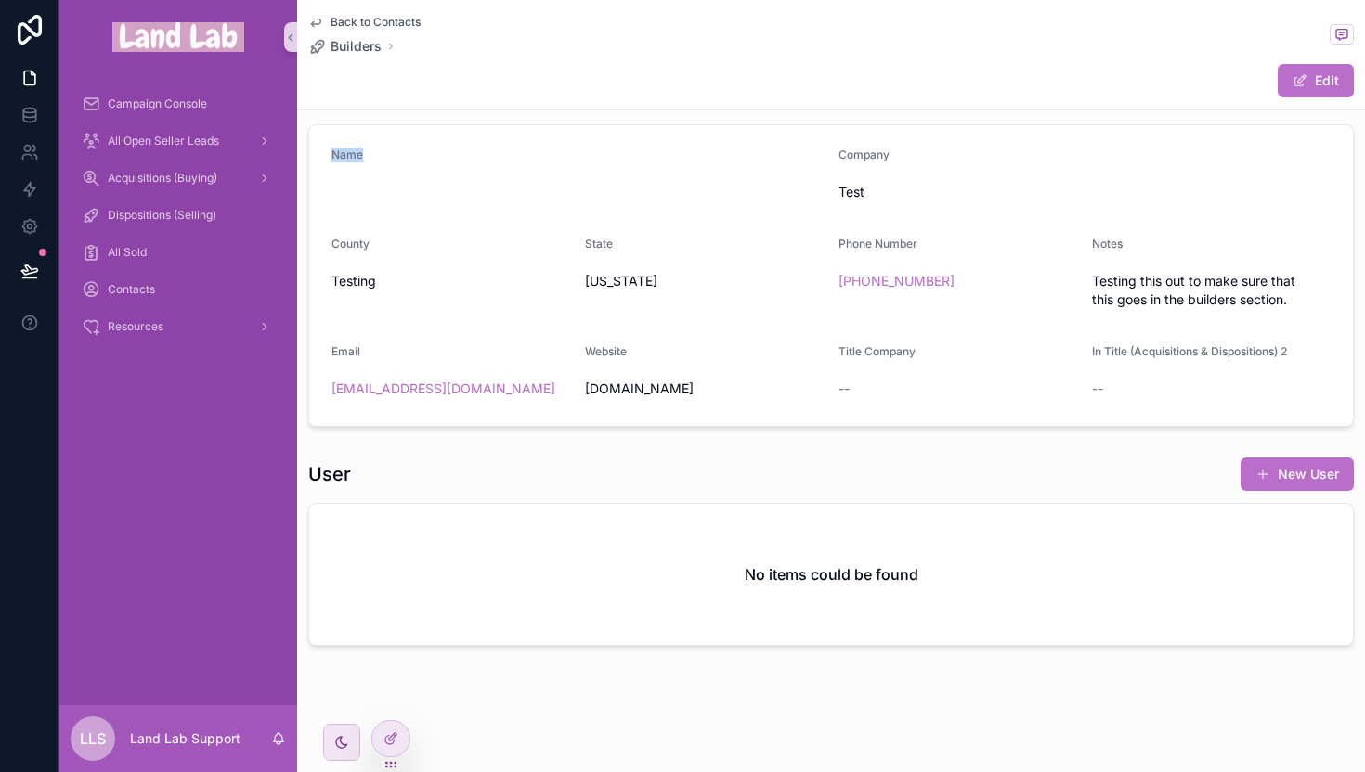
click at [462, 149] on form "Name Company Test County Testing State [US_STATE] Phone Number [PHONE_NUMBER] N…" at bounding box center [830, 275] width 1043 height 301
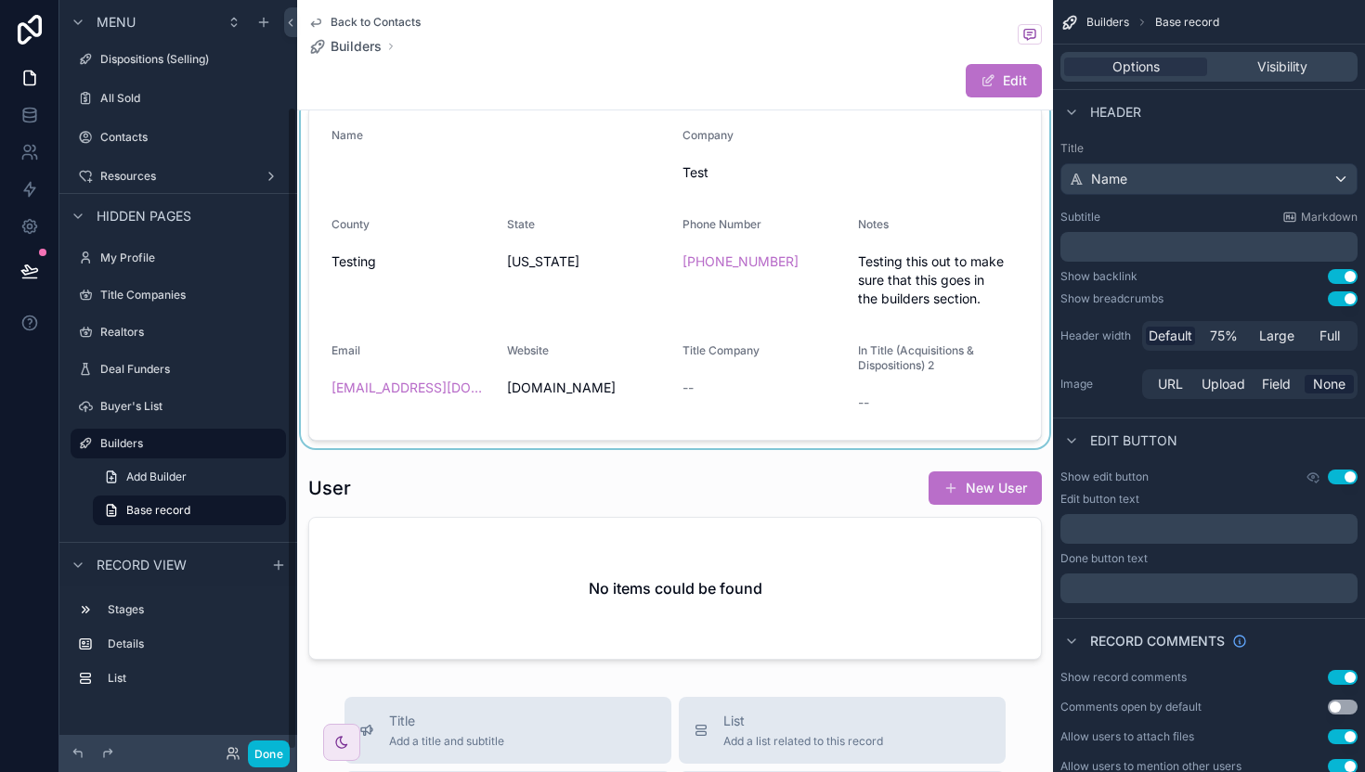
scroll to position [0, 0]
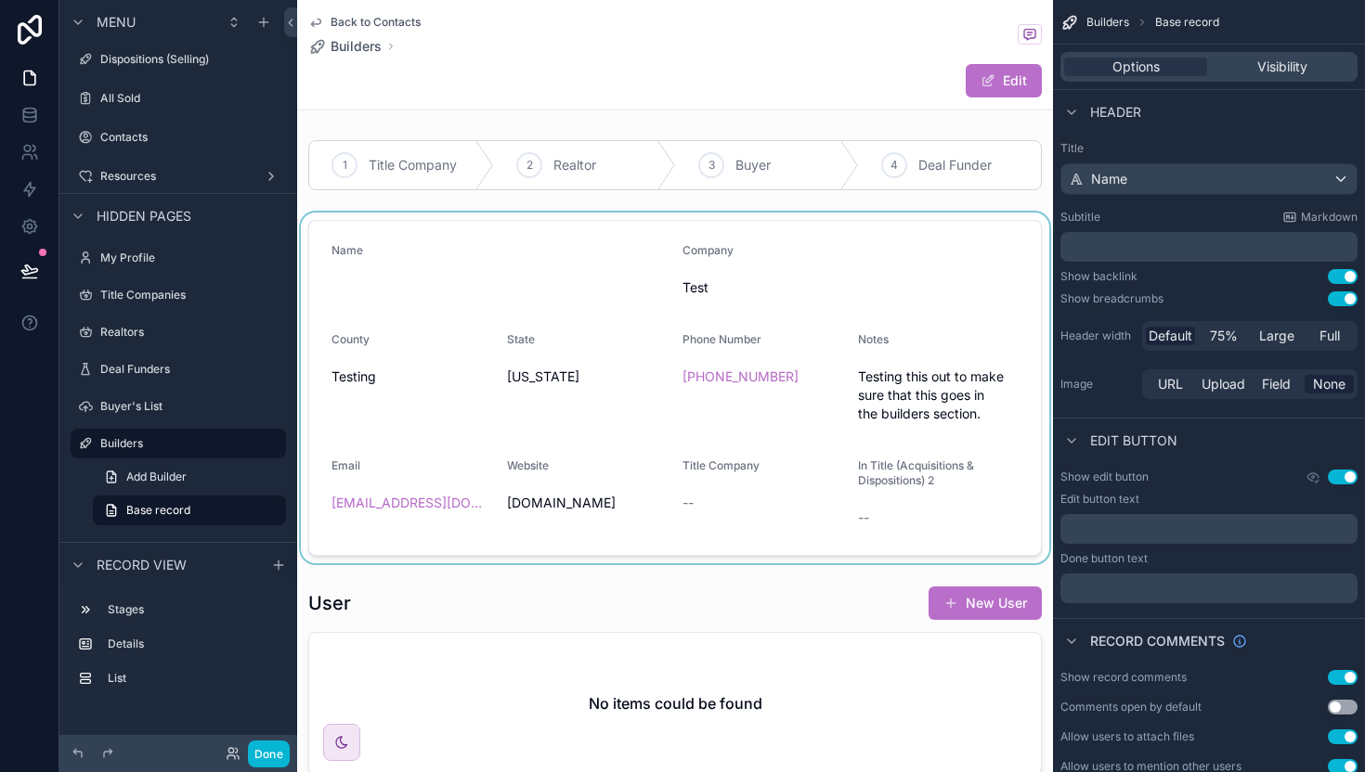
click at [449, 257] on div "scrollable content" at bounding box center [675, 388] width 756 height 351
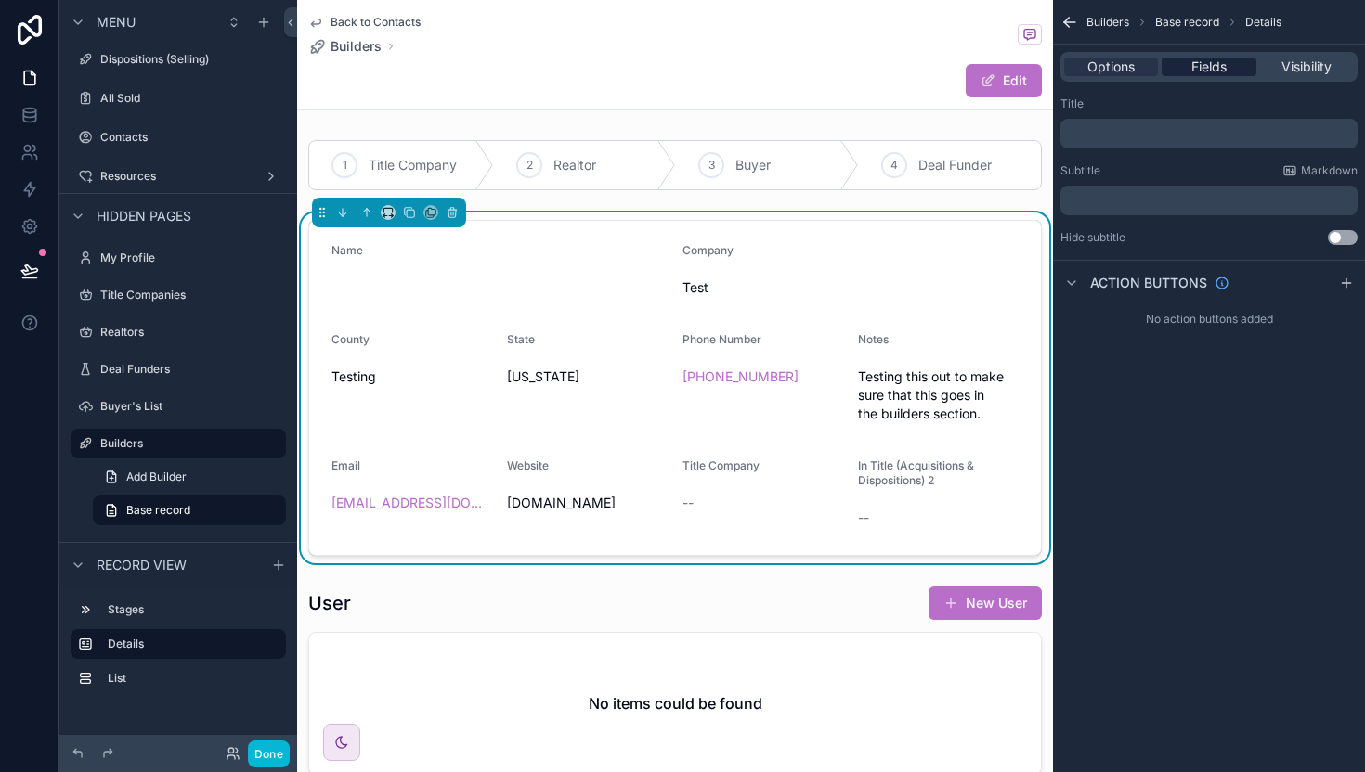
click at [1214, 69] on span "Fields" at bounding box center [1208, 67] width 35 height 19
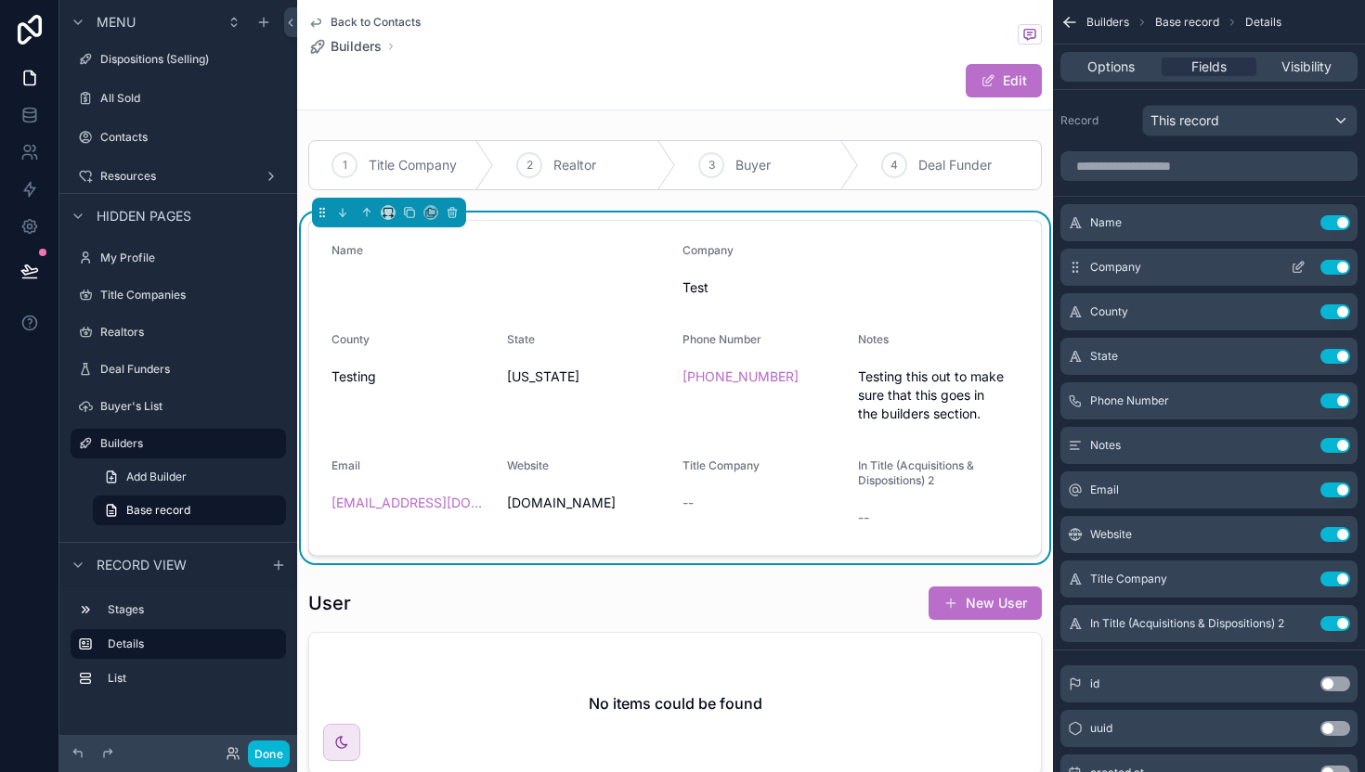
click at [1320, 224] on button "Use setting" at bounding box center [1335, 222] width 30 height 15
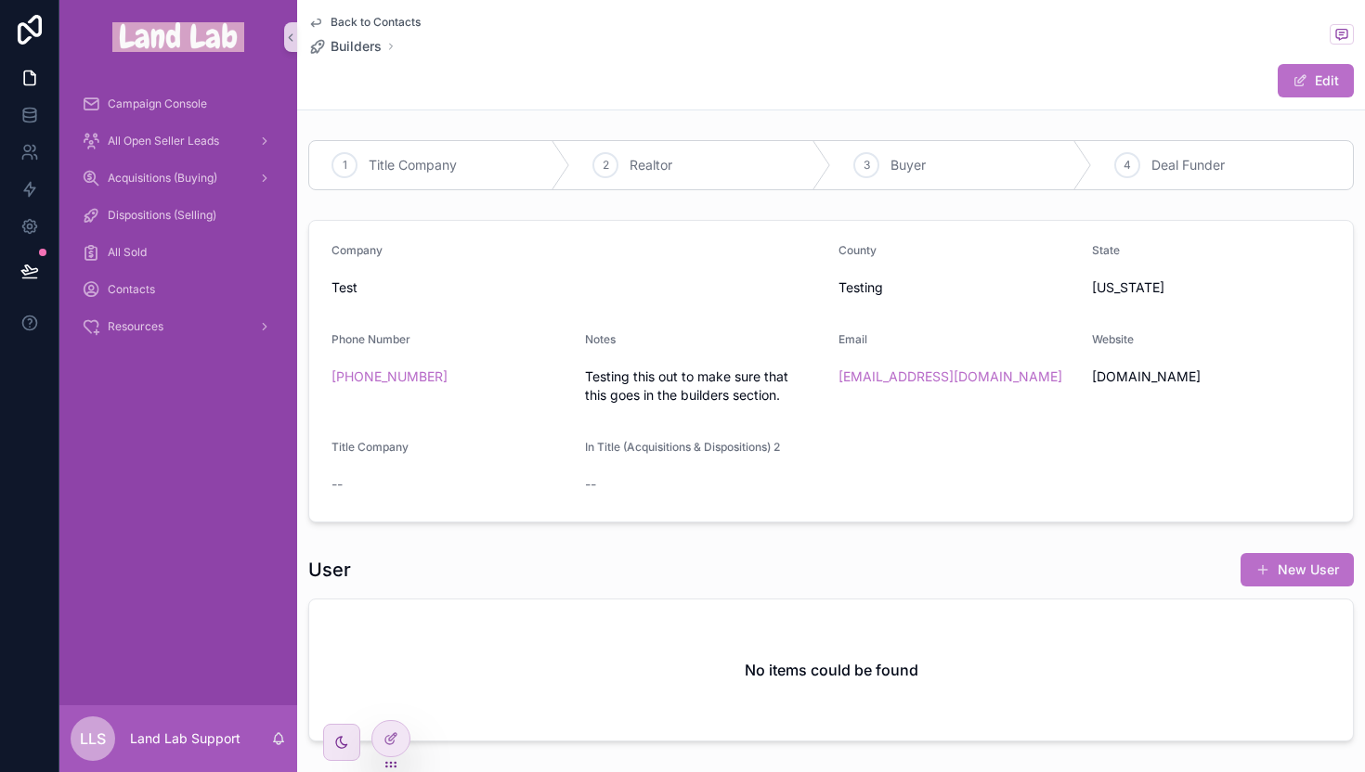
click at [389, 9] on div "Back to Contacts Builders Edit" at bounding box center [830, 55] width 1045 height 110
click at [388, 17] on span "Back to Contacts" at bounding box center [375, 22] width 90 height 15
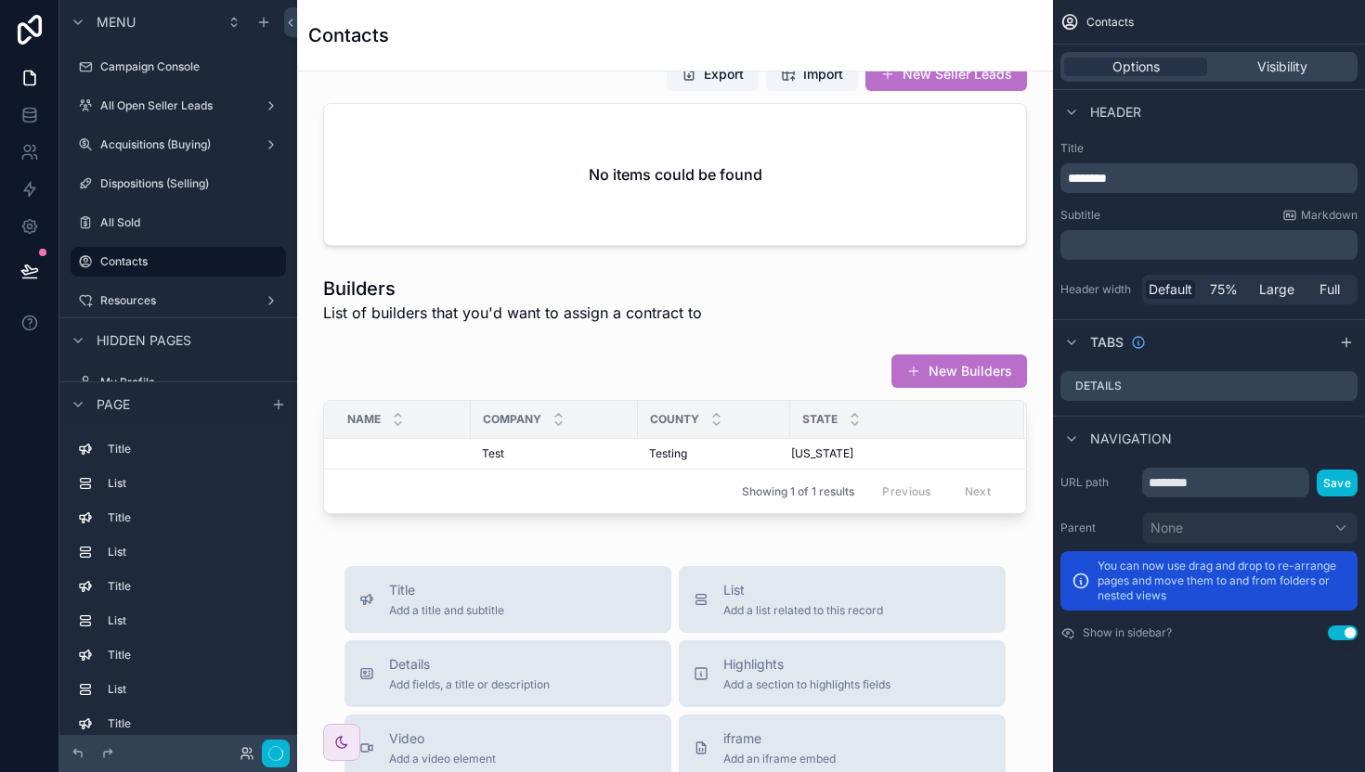
scroll to position [1133, 0]
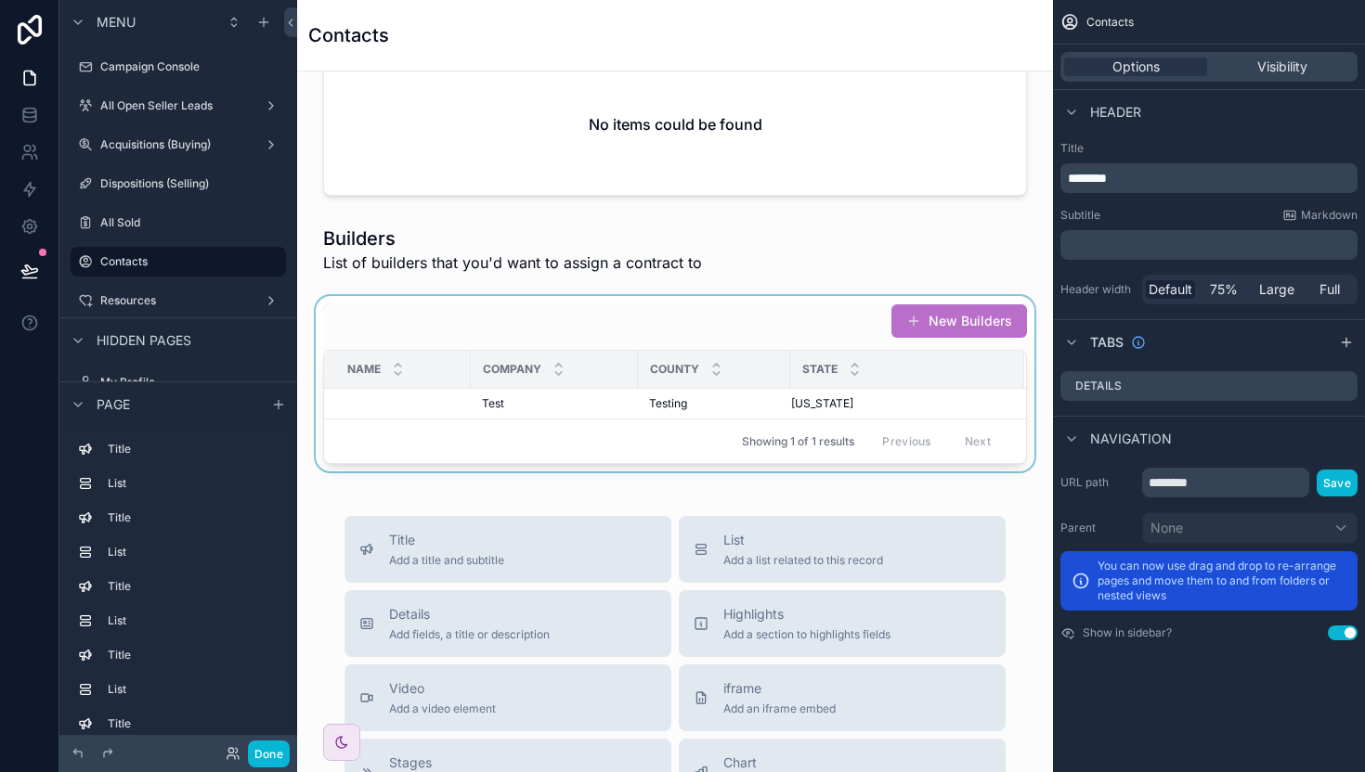
click at [513, 380] on div "Company" at bounding box center [554, 369] width 165 height 35
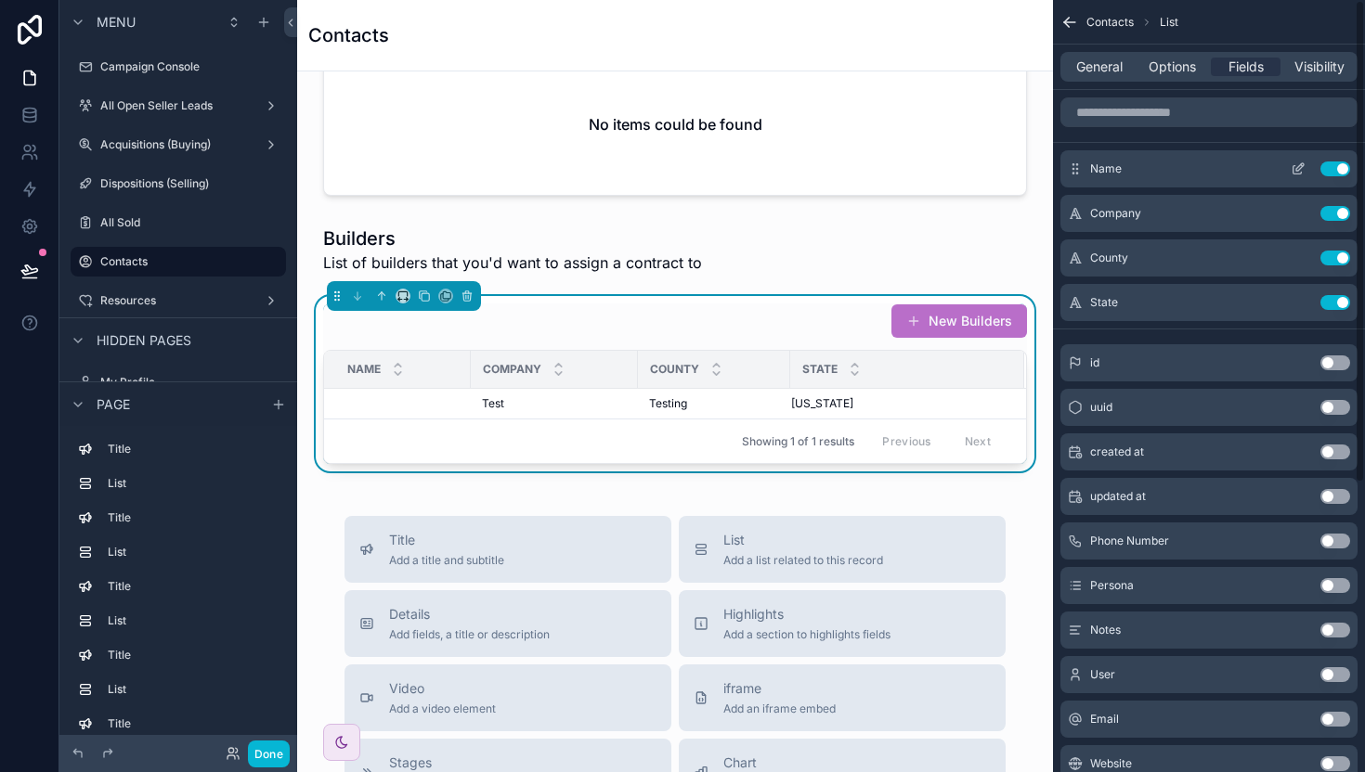
click at [1333, 173] on button "Use setting" at bounding box center [1335, 169] width 30 height 15
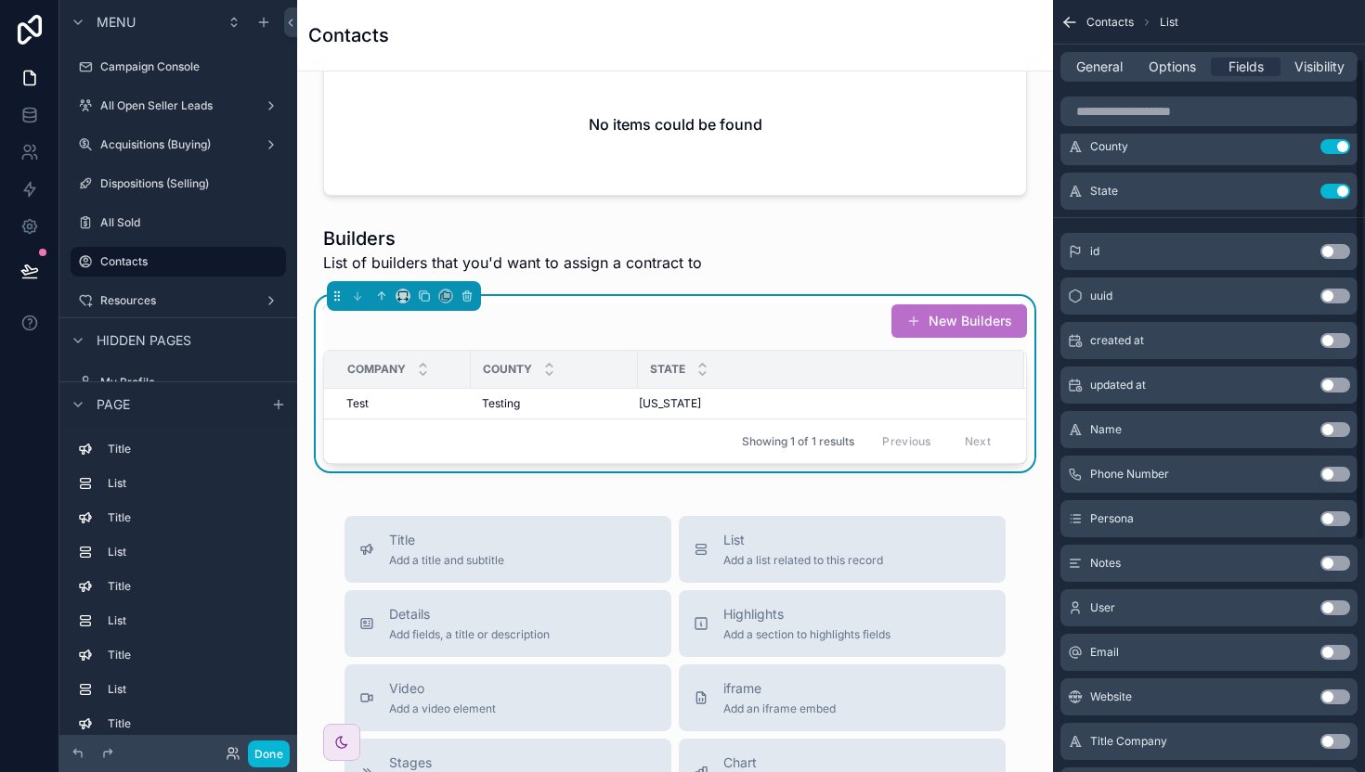
scroll to position [146, 0]
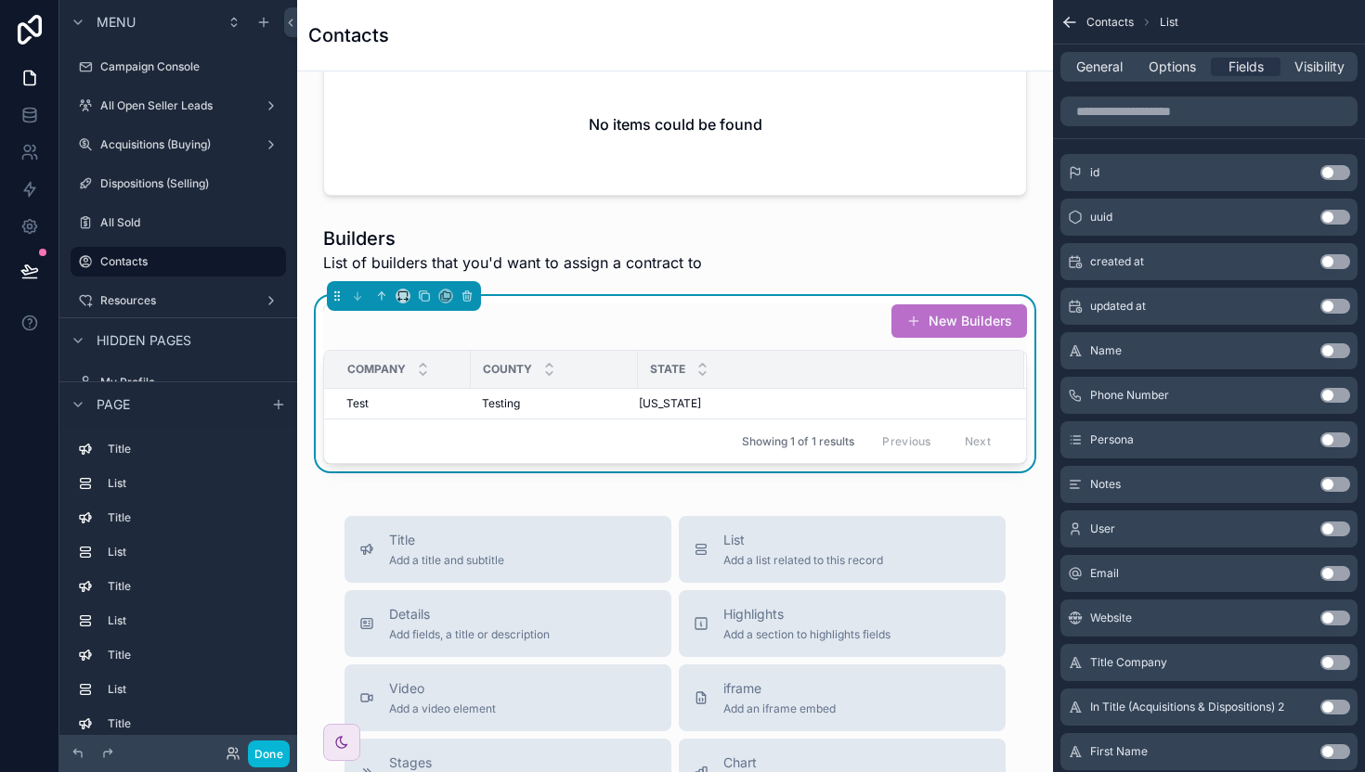
click at [1334, 483] on button "Use setting" at bounding box center [1335, 484] width 30 height 15
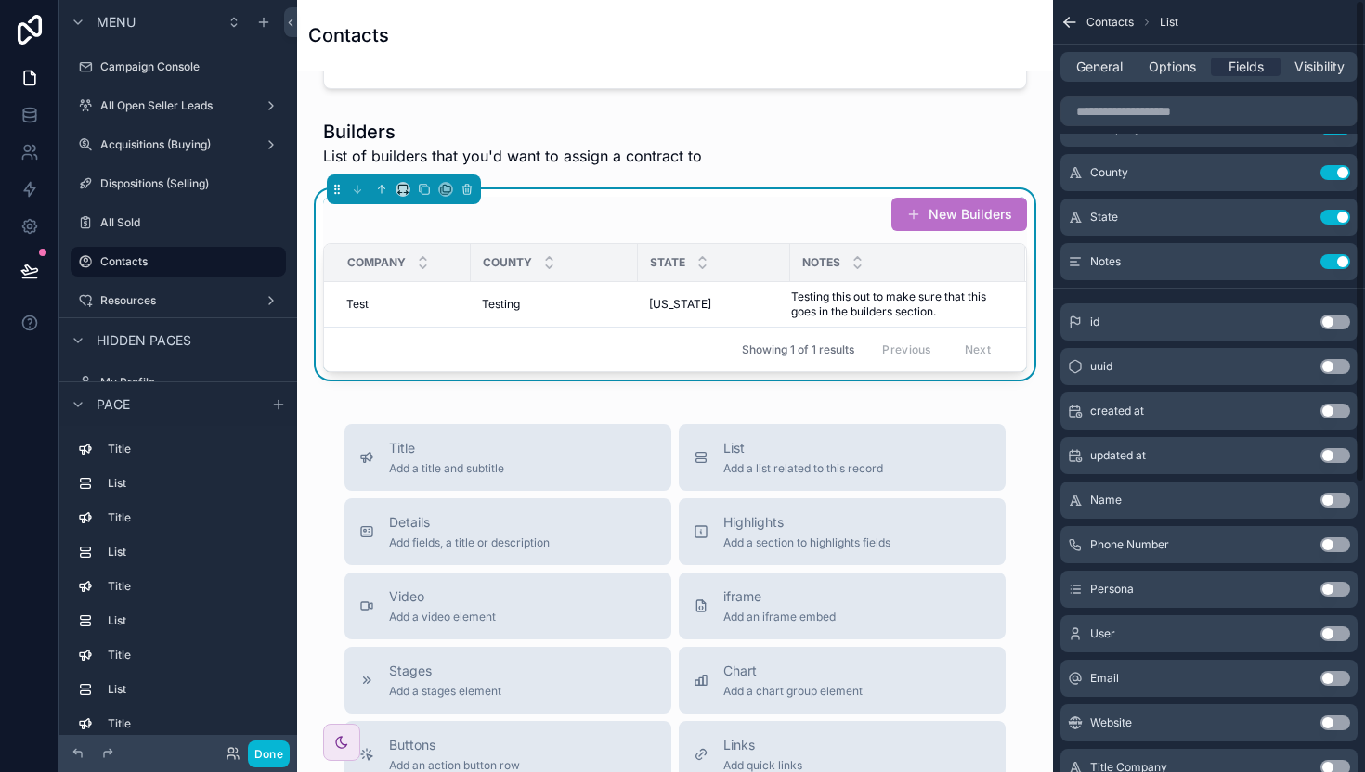
scroll to position [0, 0]
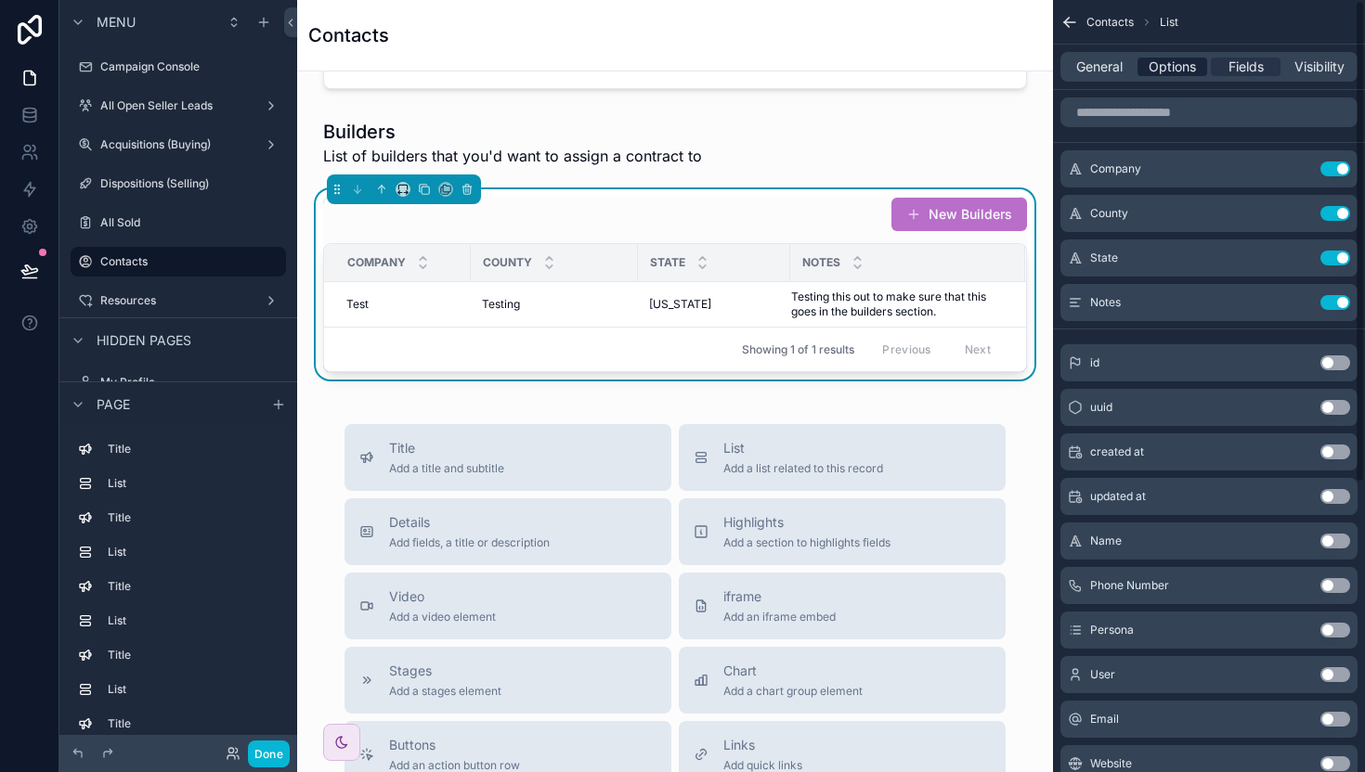
click at [1160, 62] on span "Options" at bounding box center [1171, 67] width 47 height 19
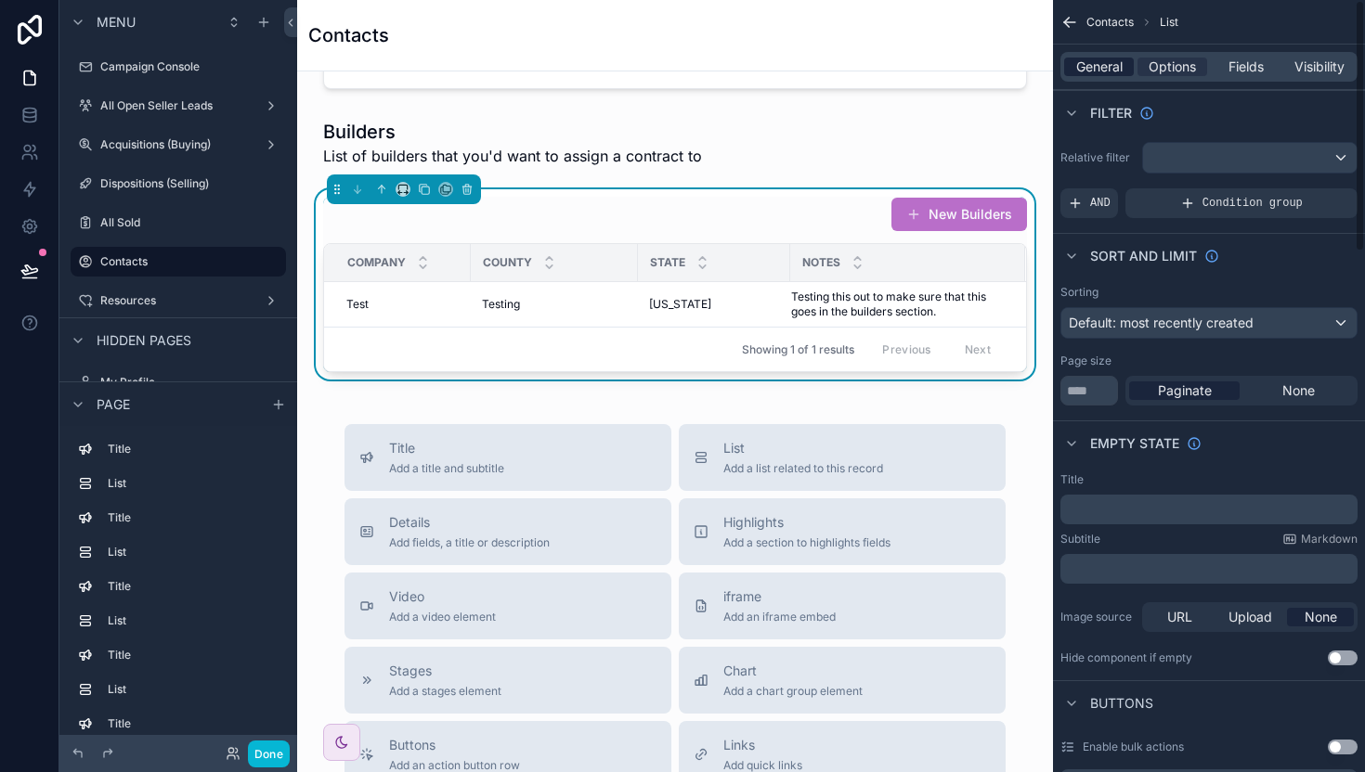
click at [1099, 64] on span "General" at bounding box center [1099, 67] width 46 height 19
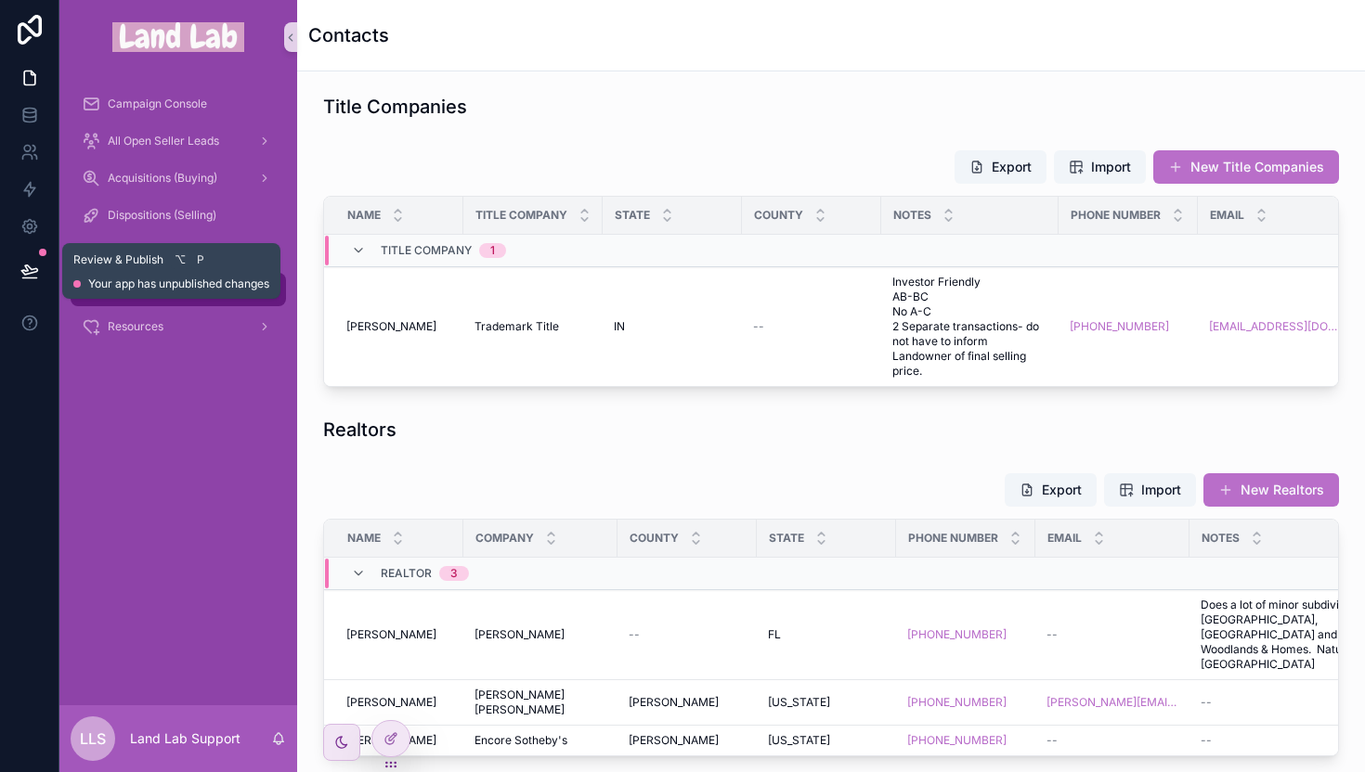
click at [44, 274] on button at bounding box center [29, 271] width 41 height 52
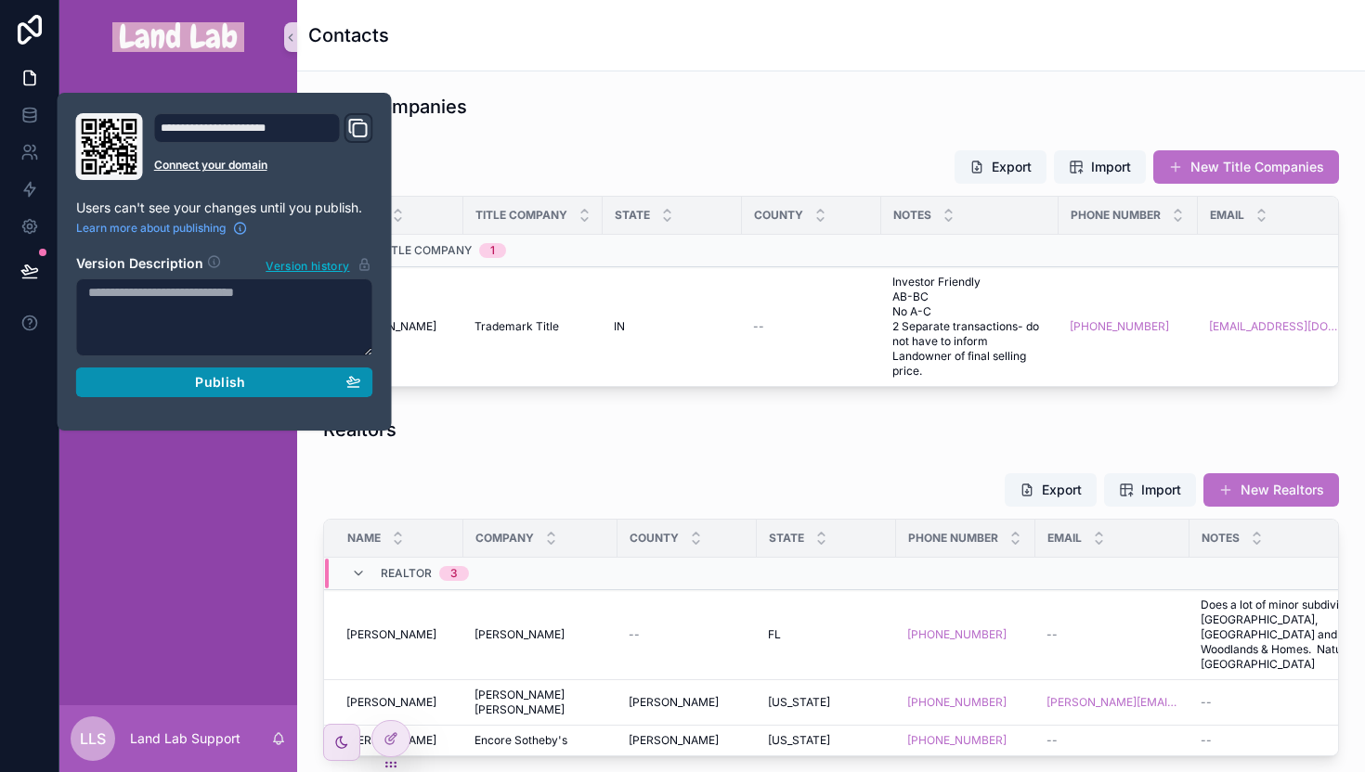
click at [194, 385] on div "Publish" at bounding box center [224, 382] width 273 height 17
